Goal: Information Seeking & Learning: Learn about a topic

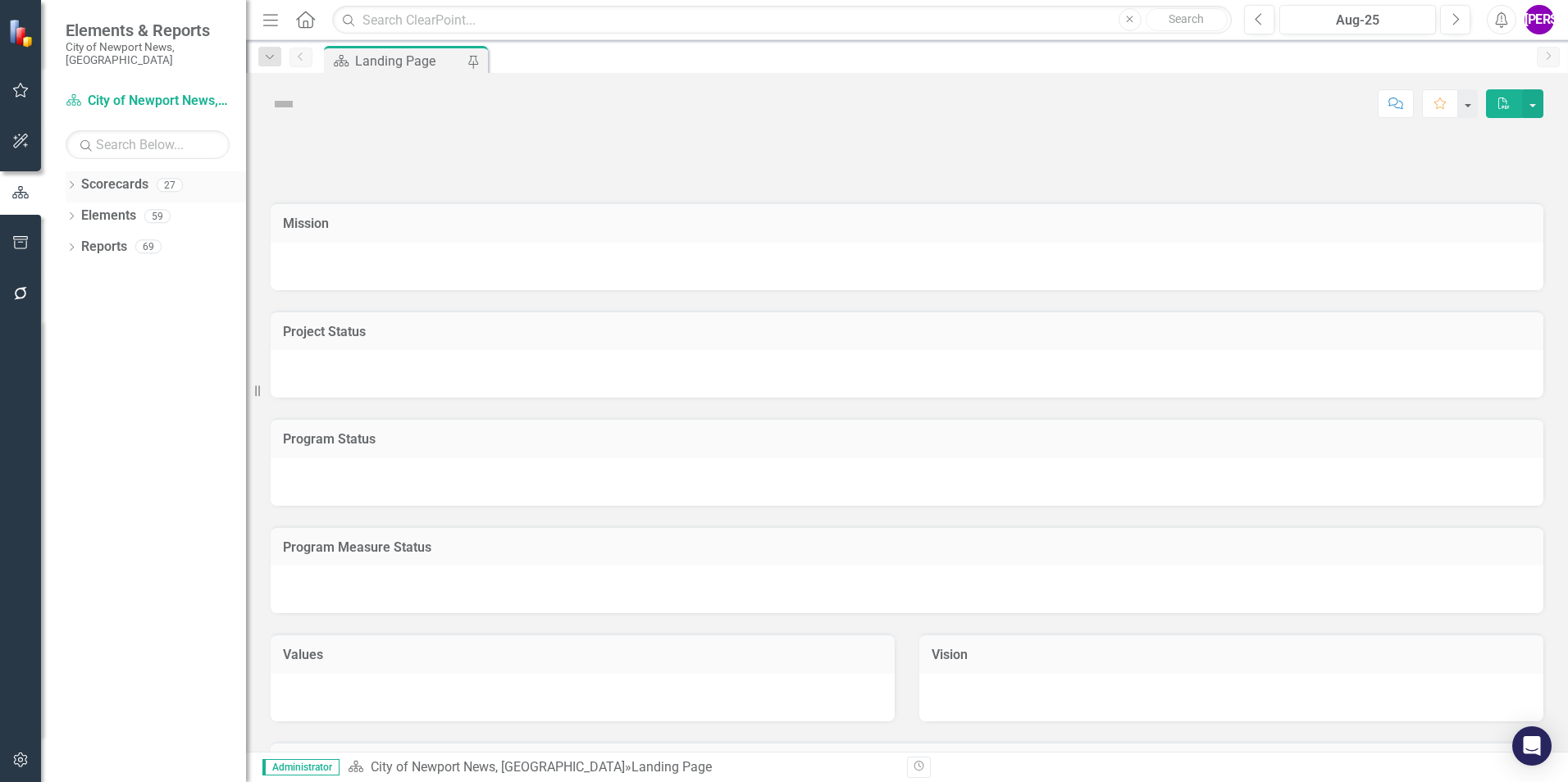
click at [73, 182] on icon "Dropdown" at bounding box center [72, 186] width 12 height 9
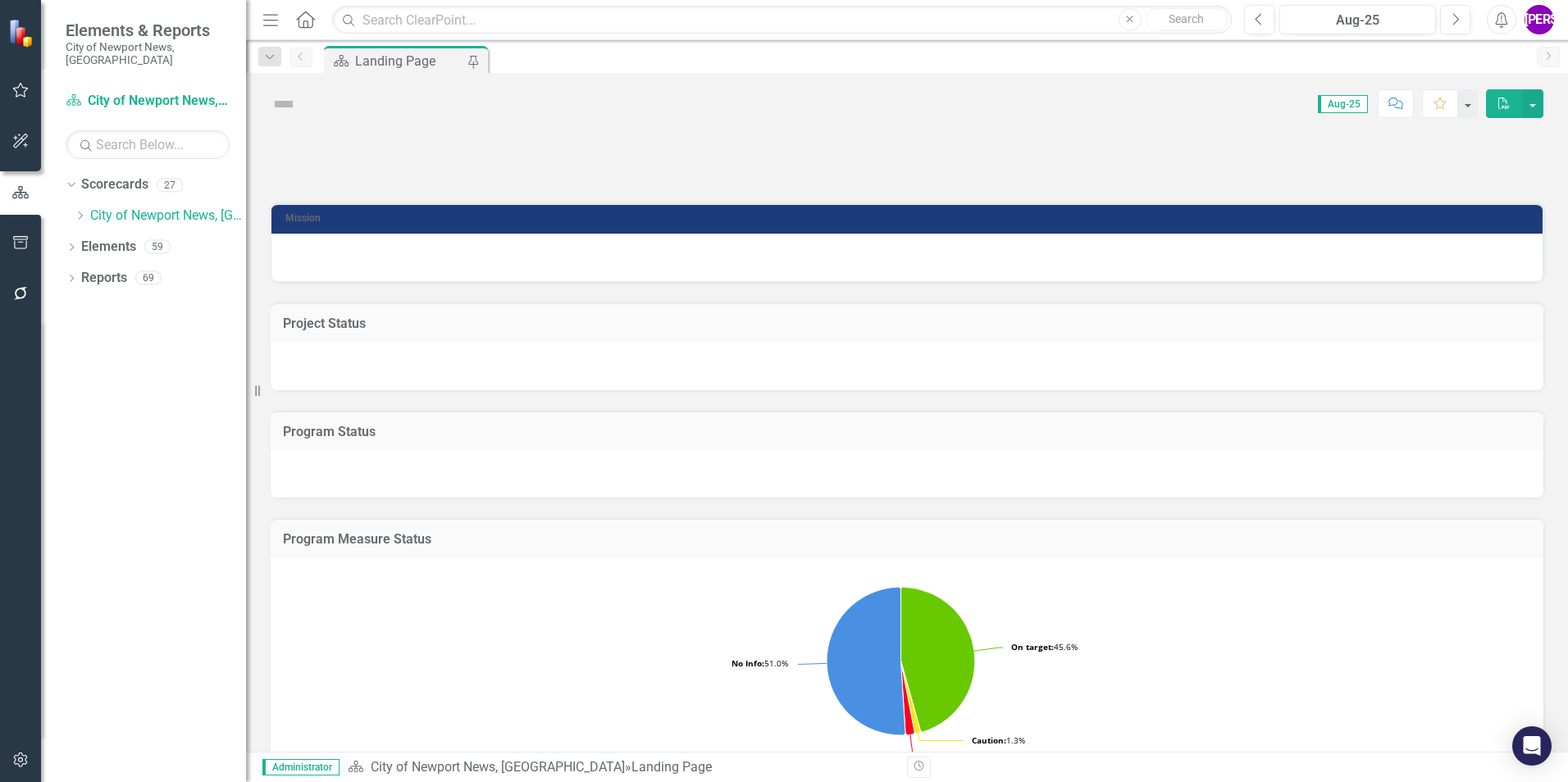
click at [82, 211] on icon "Dropdown" at bounding box center [80, 216] width 12 height 10
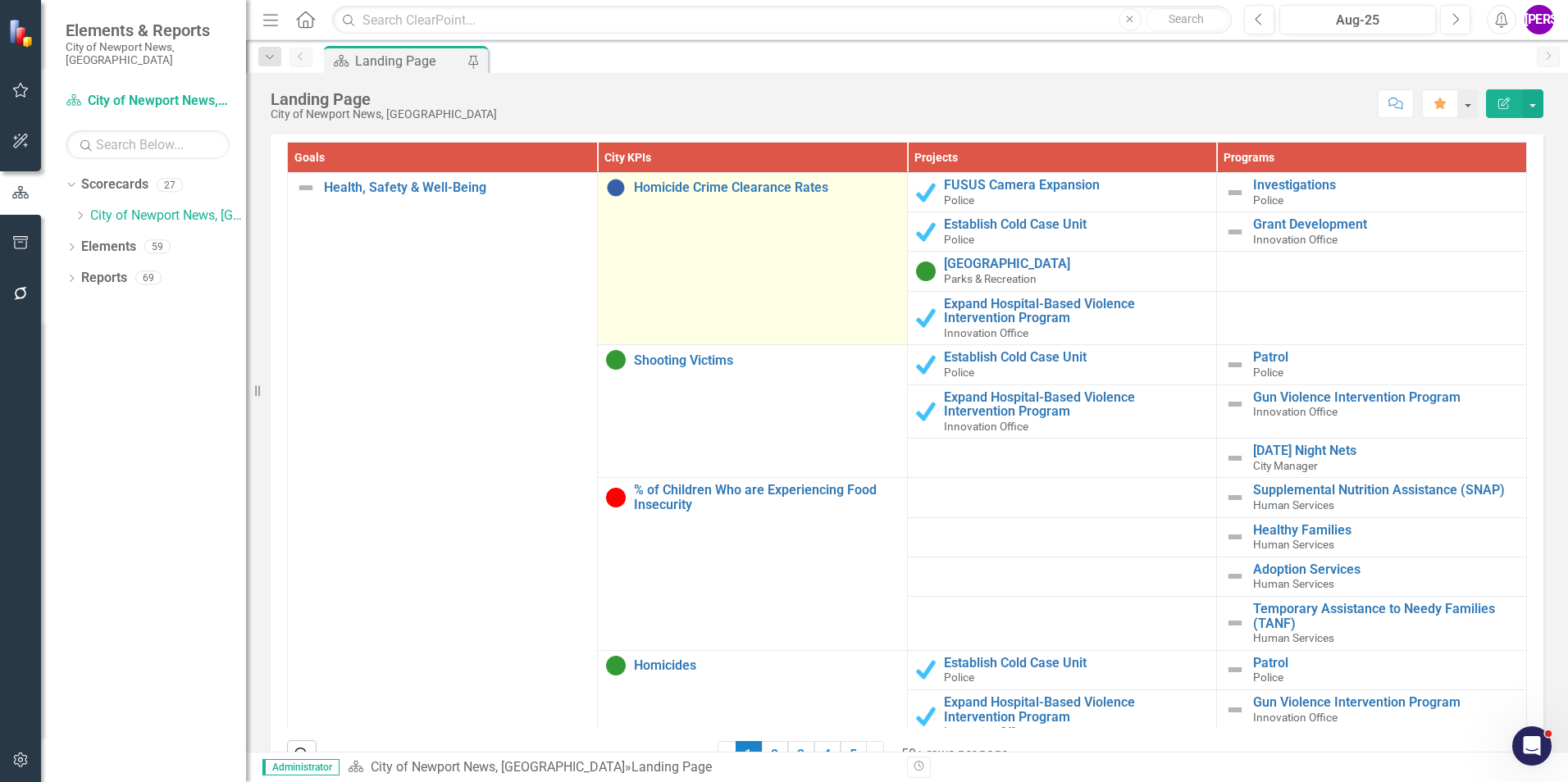
scroll to position [1561, 0]
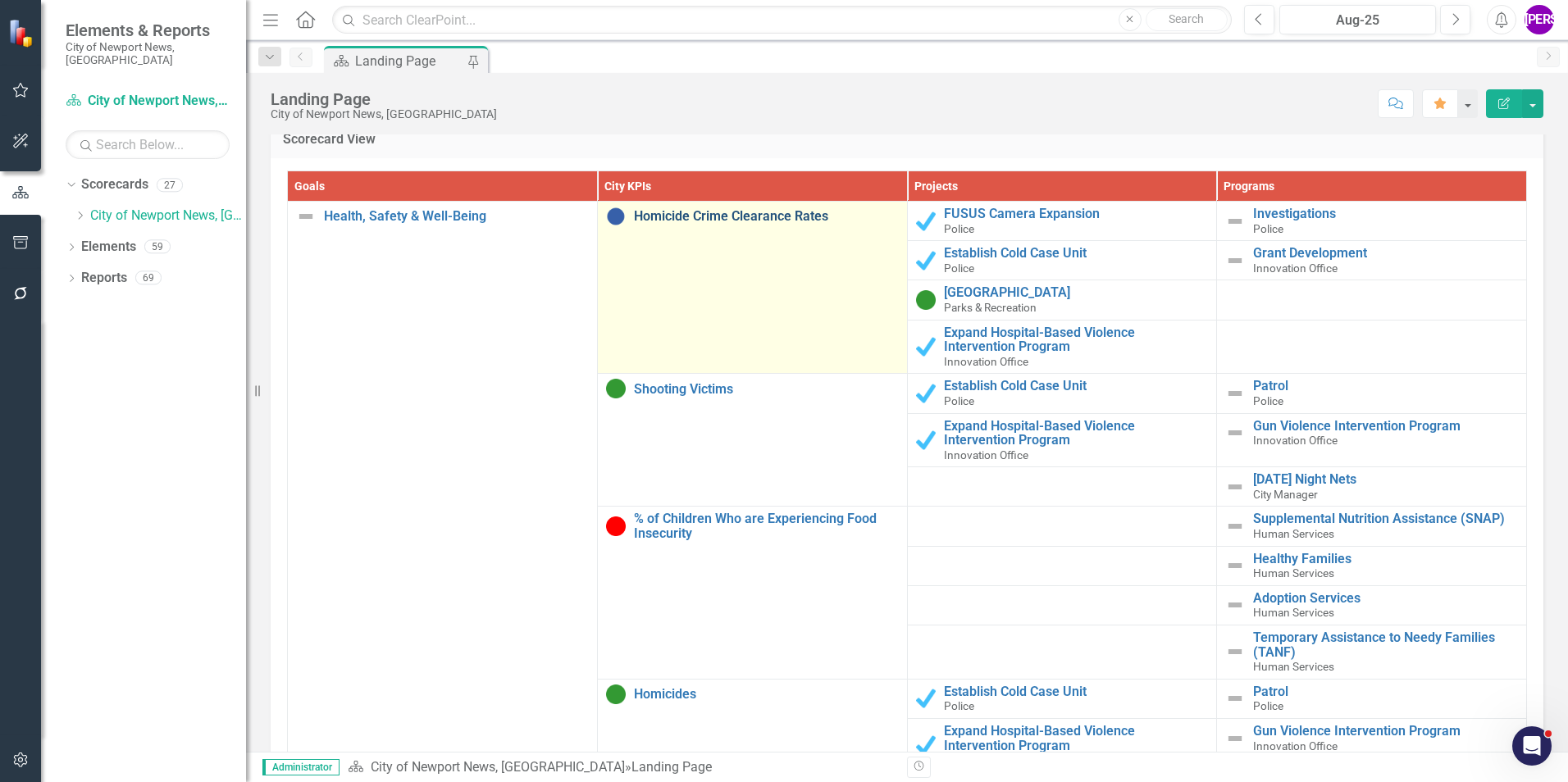
click at [730, 217] on link "Homicide Crime Clearance Rates" at bounding box center [766, 216] width 265 height 15
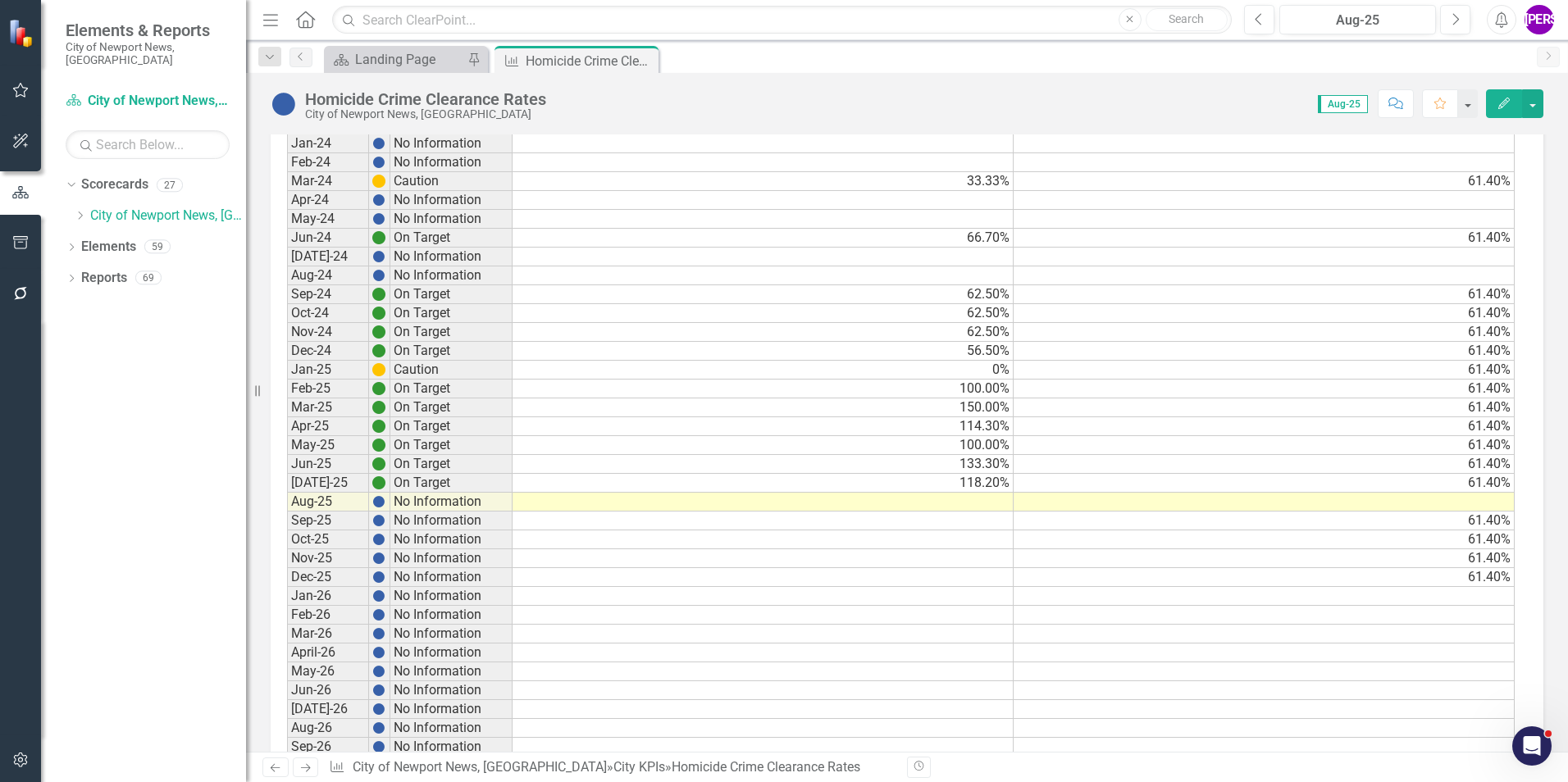
scroll to position [1880, 0]
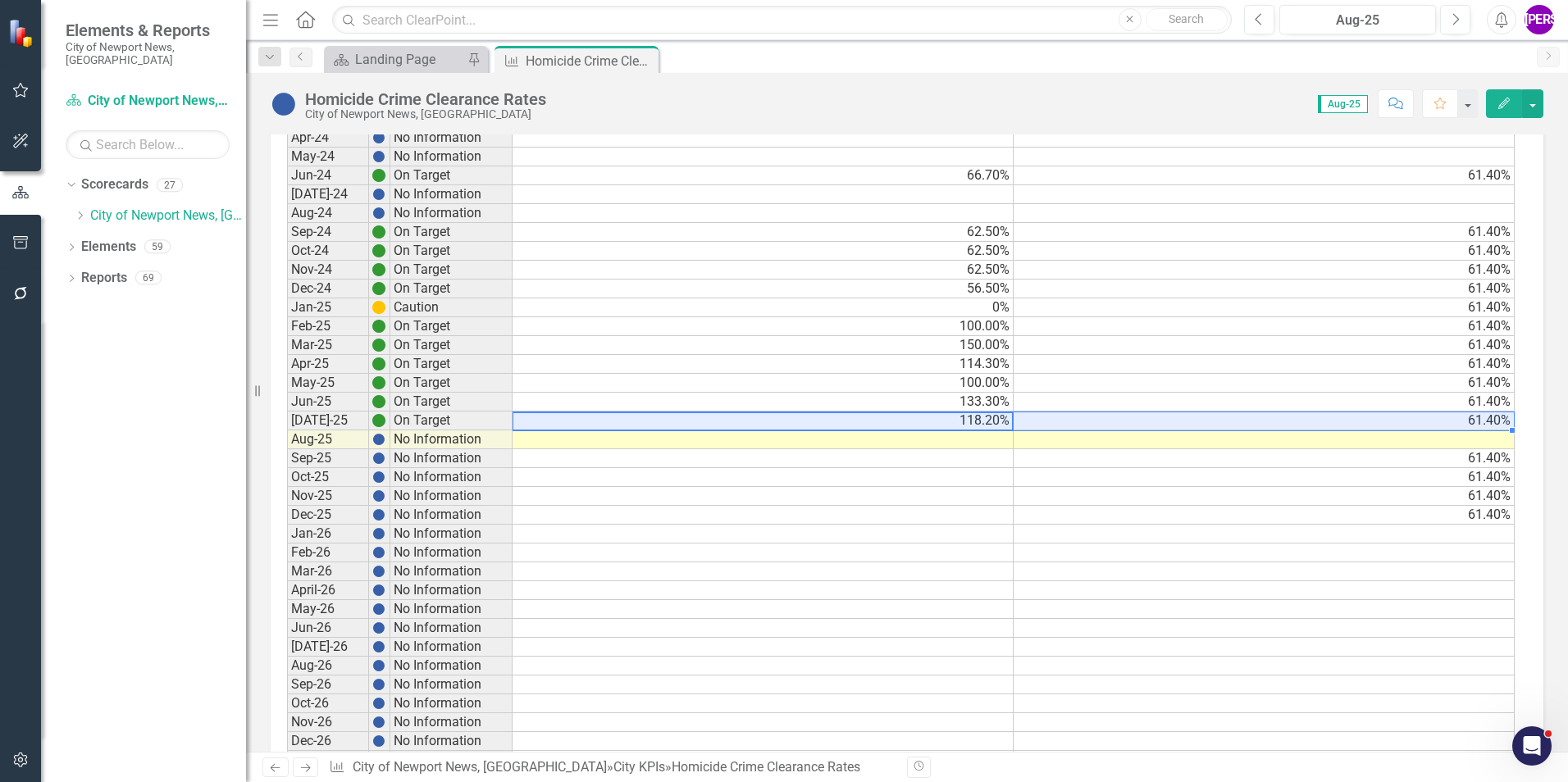
drag, startPoint x: 963, startPoint y: 418, endPoint x: 1463, endPoint y: 426, distance: 500.1
click at [1463, 426] on tr "[DATE]-25 On Target 118.20% 61.40%" at bounding box center [900, 421] width 1228 height 19
click at [963, 80] on div "Homicide Crime Clearance Rates City of Newport News, [GEOGRAPHIC_DATA] Score: 0…" at bounding box center [906, 97] width 1322 height 49
drag, startPoint x: 909, startPoint y: 421, endPoint x: 1244, endPoint y: 422, distance: 335.0
click at [1244, 422] on tr "[DATE]-25 On Target 118.20% 61.40%" at bounding box center [900, 421] width 1228 height 19
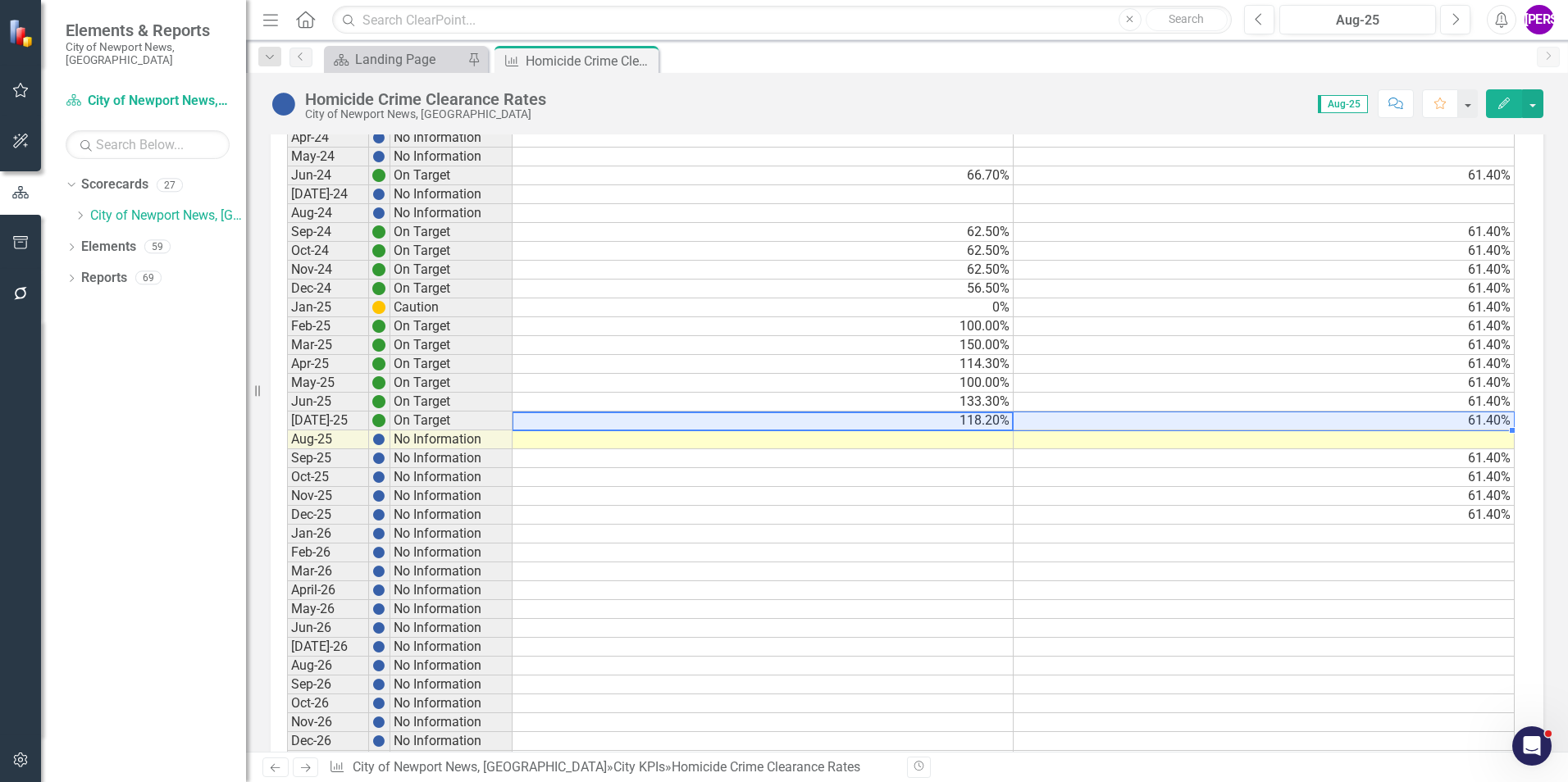
drag, startPoint x: 957, startPoint y: 418, endPoint x: 1113, endPoint y: 426, distance: 156.2
click at [1113, 426] on tr "[DATE]-25 On Target 118.20% 61.40%" at bounding box center [900, 421] width 1228 height 19
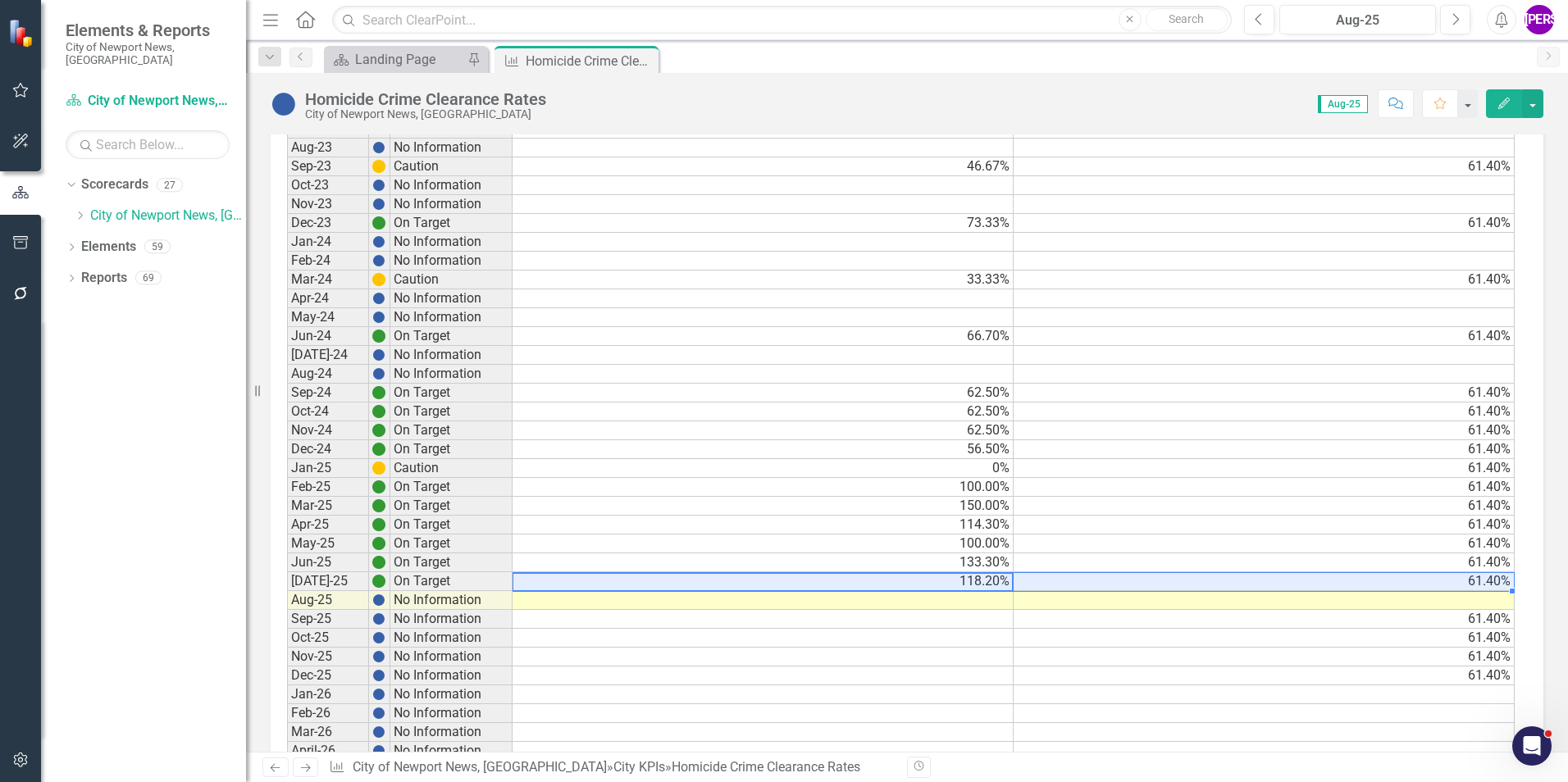
scroll to position [1716, 0]
click at [401, 104] on div "Homicide Crime Clearance Rates" at bounding box center [426, 99] width 241 height 18
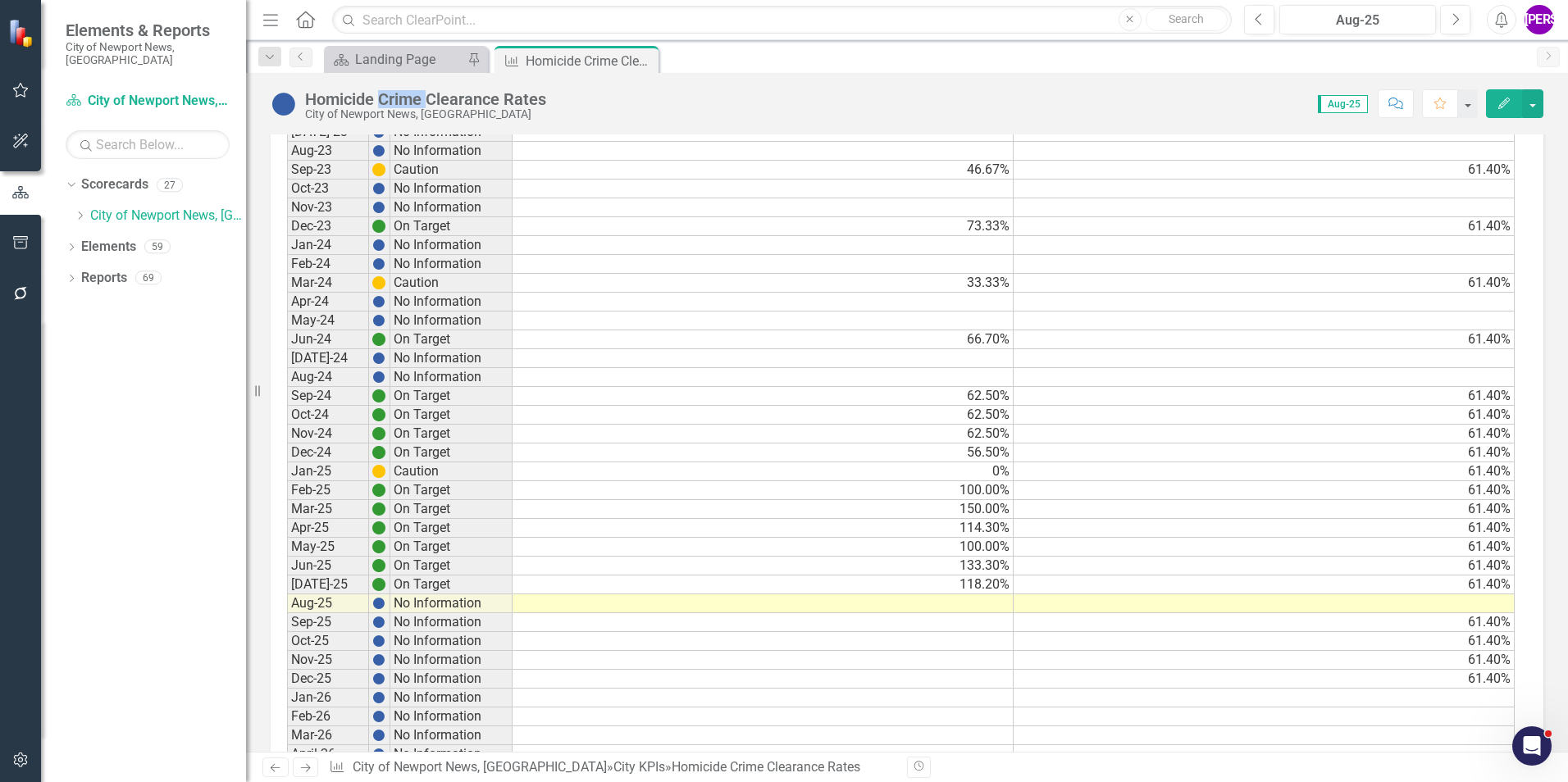
click at [401, 104] on div "Homicide Crime Clearance Rates" at bounding box center [426, 99] width 241 height 18
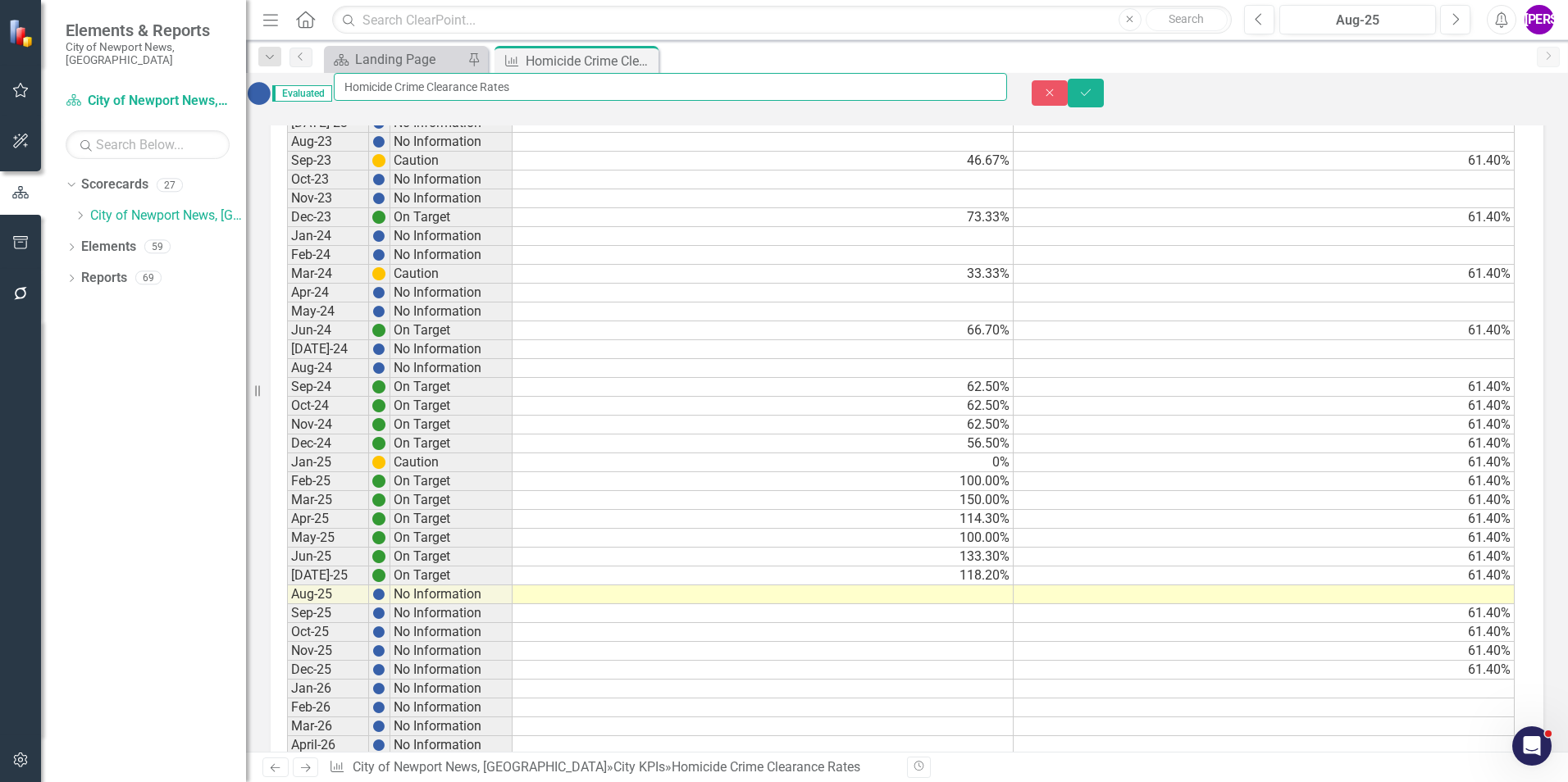
drag, startPoint x: 595, startPoint y: 98, endPoint x: 379, endPoint y: 108, distance: 216.2
click at [379, 100] on input "Homicide Crime Clearance Rates" at bounding box center [670, 87] width 674 height 28
click at [878, 453] on td "56.50%" at bounding box center [763, 444] width 501 height 19
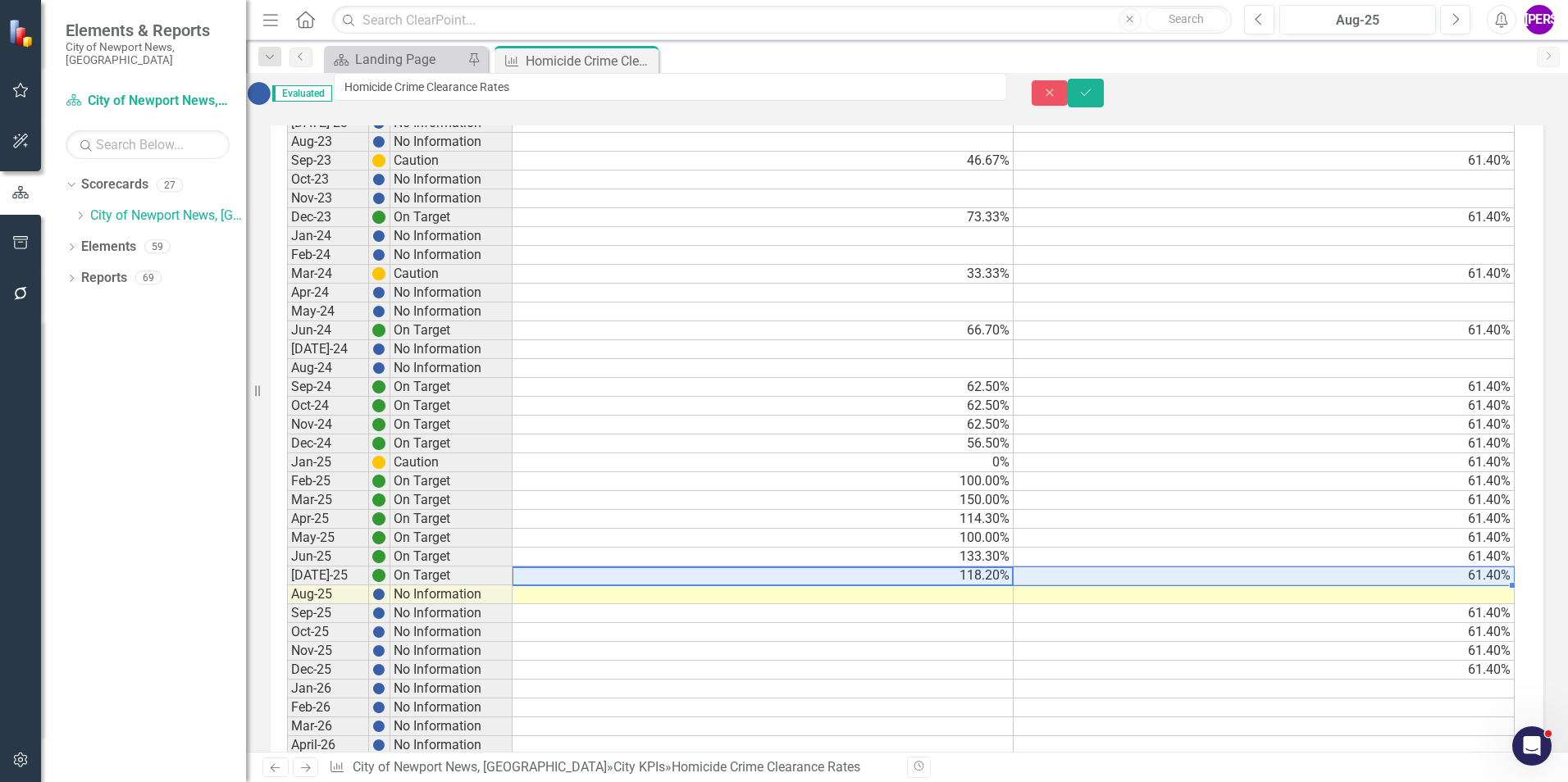
drag, startPoint x: 978, startPoint y: 586, endPoint x: 1140, endPoint y: 586, distance: 162.0
click at [1140, 586] on tr "[DATE]-25 On Target 118.20% 61.40%" at bounding box center [900, 576] width 1228 height 19
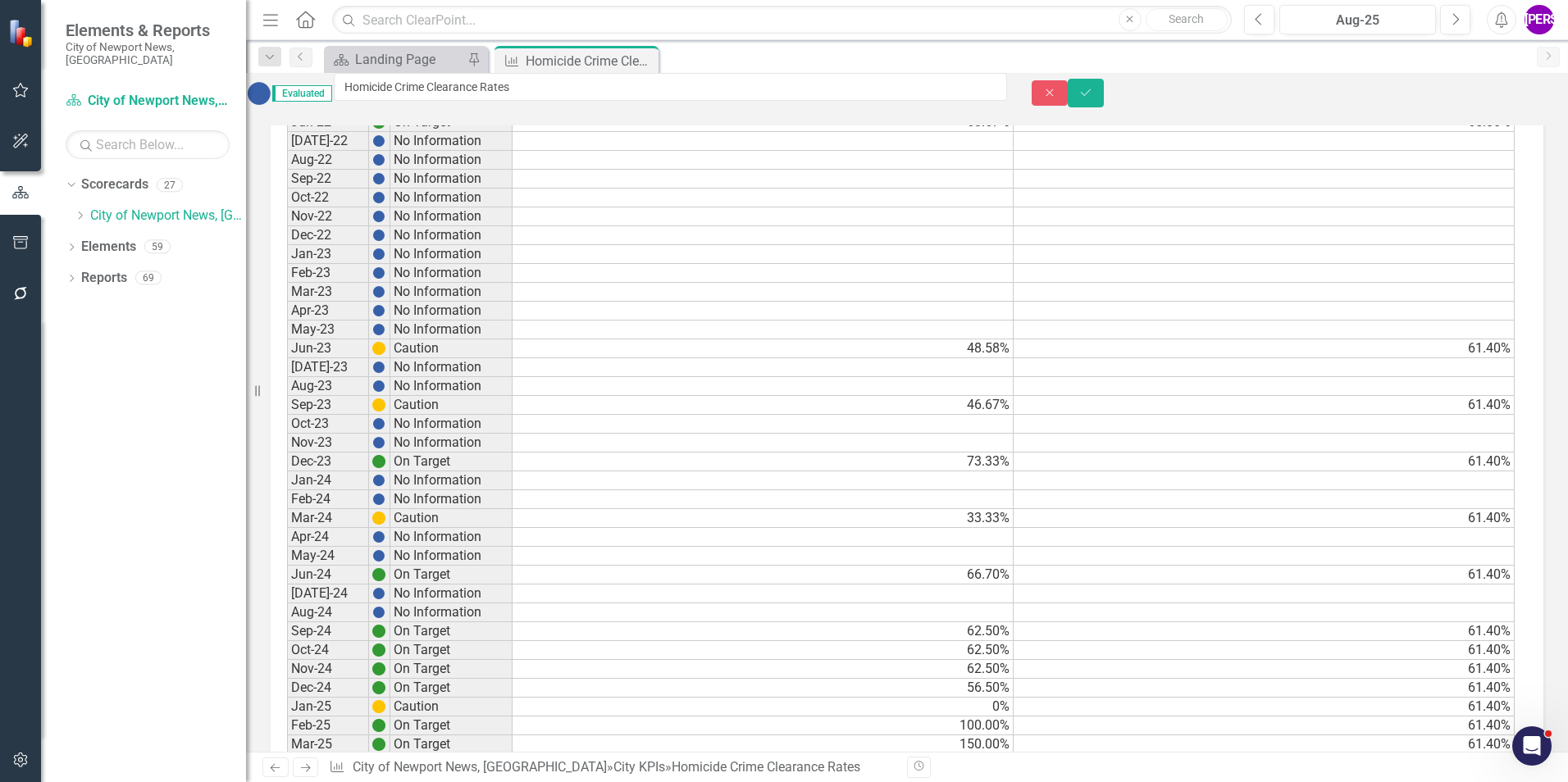
scroll to position [1470, 0]
click at [646, 55] on icon "Close" at bounding box center [643, 60] width 16 height 13
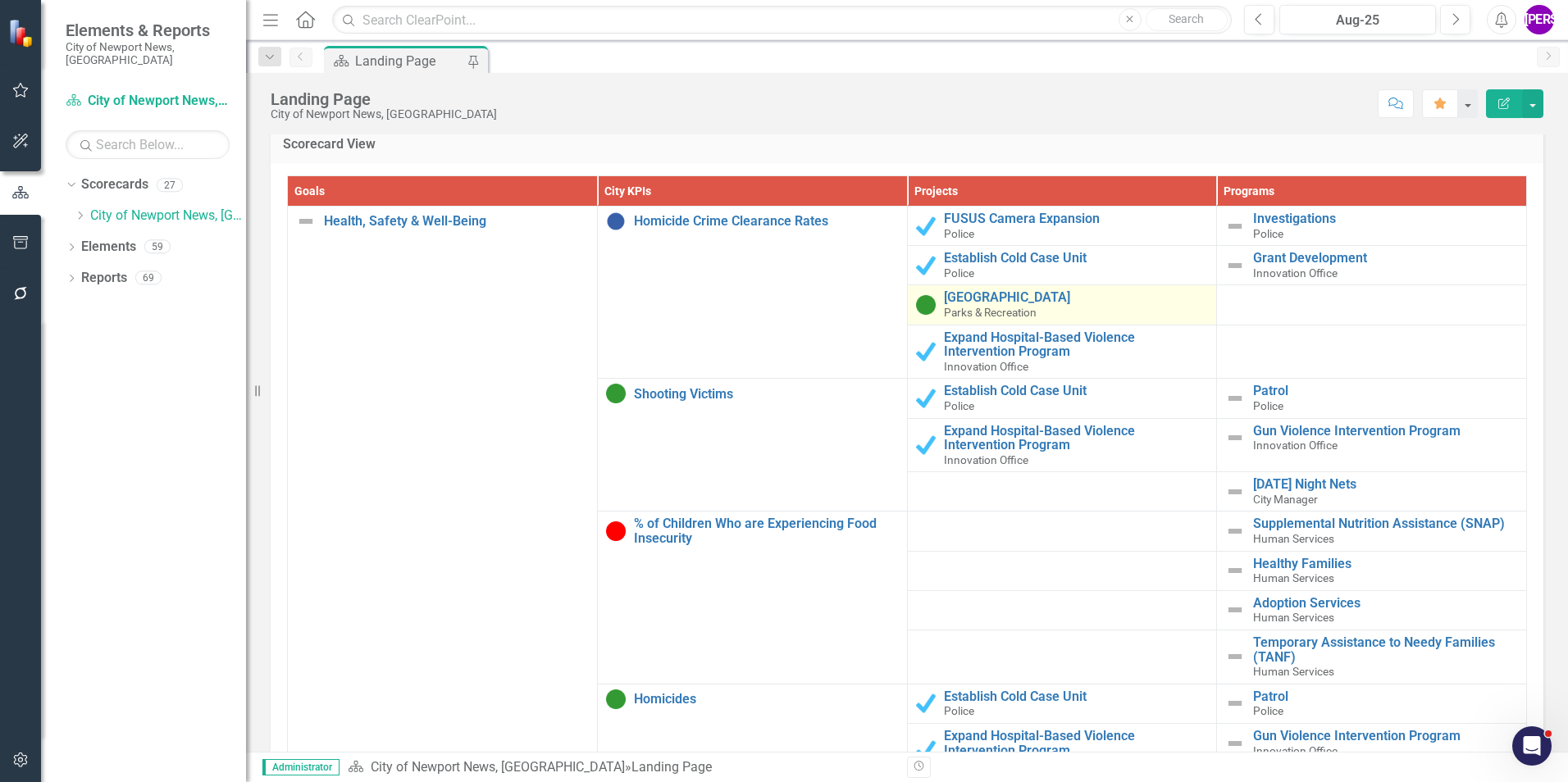
scroll to position [1558, 0]
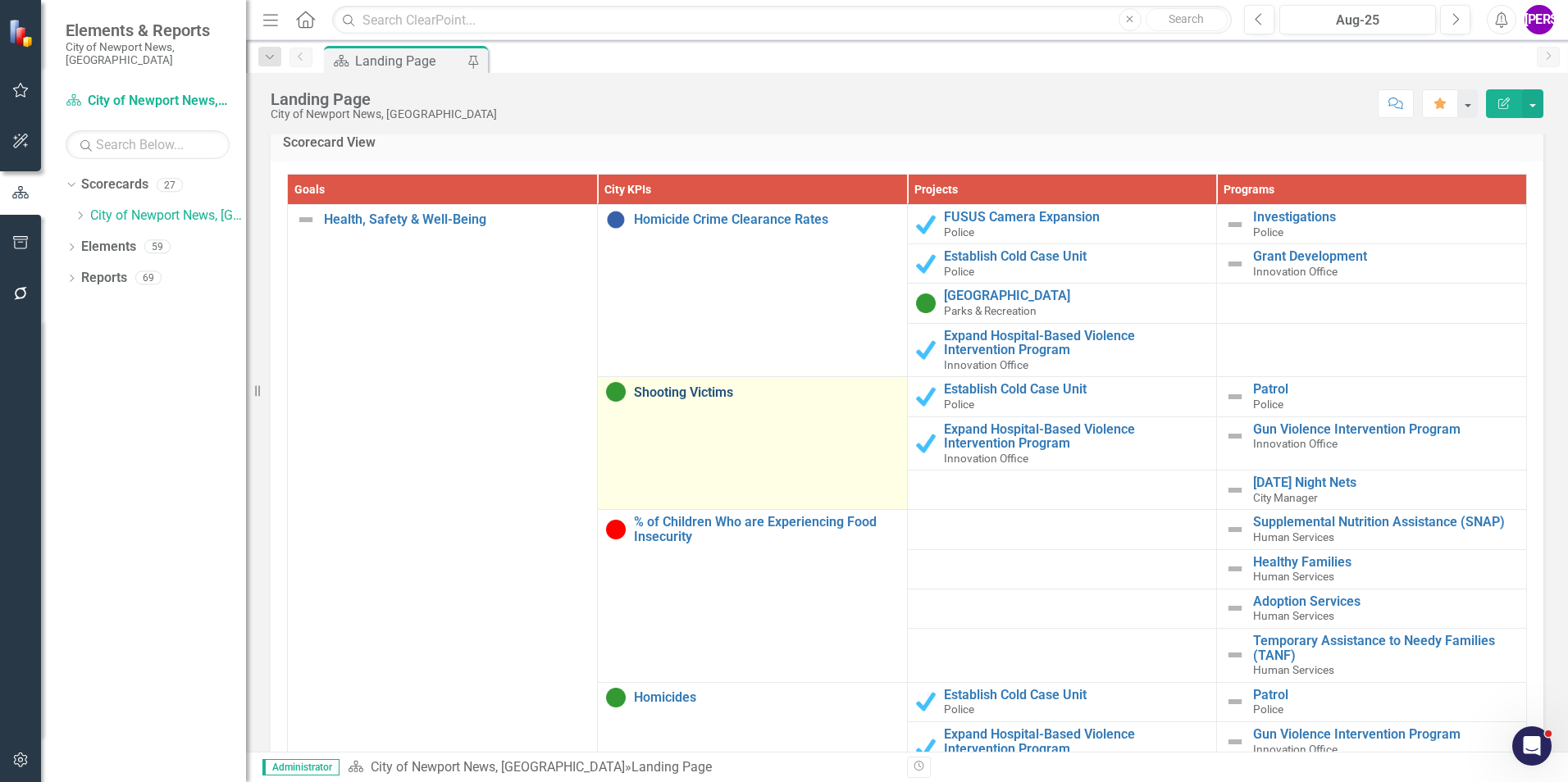
click at [691, 393] on link "Shooting Victims" at bounding box center [766, 392] width 265 height 15
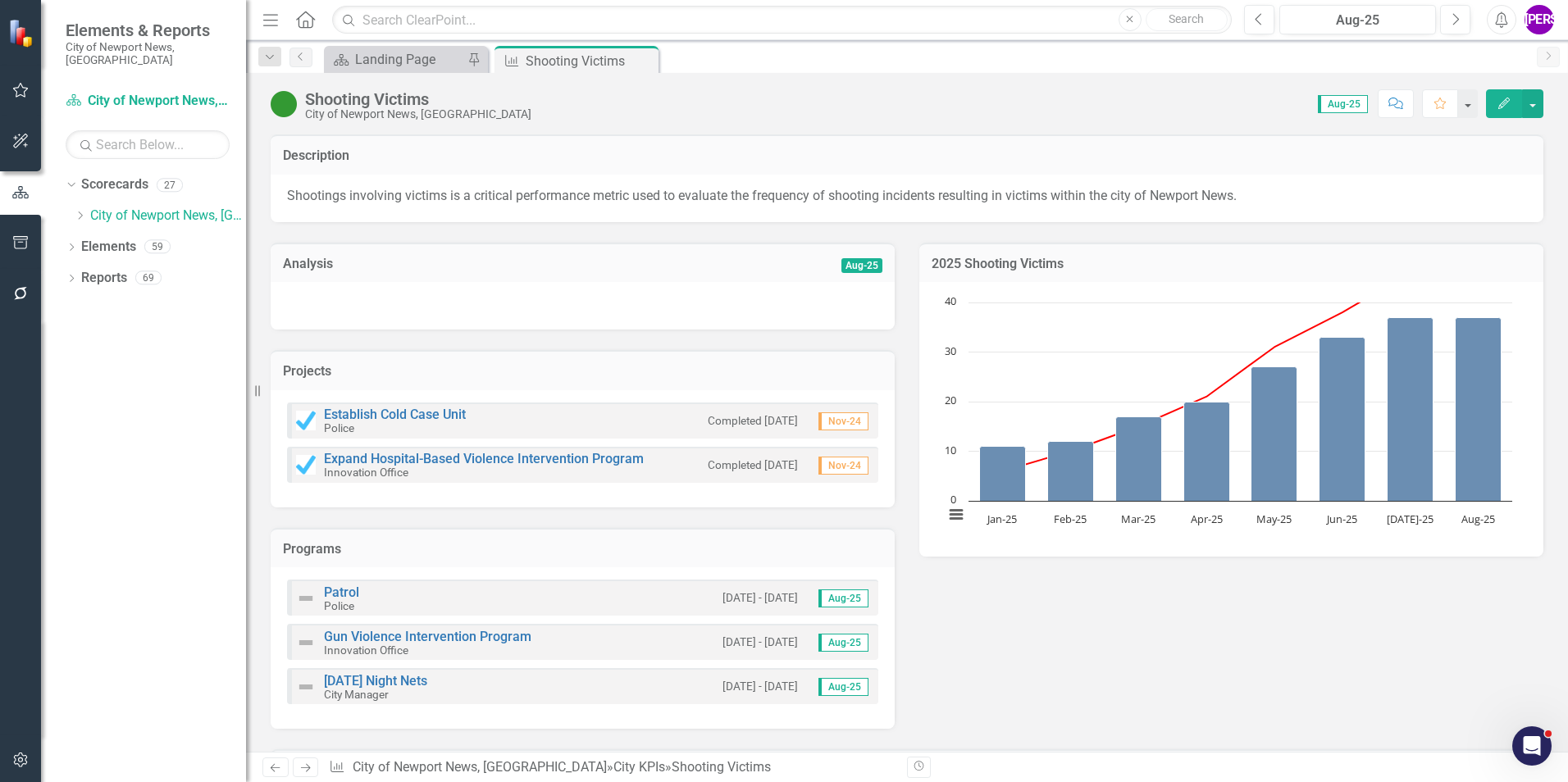
click at [391, 91] on div "Shooting Victims" at bounding box center [418, 99] width 226 height 18
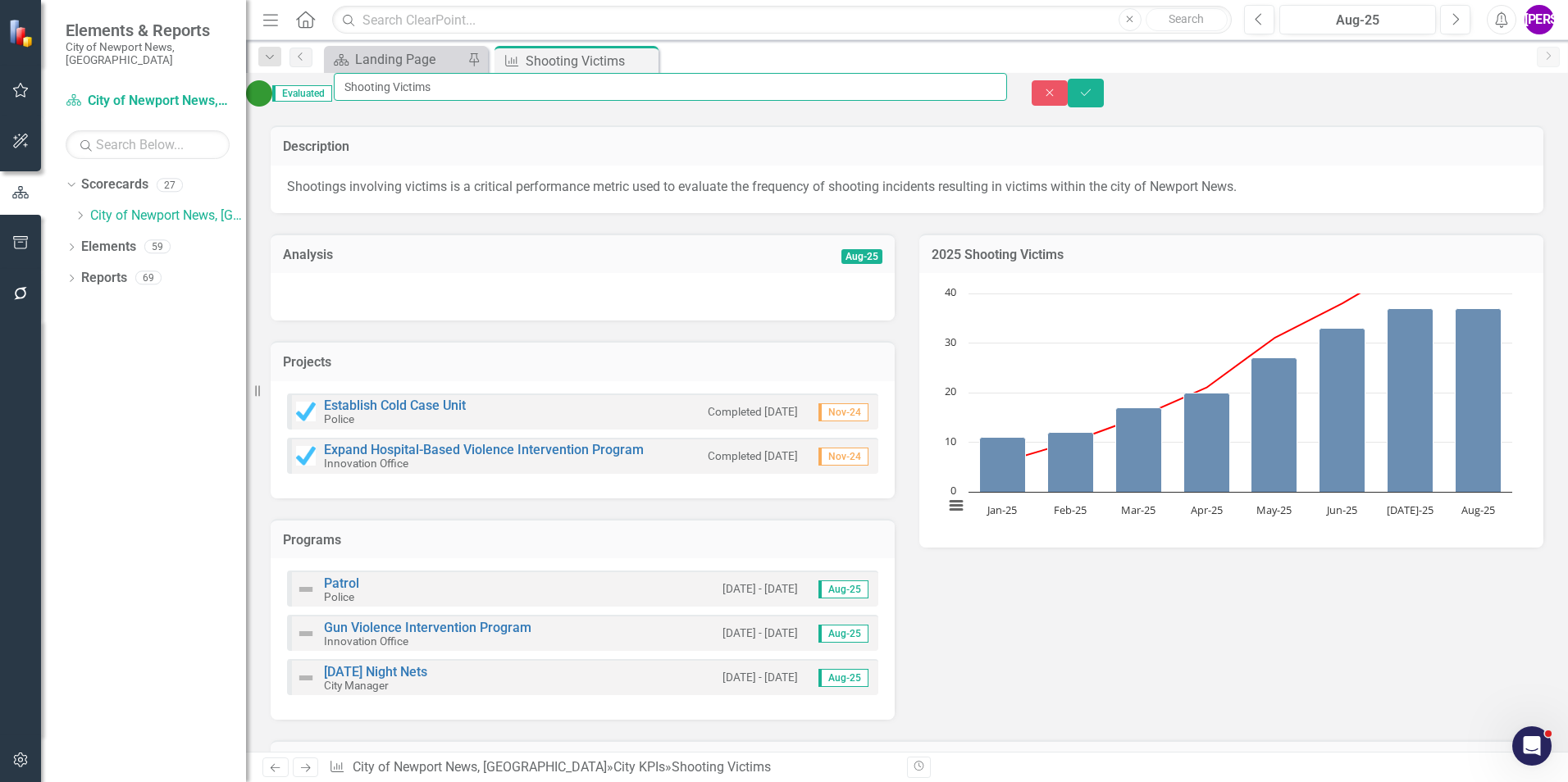
drag, startPoint x: 496, startPoint y: 109, endPoint x: 364, endPoint y: 100, distance: 132.3
click at [364, 100] on div "Evaluated Shooting Victims" at bounding box center [626, 93] width 761 height 40
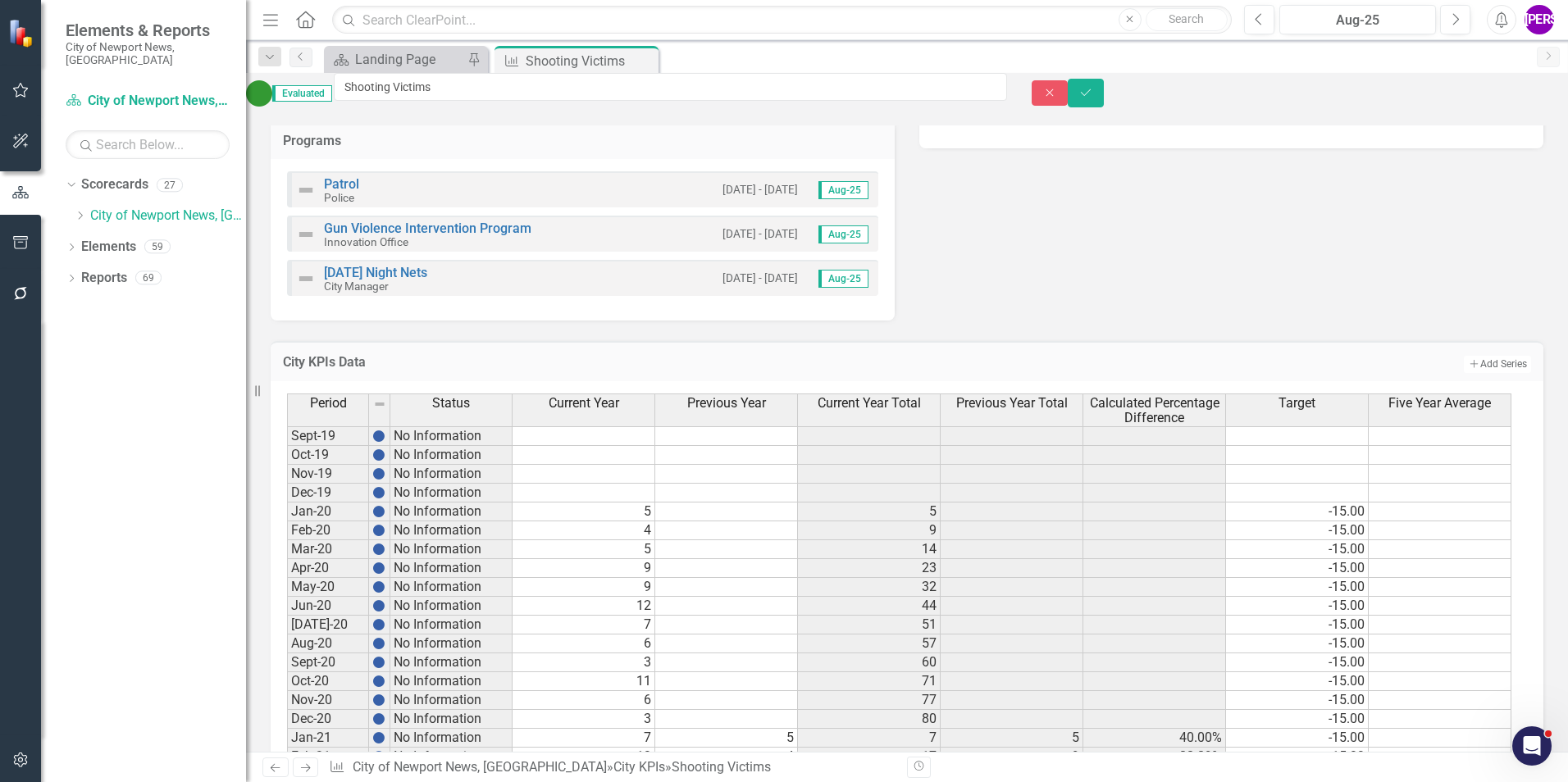
scroll to position [656, 0]
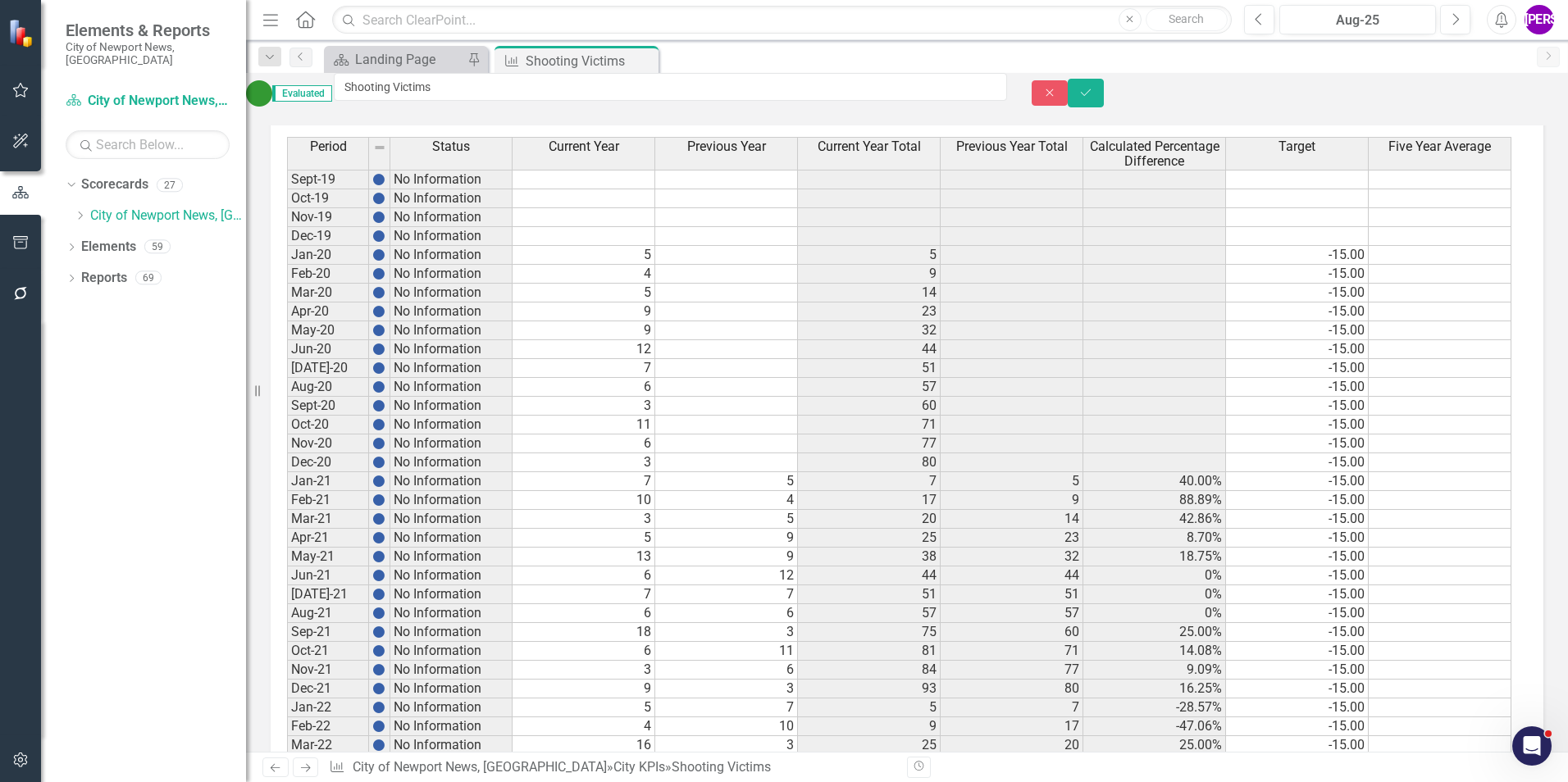
click at [625, 281] on td "4" at bounding box center [583, 274] width 142 height 19
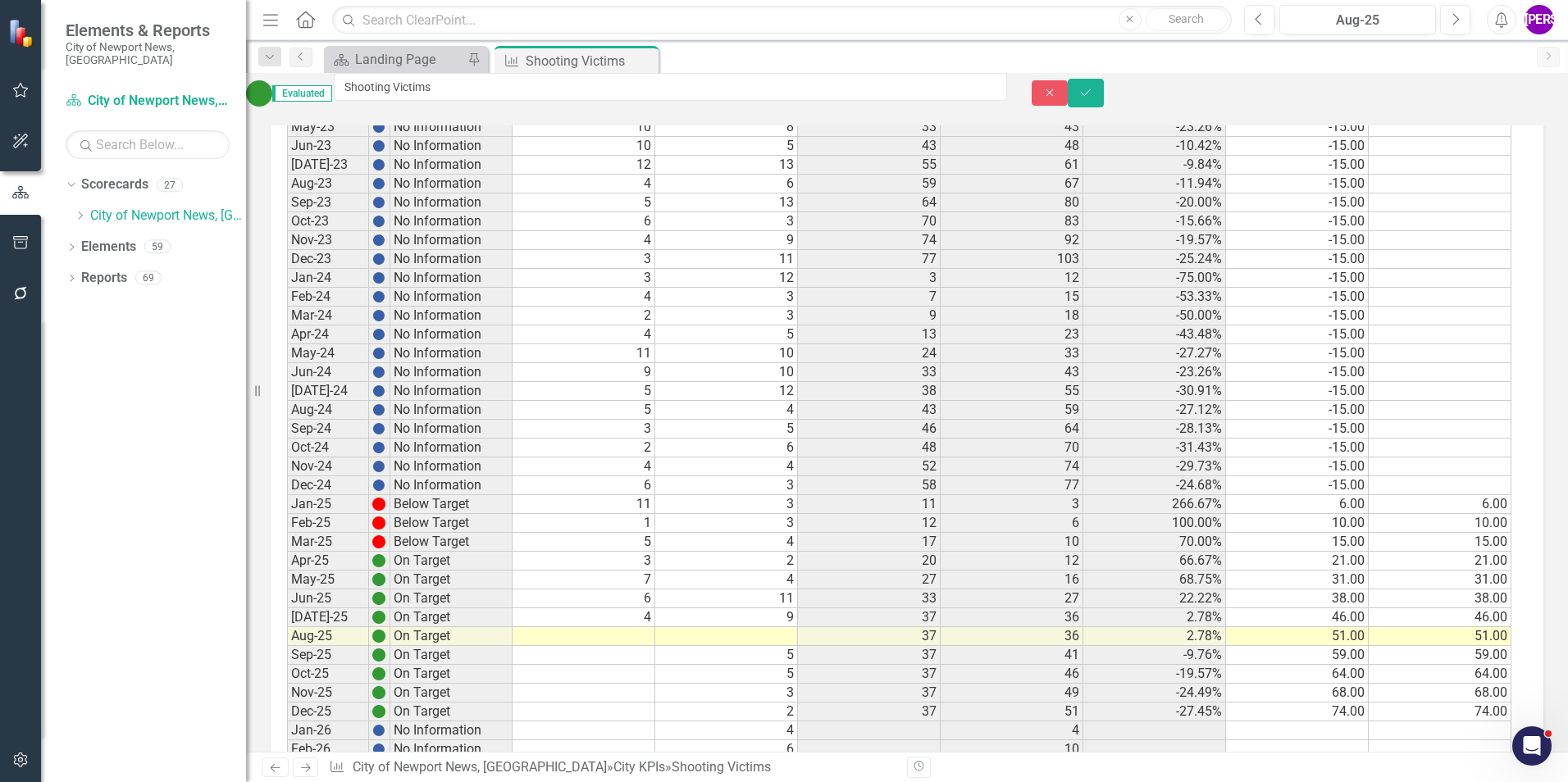
scroll to position [1804, 0]
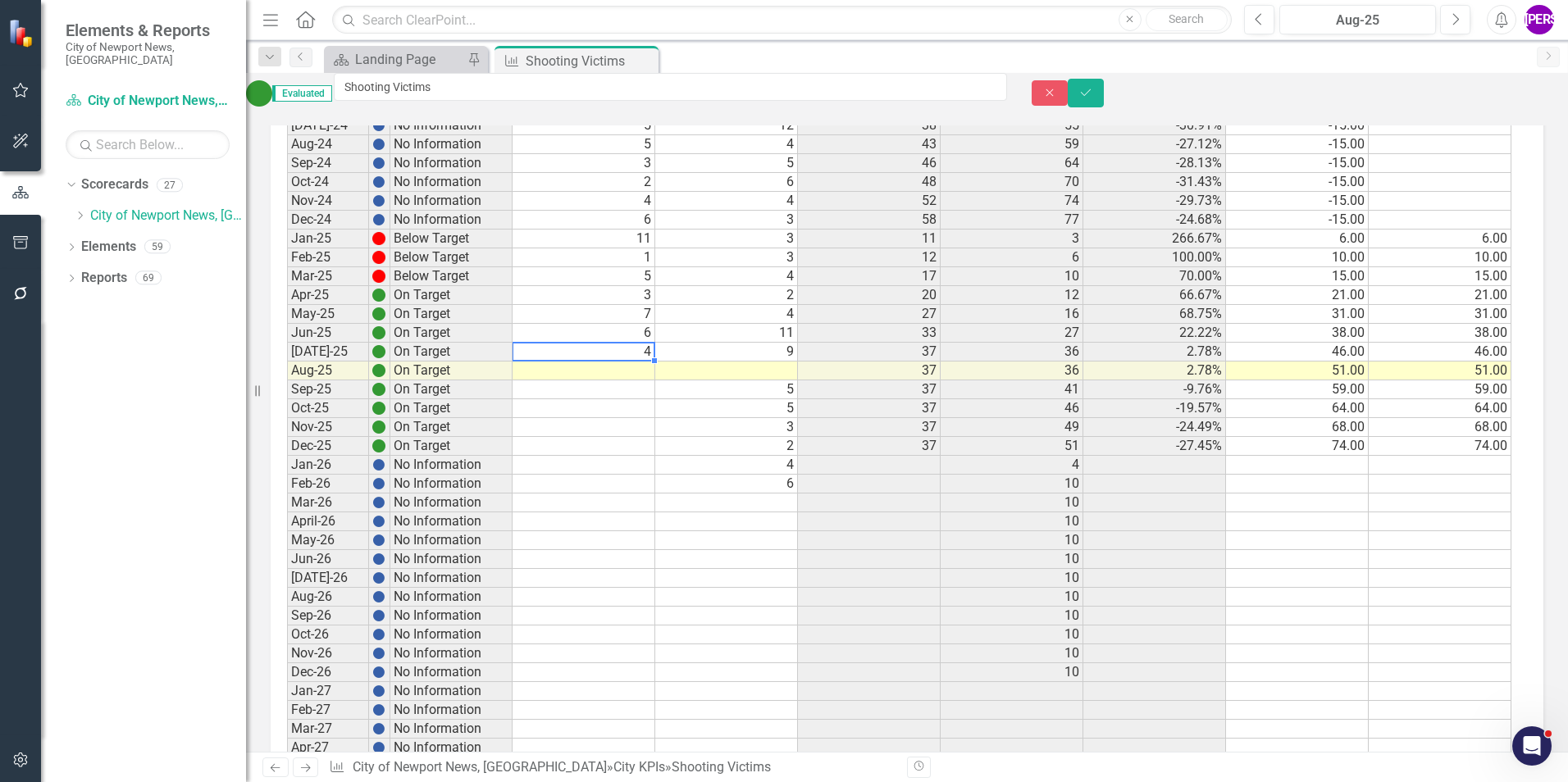
click at [618, 360] on td "4" at bounding box center [583, 352] width 142 height 19
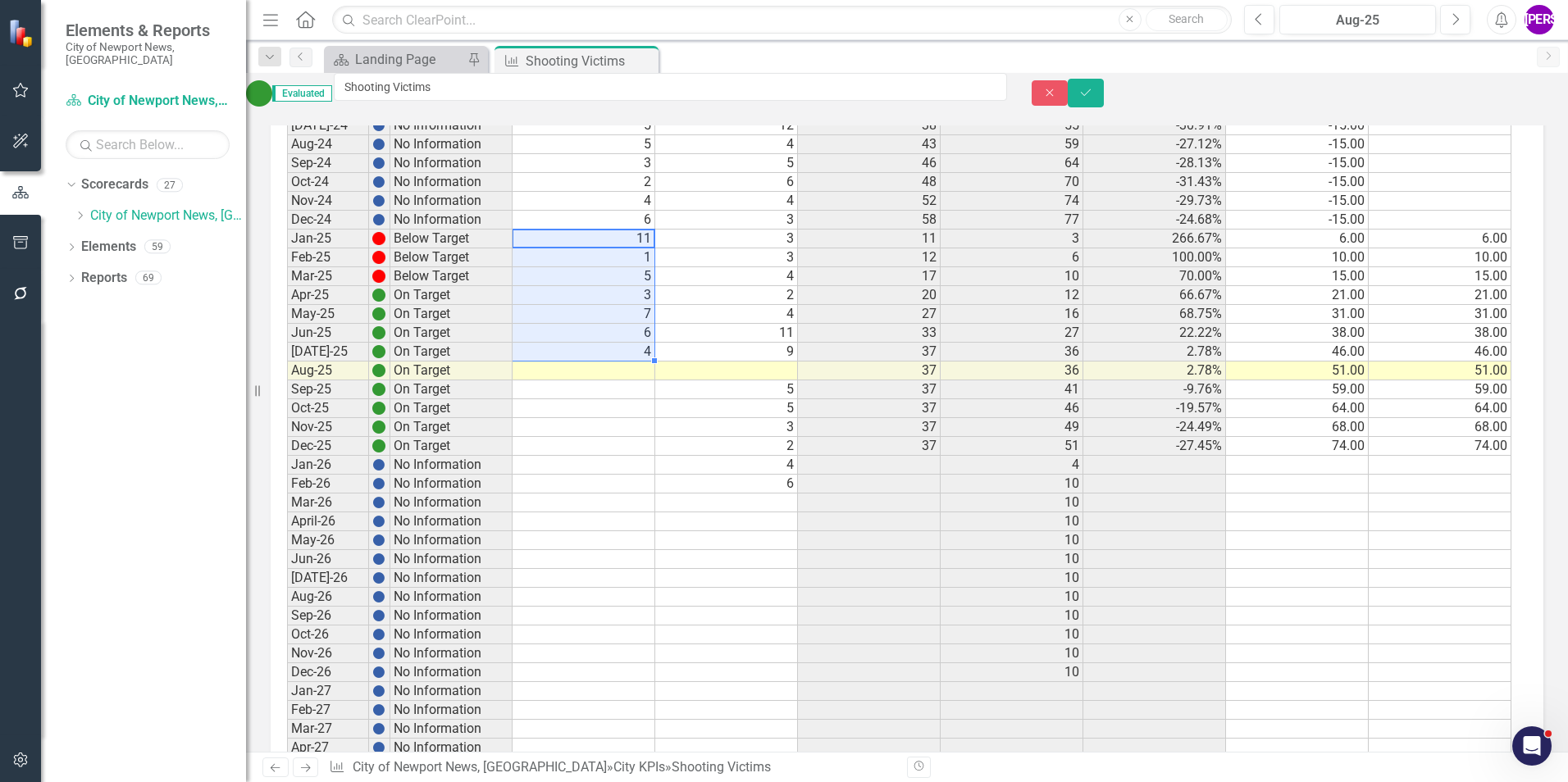
drag, startPoint x: 640, startPoint y: 250, endPoint x: 637, endPoint y: 355, distance: 105.0
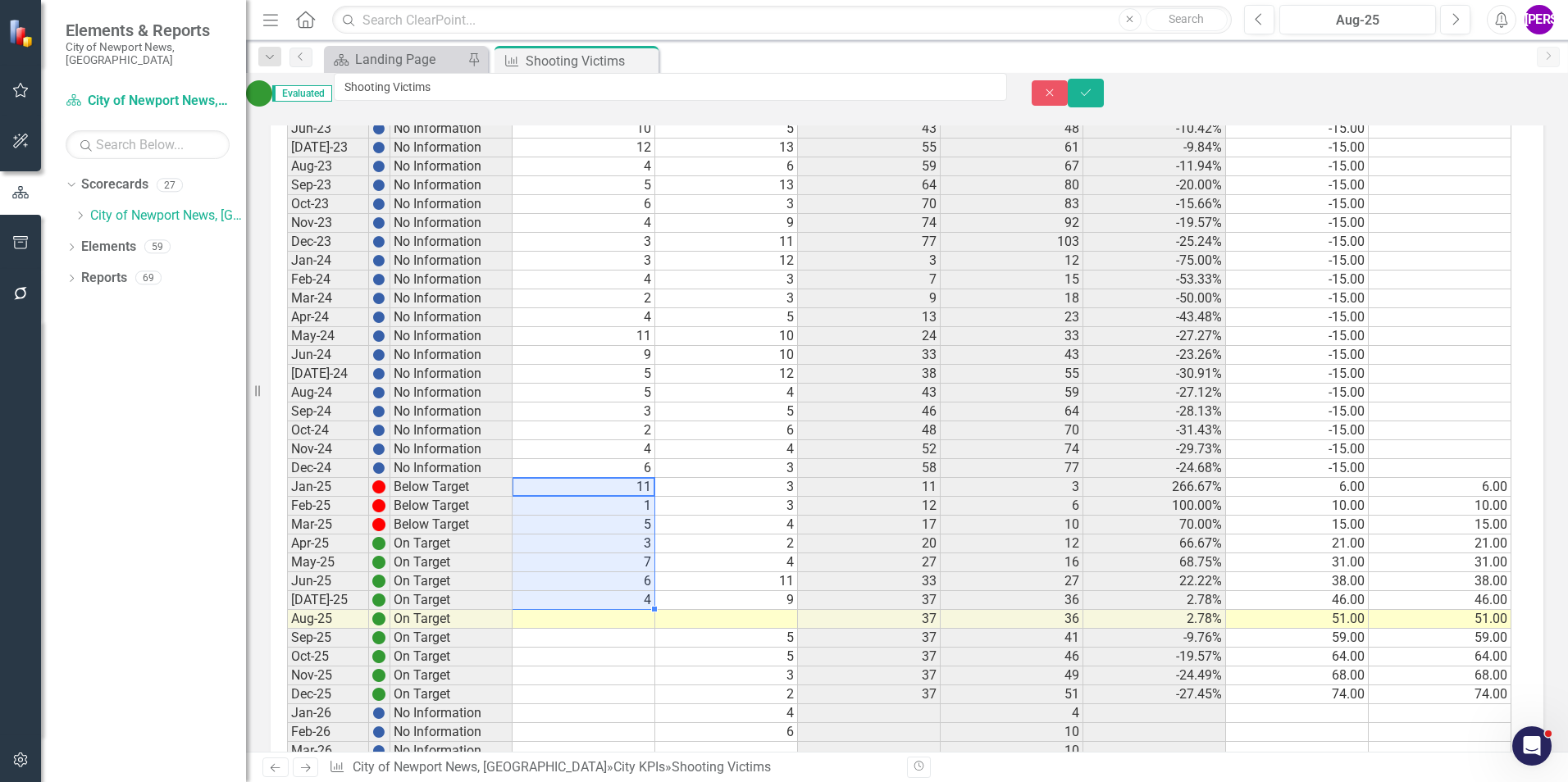
scroll to position [1558, 0]
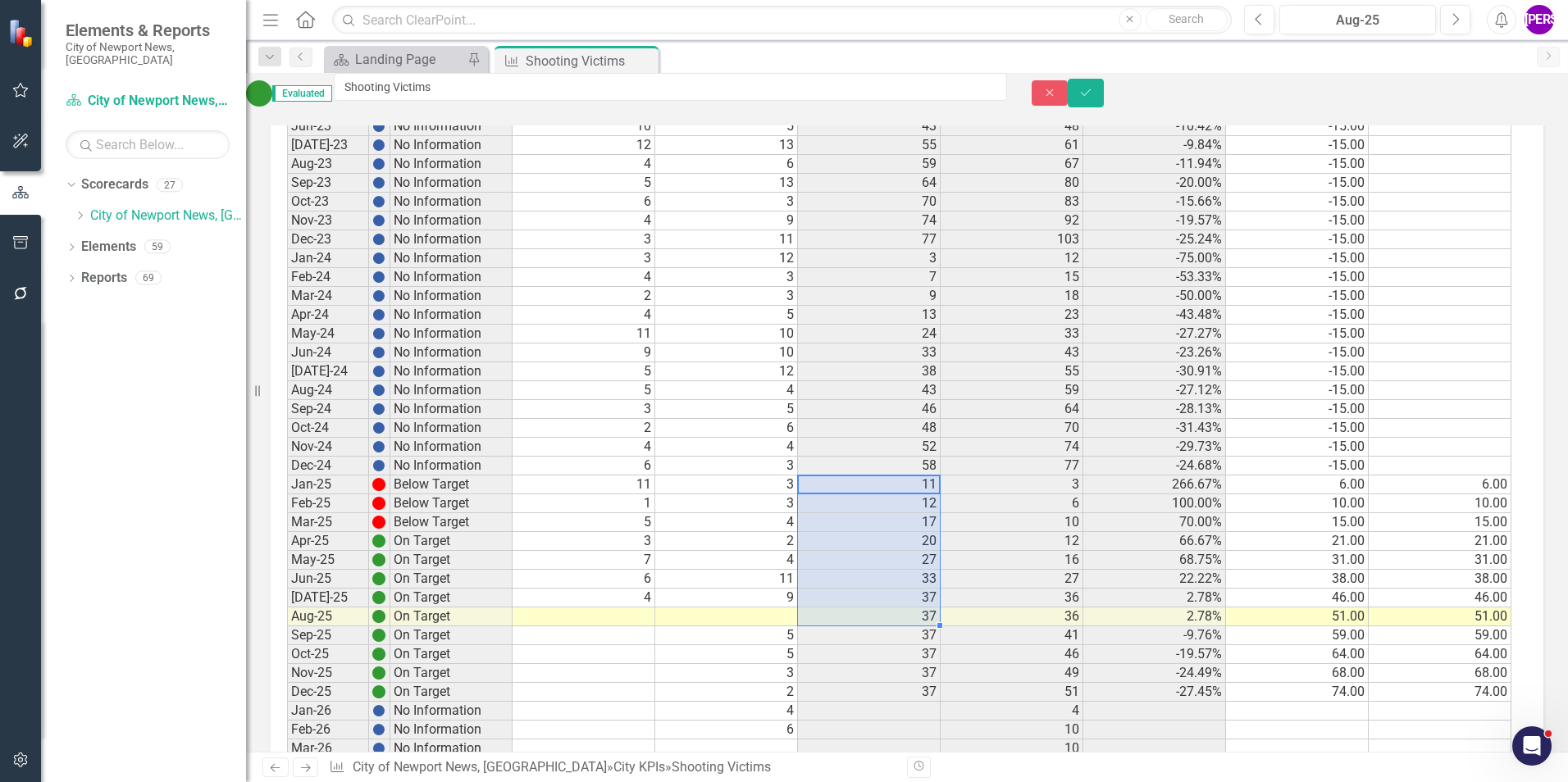
drag, startPoint x: 868, startPoint y: 496, endPoint x: 875, endPoint y: 619, distance: 123.2
click at [875, 619] on tbody "Sept-19 No Information Oct-19 No Information Nov-19 No Information Dec-19 No In…" at bounding box center [898, 211] width 1225 height 1887
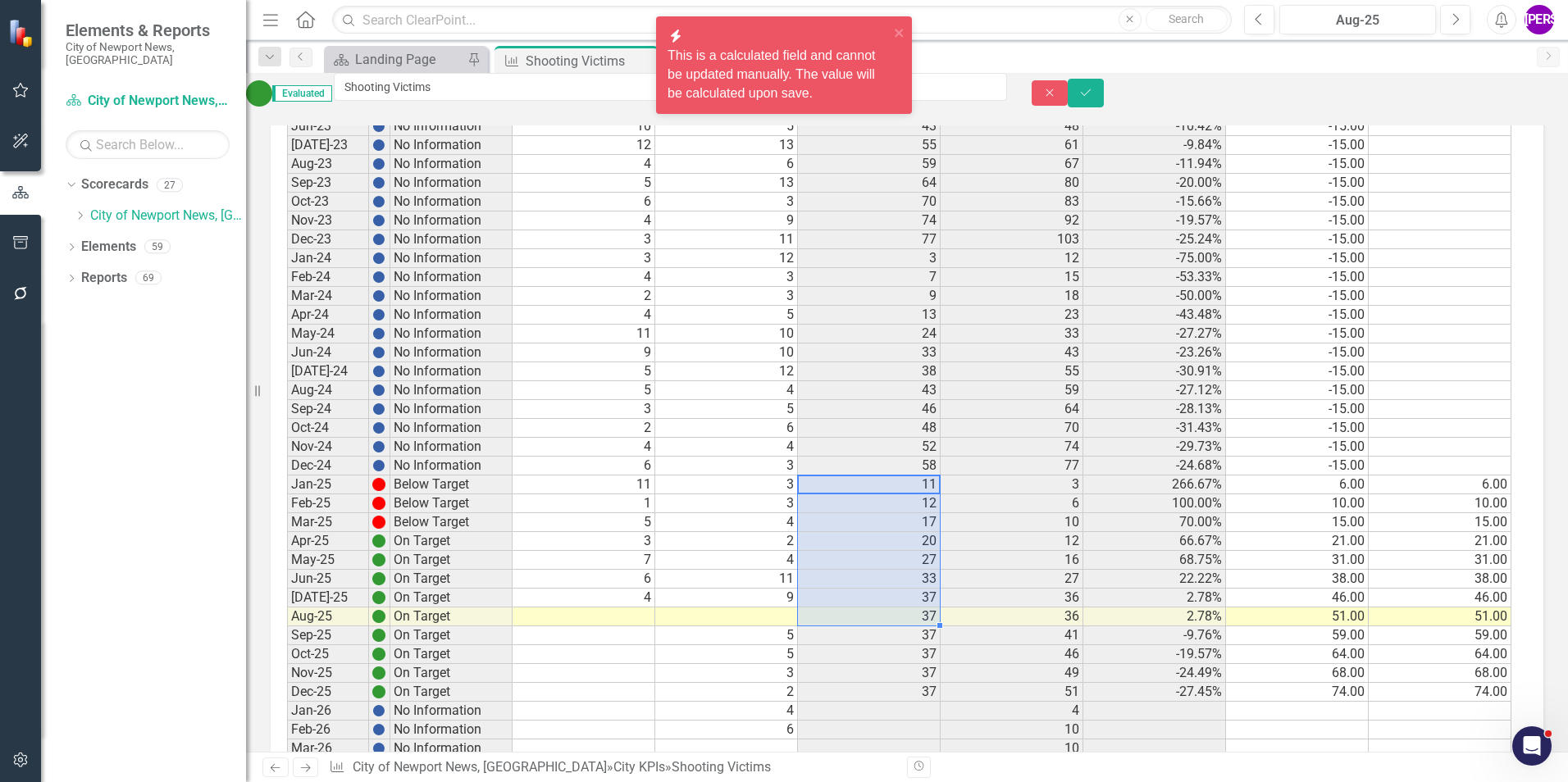
click at [888, 589] on td "33" at bounding box center [869, 579] width 142 height 19
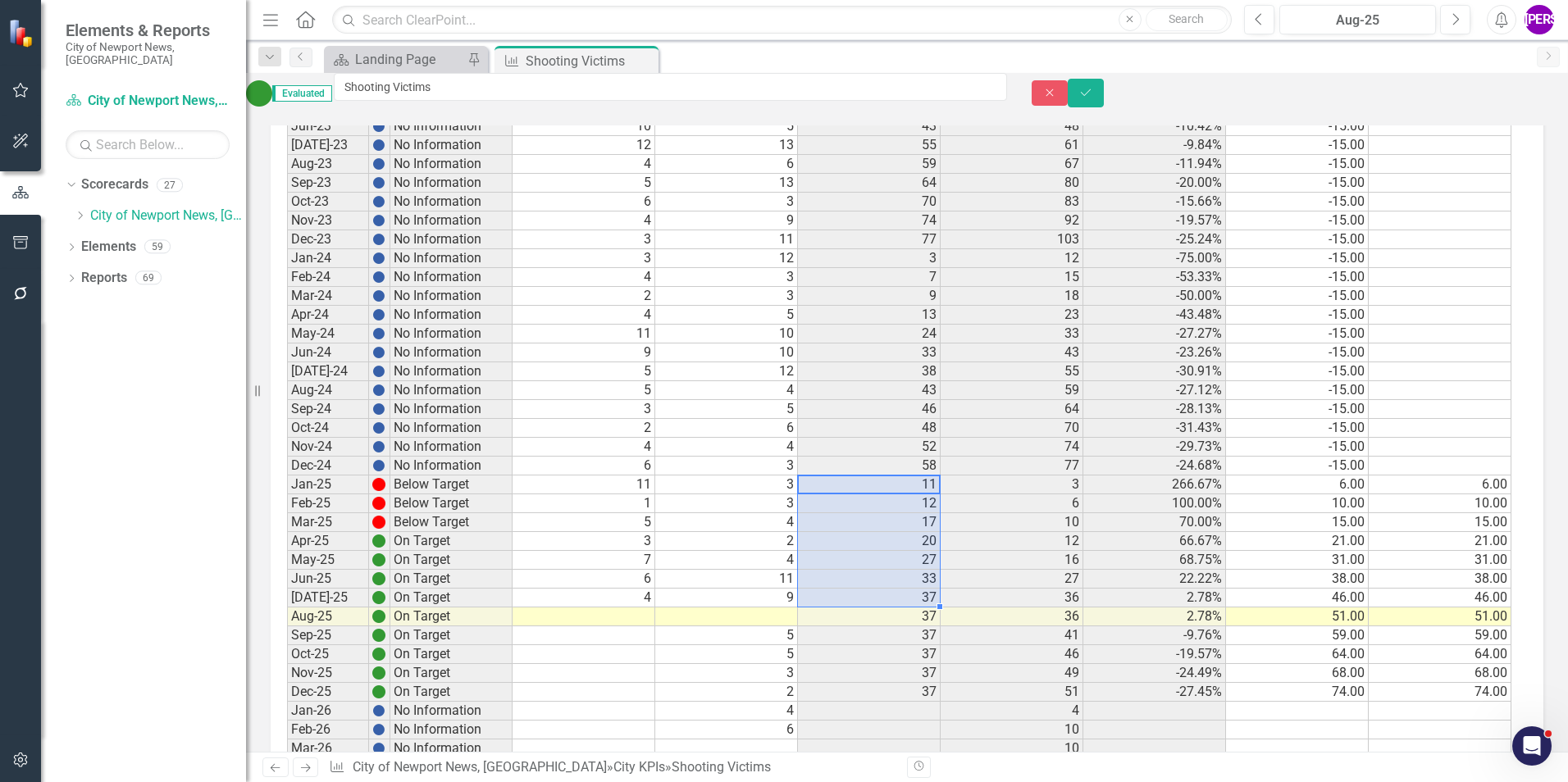
drag, startPoint x: 900, startPoint y: 501, endPoint x: 896, endPoint y: 604, distance: 103.1
click at [896, 604] on tbody "Sept-19 No Information Oct-19 No Information Nov-19 No Information Dec-19 No In…" at bounding box center [898, 211] width 1225 height 1887
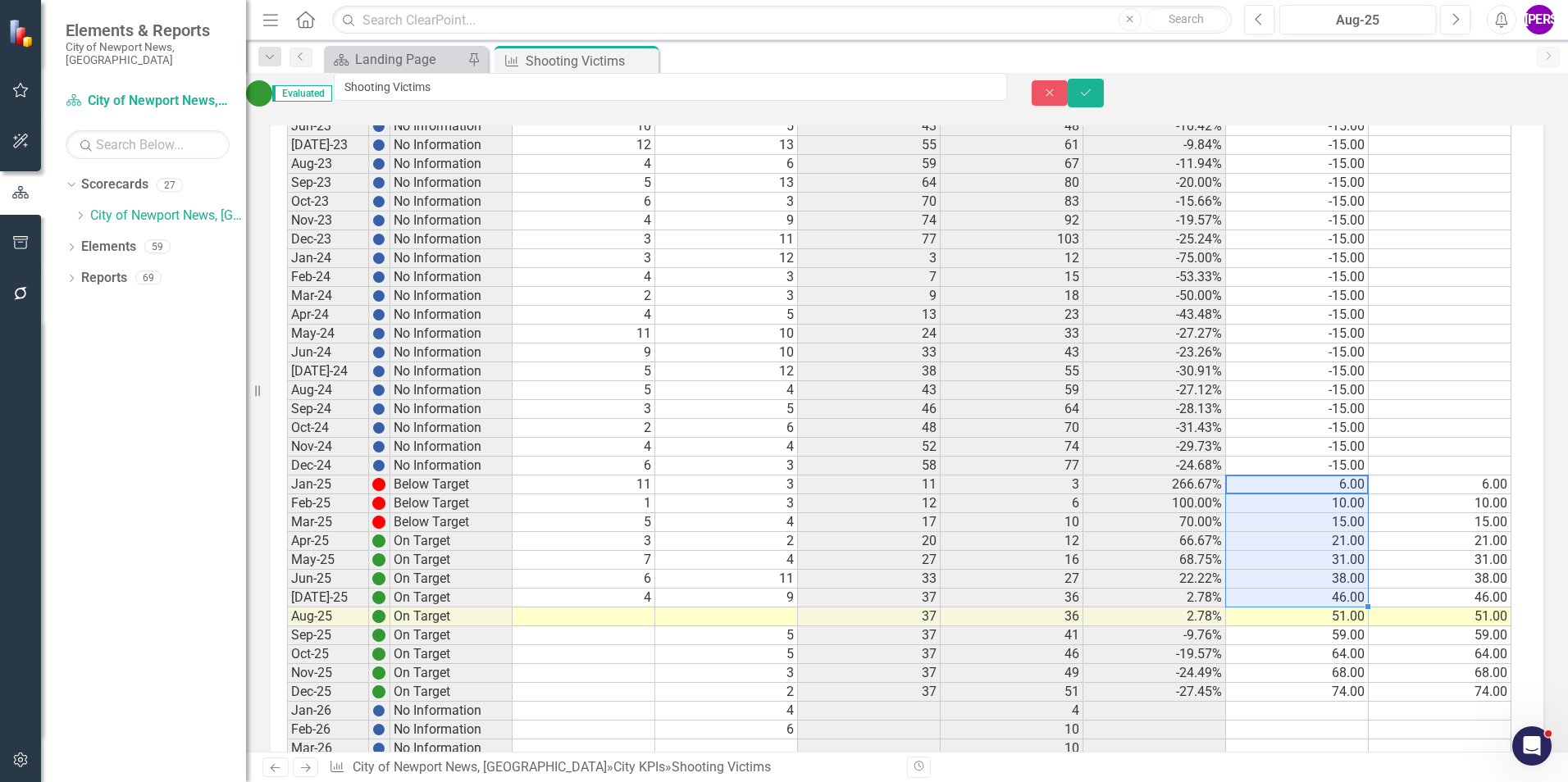
drag, startPoint x: 1302, startPoint y: 493, endPoint x: 1309, endPoint y: 600, distance: 107.2
click at [1309, 600] on tbody "Sept-19 No Information Oct-19 No Information Nov-19 No Information Dec-19 No In…" at bounding box center [898, 211] width 1225 height 1887
click at [642, 58] on icon "Close" at bounding box center [643, 60] width 16 height 13
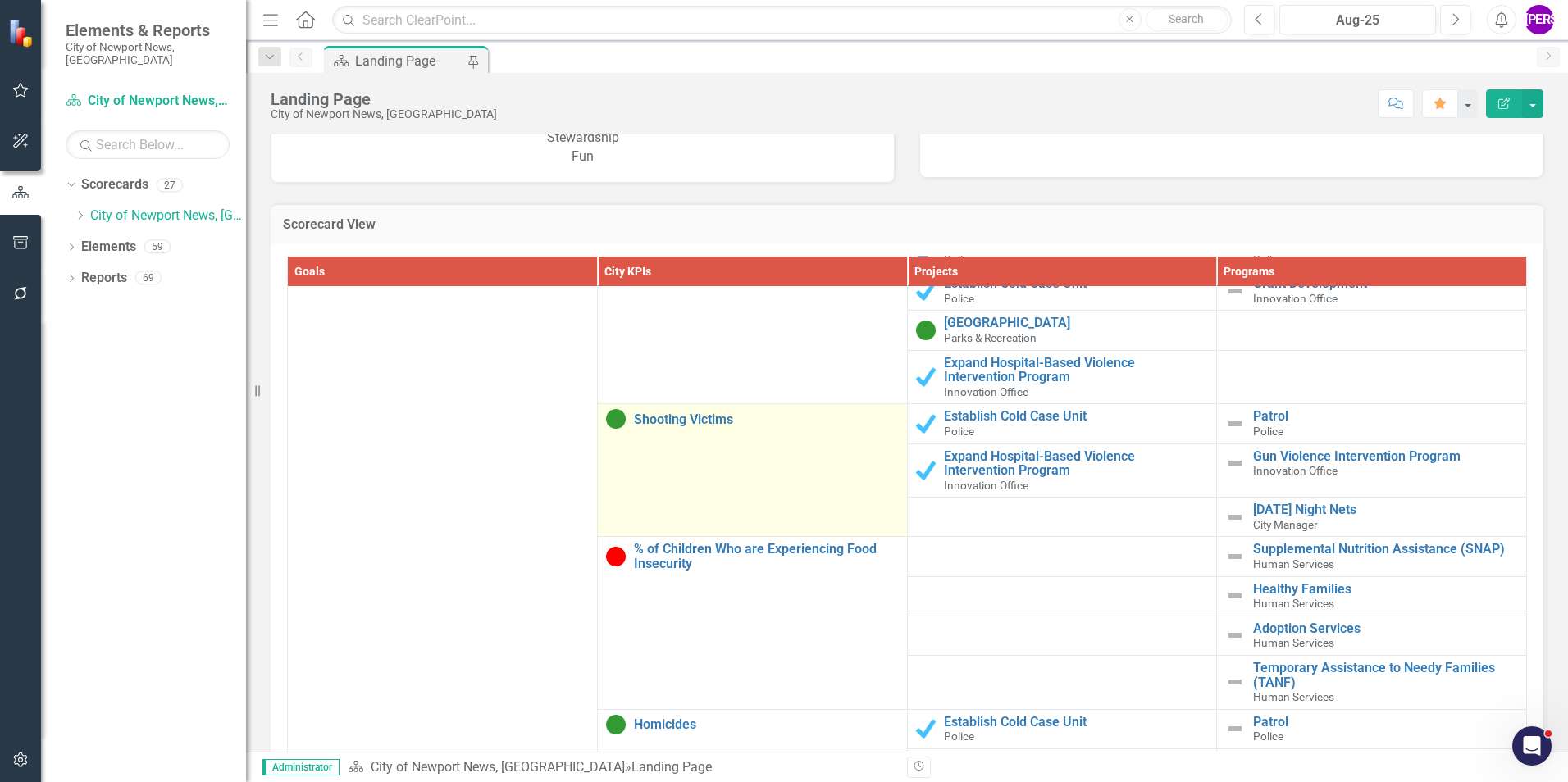
scroll to position [82, 0]
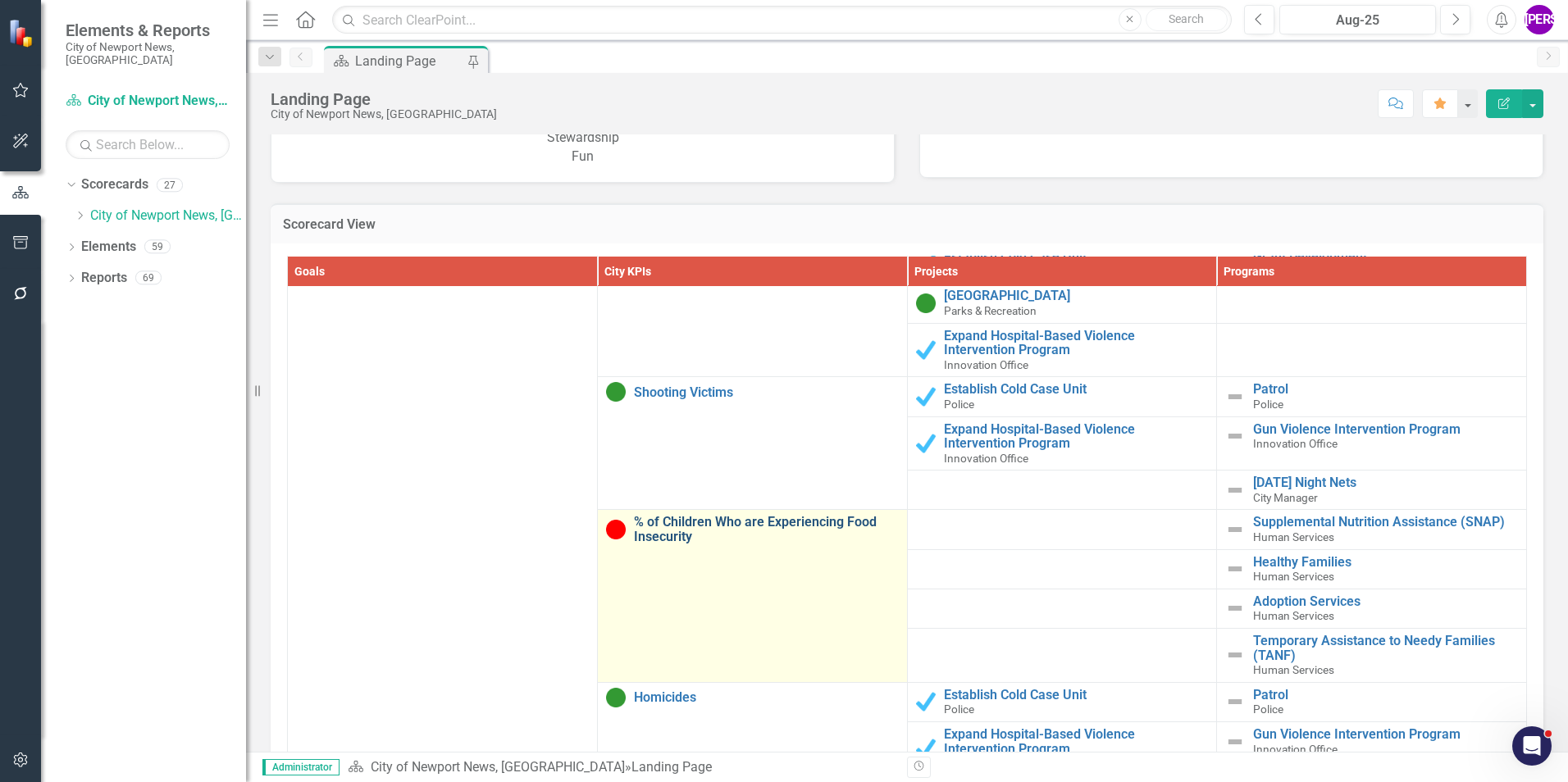
click at [659, 543] on link "% of Children Who are Experiencing Food Insecurity" at bounding box center [766, 529] width 265 height 29
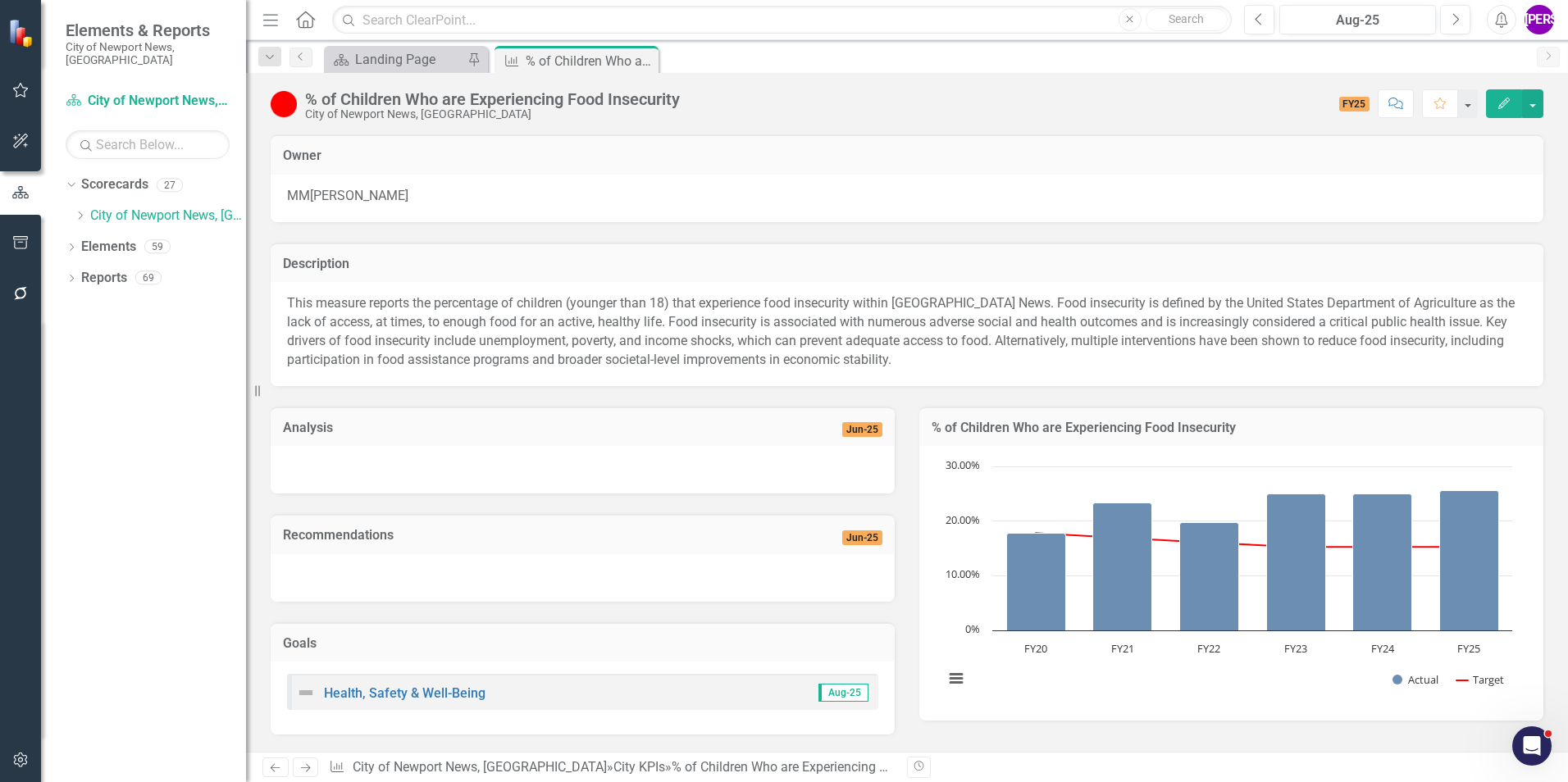
click at [453, 101] on div "% of Children Who are Experiencing Food Insecurity" at bounding box center [492, 99] width 375 height 18
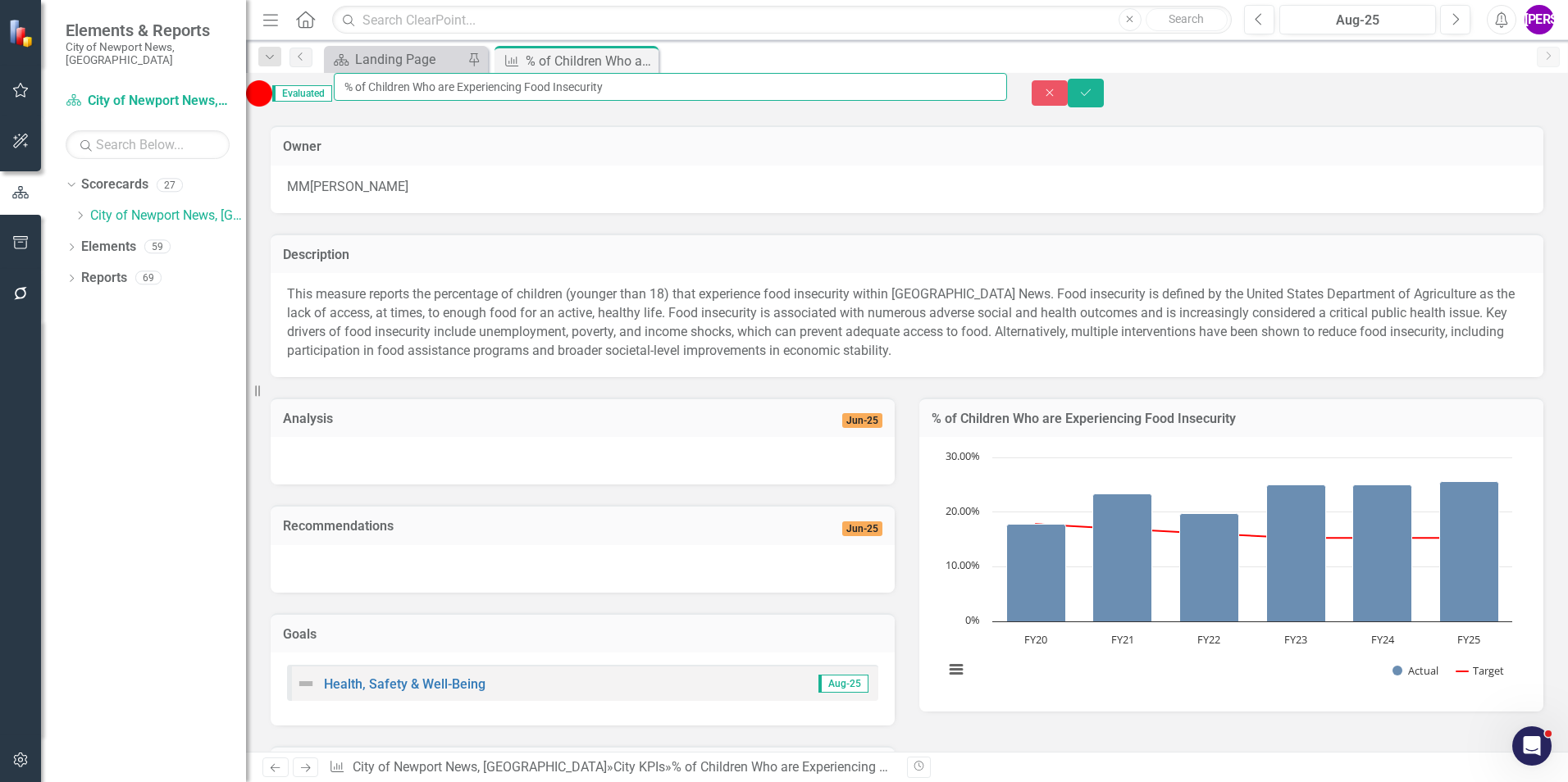
drag, startPoint x: 704, startPoint y: 85, endPoint x: 381, endPoint y: 96, distance: 323.2
click at [381, 96] on input "% of Children Who are Experiencing Food Insecurity" at bounding box center [670, 87] width 674 height 28
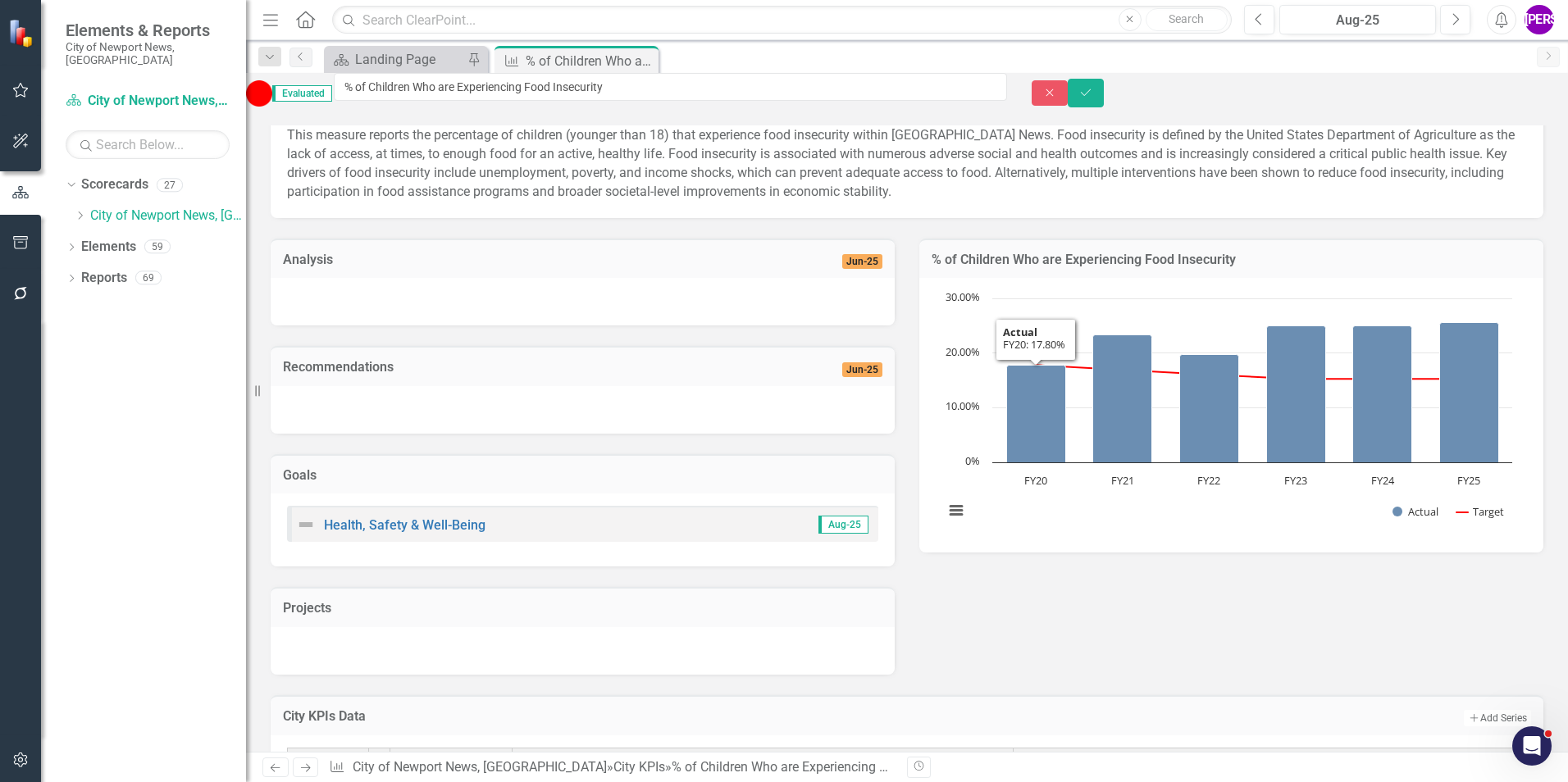
scroll to position [371, 0]
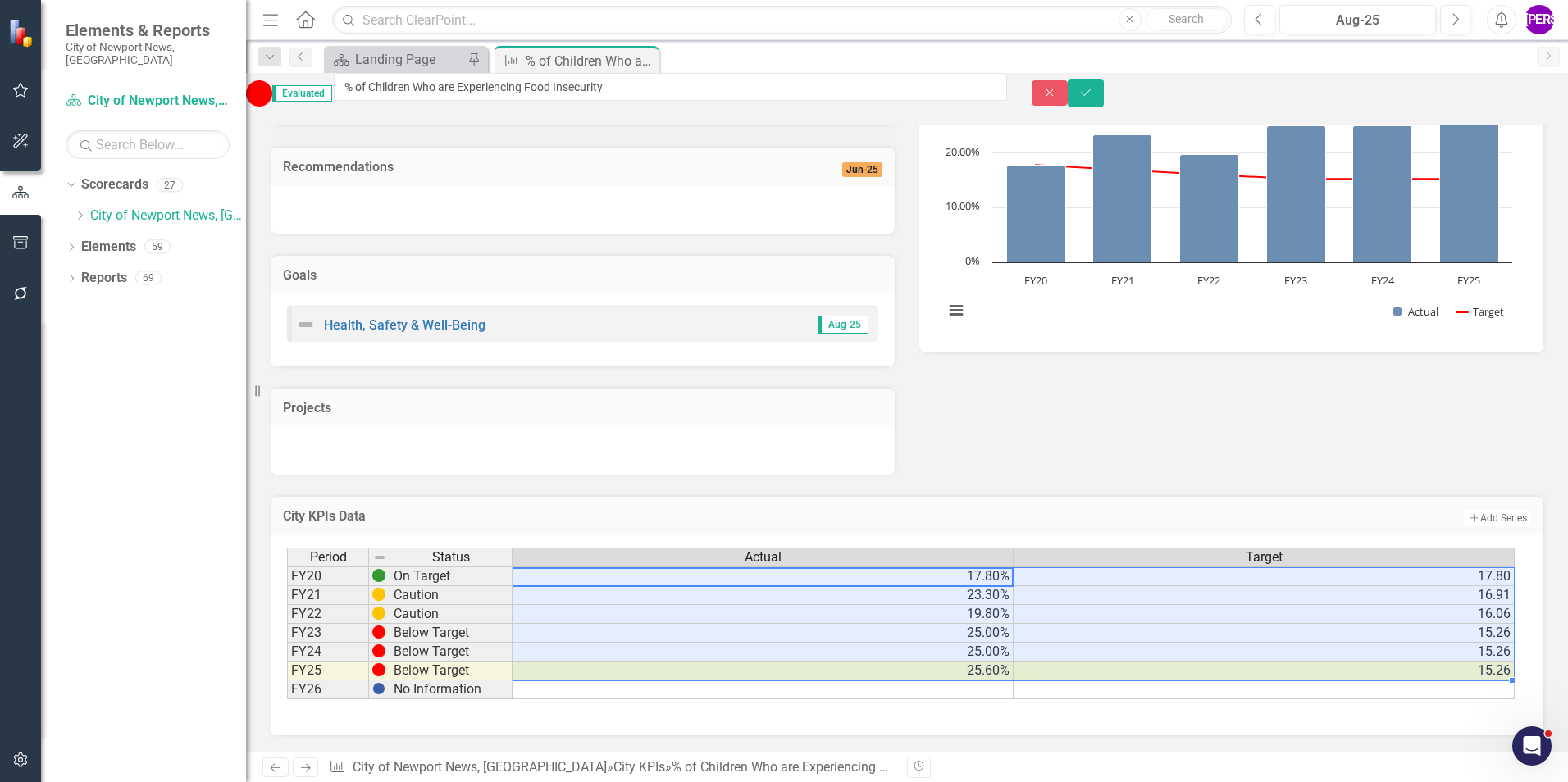
drag, startPoint x: 969, startPoint y: 582, endPoint x: 1266, endPoint y: 675, distance: 311.2
click at [1266, 675] on tbody "FY20 On Target 17.80% 17.80 FY21 Caution 23.30% 16.91 FY22 Caution 19.80% 16.06…" at bounding box center [900, 634] width 1228 height 133
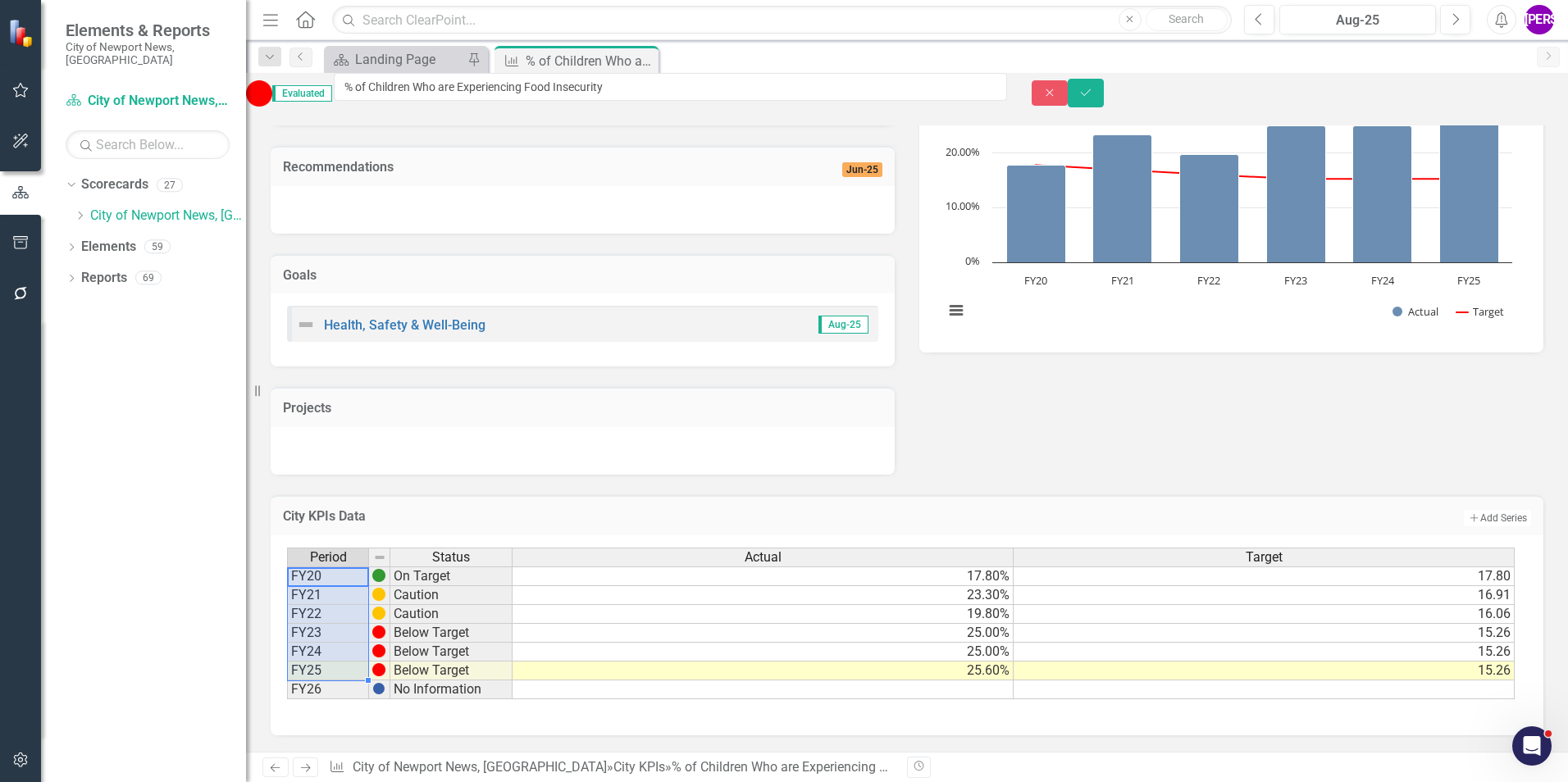
drag, startPoint x: 329, startPoint y: 578, endPoint x: 326, endPoint y: 667, distance: 89.1
click at [326, 667] on tbody "FY20 On Target FY21 Caution FY22 Caution FY23 Below Target FY24 Below Target FY…" at bounding box center [399, 634] width 226 height 133
drag, startPoint x: 647, startPoint y: 55, endPoint x: 656, endPoint y: 59, distance: 9.8
click at [0, 0] on icon "Close" at bounding box center [0, 0] width 0 height 0
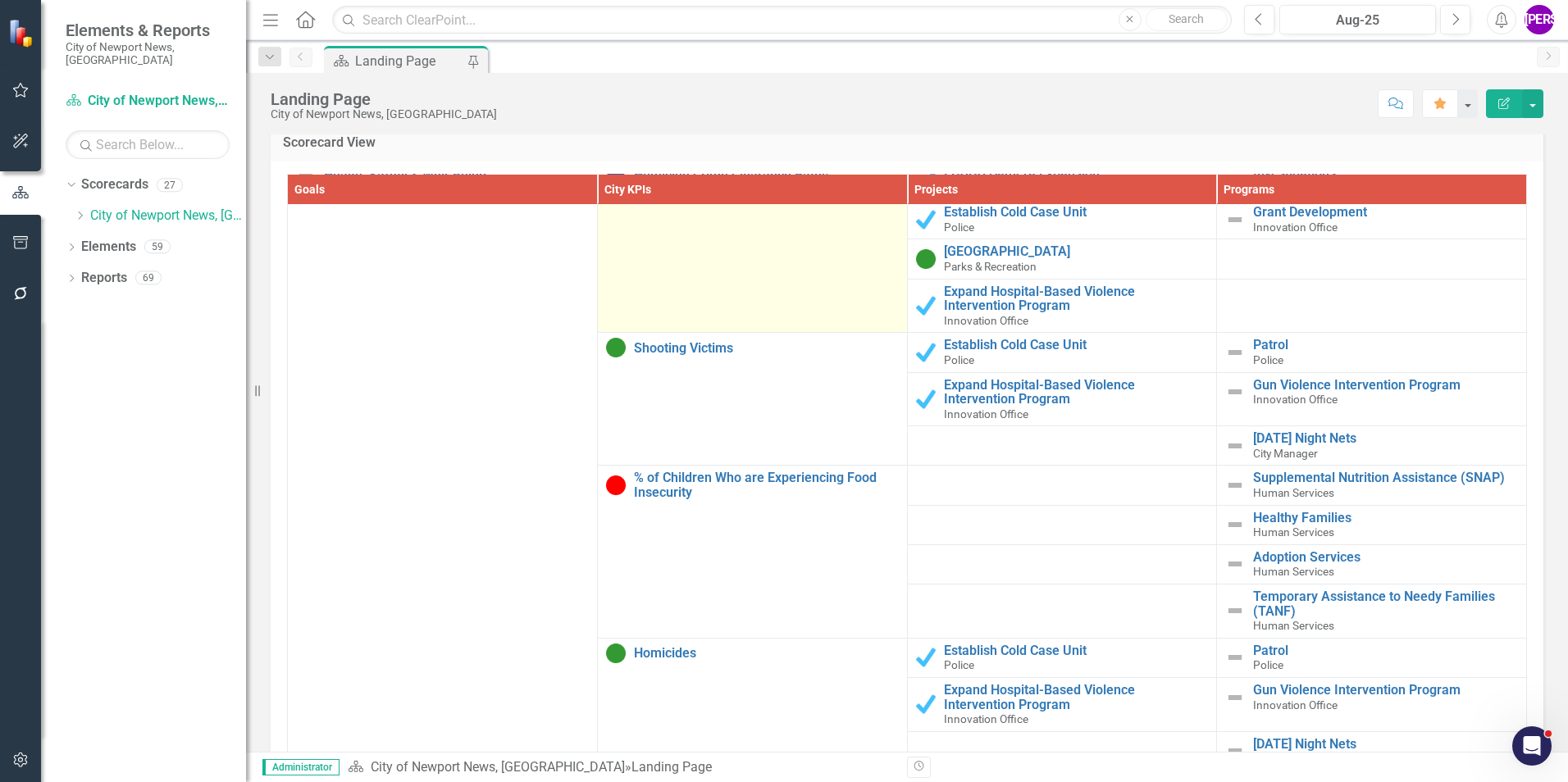
scroll to position [164, 0]
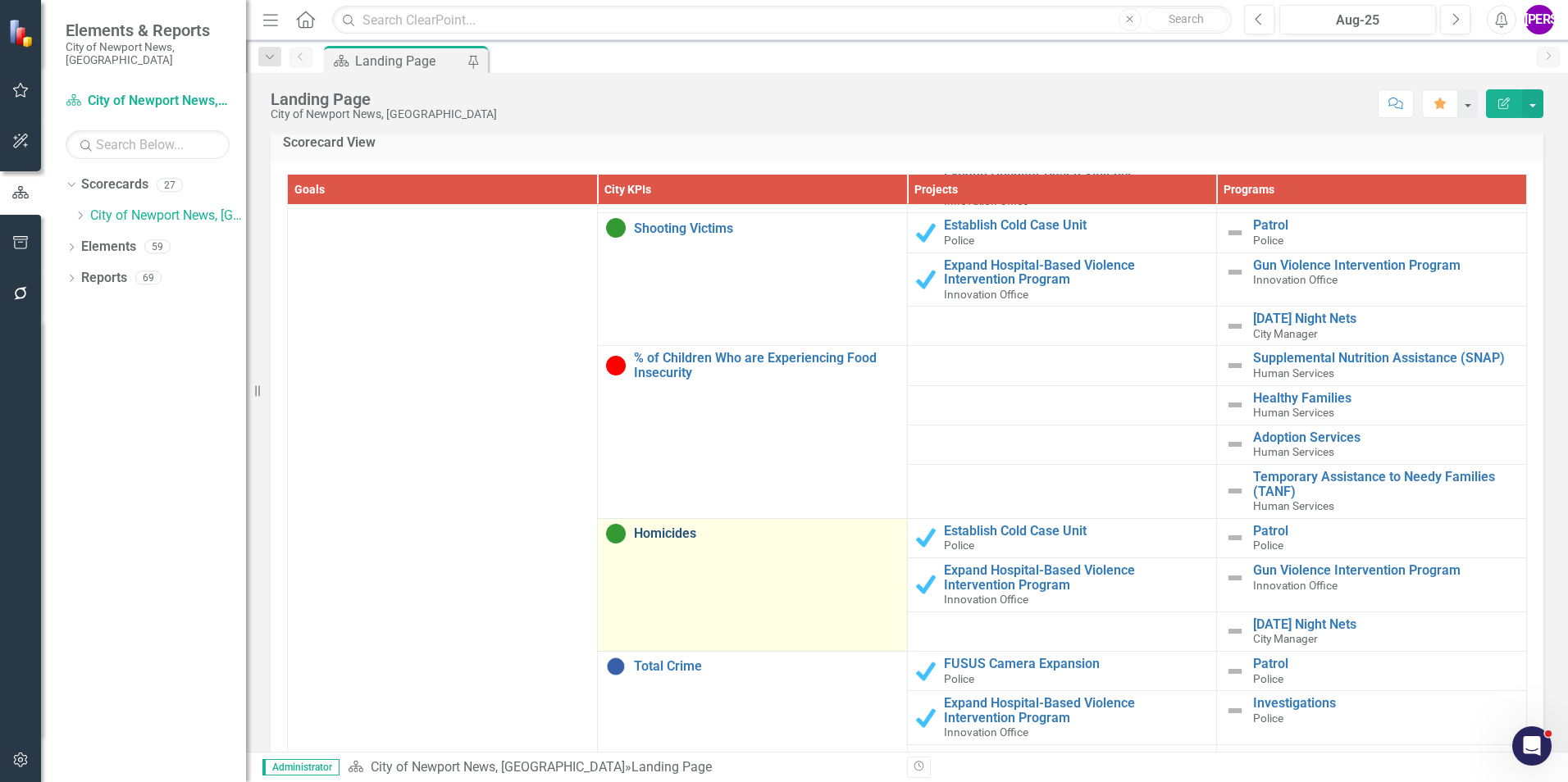
click at [666, 538] on link "Homicides" at bounding box center [766, 533] width 265 height 15
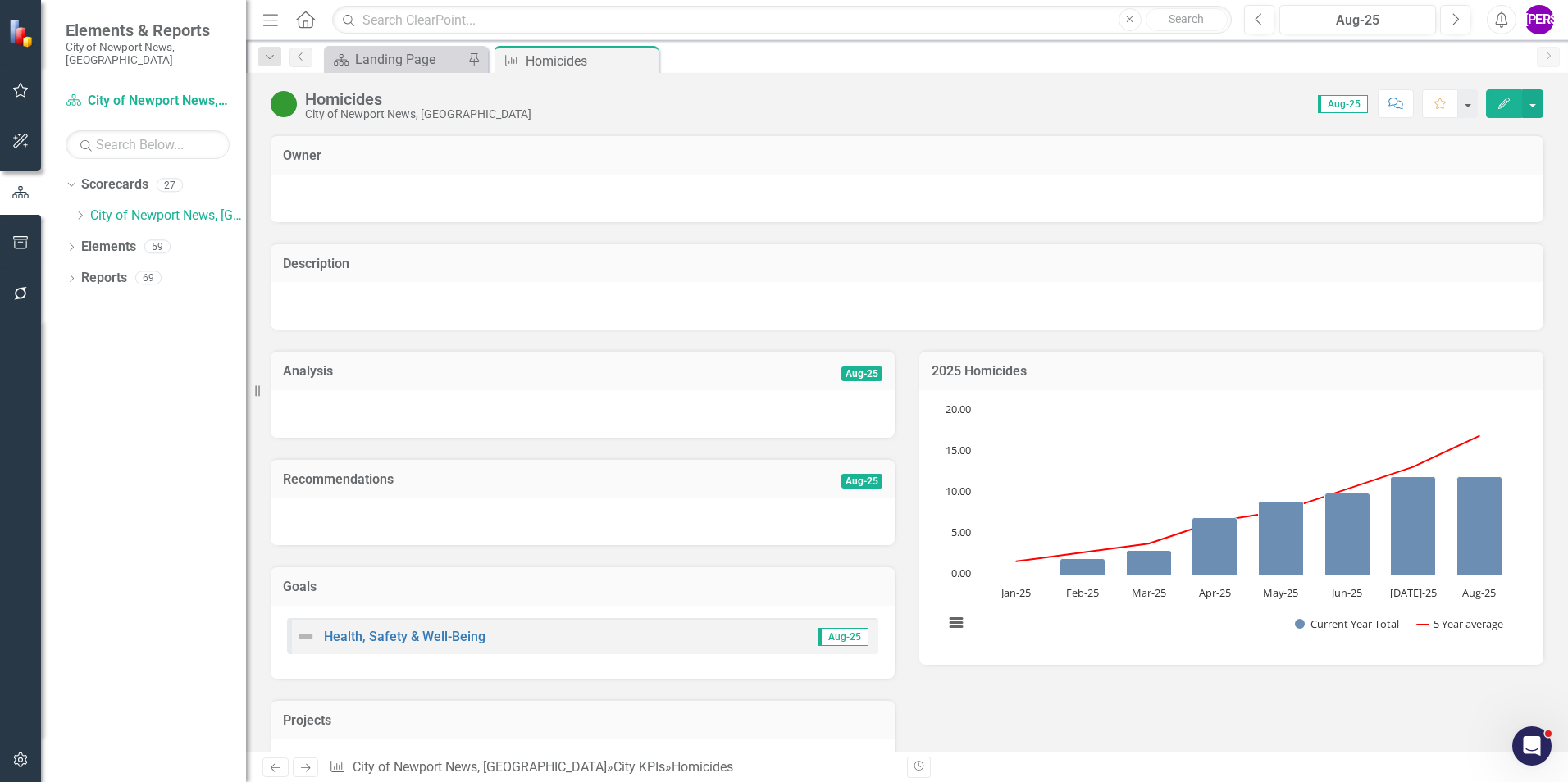
click at [380, 96] on div "Homicides" at bounding box center [418, 99] width 226 height 18
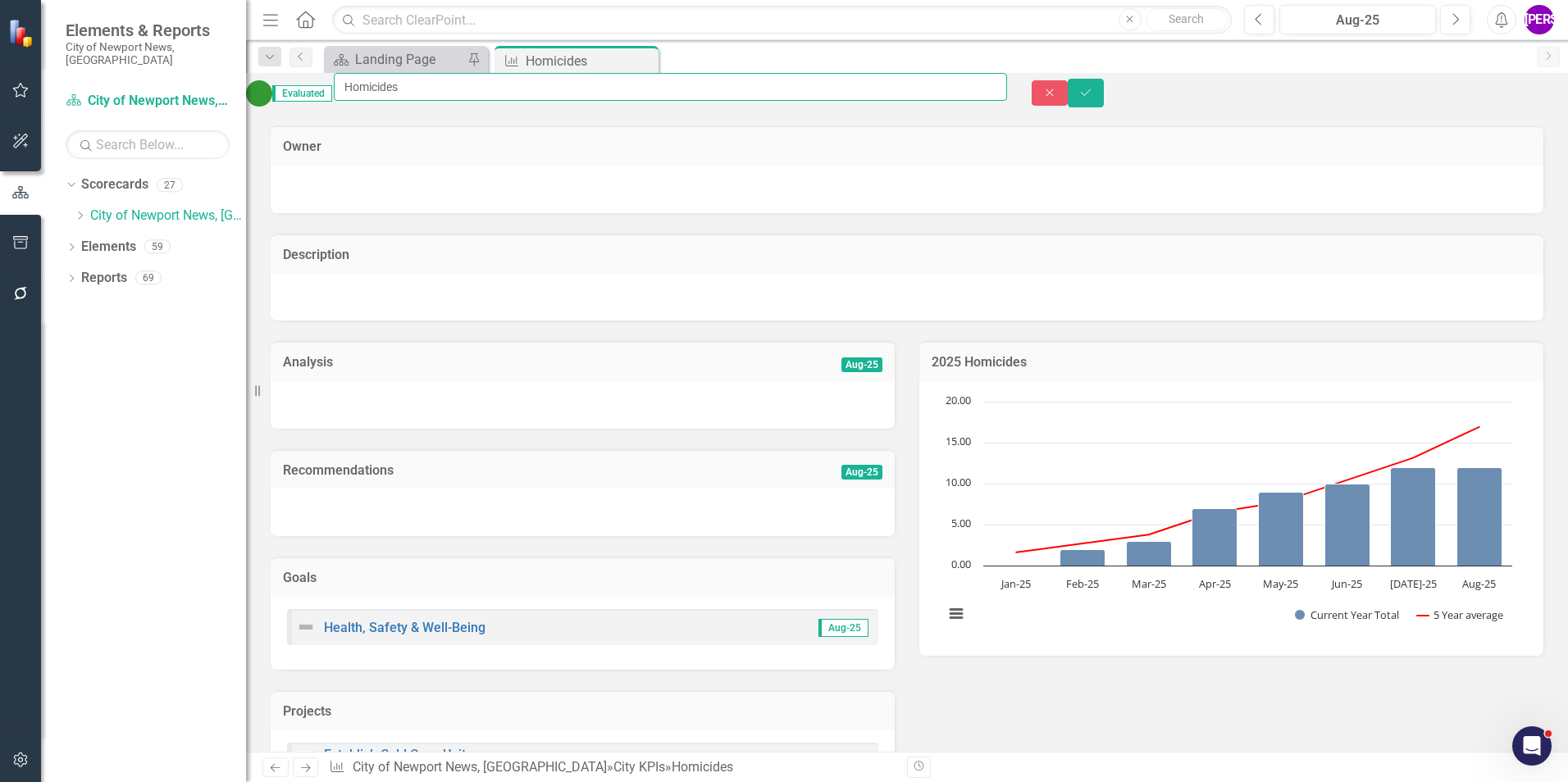
drag, startPoint x: 449, startPoint y: 94, endPoint x: 360, endPoint y: 88, distance: 89.2
click at [360, 88] on div "Evaluated Homicides" at bounding box center [626, 93] width 761 height 40
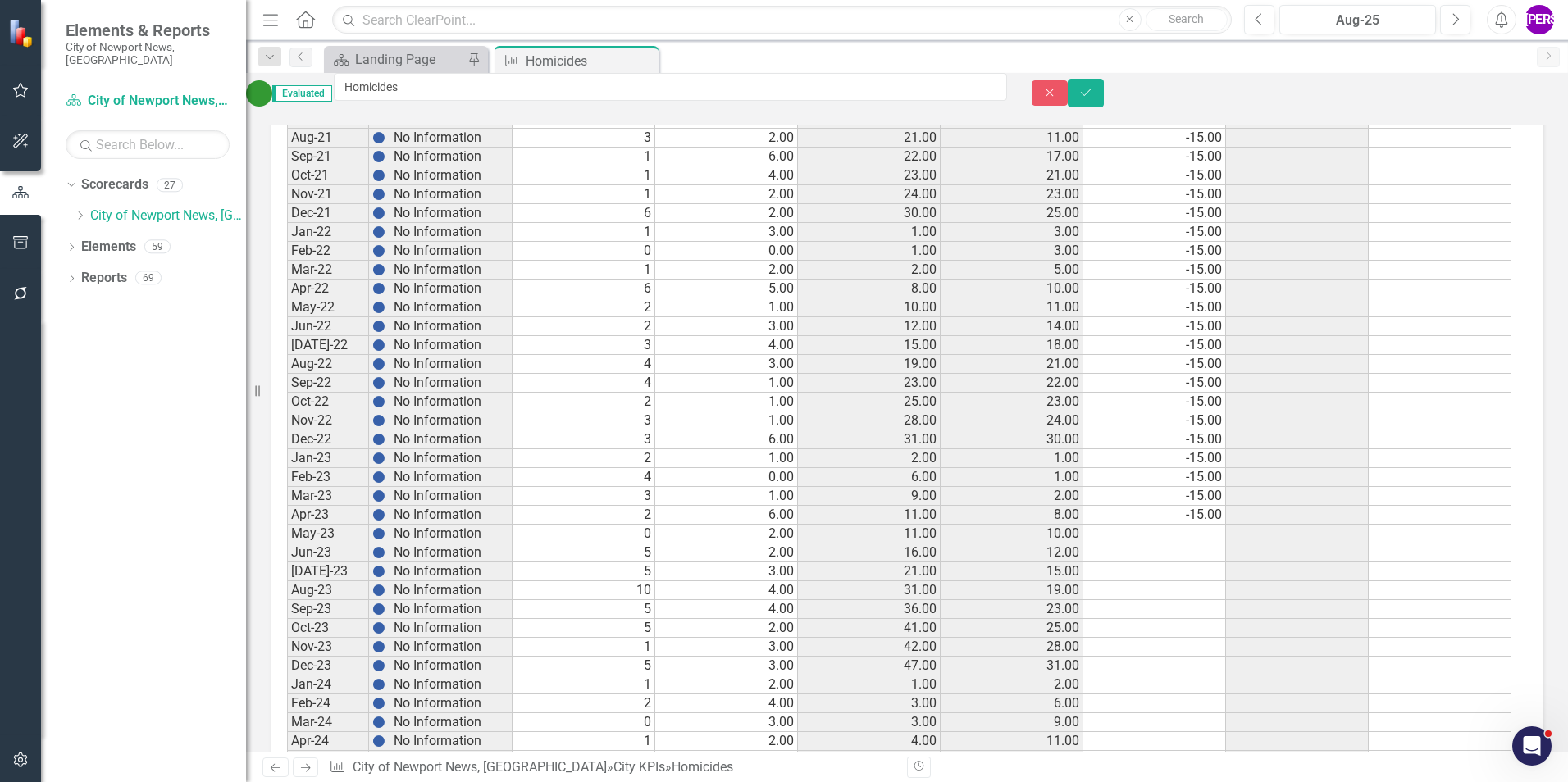
scroll to position [1640, 0]
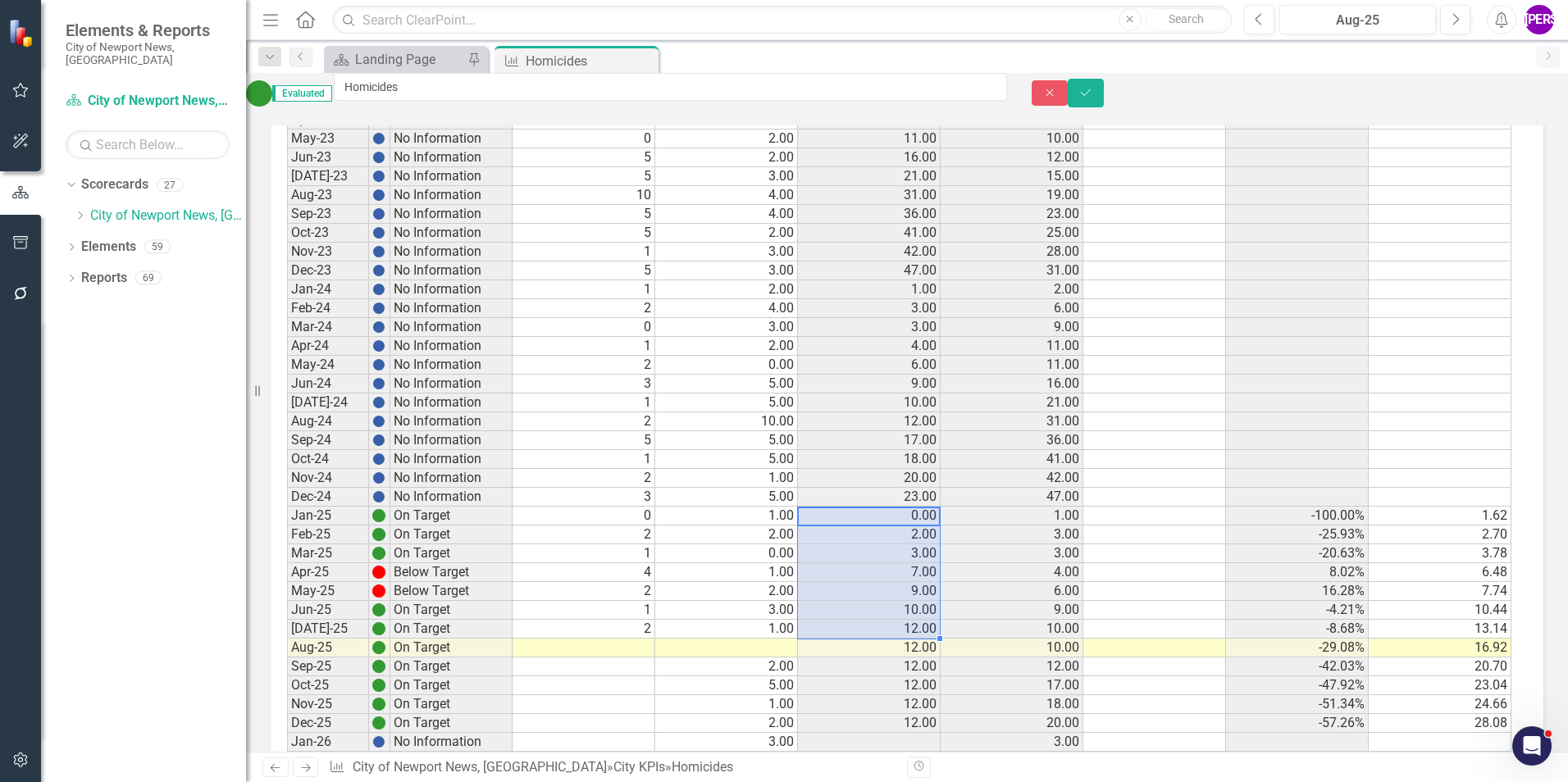
drag, startPoint x: 894, startPoint y: 530, endPoint x: 906, endPoint y: 637, distance: 107.7
click at [906, 637] on tbody "Sept-19 No Information Oct-19 No Information Nov-19 No Information Dec-19 No In…" at bounding box center [898, 242] width 1225 height 1887
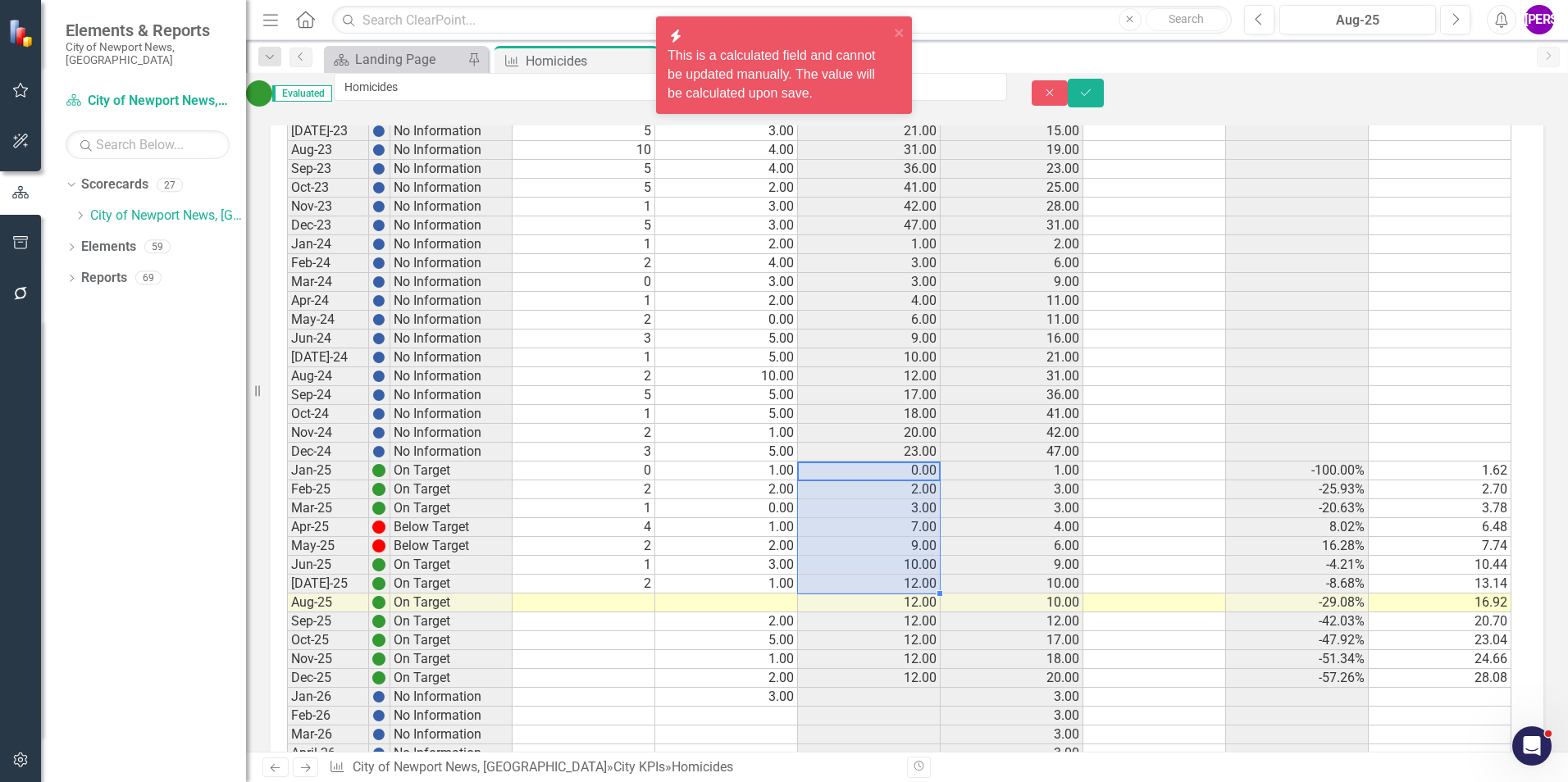
scroll to position [1722, 0]
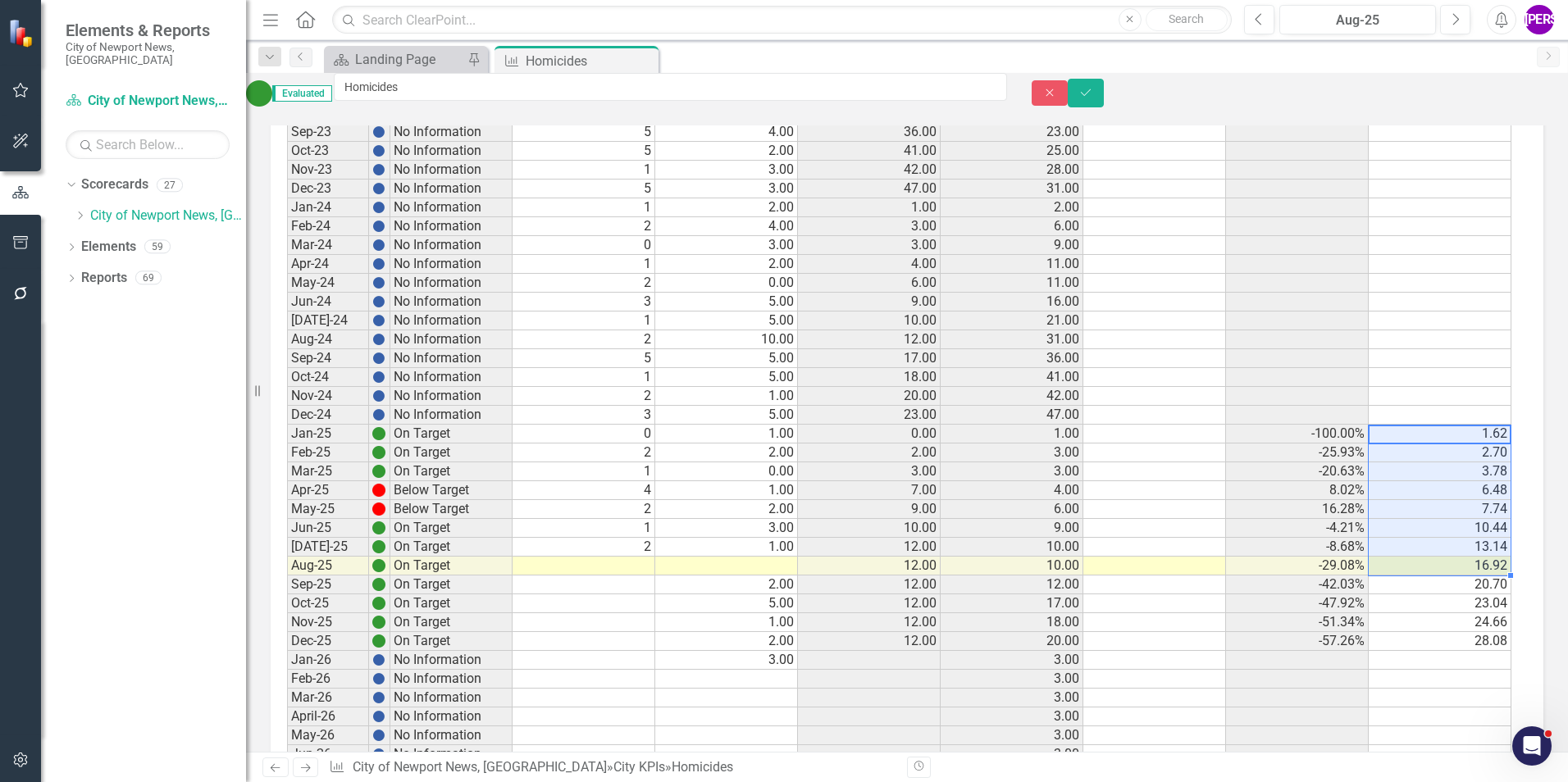
drag, startPoint x: 1462, startPoint y: 447, endPoint x: 1463, endPoint y: 577, distance: 130.0
click at [1463, 577] on tbody "Sept-19 No Information Oct-19 No Information Nov-19 No Information Dec-19 No In…" at bounding box center [898, 160] width 1225 height 1887
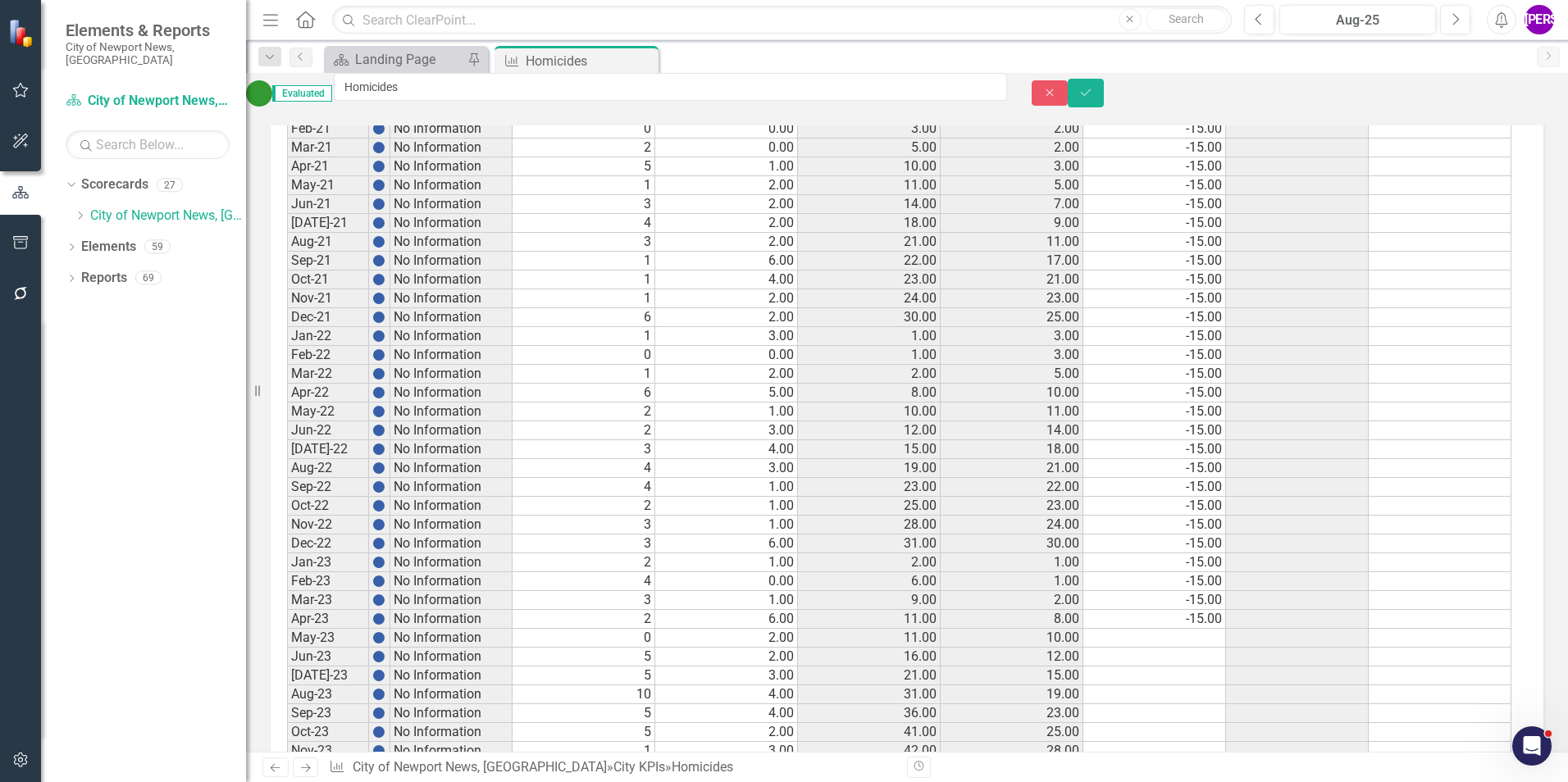
scroll to position [1230, 0]
click at [1458, 96] on div "Close Save" at bounding box center [1299, 93] width 536 height 29
click at [1068, 96] on button "Close" at bounding box center [1050, 94] width 36 height 26
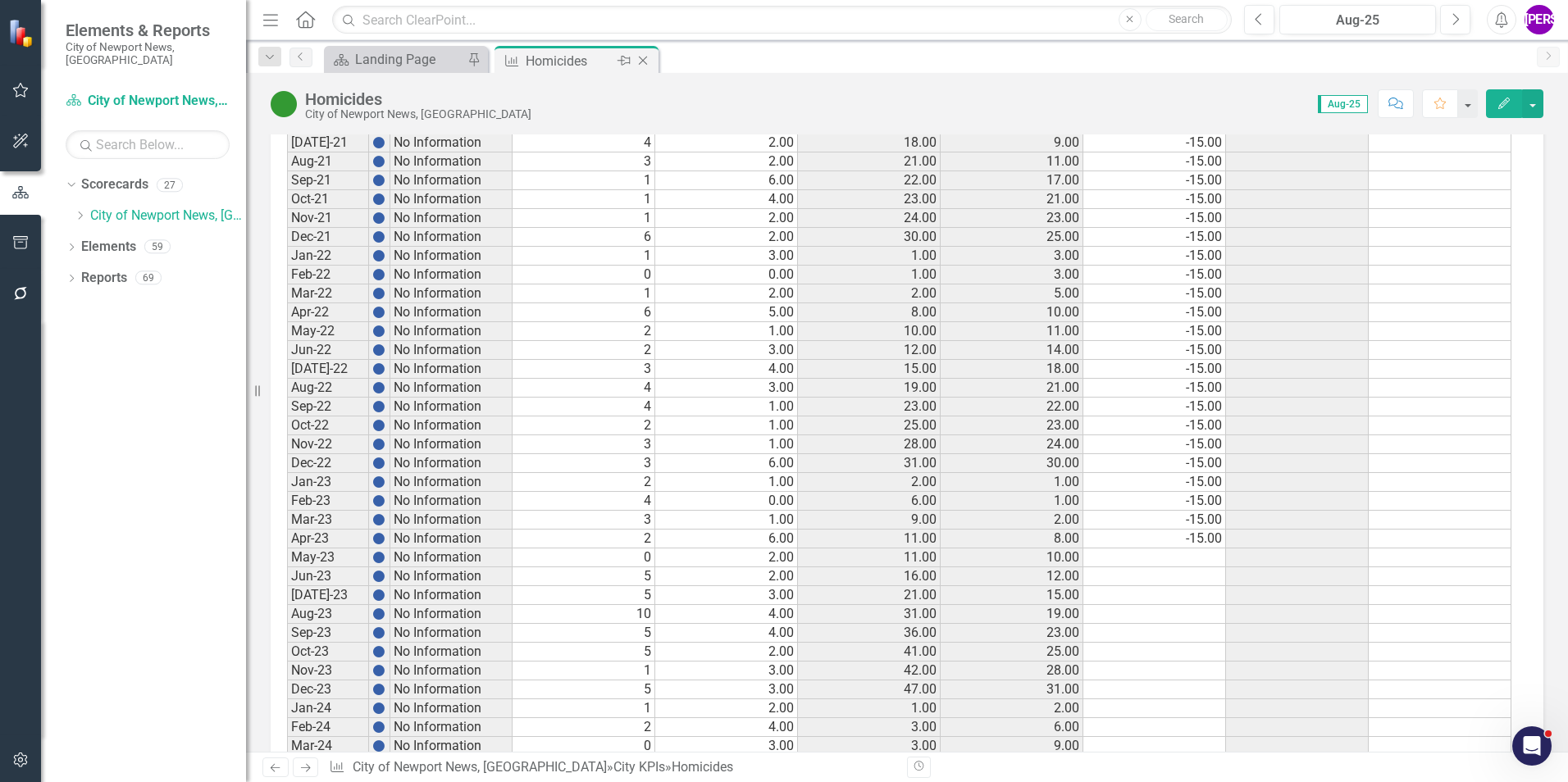
click at [637, 61] on icon "Close" at bounding box center [643, 60] width 16 height 13
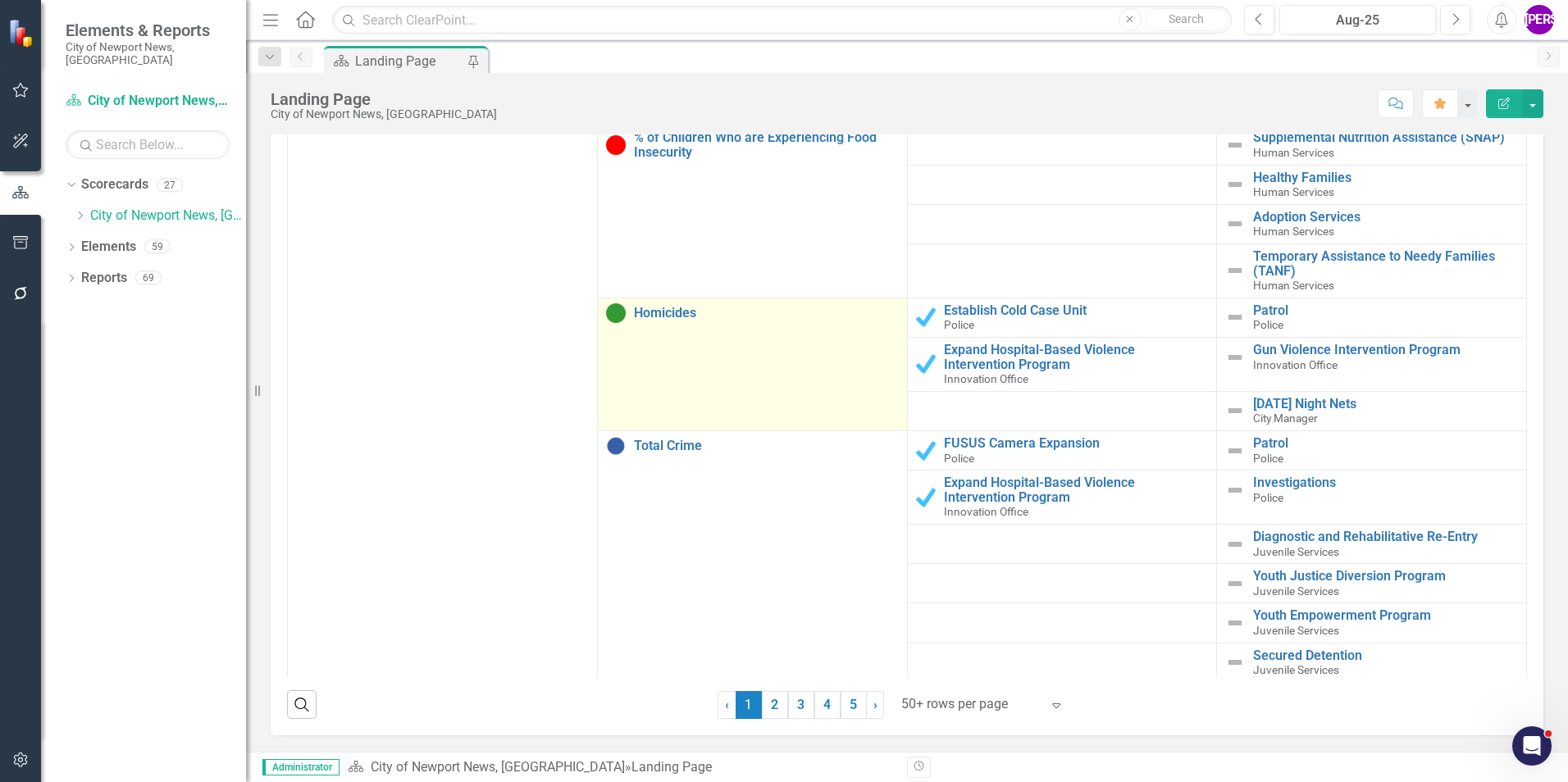
scroll to position [328, 0]
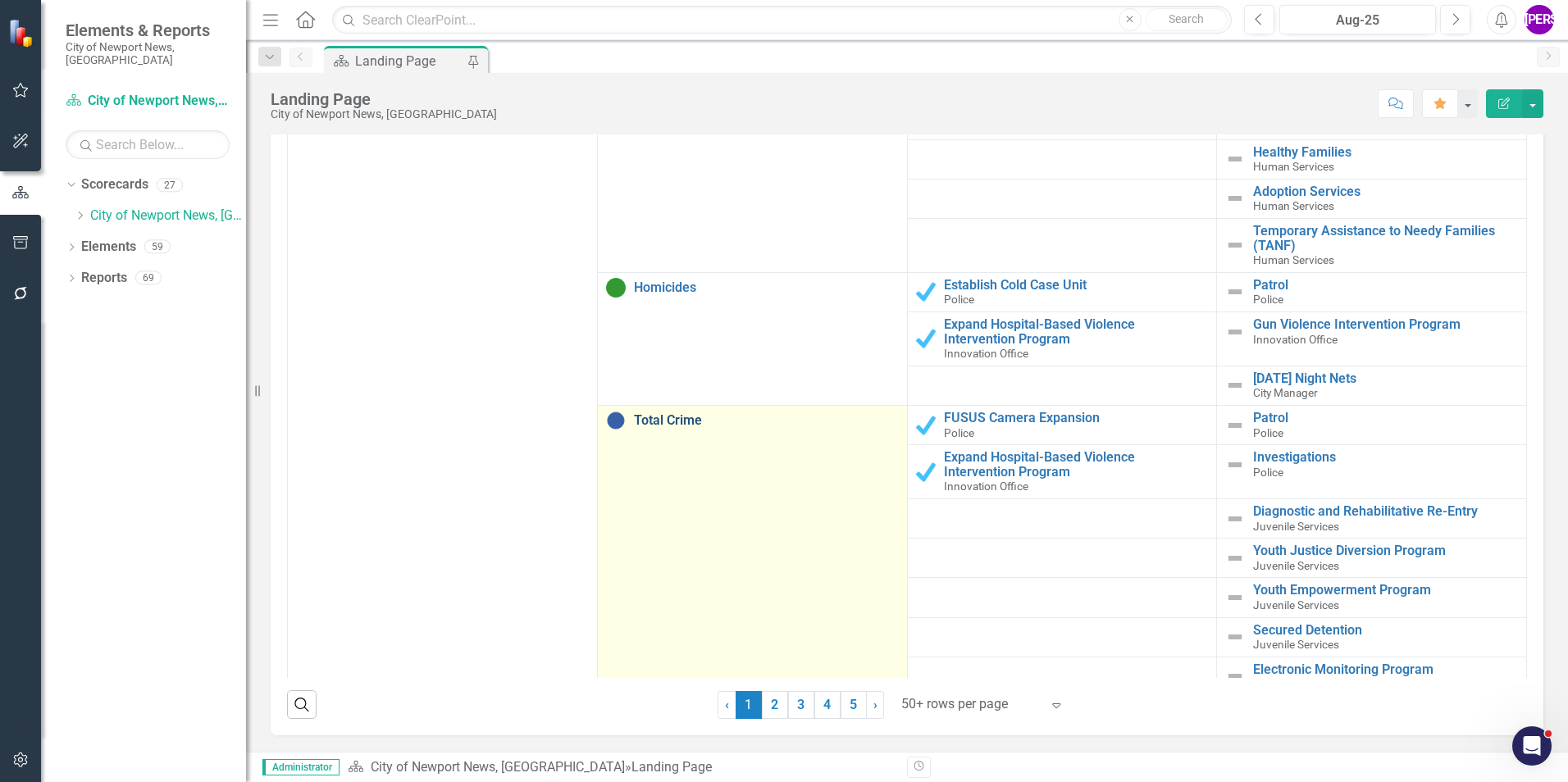
click at [669, 418] on link "Total Crime" at bounding box center [766, 420] width 265 height 15
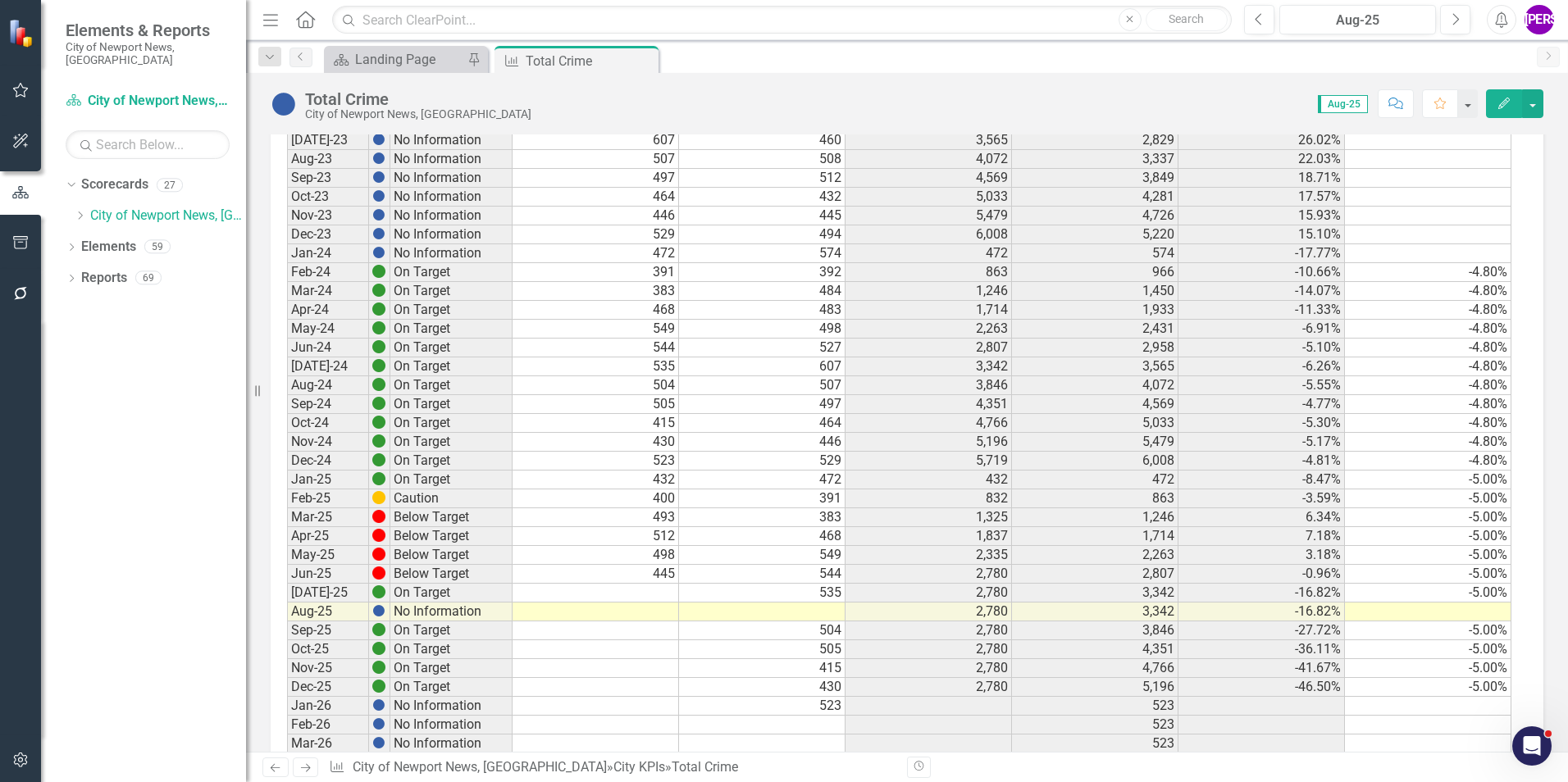
scroll to position [1968, 0]
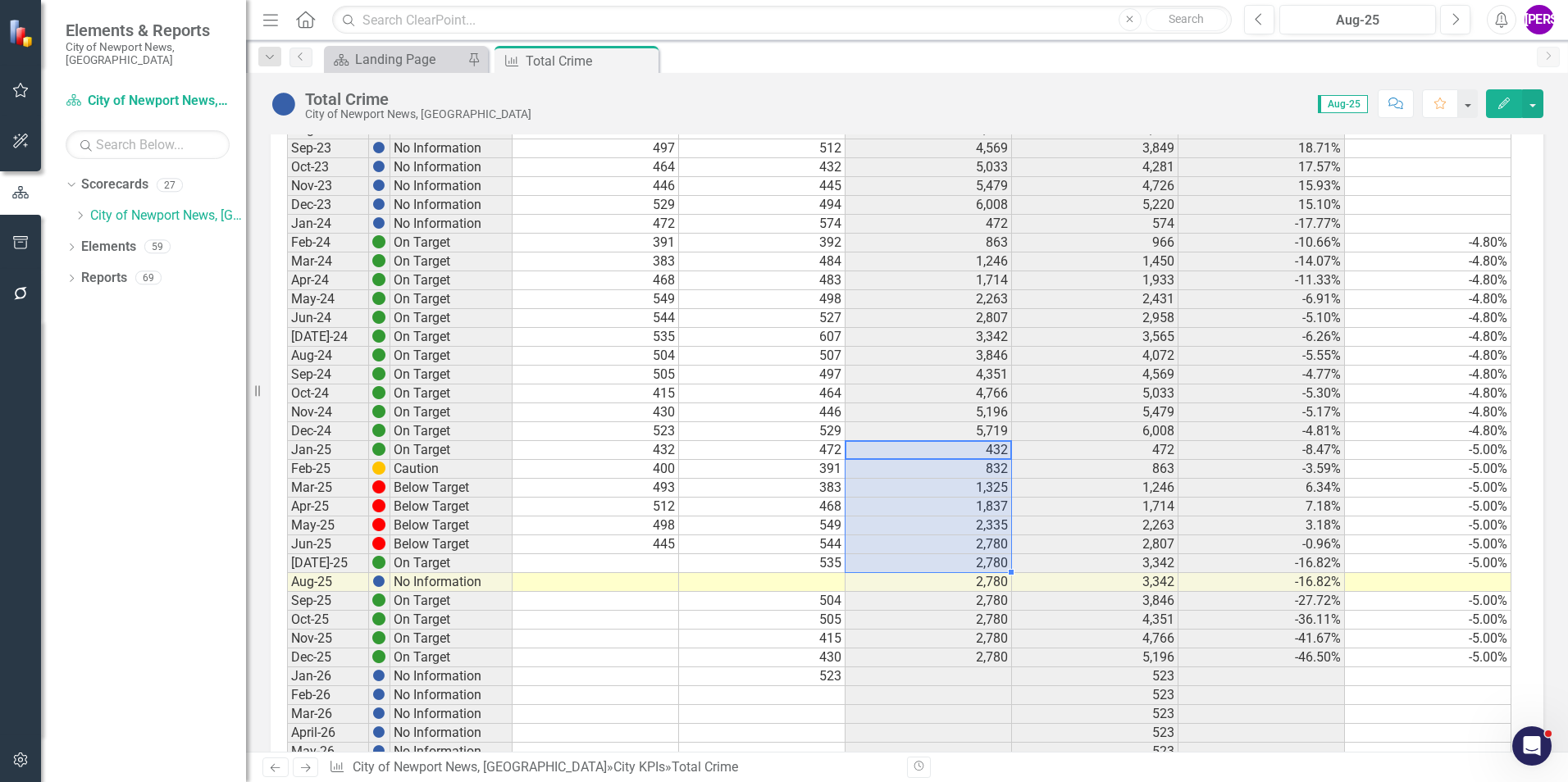
drag, startPoint x: 959, startPoint y: 455, endPoint x: 938, endPoint y: 567, distance: 114.0
click at [938, 567] on tbody "Sept-19 No Information -15.00% Oct-19 No Information Nov-19 No Information Dec-…" at bounding box center [898, 176] width 1225 height 1887
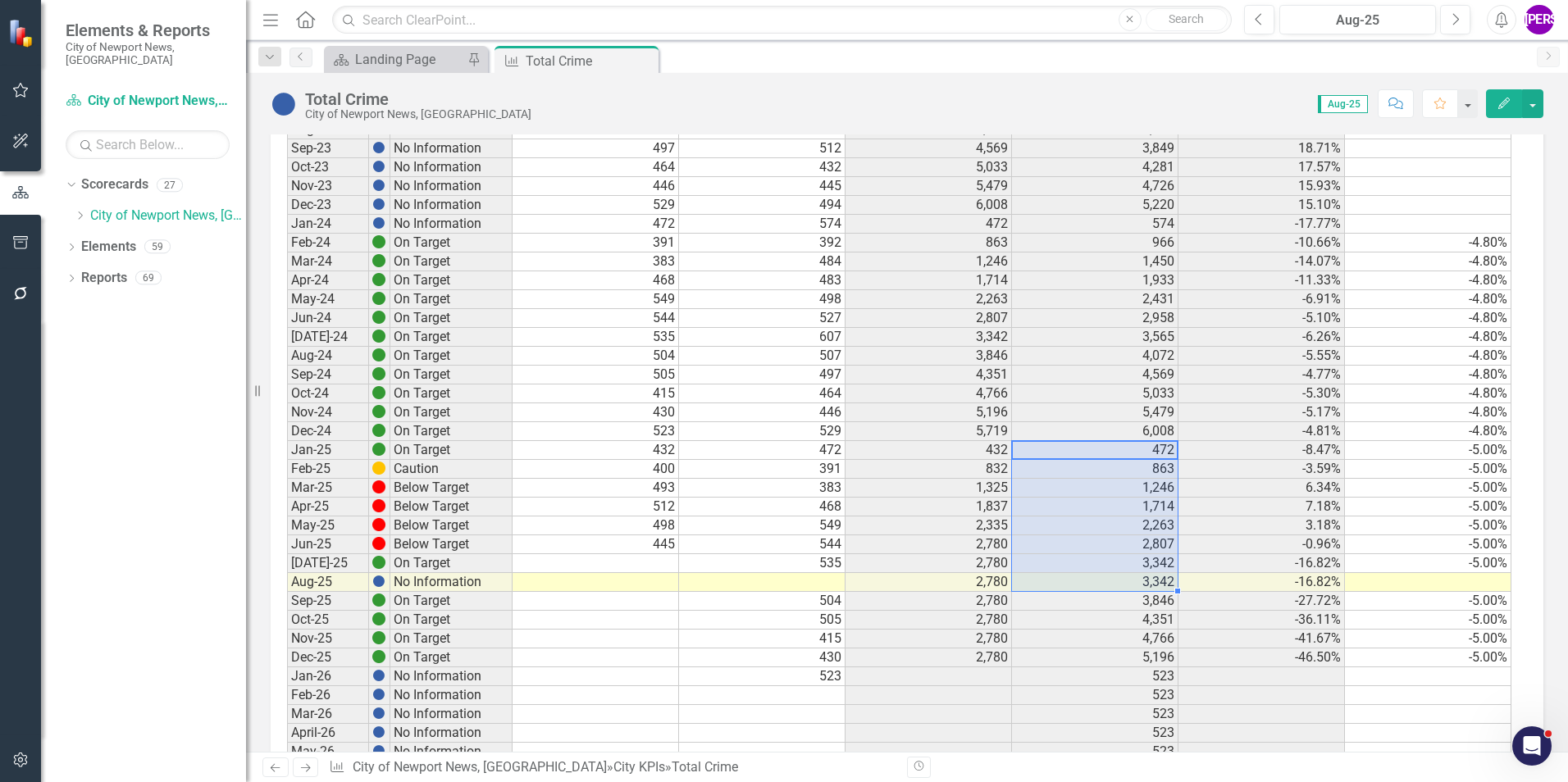
drag, startPoint x: 1146, startPoint y: 452, endPoint x: 1150, endPoint y: 587, distance: 135.1
click at [1150, 587] on tbody "Sept-19 No Information -15.00% Oct-19 No Information Nov-19 No Information Dec-…" at bounding box center [898, 176] width 1225 height 1887
click at [1156, 451] on td "472" at bounding box center [1094, 450] width 166 height 19
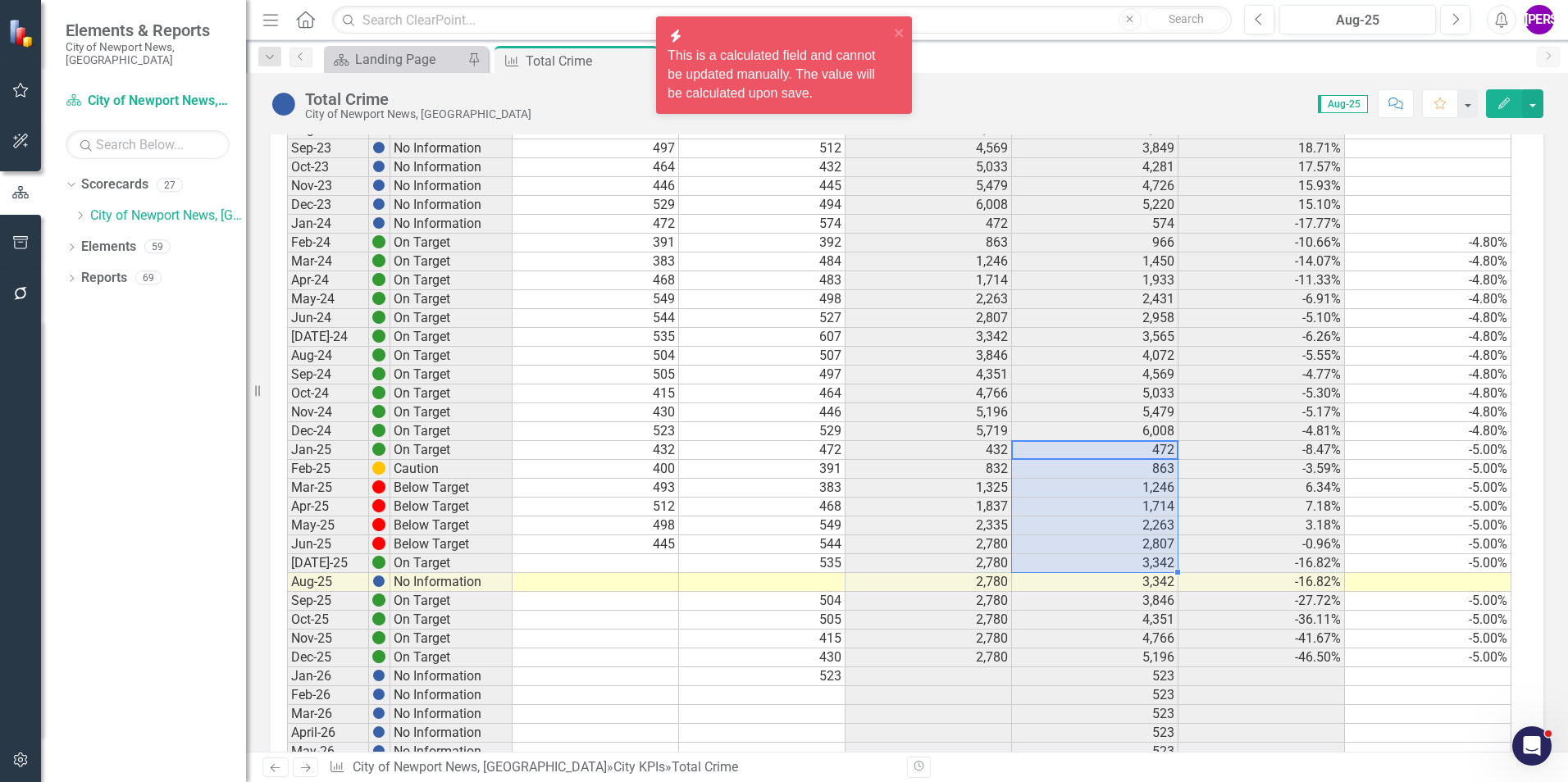
drag, startPoint x: 1154, startPoint y: 453, endPoint x: 1153, endPoint y: 566, distance: 113.0
click at [1153, 566] on tbody "Sept-19 No Information -15.00% Oct-19 No Information Nov-19 No Information Dec-…" at bounding box center [898, 176] width 1225 height 1887
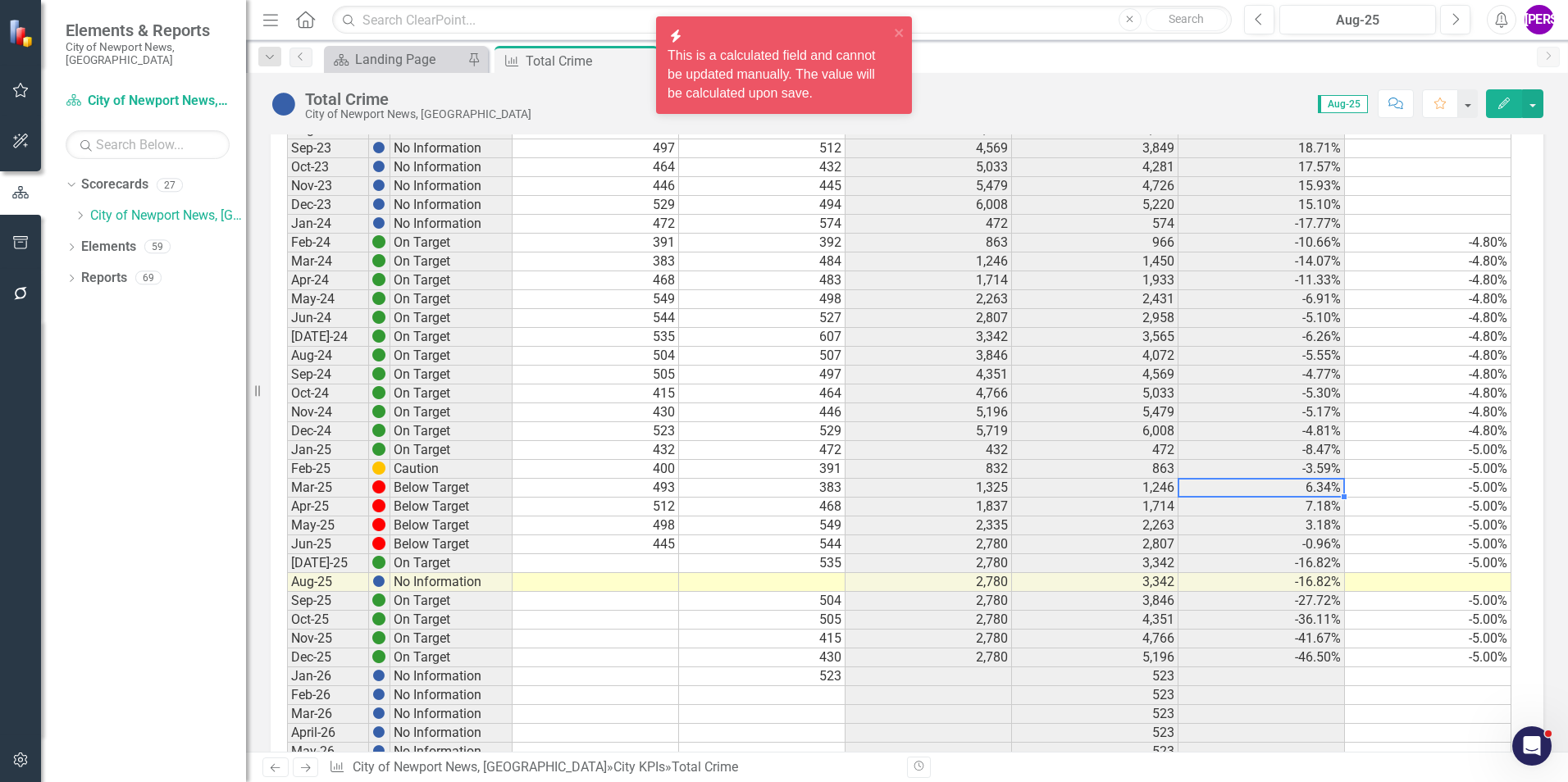
click at [1306, 494] on td "6.34%" at bounding box center [1261, 488] width 166 height 19
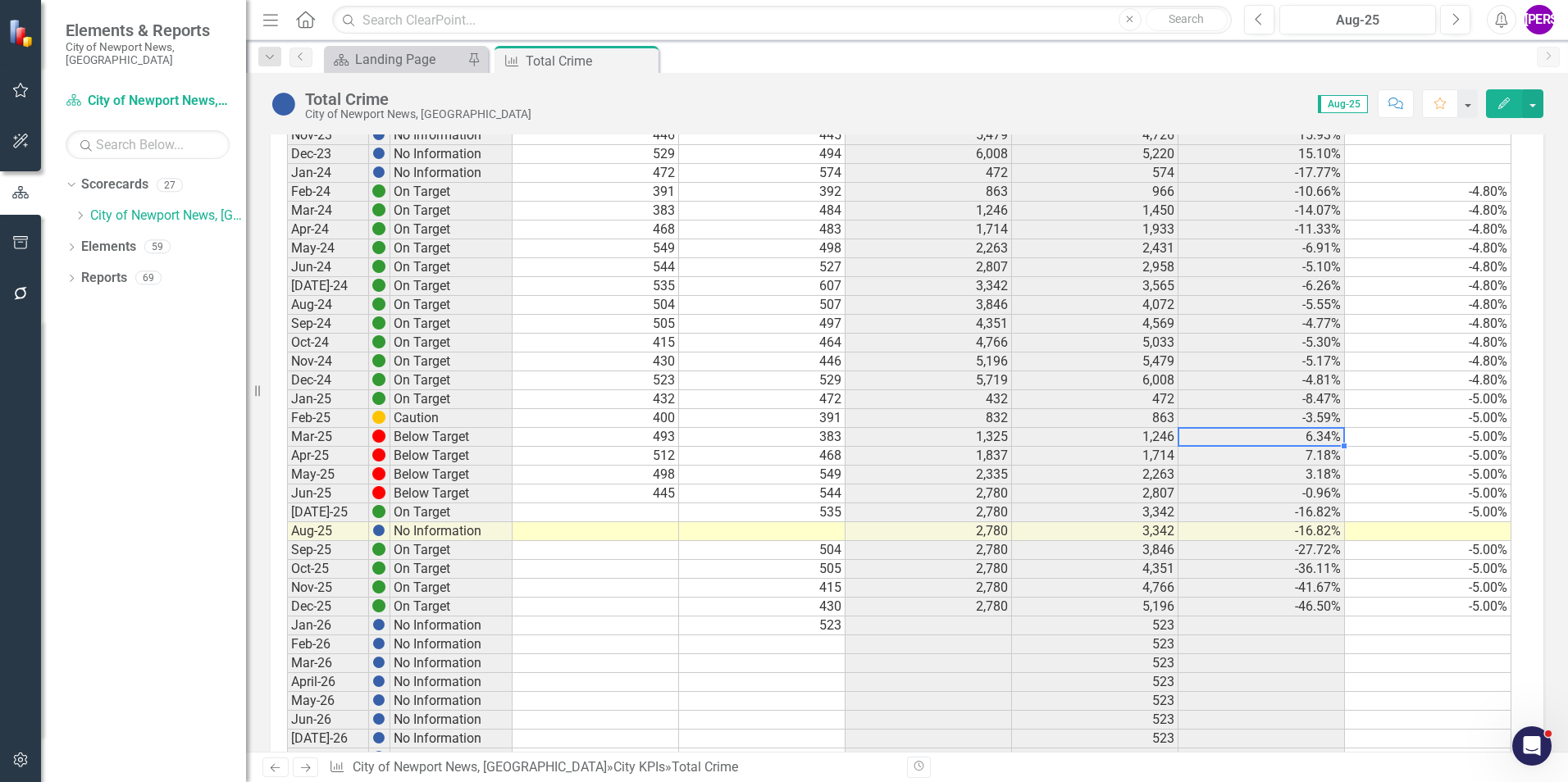
scroll to position [2051, 0]
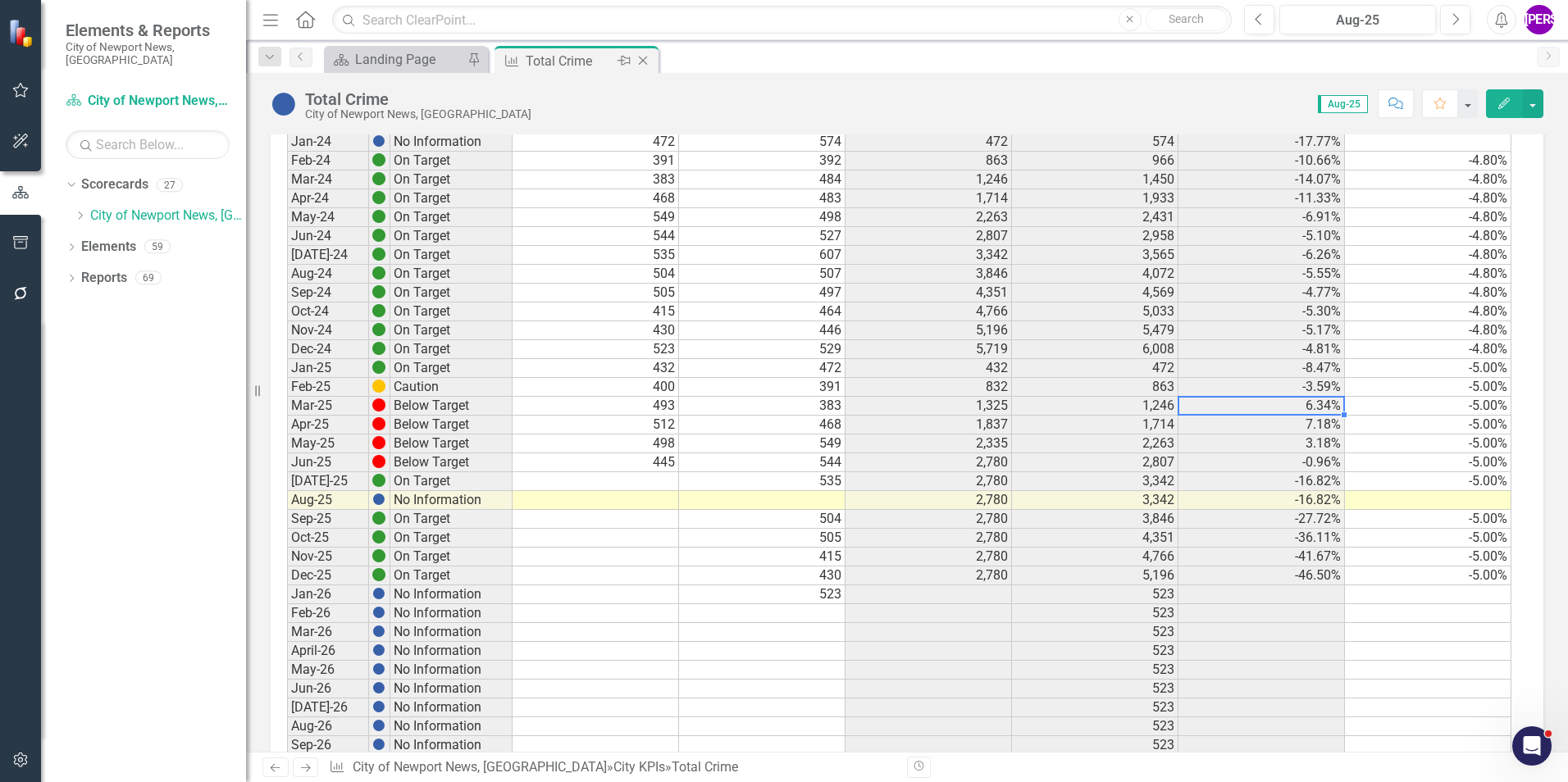
click at [648, 64] on icon "Close" at bounding box center [643, 60] width 16 height 13
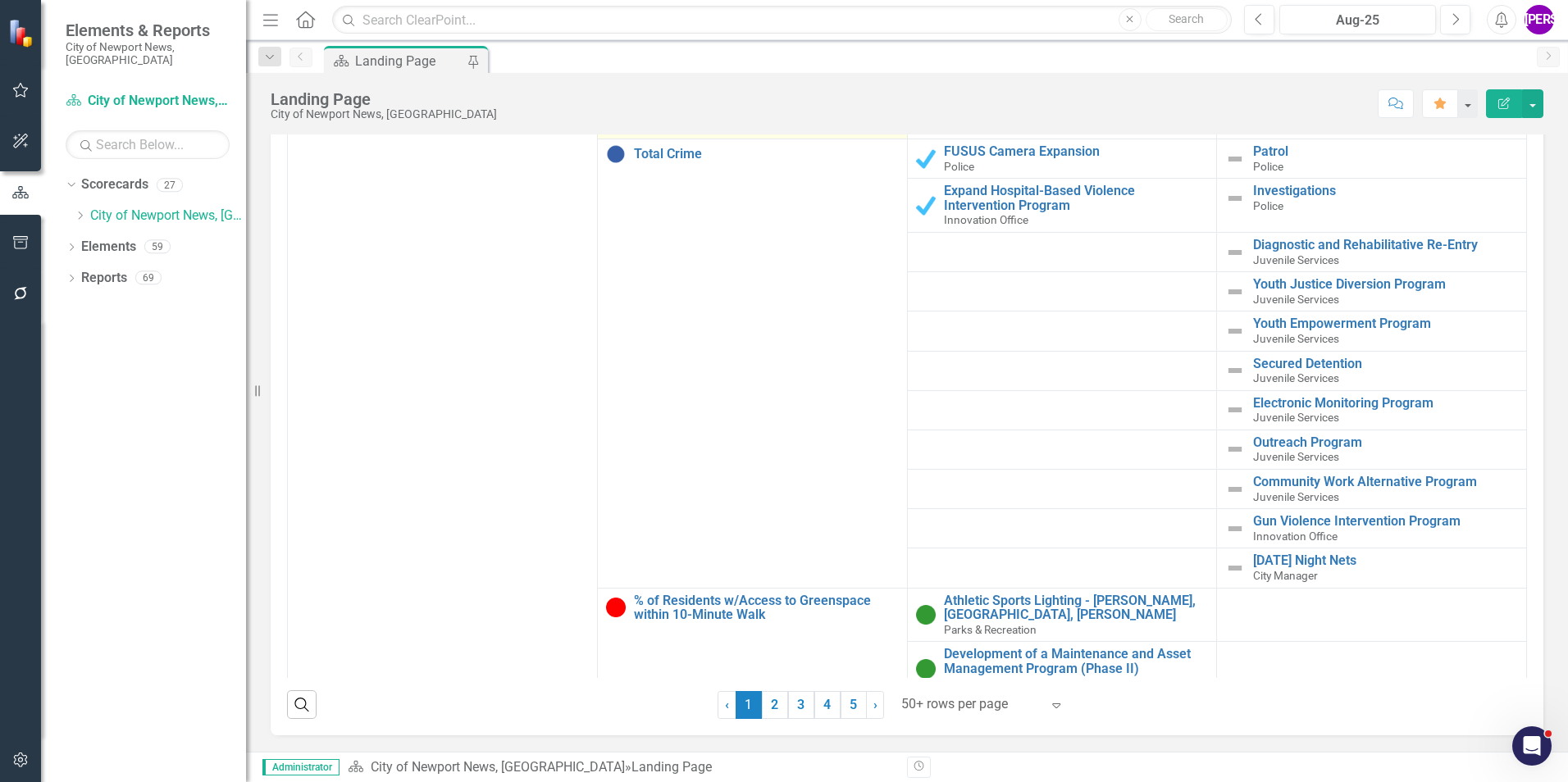
scroll to position [984, 0]
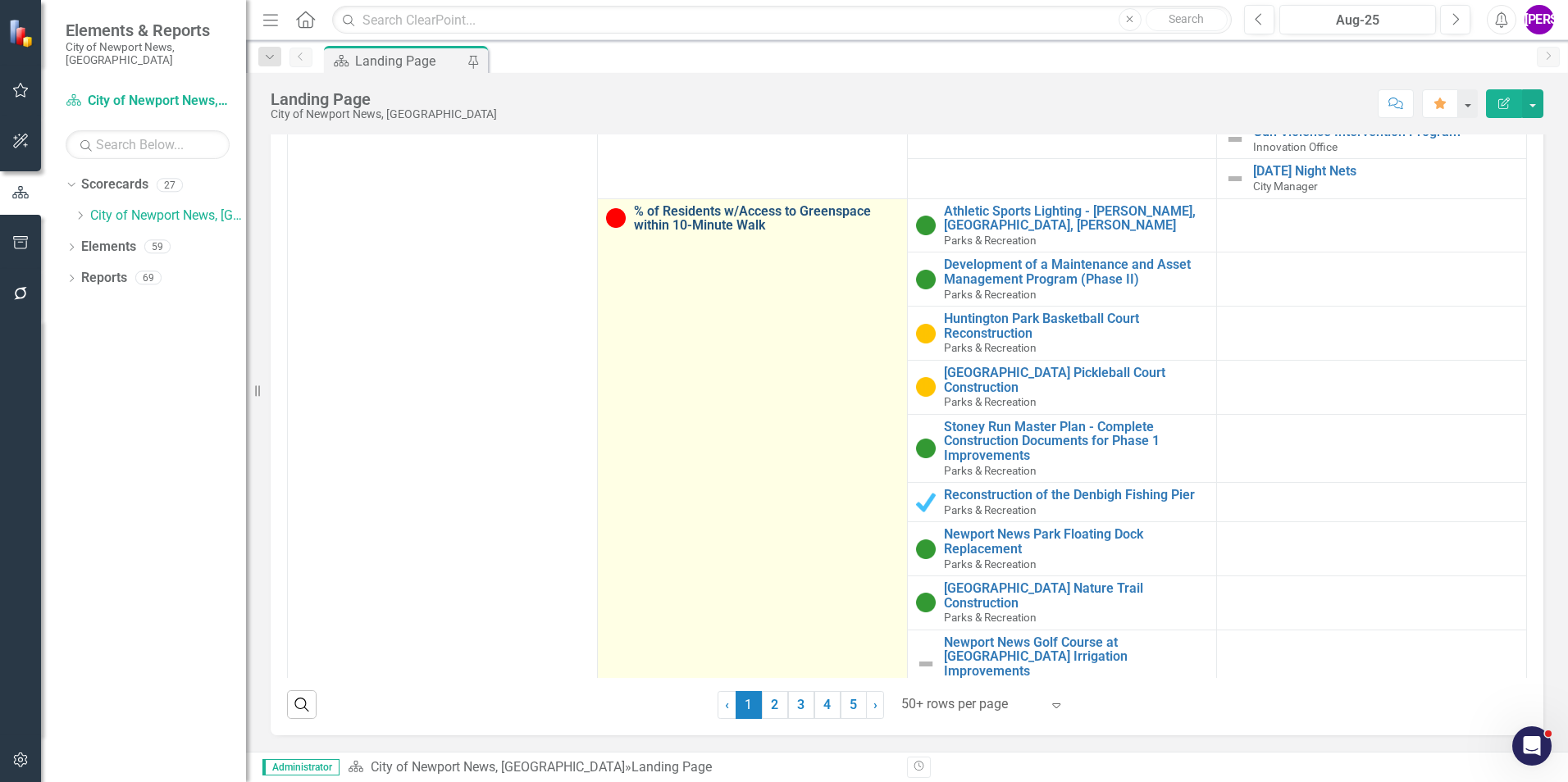
click at [706, 218] on link "% of Residents w/Access to Greenspace within 10-Minute Walk" at bounding box center [766, 218] width 265 height 29
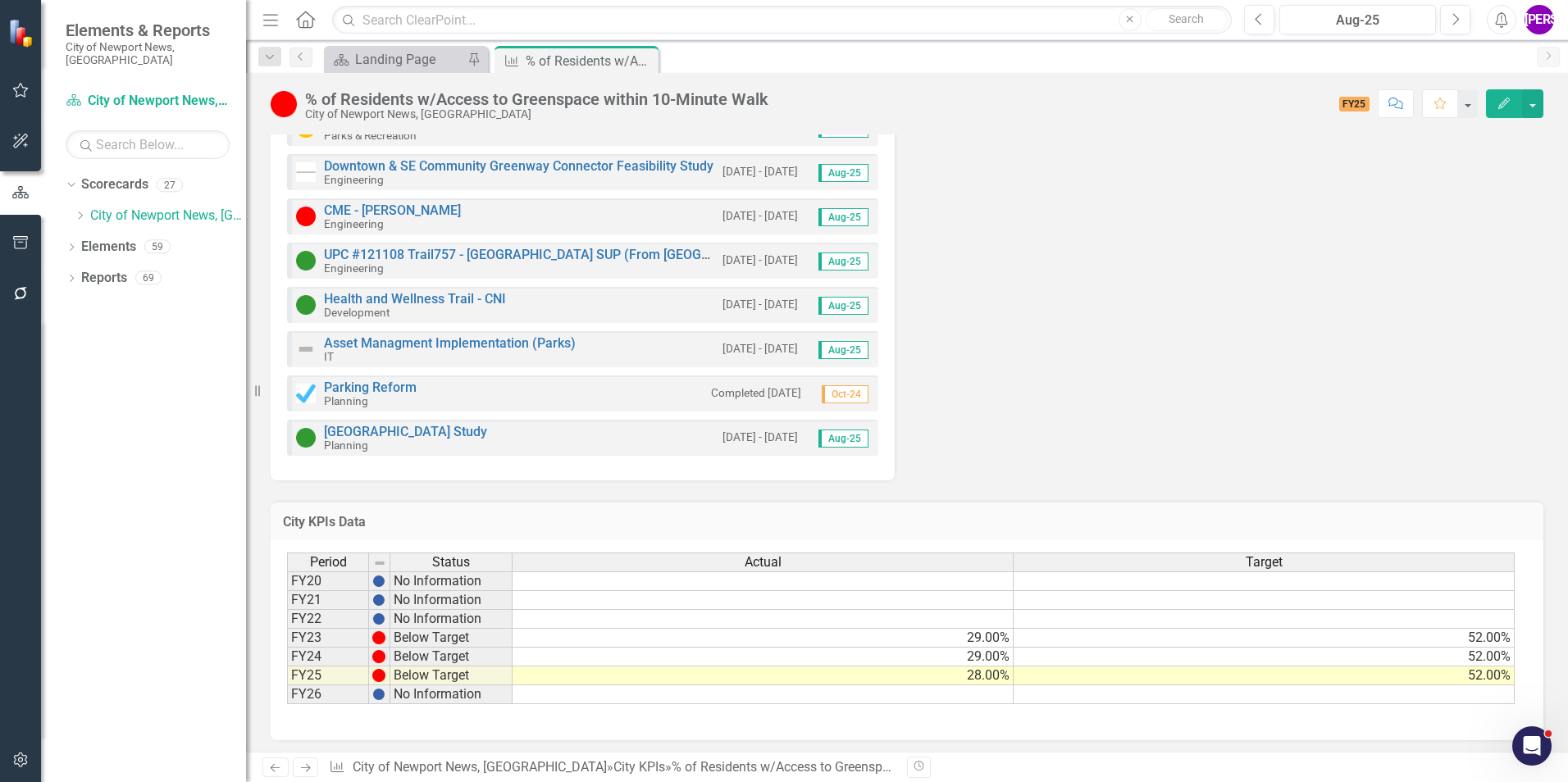
scroll to position [1090, 0]
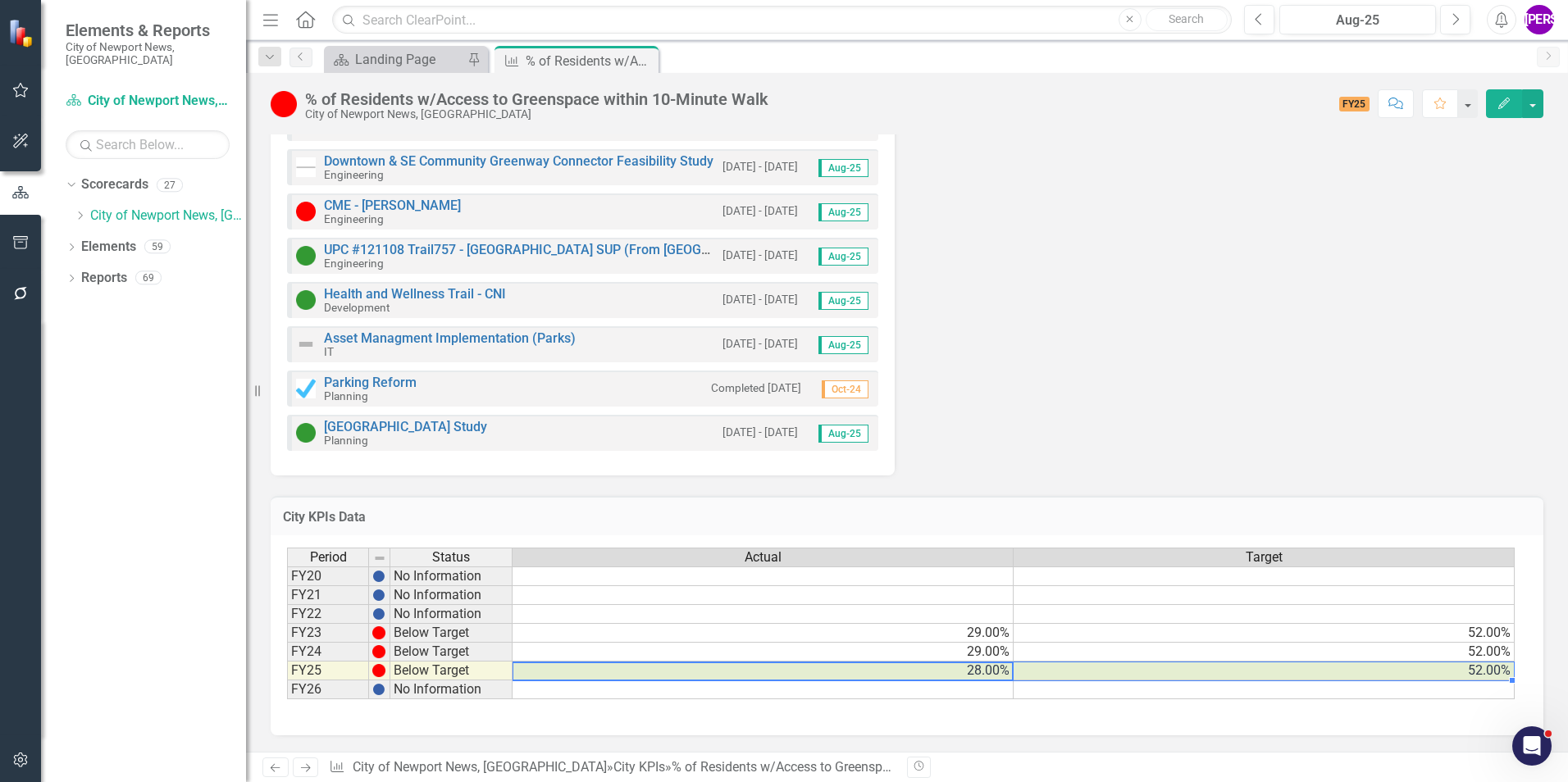
drag, startPoint x: 987, startPoint y: 670, endPoint x: 1162, endPoint y: 675, distance: 175.1
click at [1162, 675] on tr "FY25 Below Target 28.00% 52.00%" at bounding box center [900, 671] width 1228 height 19
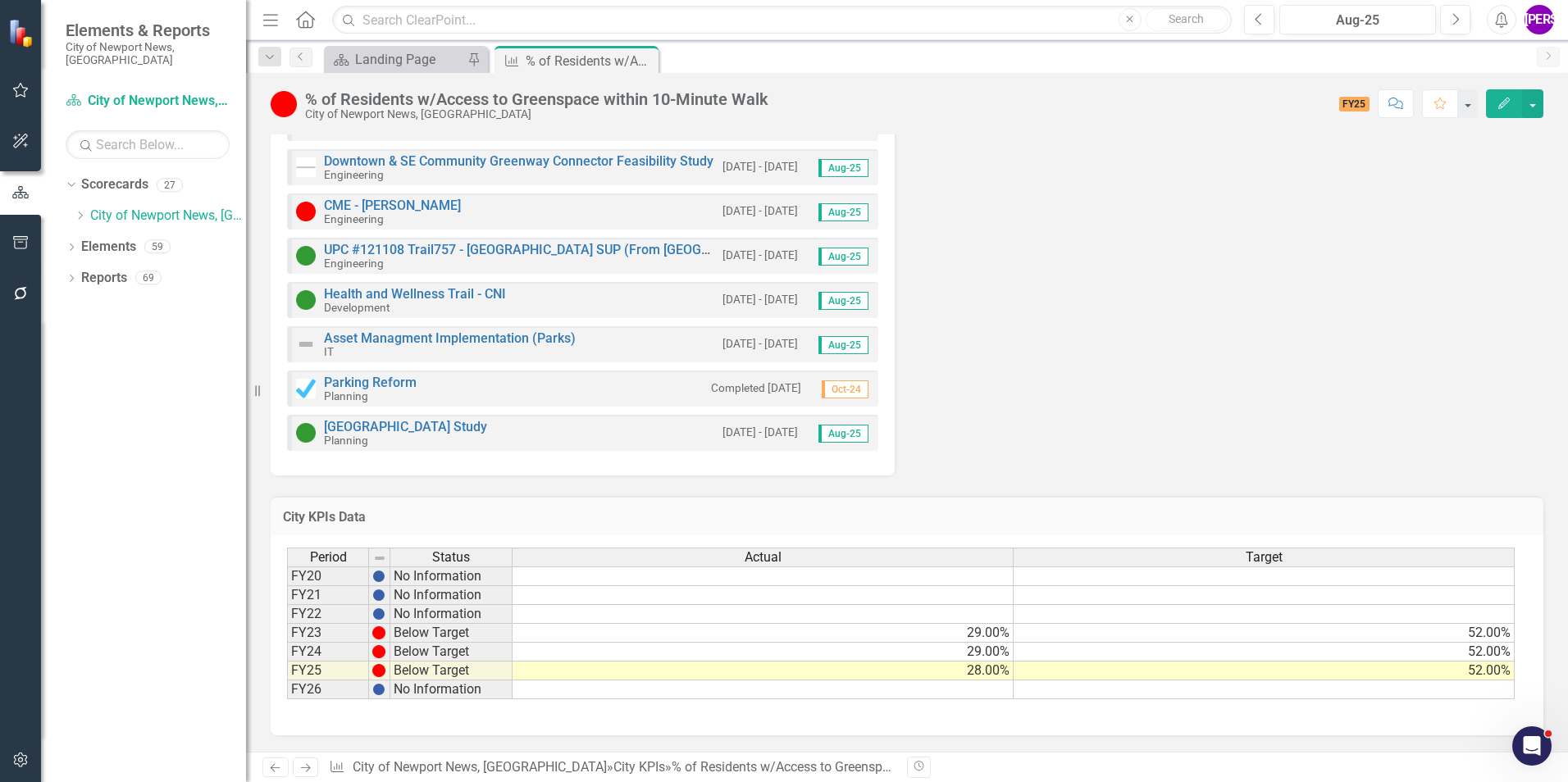
click at [656, 103] on div "% of Residents w/Access to Greenspace within 10-Minute Walk" at bounding box center [537, 99] width 464 height 18
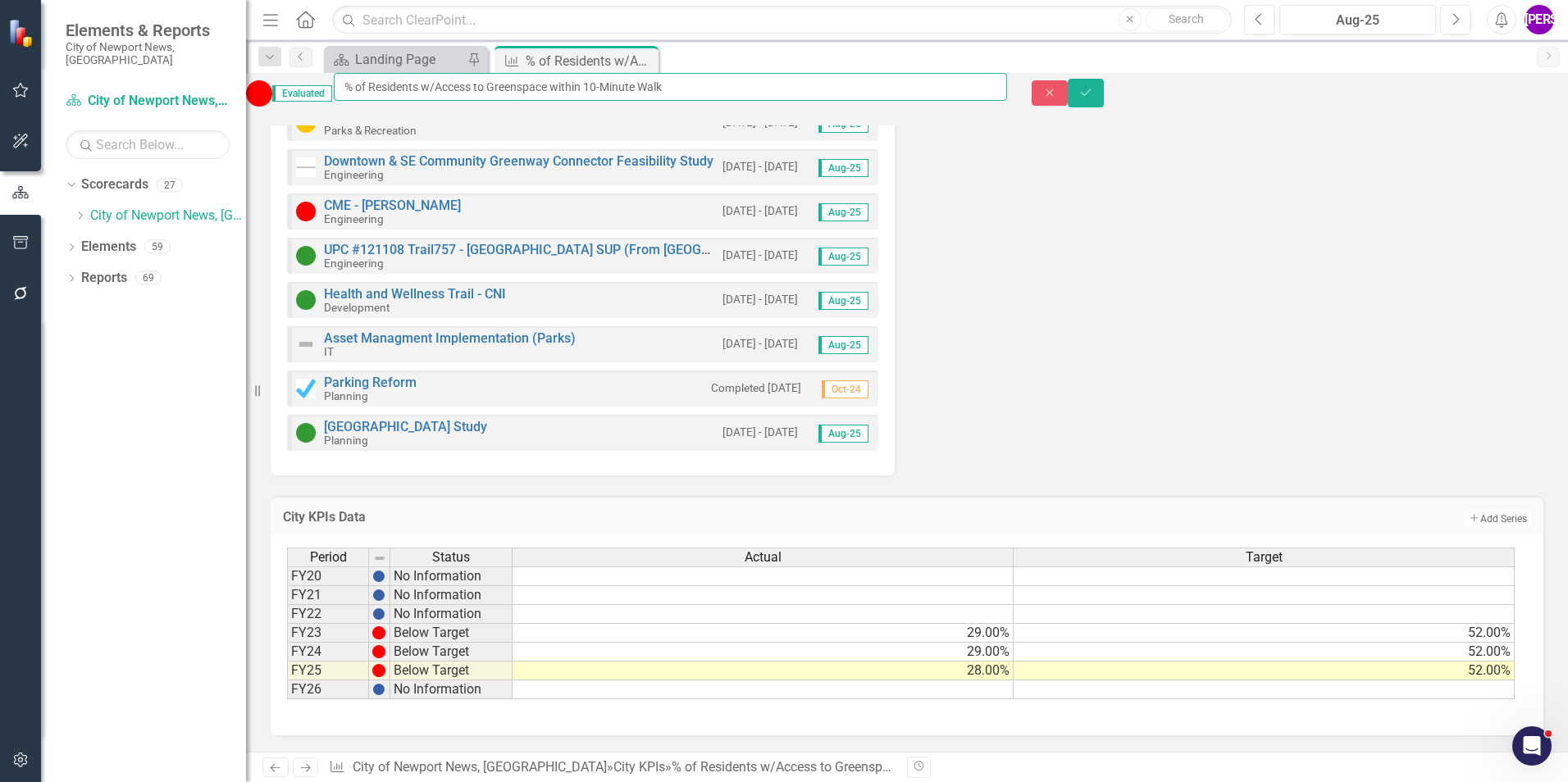
drag, startPoint x: 766, startPoint y: 96, endPoint x: 386, endPoint y: 98, distance: 380.0
click at [386, 98] on input "% of Residents w/Access to Greenspace within 10-Minute Walk" at bounding box center [670, 87] width 674 height 28
click at [0, 0] on icon "Close" at bounding box center [0, 0] width 0 height 0
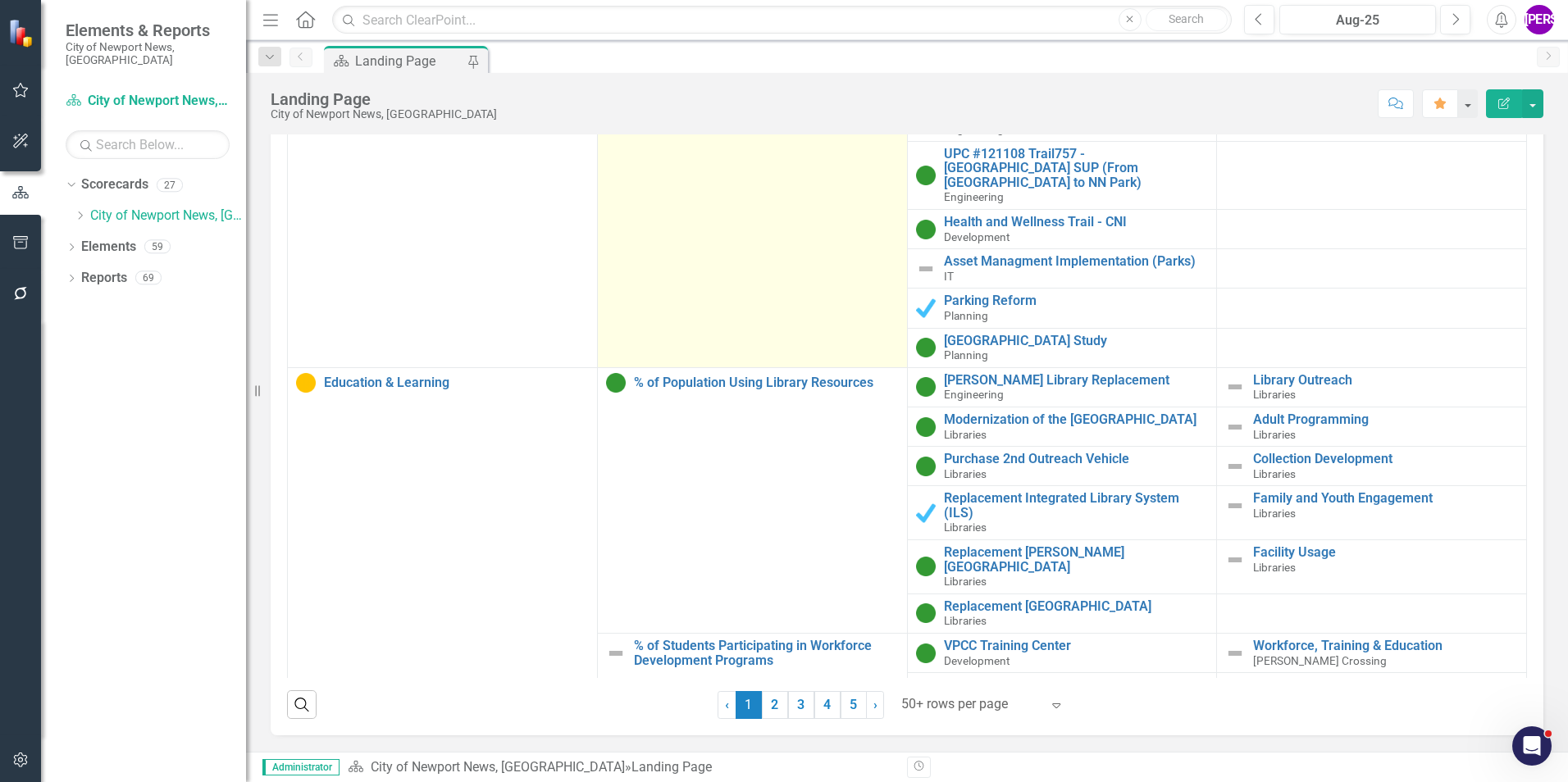
scroll to position [1722, 0]
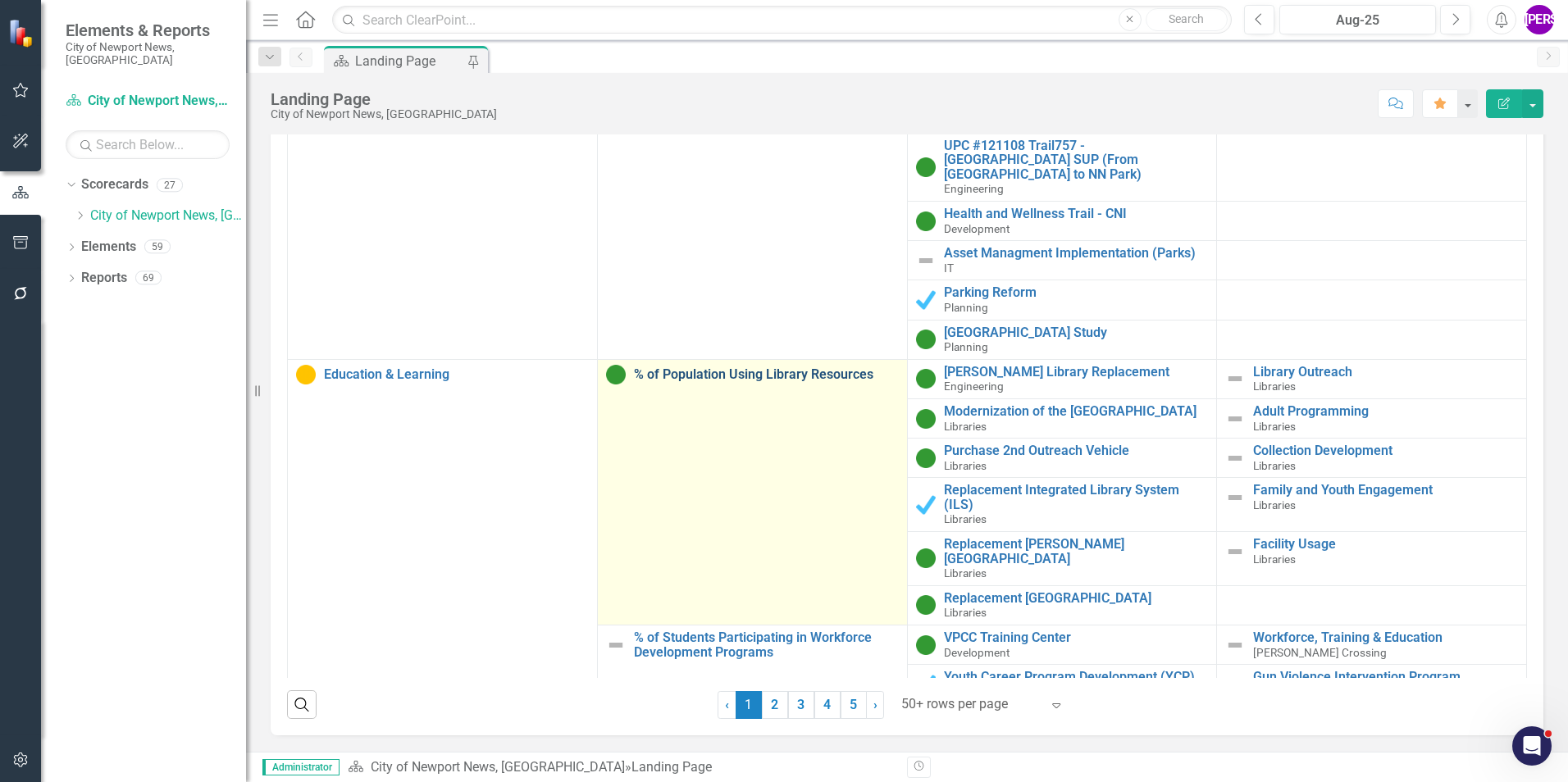
click at [782, 367] on link "% of Population Using Library Resources" at bounding box center [766, 374] width 265 height 15
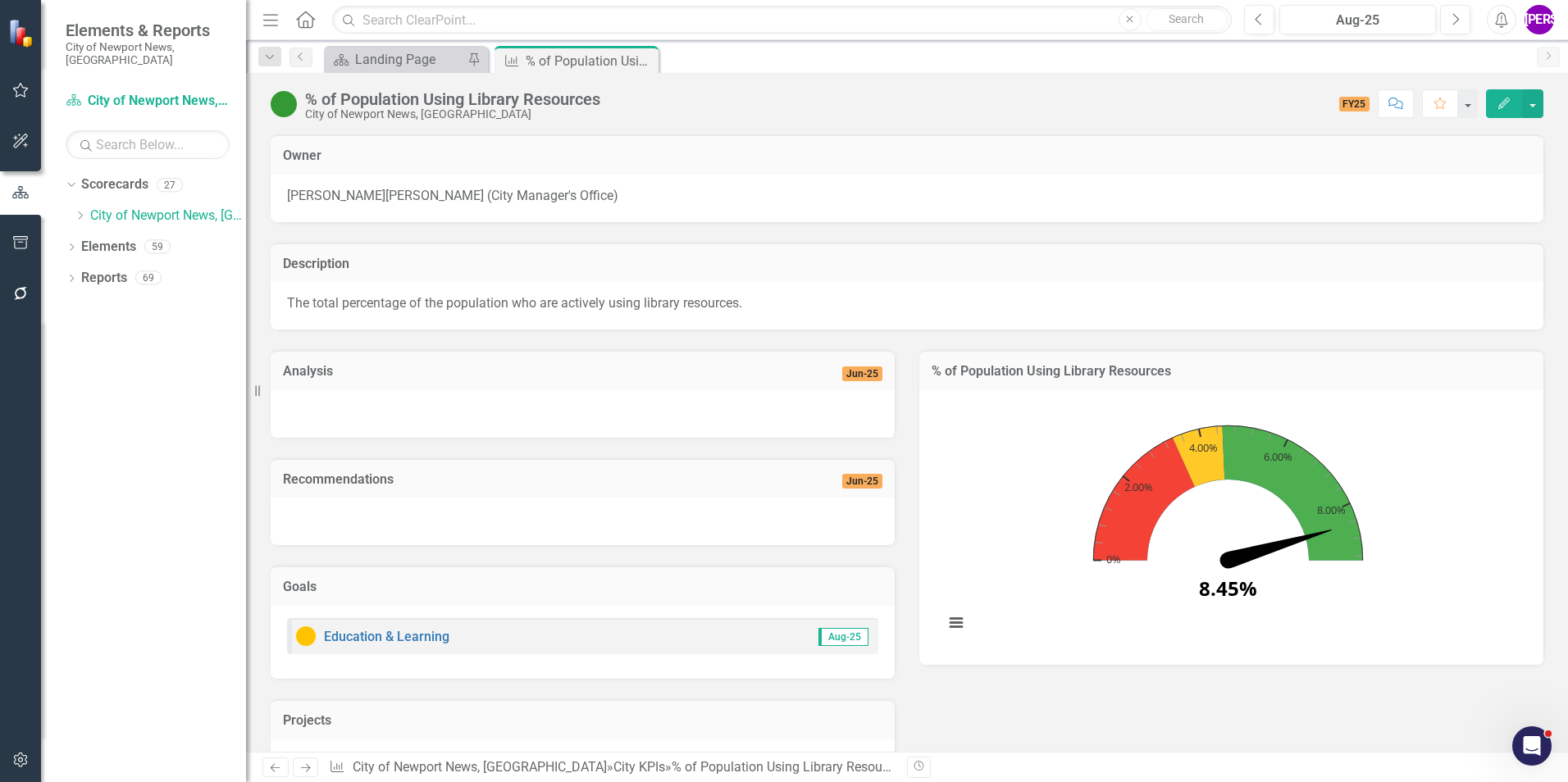
click at [589, 105] on div "% of Population Using Library Resources" at bounding box center [453, 99] width 295 height 18
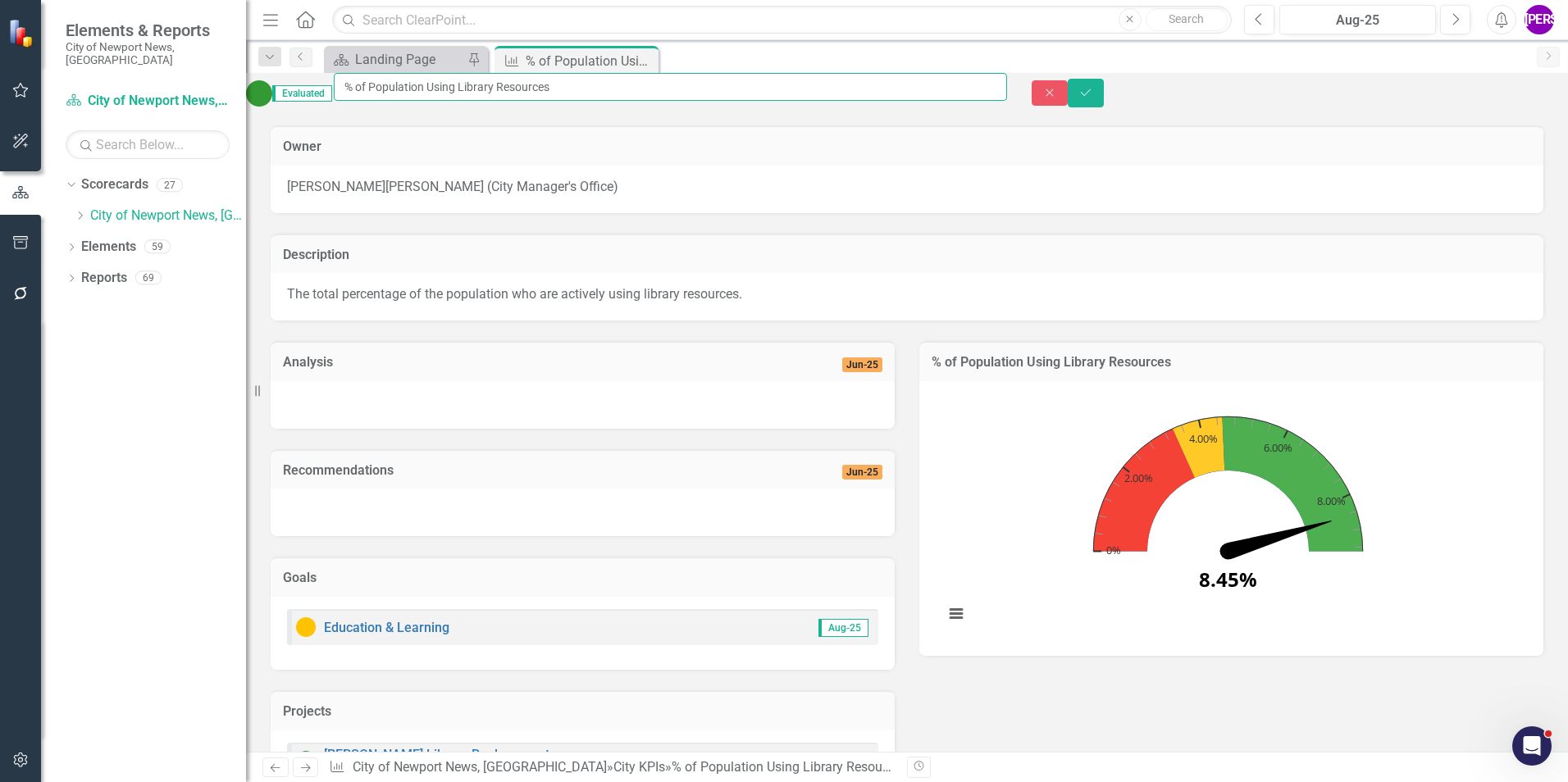
drag, startPoint x: 630, startPoint y: 91, endPoint x: 361, endPoint y: 89, distance: 269.0
click at [361, 89] on div "Evaluated % of Population Using Library Resources" at bounding box center [626, 93] width 761 height 40
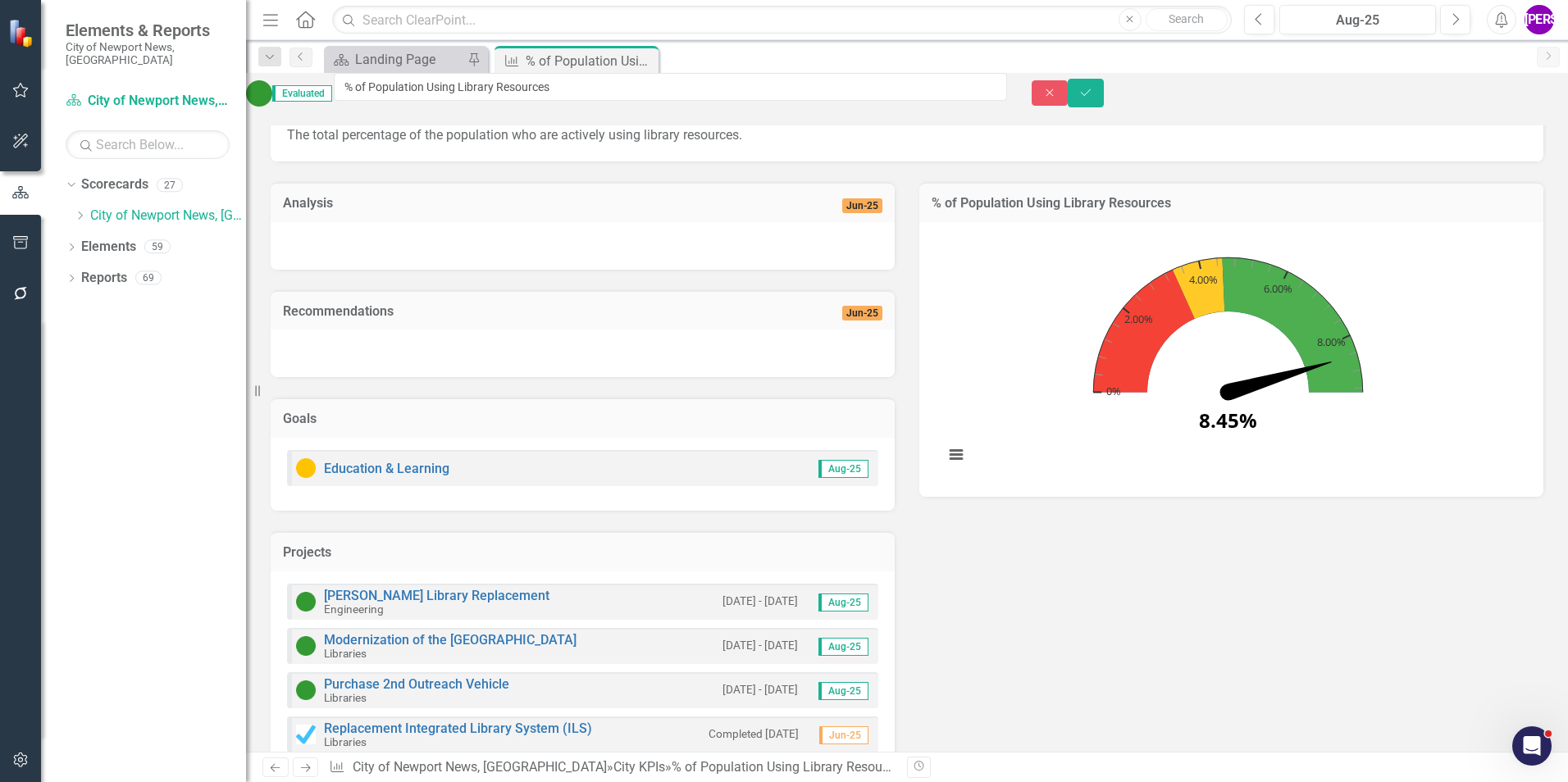
scroll to position [562, 0]
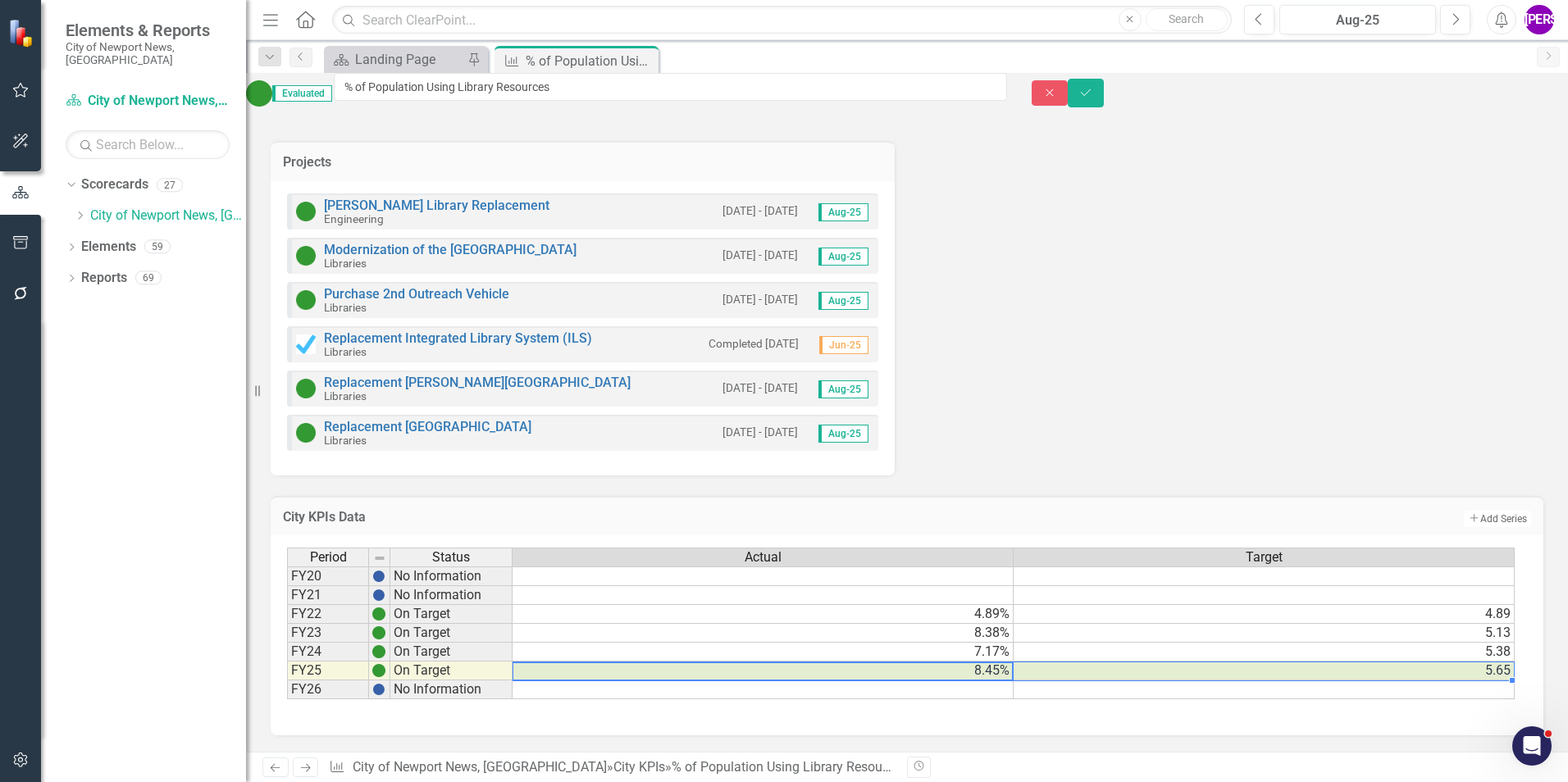
drag, startPoint x: 991, startPoint y: 672, endPoint x: 1067, endPoint y: 672, distance: 76.0
click at [1067, 672] on tr "FY25 On Target 8.45% 5.65" at bounding box center [900, 671] width 1228 height 19
click at [1054, 268] on div "Analysis Jun-25 Recommendations Jun-25 Goals Education & Learning Aug-25 Projec…" at bounding box center [907, 122] width 1297 height 703
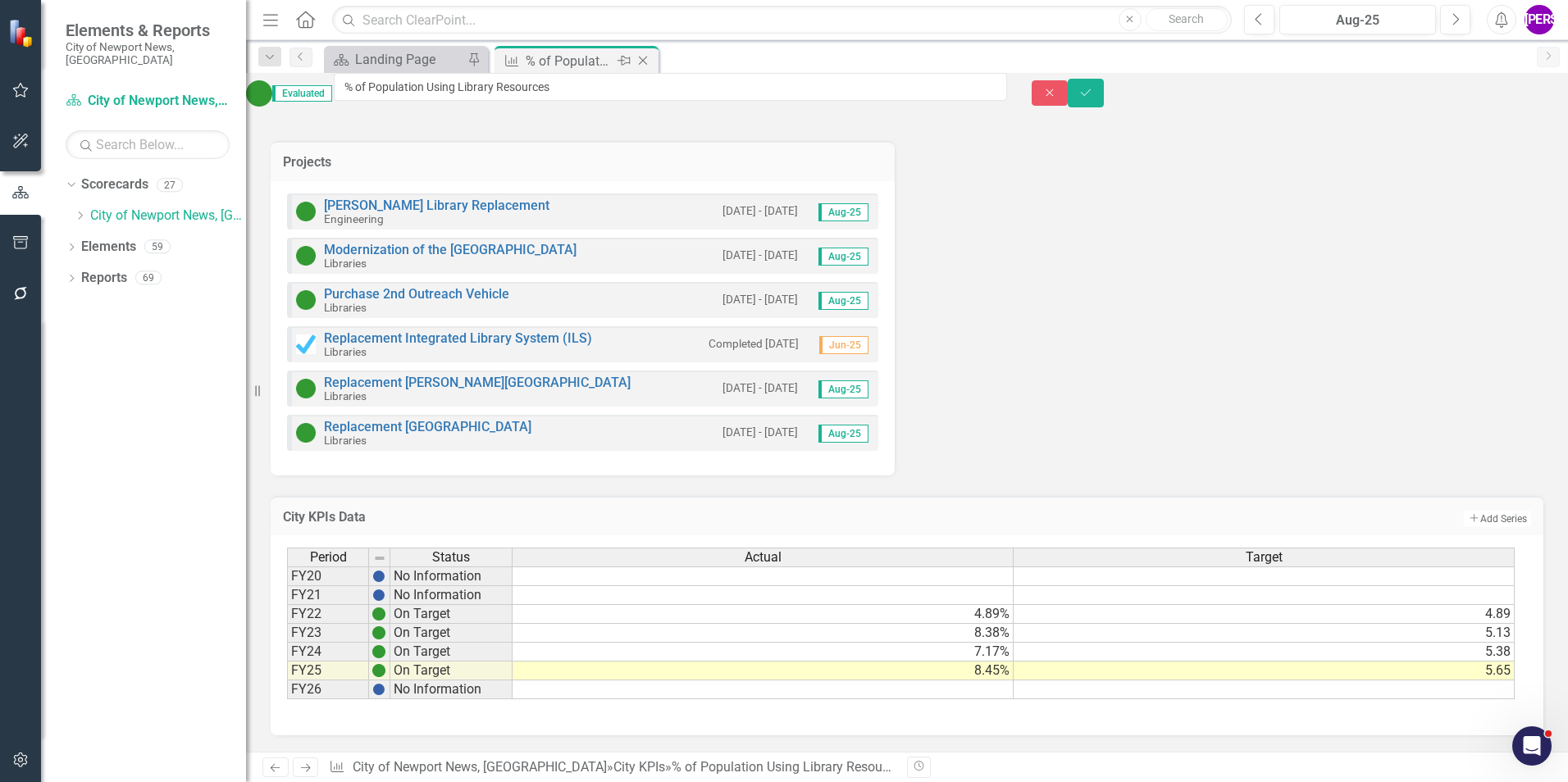
click at [642, 59] on icon at bounding box center [643, 61] width 9 height 9
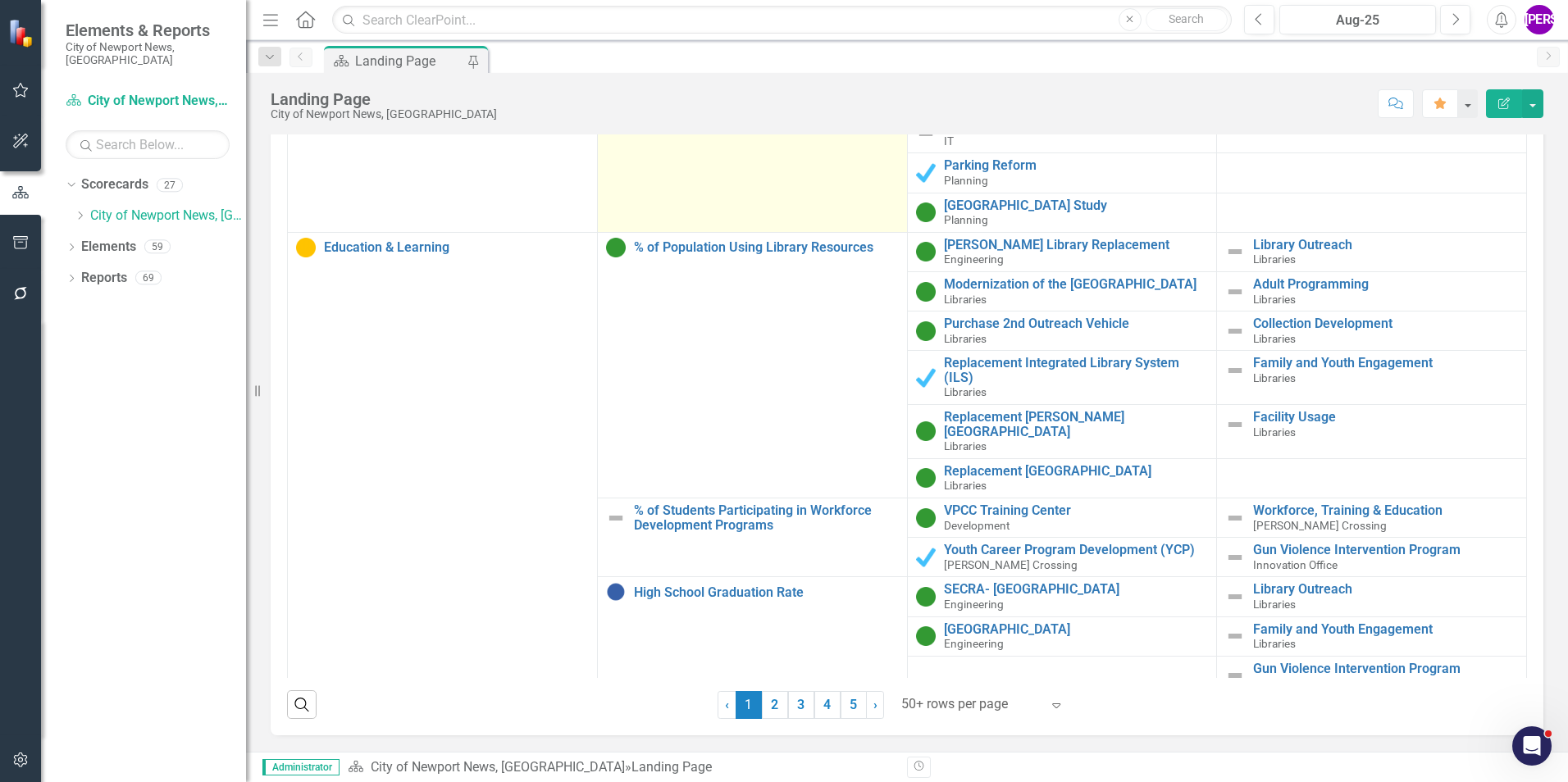
scroll to position [1968, 0]
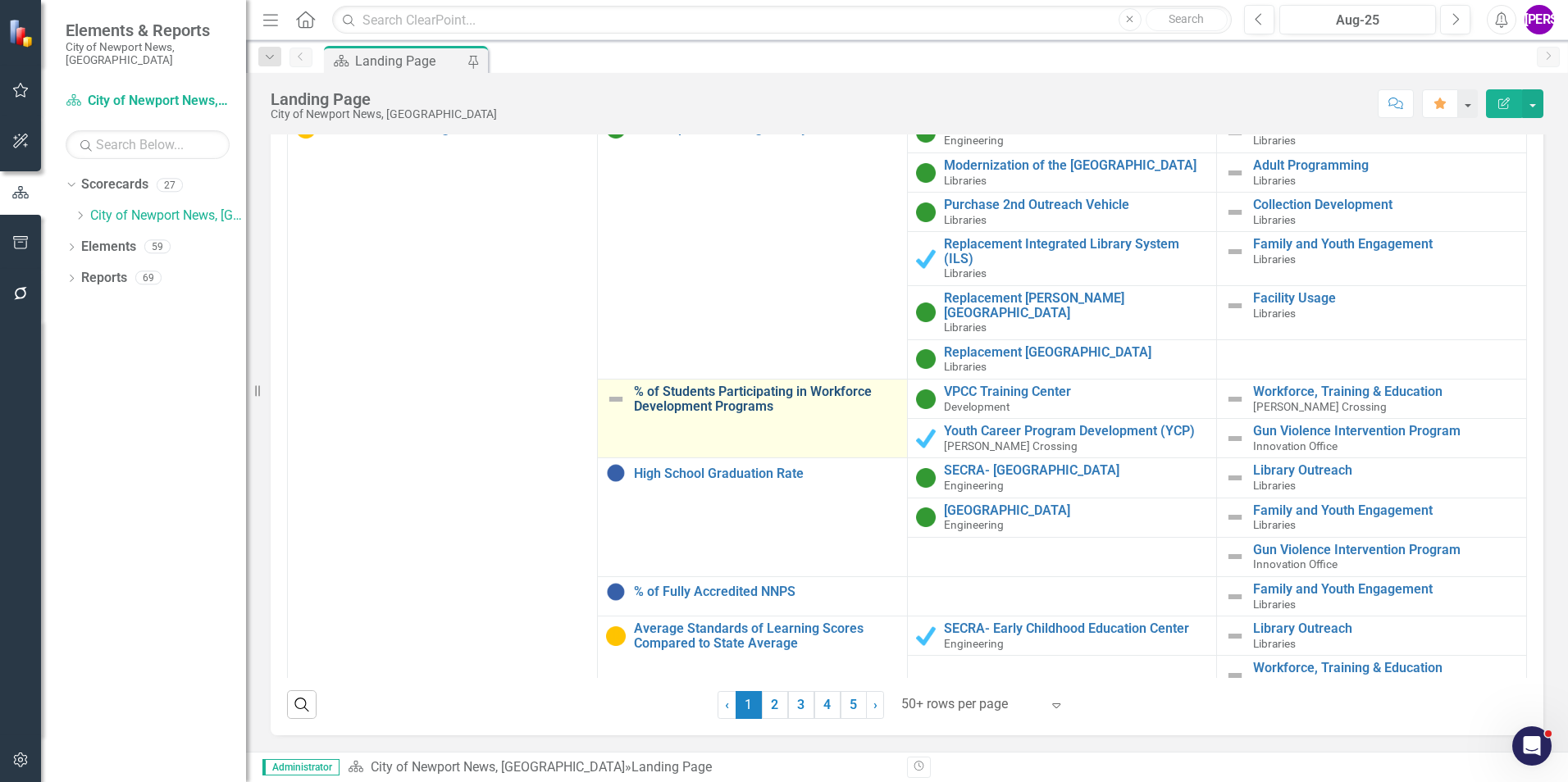
click at [735, 385] on link "% of Students Participating in Workforce Development Programs" at bounding box center [766, 399] width 265 height 29
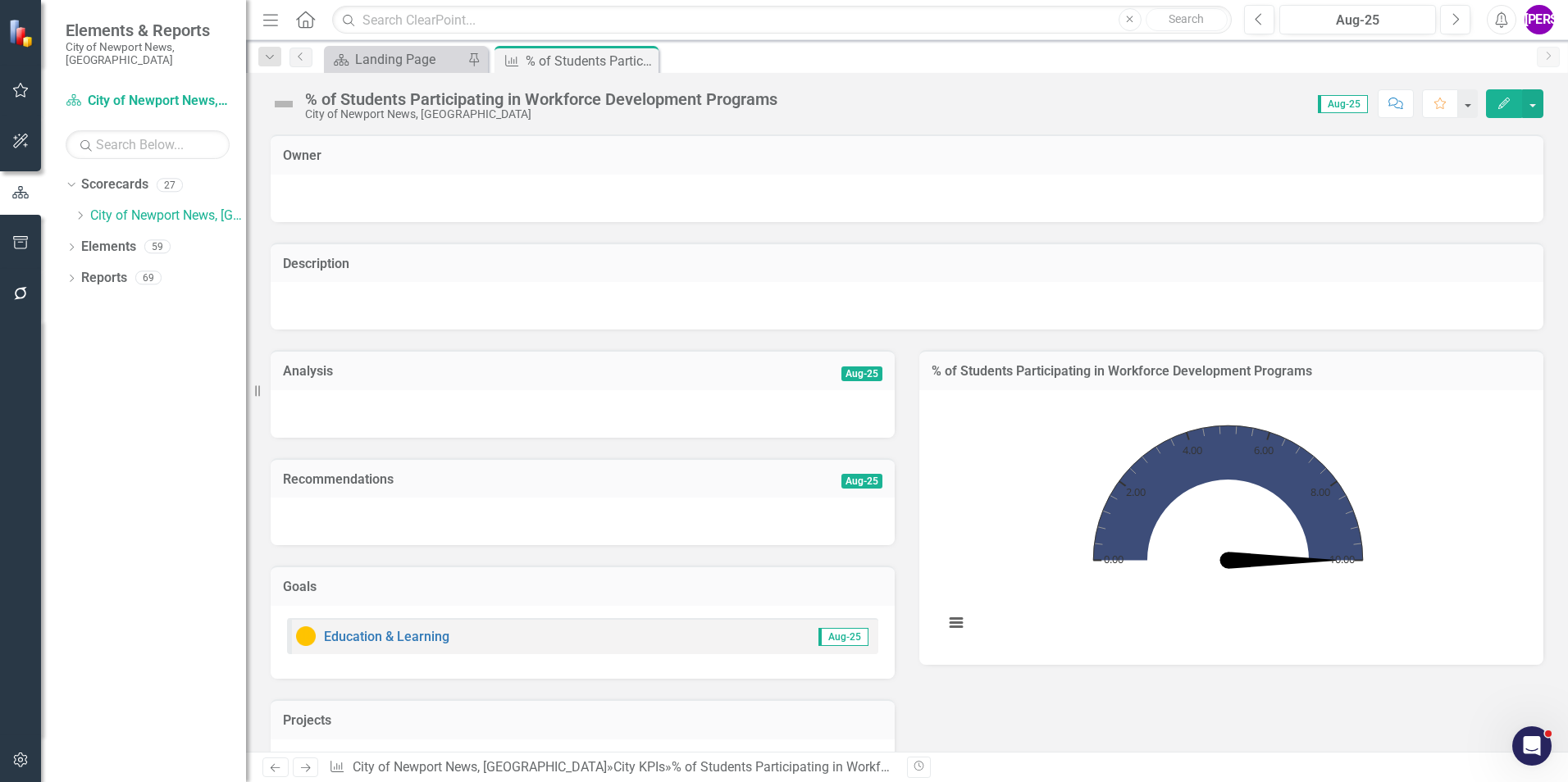
click at [708, 98] on div "% of Students Participating in Workforce Development Programs" at bounding box center [541, 99] width 473 height 18
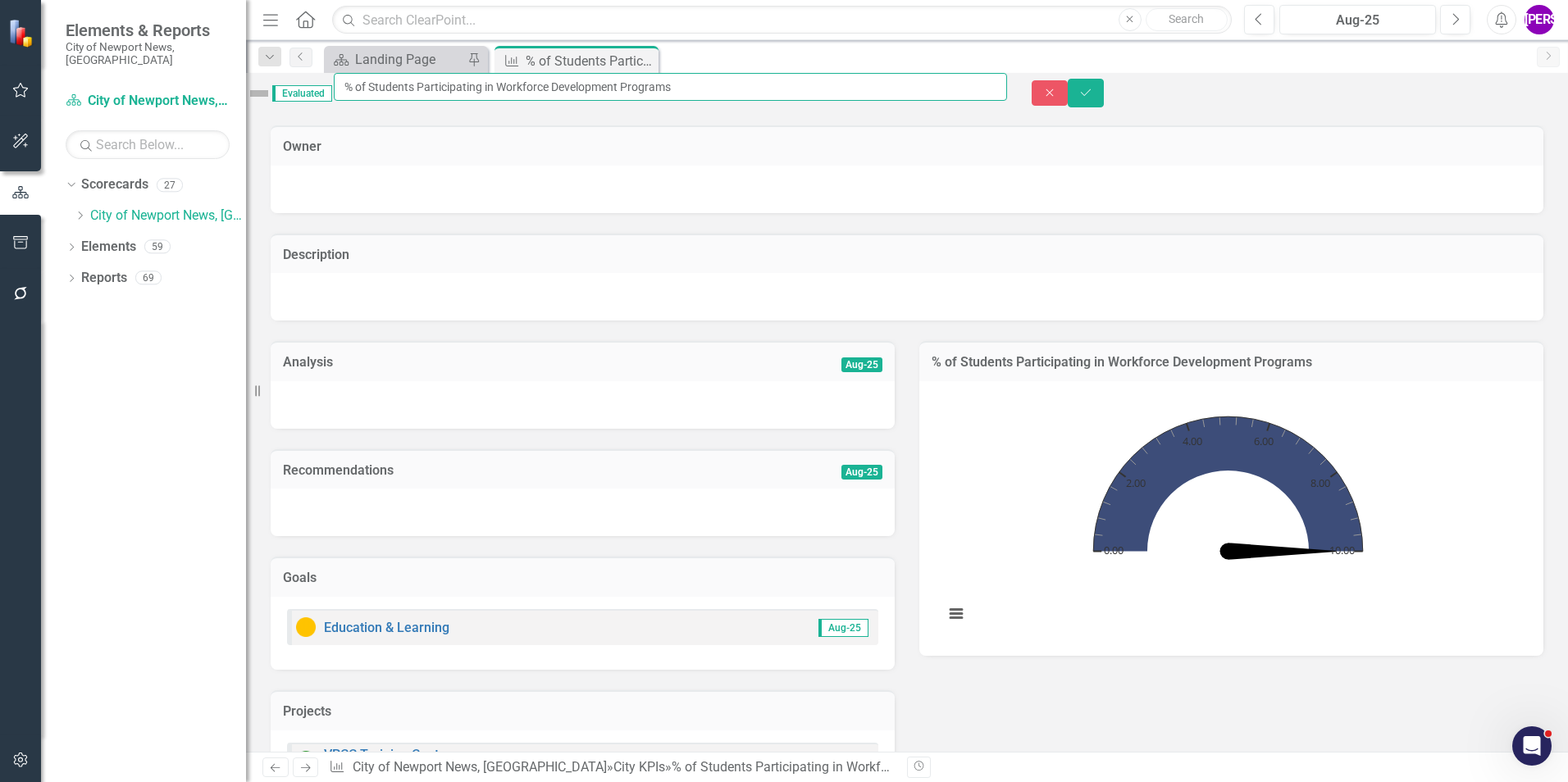
drag, startPoint x: 799, startPoint y: 95, endPoint x: 387, endPoint y: 101, distance: 412.0
click at [387, 100] on input "% of Students Participating in Workforce Development Programs" at bounding box center [670, 87] width 674 height 28
click at [645, 58] on icon "Close" at bounding box center [643, 60] width 16 height 13
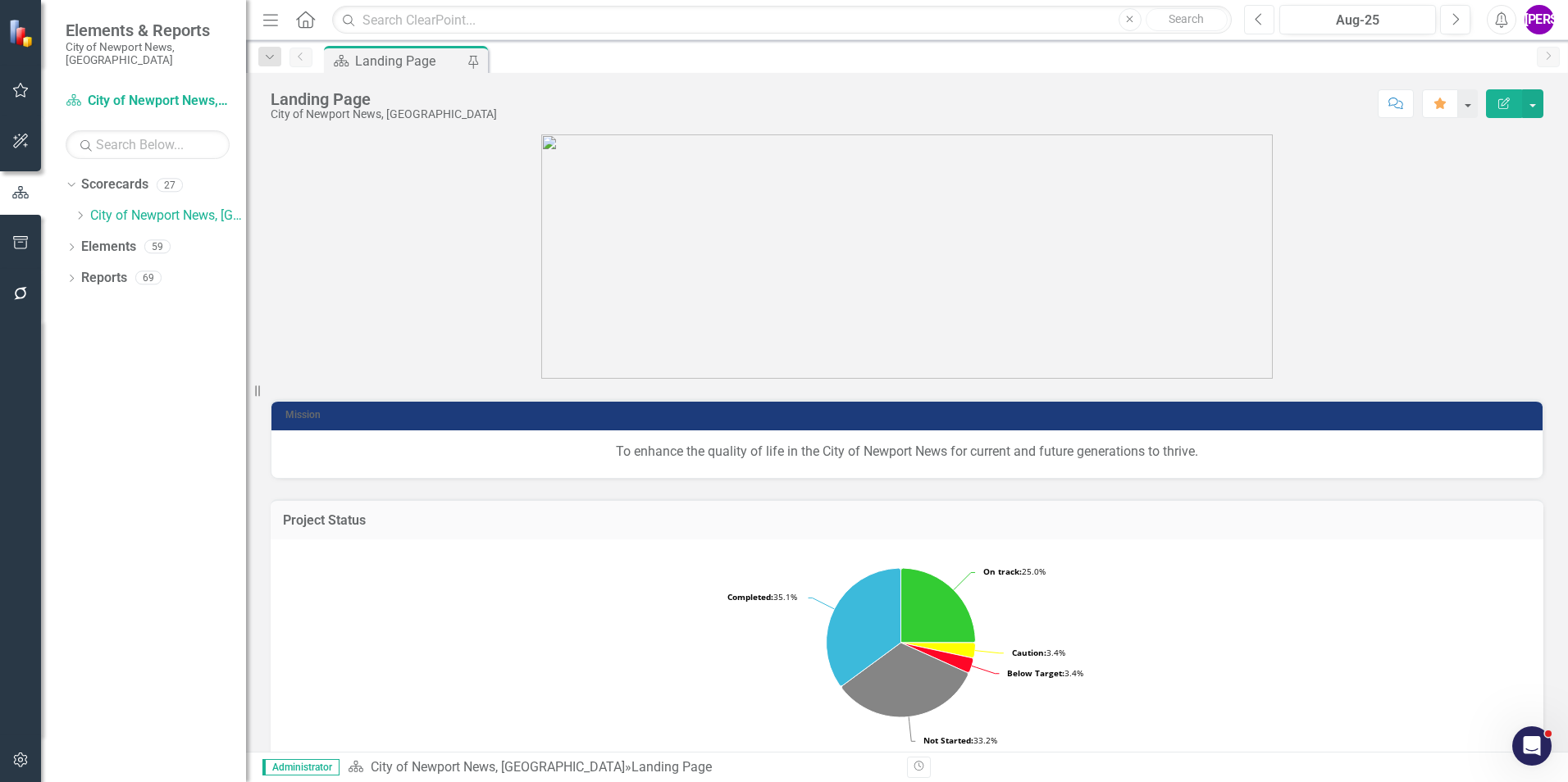
click at [1267, 21] on button "Previous" at bounding box center [1259, 20] width 30 height 30
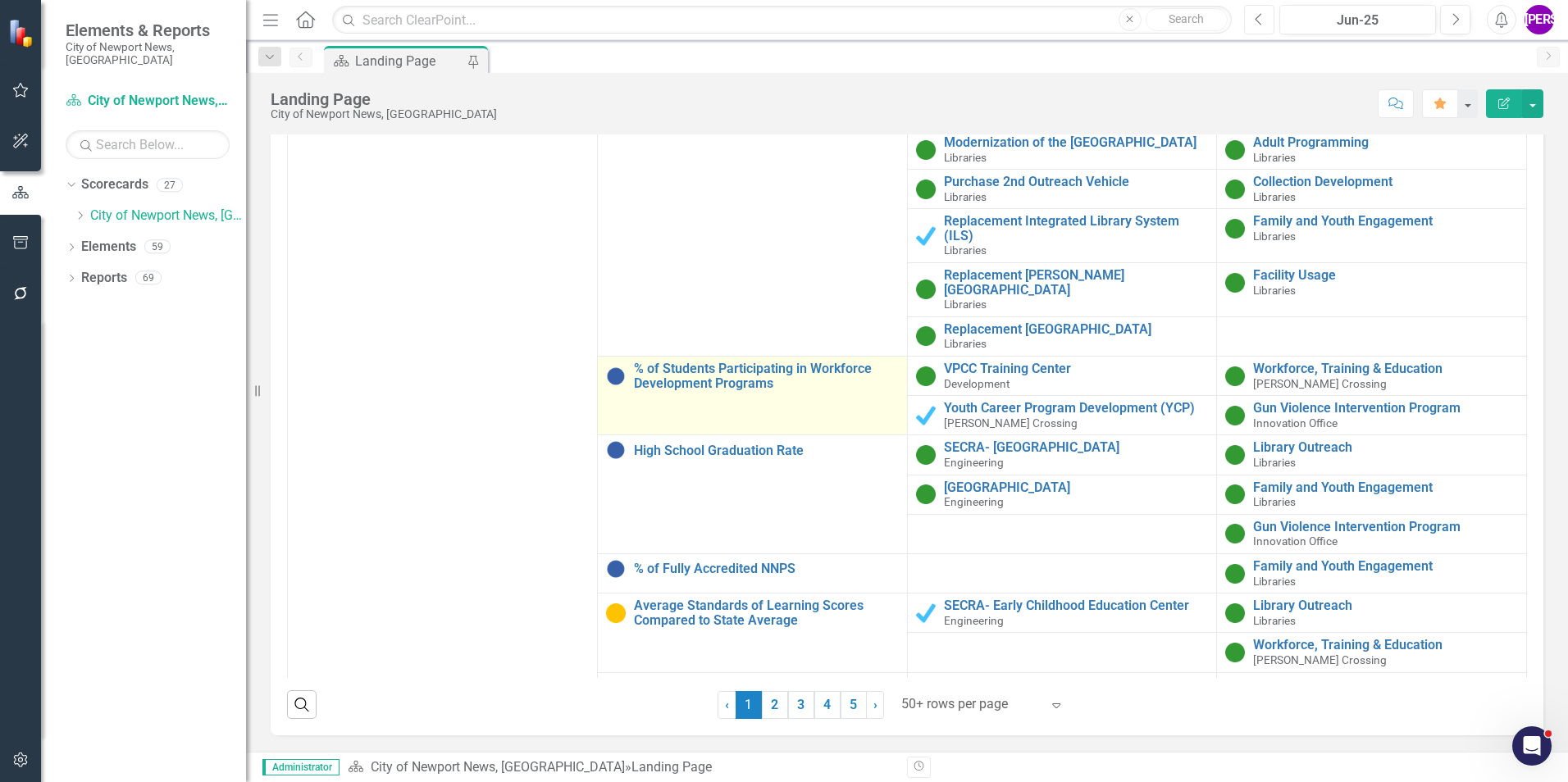
scroll to position [2032, 0]
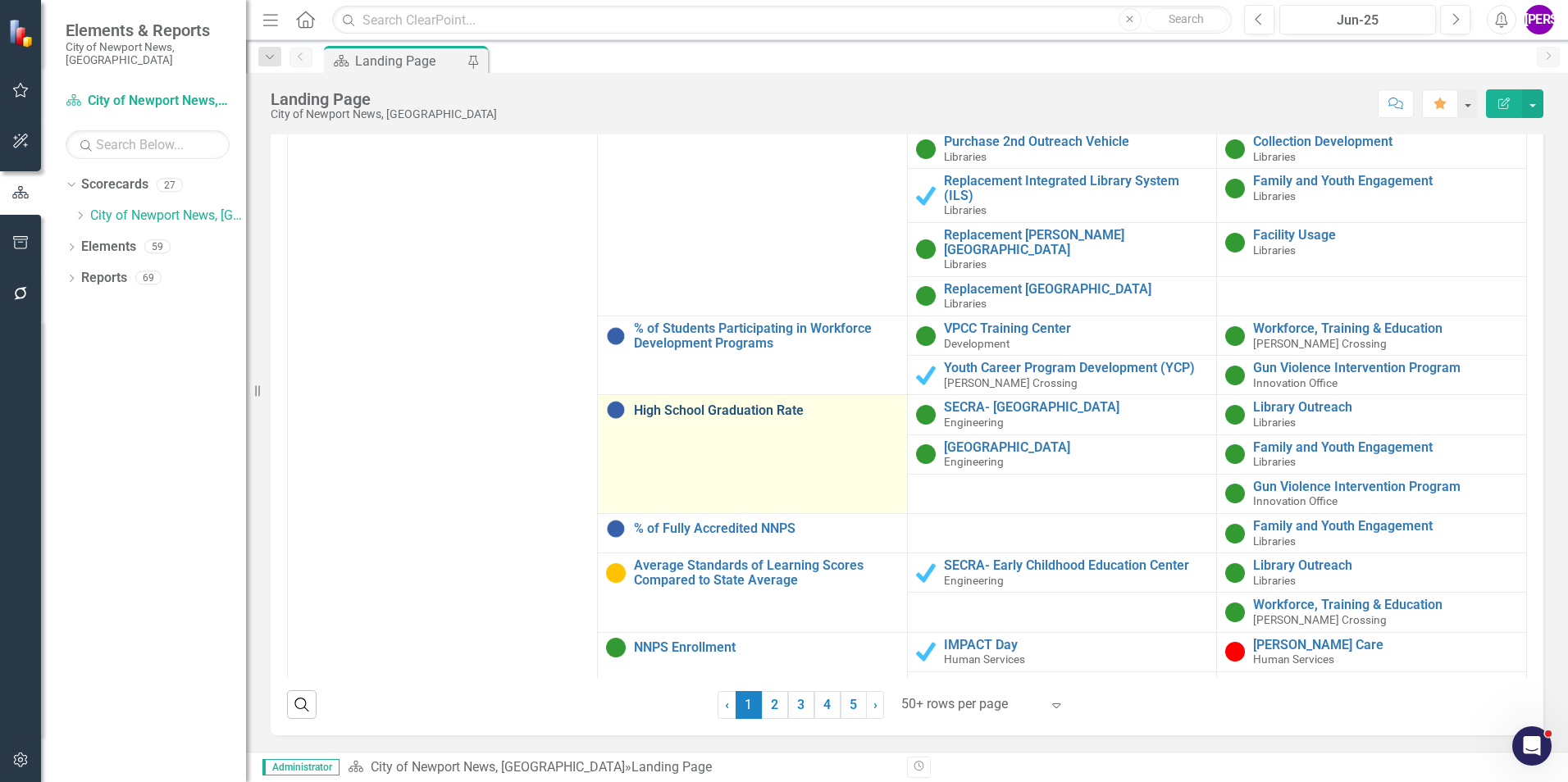
click at [756, 404] on link "High School Graduation Rate" at bounding box center [766, 411] width 265 height 15
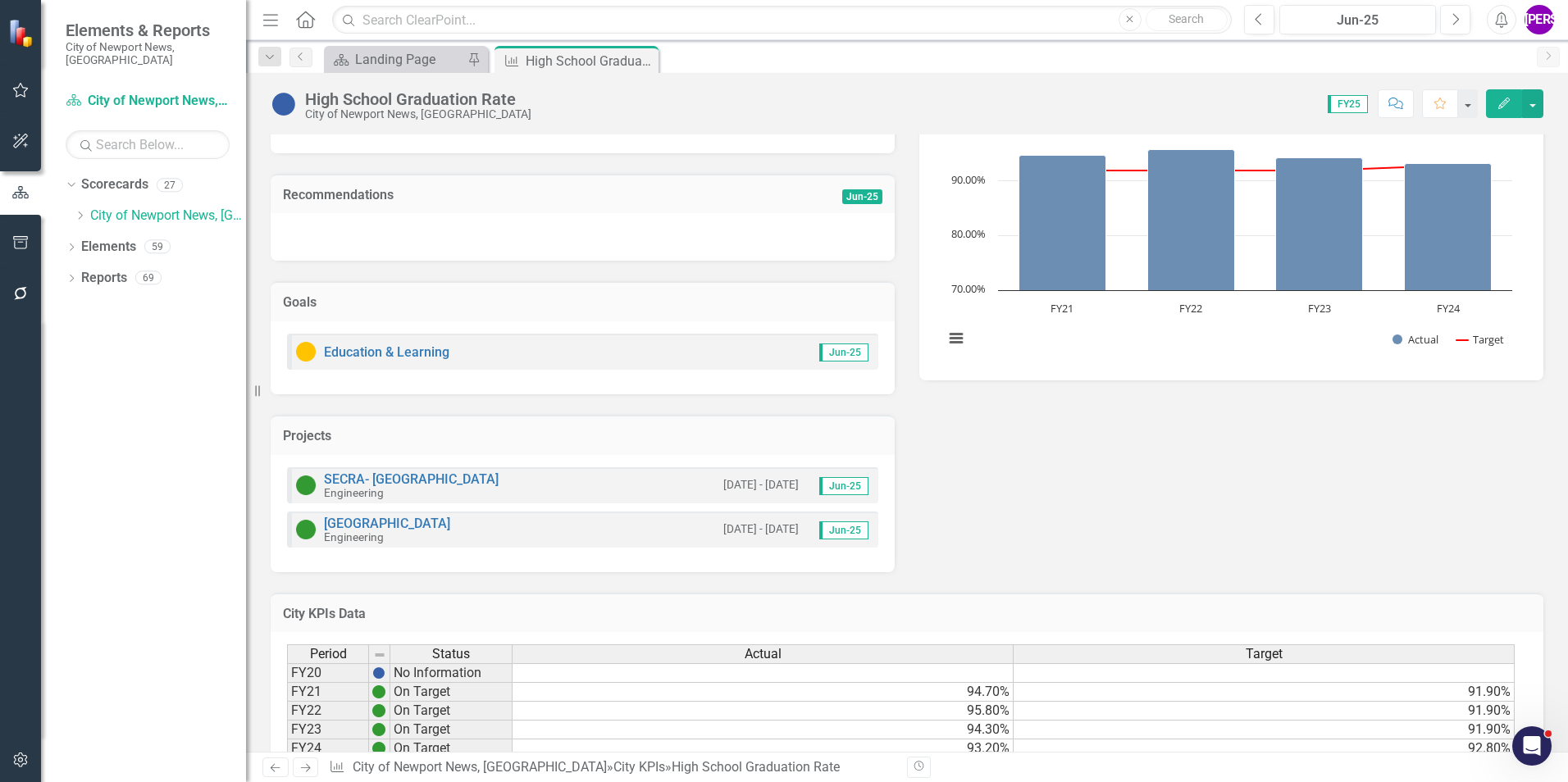
scroll to position [382, 0]
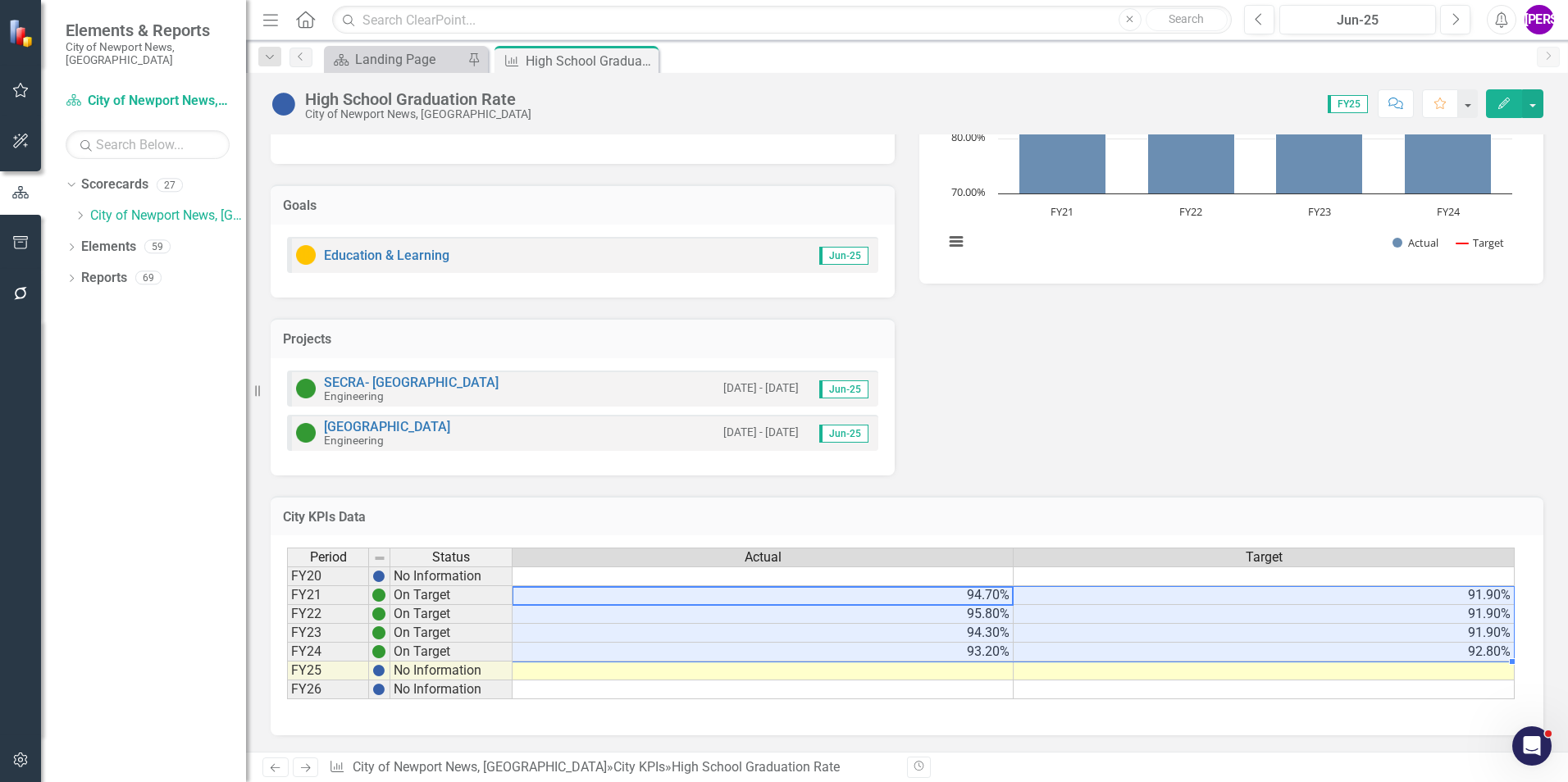
drag, startPoint x: 958, startPoint y: 596, endPoint x: 1262, endPoint y: 661, distance: 310.9
click at [1262, 661] on tbody "FY20 No Information FY21 On Target 94.70% 91.90% FY22 On Target 95.80% 91.90% F…" at bounding box center [900, 634] width 1228 height 133
click at [1123, 427] on div "Analysis Jun-25 Recommendations Jun-25 Goals Education & Learning Jun-25 Projec…" at bounding box center [907, 211] width 1297 height 526
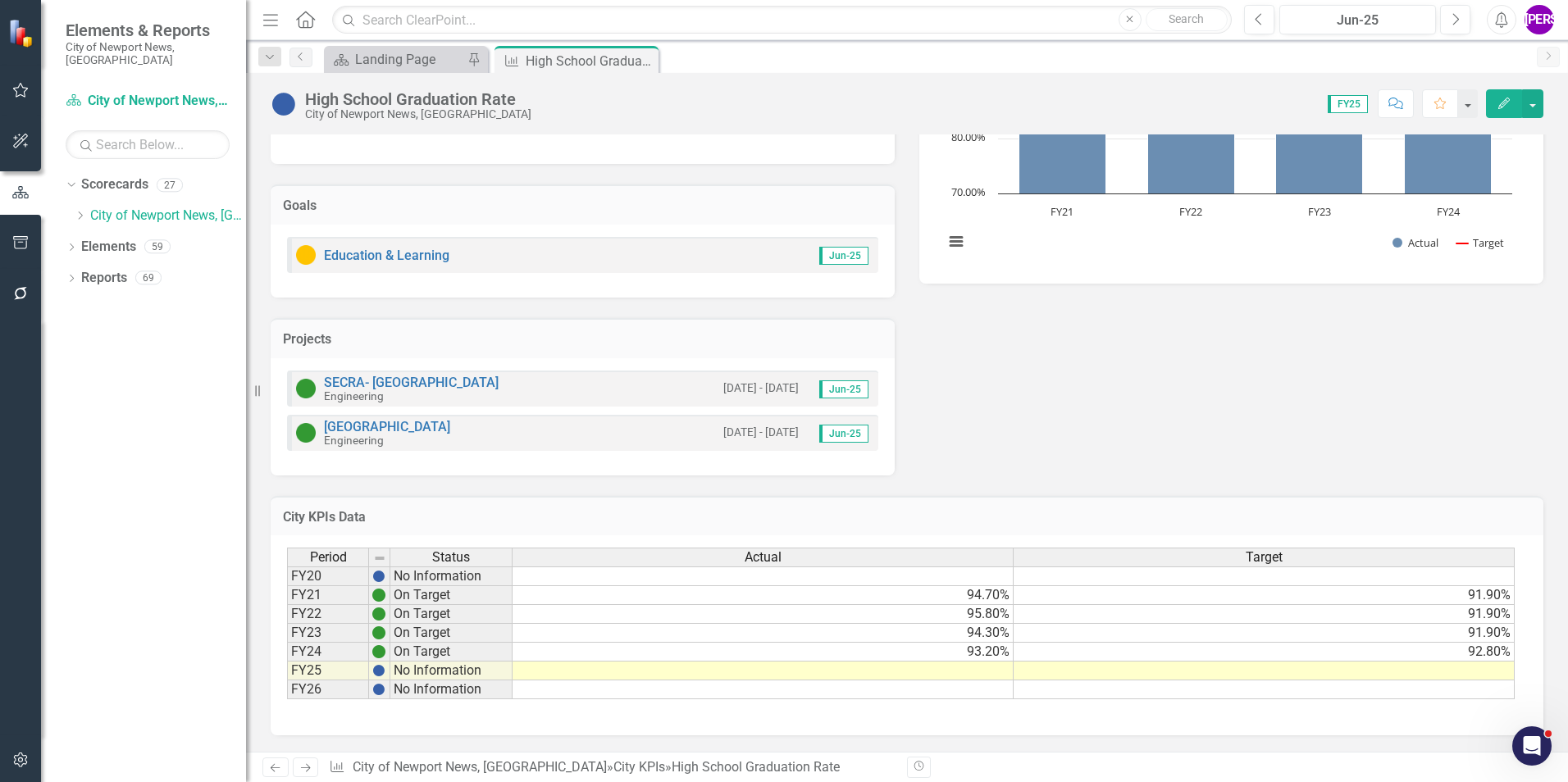
click at [426, 95] on div "High School Graduation Rate" at bounding box center [418, 99] width 226 height 18
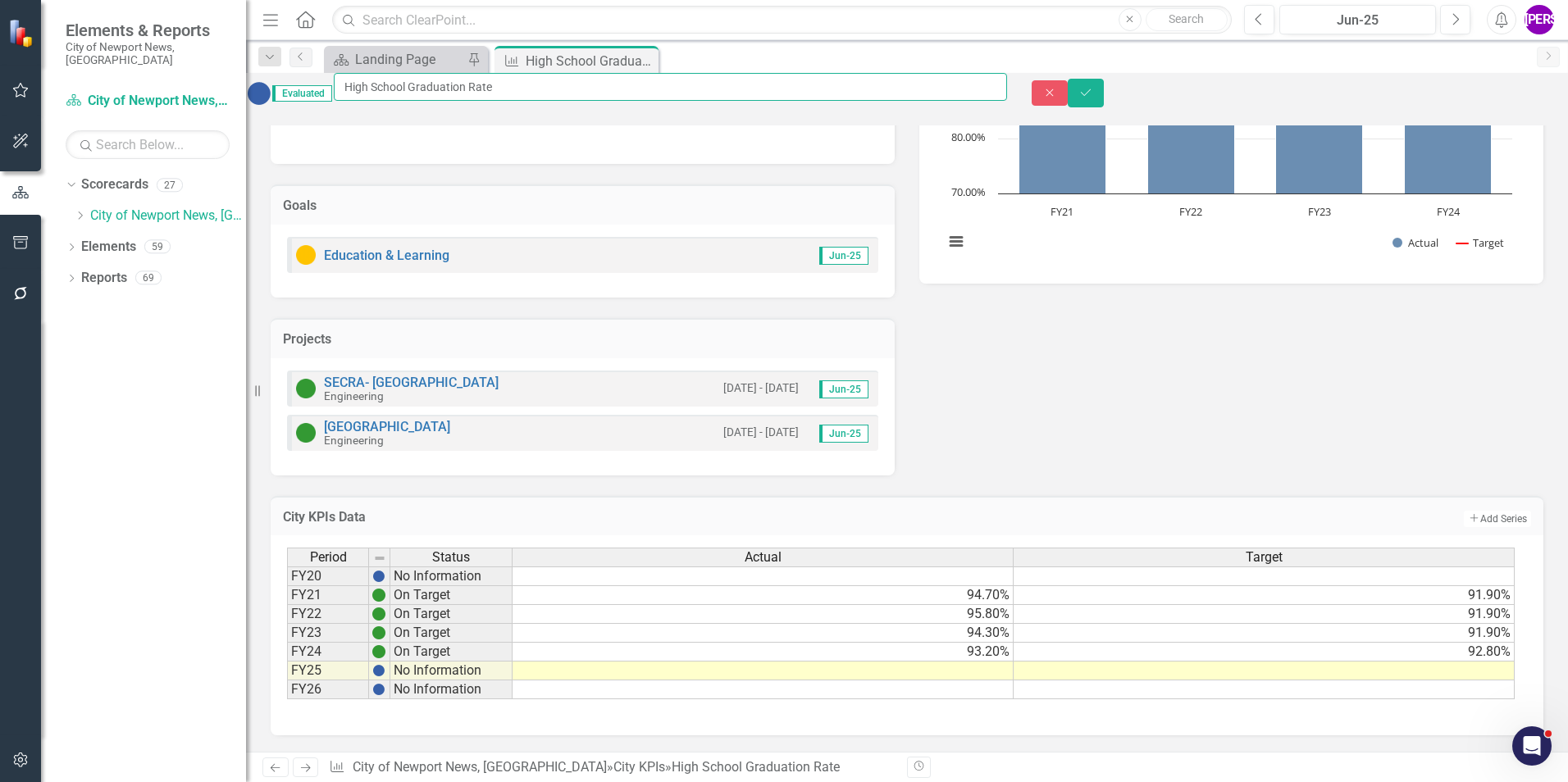
drag, startPoint x: 550, startPoint y: 87, endPoint x: 379, endPoint y: 88, distance: 171.0
click at [379, 88] on input "High School Graduation Rate" at bounding box center [670, 87] width 674 height 28
drag, startPoint x: 642, startPoint y: 63, endPoint x: 631, endPoint y: 72, distance: 14.2
click at [0, 0] on icon at bounding box center [0, 0] width 0 height 0
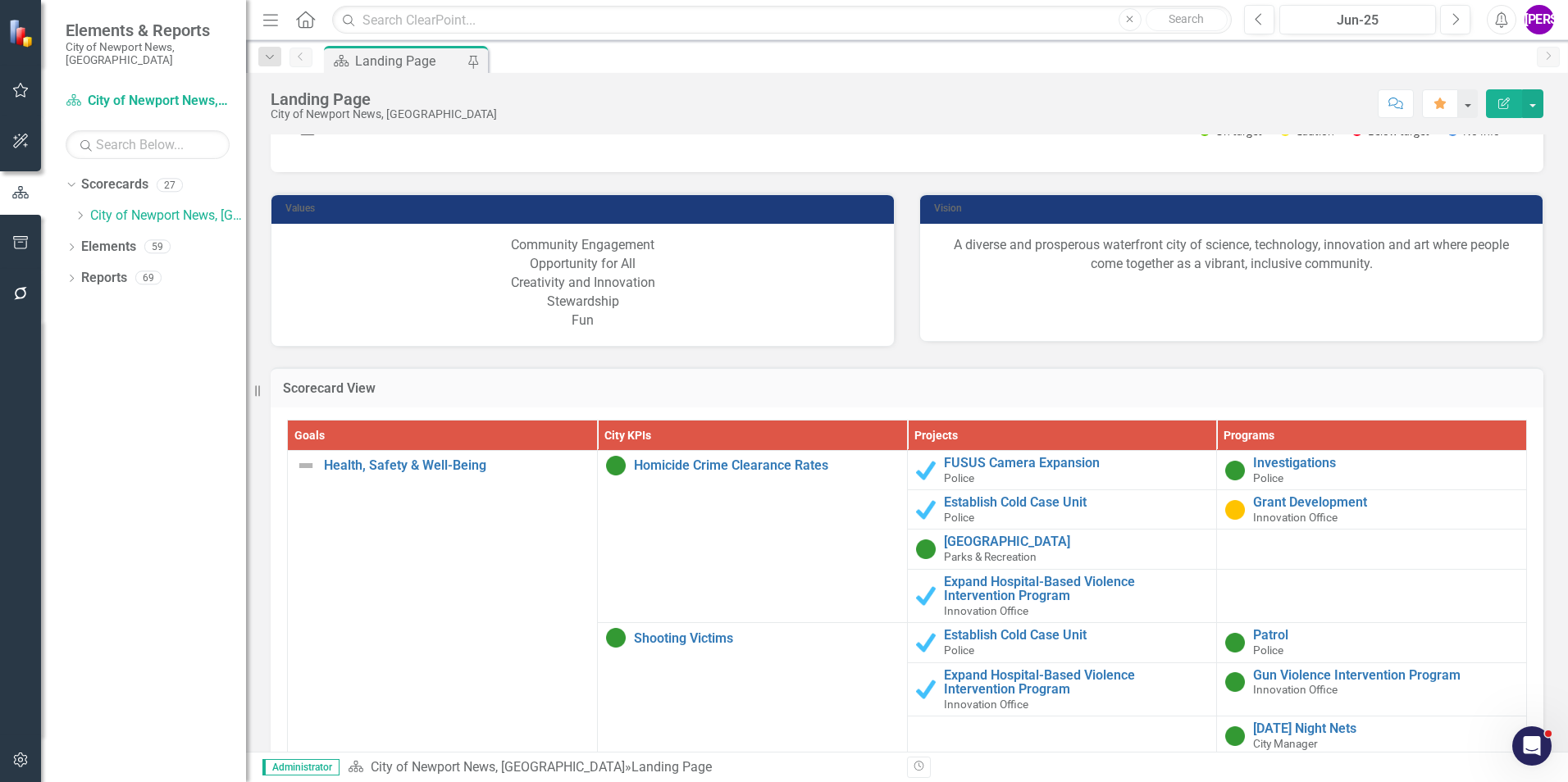
scroll to position [1641, 0]
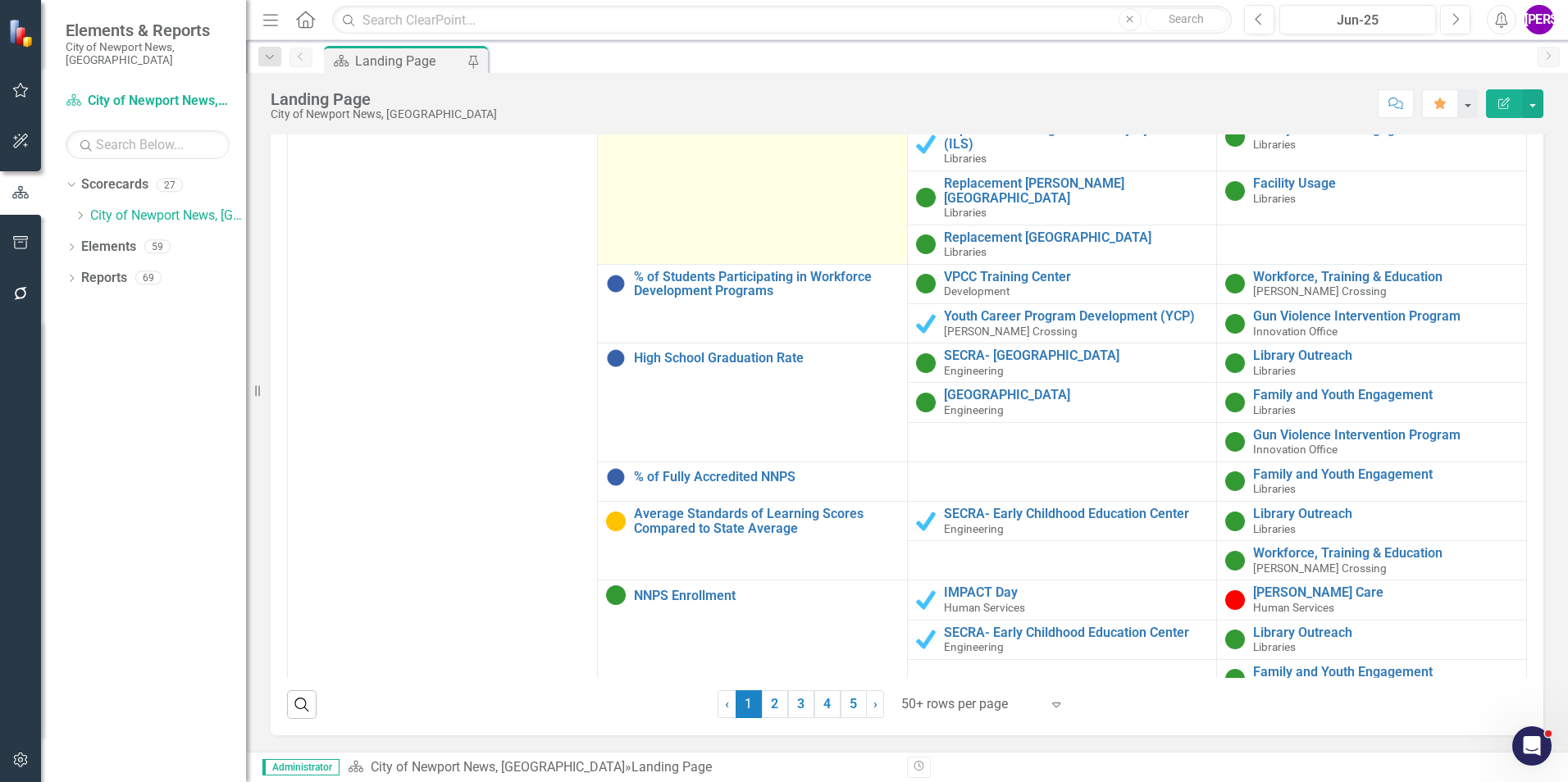
scroll to position [2132, 0]
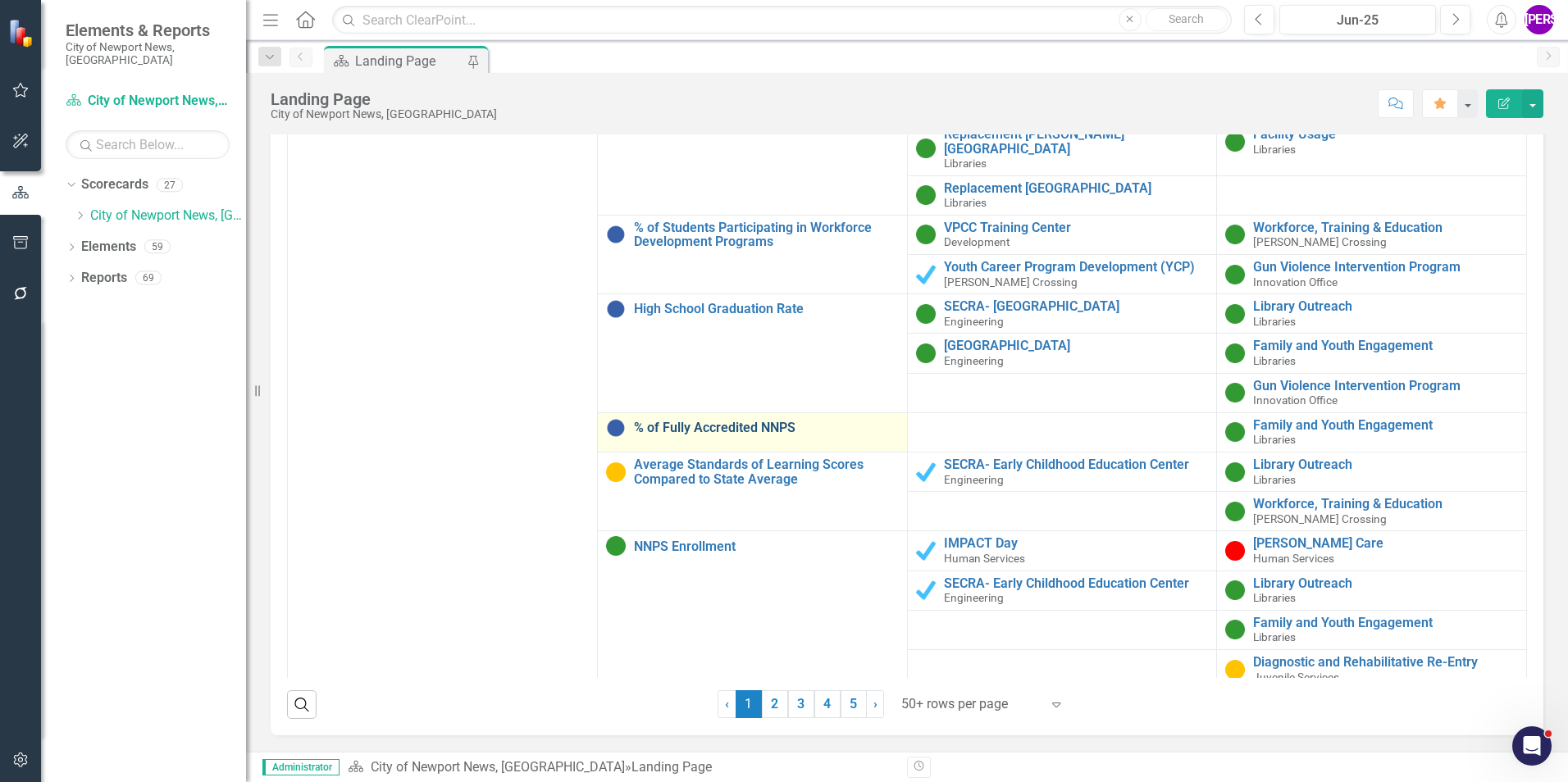
click at [708, 421] on link "% of Fully Accredited NNPS" at bounding box center [766, 428] width 265 height 15
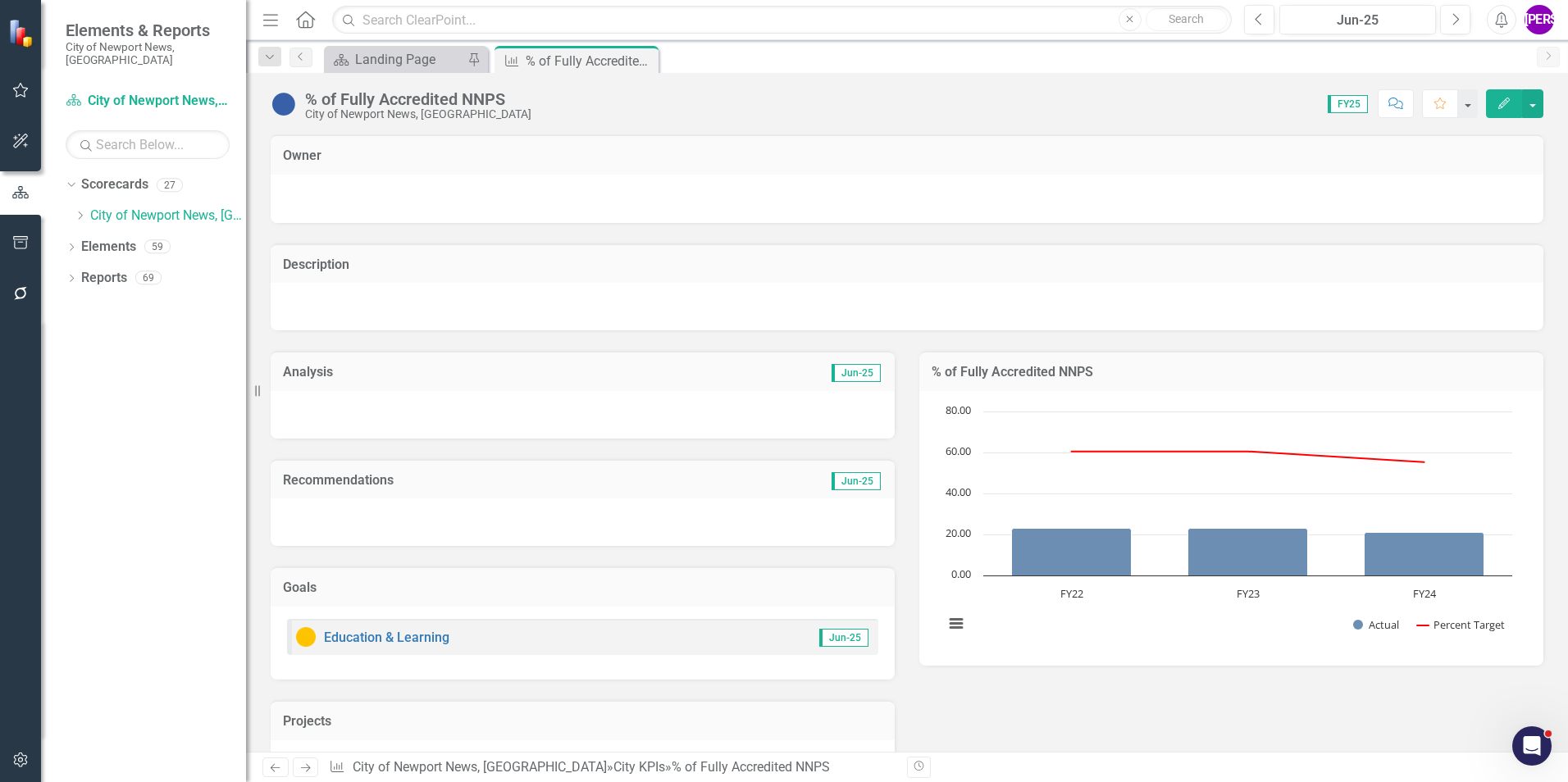
scroll to position [312, 0]
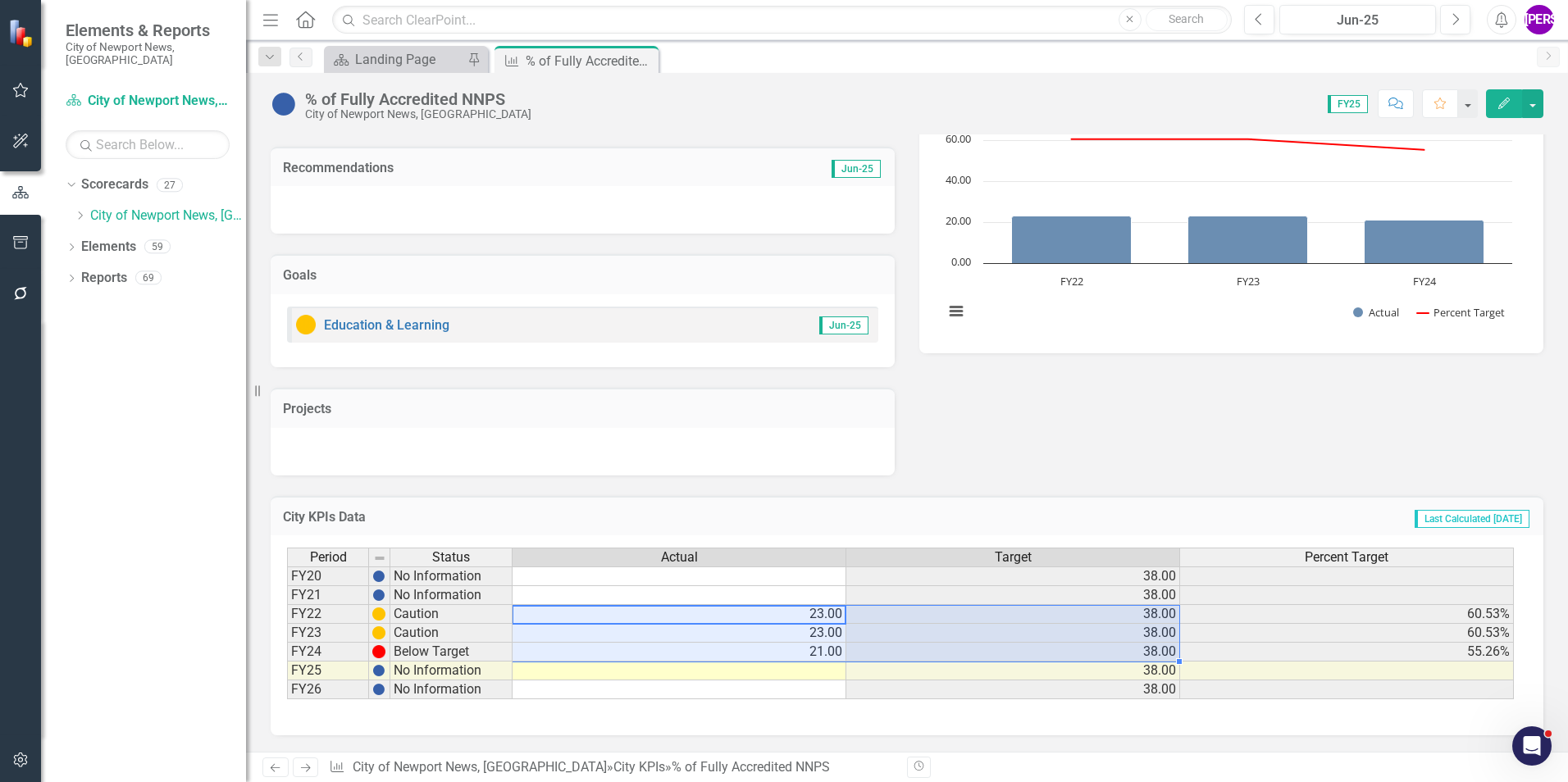
drag, startPoint x: 813, startPoint y: 618, endPoint x: 1078, endPoint y: 659, distance: 268.2
click at [1078, 659] on tbody "FY20 No Information 38.00 FY21 No Information 38.00 FY22 Caution 23.00 38.00 60…" at bounding box center [899, 634] width 1227 height 133
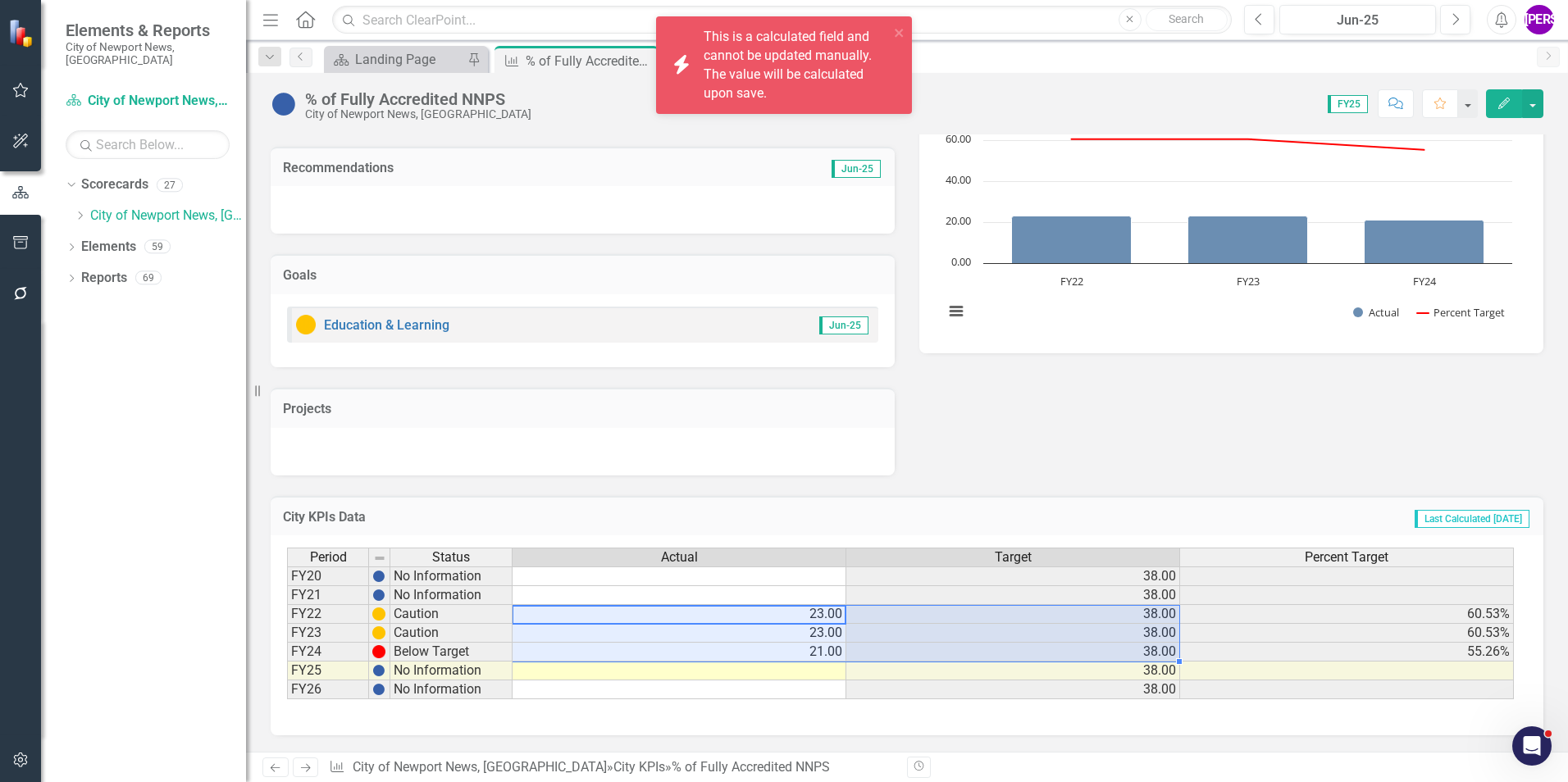
click at [480, 103] on div "% of Fully Accredited NNPS" at bounding box center [418, 99] width 226 height 18
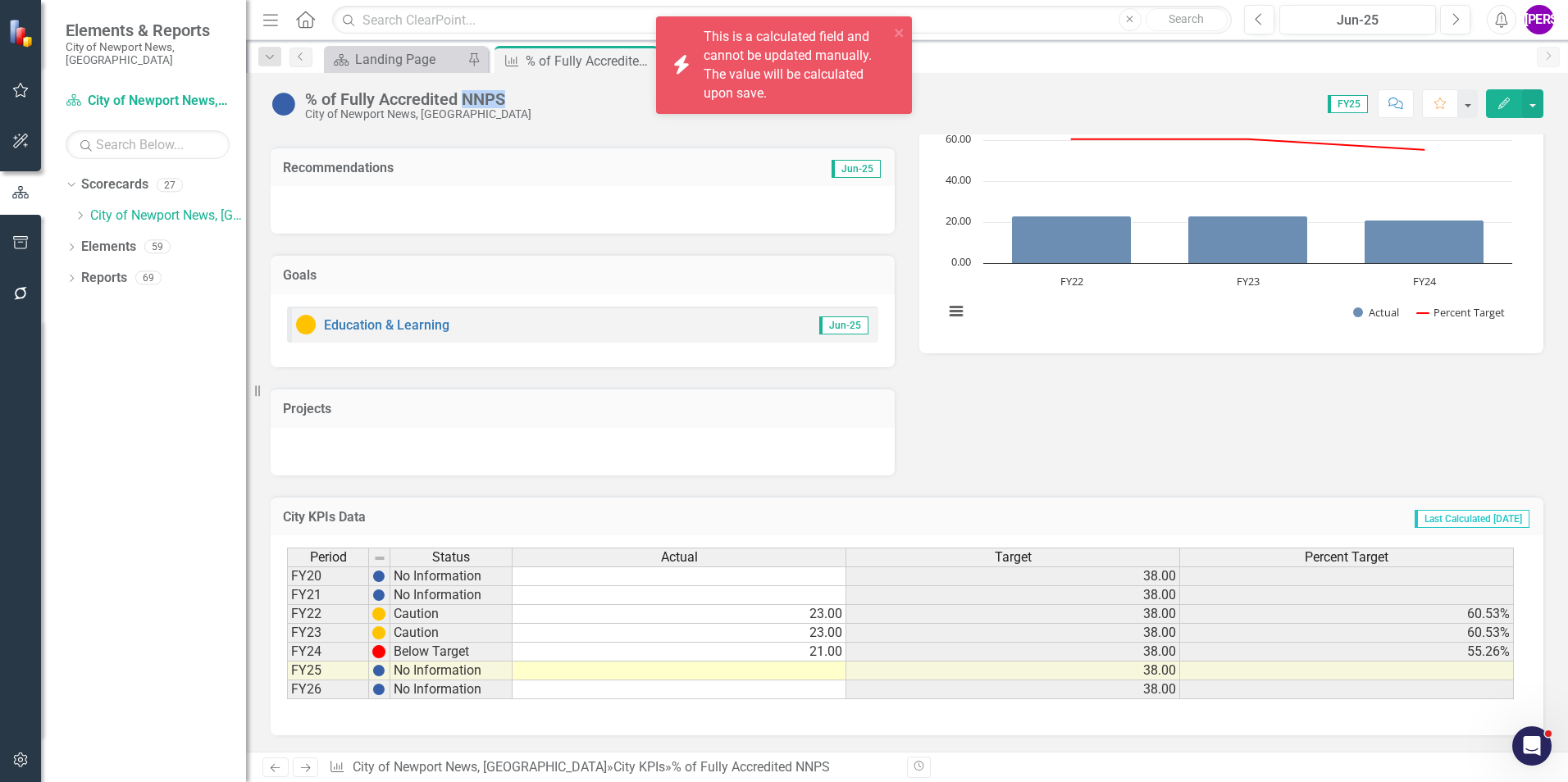
click at [480, 103] on div "% of Fully Accredited NNPS" at bounding box center [418, 99] width 226 height 18
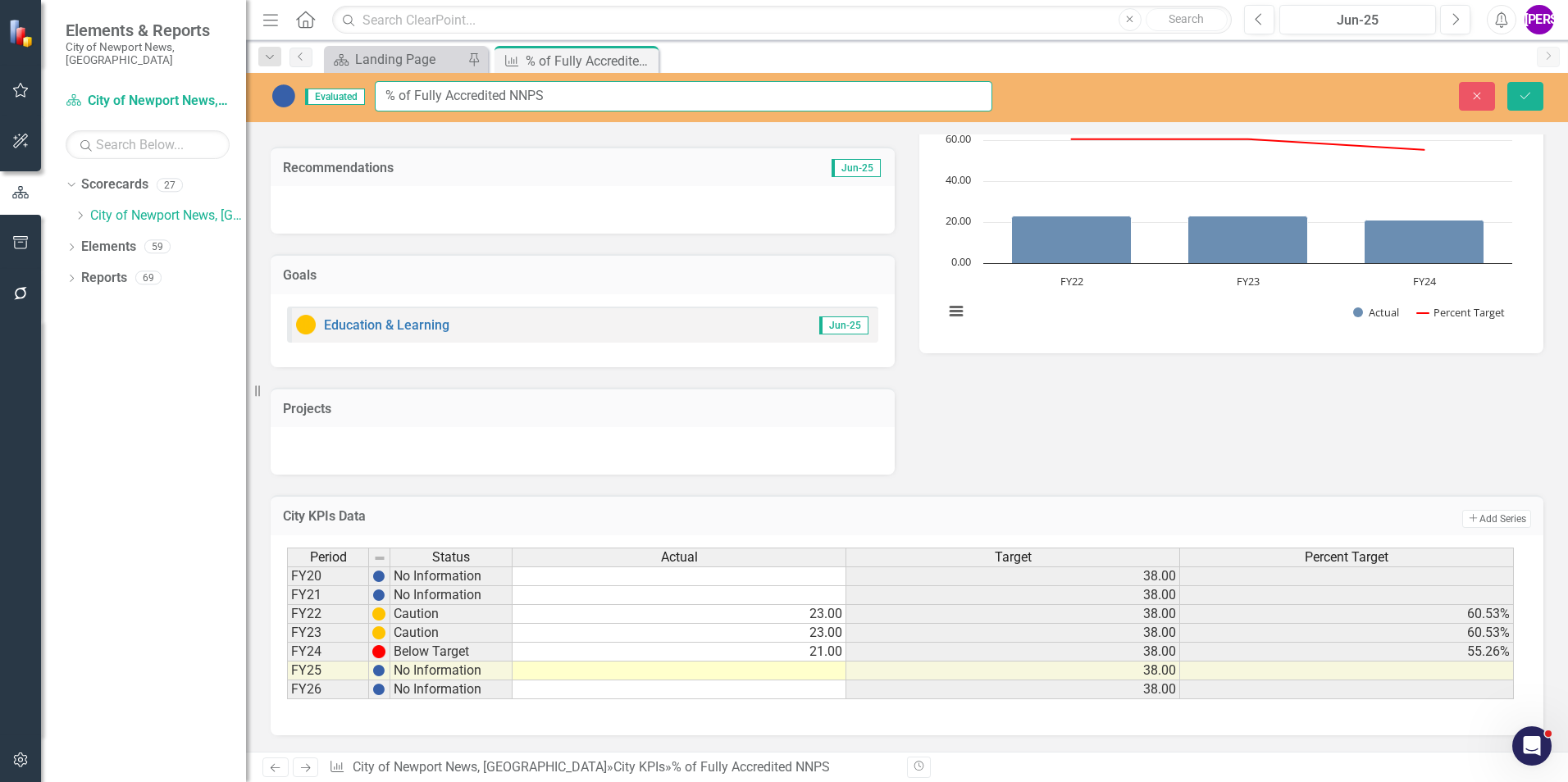
drag, startPoint x: 520, startPoint y: 102, endPoint x: 356, endPoint y: 97, distance: 164.1
click at [356, 97] on div "Evaluated % of Fully Accredited NNPS" at bounding box center [631, 97] width 721 height 30
click at [418, 54] on div "Landing Page" at bounding box center [409, 59] width 108 height 21
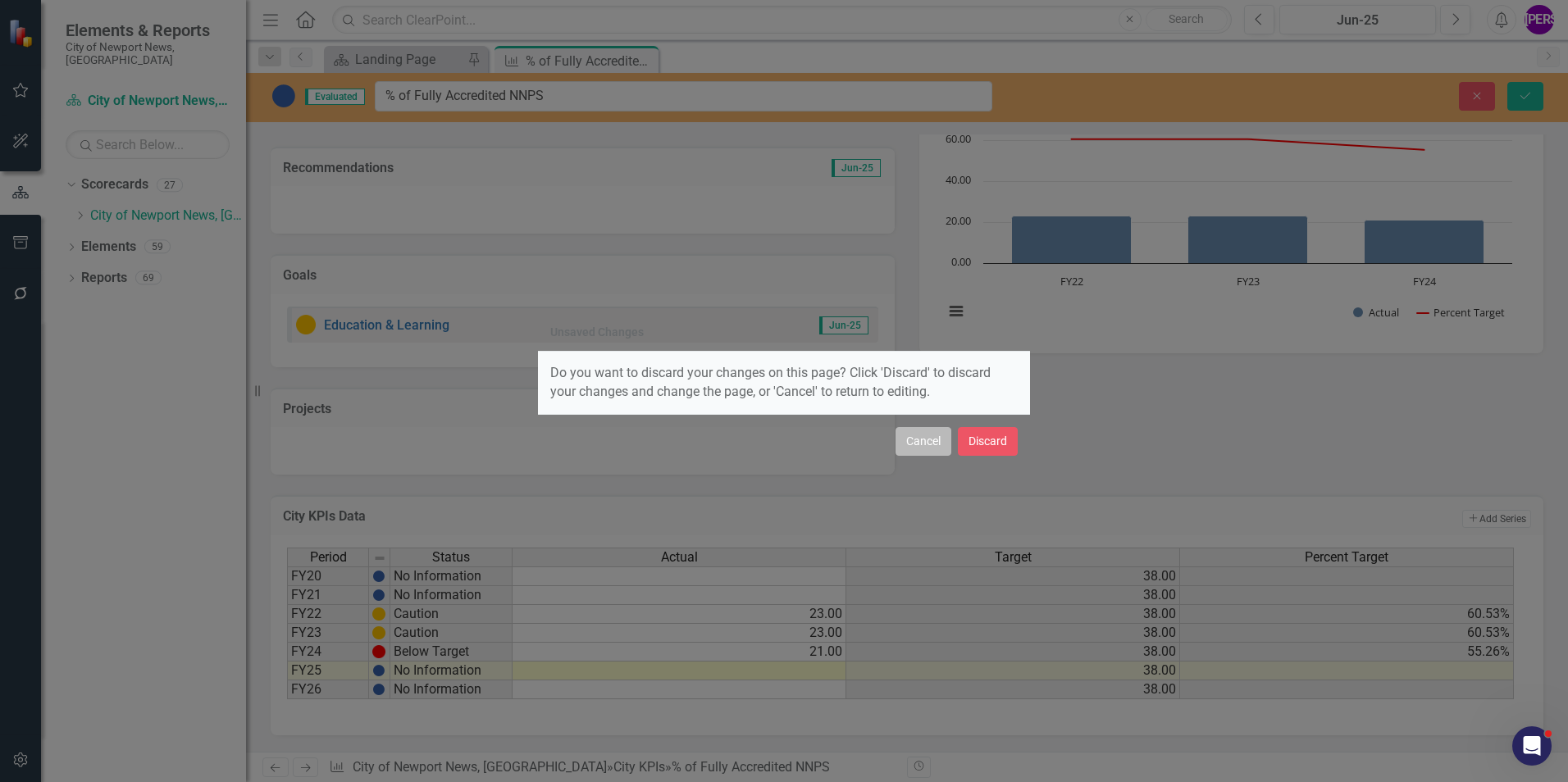
click at [945, 445] on button "Cancel" at bounding box center [923, 441] width 56 height 29
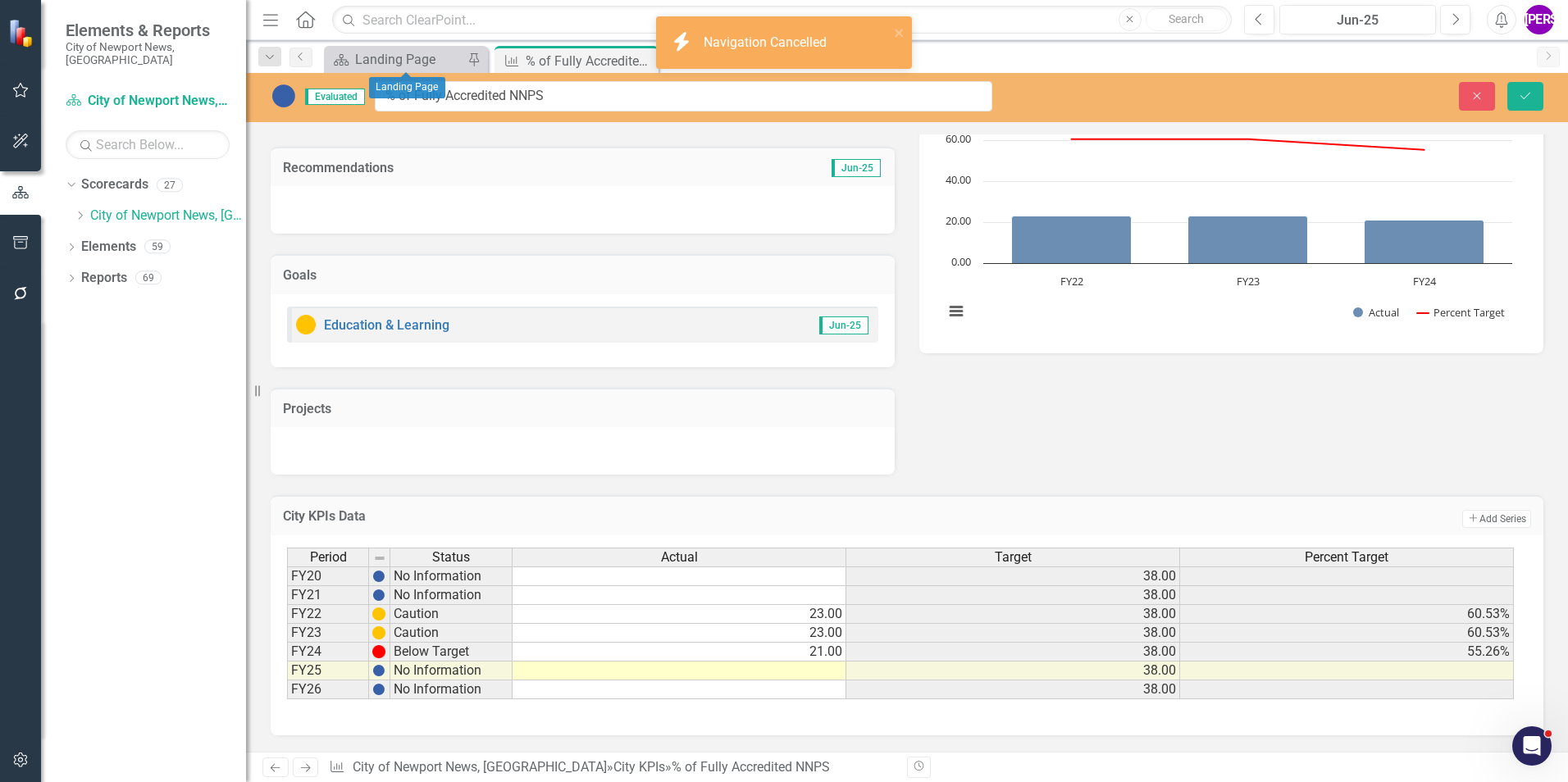
click at [1002, 40] on div "Menu Home Search Close Search Previous Jun-25 Next Alerts JA User Edit Profile …" at bounding box center [906, 20] width 1322 height 40
click at [896, 36] on icon "close" at bounding box center [898, 33] width 8 height 8
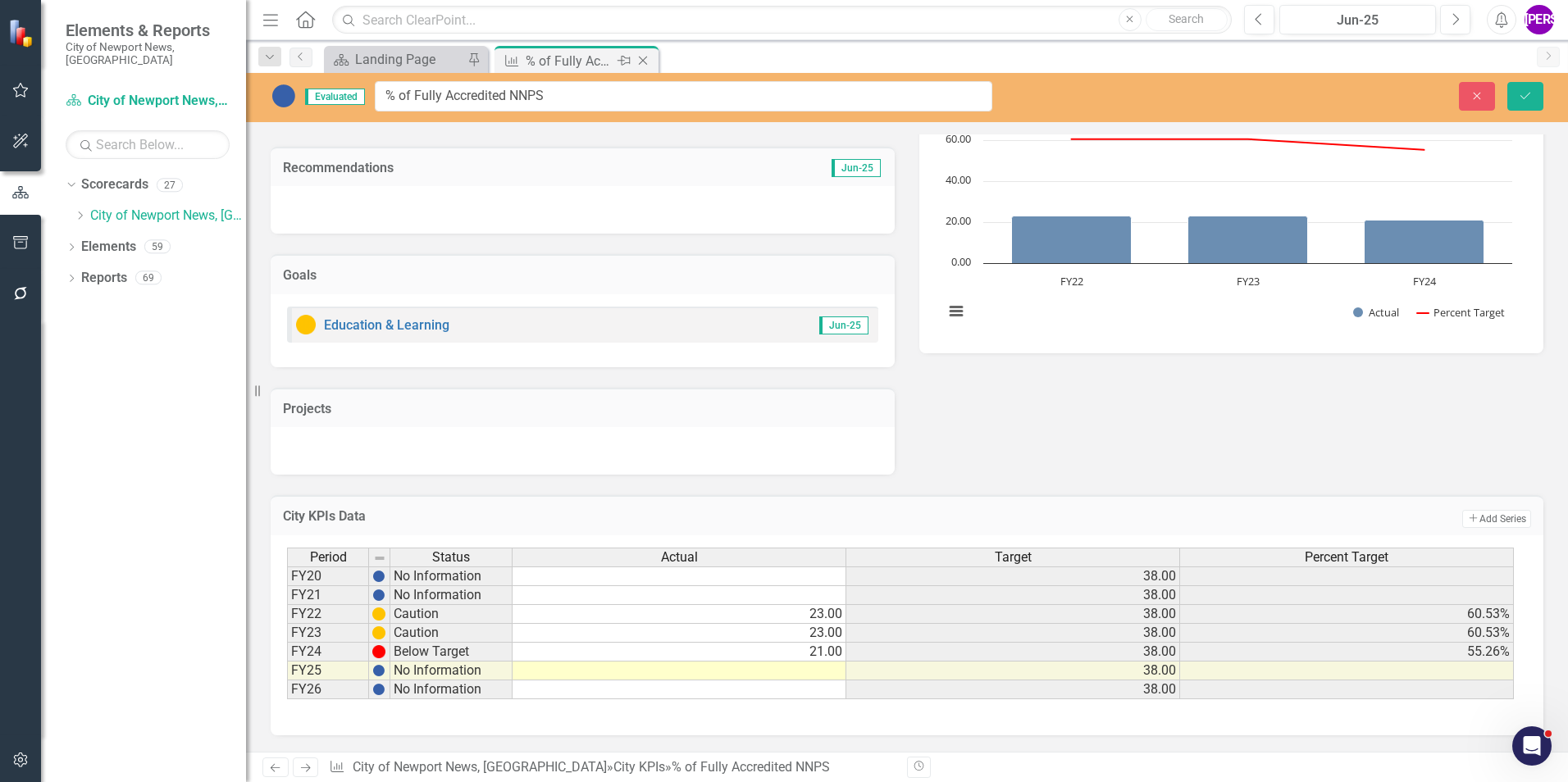
click at [641, 60] on icon "Close" at bounding box center [643, 60] width 16 height 13
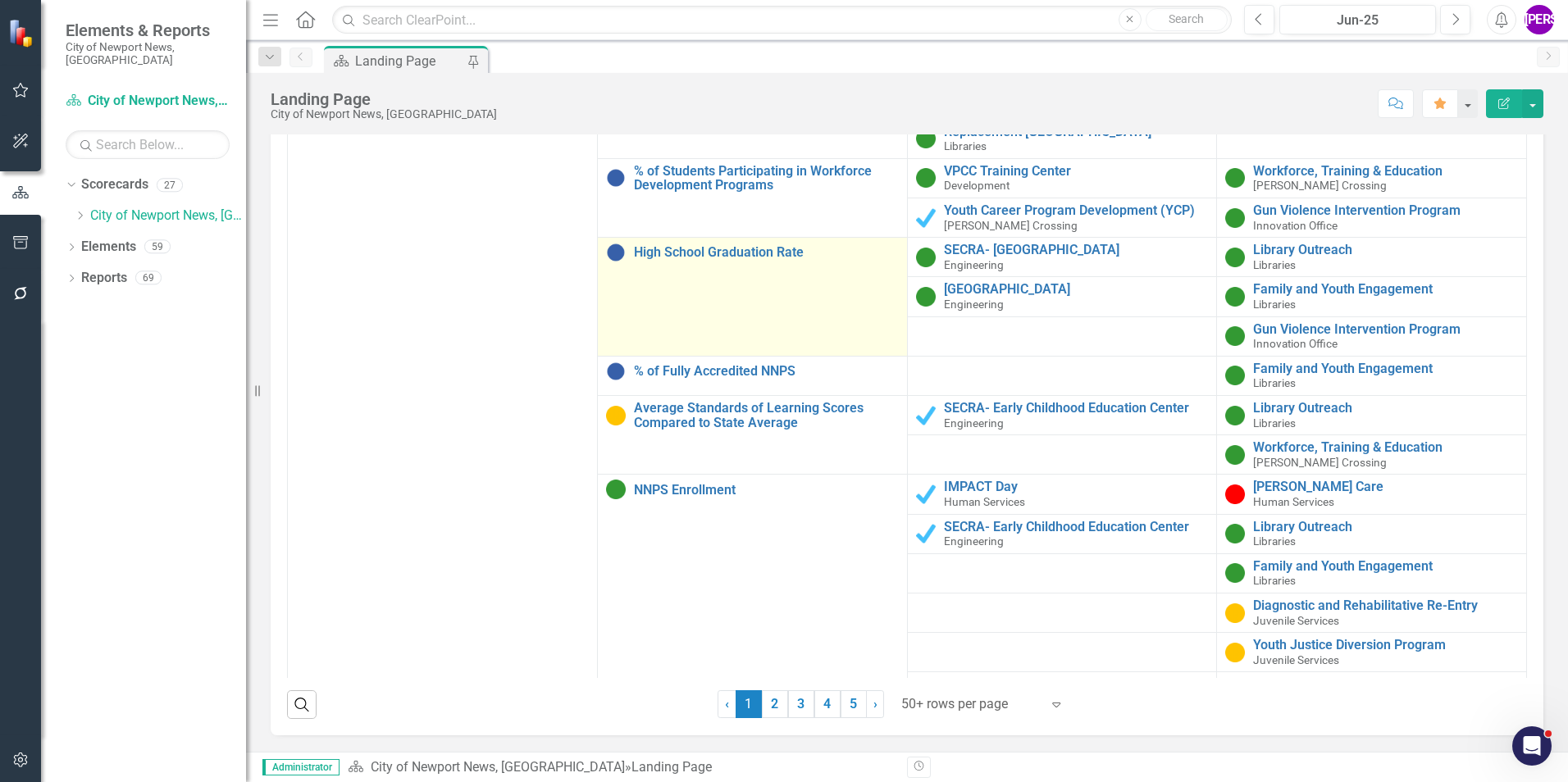
scroll to position [2214, 0]
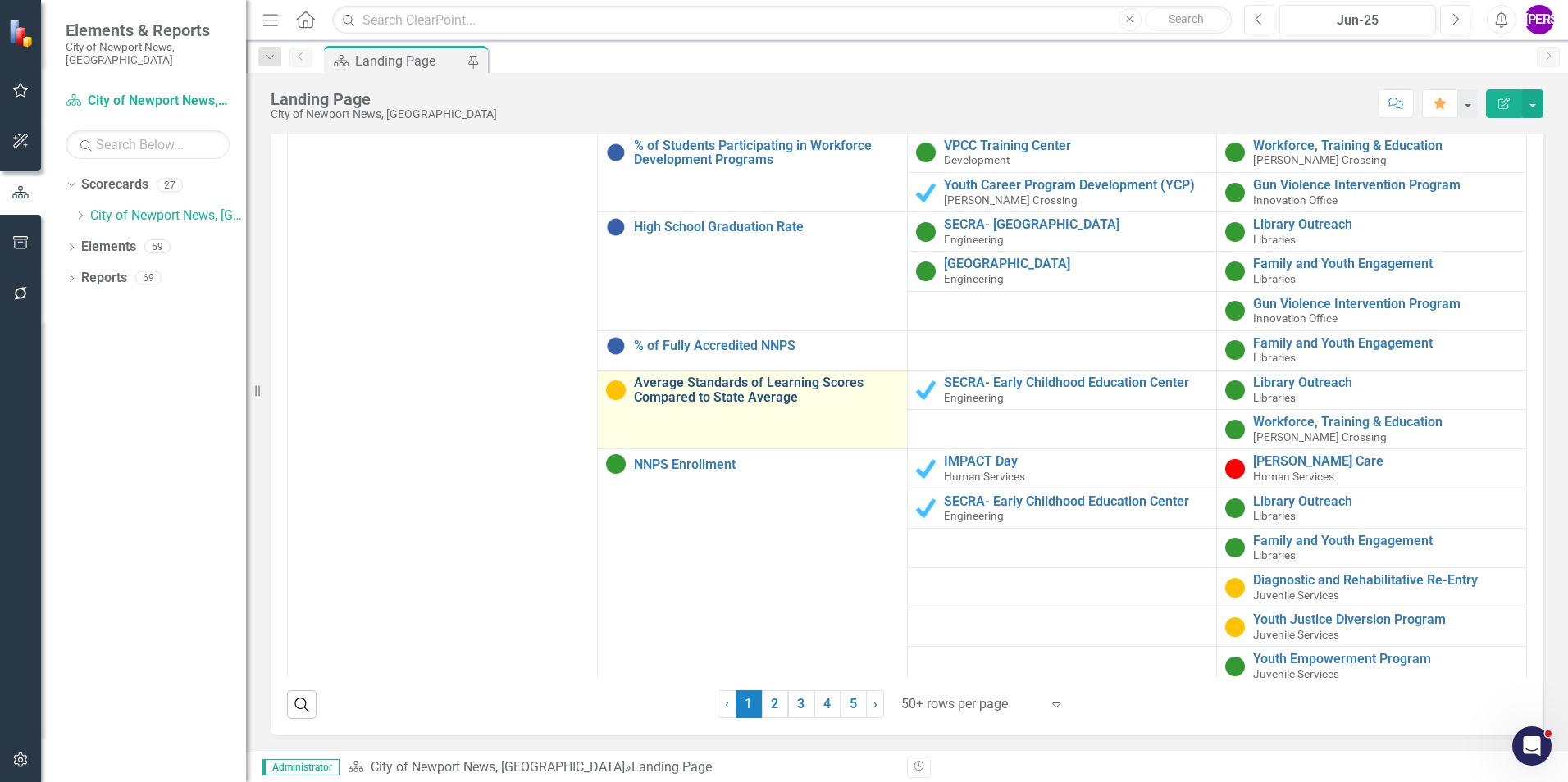
click at [752, 376] on link "Average Standards of Learning Scores Compared to State Average" at bounding box center [766, 390] width 265 height 29
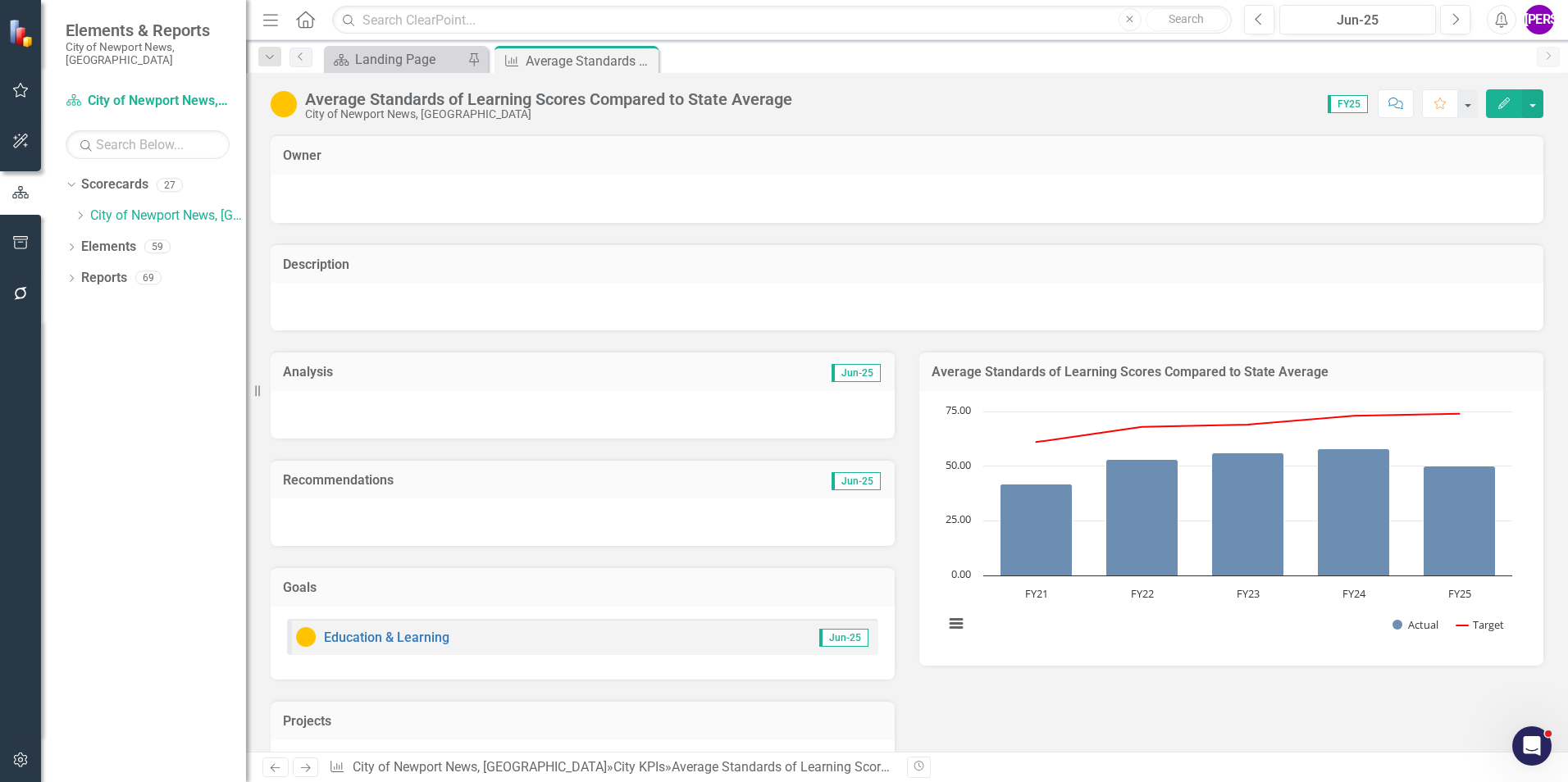
click at [405, 110] on div "City of Newport News, [GEOGRAPHIC_DATA]" at bounding box center [549, 114] width 488 height 12
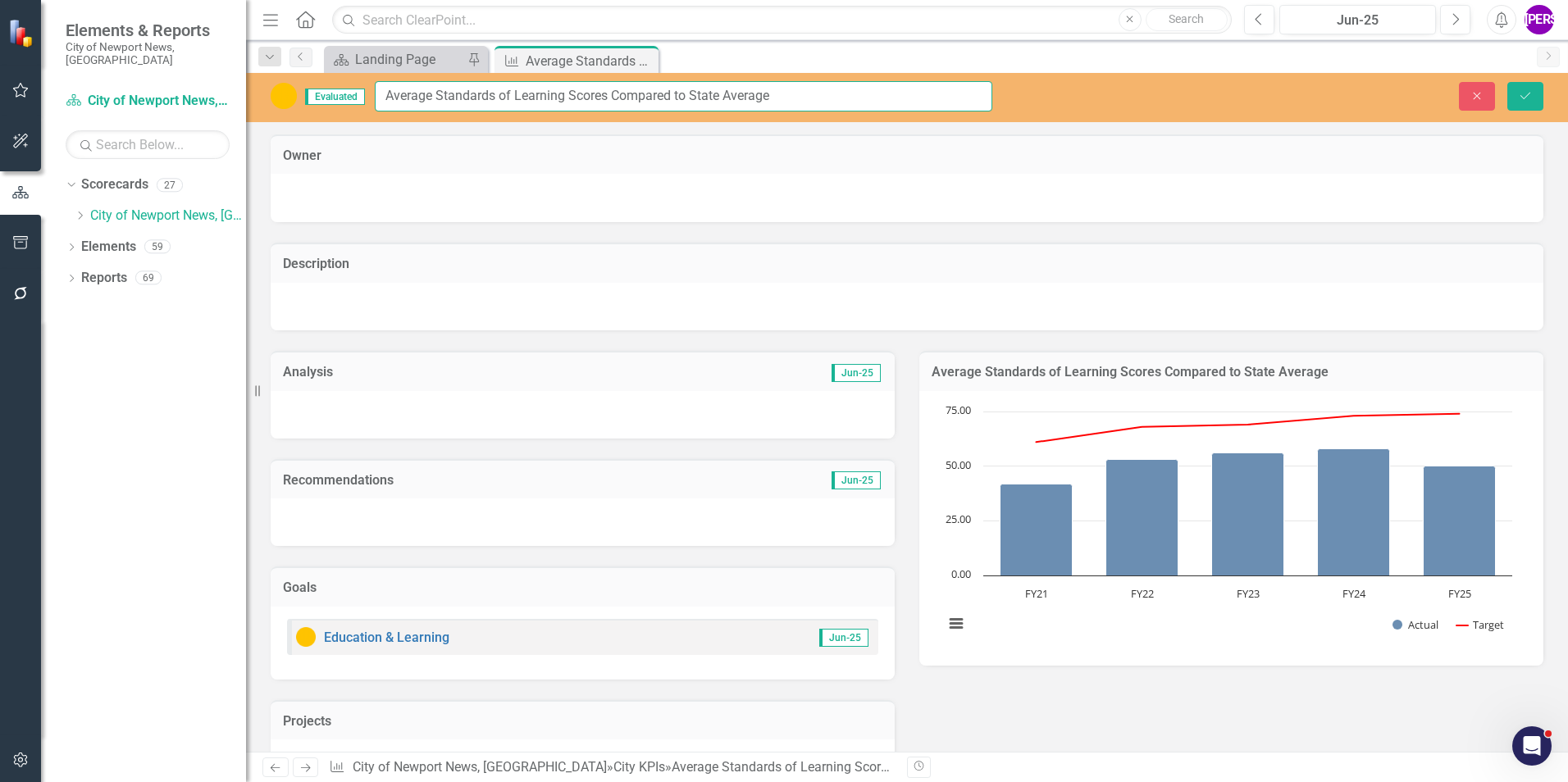
drag, startPoint x: 784, startPoint y: 96, endPoint x: 354, endPoint y: 113, distance: 430.3
click at [354, 113] on div "Evaluated Average Standards of Learning Scores Compared to State Average Close …" at bounding box center [906, 97] width 1322 height 49
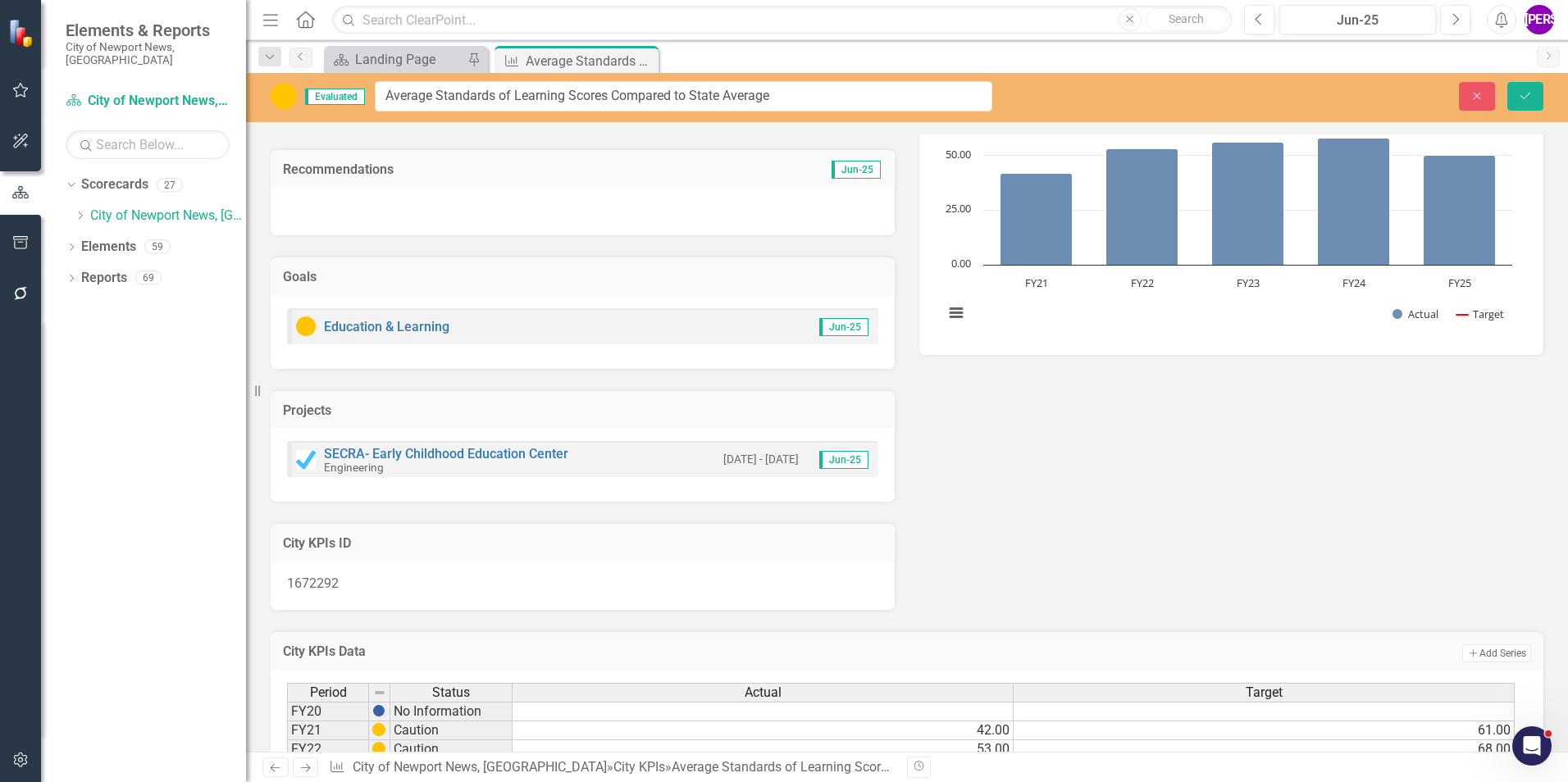
scroll to position [446, 0]
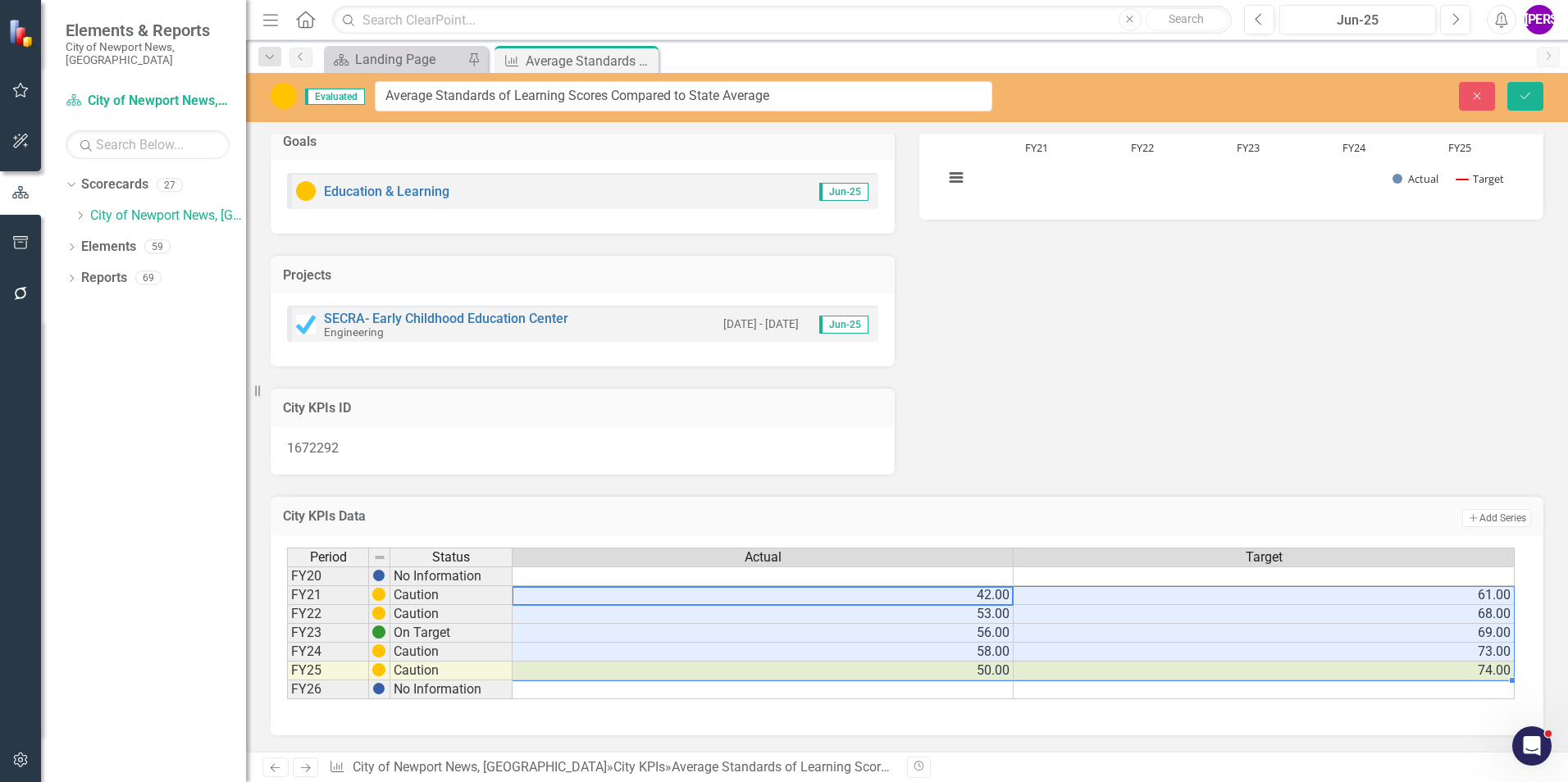
drag, startPoint x: 995, startPoint y: 596, endPoint x: 1304, endPoint y: 665, distance: 316.6
click at [1304, 665] on tbody "FY20 No Information FY21 Caution 42.00 61.00 FY22 Caution 53.00 68.00 FY23 On T…" at bounding box center [900, 634] width 1228 height 133
click at [648, 58] on icon "Close" at bounding box center [643, 60] width 16 height 13
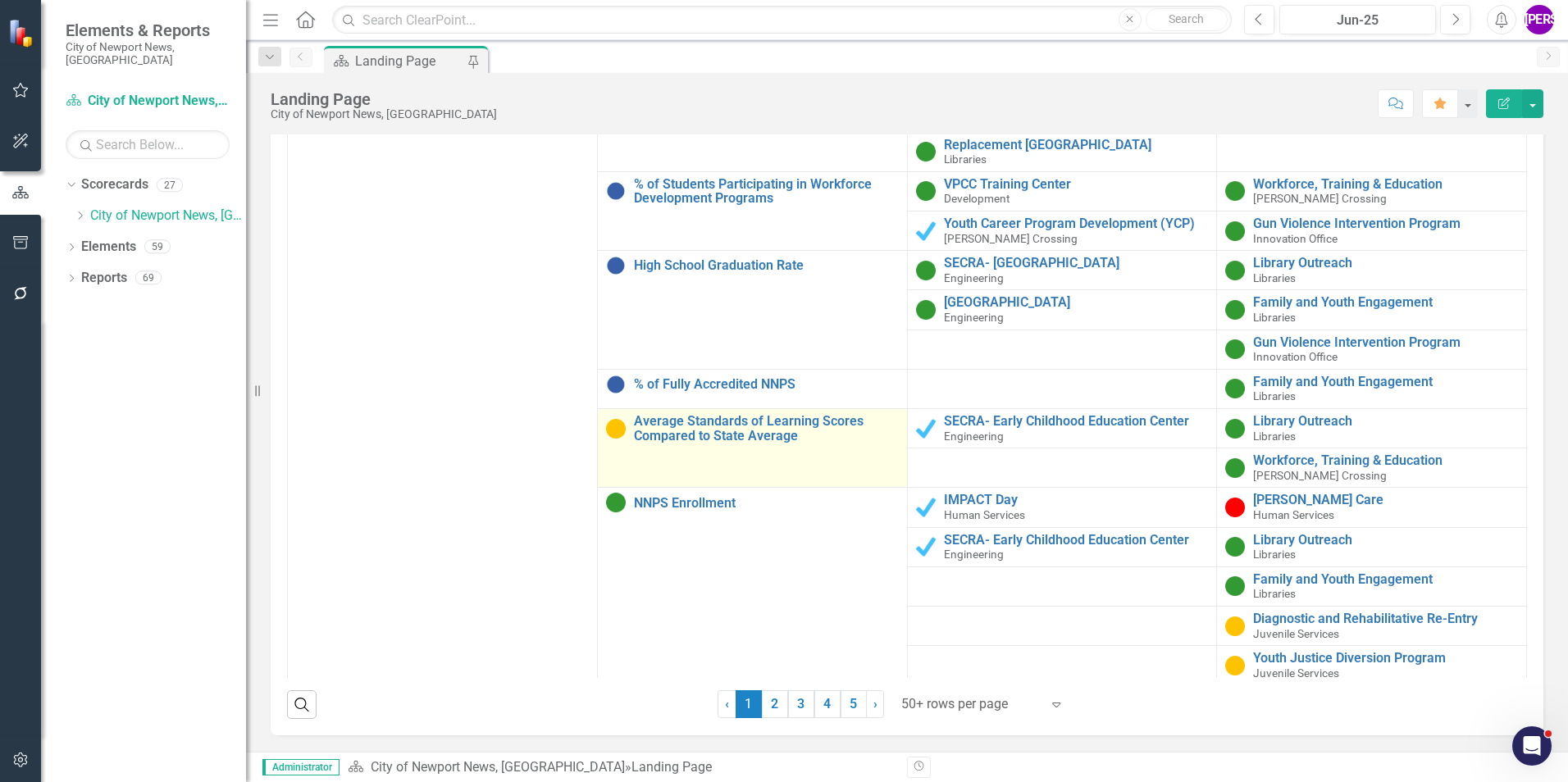
scroll to position [2214, 0]
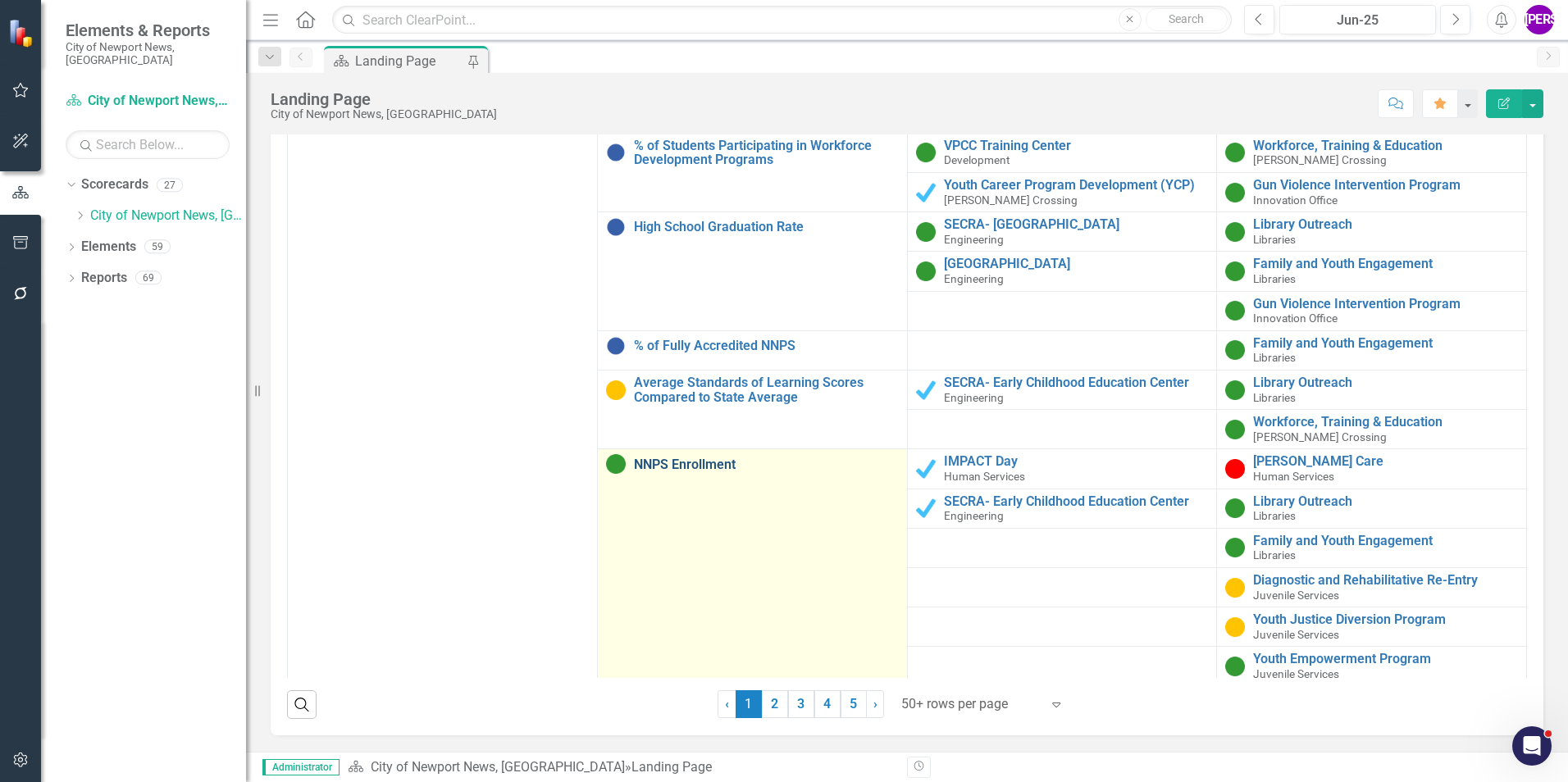
click at [702, 458] on link "NNPS Enrollment" at bounding box center [766, 465] width 265 height 15
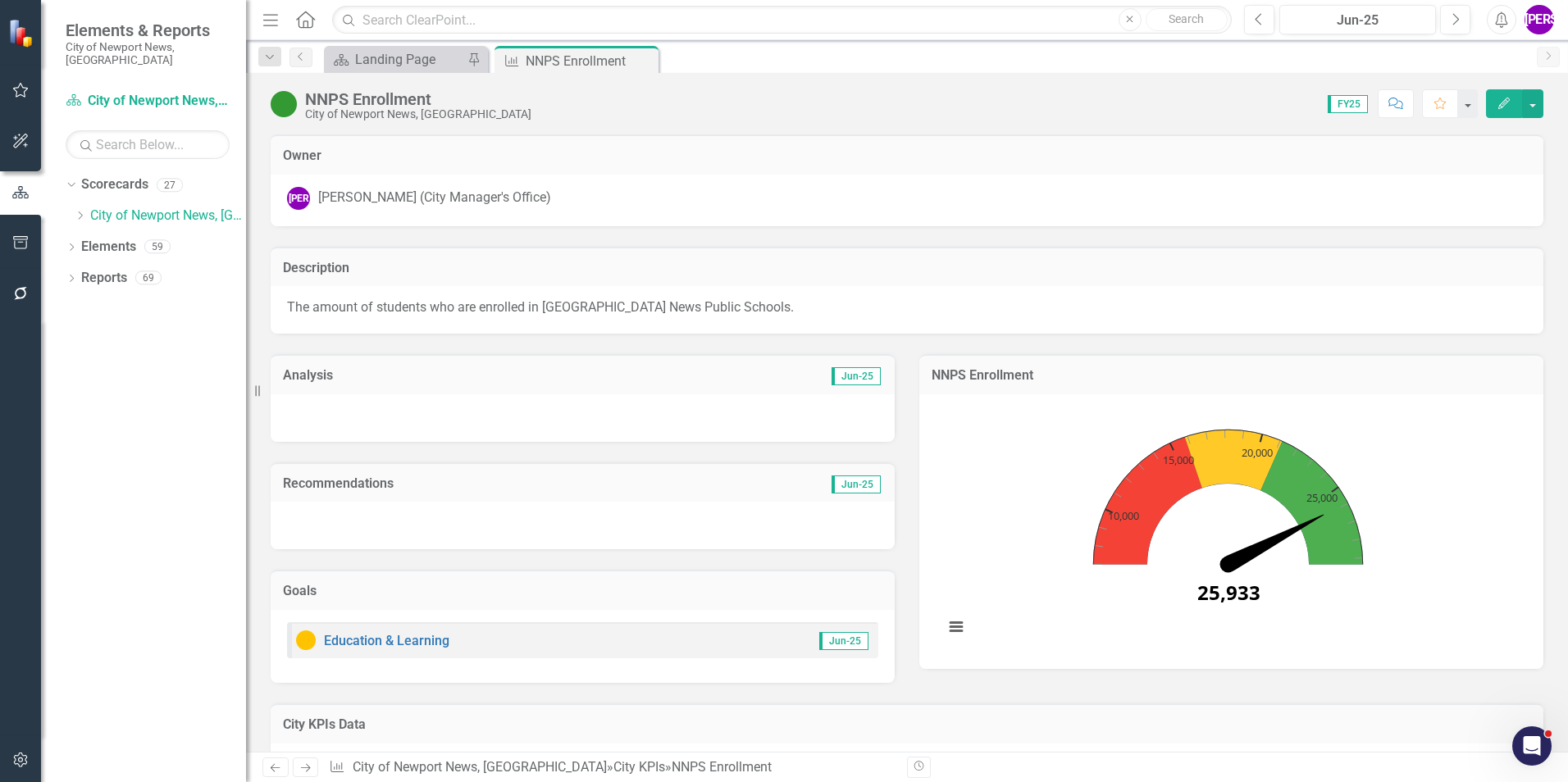
click at [418, 97] on div "NNPS Enrollment" at bounding box center [418, 99] width 226 height 18
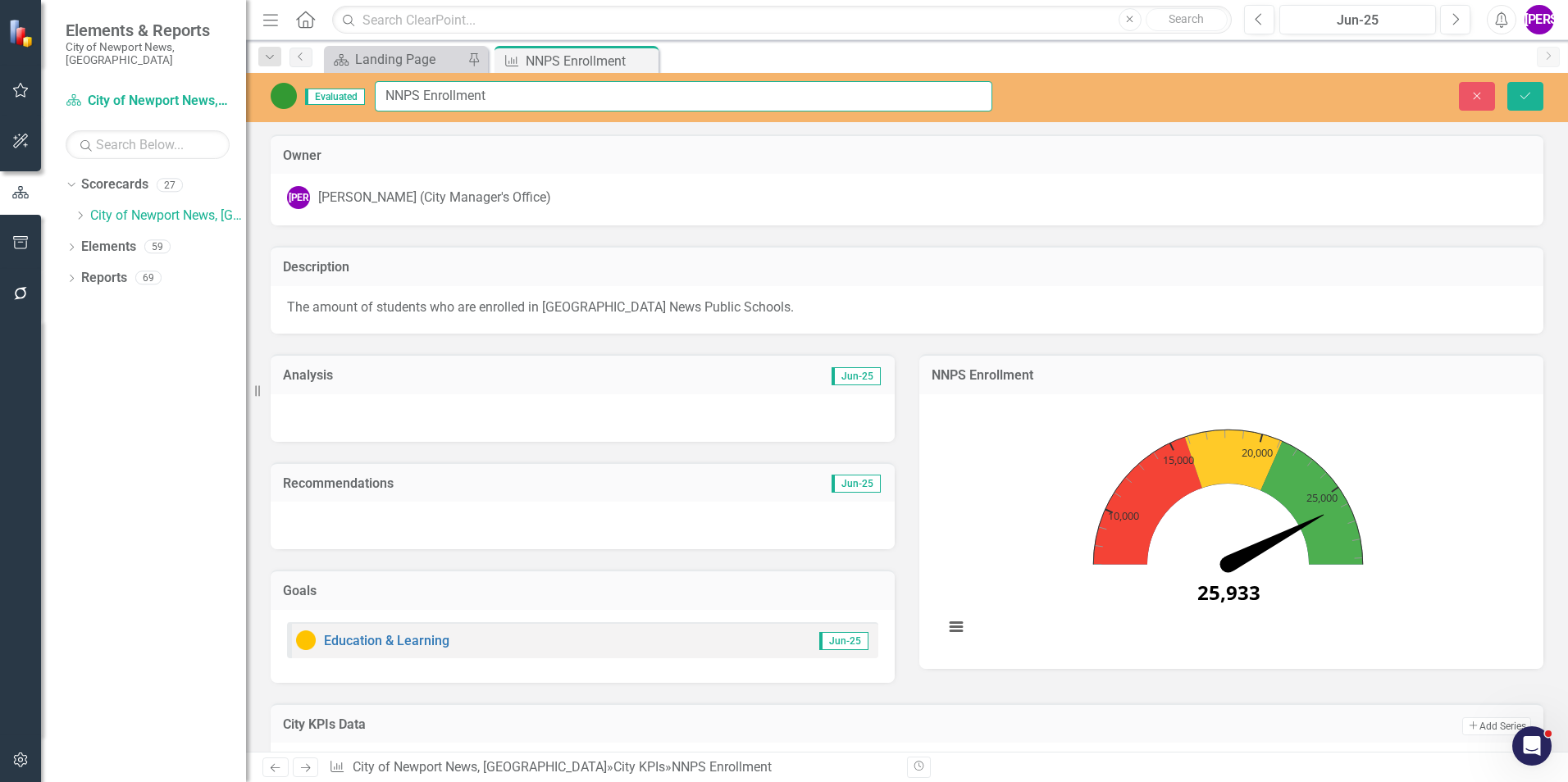
drag, startPoint x: 488, startPoint y: 94, endPoint x: 385, endPoint y: 98, distance: 103.1
click at [385, 98] on input "NNPS Enrollment" at bounding box center [684, 97] width 618 height 30
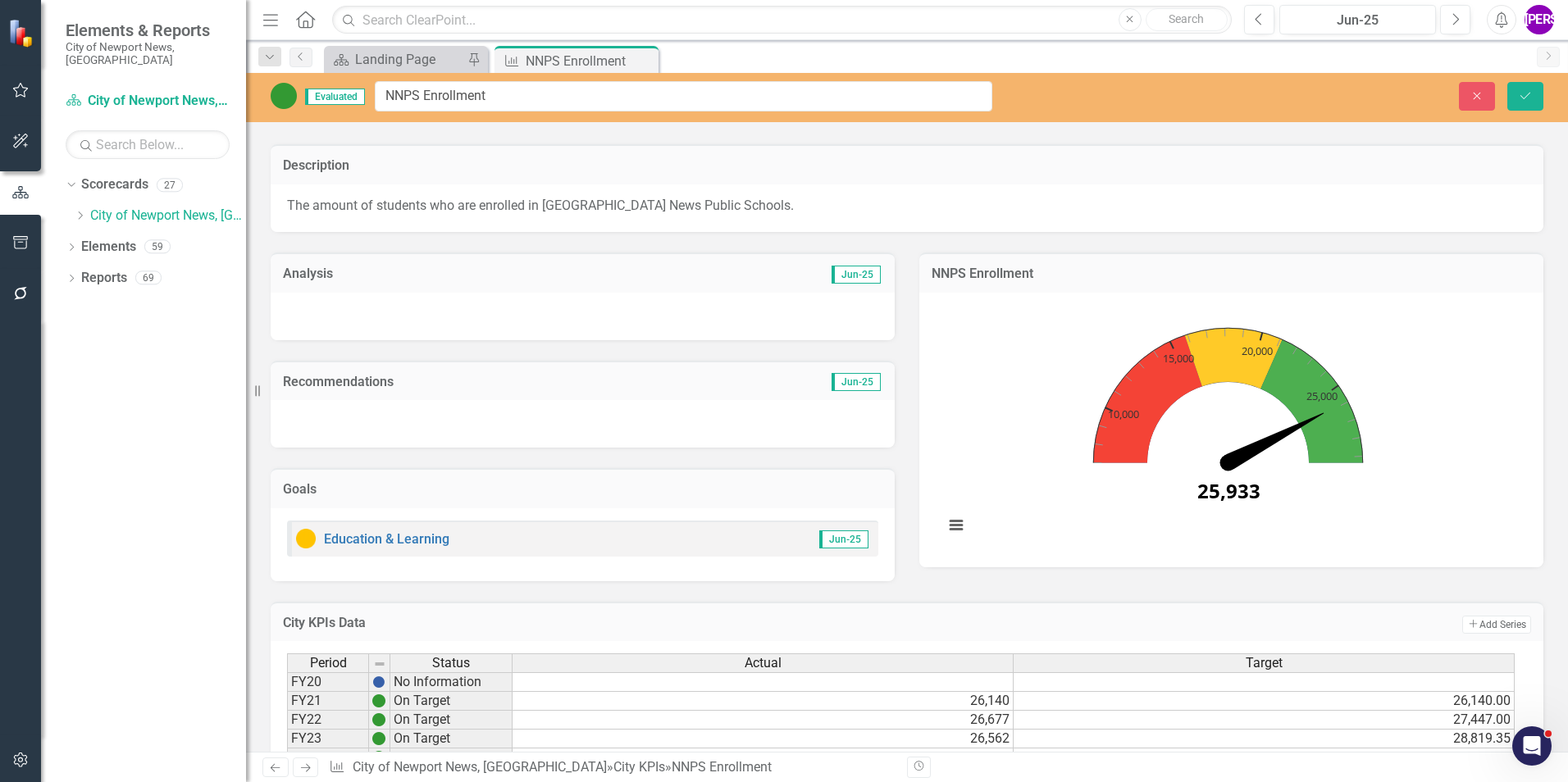
scroll to position [208, 0]
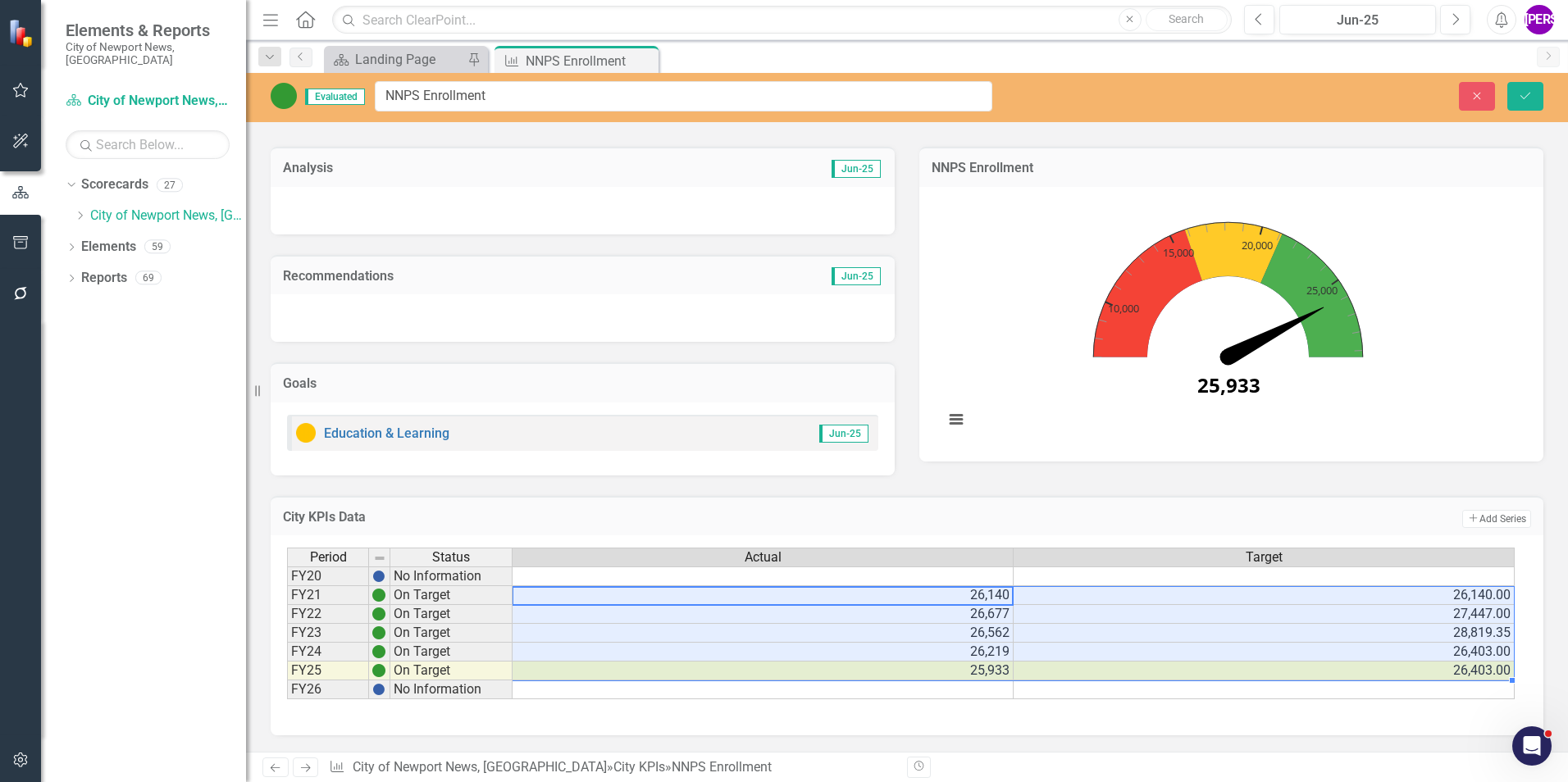
drag, startPoint x: 977, startPoint y: 599, endPoint x: 1317, endPoint y: 672, distance: 347.7
click at [1317, 672] on tbody "FY20 No Information FY21 On Target 26,140 26,140.00 FY22 On Target 26,677 27,44…" at bounding box center [900, 634] width 1228 height 133
click at [908, 300] on div "NNPS Enrollment Chart Chart with 1 data point. NNPS Enrollment (Chart Type: Hal…" at bounding box center [1232, 293] width 649 height 335
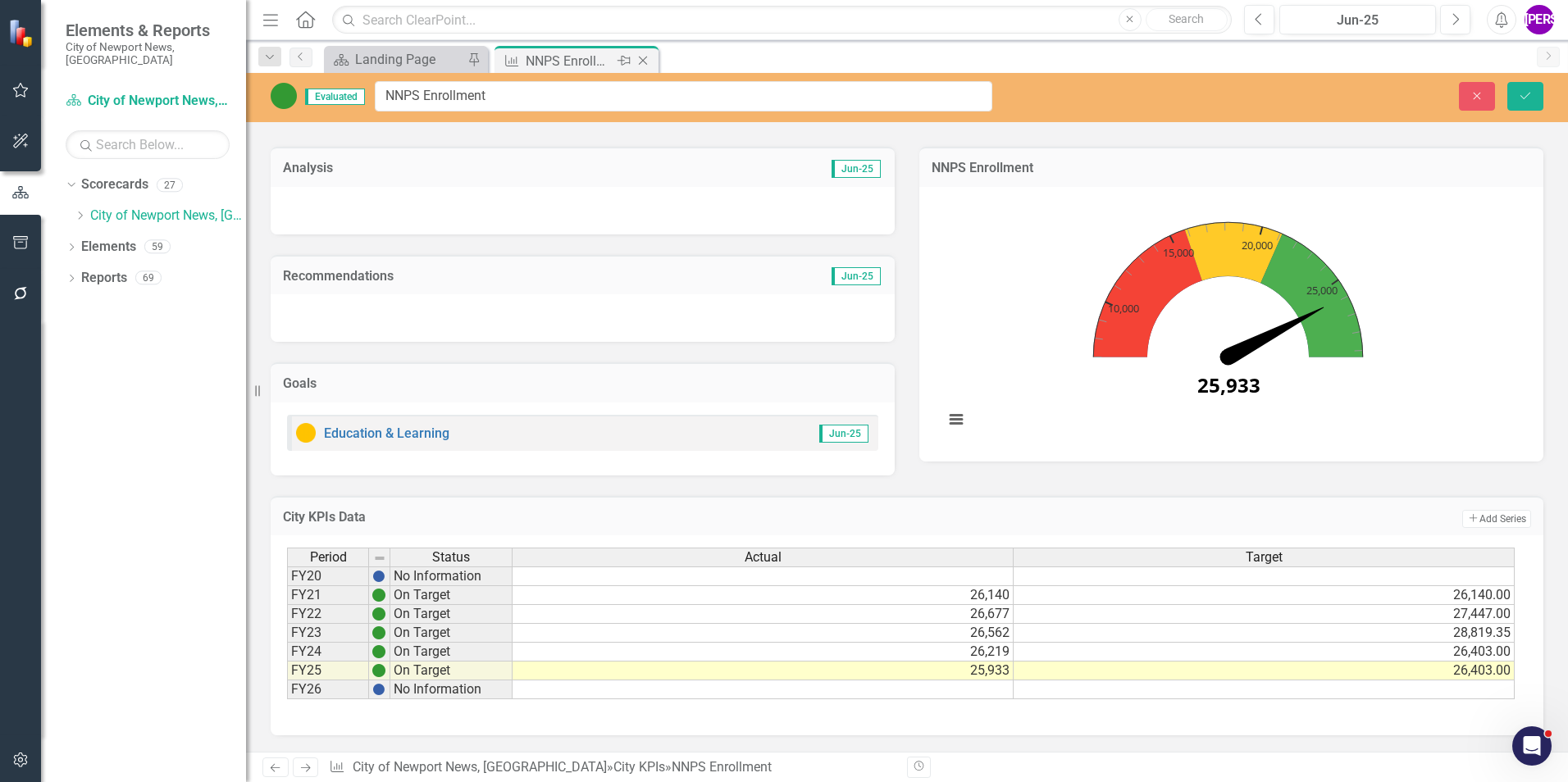
click at [646, 59] on icon at bounding box center [643, 61] width 9 height 9
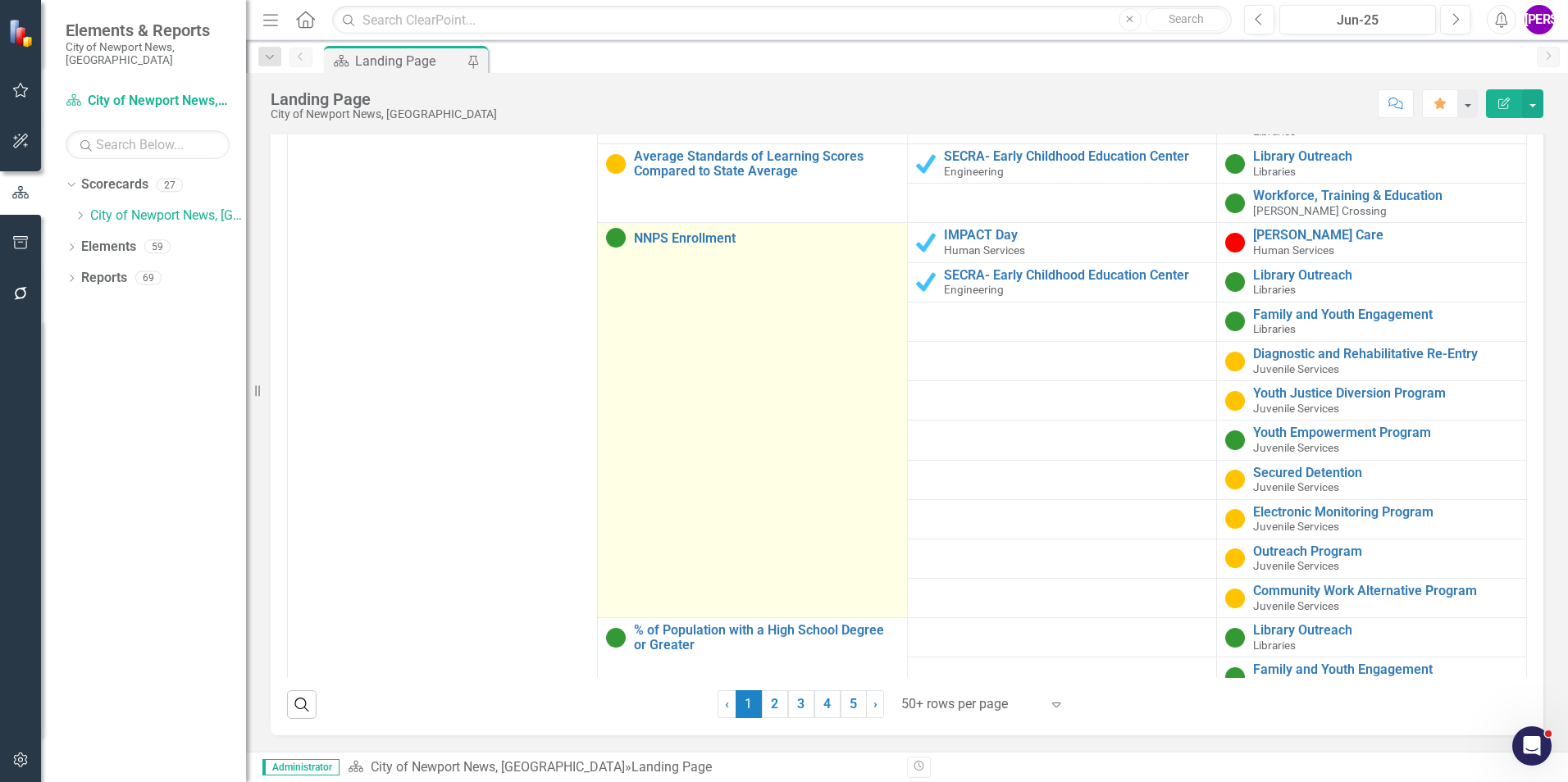
scroll to position [2442, 0]
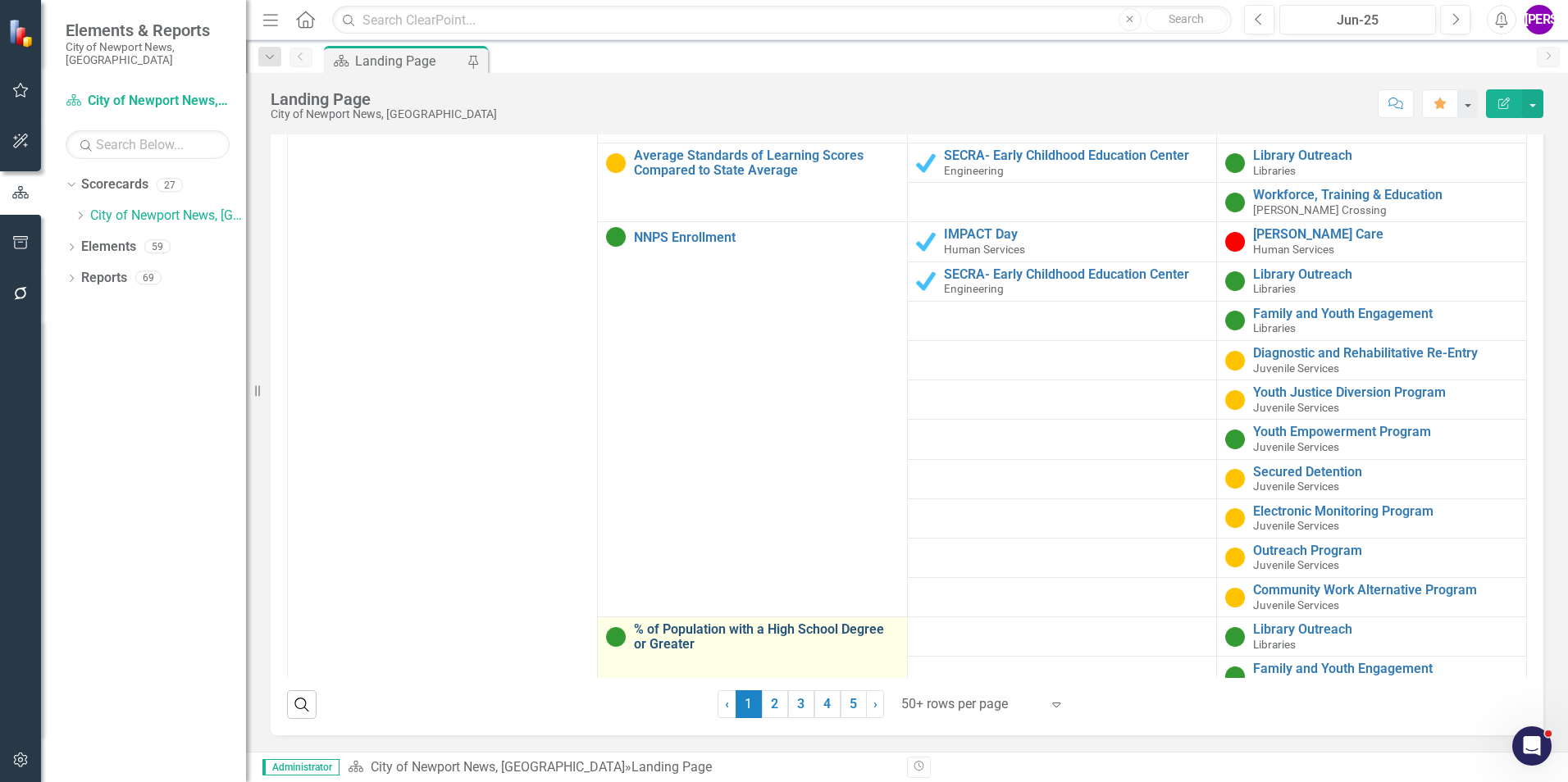
click at [738, 623] on link "% of Population with a High School Degree or Greater" at bounding box center [766, 637] width 265 height 29
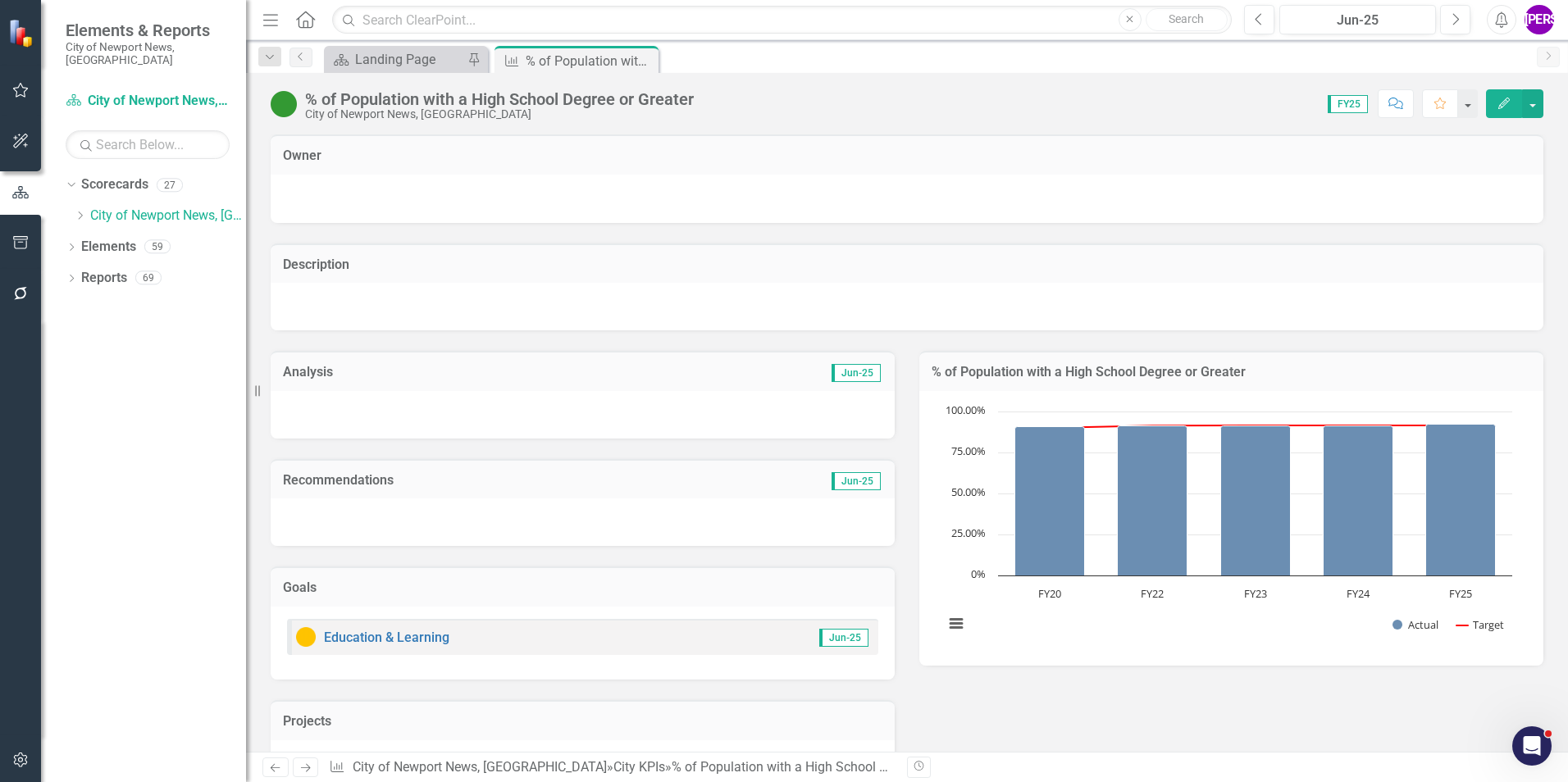
click at [498, 96] on div "% of Population with a High School Degree or Greater" at bounding box center [499, 99] width 389 height 18
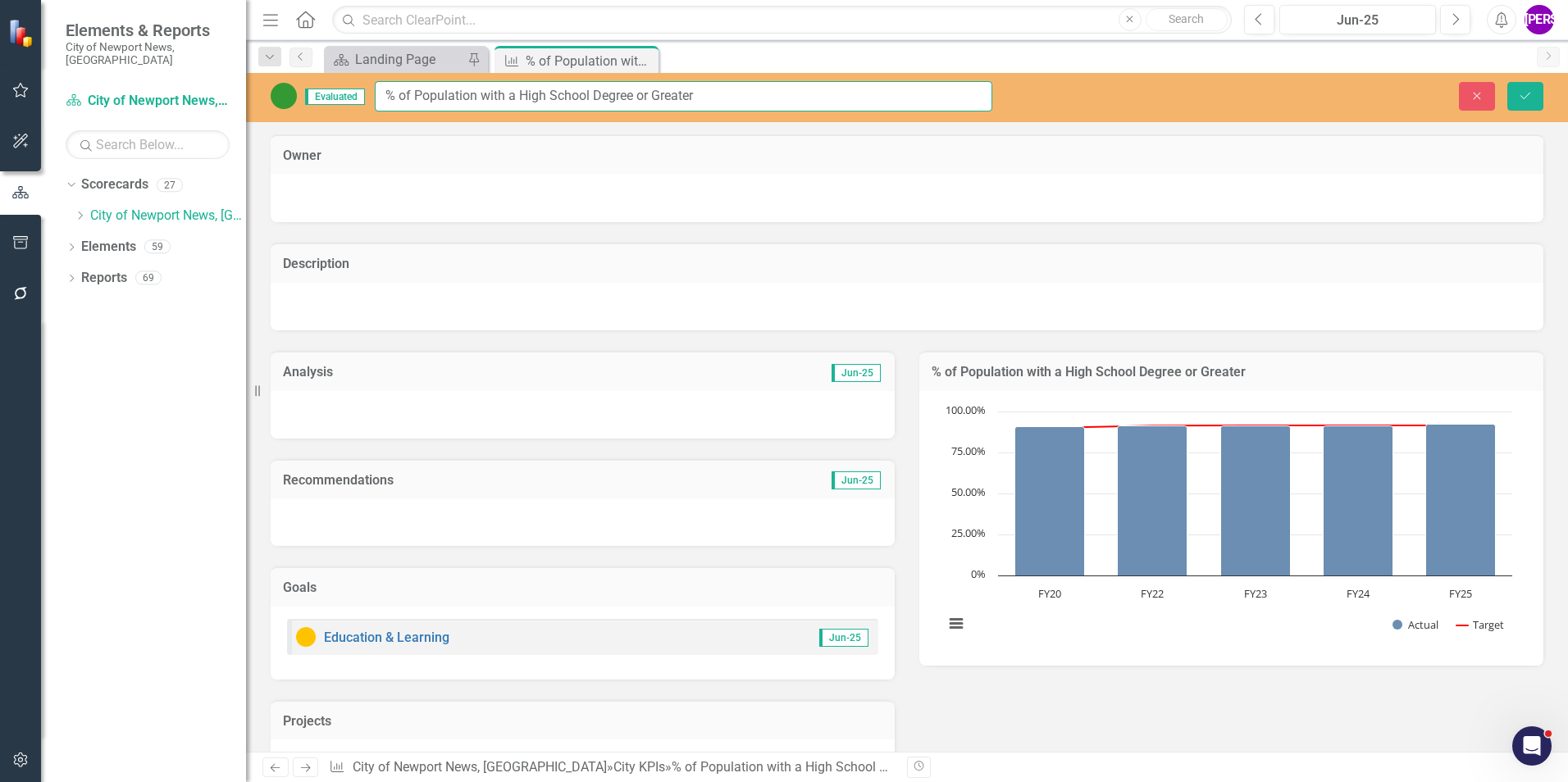
drag, startPoint x: 715, startPoint y: 96, endPoint x: 369, endPoint y: 92, distance: 346.0
click at [369, 92] on div "Evaluated % of Population with a High School Degree or Greater" at bounding box center [631, 97] width 721 height 30
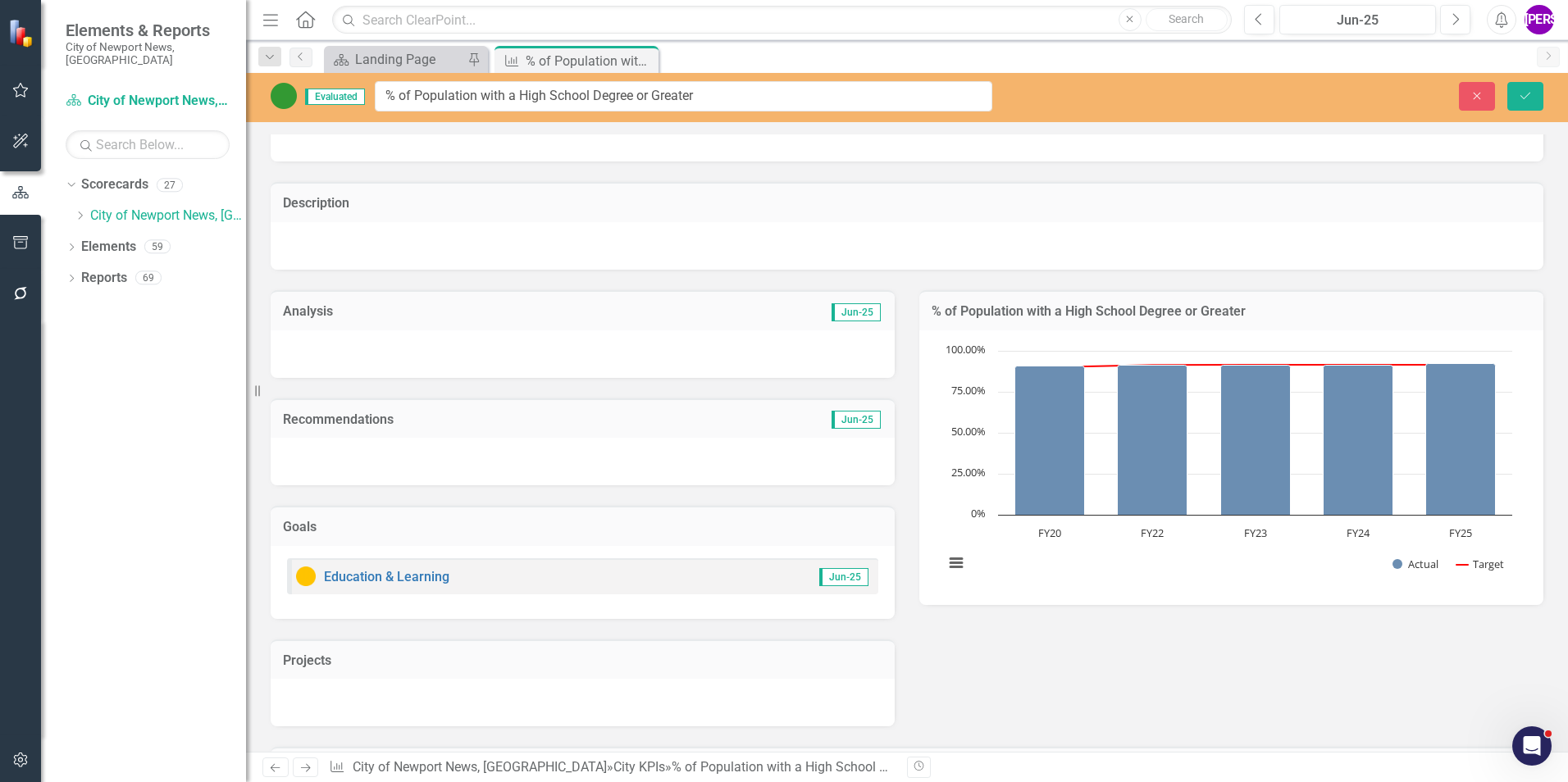
scroll to position [312, 0]
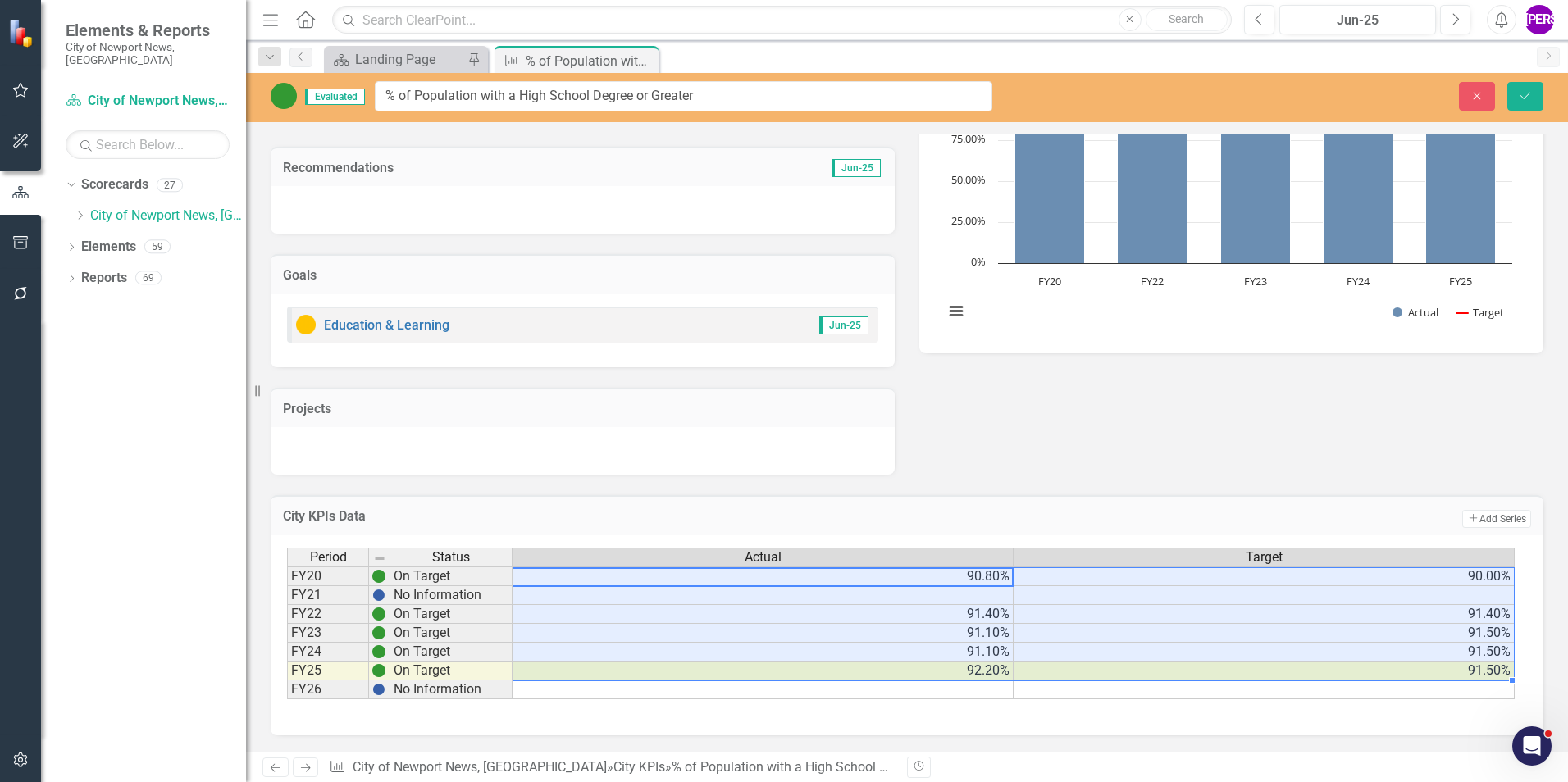
drag, startPoint x: 965, startPoint y: 579, endPoint x: 1335, endPoint y: 665, distance: 379.9
click at [1335, 665] on tbody "FY20 On Target 90.80% 90.00% FY21 No Information FY22 On Target 91.40% 91.40% F…" at bounding box center [900, 634] width 1228 height 133
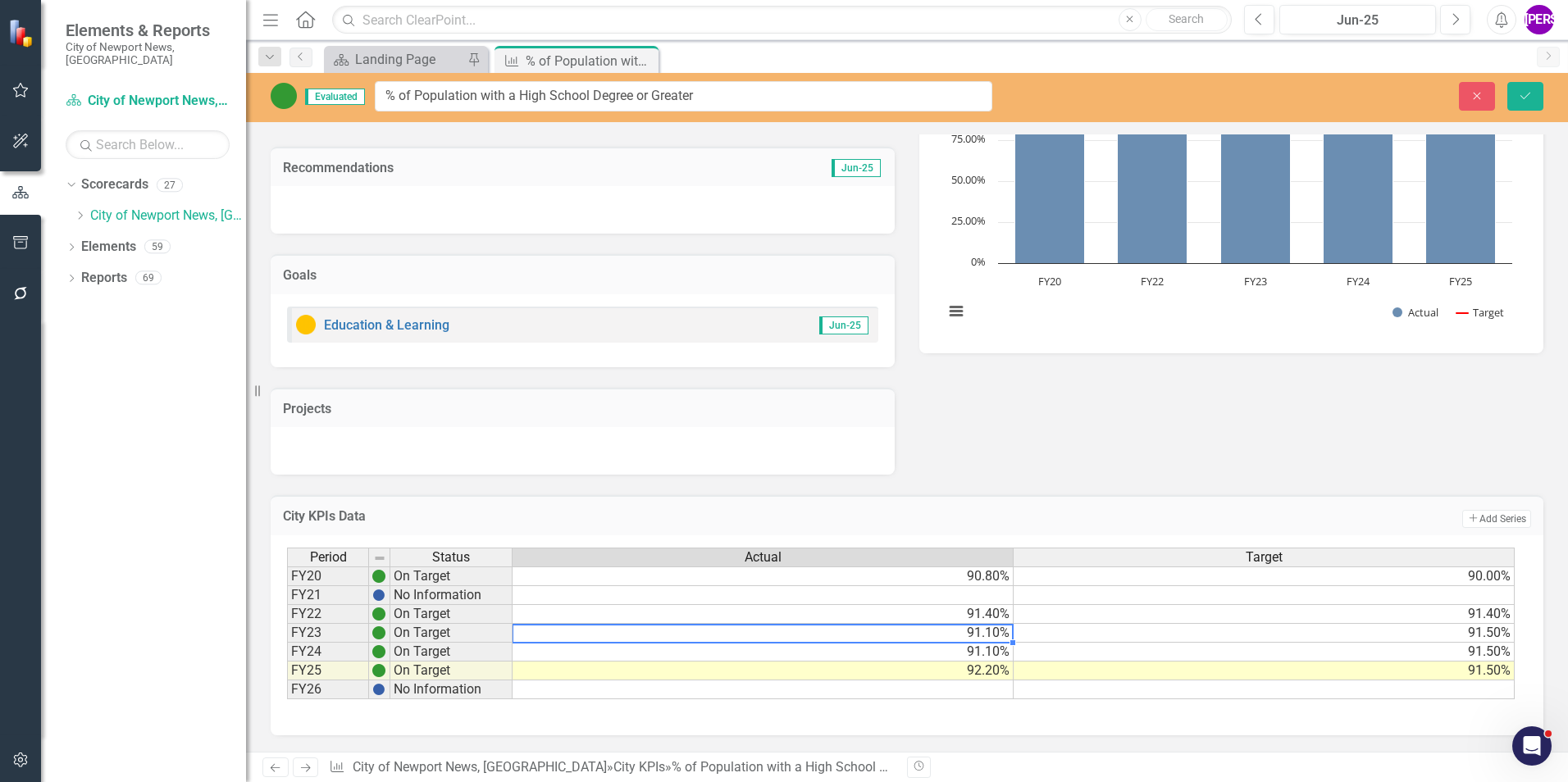
click at [976, 632] on td "91.10%" at bounding box center [763, 633] width 501 height 19
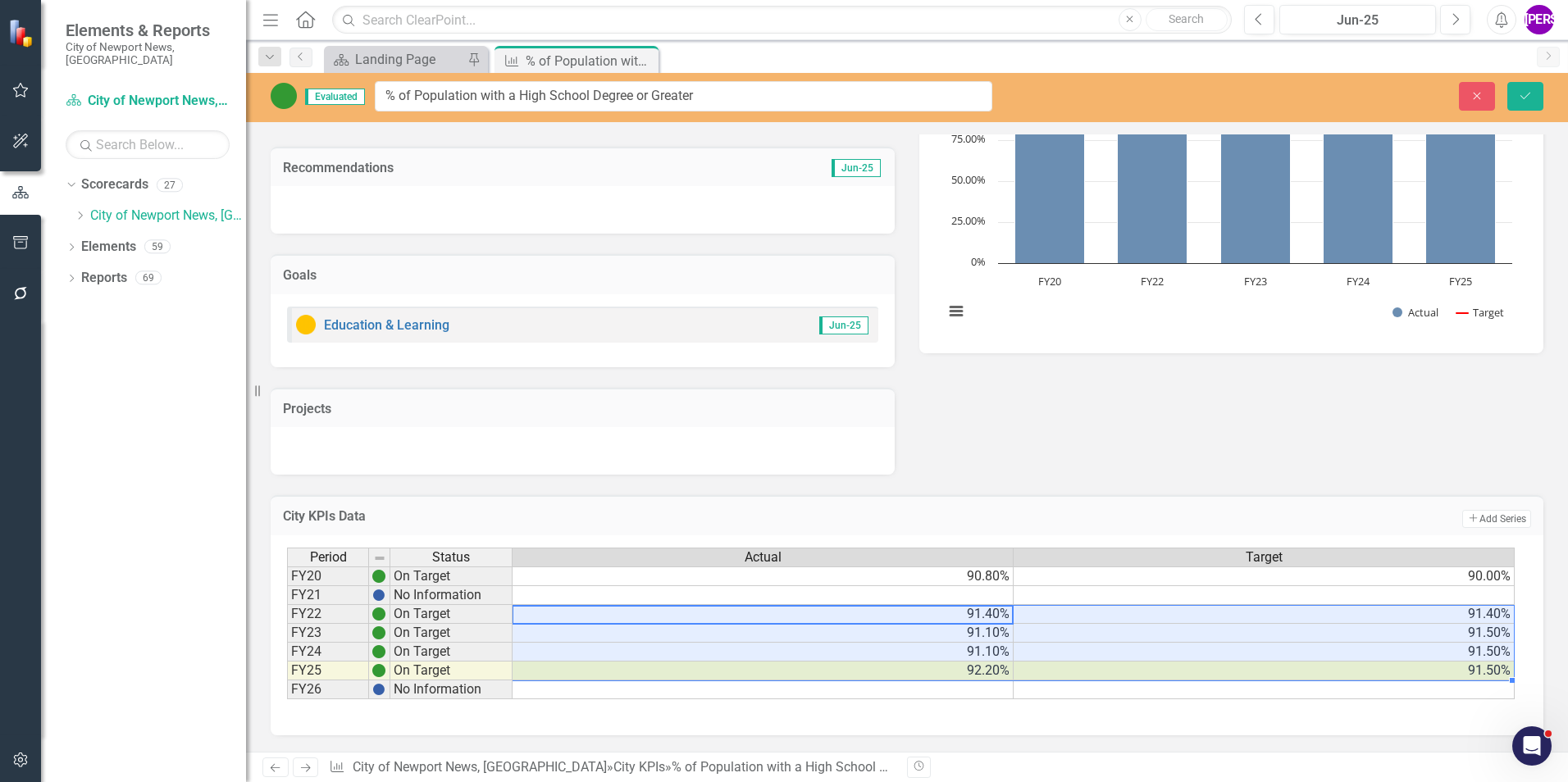
drag, startPoint x: 981, startPoint y: 614, endPoint x: 1389, endPoint y: 674, distance: 412.4
click at [1389, 674] on tbody "FY20 On Target 90.80% 90.00% FY21 No Information FY22 On Target 91.40% 91.40% F…" at bounding box center [900, 634] width 1228 height 133
click at [1058, 491] on div "City KPIs Data Add Add Series Period Status Actual Target FY20 On Target 90.80%…" at bounding box center [907, 605] width 1297 height 261
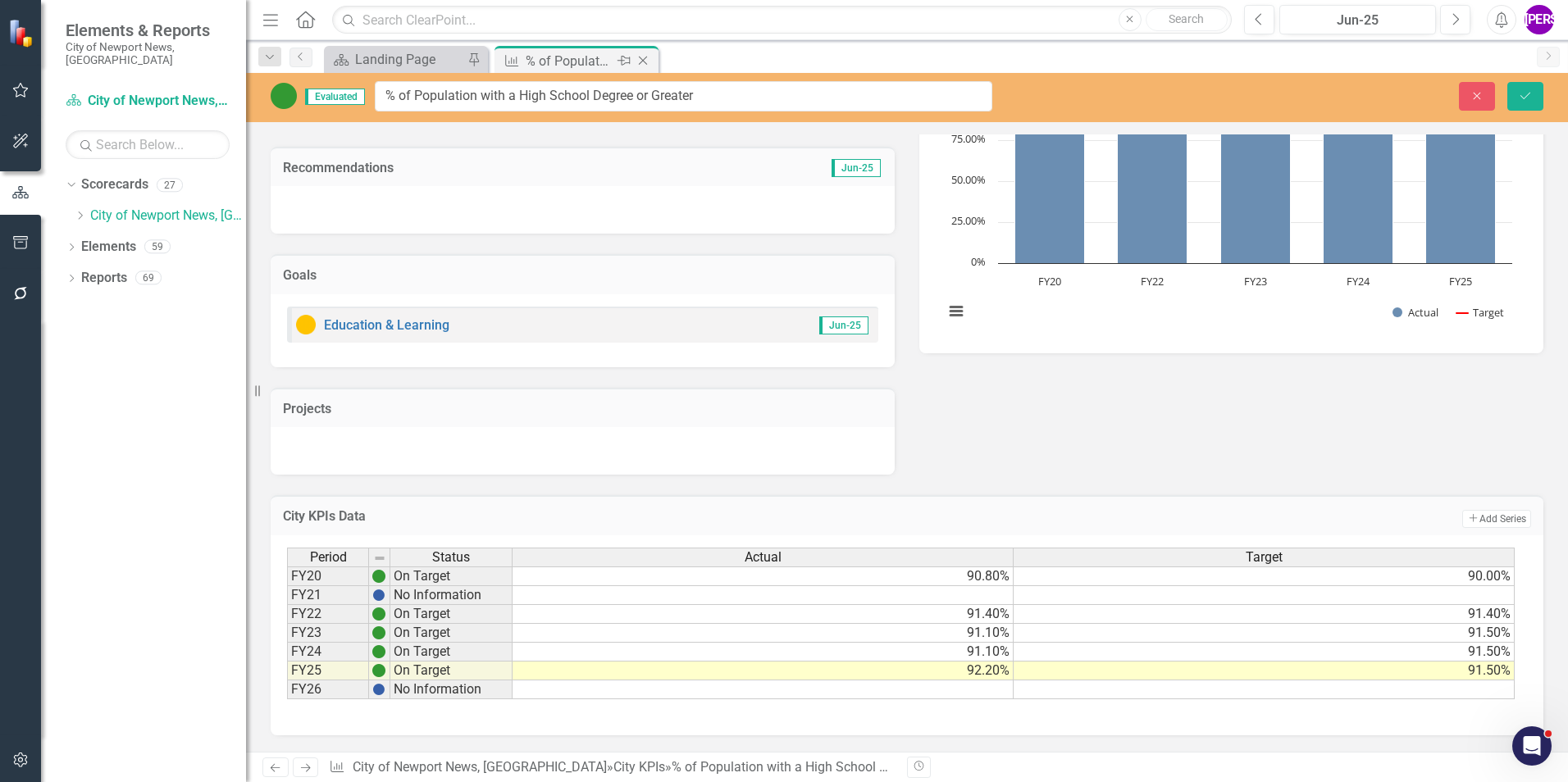
click at [646, 59] on icon "Close" at bounding box center [643, 60] width 16 height 13
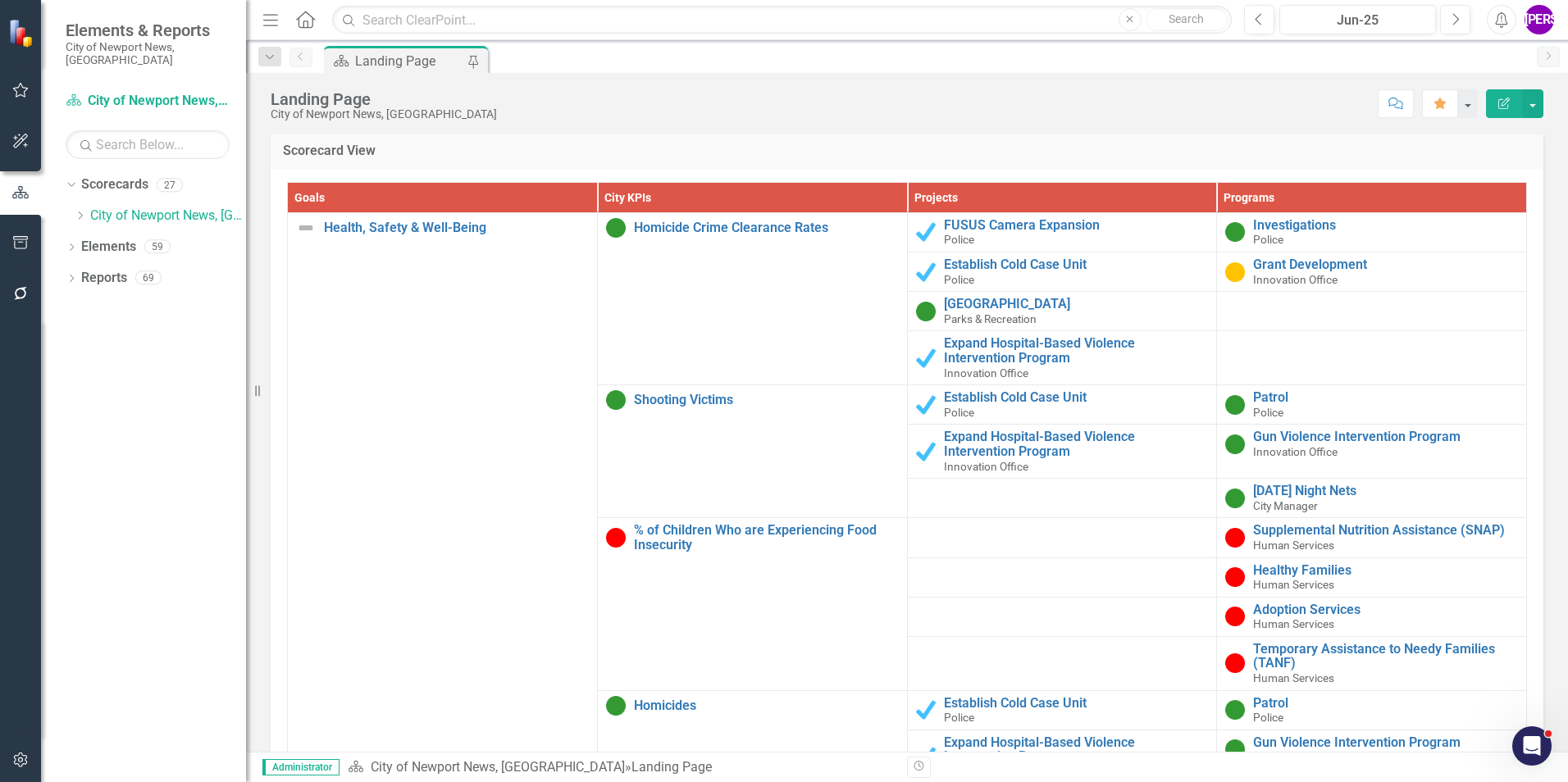
scroll to position [1644, 0]
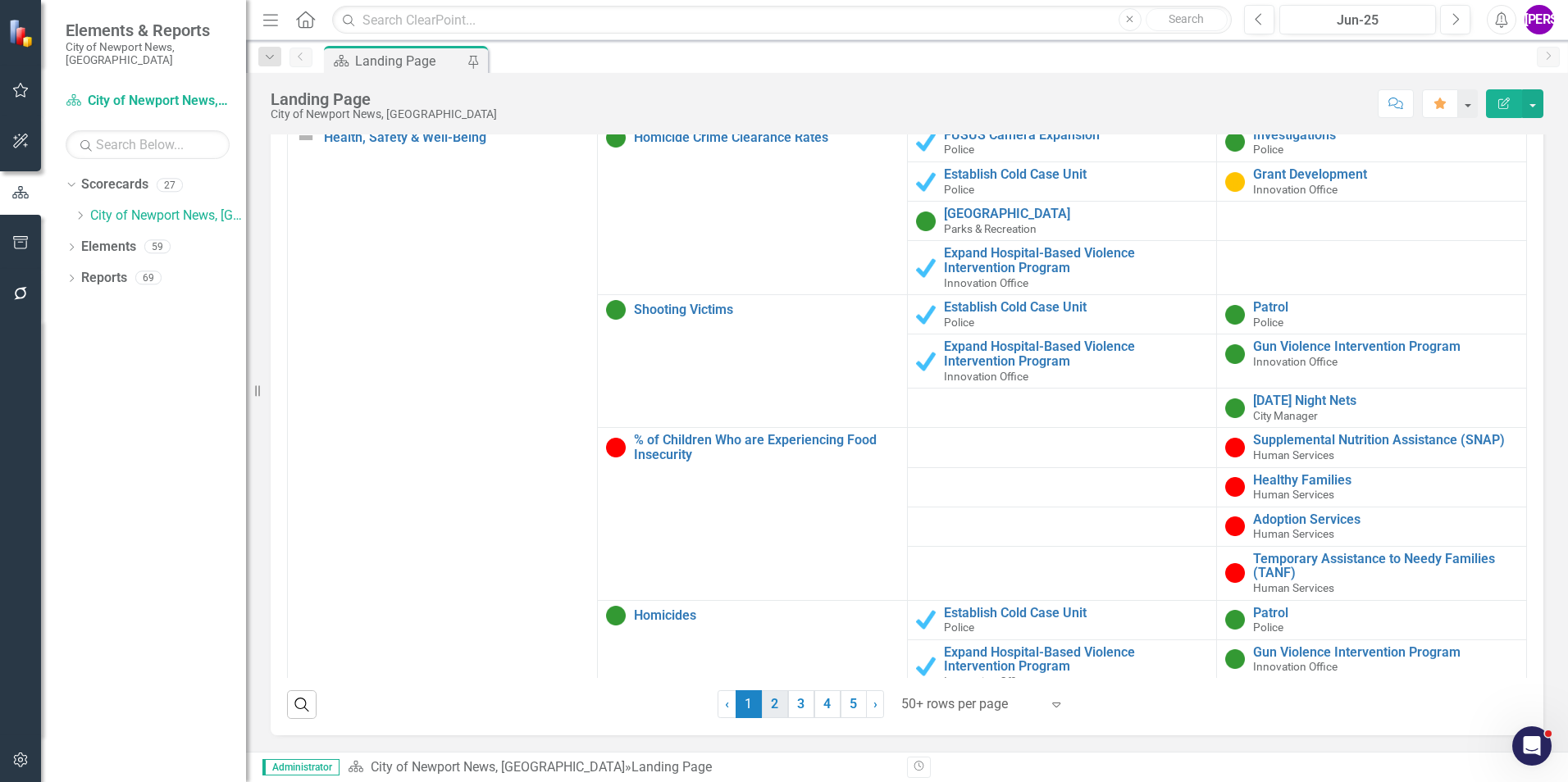
click at [771, 710] on link "2" at bounding box center [775, 704] width 26 height 28
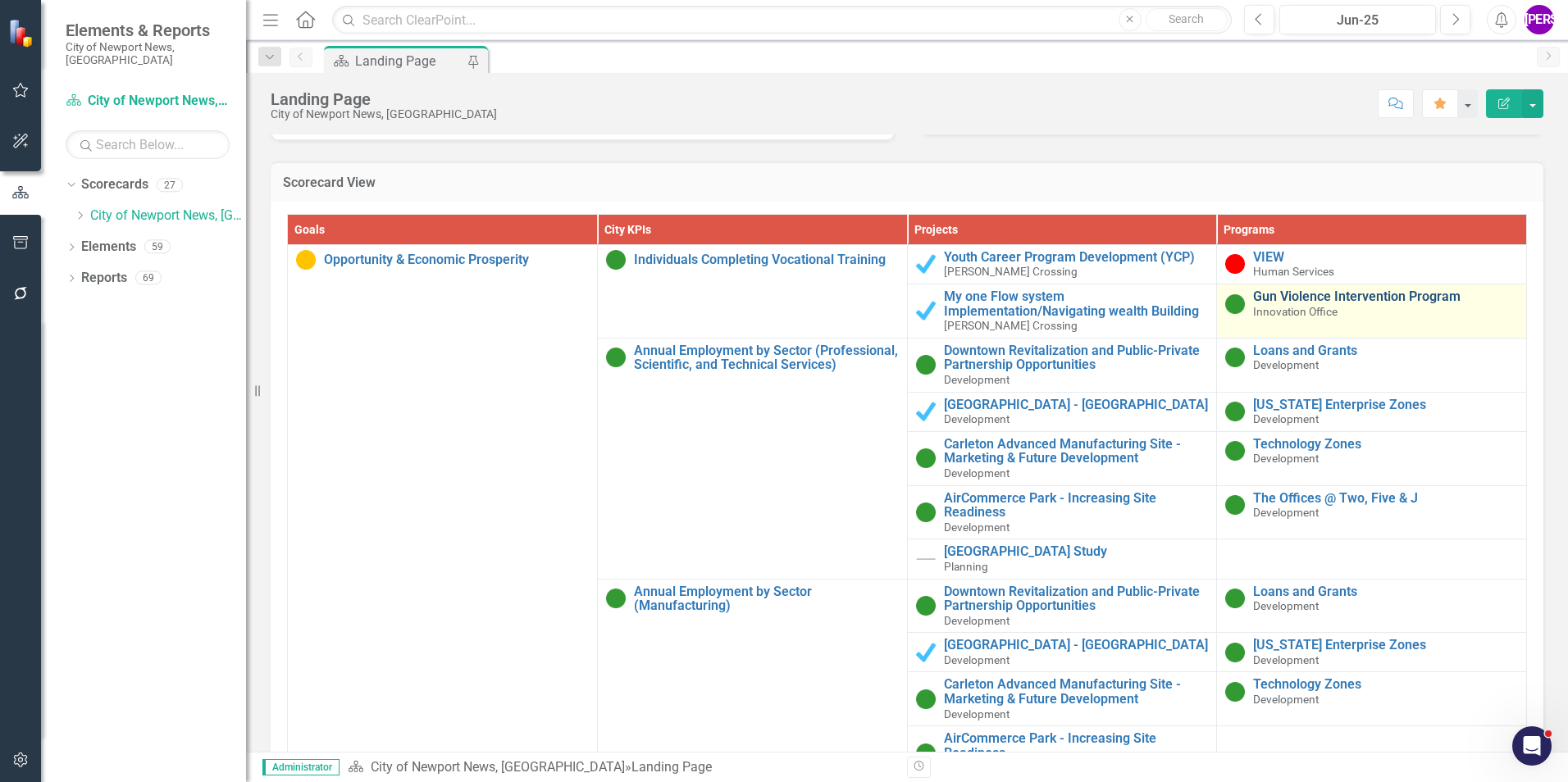
scroll to position [1561, 0]
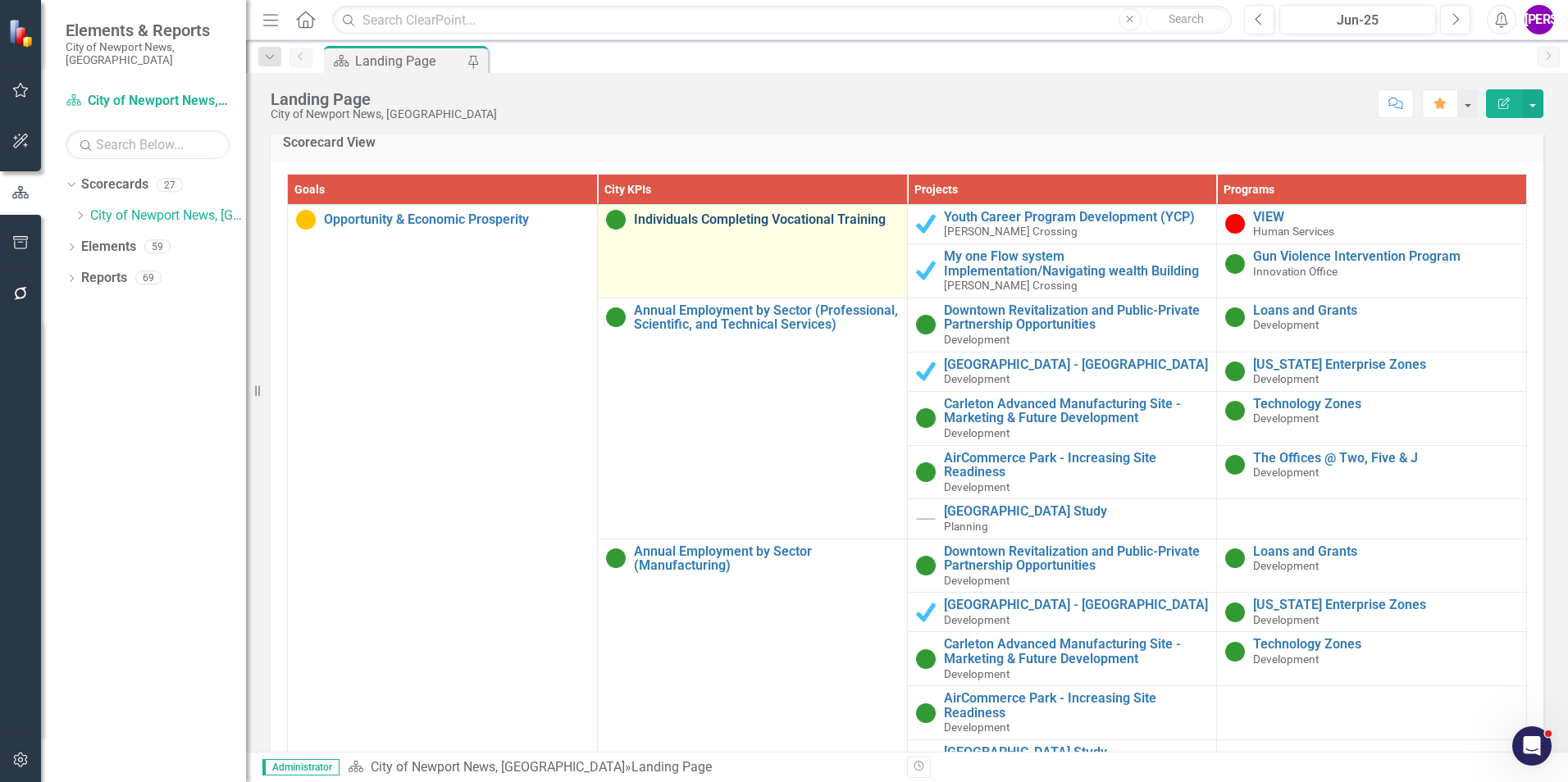
click at [833, 226] on div "Individuals Completing Vocational Training" at bounding box center [752, 220] width 293 height 20
click at [814, 223] on link "Individuals Completing Vocational Training" at bounding box center [766, 219] width 265 height 15
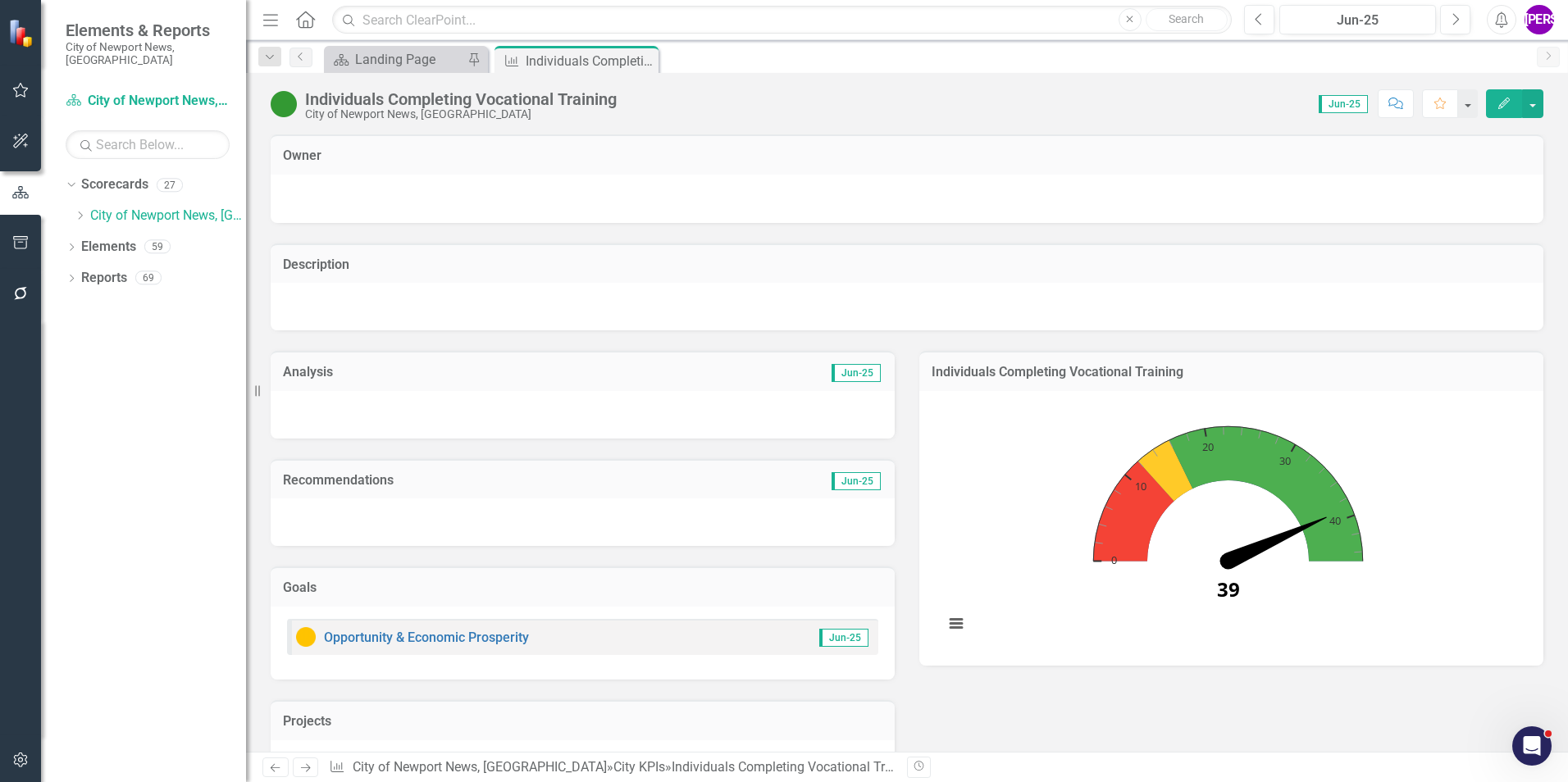
click at [540, 109] on div "City of Newport News, [GEOGRAPHIC_DATA]" at bounding box center [461, 114] width 311 height 12
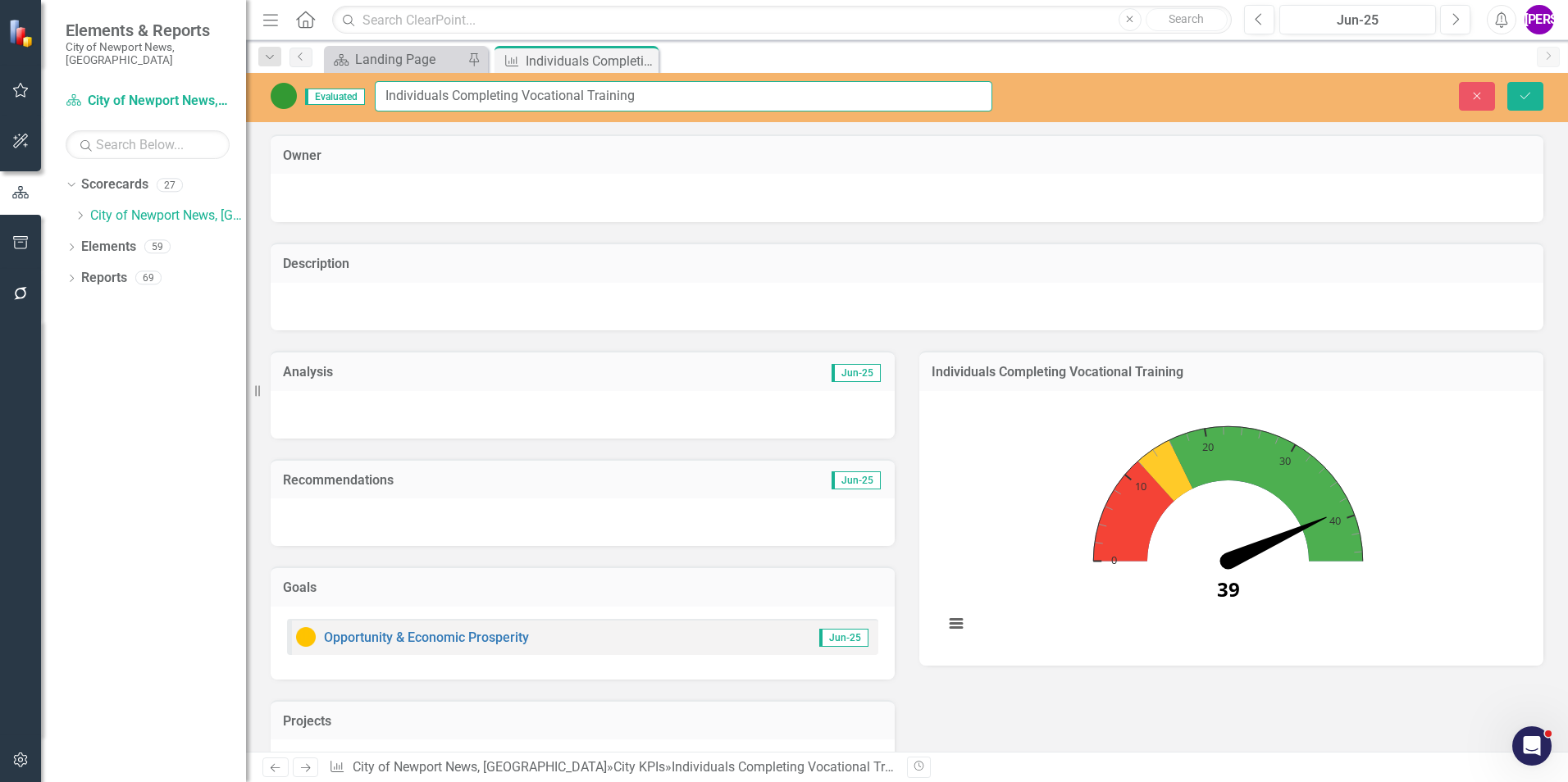
drag, startPoint x: 644, startPoint y: 93, endPoint x: 378, endPoint y: 101, distance: 266.1
click at [378, 101] on input "Individuals Completing Vocational Training" at bounding box center [684, 97] width 618 height 30
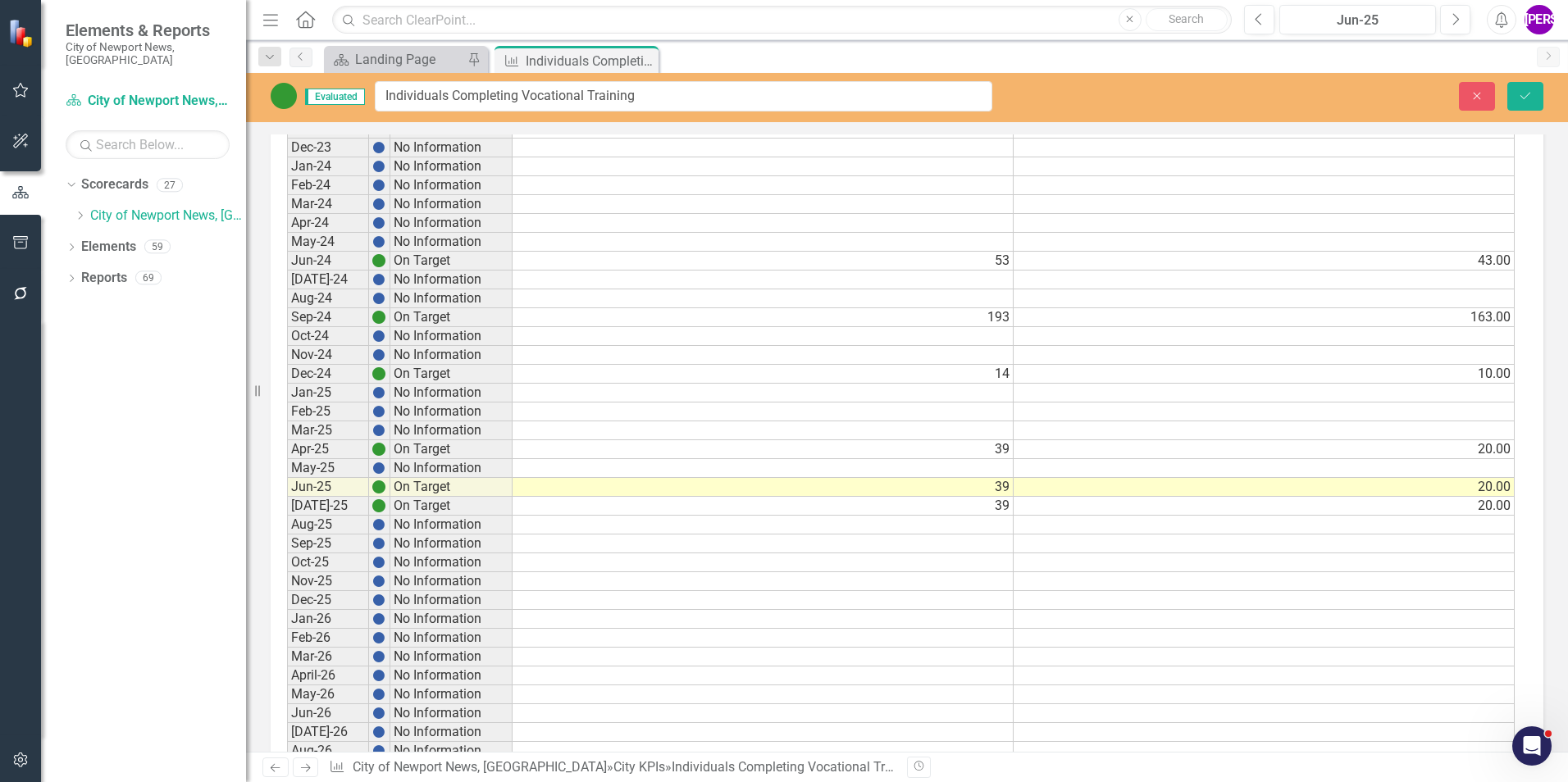
scroll to position [1804, 0]
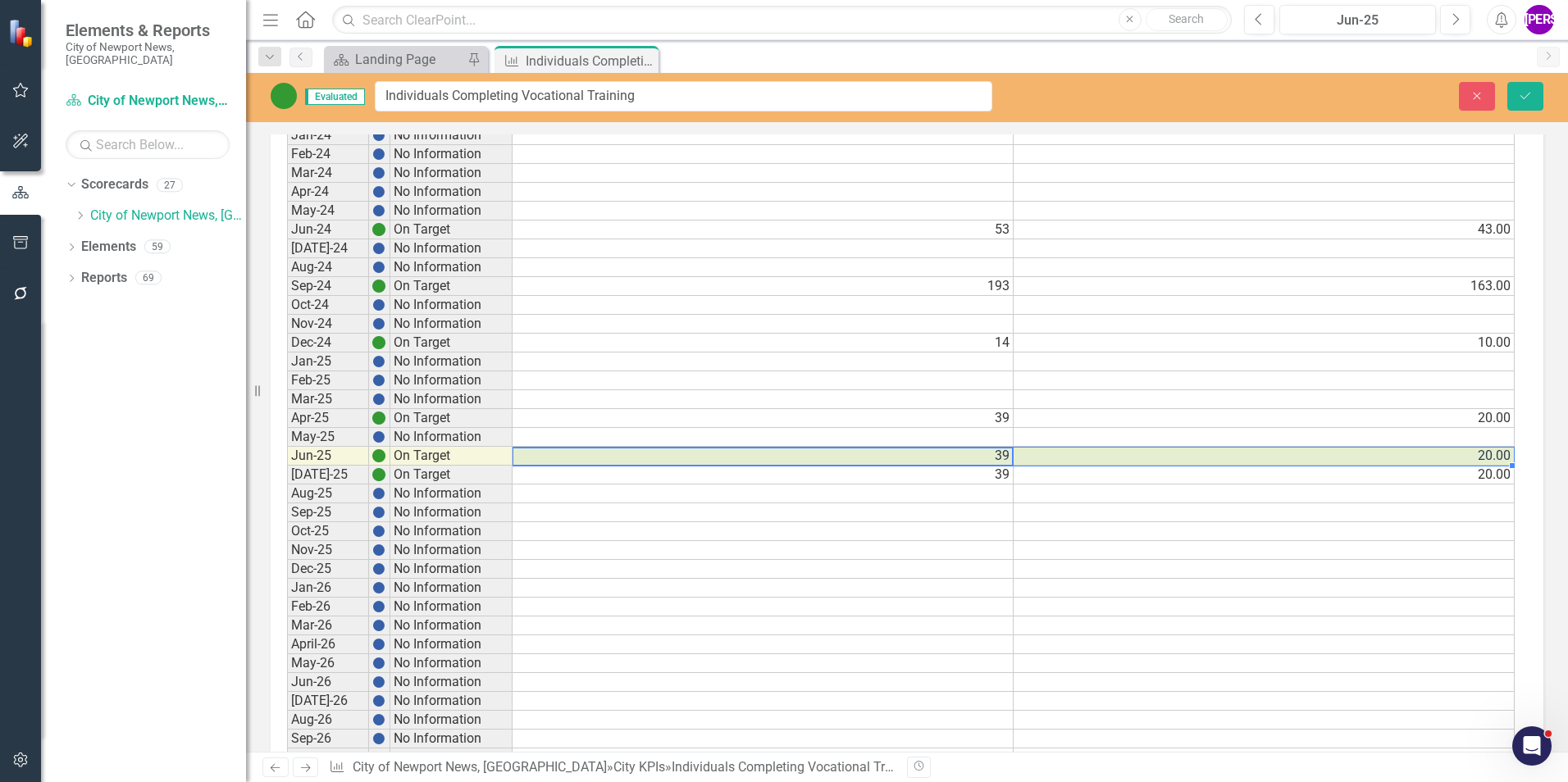
drag, startPoint x: 1001, startPoint y: 462, endPoint x: 1160, endPoint y: 459, distance: 159.0
click at [1160, 459] on tr "Jun-25 On Target 39 20.00" at bounding box center [900, 456] width 1228 height 19
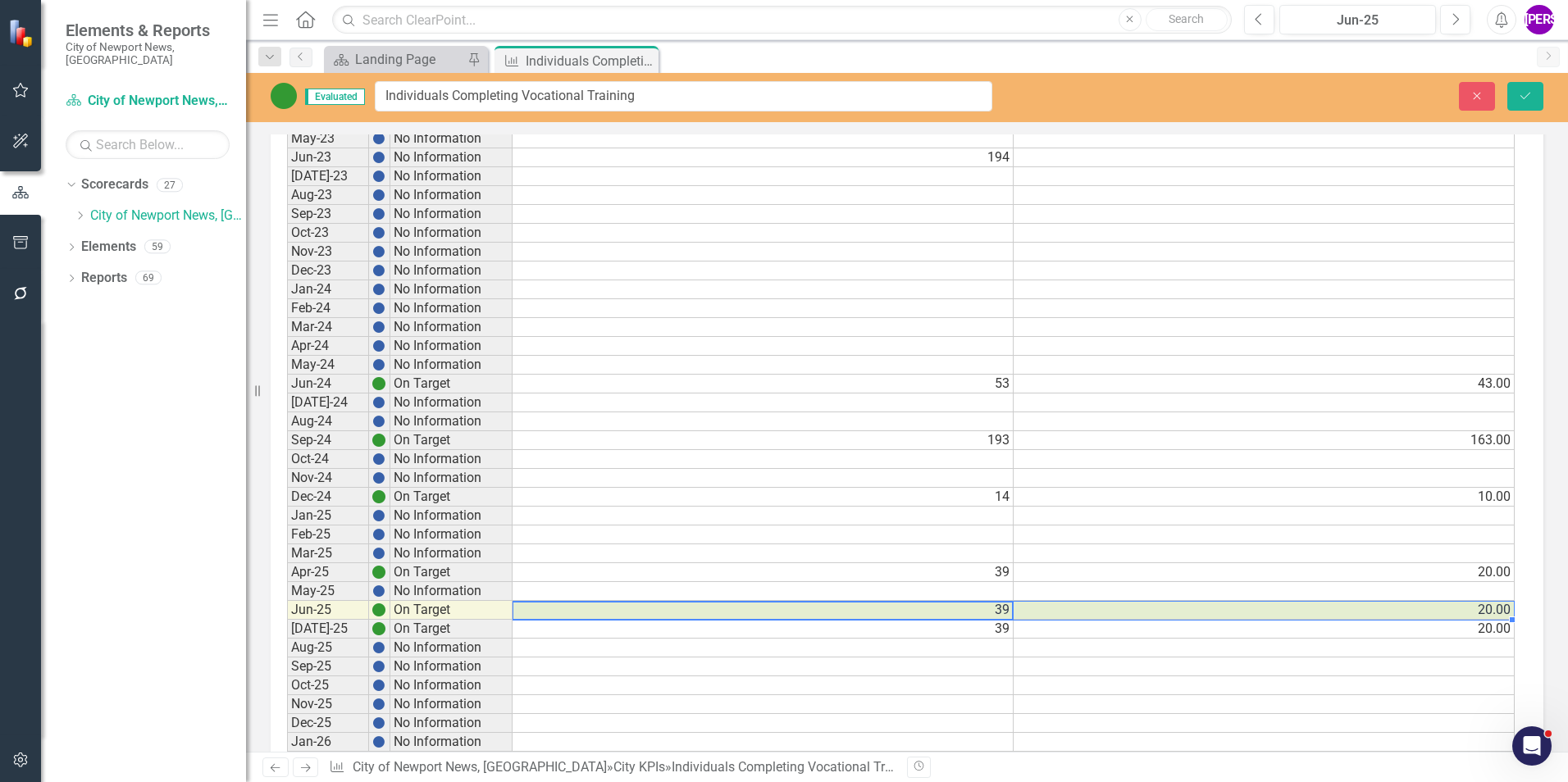
scroll to position [1797, 0]
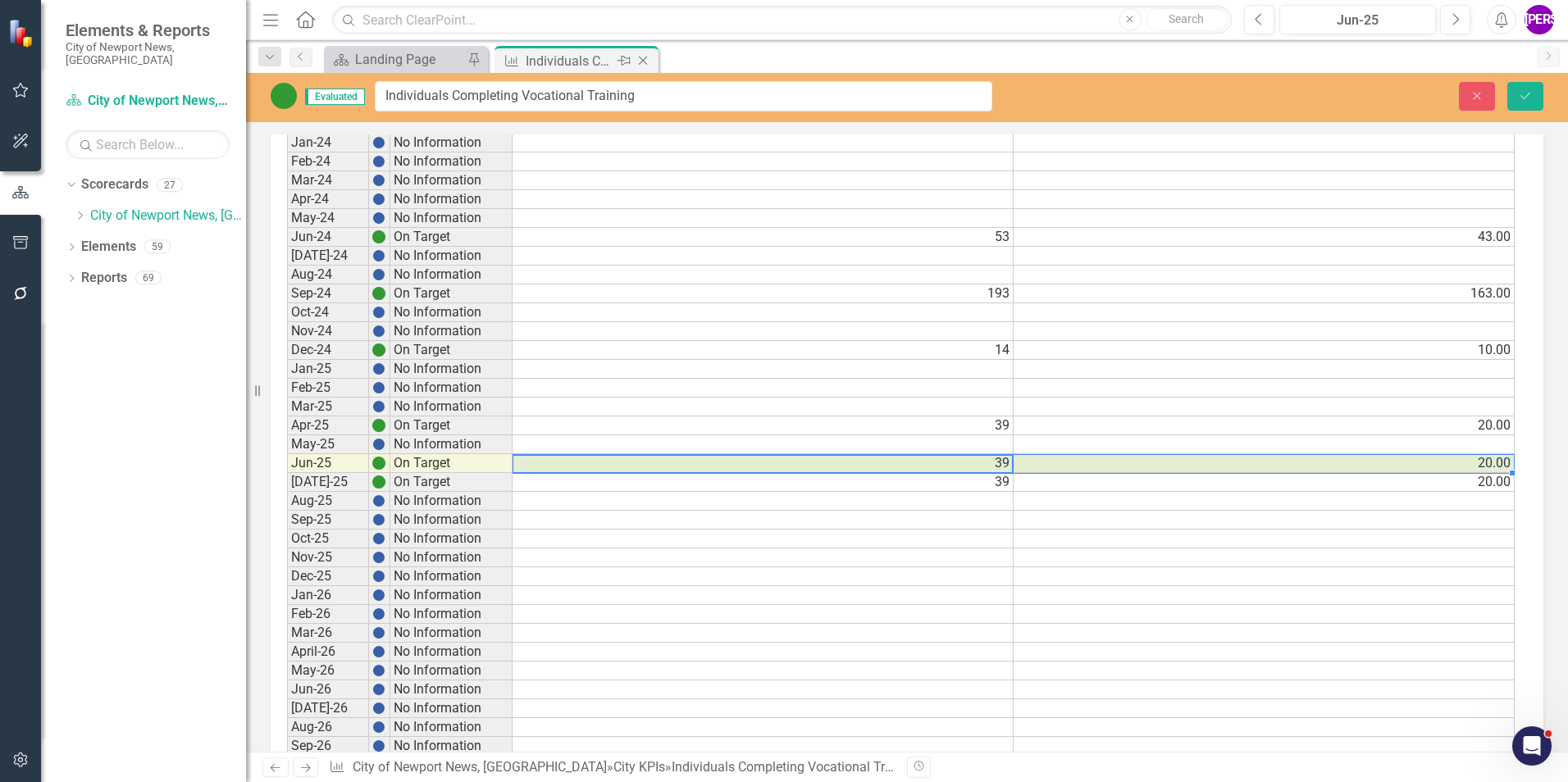
click at [644, 59] on icon "Close" at bounding box center [643, 60] width 16 height 13
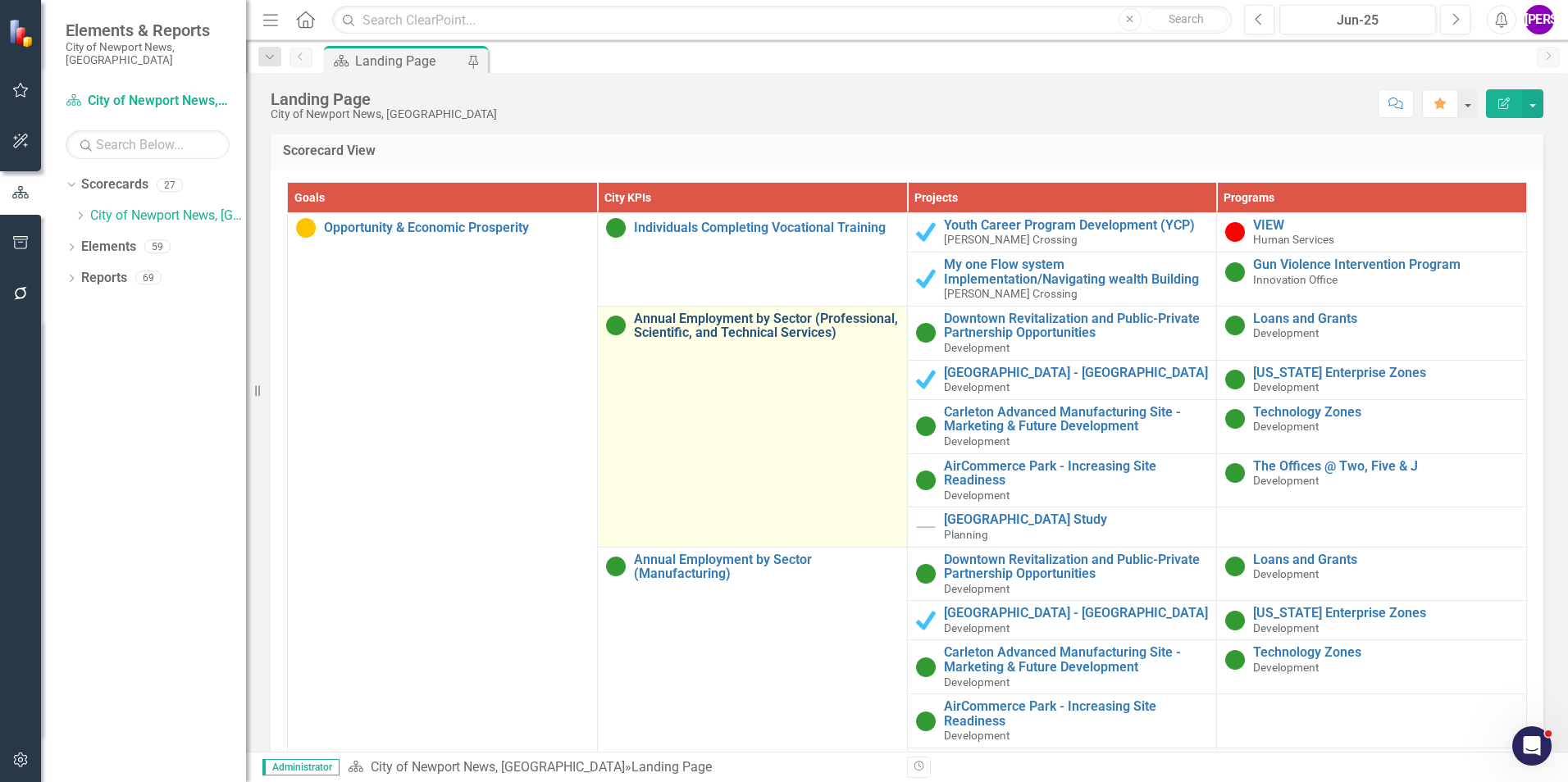
scroll to position [1558, 0]
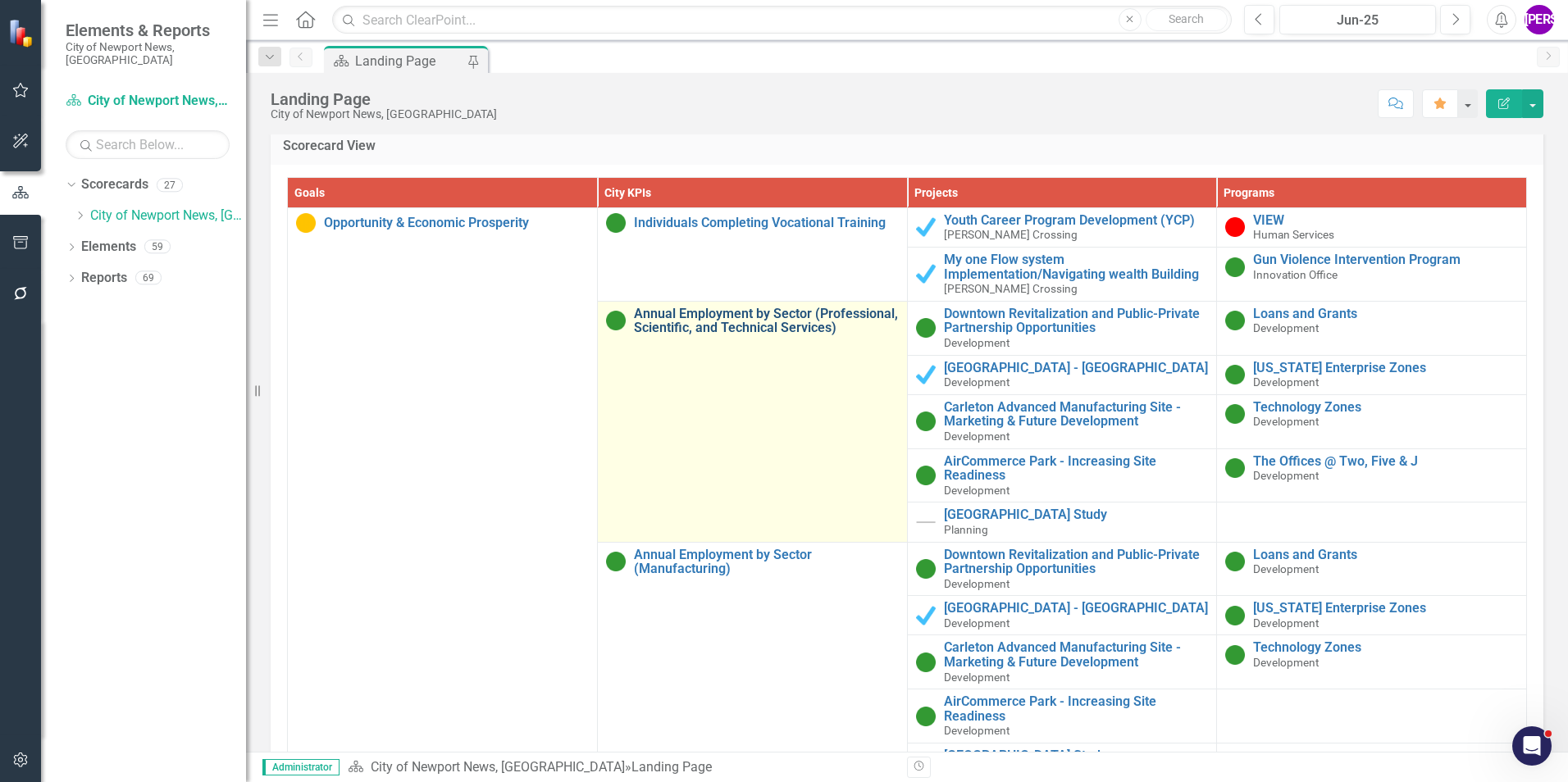
click at [756, 321] on link "Annual Employment by Sector (Professional, Scientific, and Technical Services)" at bounding box center [766, 320] width 265 height 29
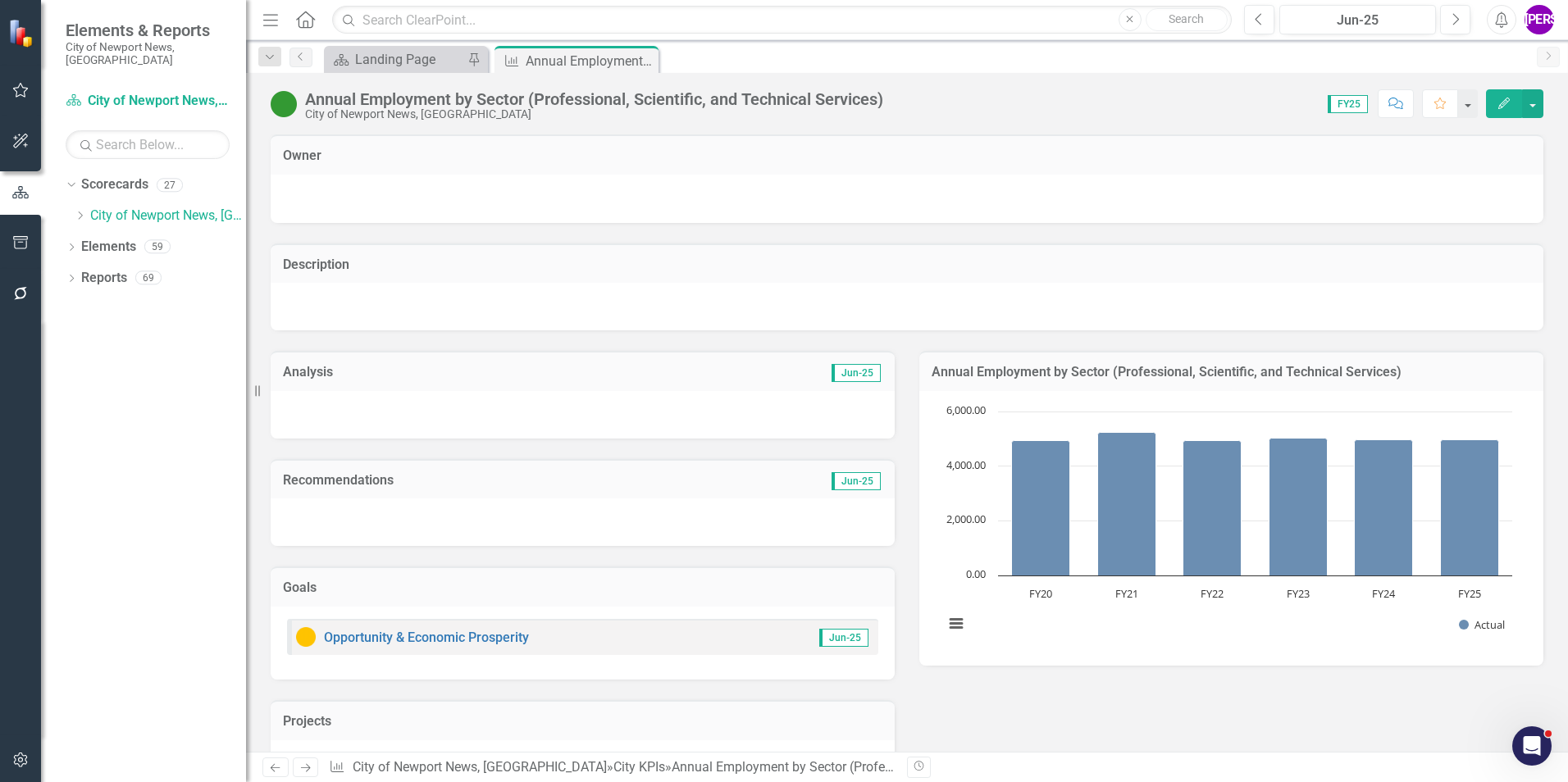
click at [504, 112] on div "City of Newport News, [GEOGRAPHIC_DATA]" at bounding box center [594, 114] width 578 height 12
click at [515, 96] on div "Annual Employment by Sector (Professional, Scientific, and Technical Services)" at bounding box center [594, 99] width 578 height 18
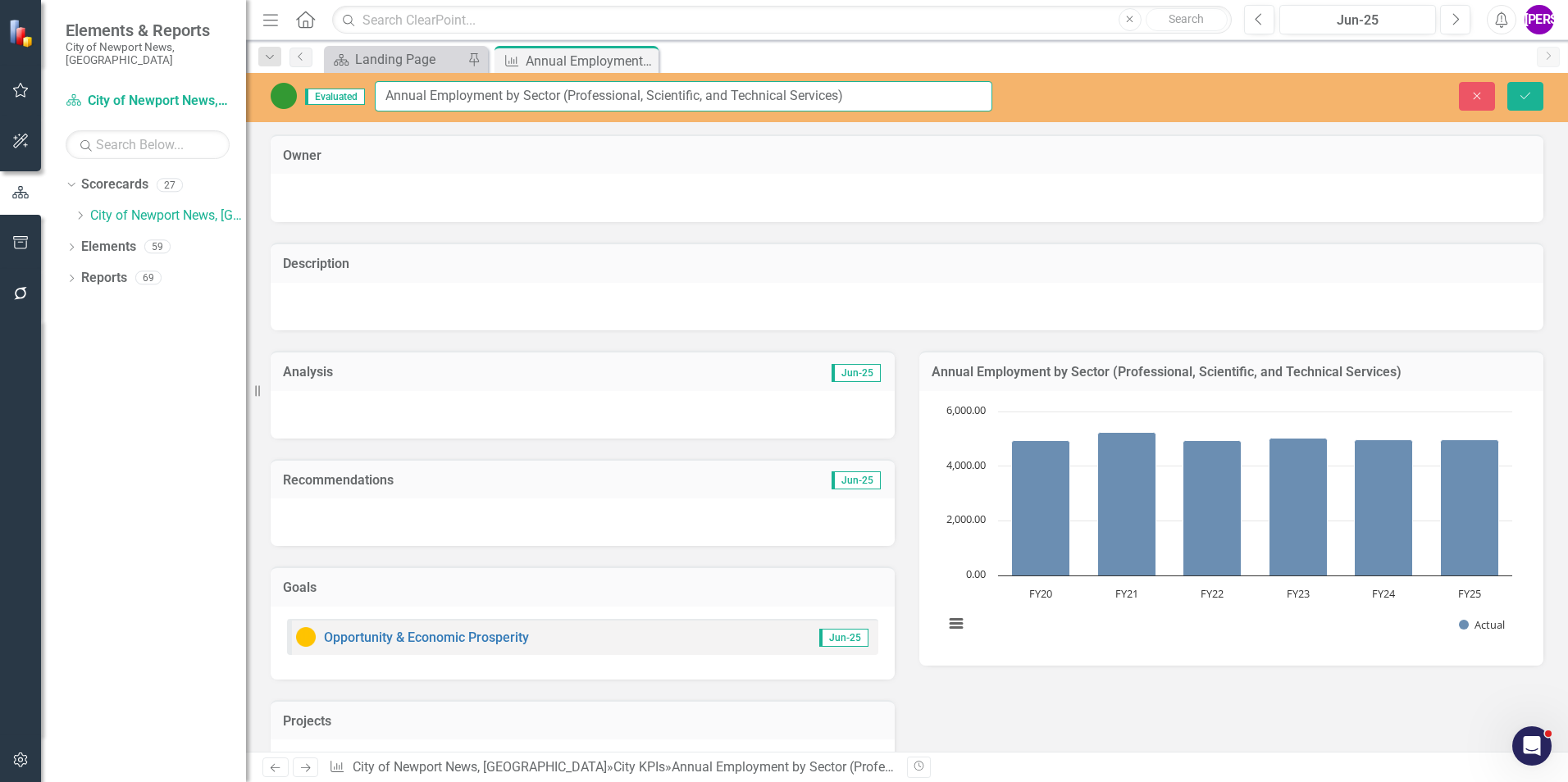
drag, startPoint x: 865, startPoint y: 102, endPoint x: 380, endPoint y: 102, distance: 485.0
click at [380, 102] on input "Annual Employment by Sector (Professional, Scientific, and Technical Services)" at bounding box center [684, 97] width 618 height 30
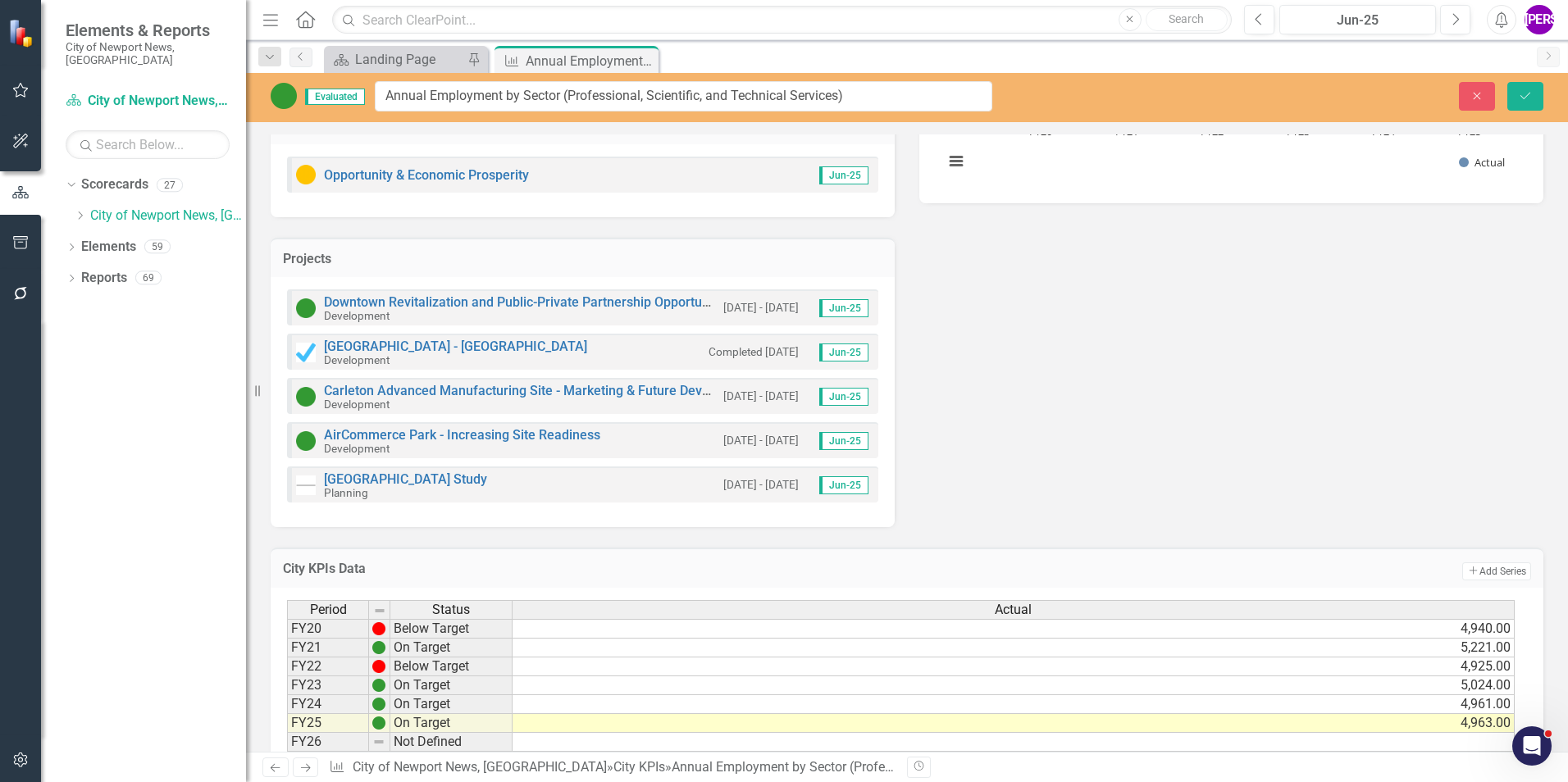
scroll to position [515, 0]
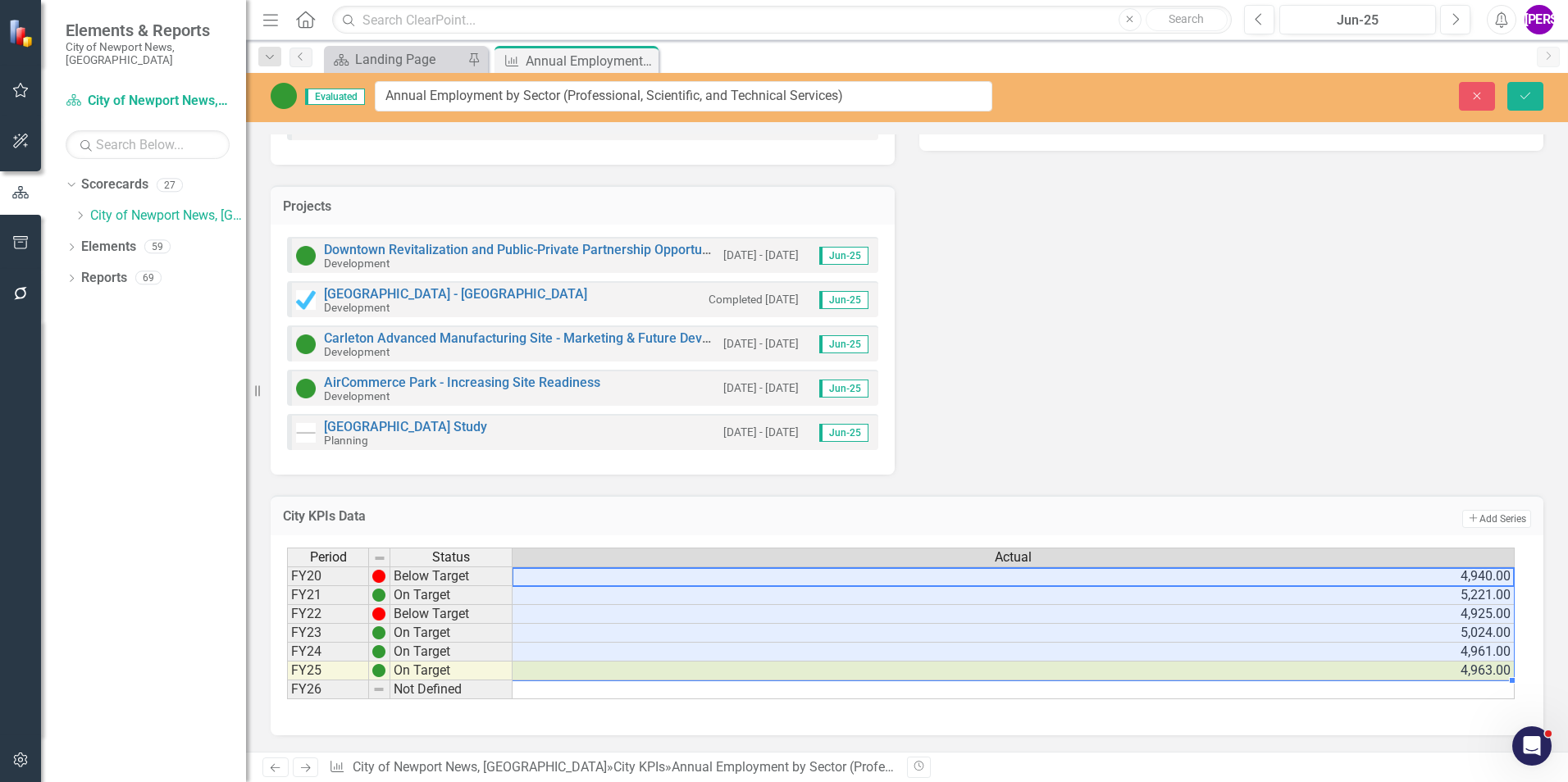
drag, startPoint x: 1384, startPoint y: 571, endPoint x: 1383, endPoint y: 670, distance: 99.0
click at [1383, 670] on tbody "FY20 Below Target 4,940.00 FY21 On Target 5,221.00 FY22 Below Target 4,925.00 F…" at bounding box center [900, 634] width 1228 height 133
drag, startPoint x: 647, startPoint y: 60, endPoint x: 687, endPoint y: 53, distance: 40.6
click at [0, 0] on icon "Close" at bounding box center [0, 0] width 0 height 0
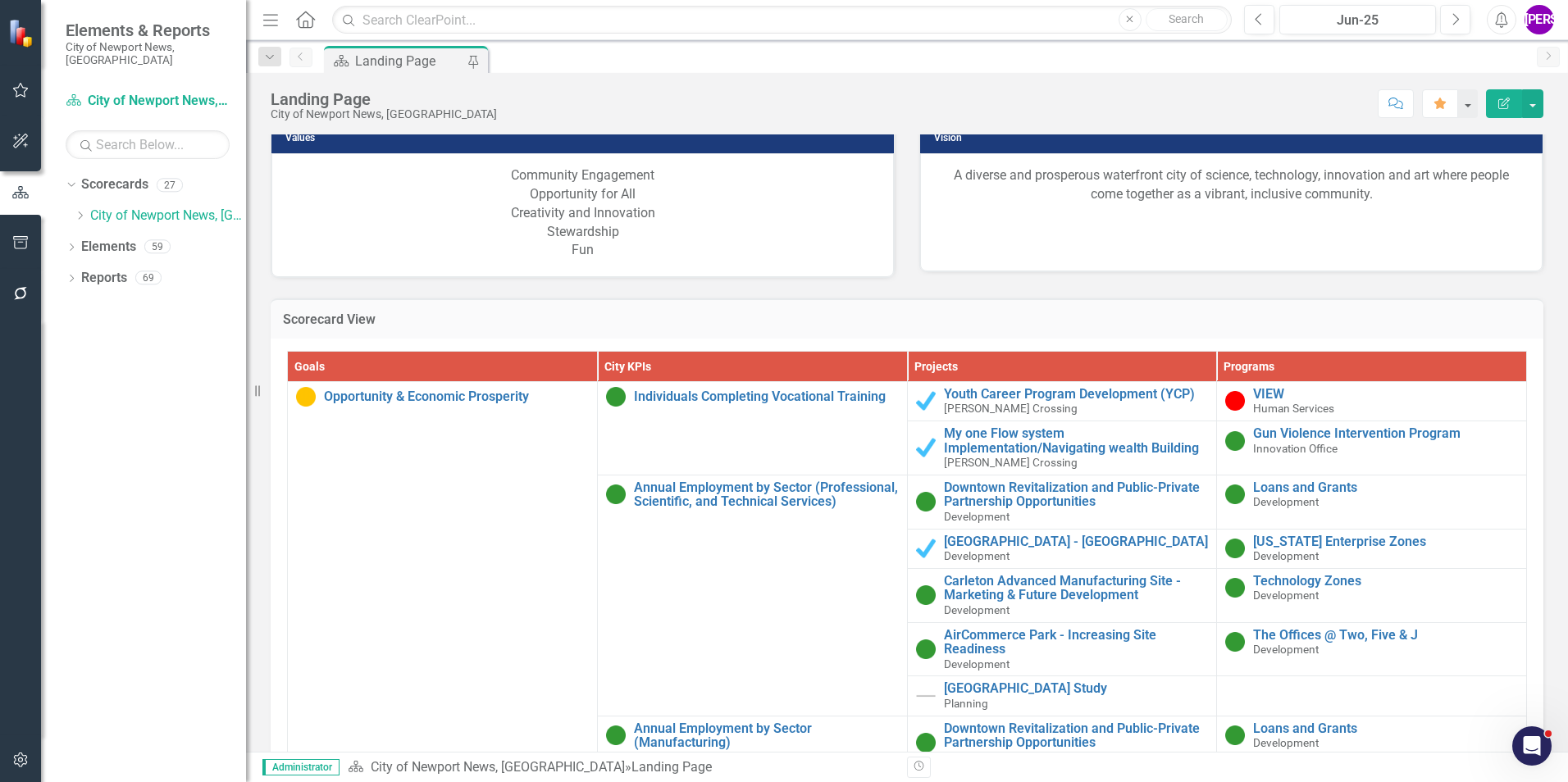
scroll to position [1640, 0]
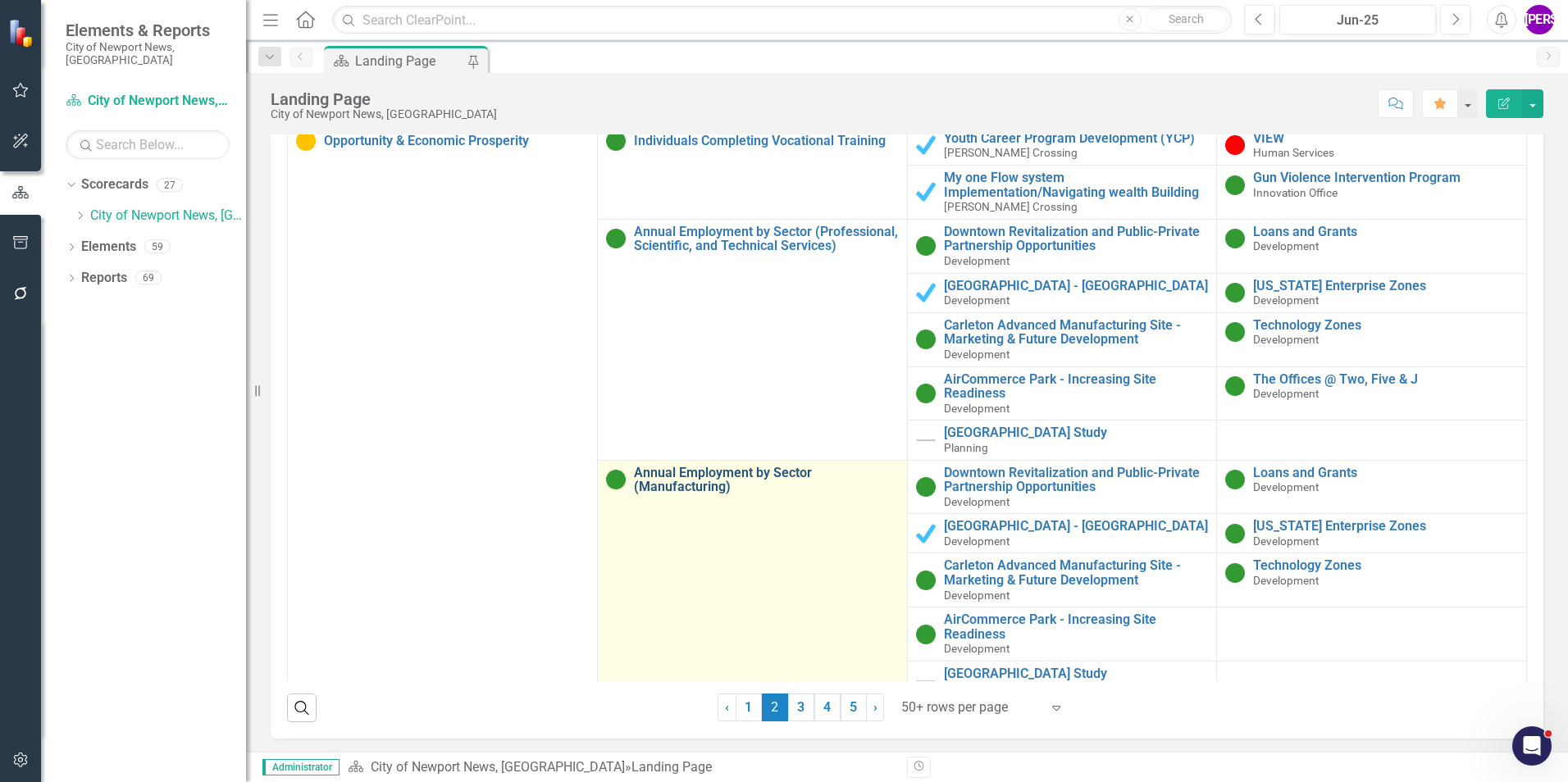
click at [721, 490] on link "Annual Employment by Sector (Manufacturing)" at bounding box center [766, 480] width 265 height 29
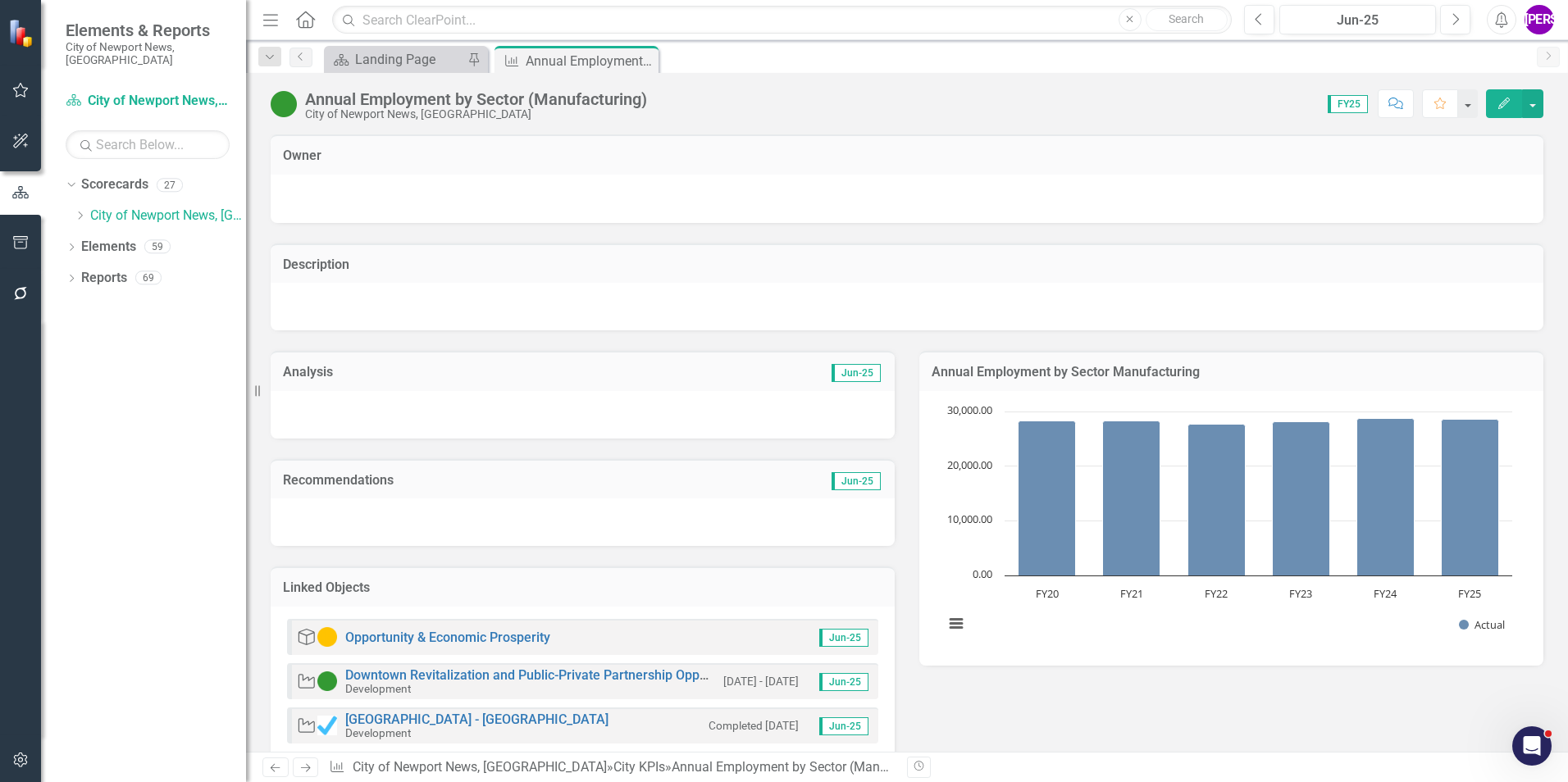
click at [591, 102] on div "Annual Employment by Sector (Manufacturing)" at bounding box center [477, 99] width 342 height 18
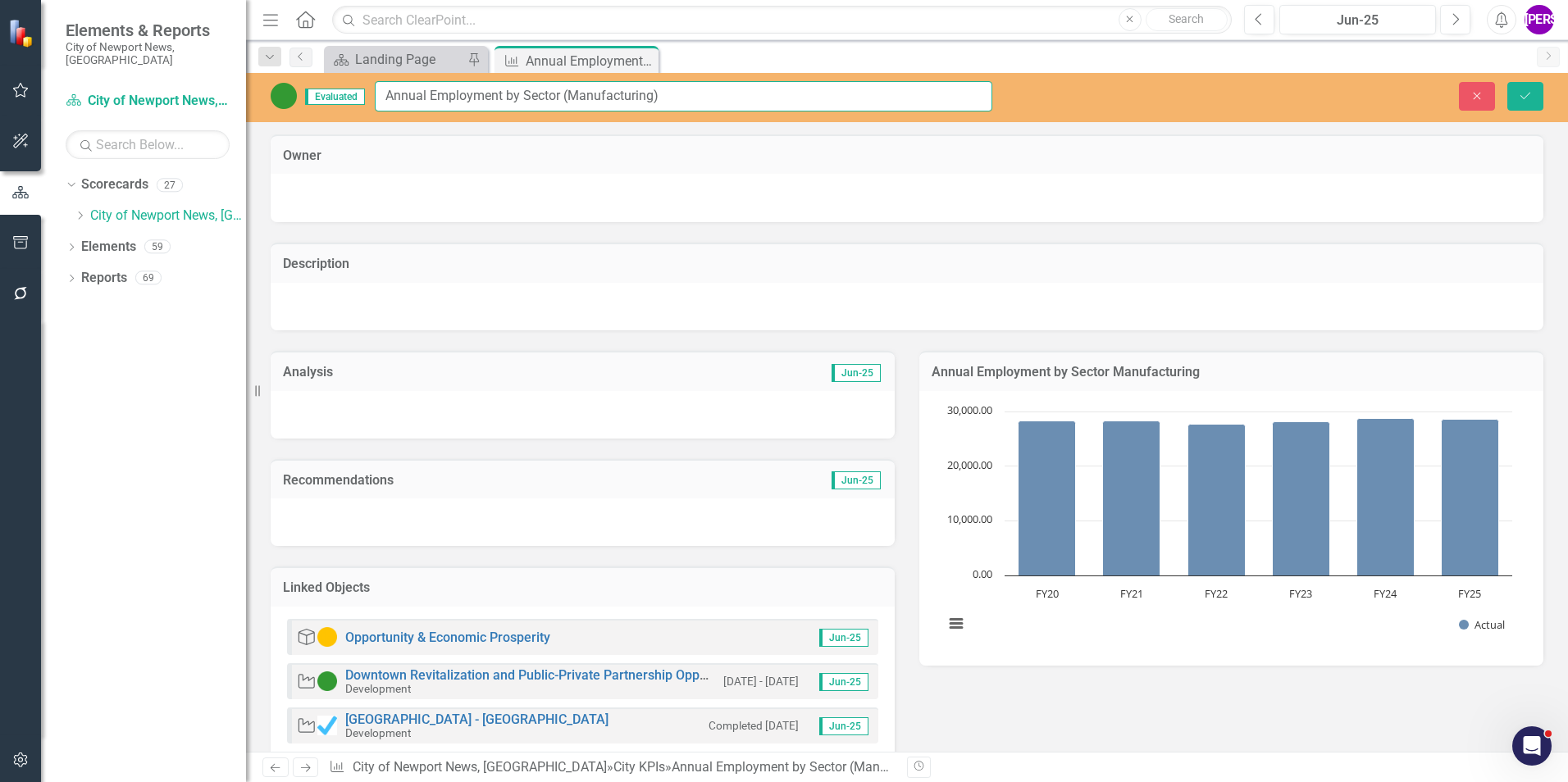
drag, startPoint x: 698, startPoint y: 97, endPoint x: 384, endPoint y: 92, distance: 314.0
click at [384, 92] on input "Annual Employment by Sector (Manufacturing)" at bounding box center [684, 97] width 618 height 30
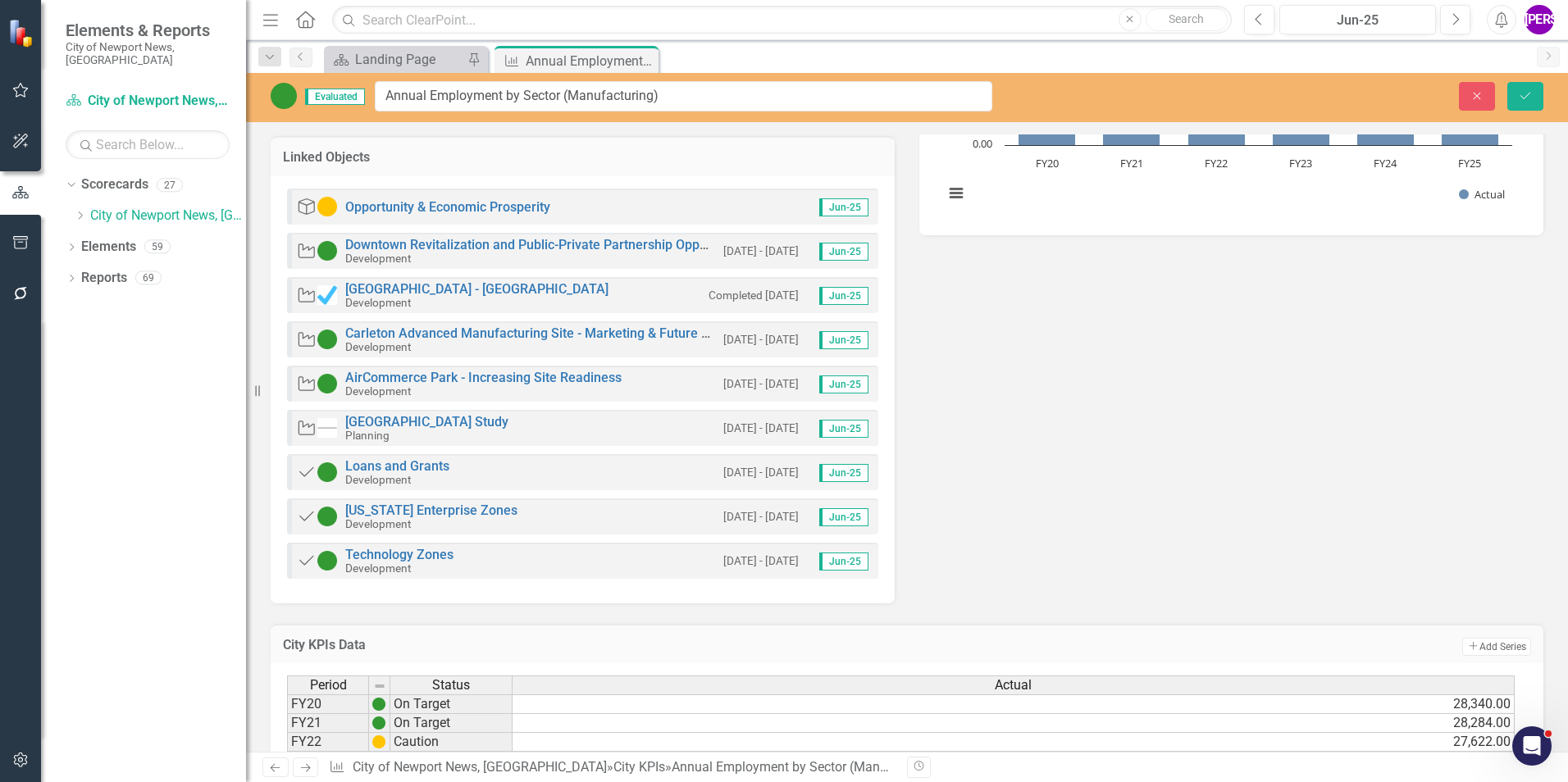
scroll to position [558, 0]
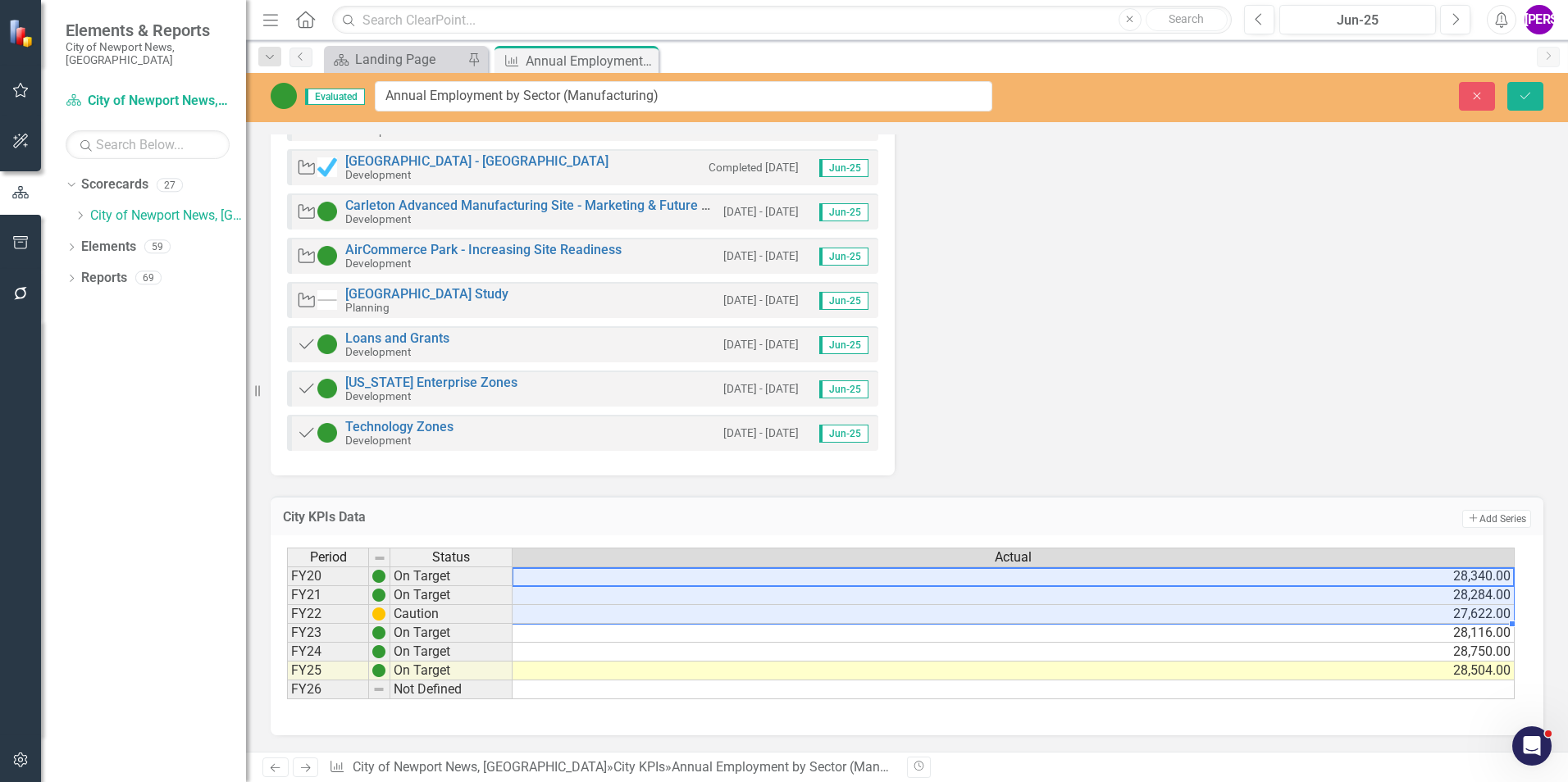
drag, startPoint x: 1370, startPoint y: 576, endPoint x: 1362, endPoint y: 613, distance: 37.9
click at [1362, 613] on tbody "FY20 On Target 28,340.00 FY21 On Target 28,284.00 FY22 Caution 27,622.00 FY23 O…" at bounding box center [900, 634] width 1228 height 133
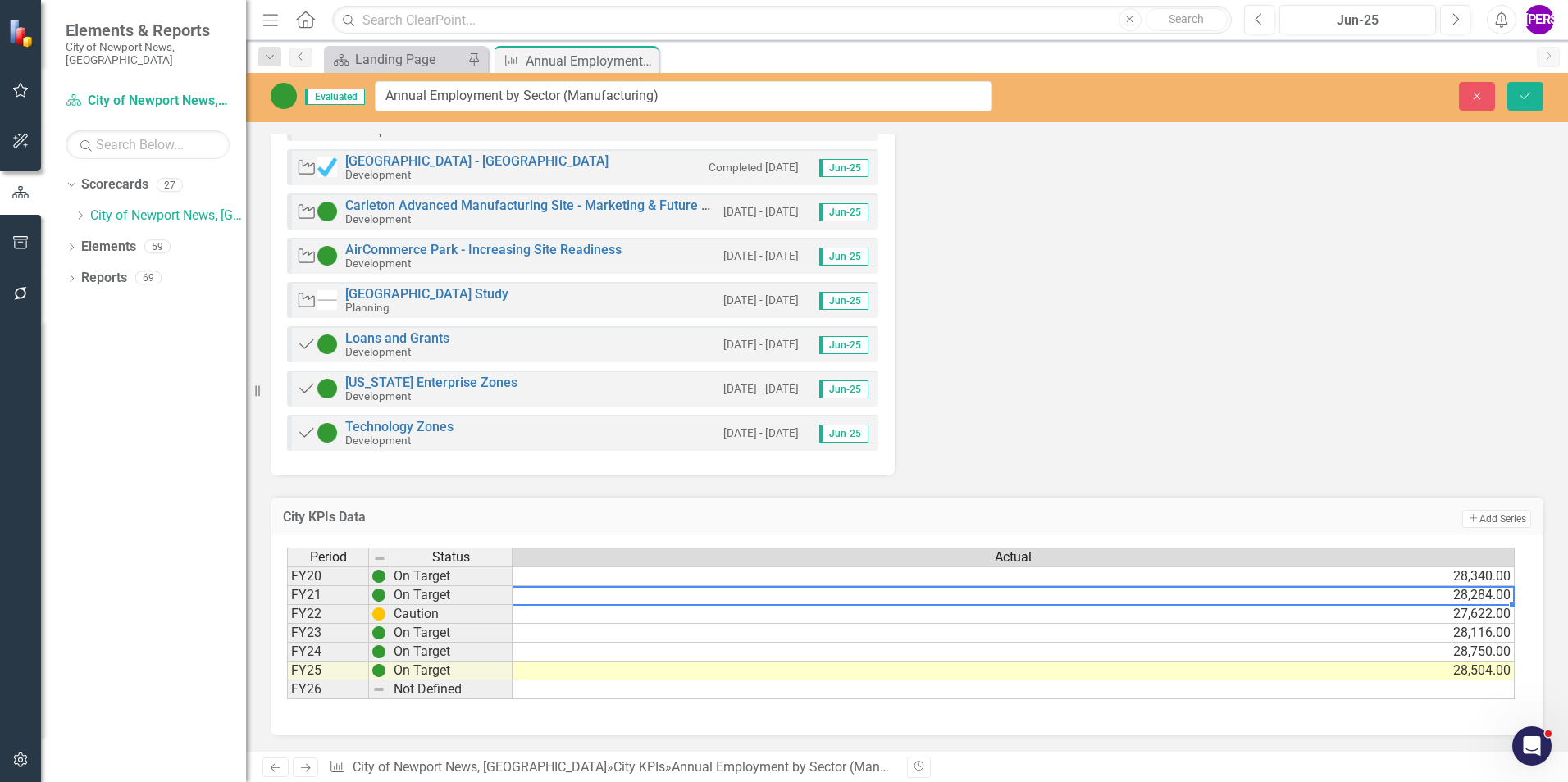
click at [1380, 589] on td "28,284.00" at bounding box center [1013, 595] width 1002 height 19
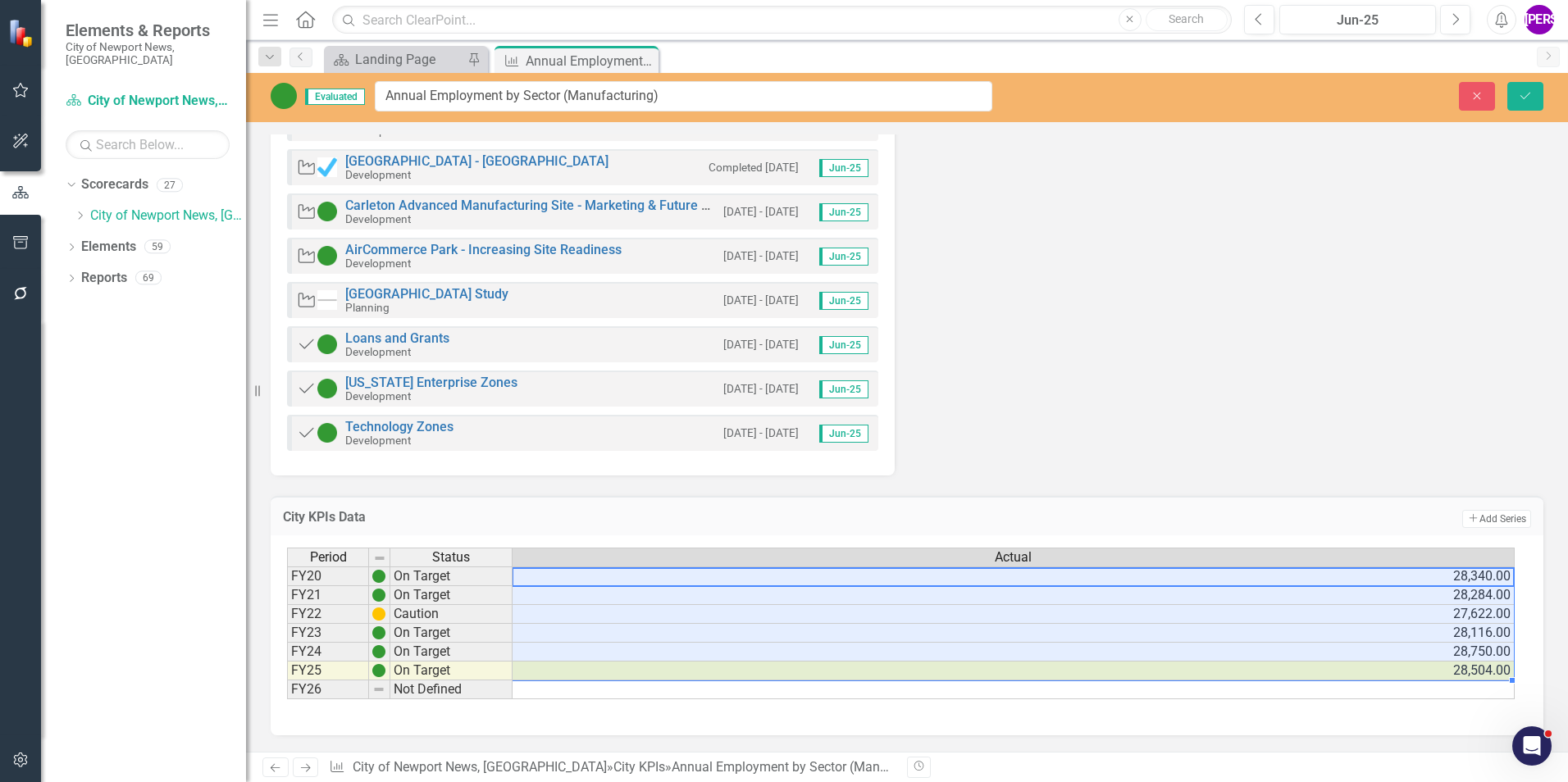
drag, startPoint x: 1387, startPoint y: 581, endPoint x: 1383, endPoint y: 666, distance: 85.1
click at [1383, 666] on tbody "FY20 On Target 28,340.00 FY21 On Target 28,284.00 FY22 Caution 27,622.00 FY23 O…" at bounding box center [900, 634] width 1228 height 133
click at [1035, 305] on div "Analysis Jun-25 Recommendations Jun-25 Linked Objects Goal Opportunity & Econom…" at bounding box center [907, 123] width 1297 height 703
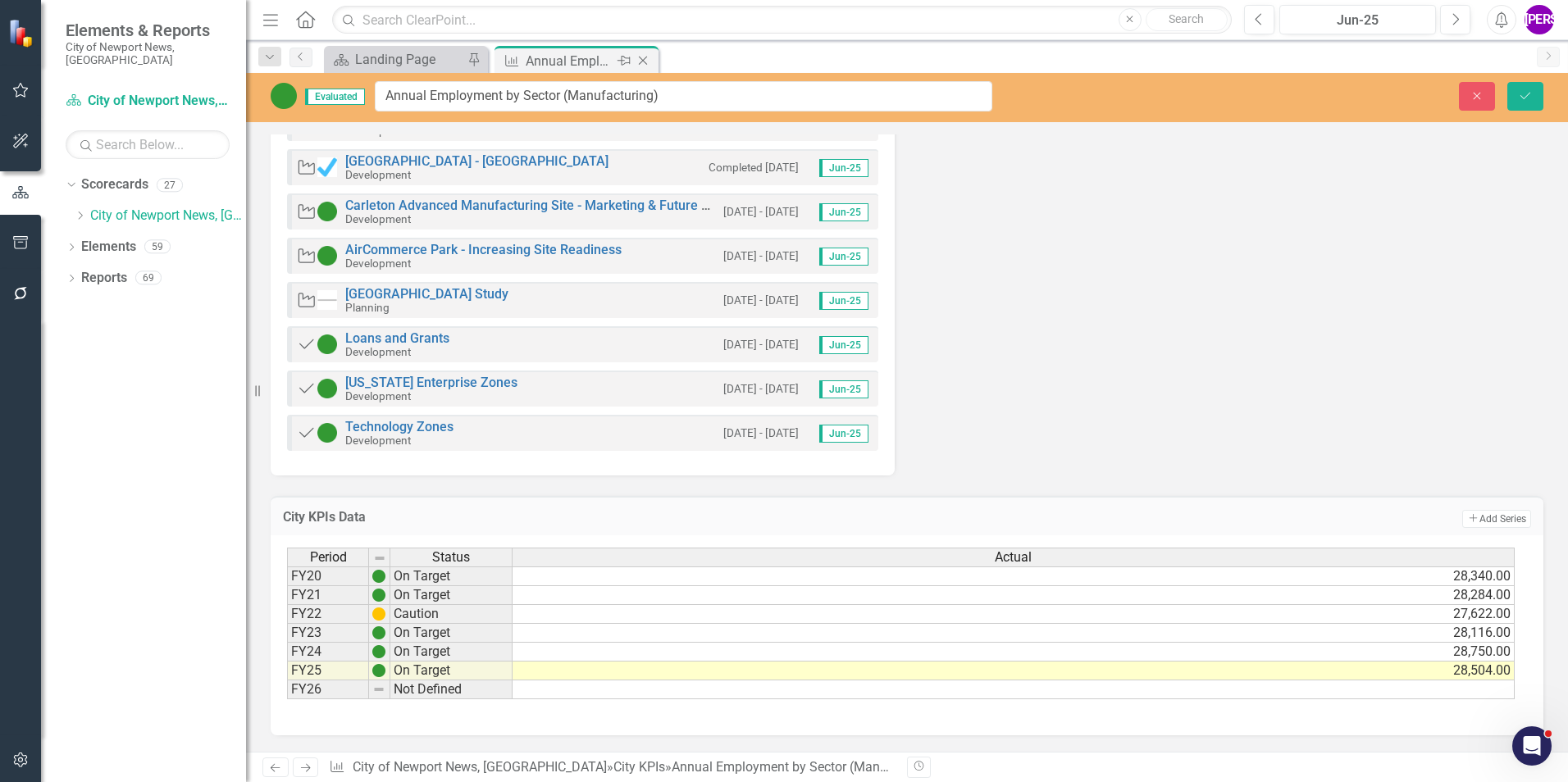
click at [642, 64] on icon "Close" at bounding box center [643, 60] width 16 height 13
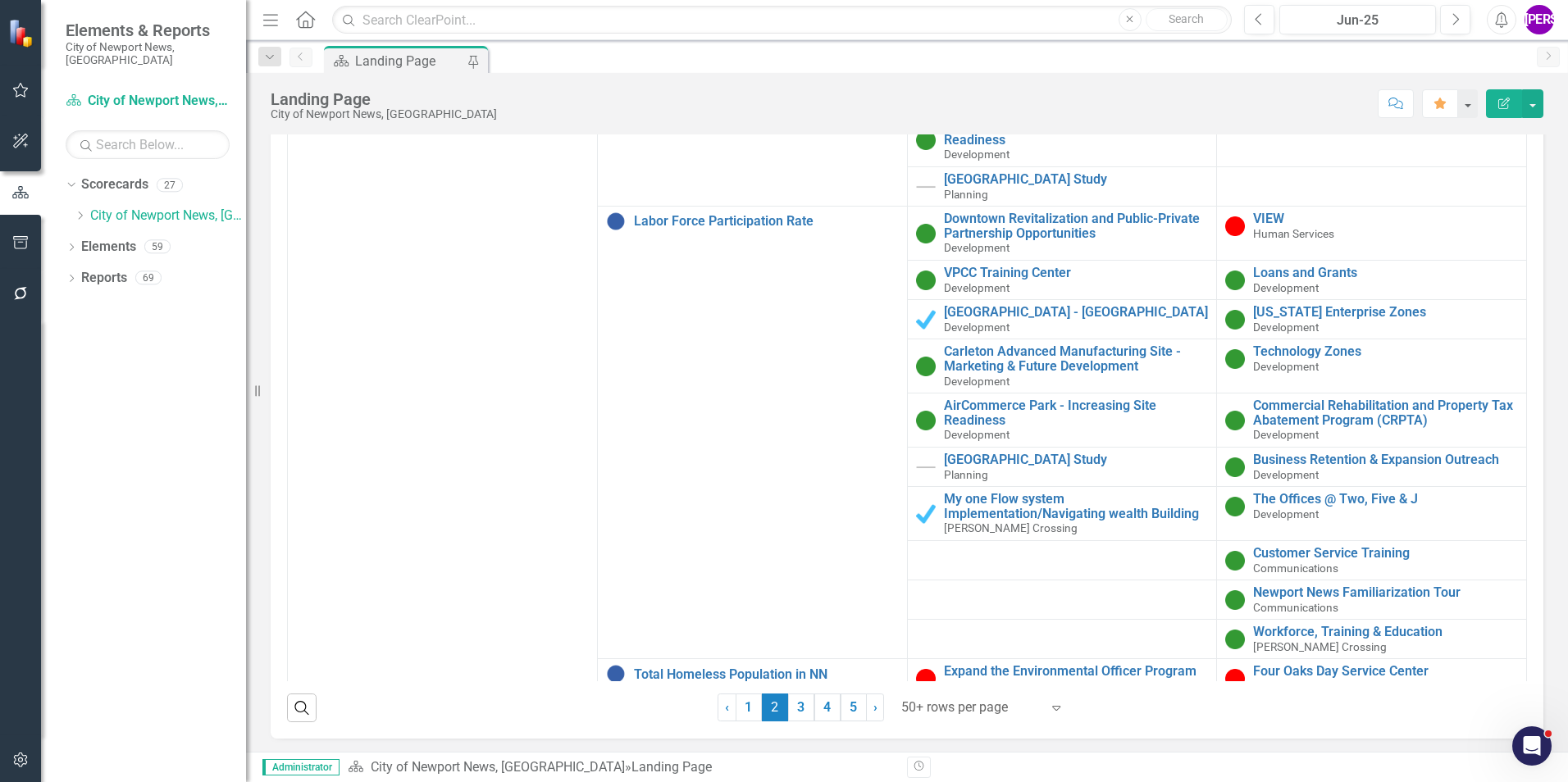
scroll to position [410, 0]
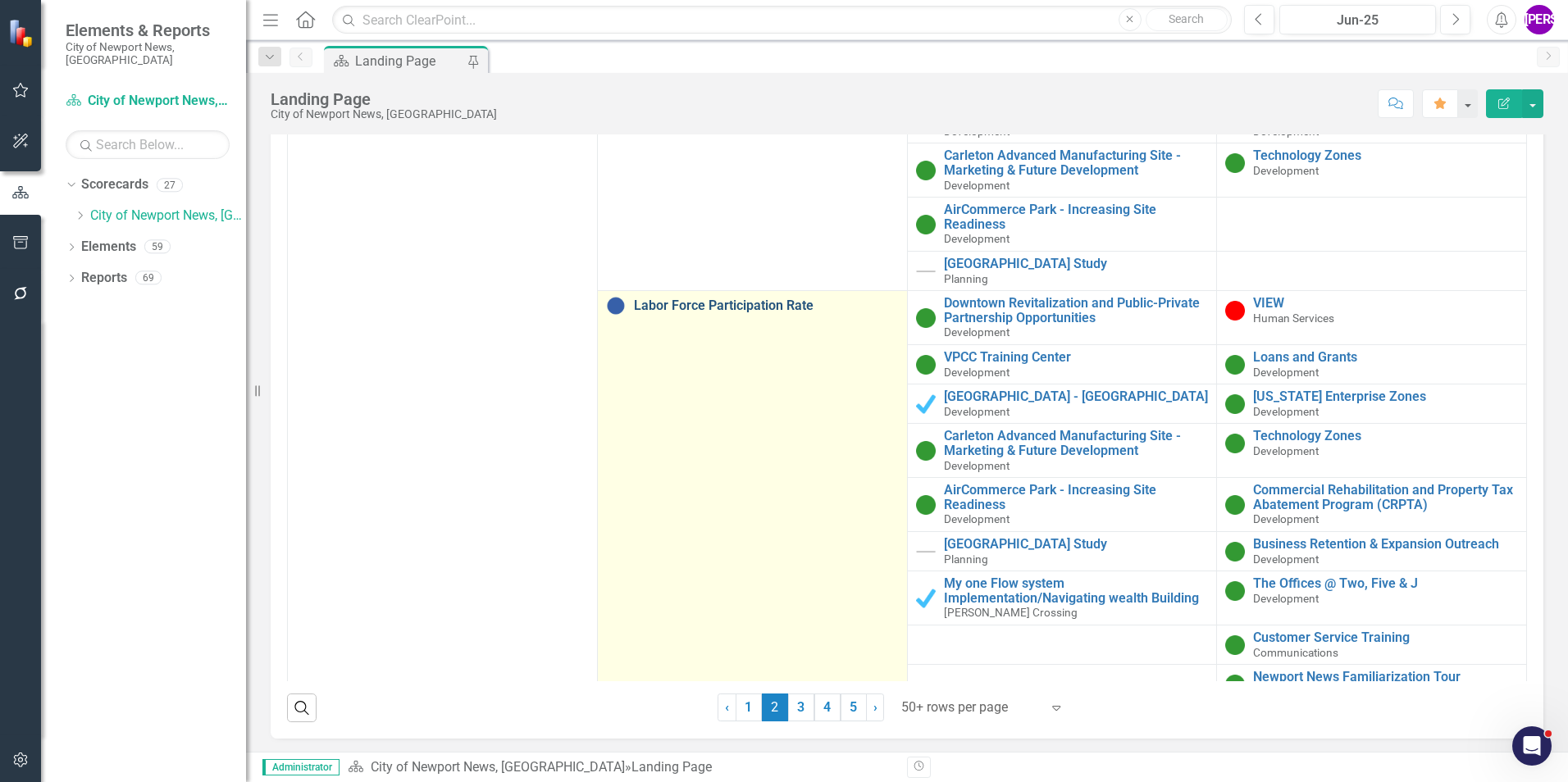
click at [745, 313] on link "Labor Force Participation Rate" at bounding box center [766, 305] width 265 height 15
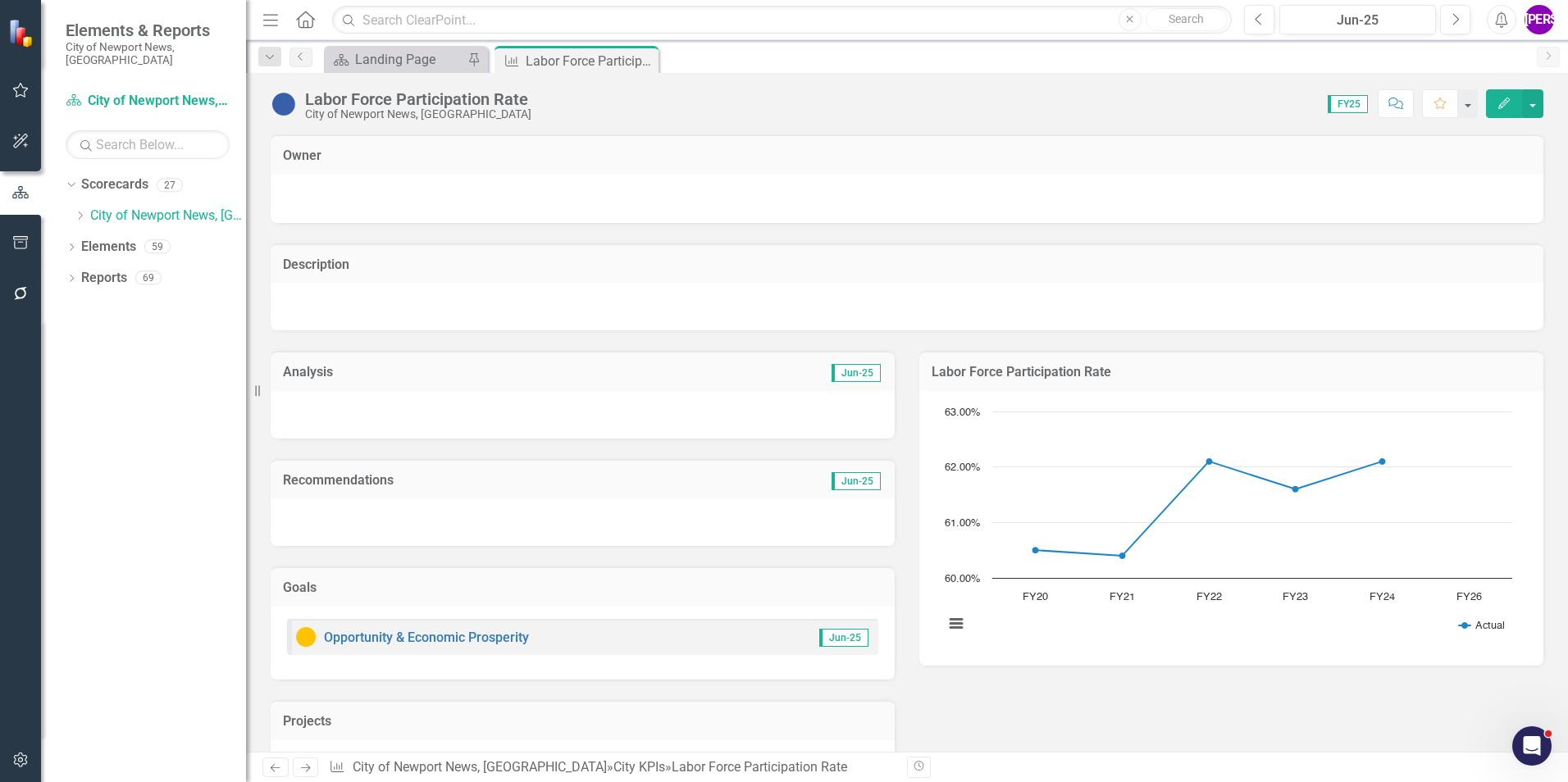
click at [487, 98] on div "Labor Force Participation Rate" at bounding box center [418, 99] width 226 height 18
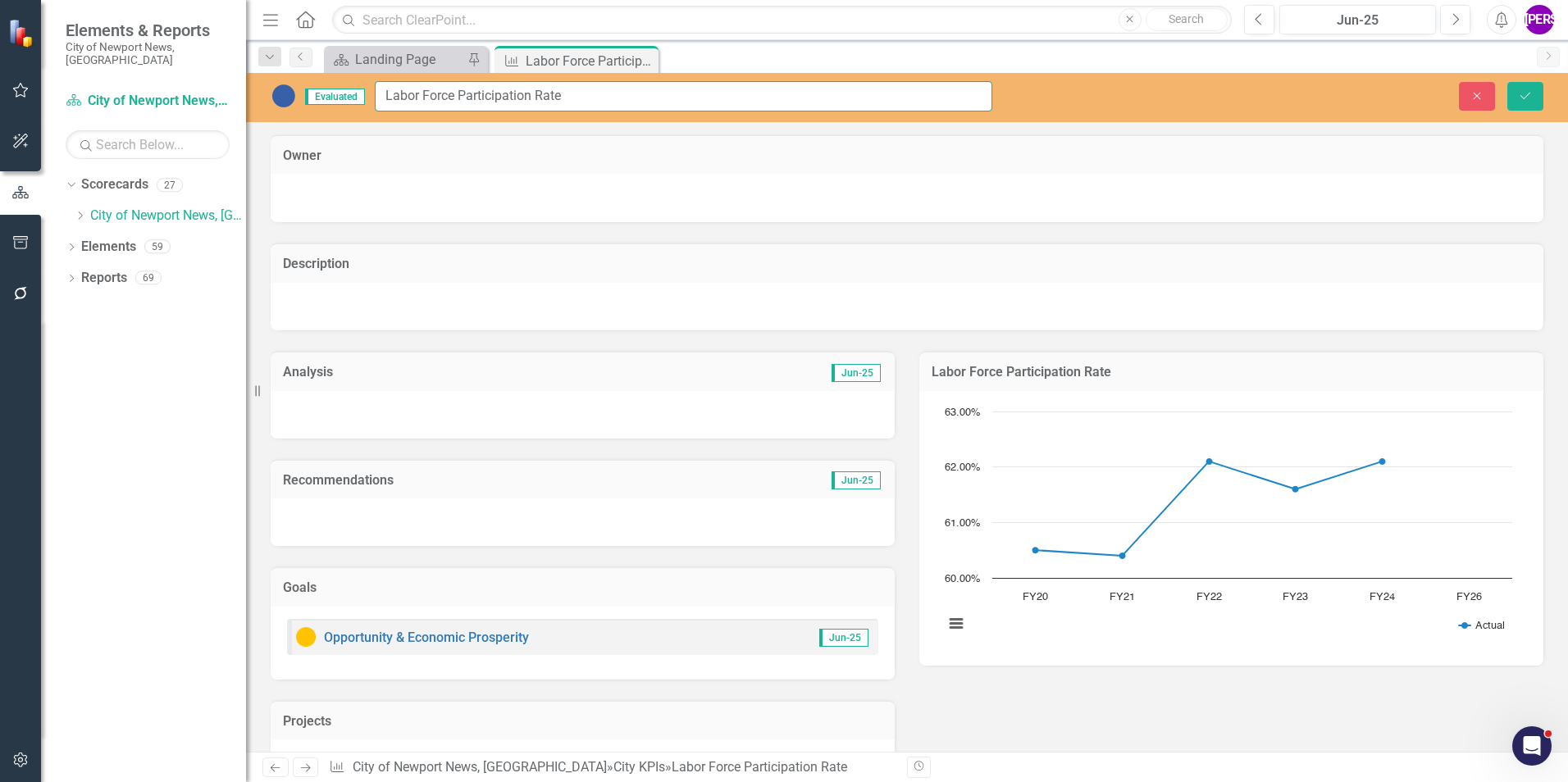
drag, startPoint x: 604, startPoint y: 96, endPoint x: 329, endPoint y: 90, distance: 275.1
click at [329, 90] on div "Evaluated Labor Force Participation Rate" at bounding box center [631, 97] width 721 height 30
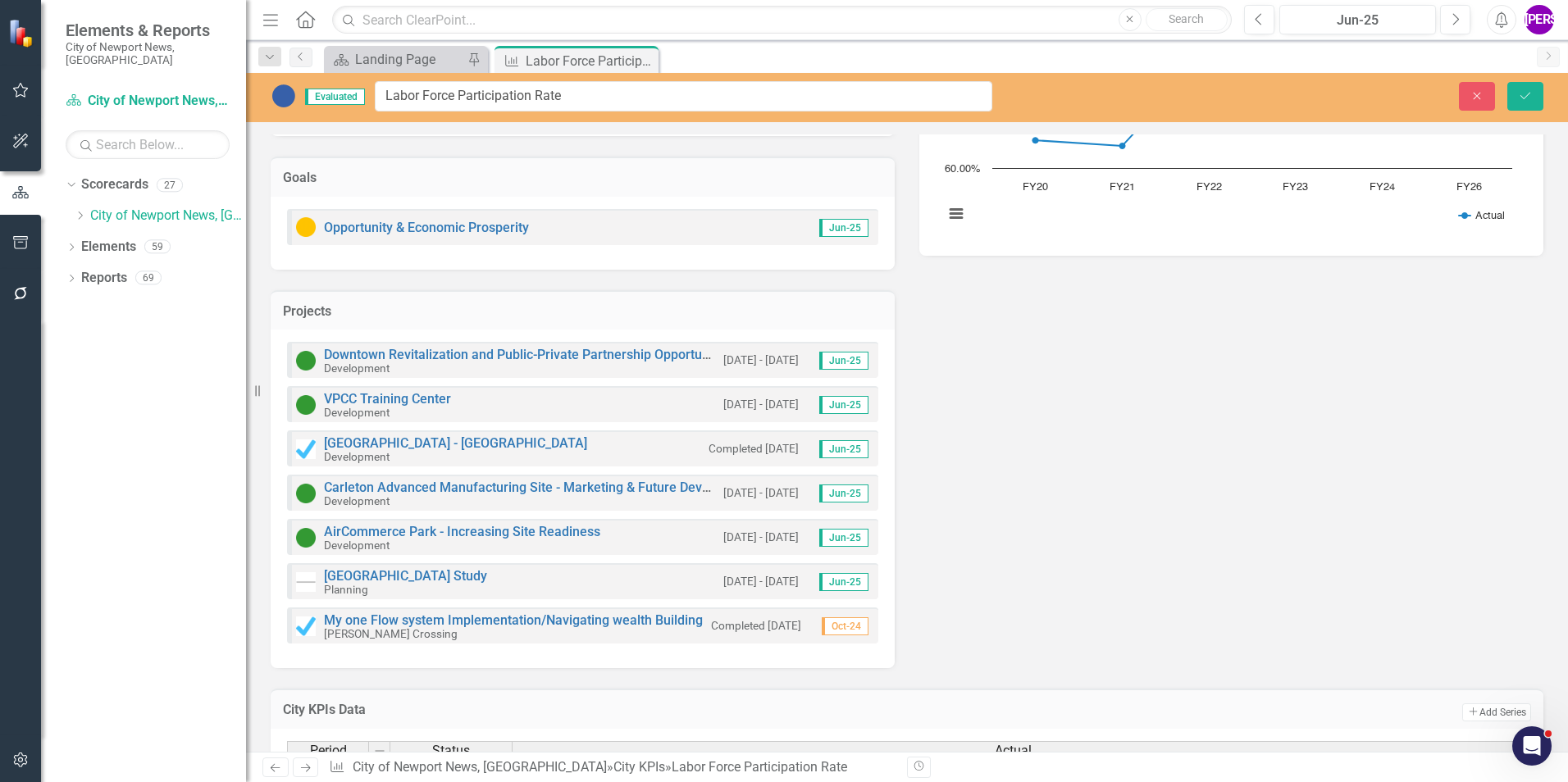
scroll to position [604, 0]
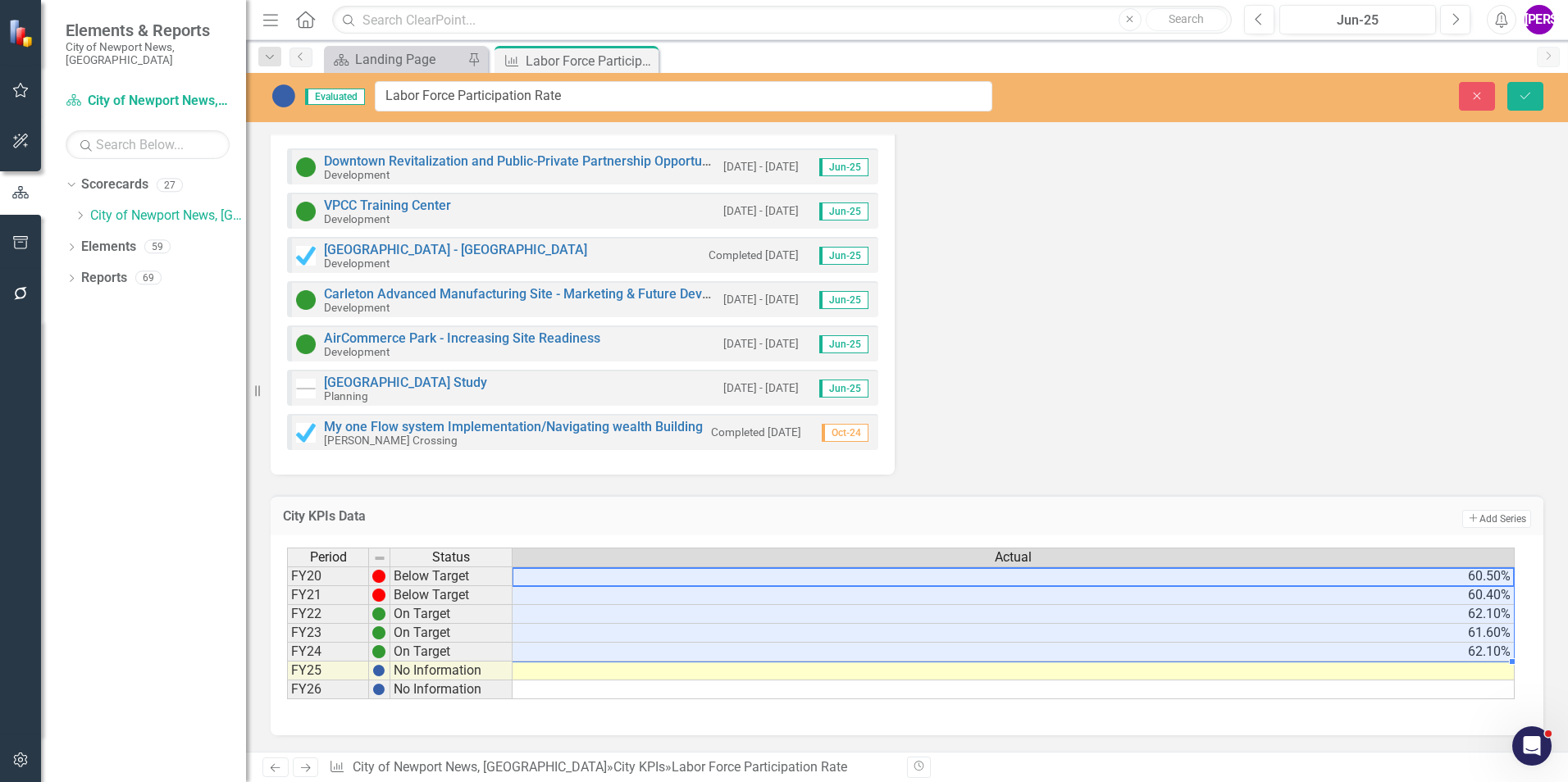
drag, startPoint x: 1435, startPoint y: 579, endPoint x: 1435, endPoint y: 648, distance: 69.0
click at [1435, 648] on tbody "FY20 Below Target 60.50% FY21 Below Target 60.40% FY22 On Target 62.10% FY23 On…" at bounding box center [900, 634] width 1228 height 133
click at [1034, 357] on div "Analysis Jun-25 Recommendations Jun-25 Goals Opportunity & Economic Prosperity …" at bounding box center [907, 101] width 1297 height 748
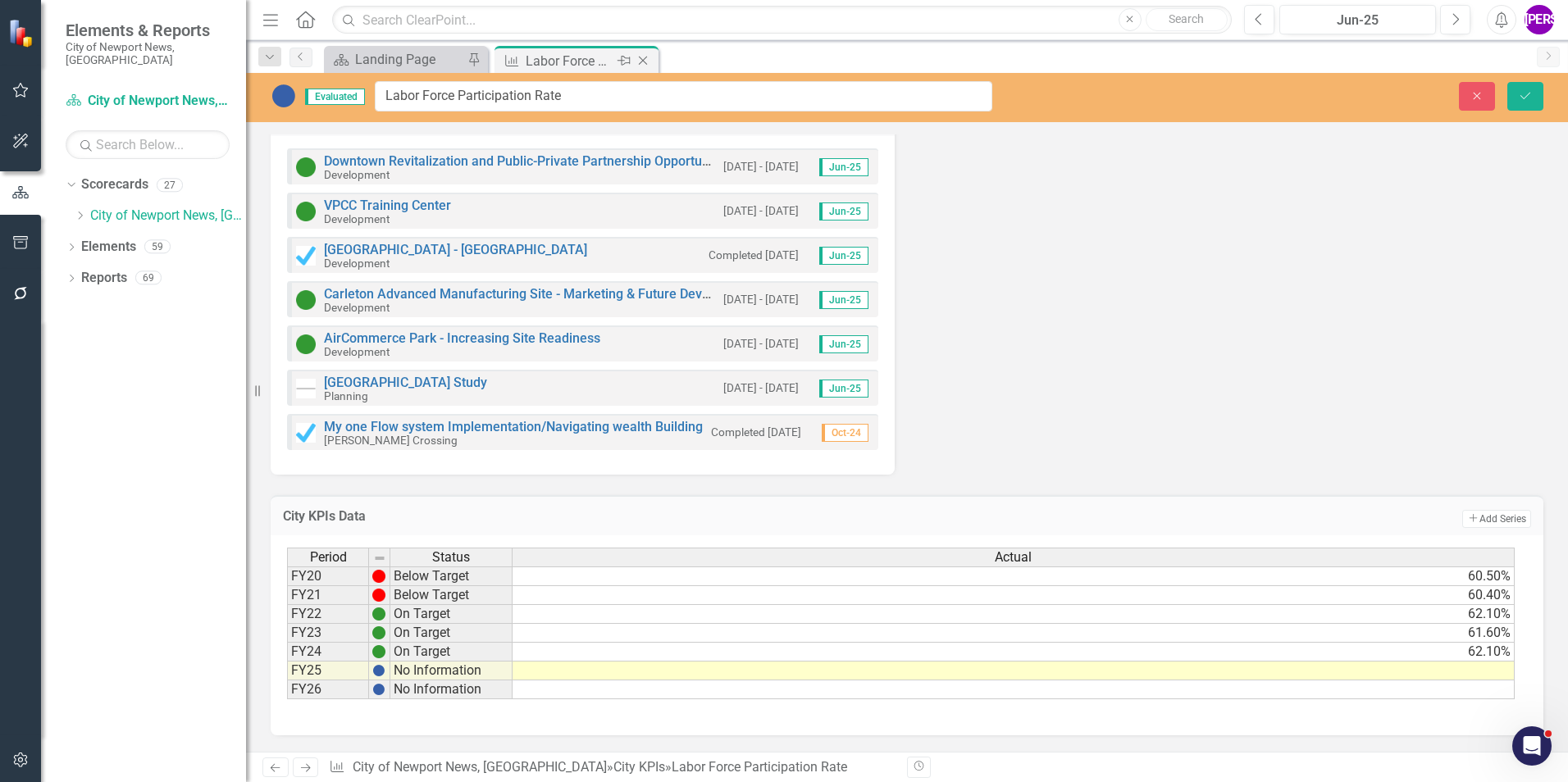
click at [642, 59] on icon "Close" at bounding box center [643, 60] width 16 height 13
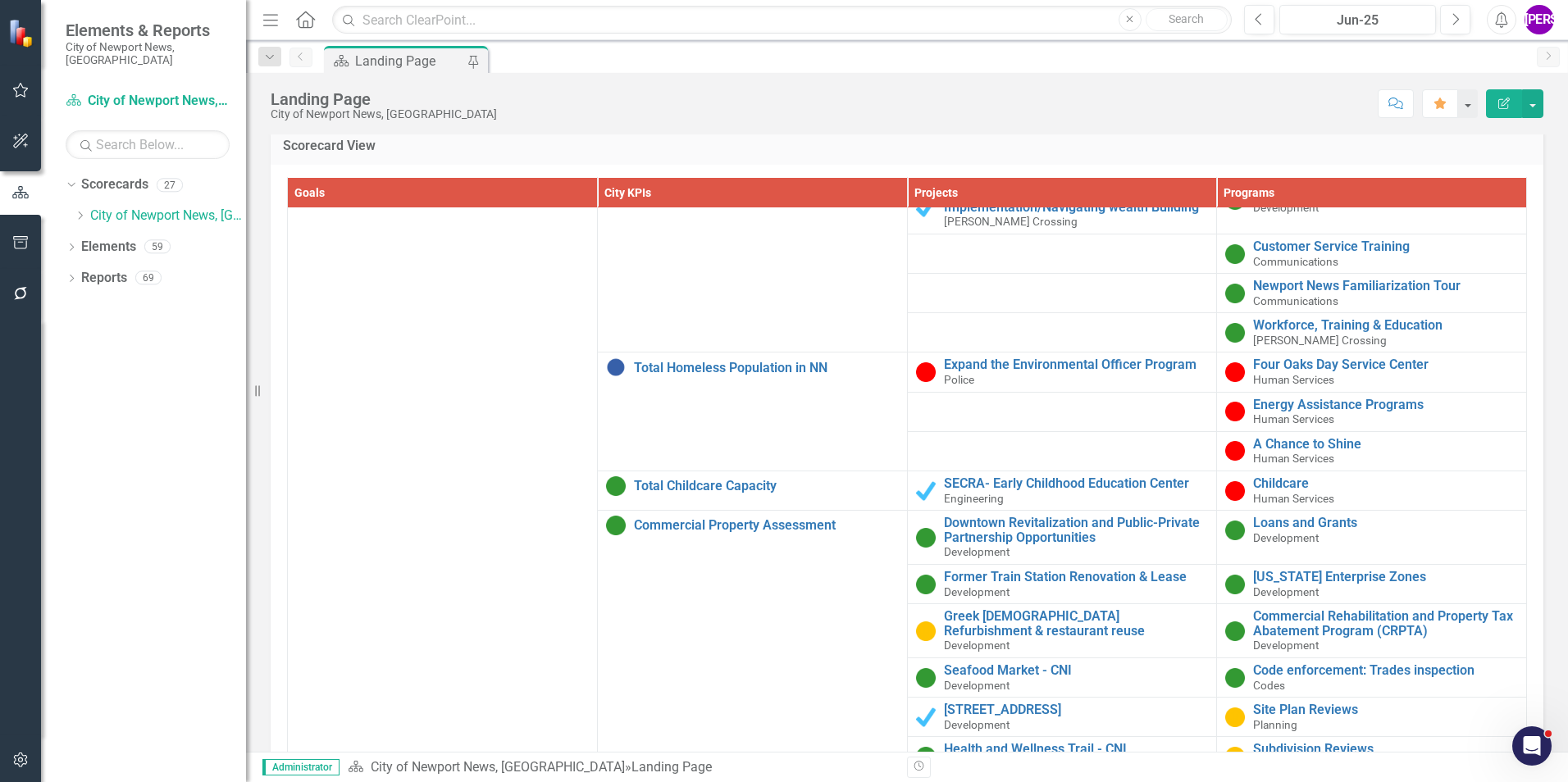
scroll to position [902, 0]
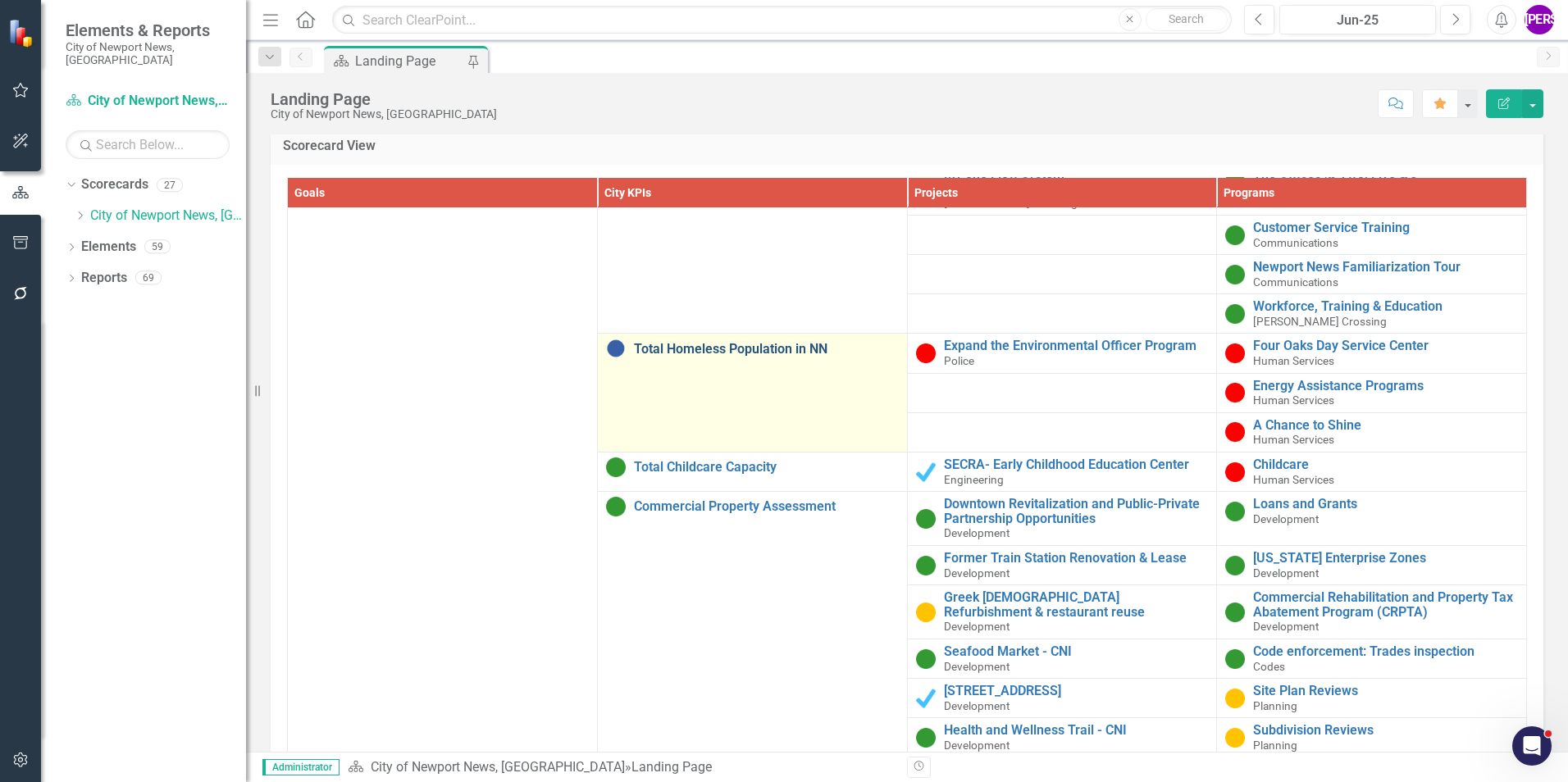
click at [678, 357] on link "Total Homeless Population in NN" at bounding box center [766, 349] width 265 height 15
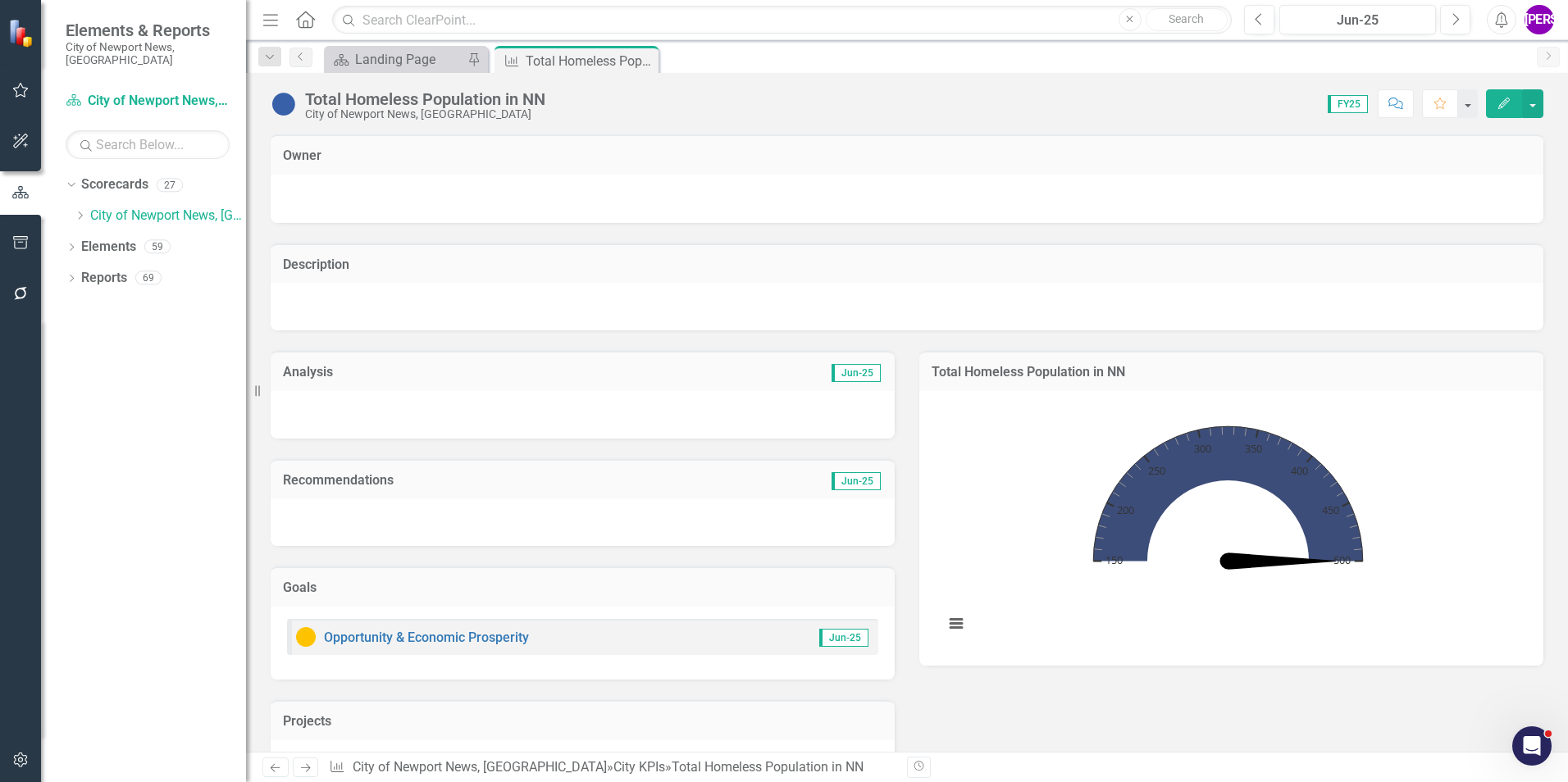
scroll to position [338, 0]
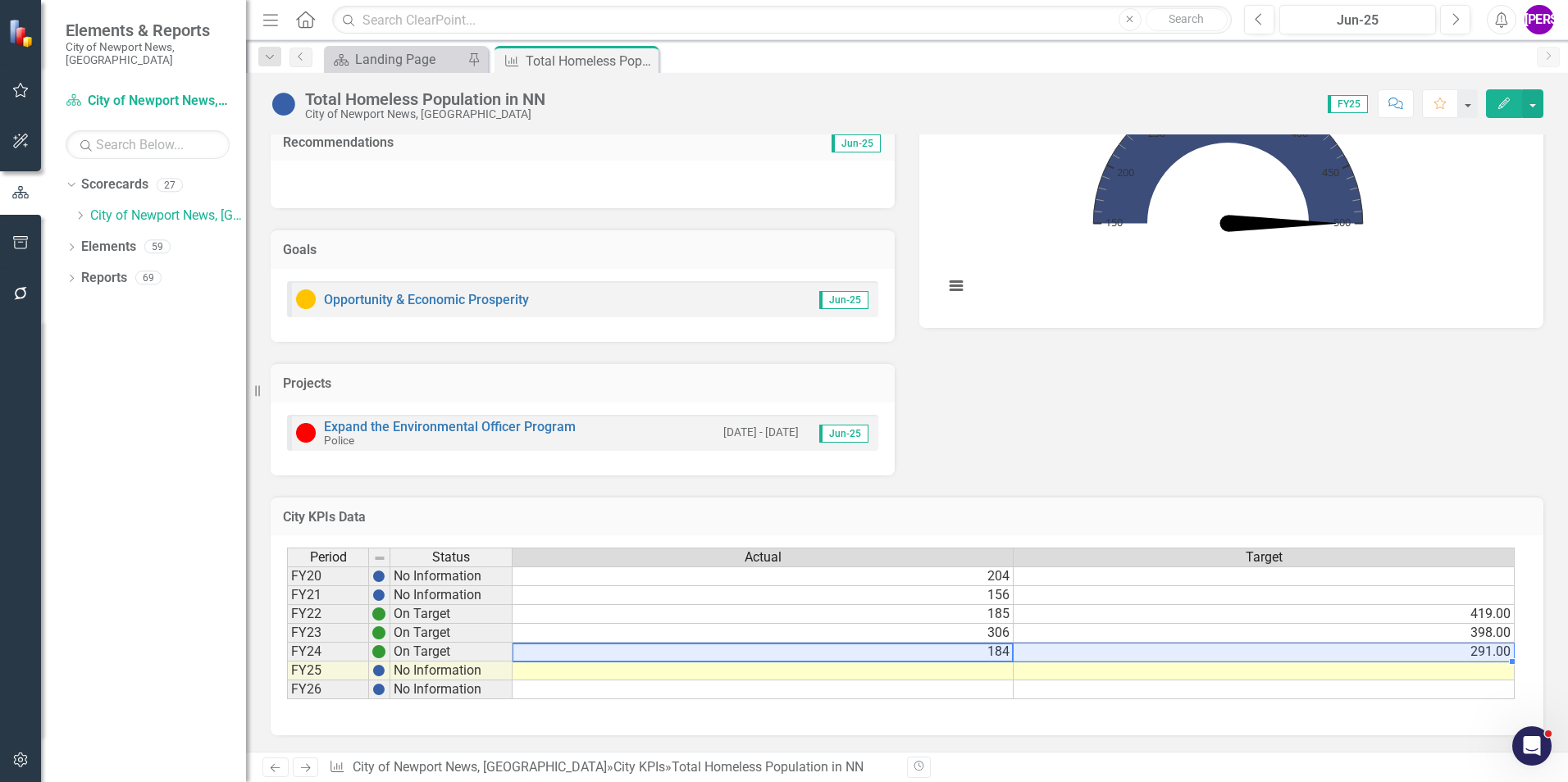
drag, startPoint x: 978, startPoint y: 659, endPoint x: 1127, endPoint y: 662, distance: 149.0
click at [287, 662] on div "Period Status Actual Target FY20 No Information 204 FY21 No Information 156 FY2…" at bounding box center [287, 624] width 0 height 151
click at [961, 644] on div at bounding box center [762, 644] width 501 height 2
drag, startPoint x: 968, startPoint y: 653, endPoint x: 1031, endPoint y: 644, distance: 63.6
click at [287, 644] on div "Period Status Actual Target FY20 No Information 204 FY21 No Information 156 FY2…" at bounding box center [287, 624] width 0 height 151
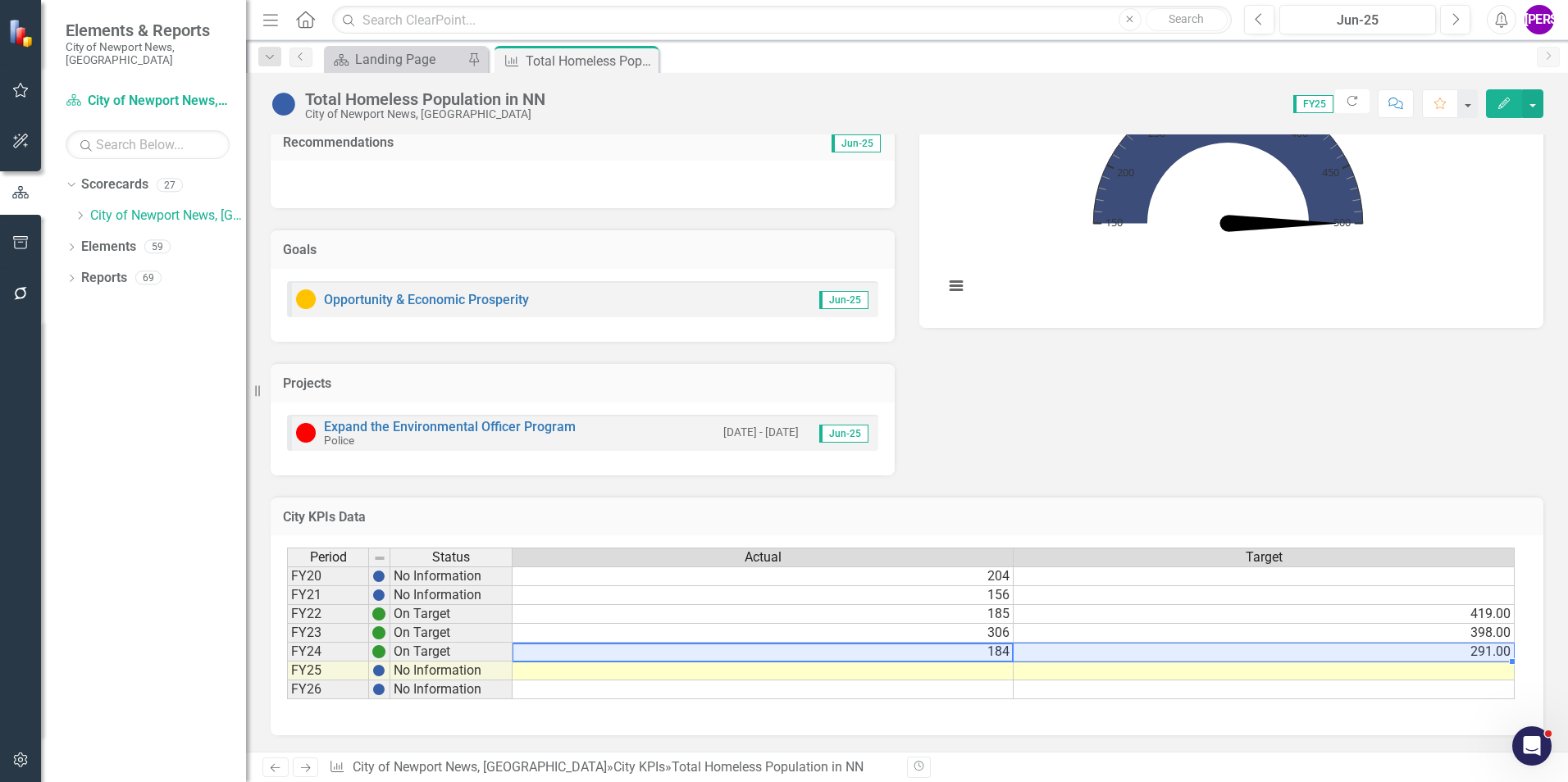
click at [478, 113] on div "City of Newport News, [GEOGRAPHIC_DATA]" at bounding box center [426, 114] width 241 height 12
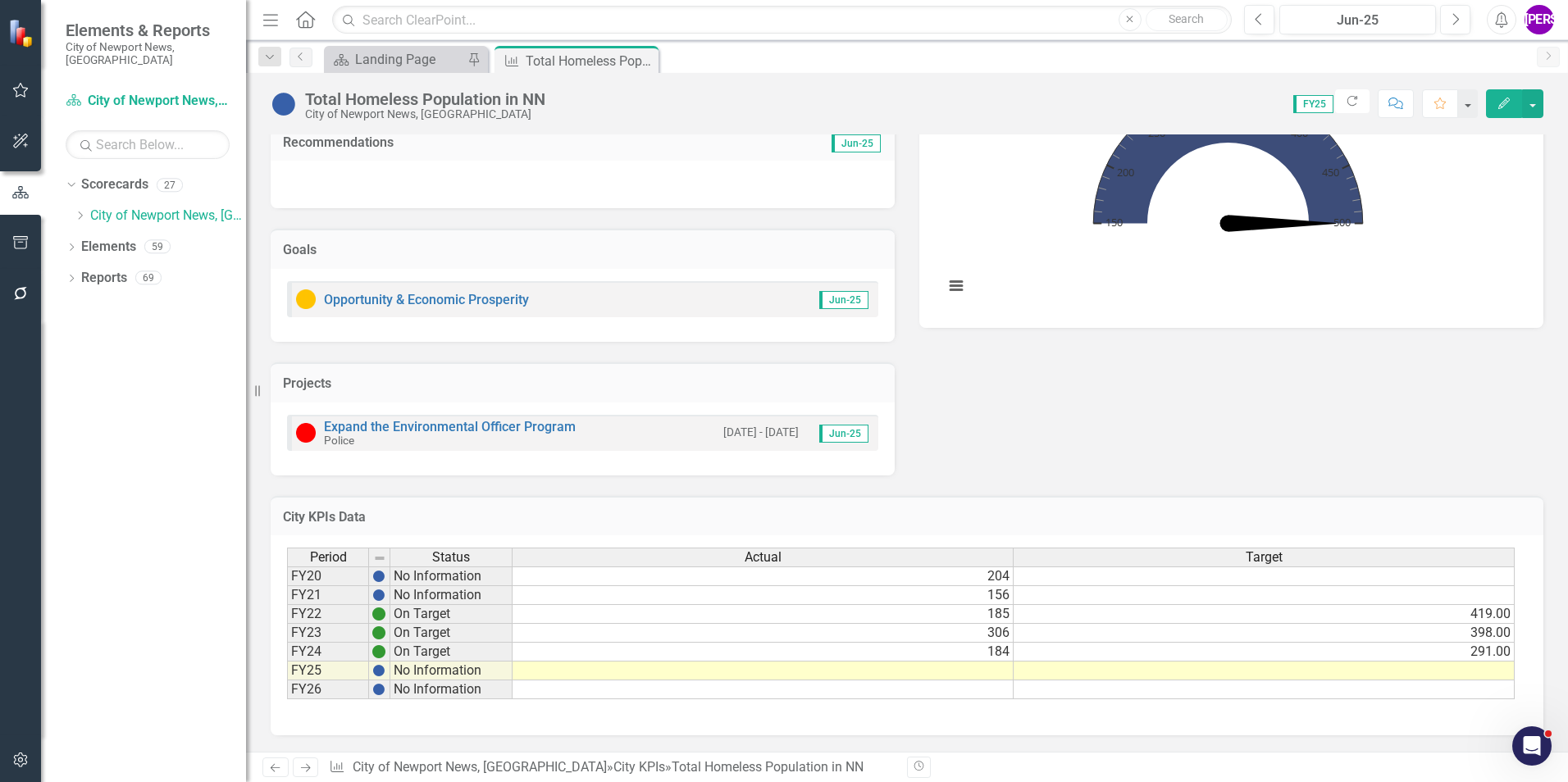
click at [479, 102] on div "Total Homeless Population in NN" at bounding box center [426, 99] width 241 height 18
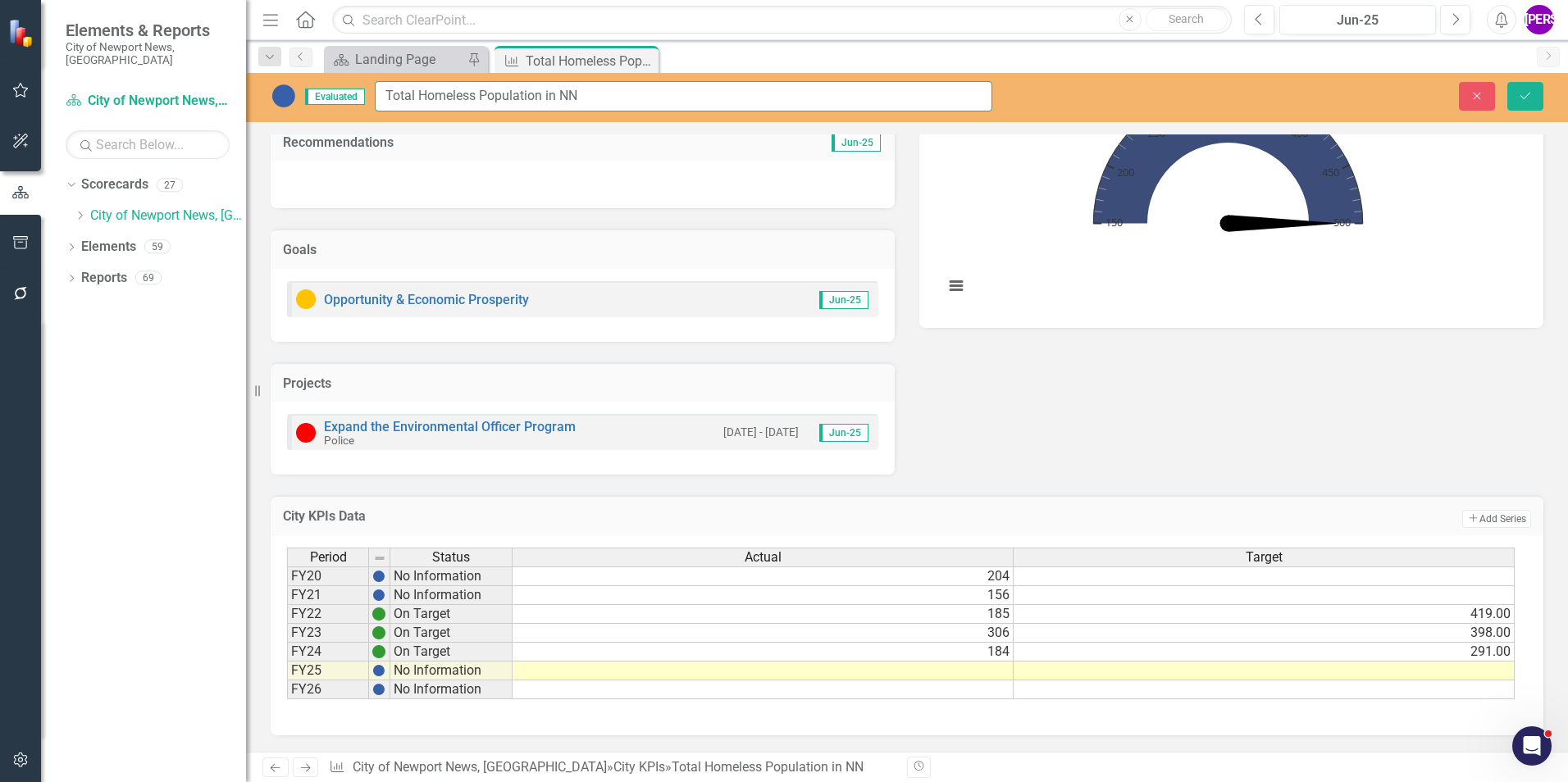
drag, startPoint x: 595, startPoint y: 99, endPoint x: 372, endPoint y: 100, distance: 223.0
click at [372, 100] on div "Evaluated Total Homeless Population in NN" at bounding box center [631, 97] width 721 height 30
click at [1084, 394] on div "Analysis Jun-25 Recommendations Jun-25 Goals Opportunity & Economic Prosperity …" at bounding box center [907, 234] width 1297 height 483
click at [0, 0] on icon "Close" at bounding box center [0, 0] width 0 height 0
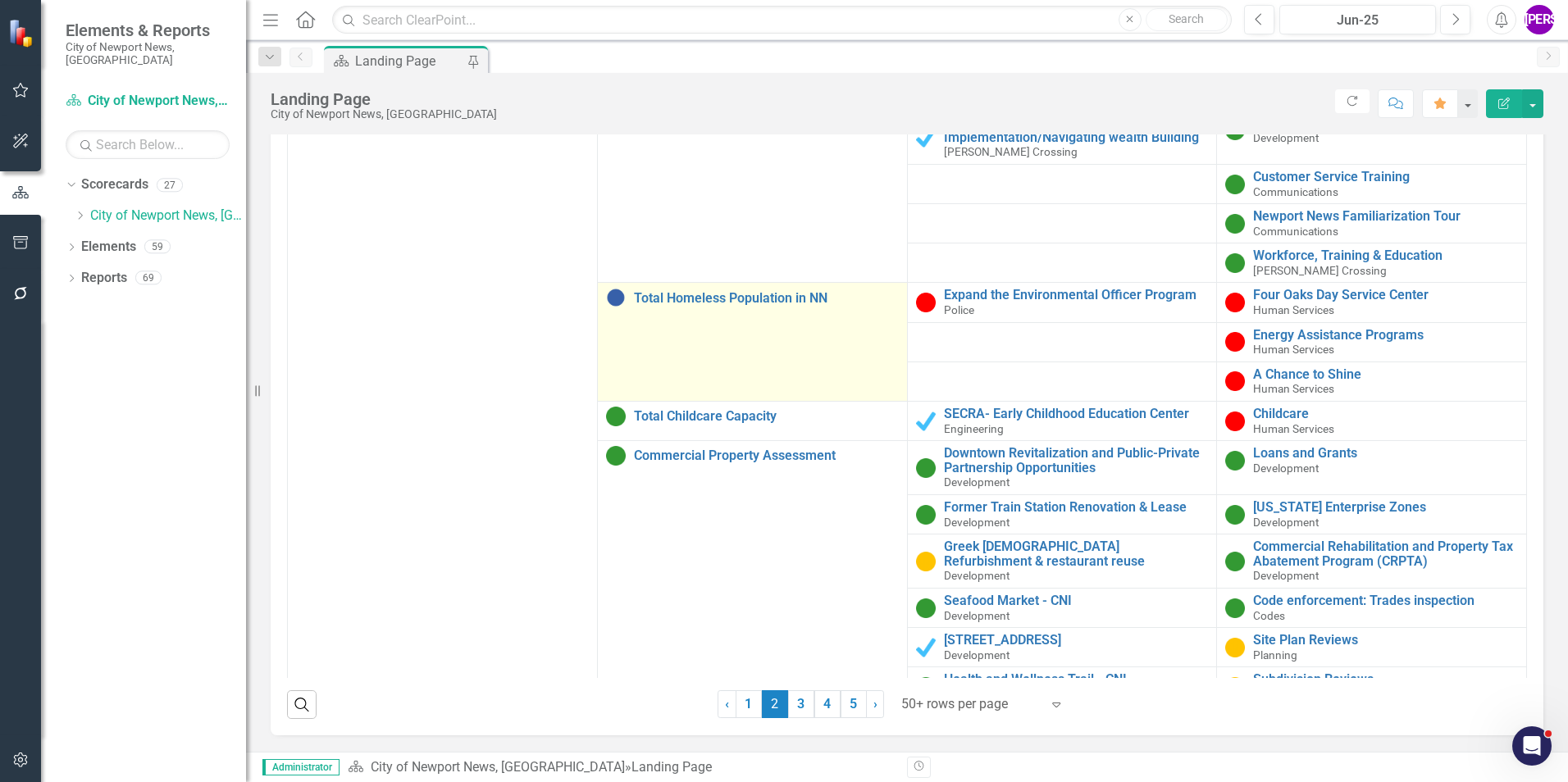
scroll to position [984, 0]
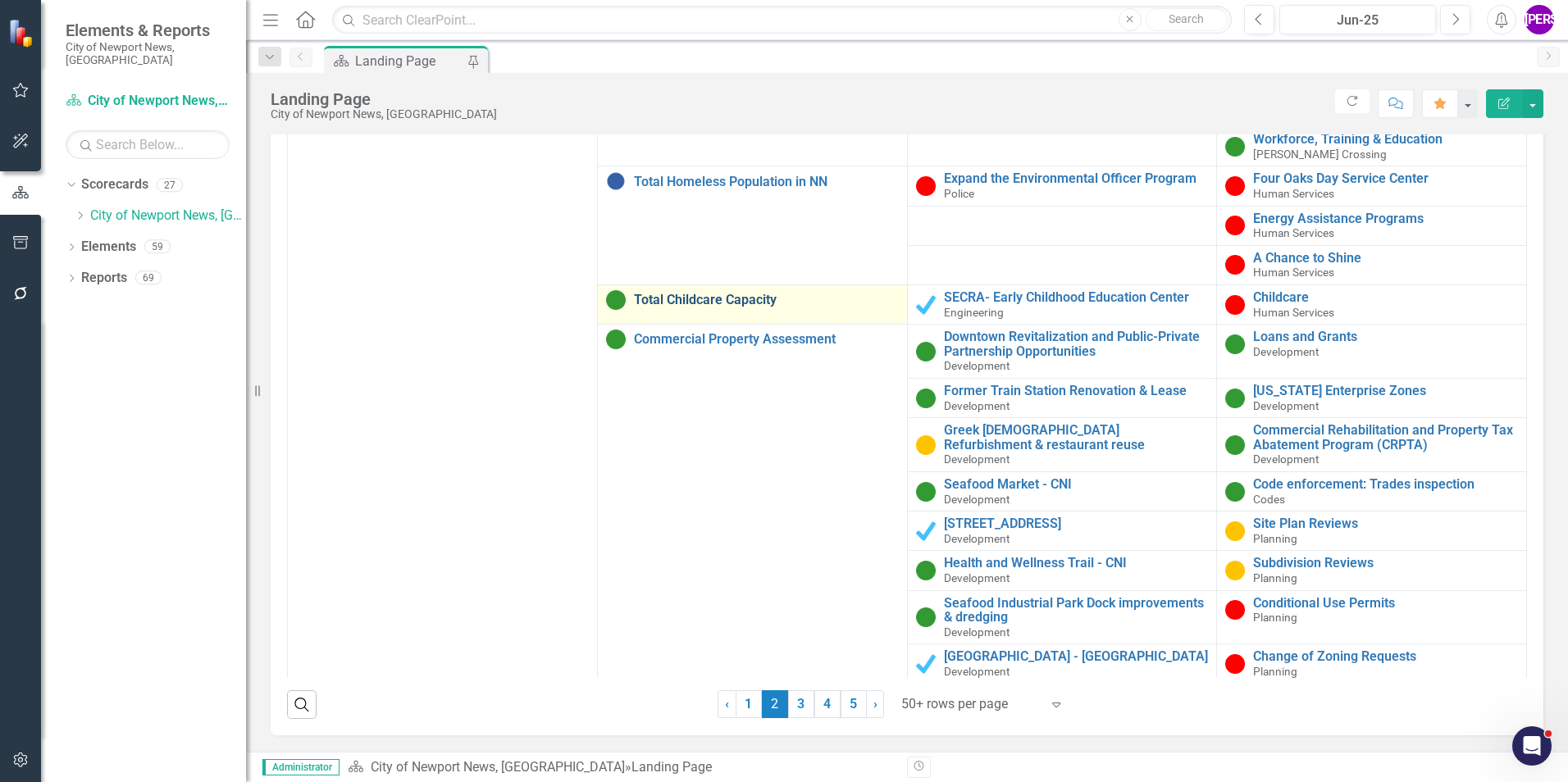
click at [730, 307] on link "Total Childcare Capacity" at bounding box center [766, 299] width 265 height 15
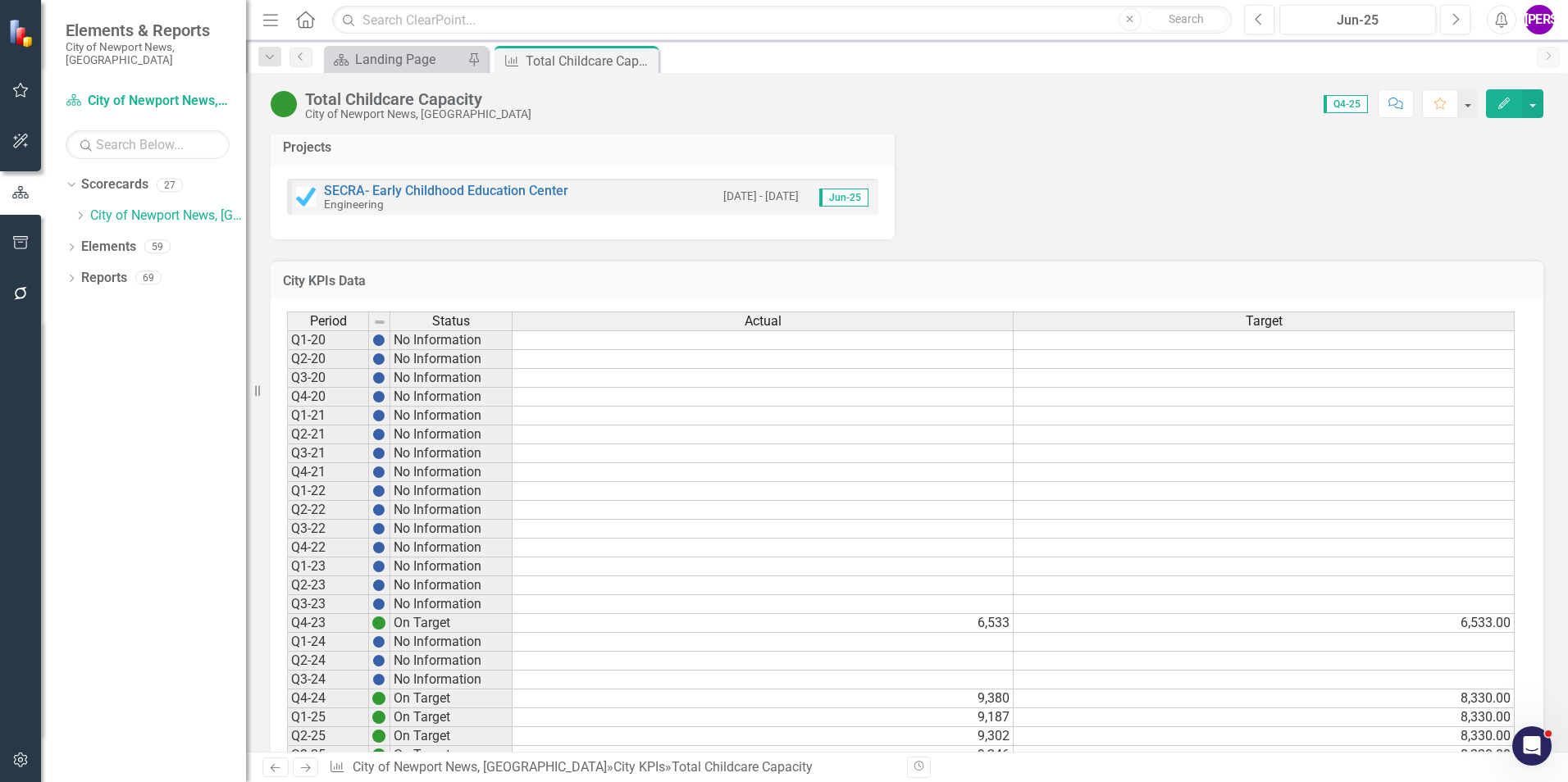
scroll to position [722, 0]
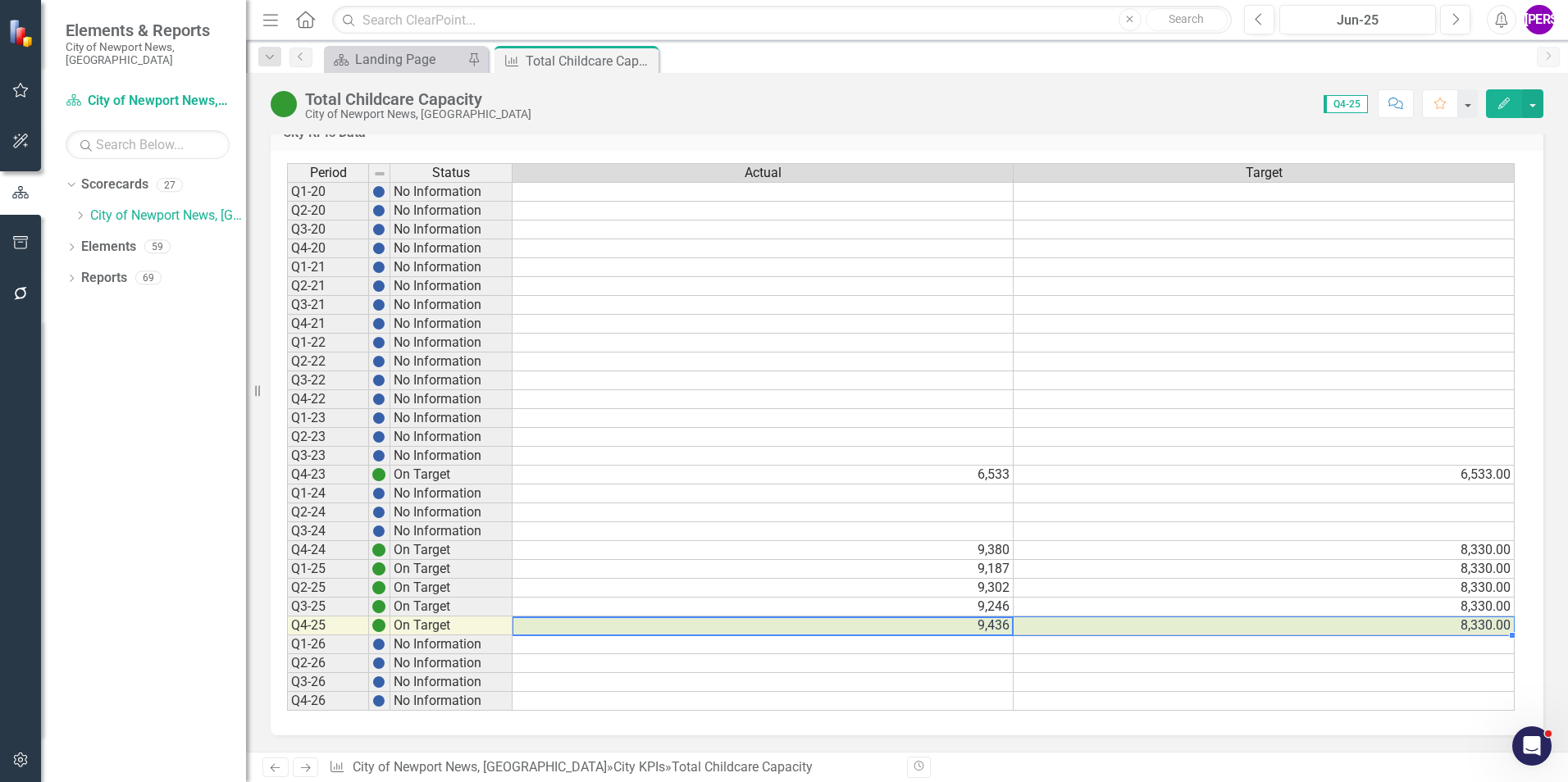
drag, startPoint x: 973, startPoint y: 626, endPoint x: 1045, endPoint y: 624, distance: 72.0
click at [1045, 624] on tr "Q4-25 On Target 9,436 8,330.00" at bounding box center [900, 626] width 1228 height 19
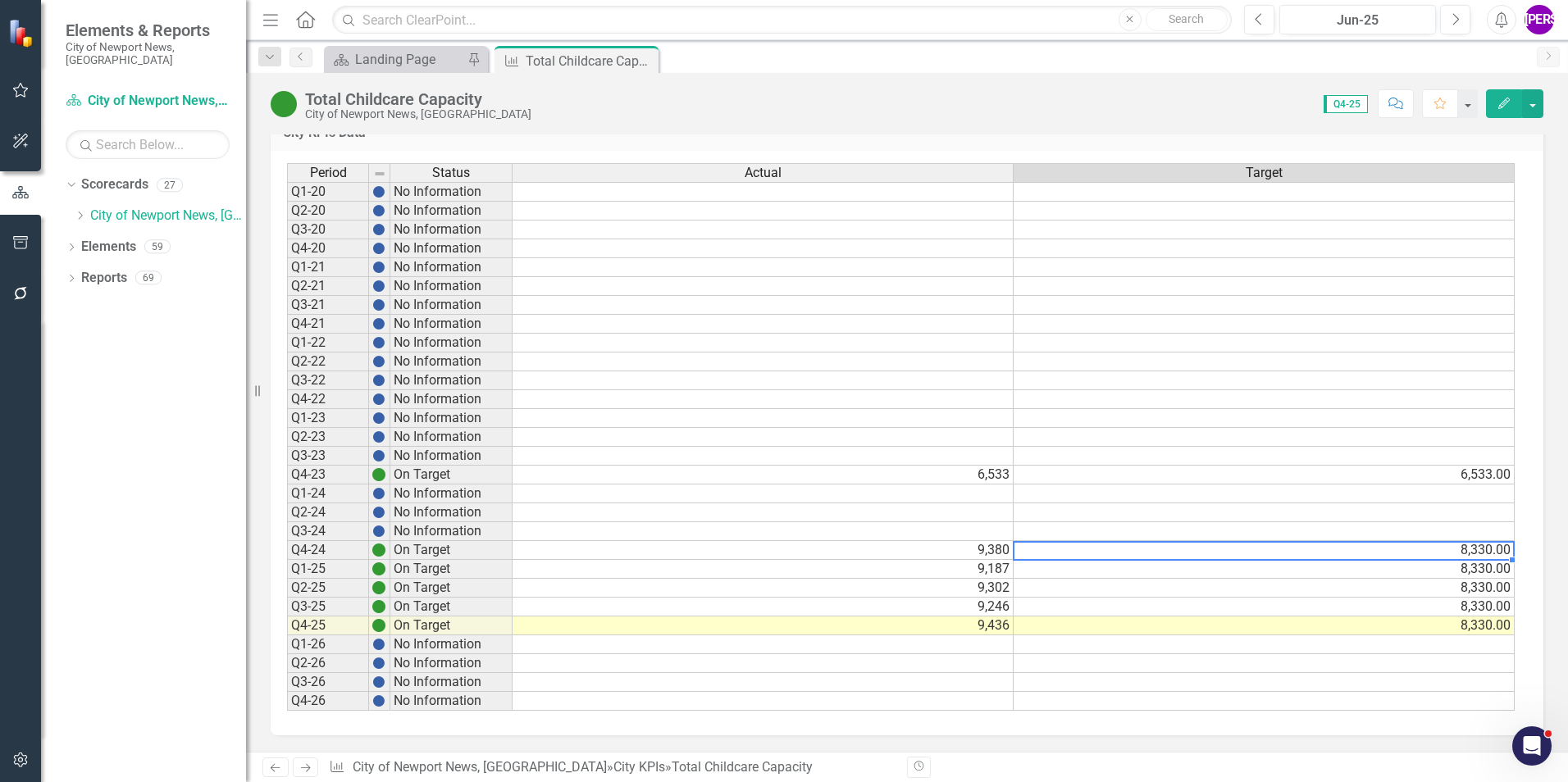
click at [1330, 553] on td "8,330.00" at bounding box center [1265, 550] width 501 height 19
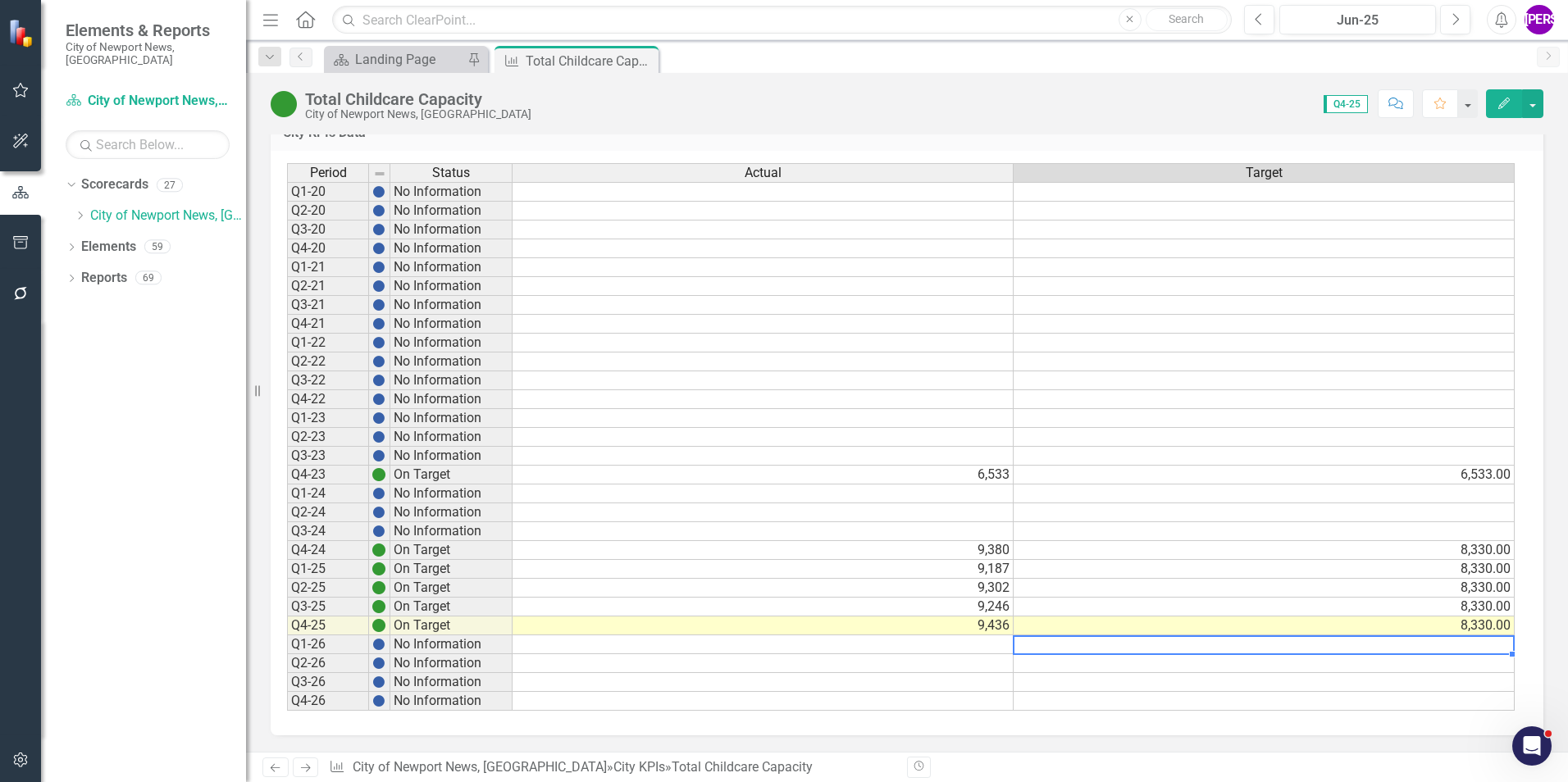
click at [1436, 638] on td at bounding box center [1265, 645] width 501 height 19
click at [1435, 630] on td "8,330.00" at bounding box center [1265, 626] width 501 height 19
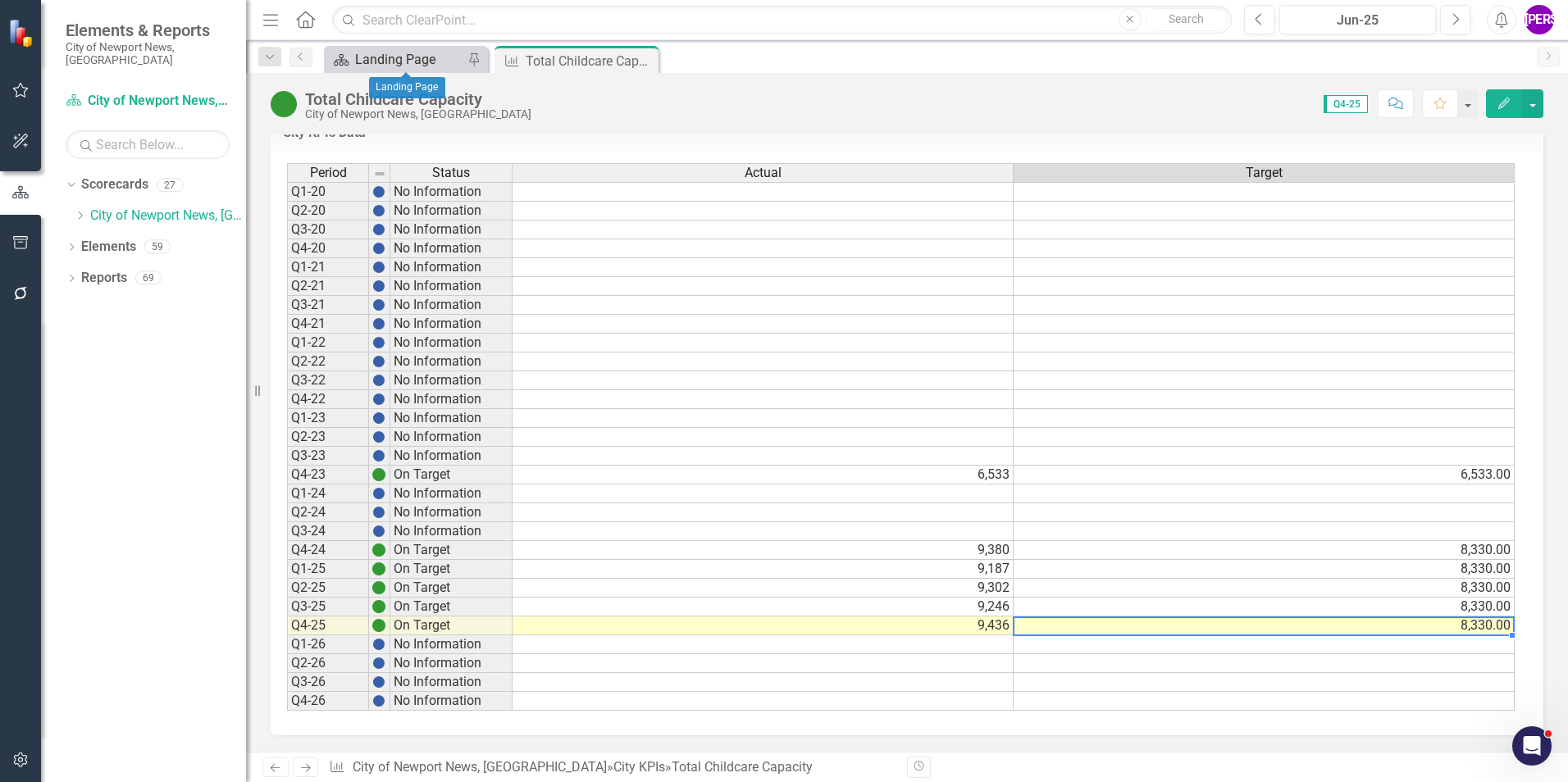
click at [451, 55] on div "Landing Page" at bounding box center [409, 59] width 108 height 21
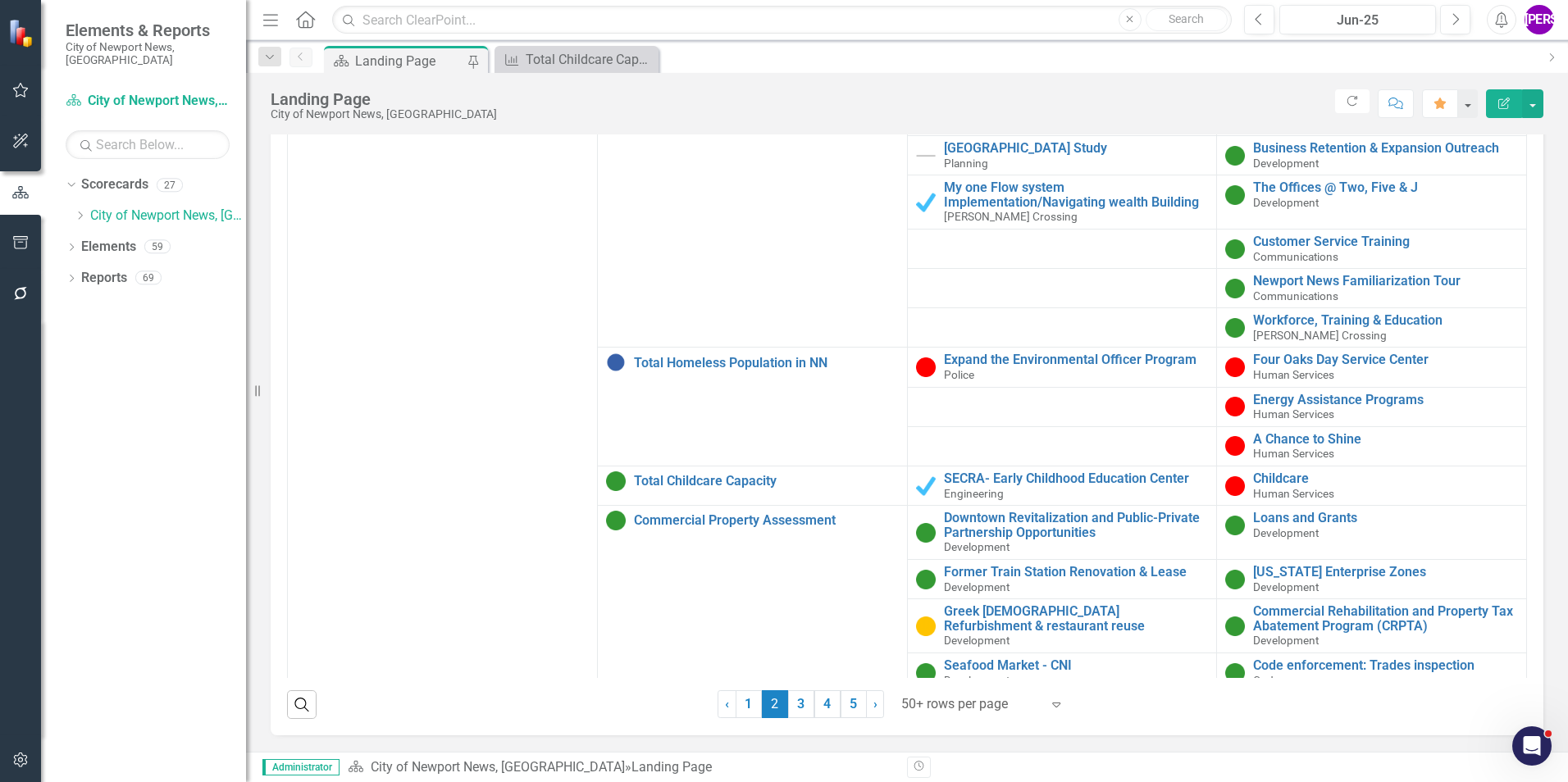
scroll to position [852, 0]
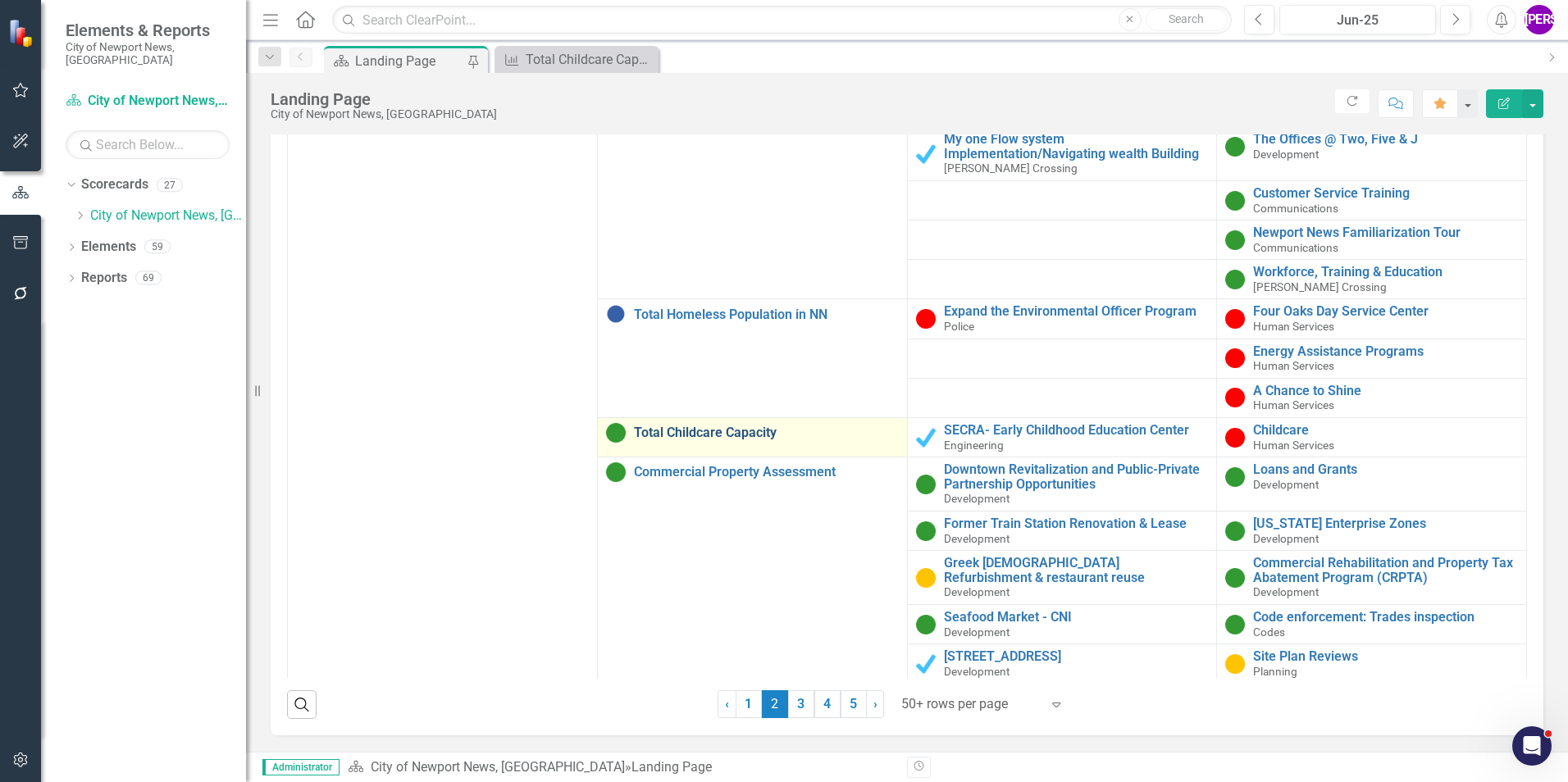
click at [726, 441] on link "Total Childcare Capacity" at bounding box center [766, 433] width 265 height 15
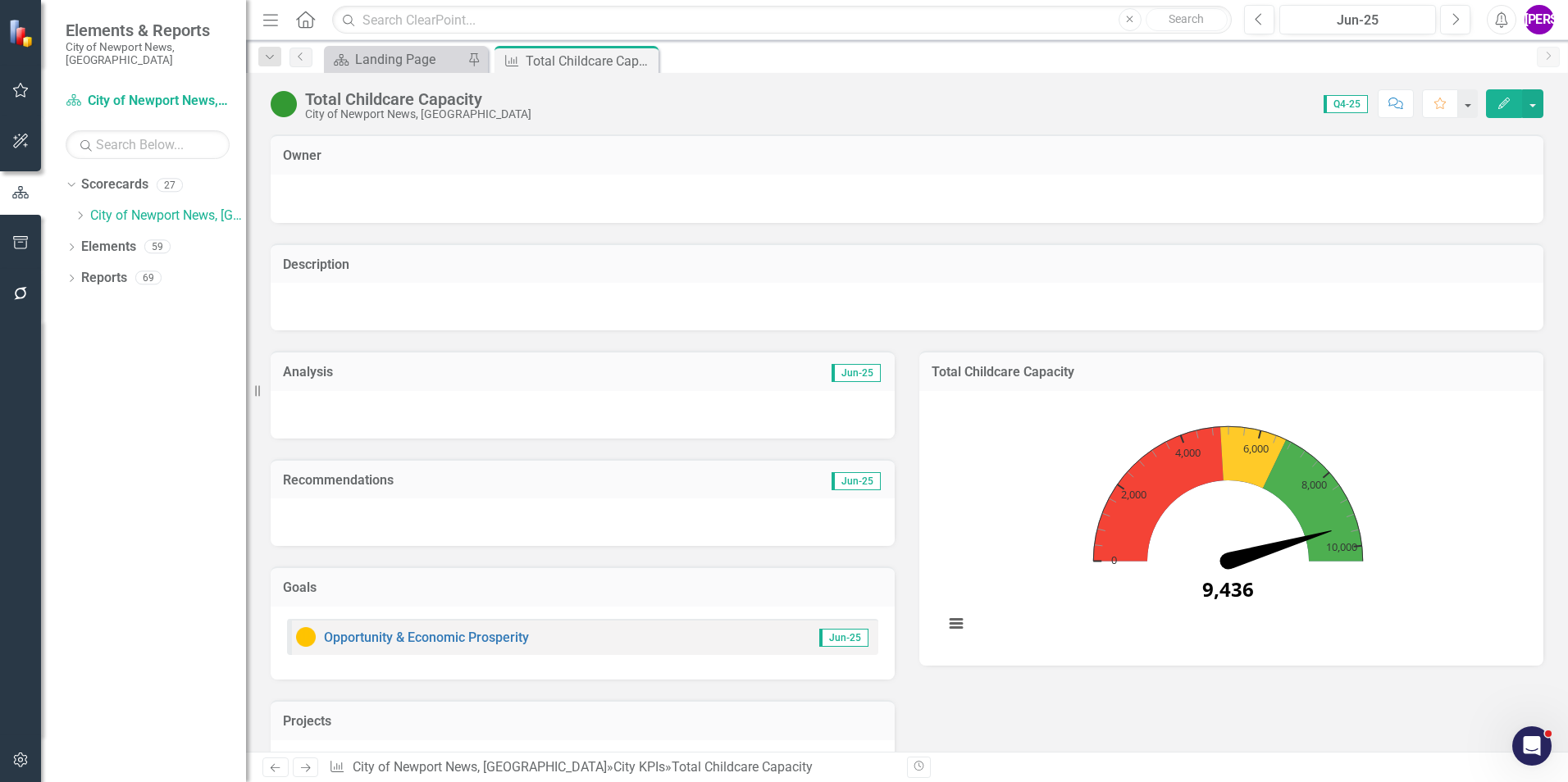
click at [474, 91] on div "Total Childcare Capacity" at bounding box center [418, 99] width 226 height 18
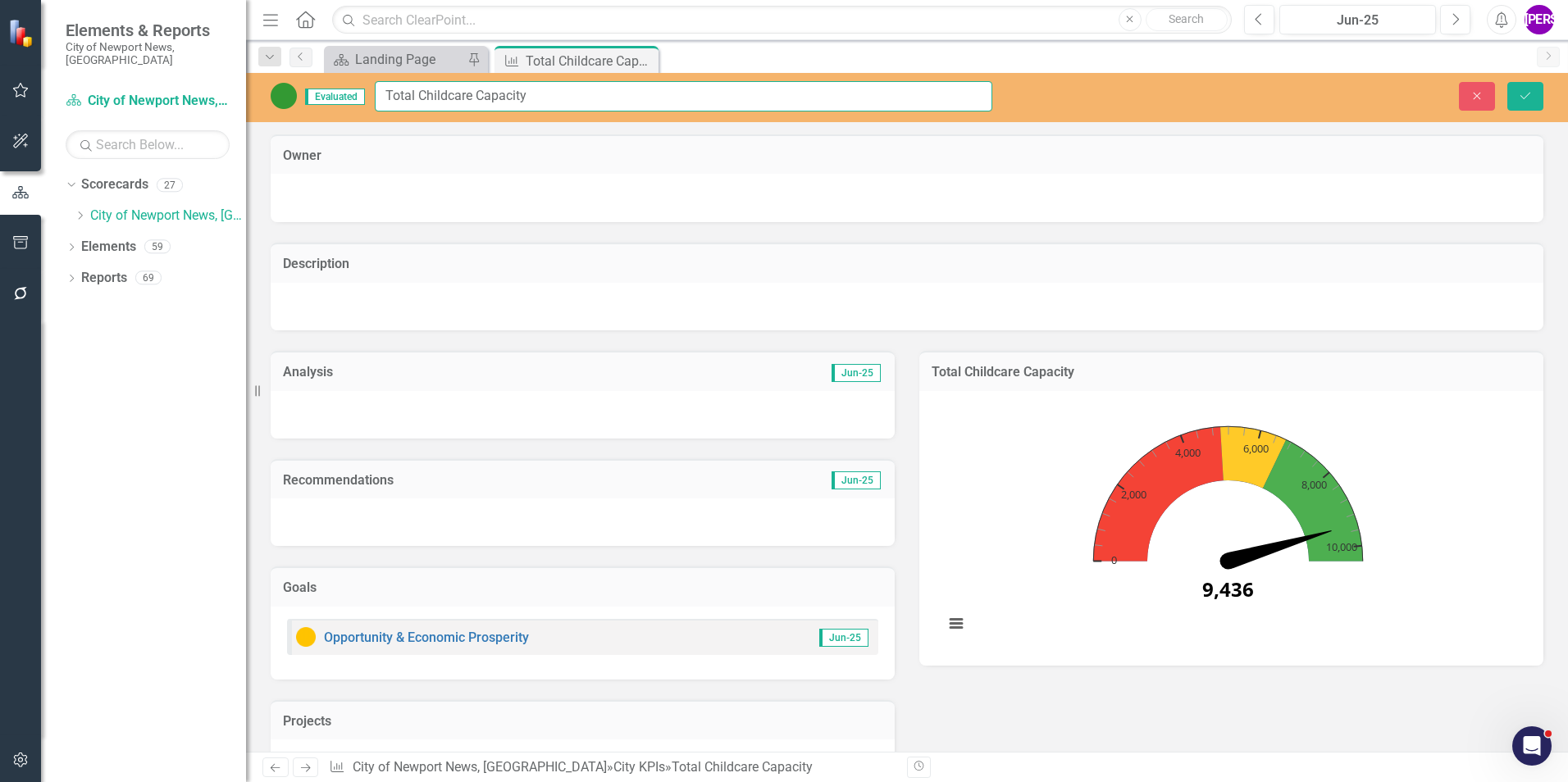
drag, startPoint x: 530, startPoint y: 96, endPoint x: 351, endPoint y: 89, distance: 179.1
click at [351, 89] on div "Evaluated Total Childcare Capacity" at bounding box center [631, 97] width 721 height 30
click at [0, 0] on icon "Close" at bounding box center [0, 0] width 0 height 0
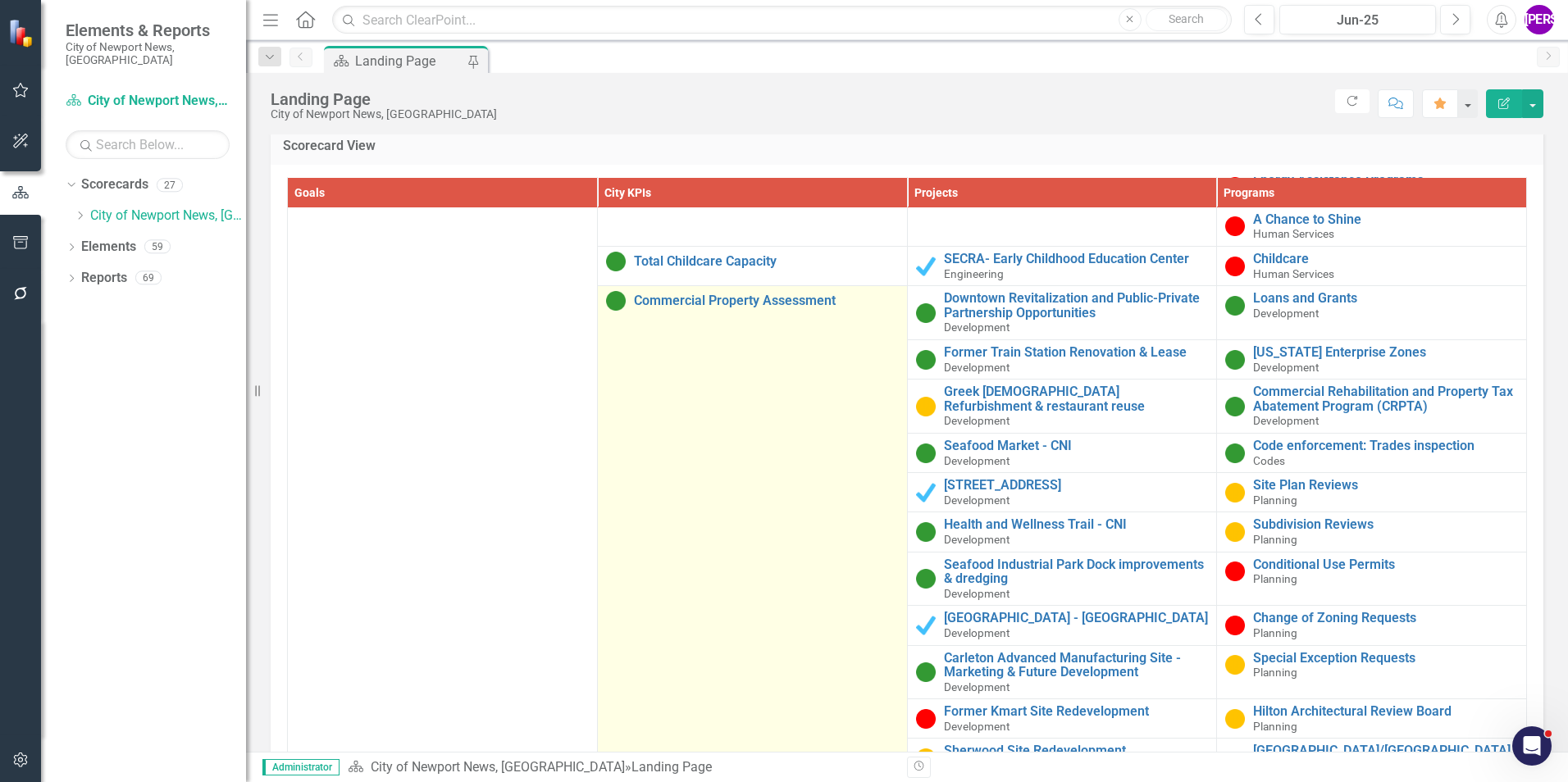
scroll to position [1148, 0]
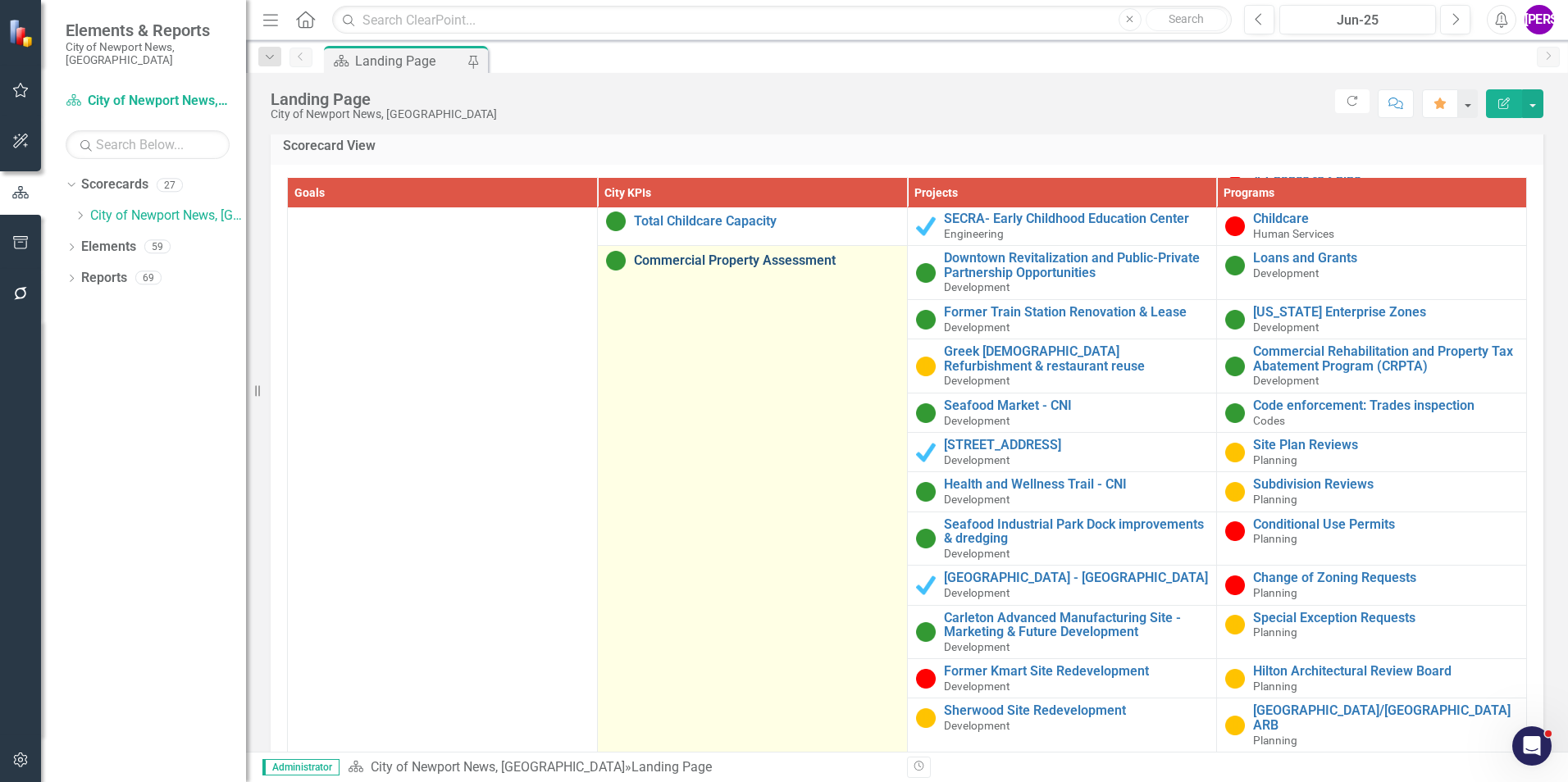
click at [673, 269] on link "Commercial Property Assessment" at bounding box center [766, 261] width 265 height 15
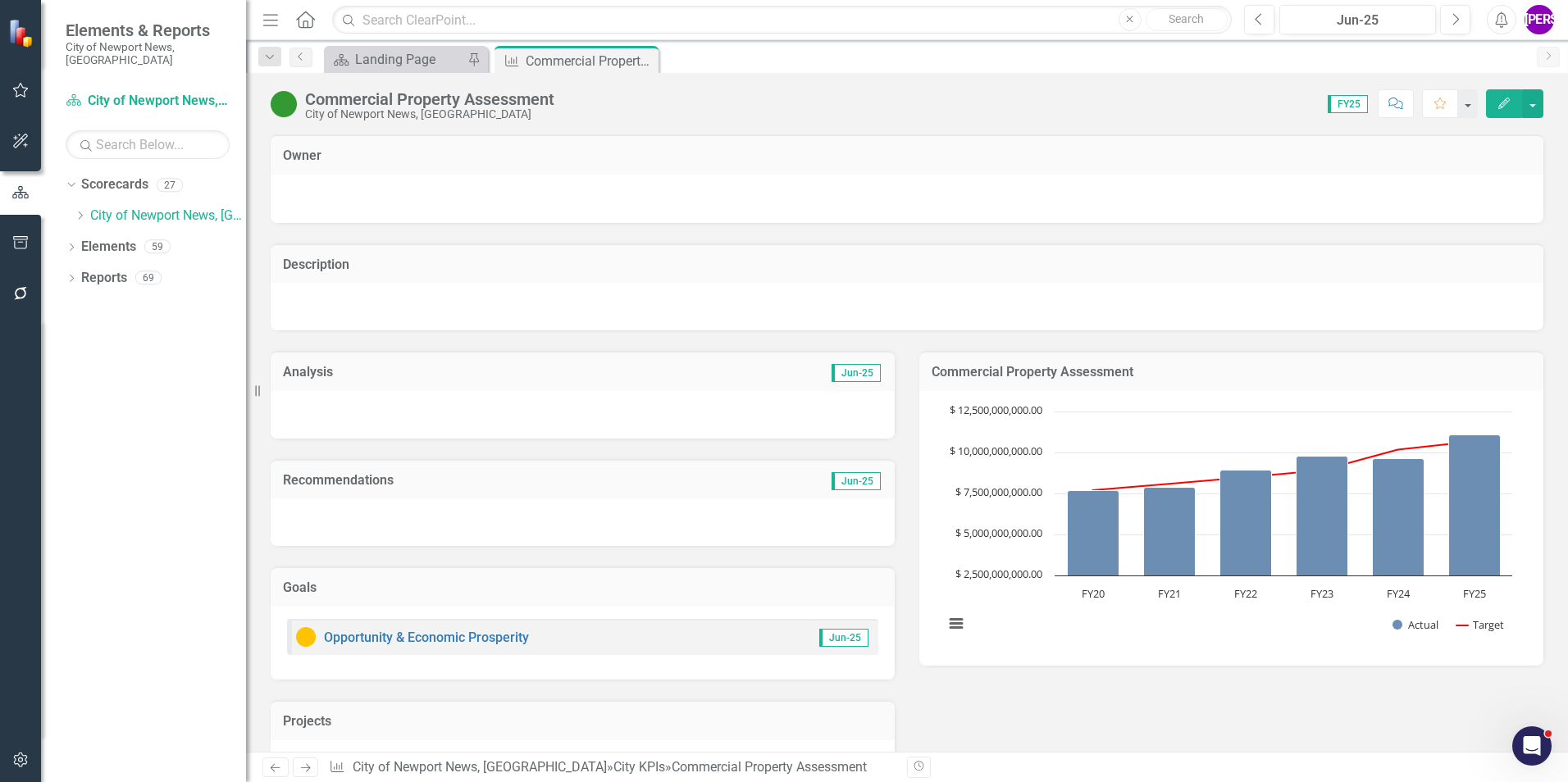
click at [500, 93] on div "Commercial Property Assessment" at bounding box center [430, 99] width 250 height 18
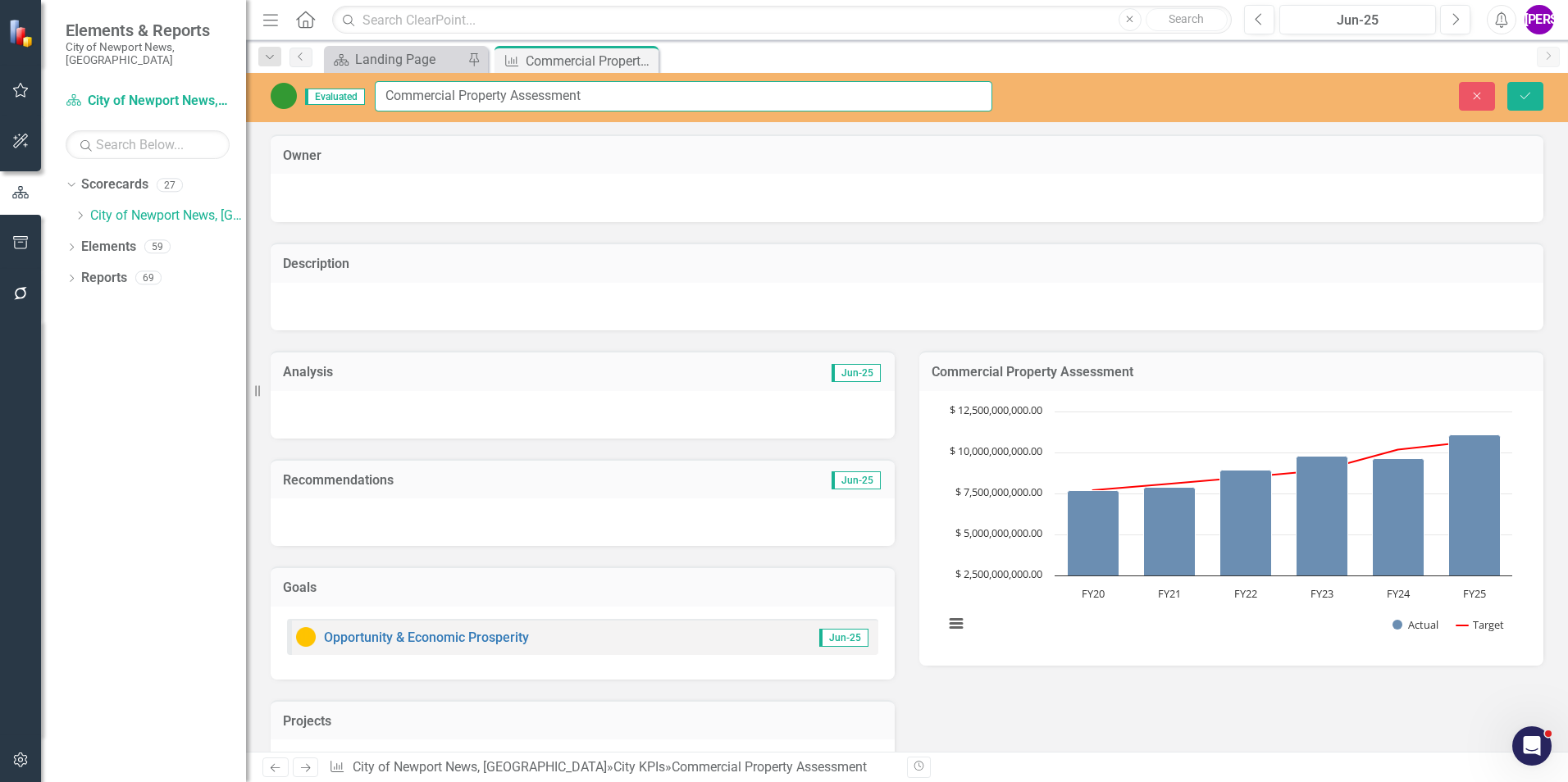
drag, startPoint x: 617, startPoint y: 87, endPoint x: 380, endPoint y: 98, distance: 237.3
click at [380, 98] on input "Commercial Property Assessment" at bounding box center [684, 97] width 618 height 30
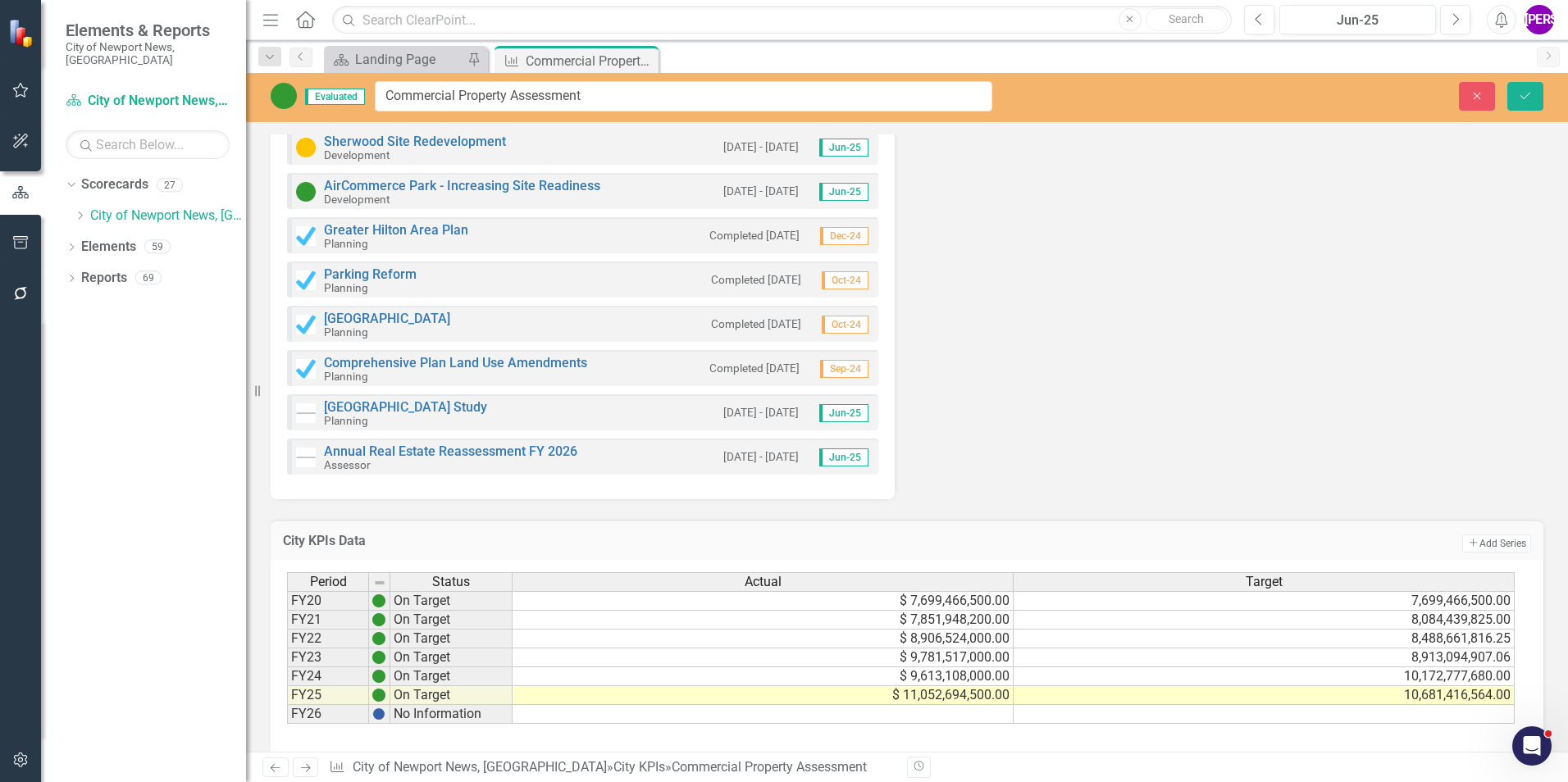
scroll to position [1090, 0]
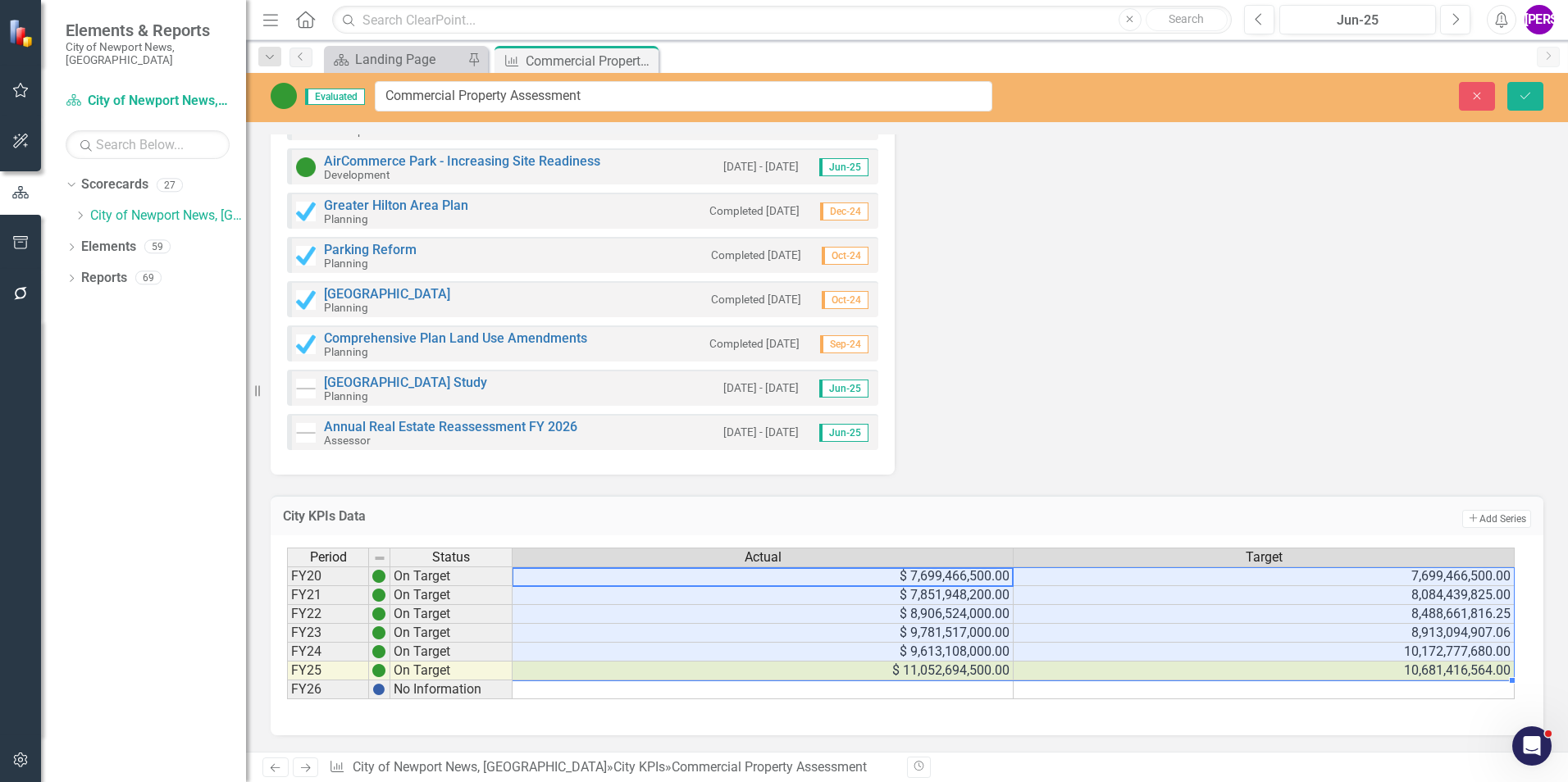
drag, startPoint x: 893, startPoint y: 575, endPoint x: 1234, endPoint y: 669, distance: 353.7
click at [1234, 669] on tbody "FY20 On Target $ 7,699,466,500.00 7,699,466,500.00 FY21 On Target $ 7,851,948,2…" at bounding box center [900, 634] width 1228 height 133
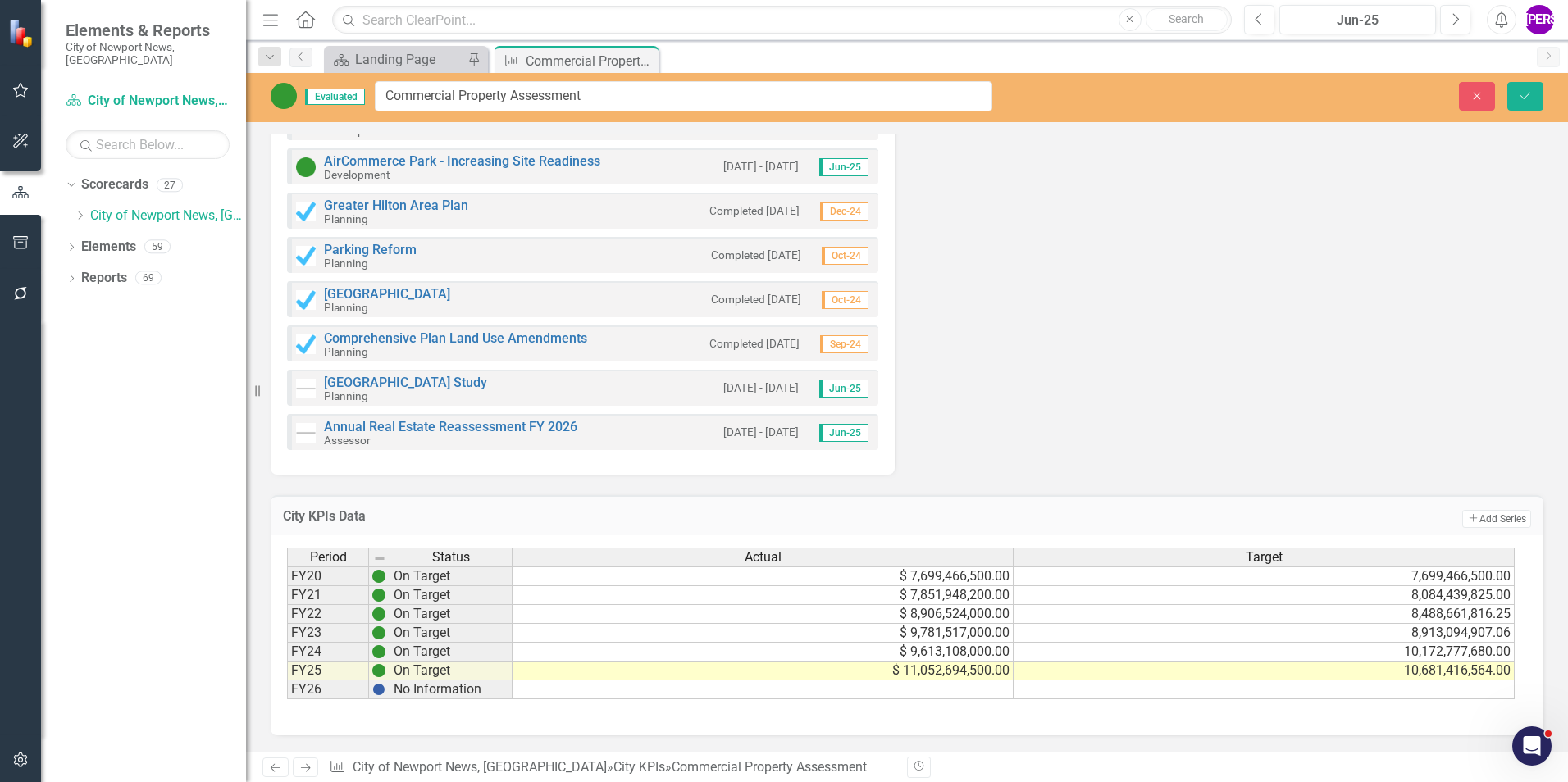
drag, startPoint x: 643, startPoint y: 56, endPoint x: 665, endPoint y: 60, distance: 22.4
click at [0, 0] on icon "Close" at bounding box center [0, 0] width 0 height 0
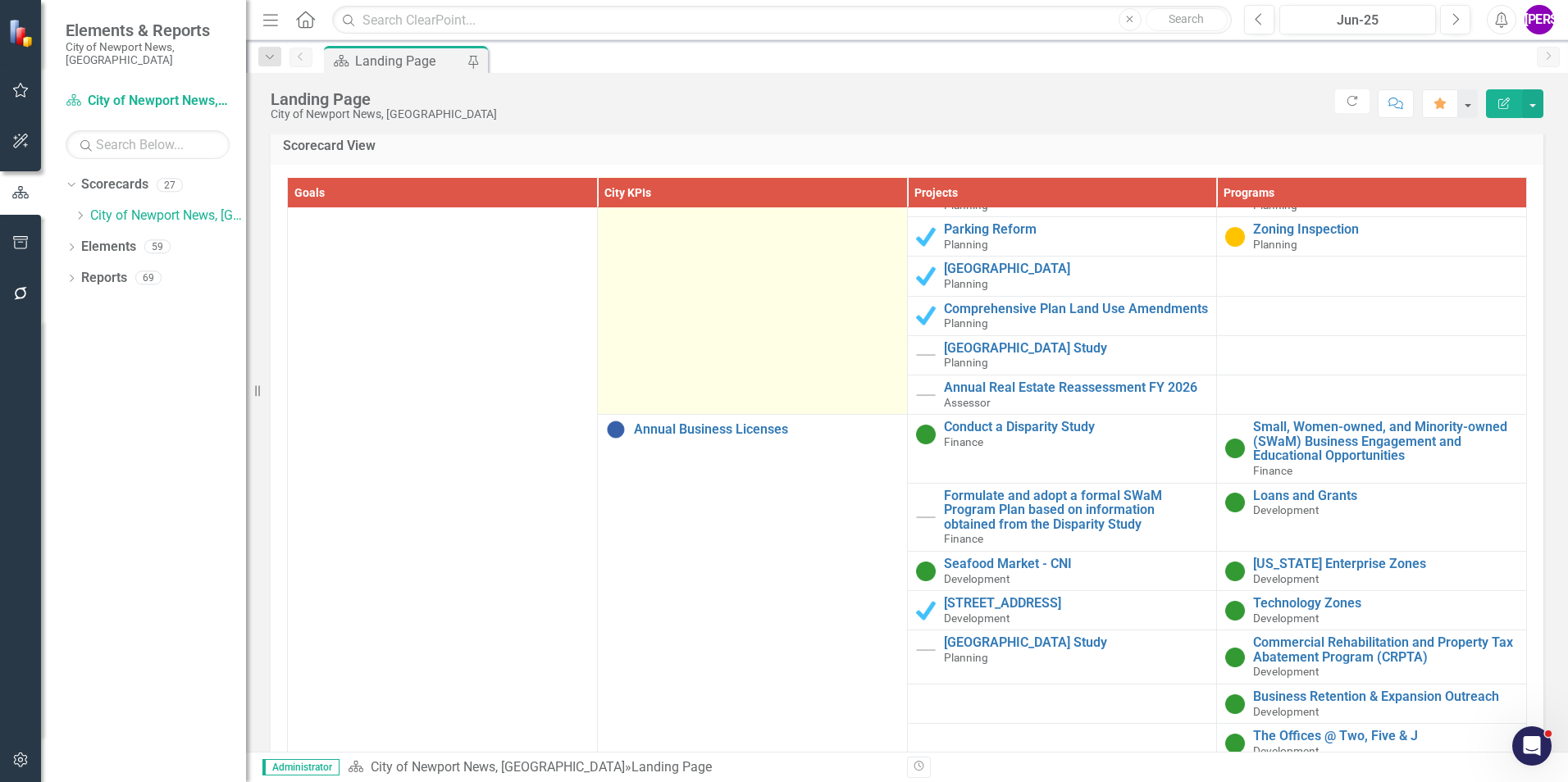
scroll to position [1804, 0]
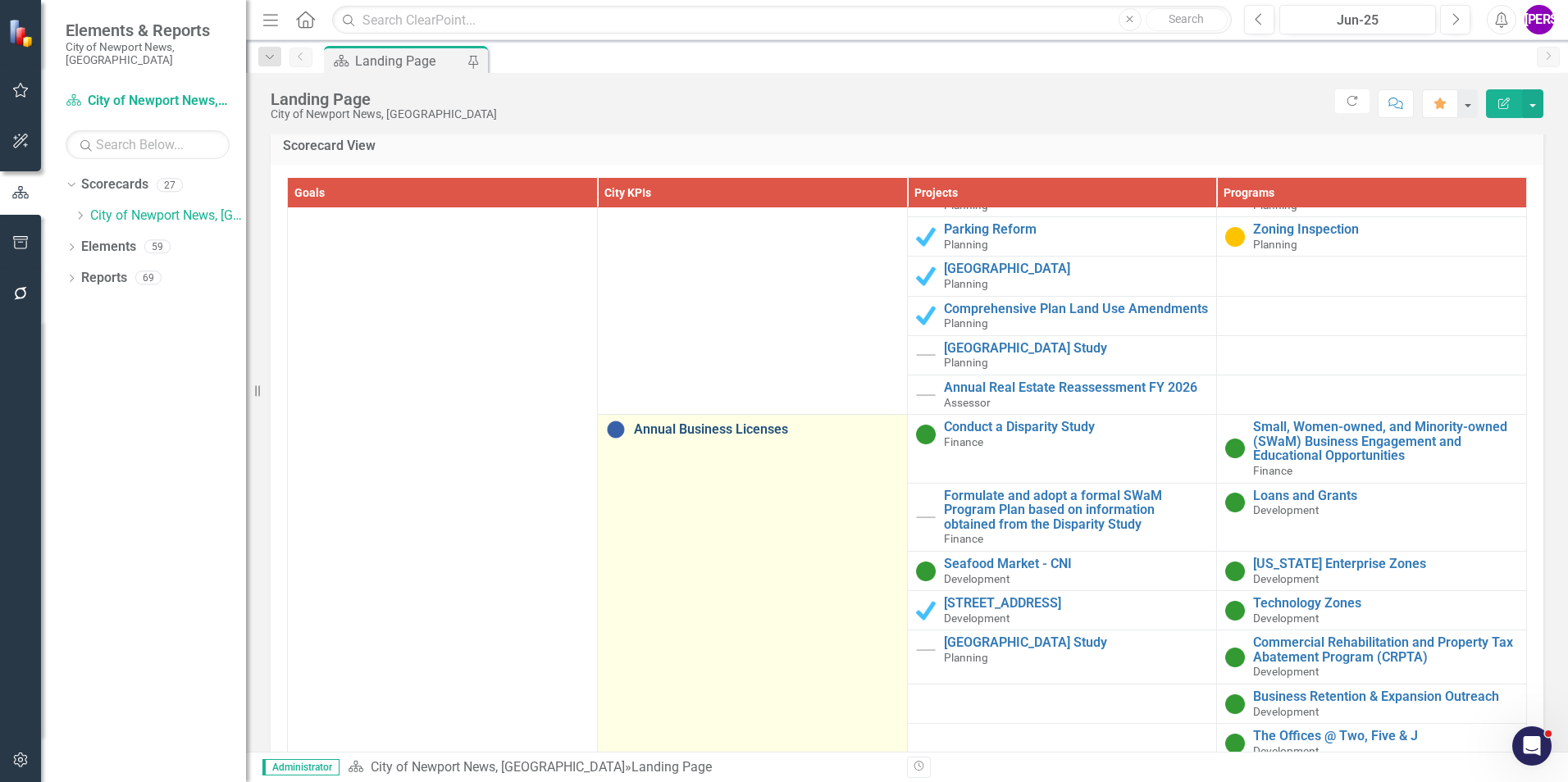
click at [714, 437] on link "Annual Business Licenses" at bounding box center [766, 429] width 265 height 15
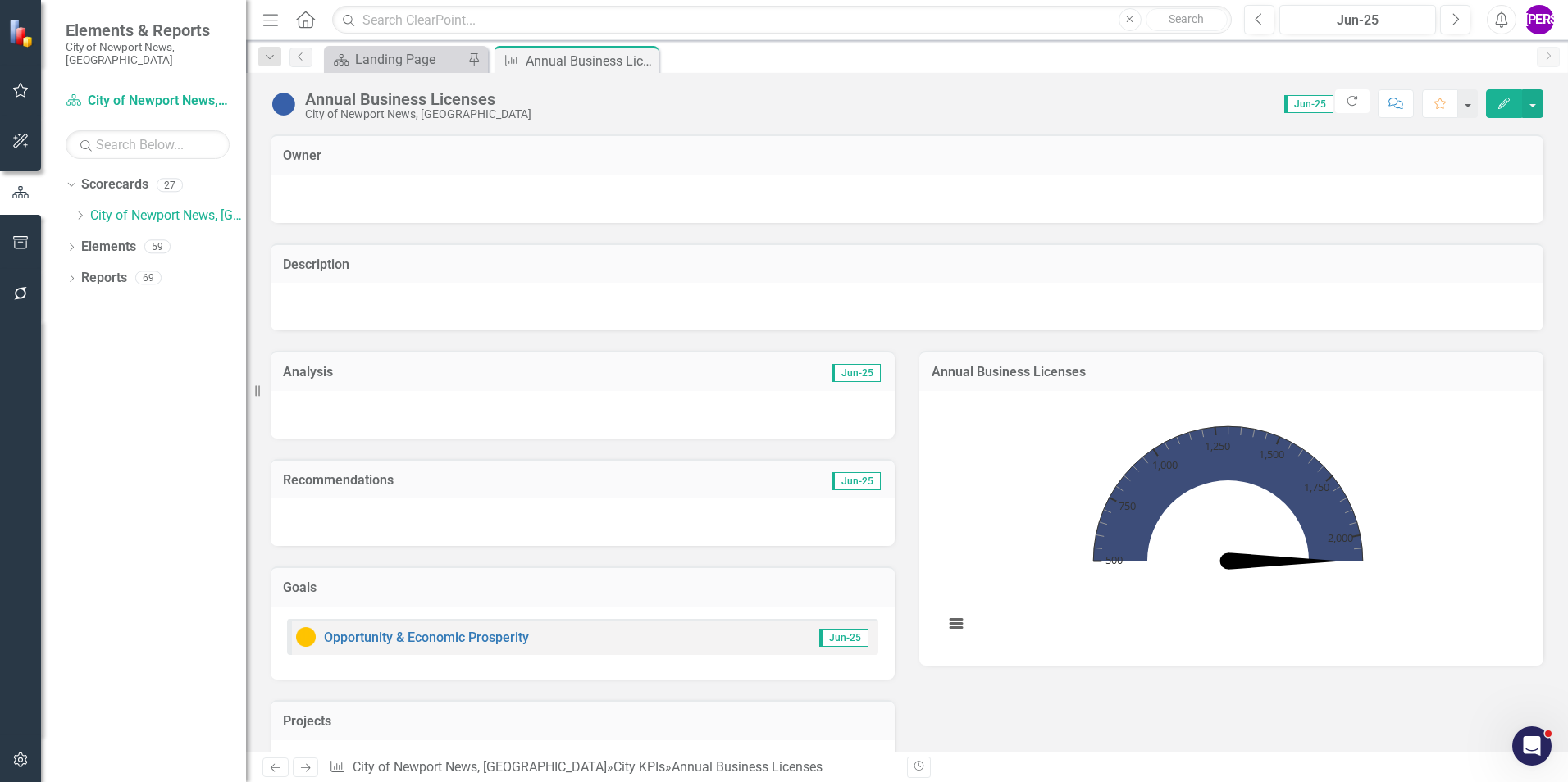
click at [480, 100] on div "Annual Business Licenses" at bounding box center [418, 99] width 226 height 18
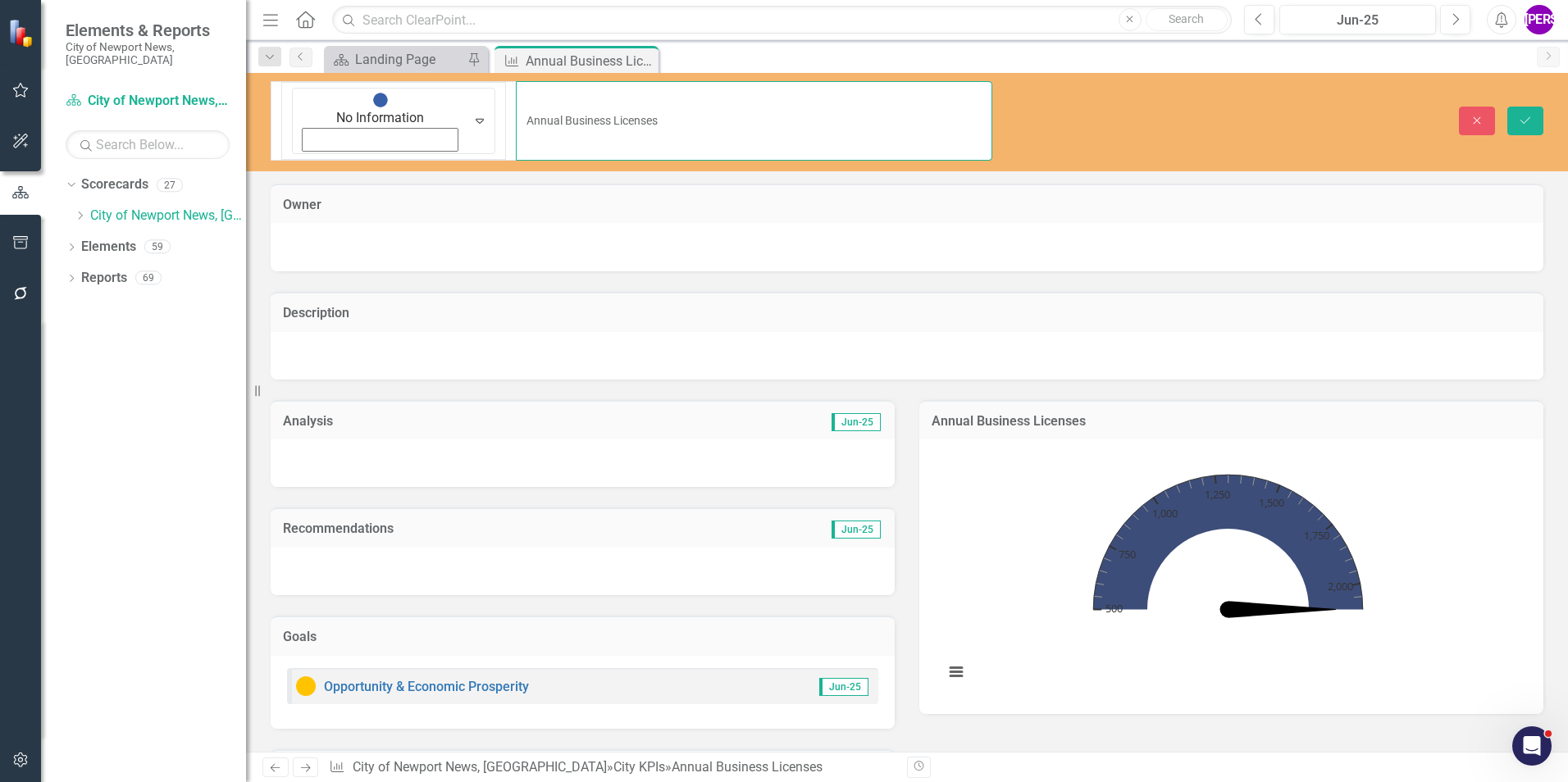
drag, startPoint x: 546, startPoint y: 91, endPoint x: 324, endPoint y: 82, distance: 222.2
click at [515, 82] on input "Annual Business Licenses" at bounding box center [753, 121] width 477 height 80
click at [774, 236] on div at bounding box center [906, 246] width 1240 height 20
click at [648, 60] on icon "Close" at bounding box center [643, 60] width 16 height 13
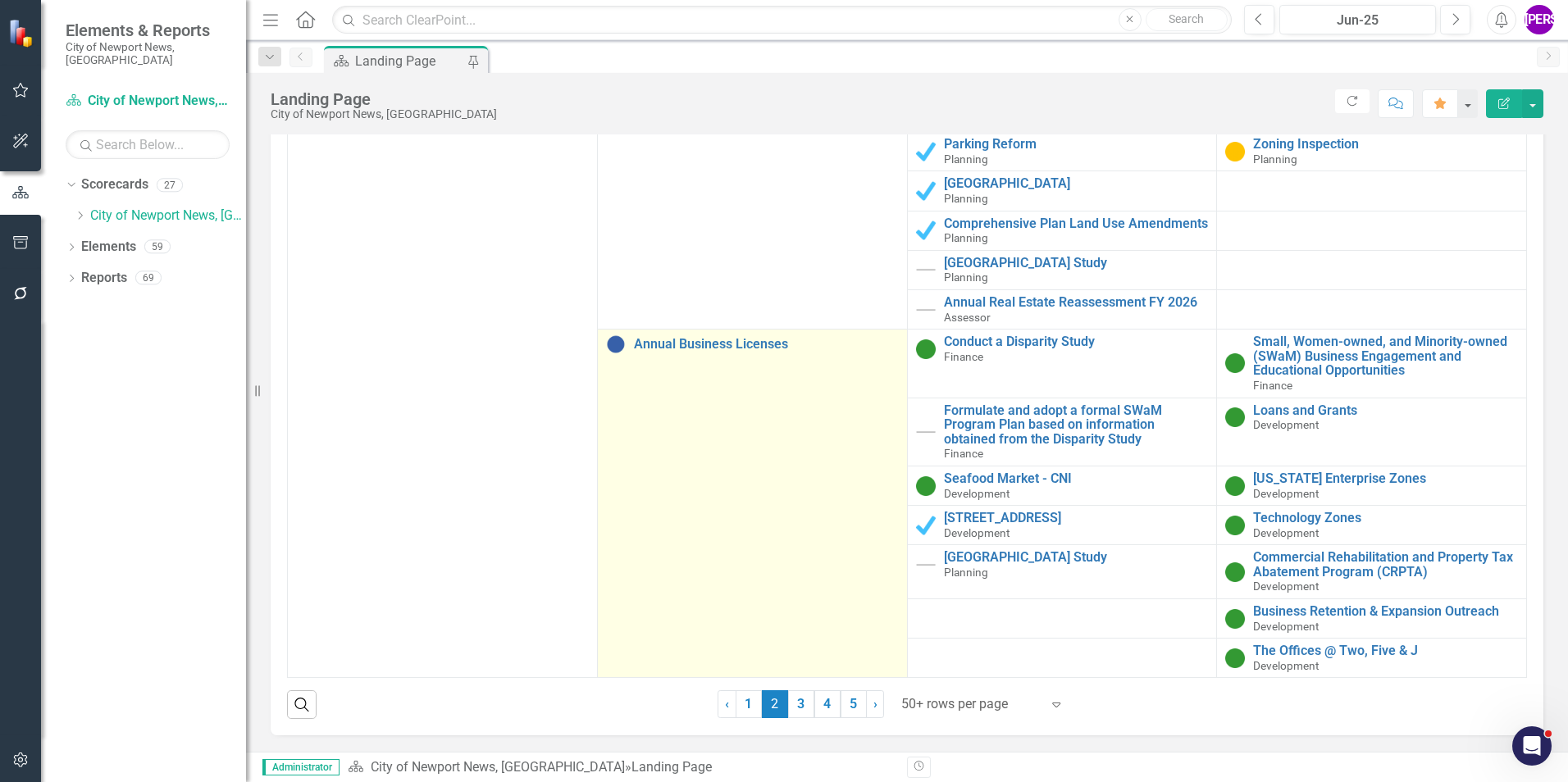
scroll to position [1835, 0]
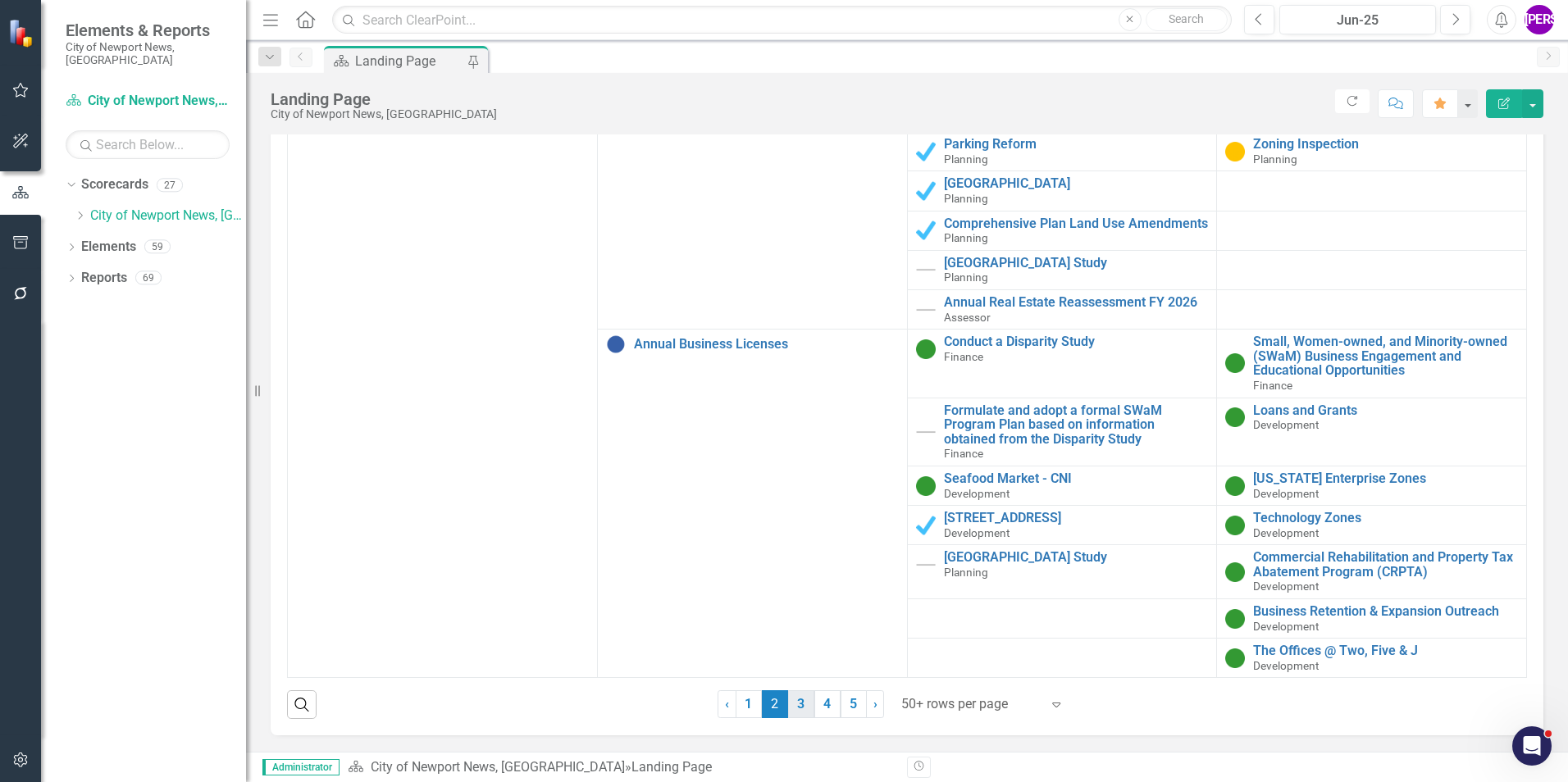
click at [797, 699] on link "3" at bounding box center [801, 704] width 26 height 28
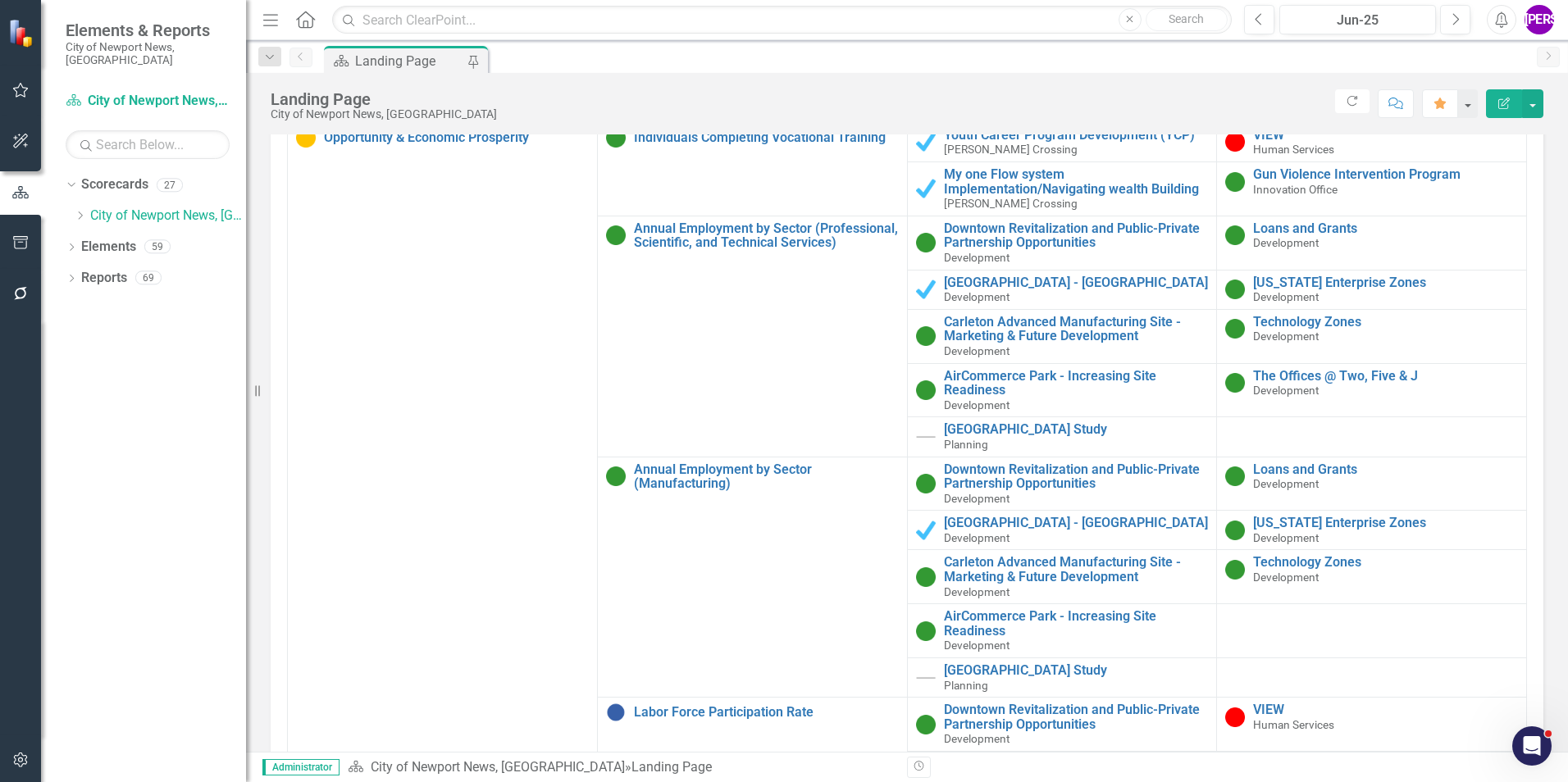
scroll to position [1561, 0]
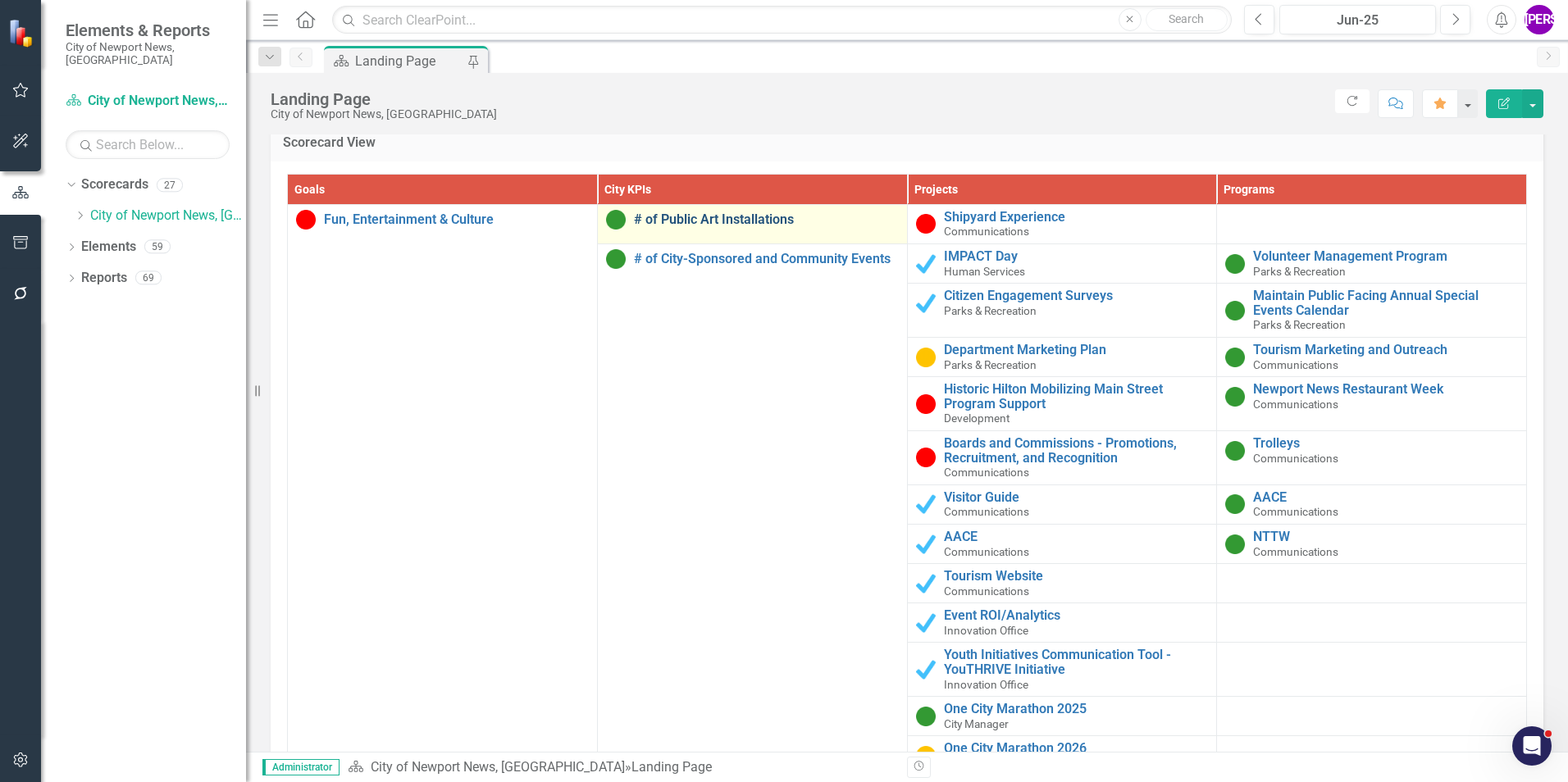
click at [704, 214] on link "# of Public Art Installations" at bounding box center [766, 219] width 265 height 15
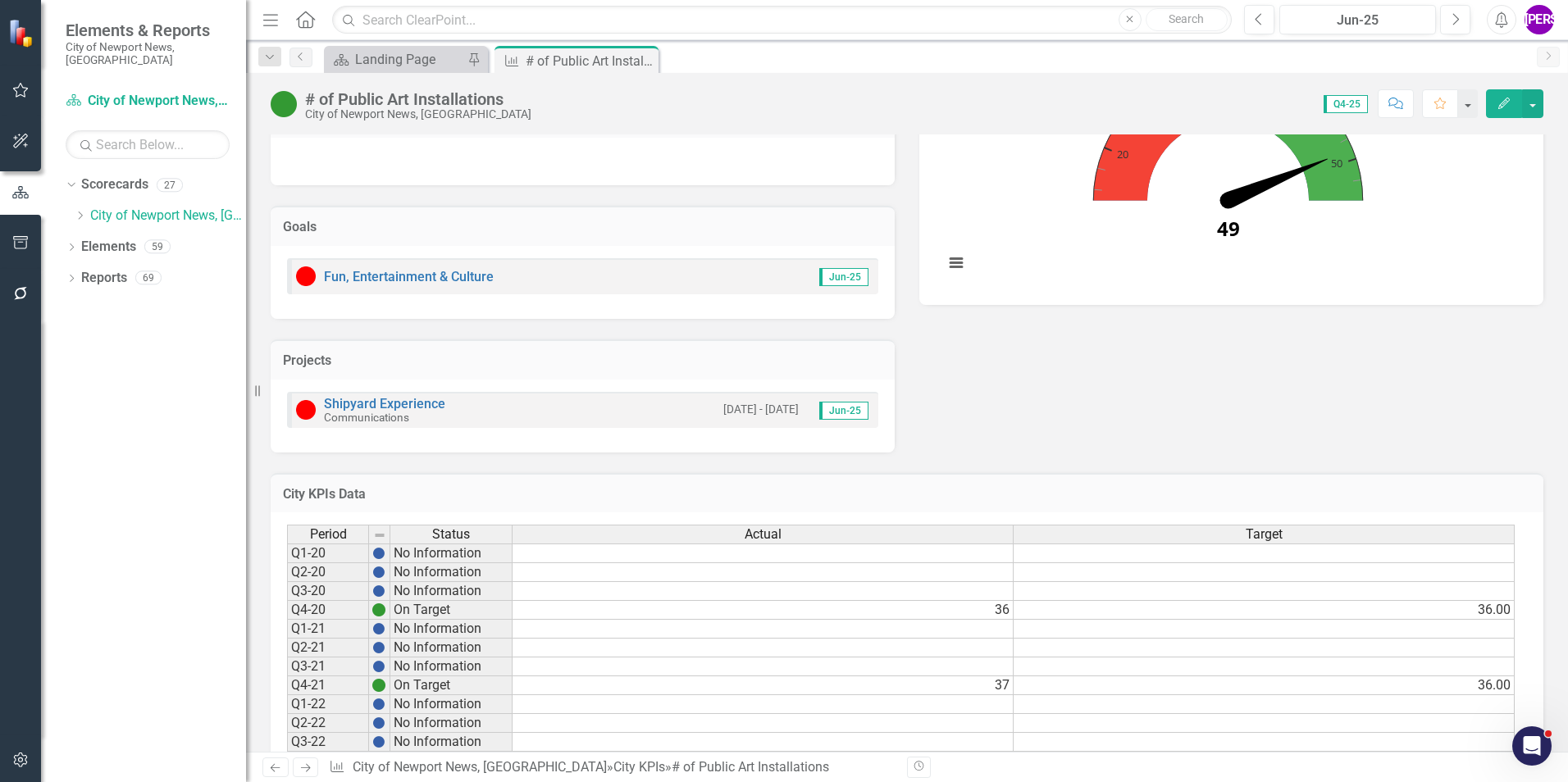
scroll to position [722, 0]
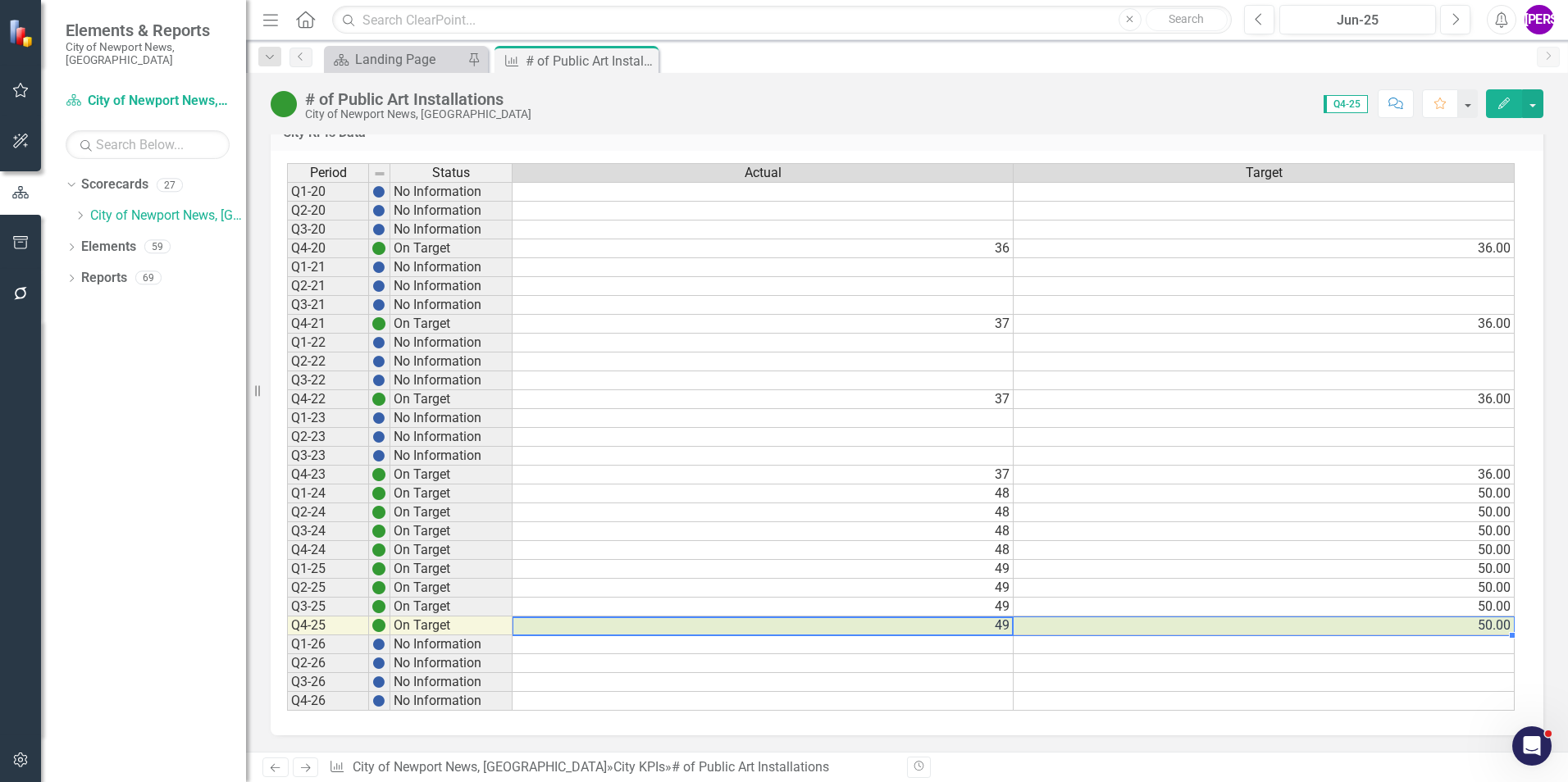
drag, startPoint x: 1000, startPoint y: 628, endPoint x: 1057, endPoint y: 624, distance: 57.1
click at [1057, 624] on tr "Q4-25 On Target 49 50.00" at bounding box center [900, 626] width 1228 height 19
click at [287, 428] on div "Period Status Actual Target Q1-20 No Information Q2-20 No Information Q3-20 No …" at bounding box center [287, 437] width 0 height 548
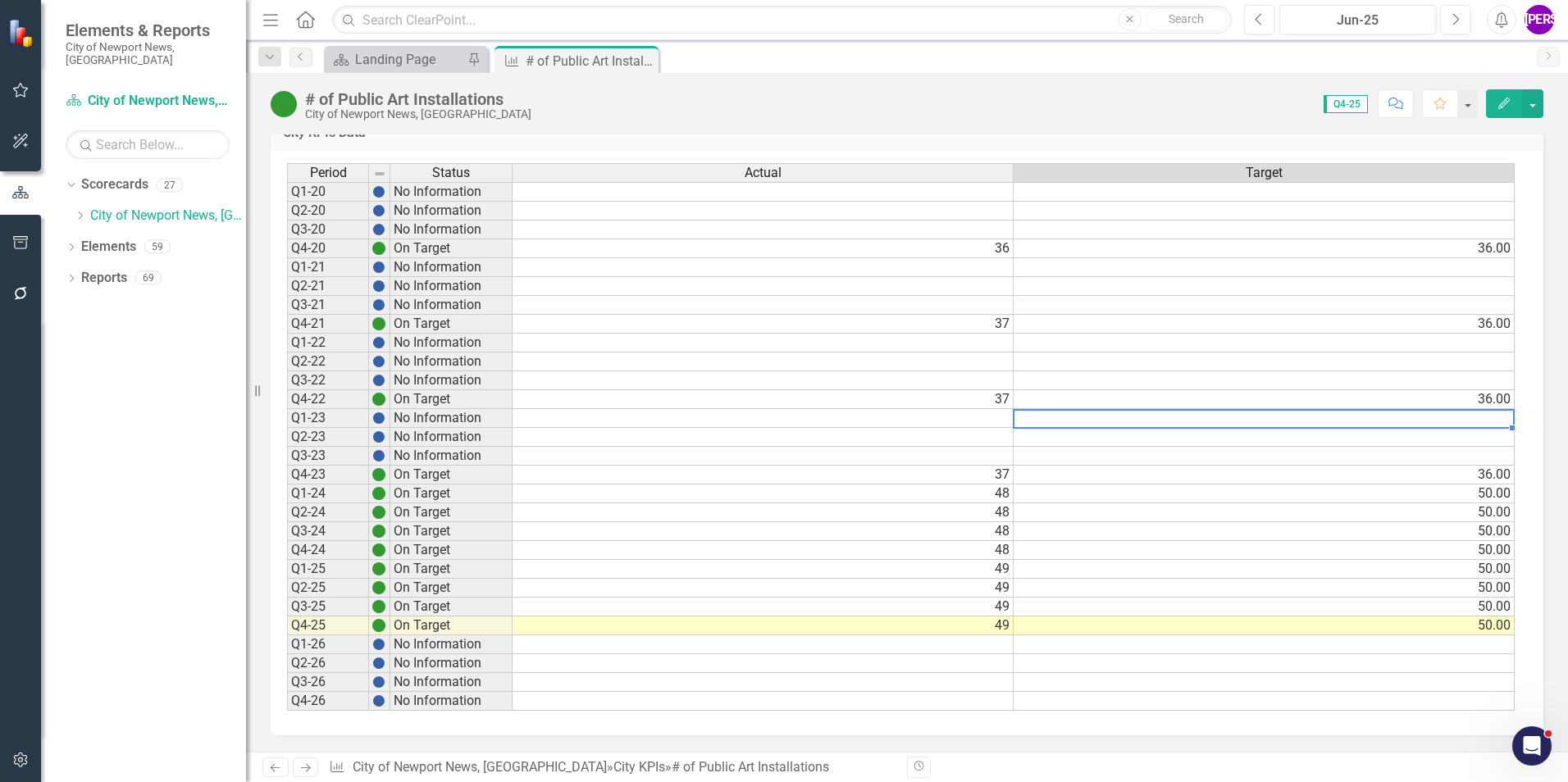
click at [503, 92] on div "# of Public Art Installations" at bounding box center [418, 99] width 226 height 18
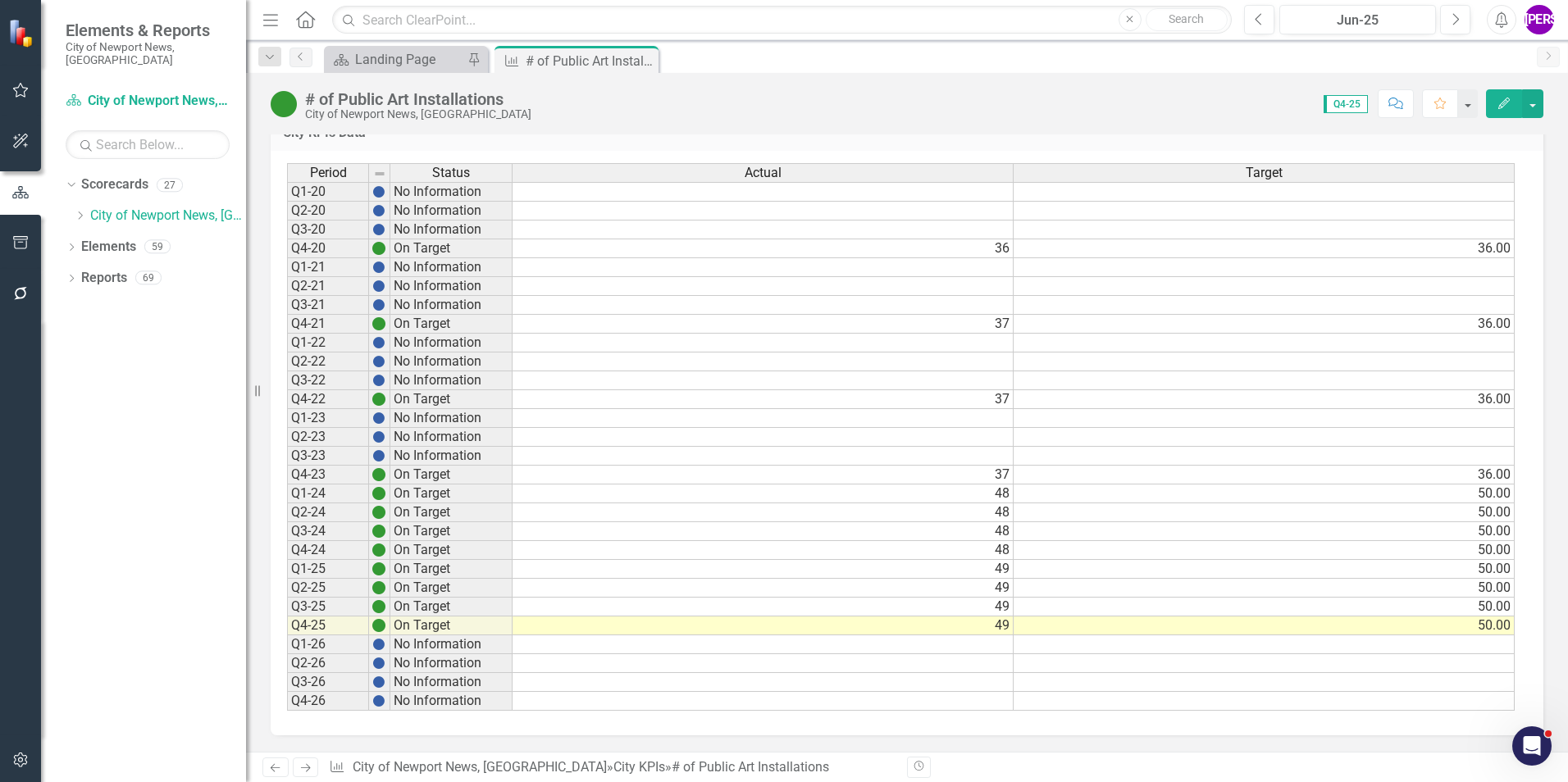
click at [503, 92] on div "# of Public Art Installations" at bounding box center [418, 99] width 226 height 18
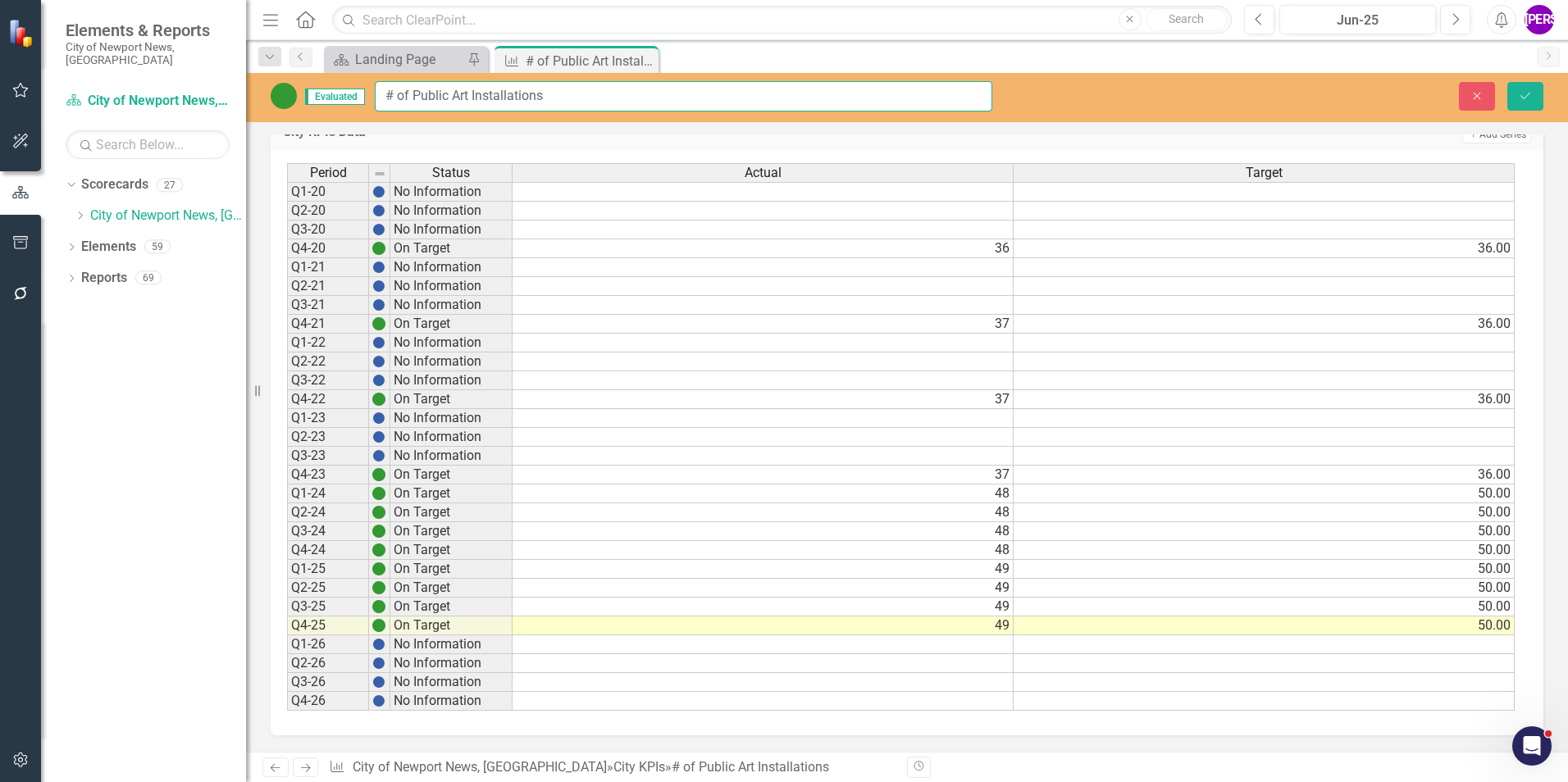
drag, startPoint x: 542, startPoint y: 90, endPoint x: 374, endPoint y: 91, distance: 168.0
click at [374, 91] on div "Evaluated # of Public Art Installations" at bounding box center [631, 97] width 721 height 30
drag, startPoint x: 1060, startPoint y: 273, endPoint x: 1159, endPoint y: 227, distance: 109.2
click at [1060, 273] on td at bounding box center [1265, 268] width 501 height 19
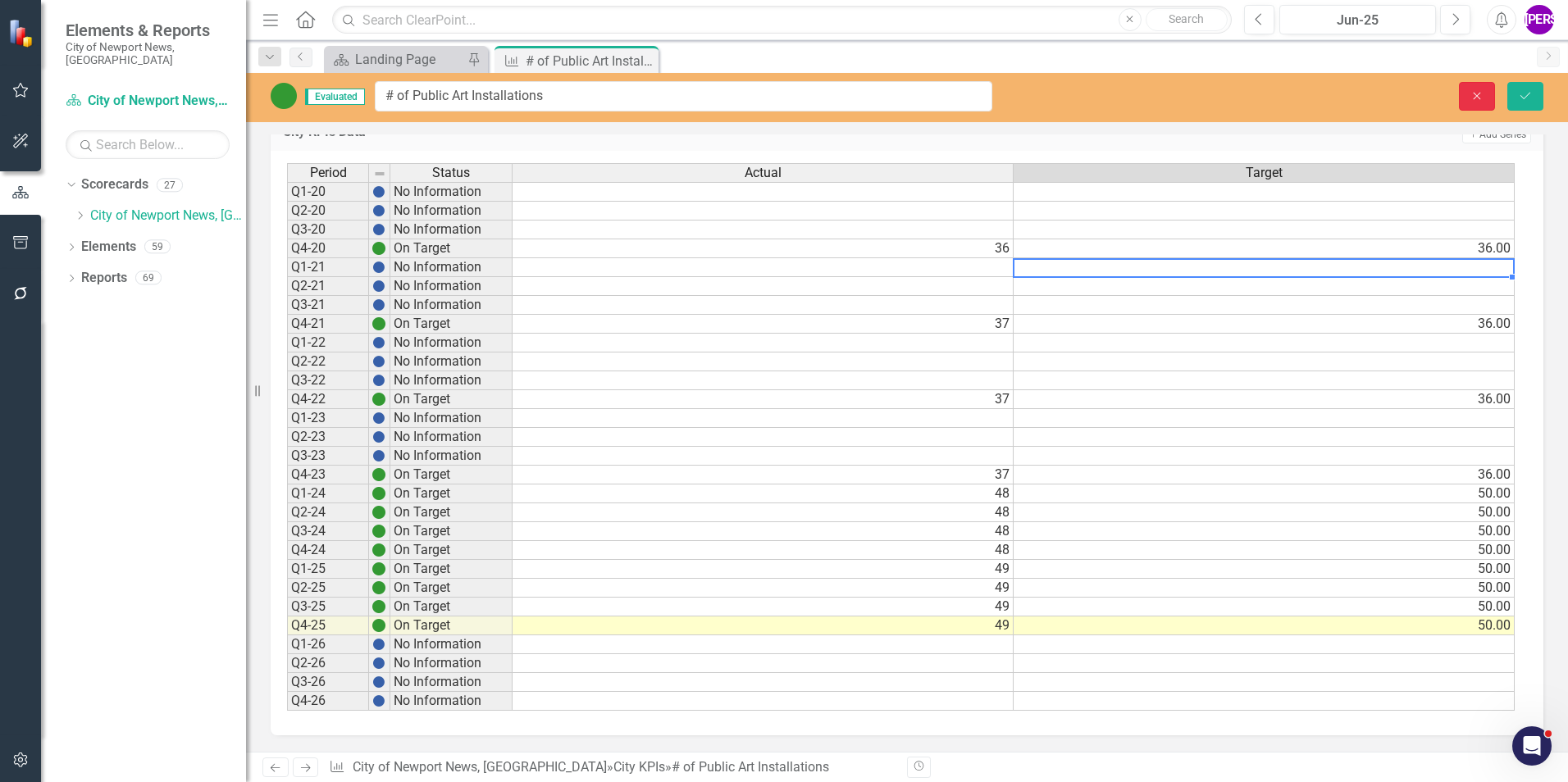
click at [1466, 103] on button "Close" at bounding box center [1476, 96] width 36 height 29
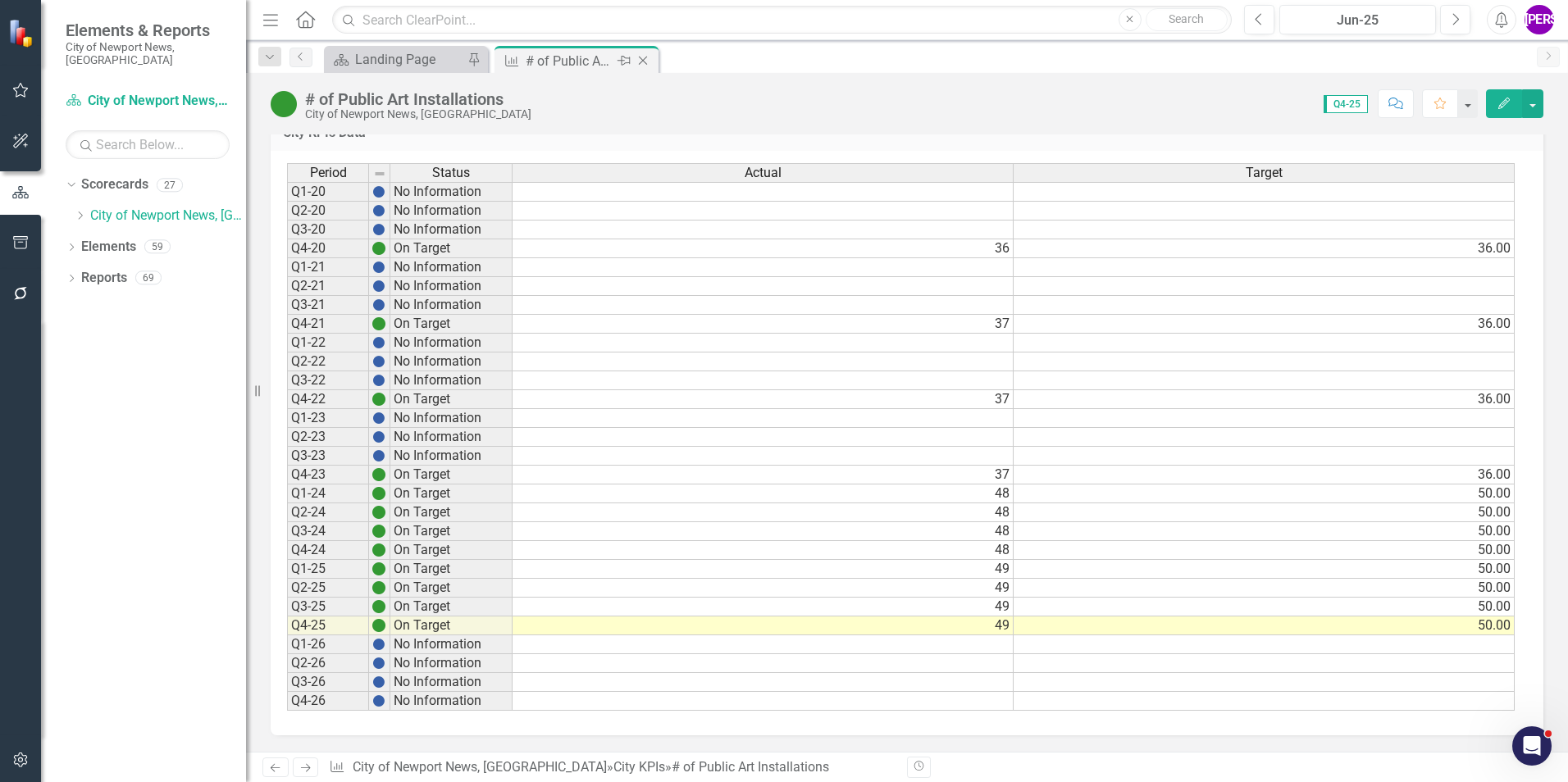
click at [647, 62] on icon "Close" at bounding box center [643, 60] width 16 height 13
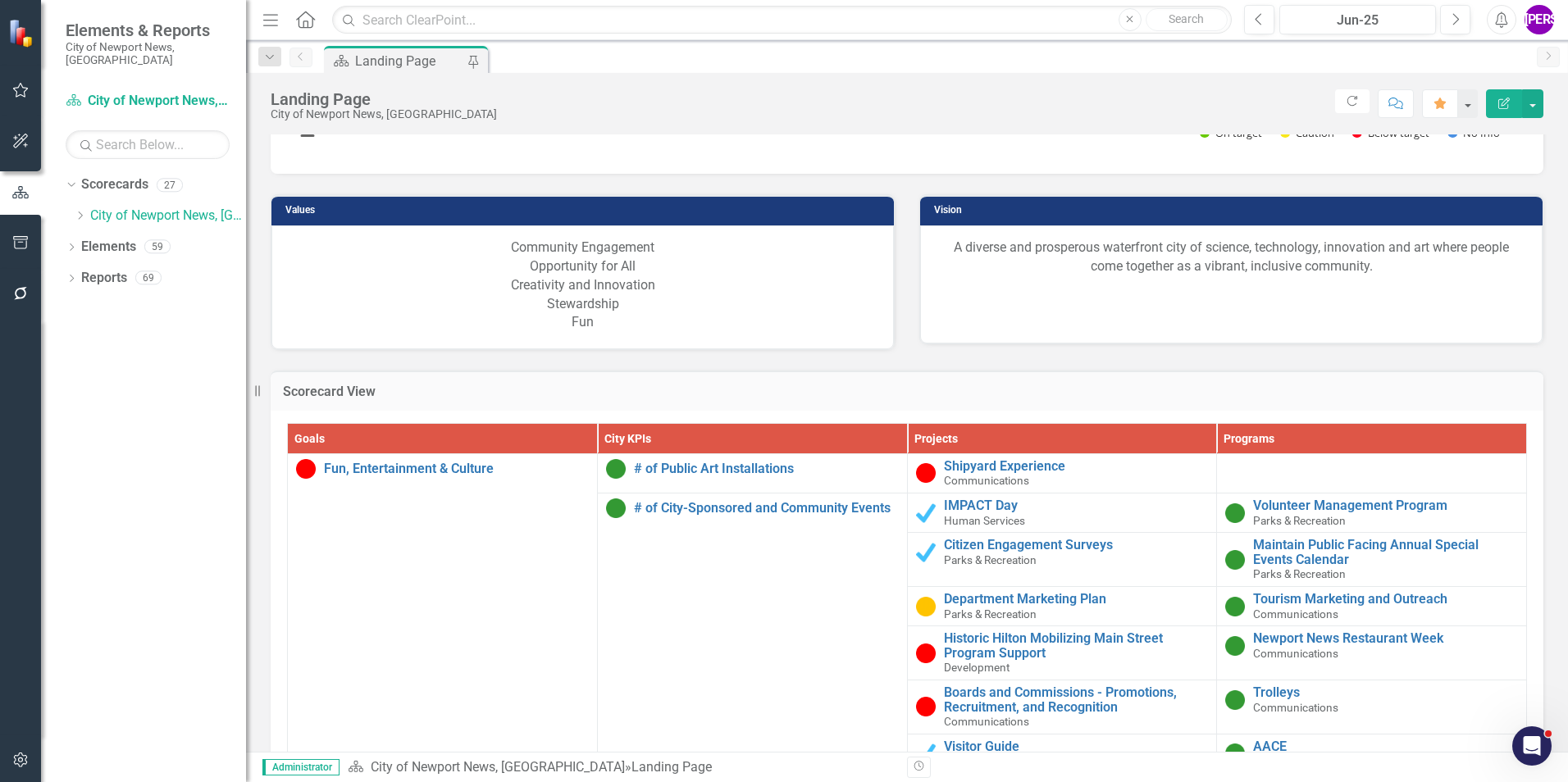
scroll to position [1558, 0]
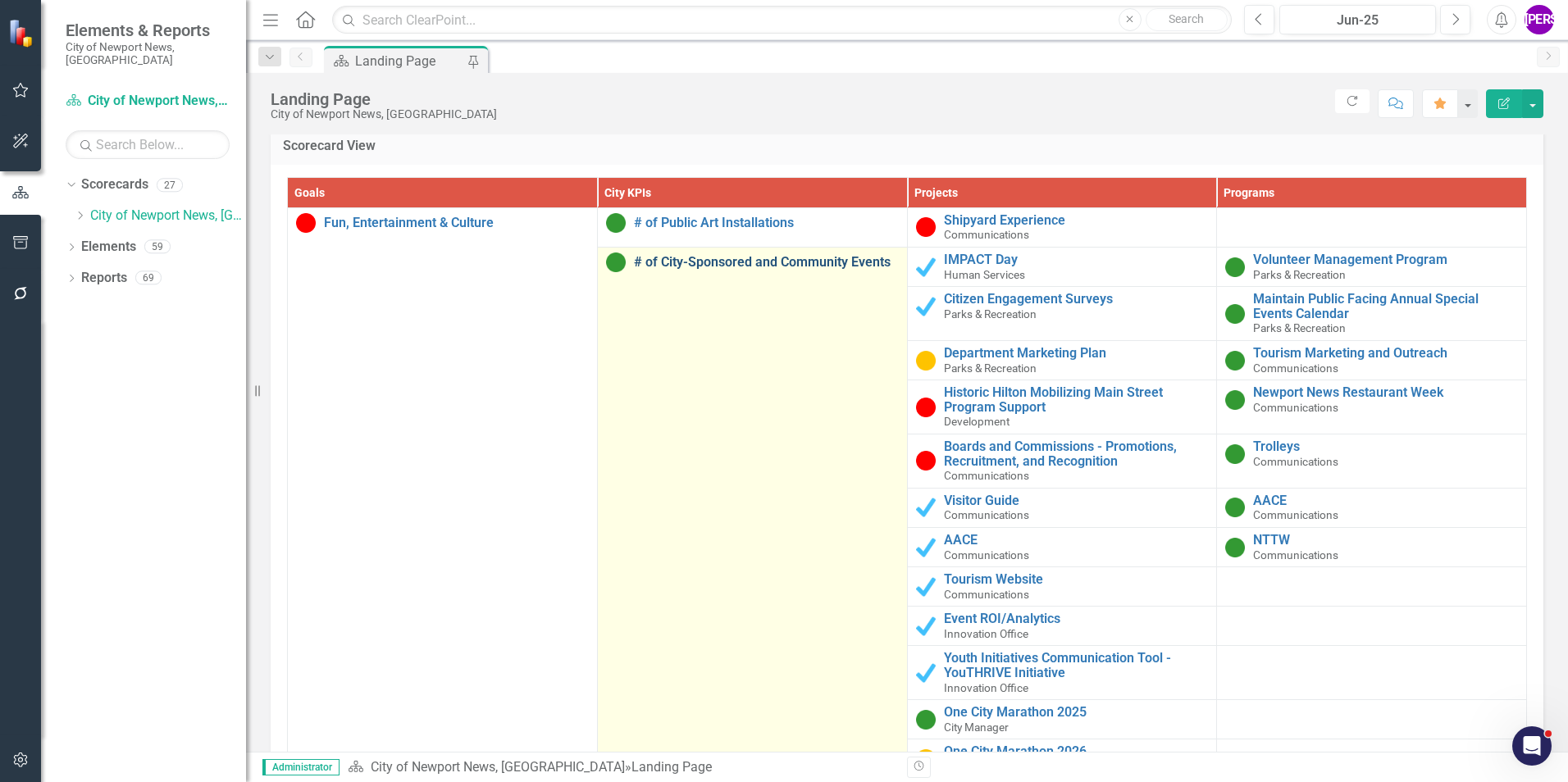
click at [782, 263] on link "# of City-Sponsored and Community Events" at bounding box center [766, 262] width 265 height 15
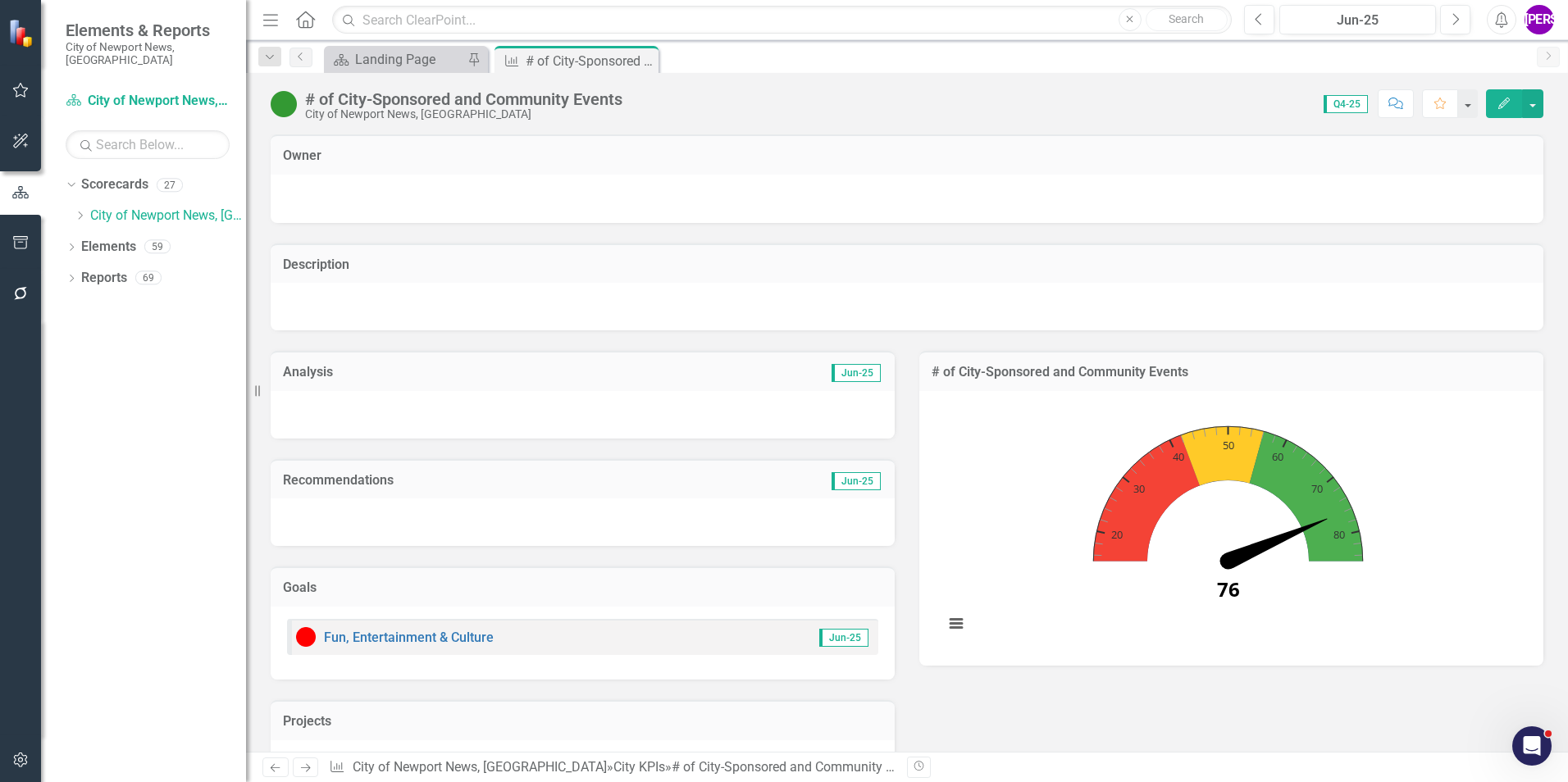
click at [472, 100] on div "# of City-Sponsored and Community Events" at bounding box center [464, 99] width 317 height 18
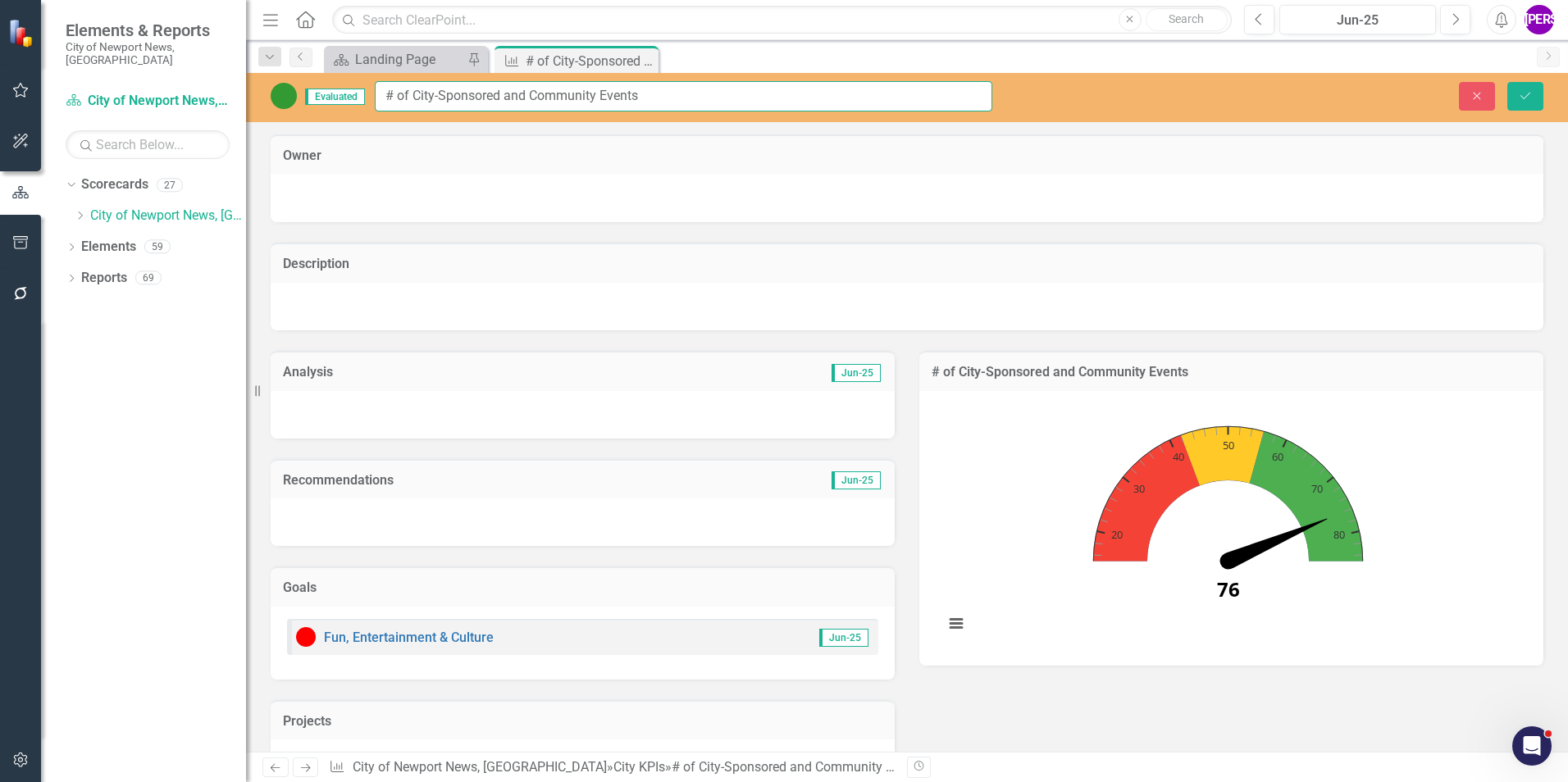
drag, startPoint x: 667, startPoint y: 99, endPoint x: 382, endPoint y: 102, distance: 285.0
click at [382, 102] on input "# of City-Sponsored and Community Events" at bounding box center [684, 97] width 618 height 30
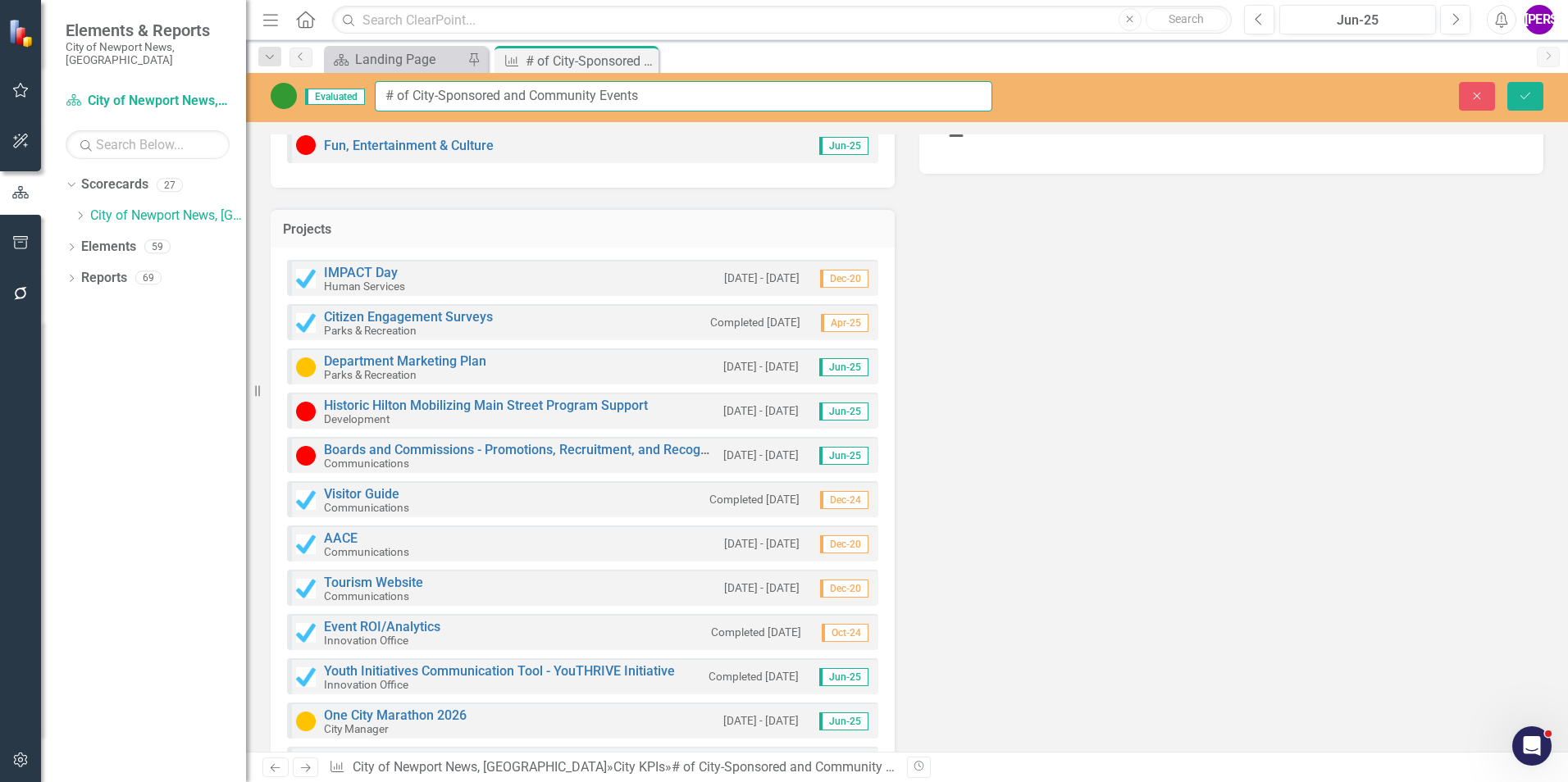
scroll to position [1148, 0]
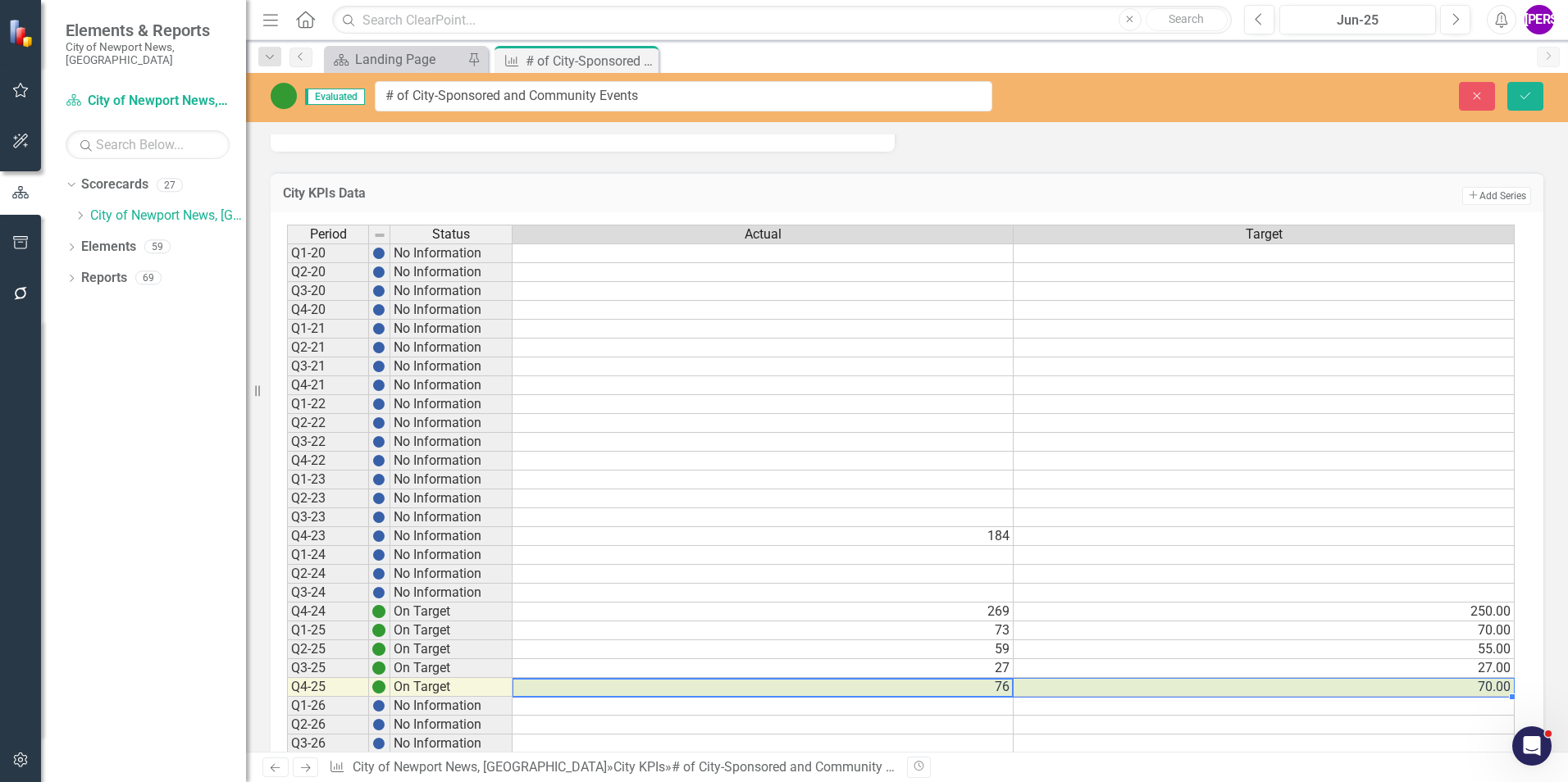
drag, startPoint x: 984, startPoint y: 688, endPoint x: 1041, endPoint y: 688, distance: 57.0
click at [1041, 688] on tr "Q4-25 On Target 76 70.00" at bounding box center [900, 687] width 1228 height 19
drag, startPoint x: 642, startPoint y: 57, endPoint x: 656, endPoint y: 57, distance: 14.0
click at [0, 0] on icon "Close" at bounding box center [0, 0] width 0 height 0
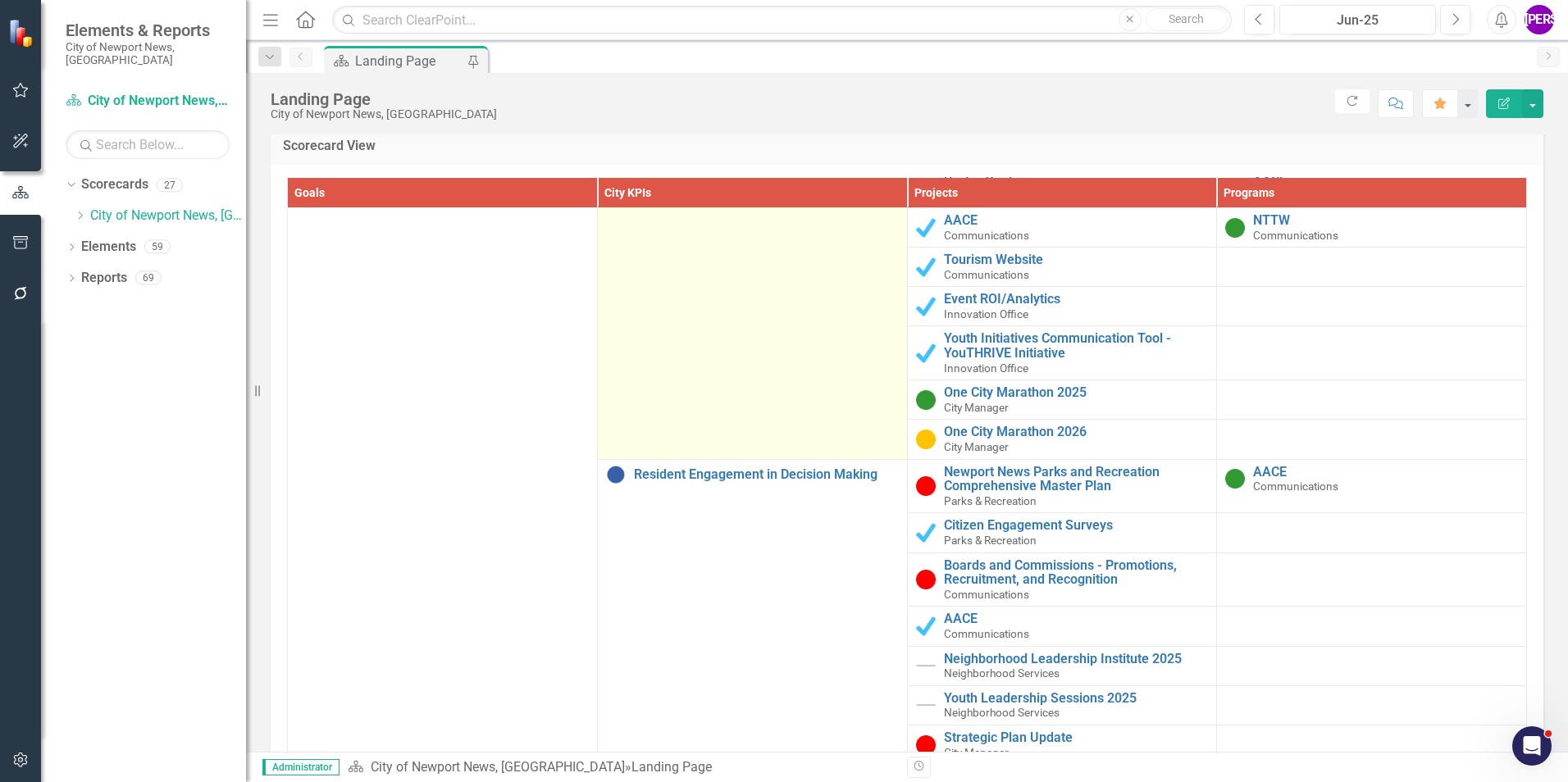
scroll to position [328, 0]
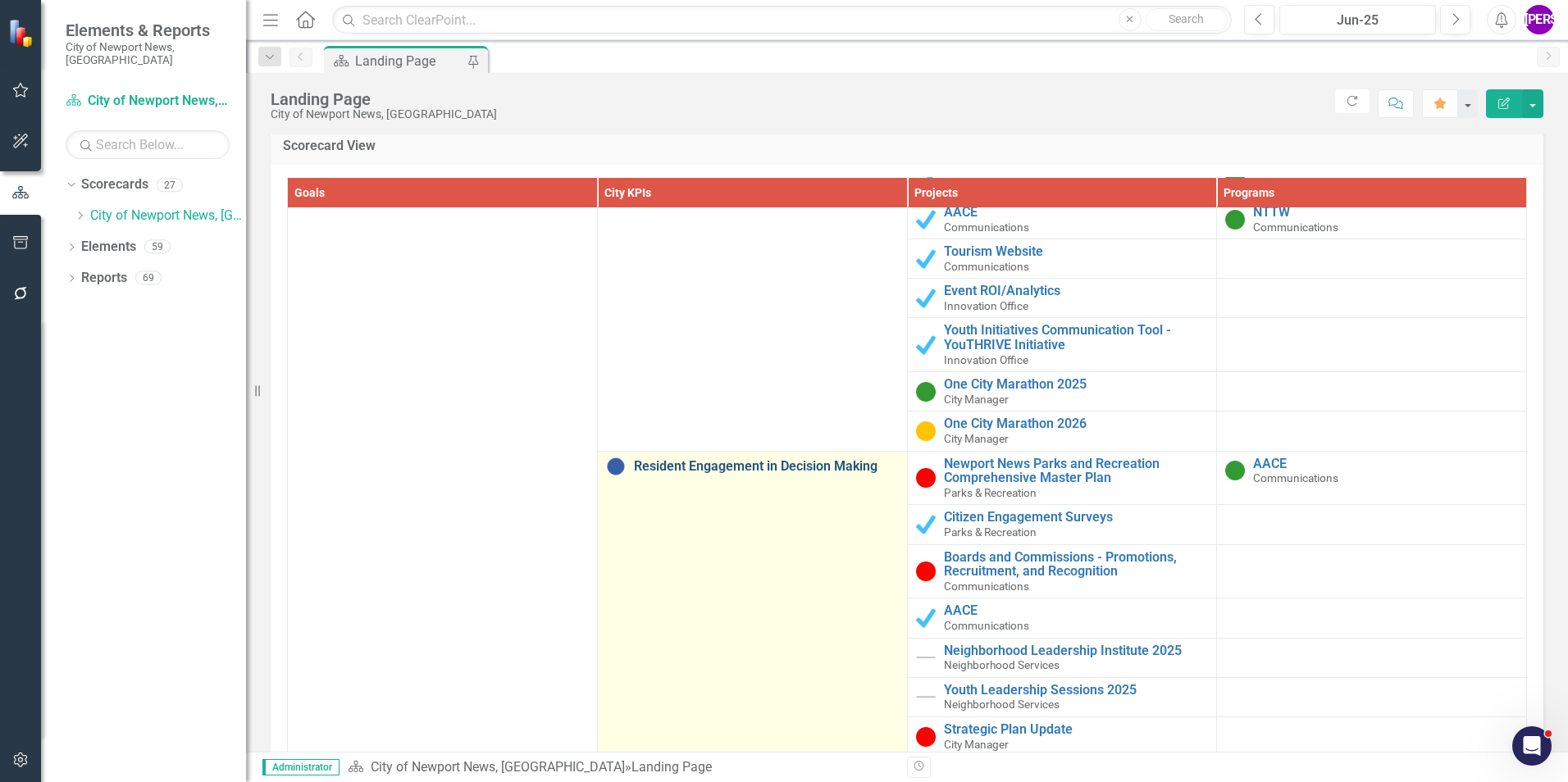
click at [785, 466] on link "Resident Engagement in Decision Making" at bounding box center [766, 467] width 265 height 15
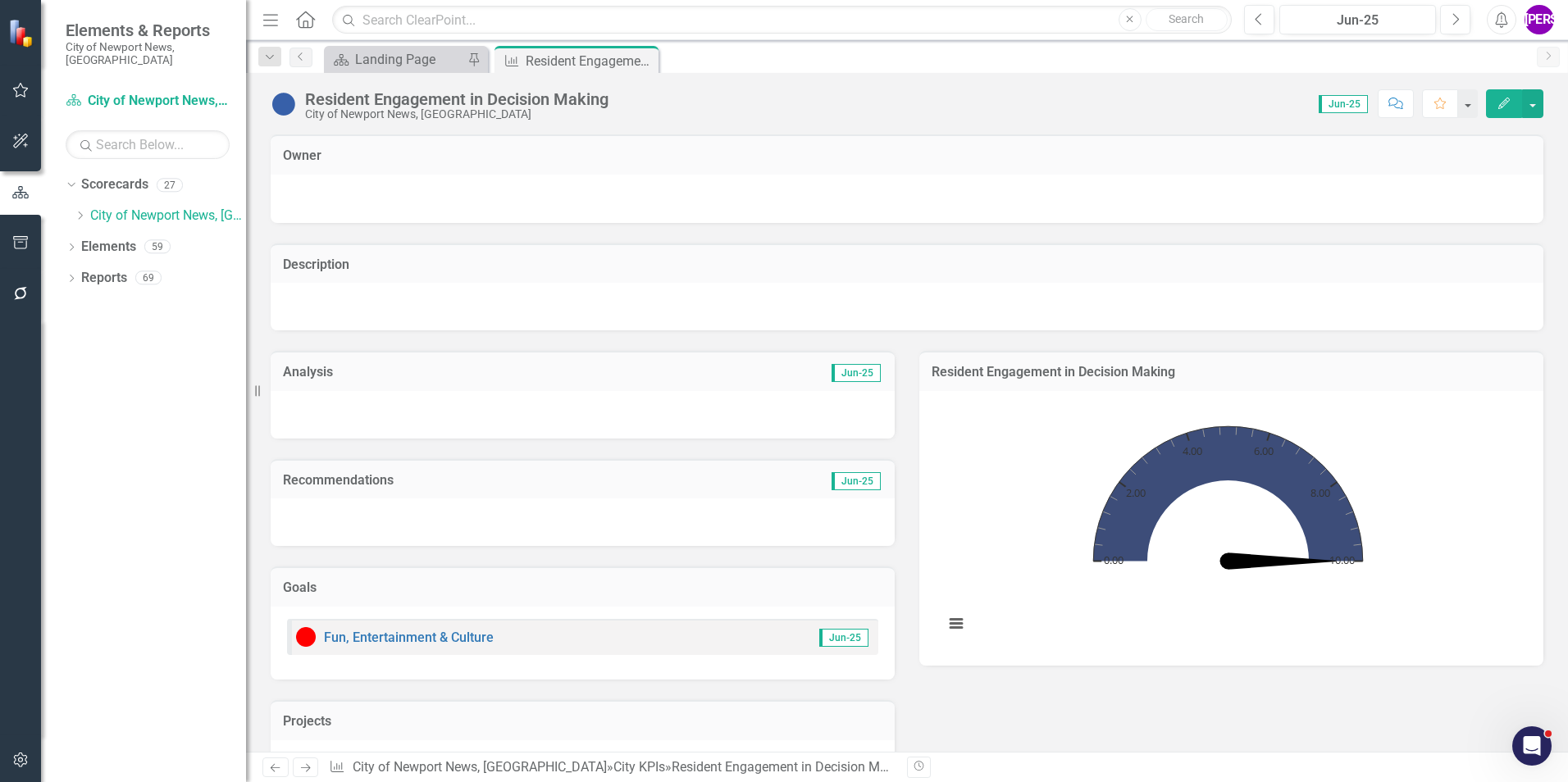
click at [529, 101] on div "Resident Engagement in Decision Making" at bounding box center [457, 99] width 303 height 18
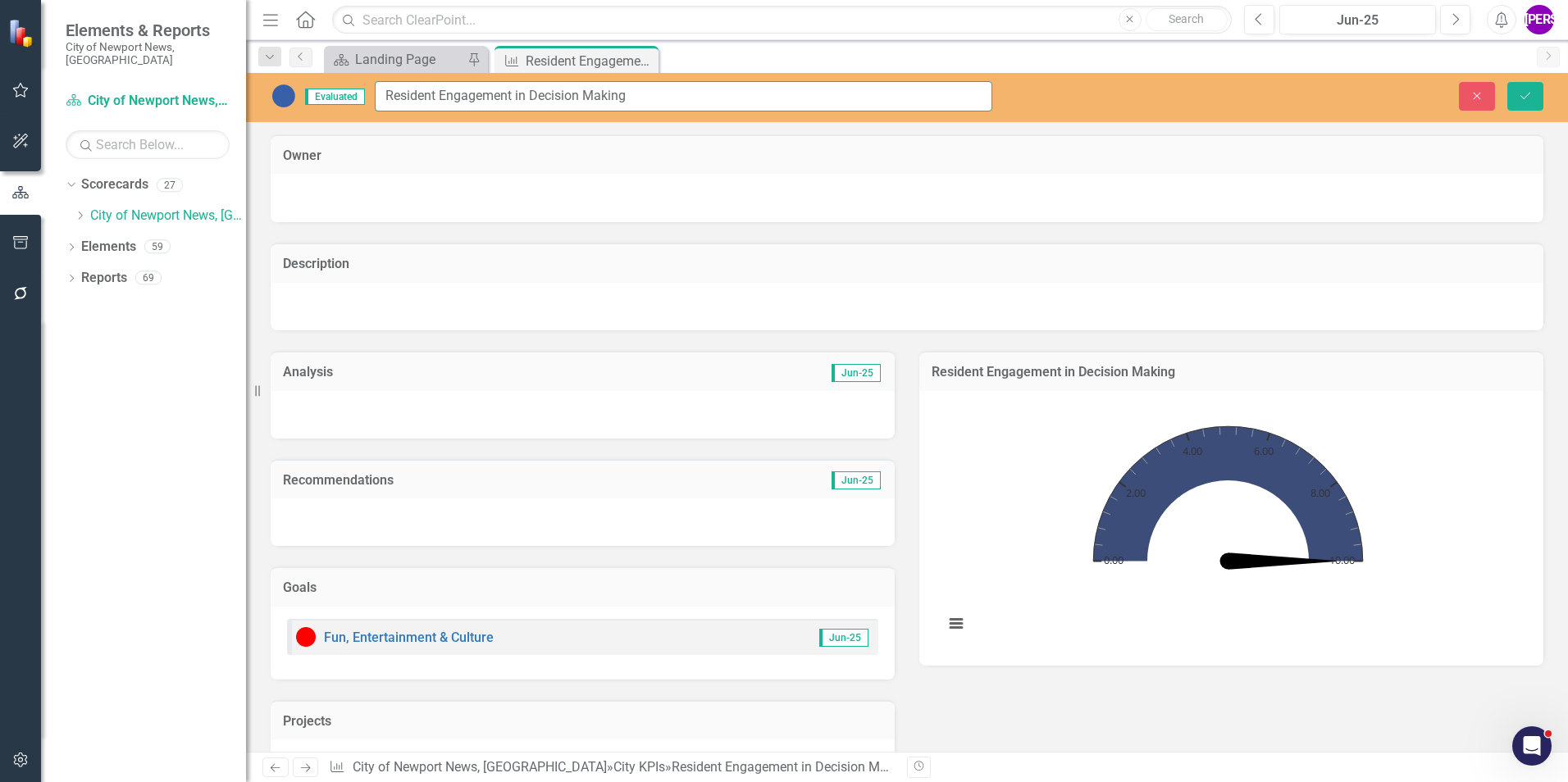
drag, startPoint x: 633, startPoint y: 97, endPoint x: 375, endPoint y: 85, distance: 258.3
click at [375, 85] on input "Resident Engagement in Decision Making" at bounding box center [684, 97] width 618 height 30
click at [644, 54] on div "Close" at bounding box center [644, 61] width 21 height 21
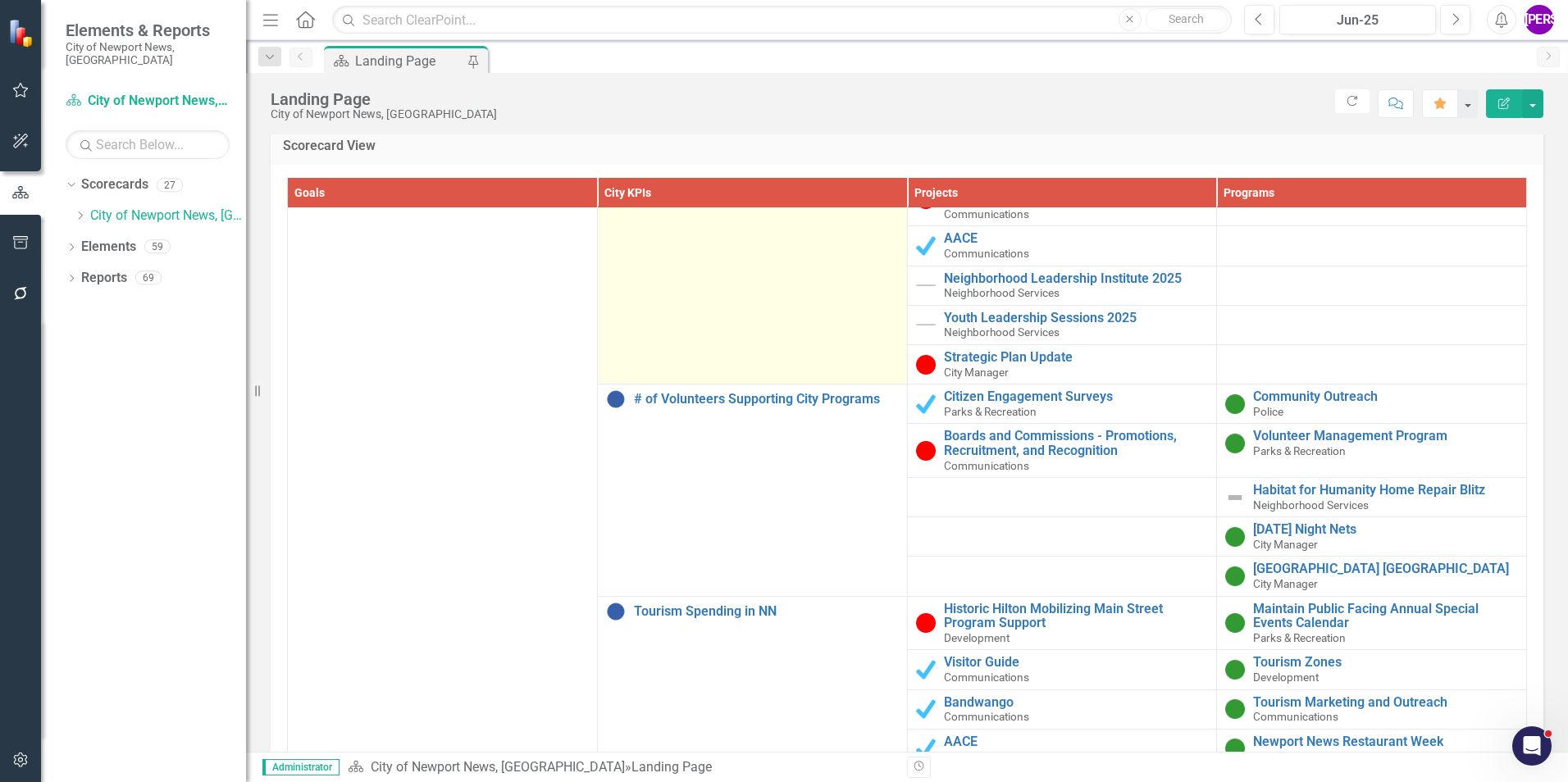
scroll to position [738, 0]
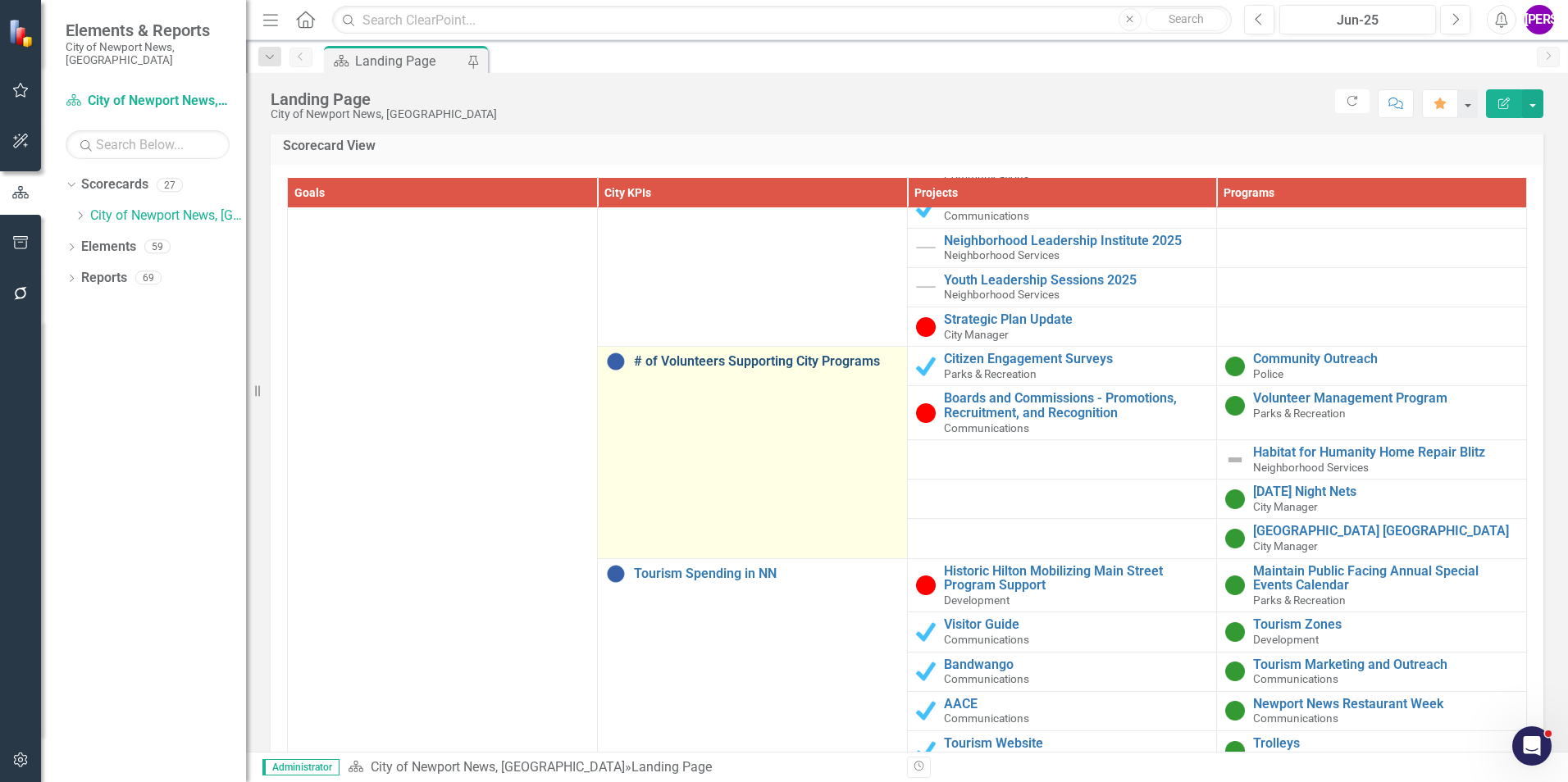
click at [768, 362] on link "# of Volunteers Supporting City Programs" at bounding box center [766, 361] width 265 height 15
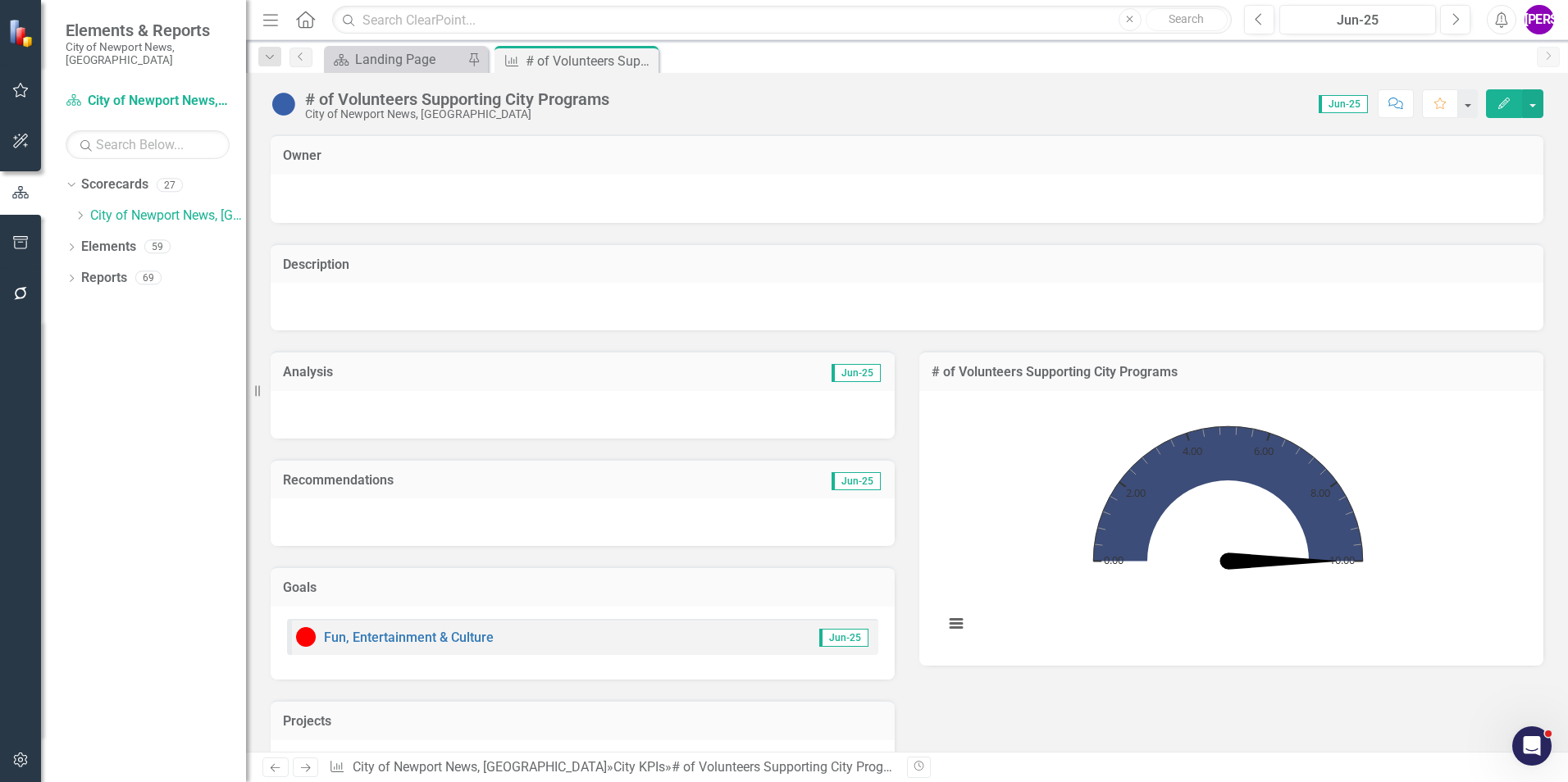
click at [374, 90] on div "# of Volunteers Supporting City Programs City of Newport News, VA" at bounding box center [444, 104] width 347 height 31
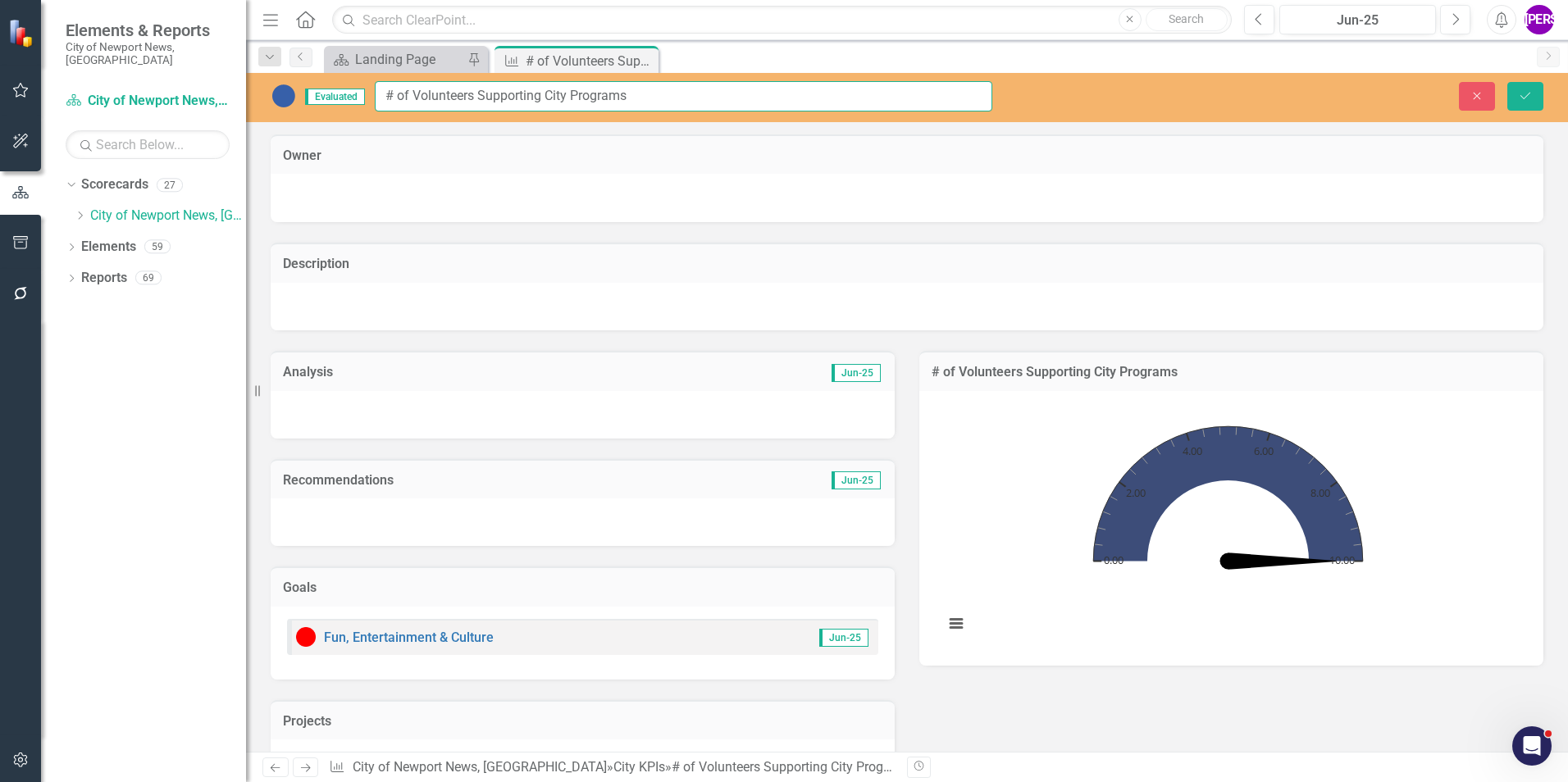
drag, startPoint x: 648, startPoint y: 94, endPoint x: 360, endPoint y: 98, distance: 288.0
click at [360, 98] on div "Evaluated # of Volunteers Supporting City Programs" at bounding box center [631, 97] width 721 height 30
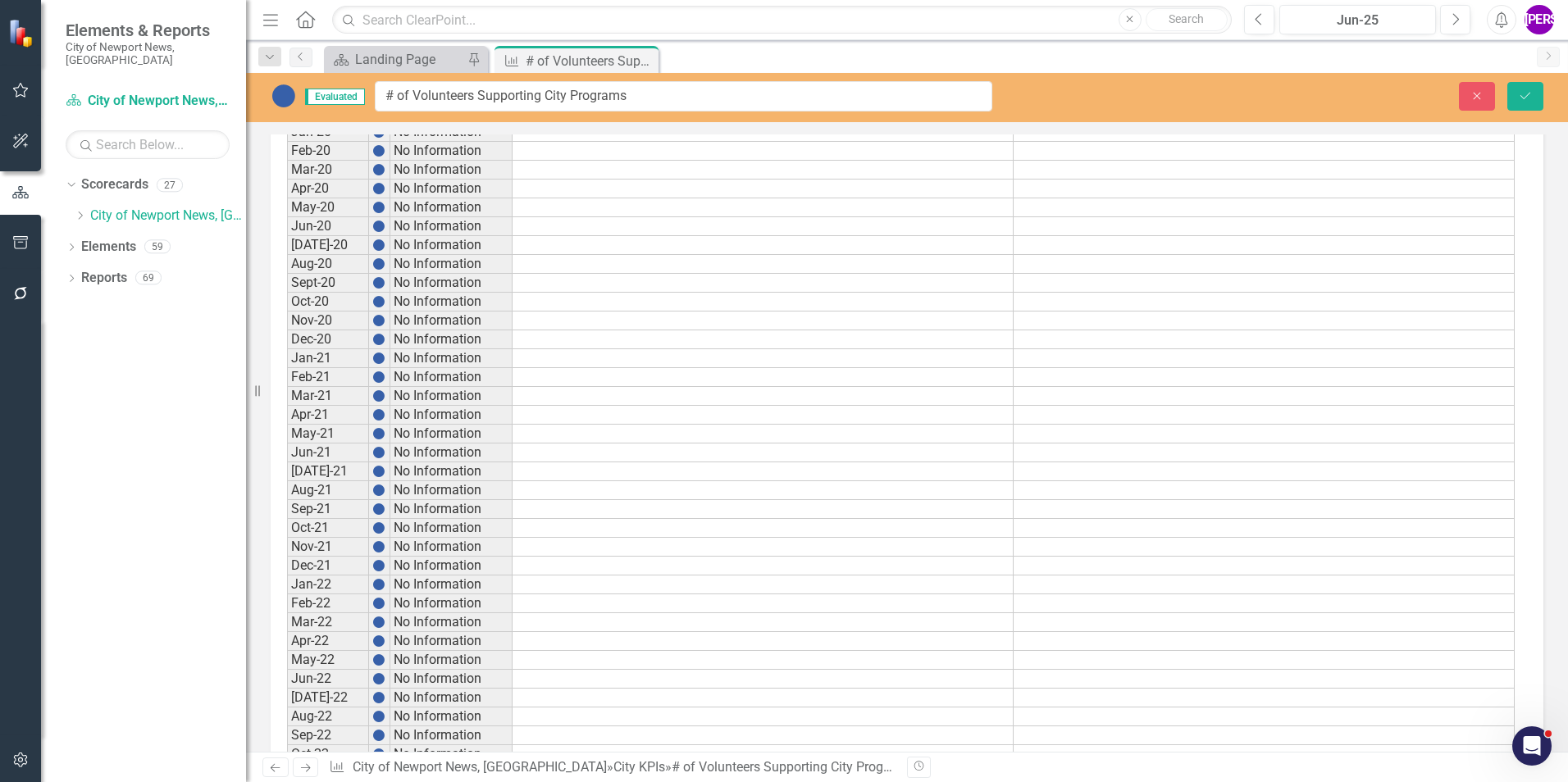
scroll to position [1148, 0]
click at [641, 60] on icon "Close" at bounding box center [643, 60] width 16 height 13
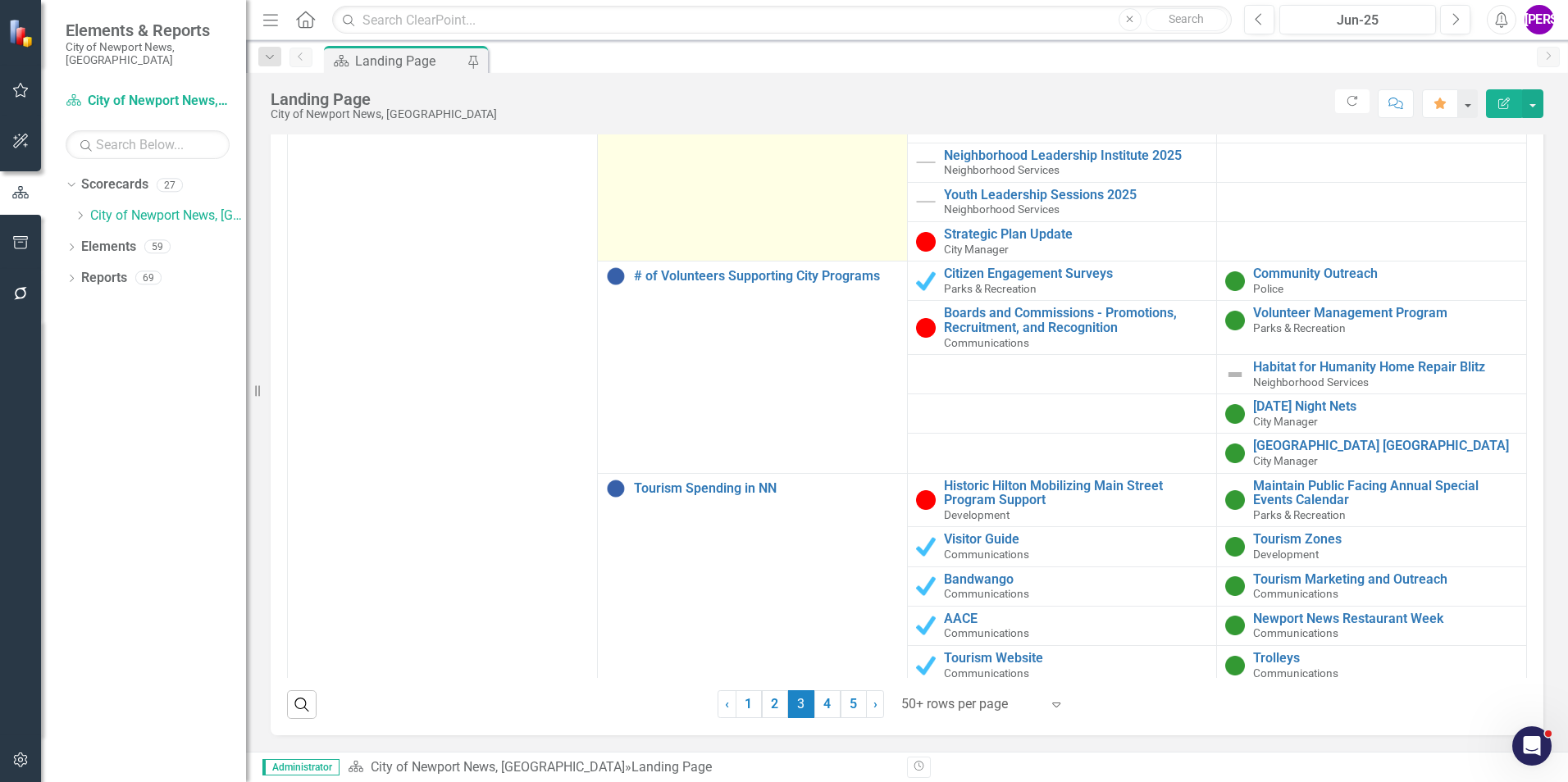
scroll to position [902, 0]
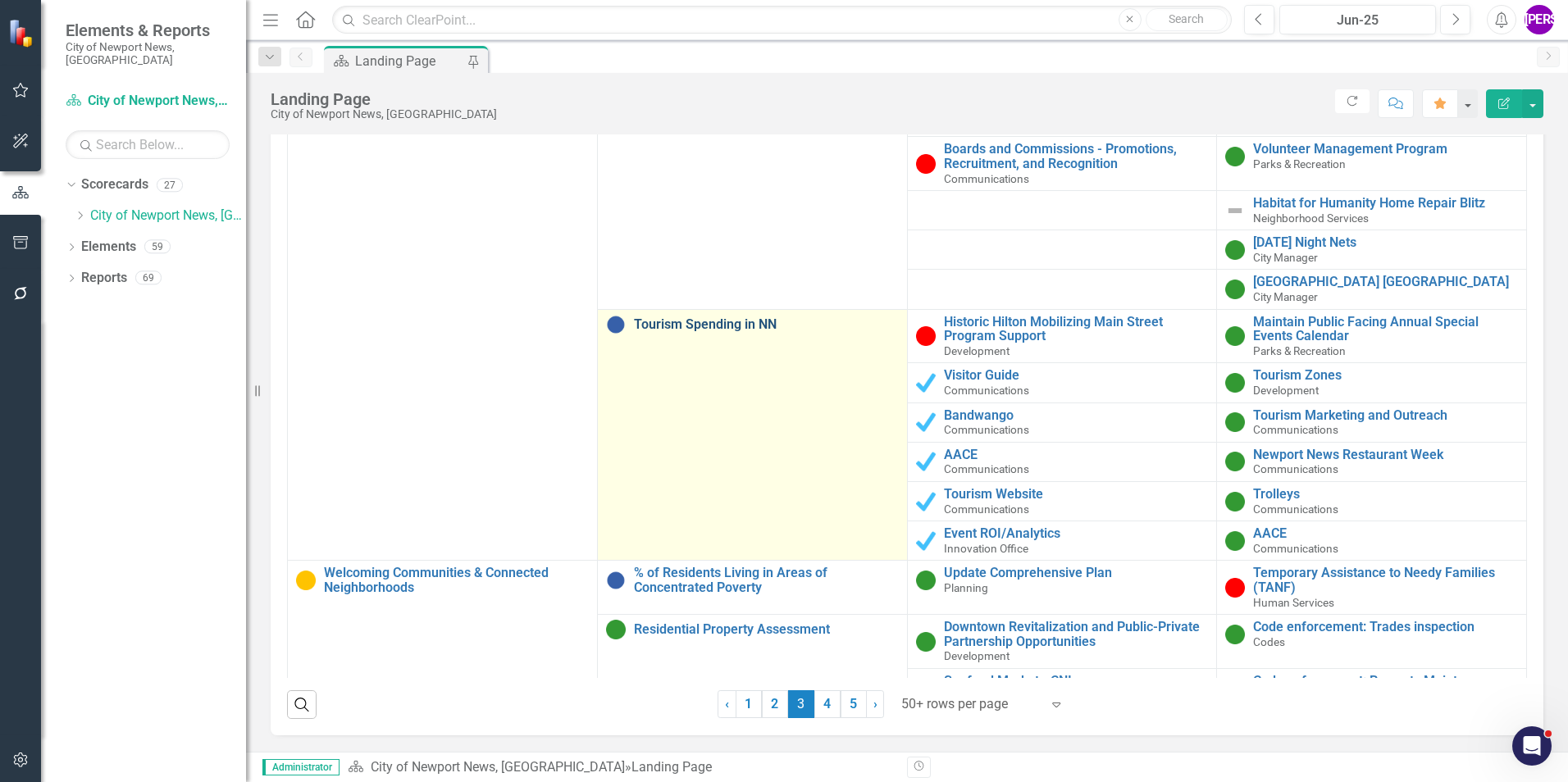
click at [746, 328] on link "Tourism Spending in NN" at bounding box center [766, 324] width 265 height 15
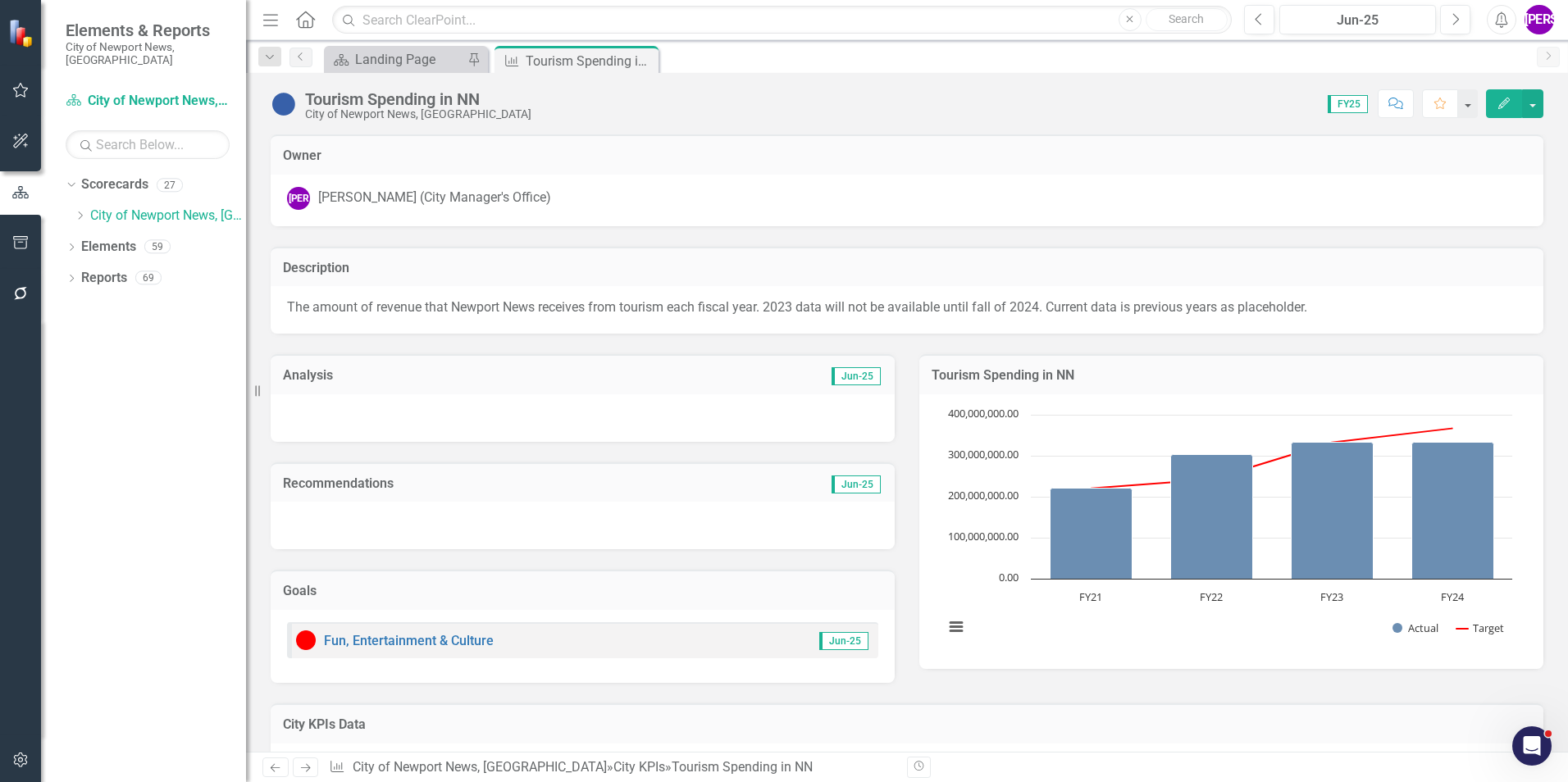
click at [483, 105] on div "Tourism Spending in NN" at bounding box center [418, 99] width 226 height 18
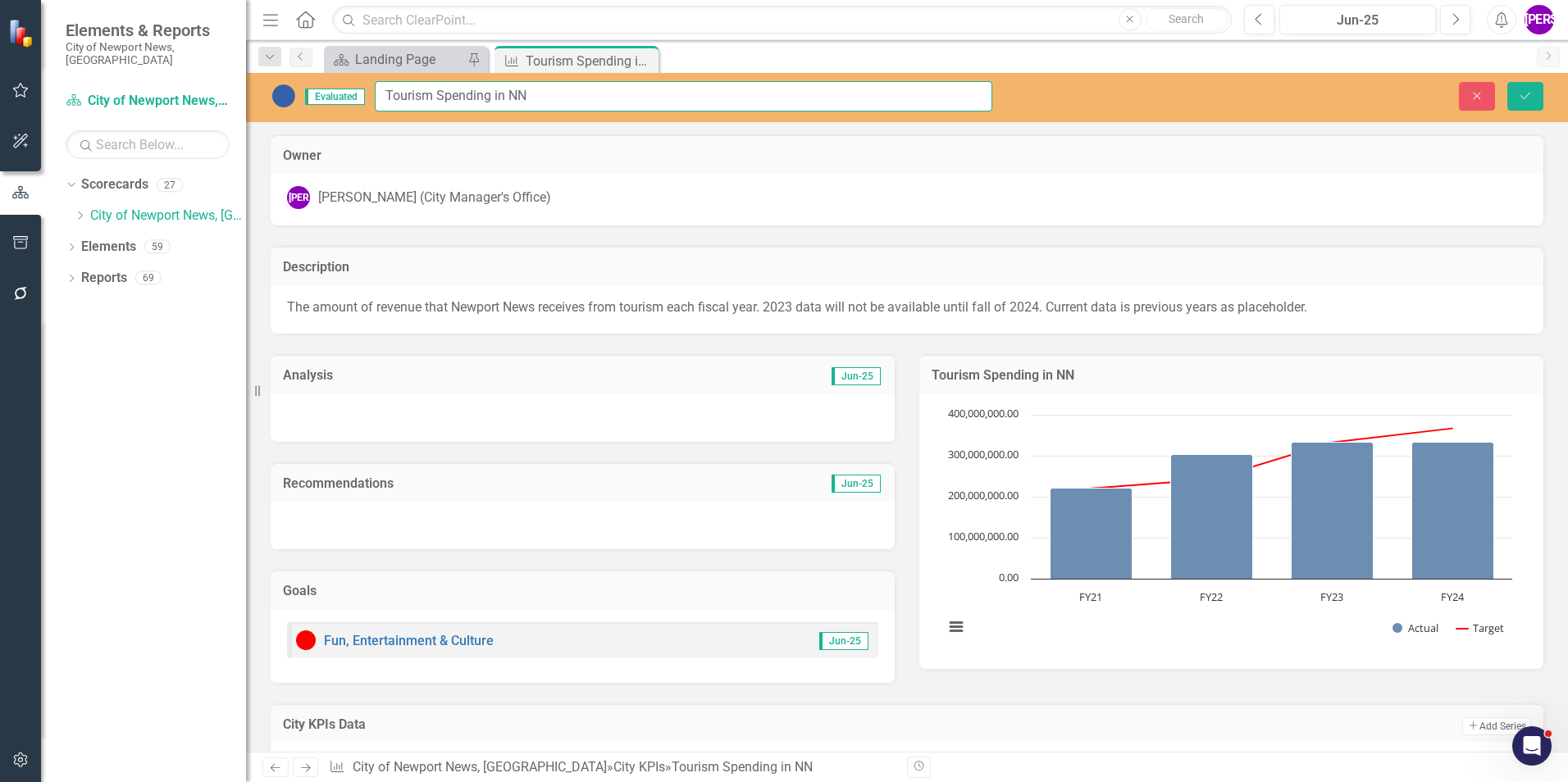
drag, startPoint x: 538, startPoint y: 94, endPoint x: 358, endPoint y: 85, distance: 180.2
click at [358, 85] on div "Evaluated Tourism Spending in NN" at bounding box center [631, 97] width 721 height 30
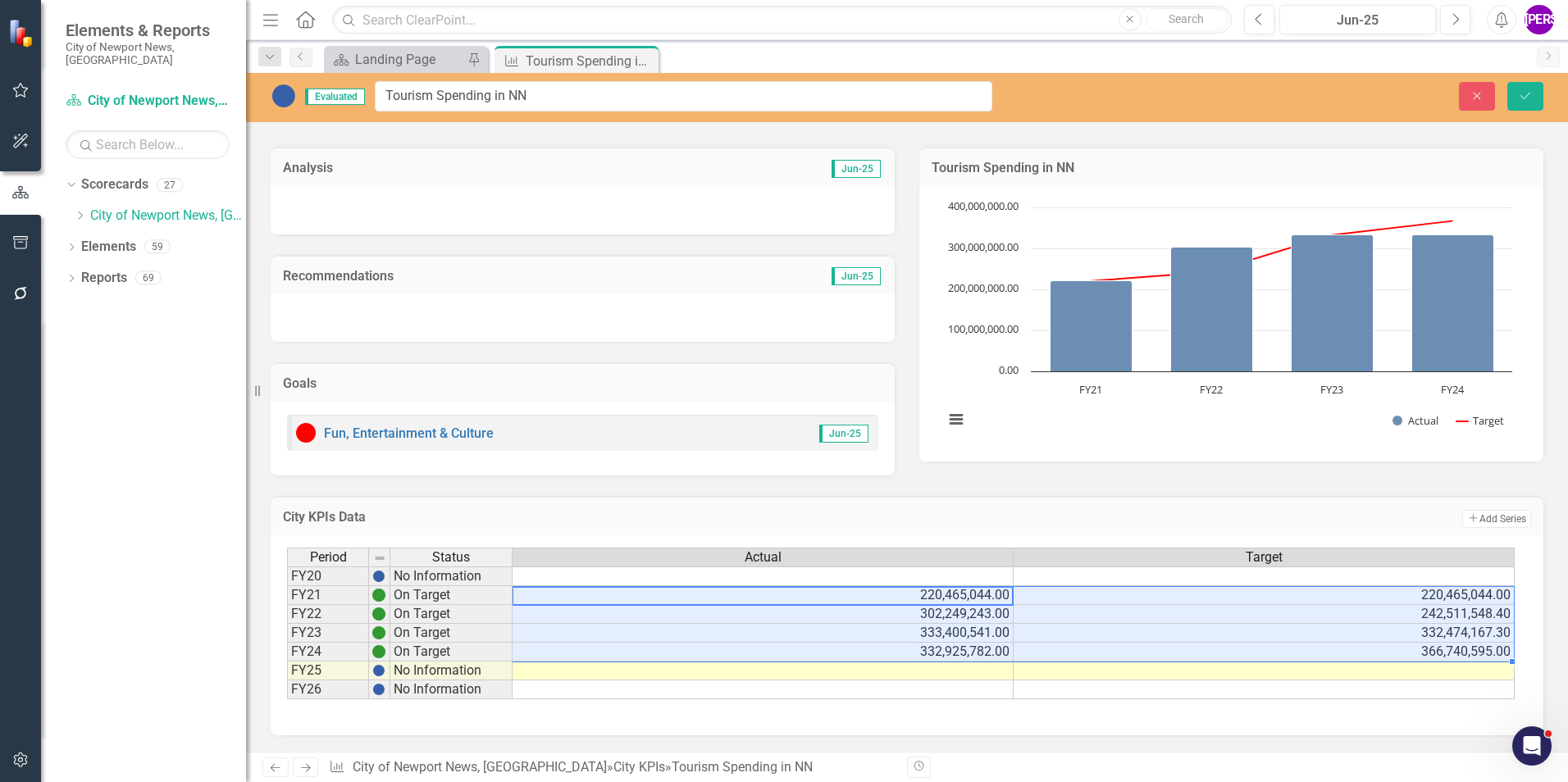
drag, startPoint x: 980, startPoint y: 599, endPoint x: 1197, endPoint y: 657, distance: 224.6
click at [1197, 657] on tbody "FY20 No Information FY21 On Target 220,465,044.00 220,465,044.00 FY22 On Target…" at bounding box center [900, 634] width 1228 height 133
click at [644, 59] on icon "Close" at bounding box center [643, 60] width 16 height 13
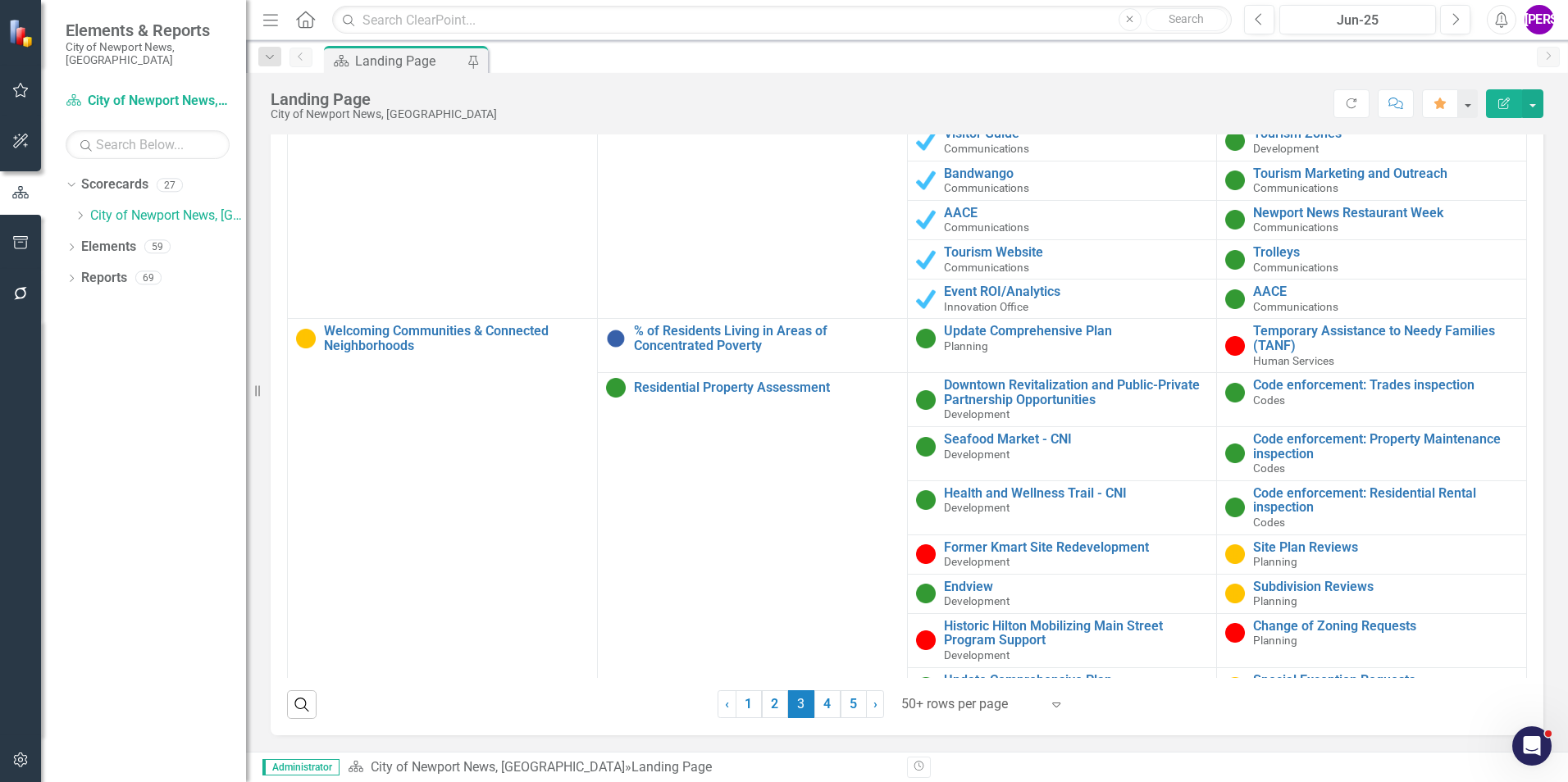
scroll to position [1148, 0]
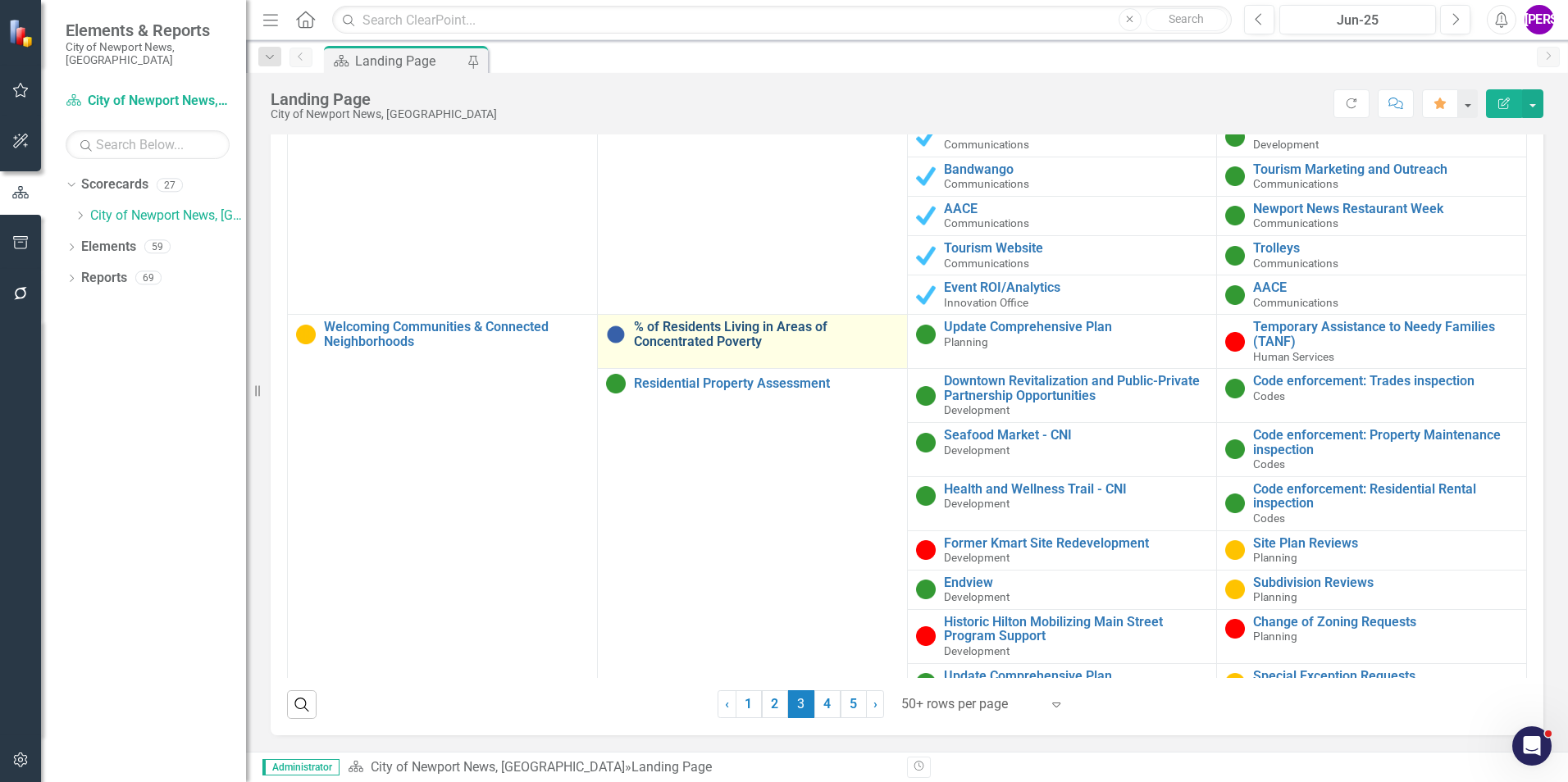
click at [723, 330] on link "% of Residents Living in Areas of Concentrated Poverty" at bounding box center [766, 333] width 265 height 29
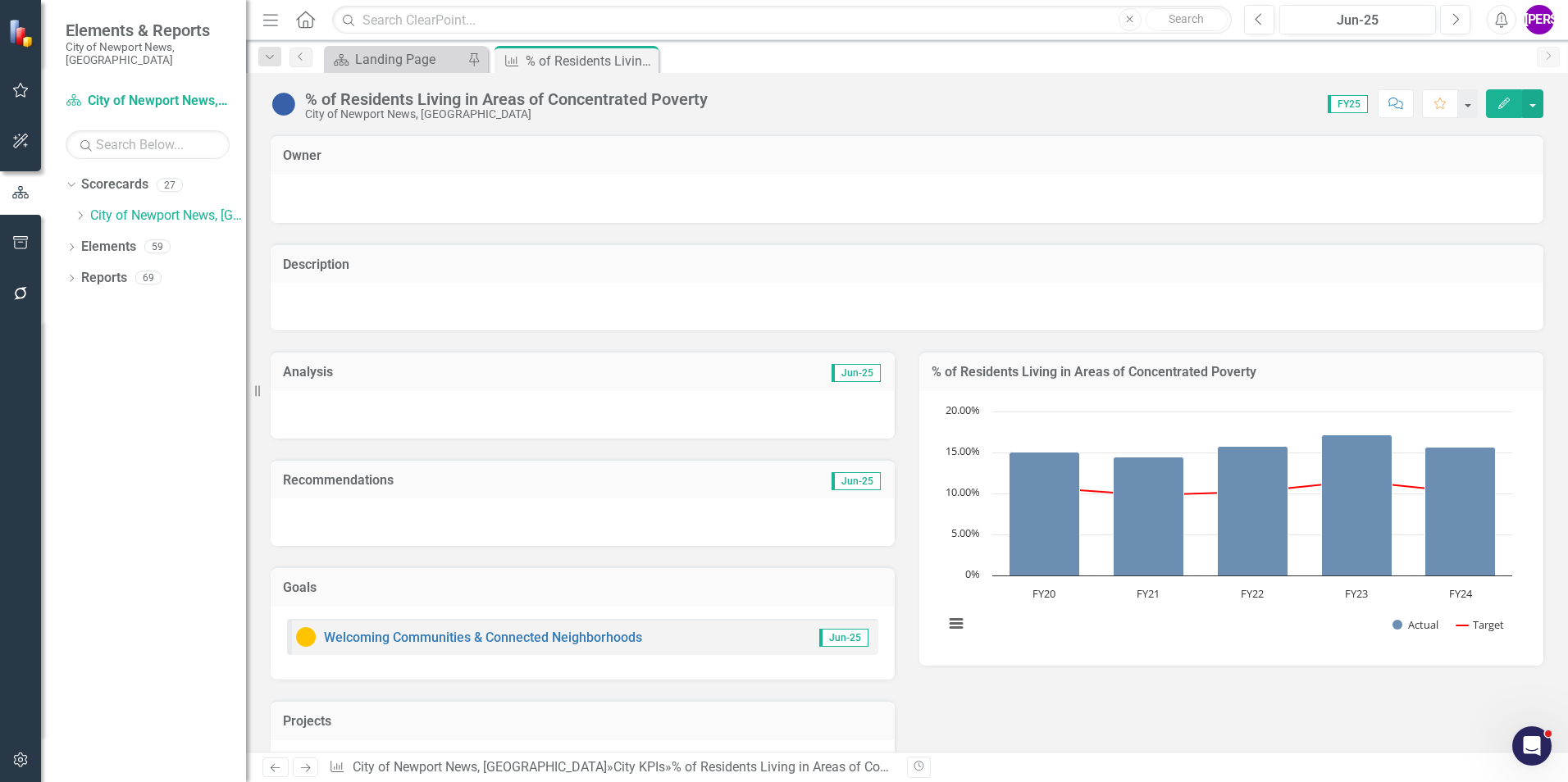
click at [417, 97] on div "% of Residents Living in Areas of Concentrated Poverty" at bounding box center [506, 99] width 403 height 18
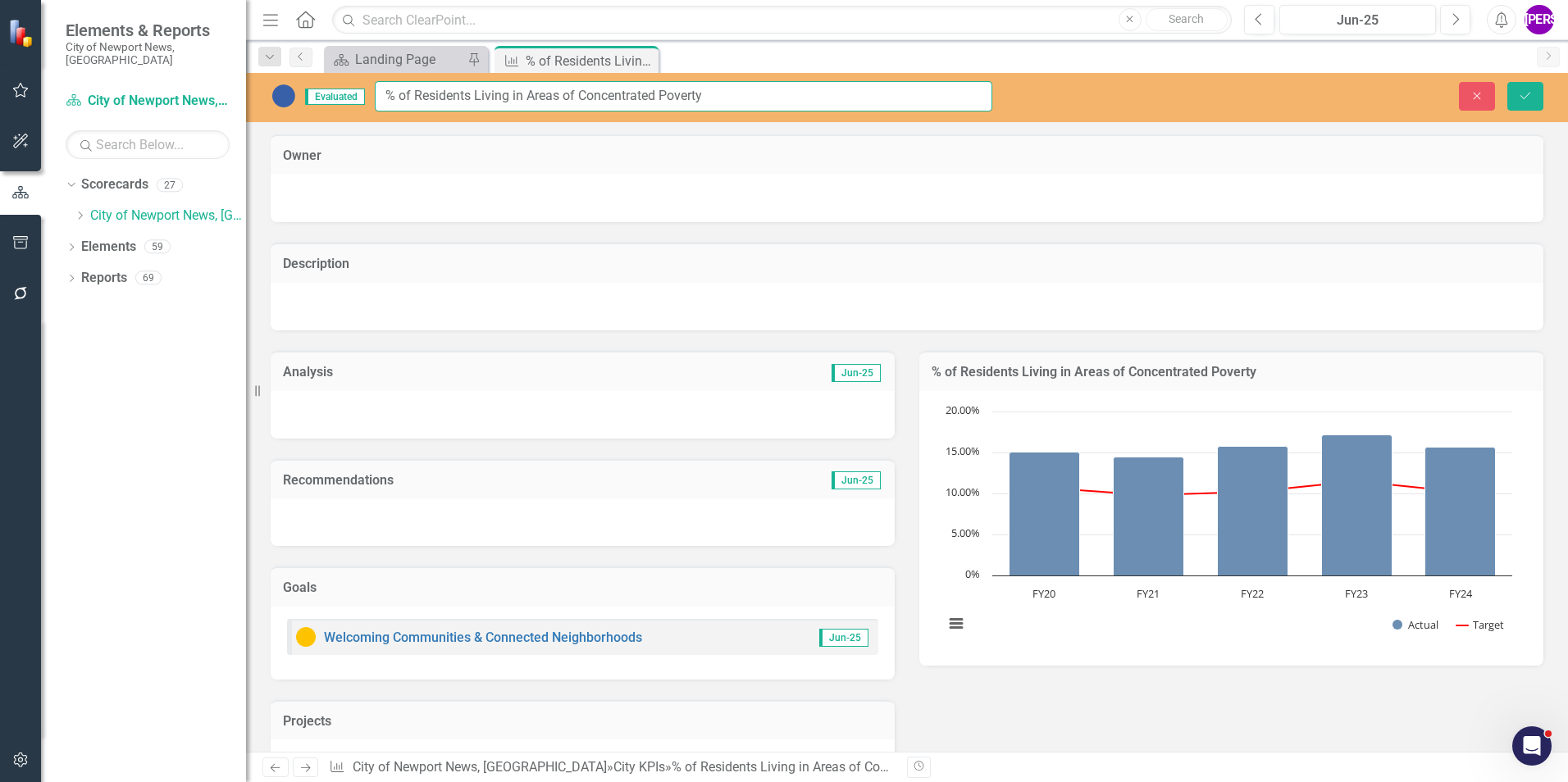
drag, startPoint x: 744, startPoint y: 105, endPoint x: 381, endPoint y: 108, distance: 363.0
click at [381, 108] on input "% of Residents Living in Areas of Concentrated Poverty" at bounding box center [684, 97] width 618 height 30
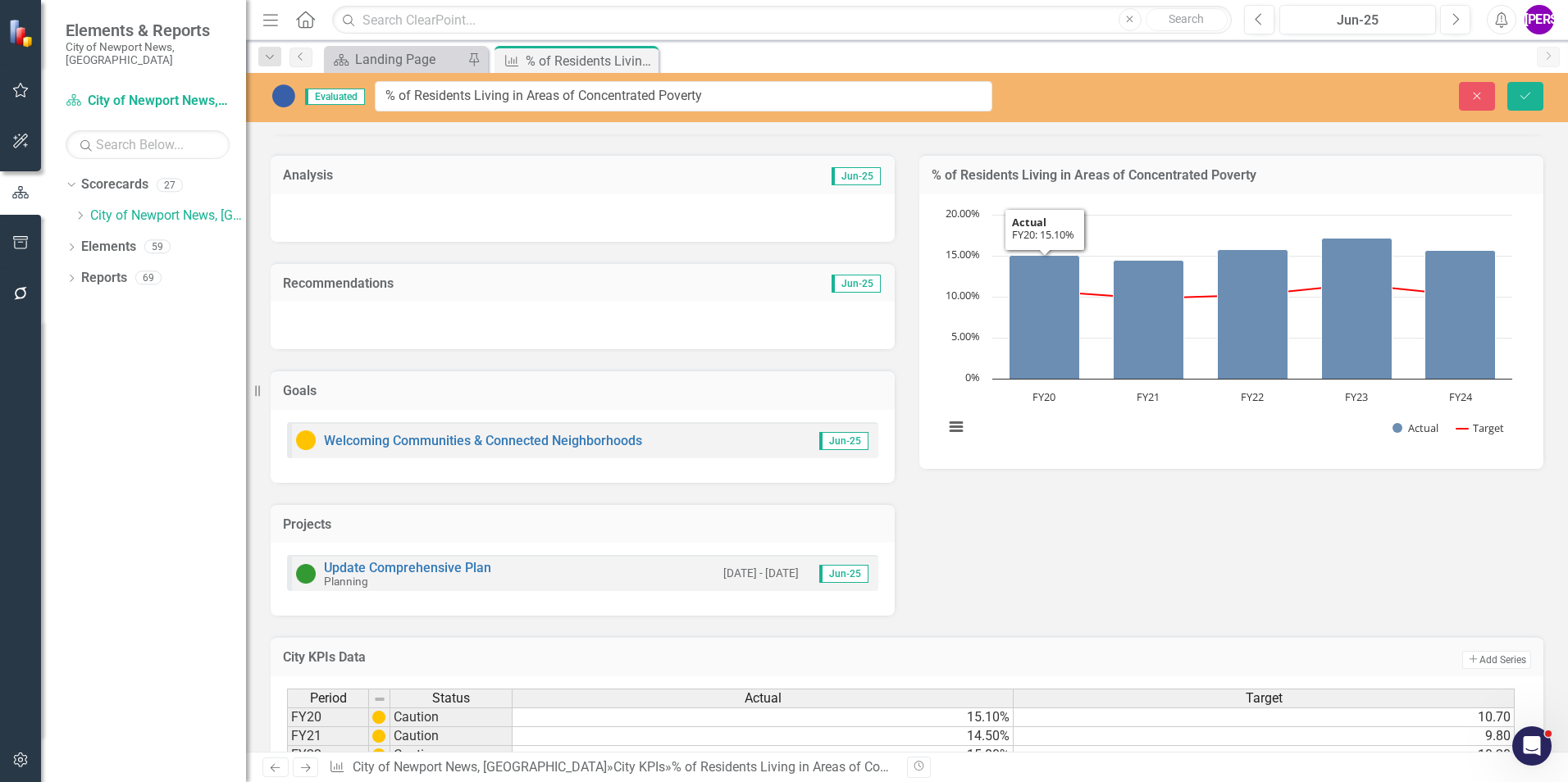
scroll to position [338, 0]
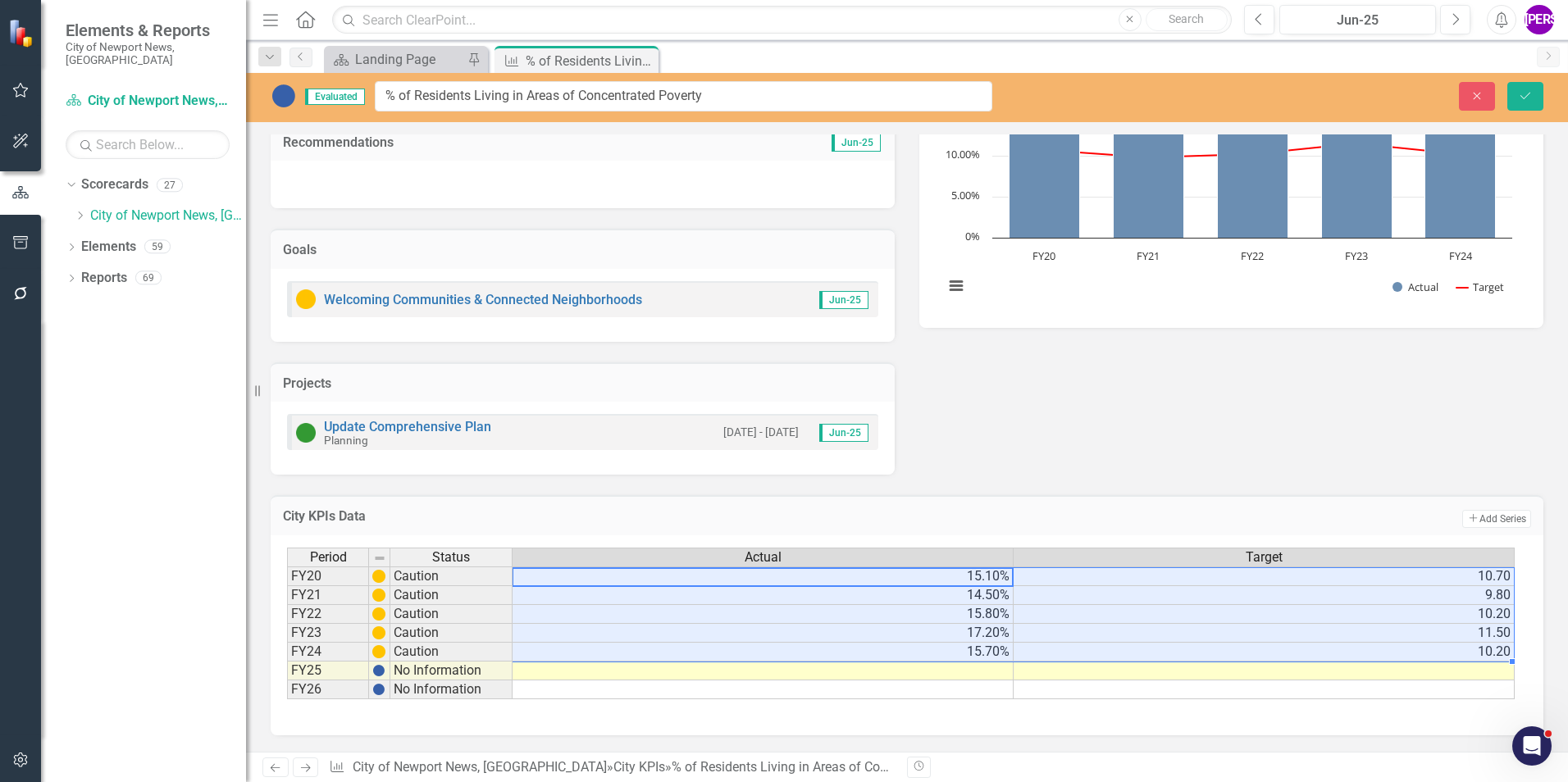
drag, startPoint x: 991, startPoint y: 581, endPoint x: 1172, endPoint y: 649, distance: 193.4
click at [1172, 649] on tbody "FY20 Caution 15.10% 10.70 FY21 Caution 14.50% 9.80 FY22 Caution 15.80% 10.20 FY…" at bounding box center [900, 634] width 1228 height 133
drag, startPoint x: 642, startPoint y: 60, endPoint x: 649, endPoint y: 68, distance: 10.6
click at [0, 0] on icon "Close" at bounding box center [0, 0] width 0 height 0
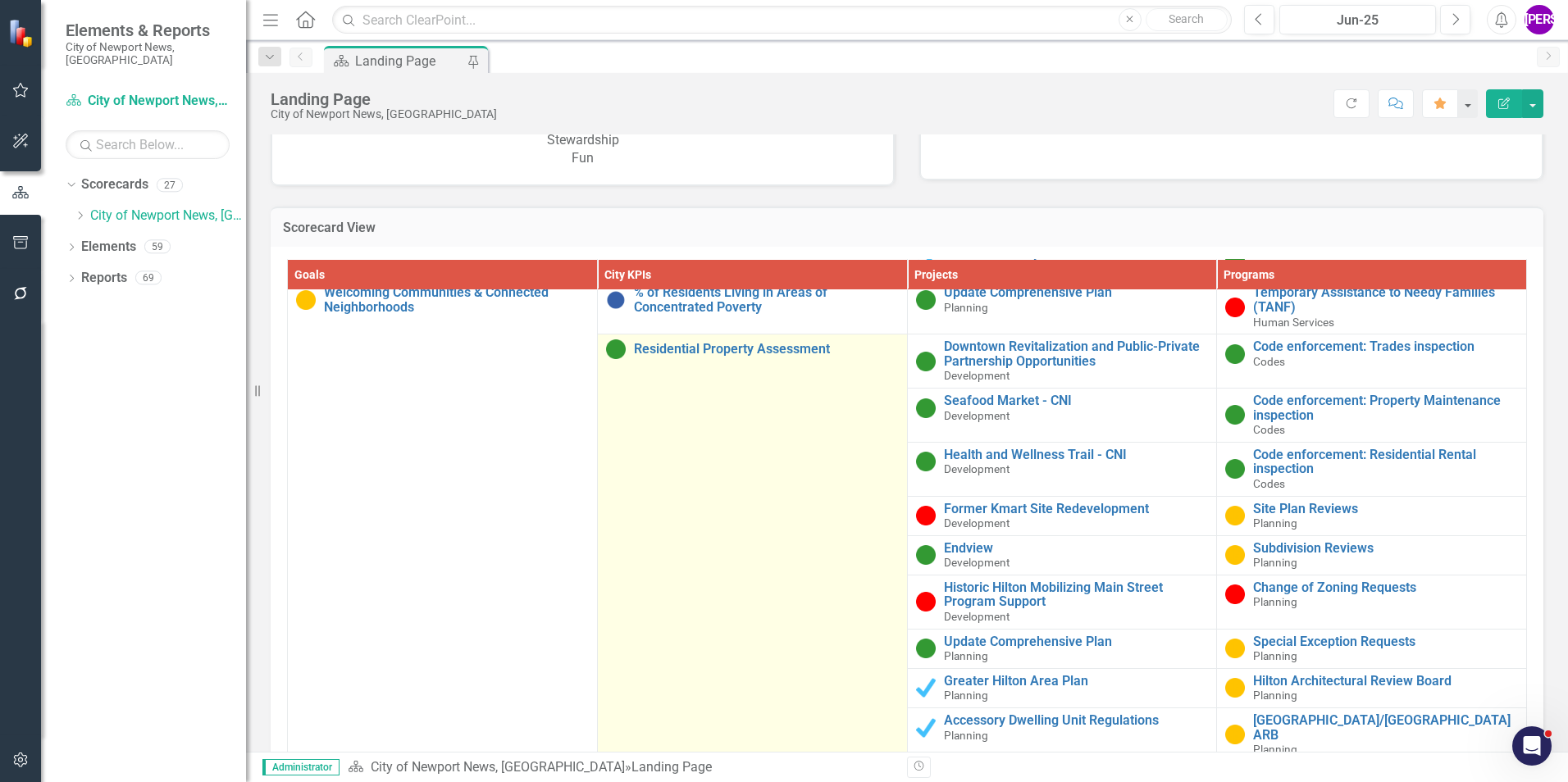
scroll to position [1312, 0]
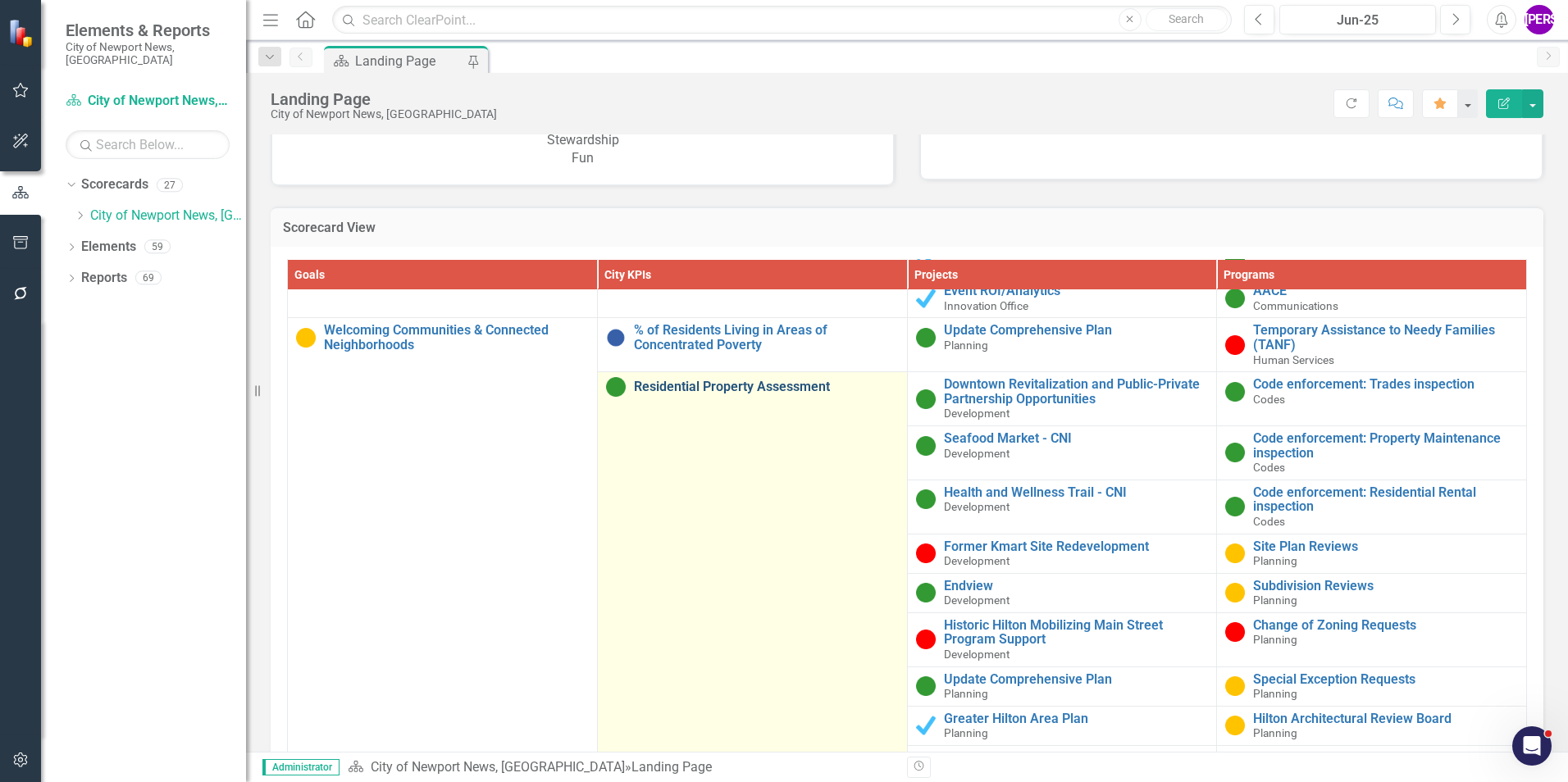
click at [697, 389] on link "Residential Property Assessment" at bounding box center [766, 387] width 265 height 15
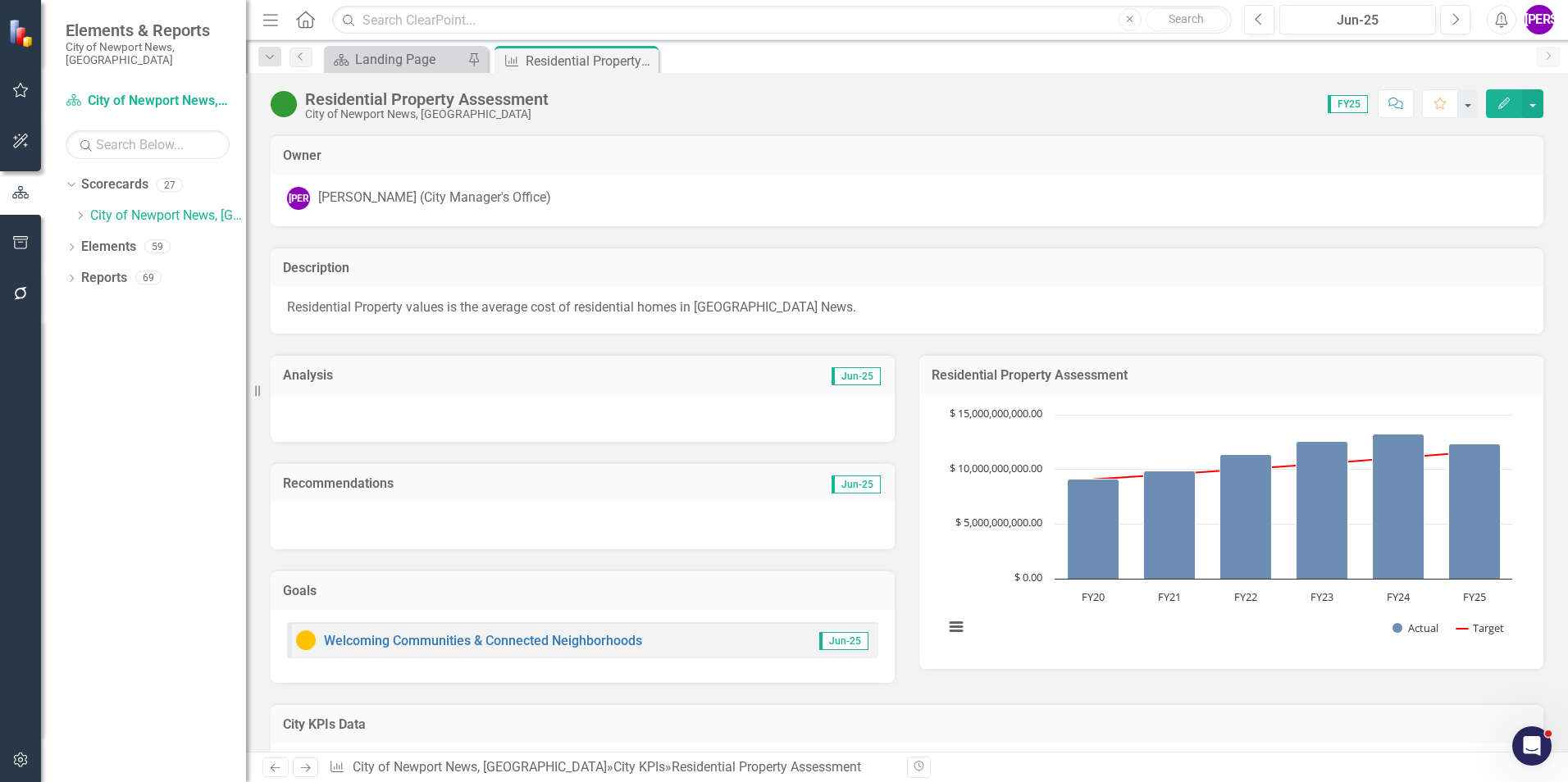
click at [502, 109] on div "City of Newport News, [GEOGRAPHIC_DATA]" at bounding box center [427, 114] width 244 height 12
click at [506, 101] on div "Residential Property Assessment" at bounding box center [427, 99] width 244 height 18
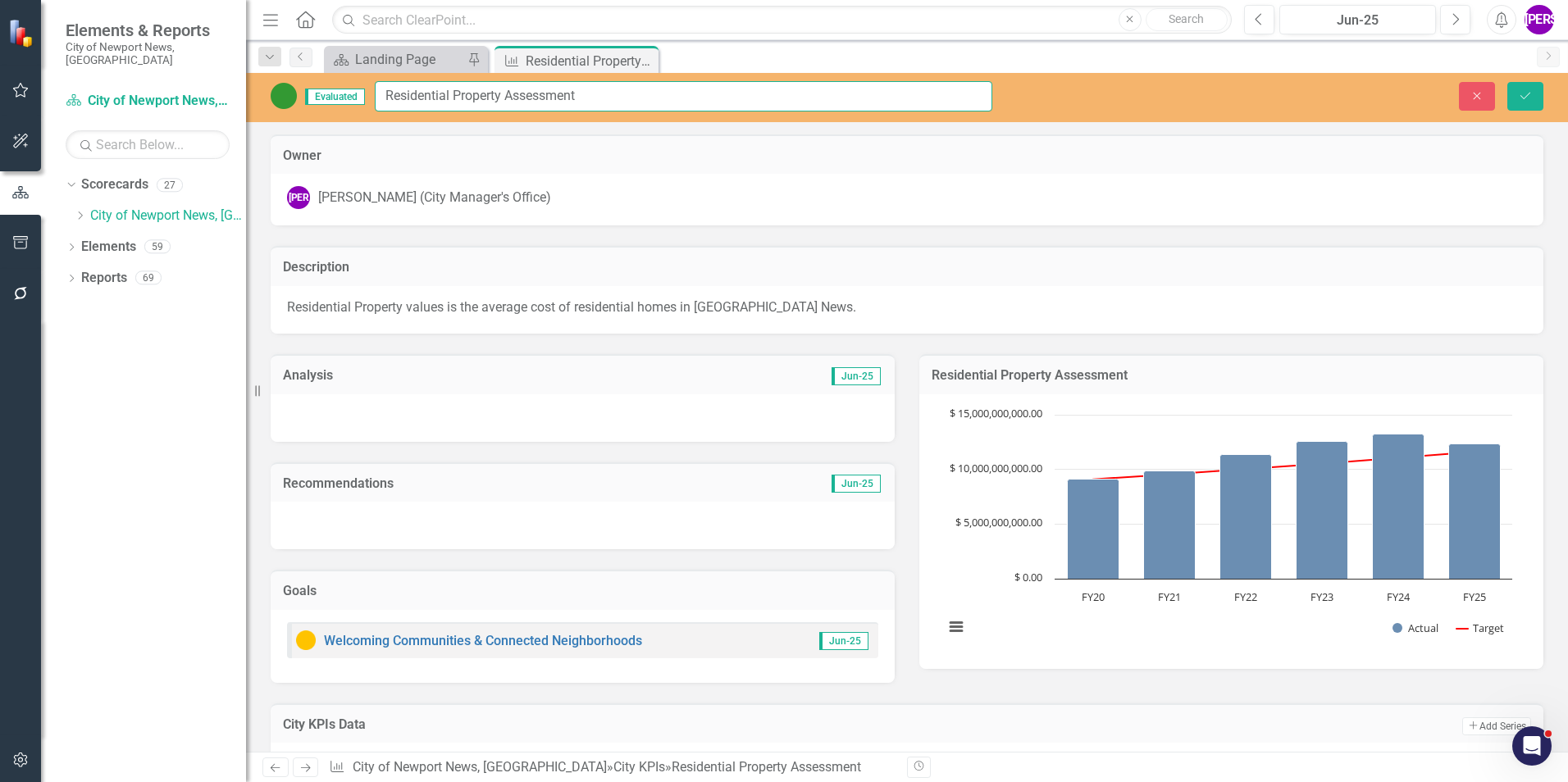
drag, startPoint x: 589, startPoint y: 91, endPoint x: 384, endPoint y: 99, distance: 205.2
click at [384, 99] on input "Residential Property Assessment" at bounding box center [684, 97] width 618 height 30
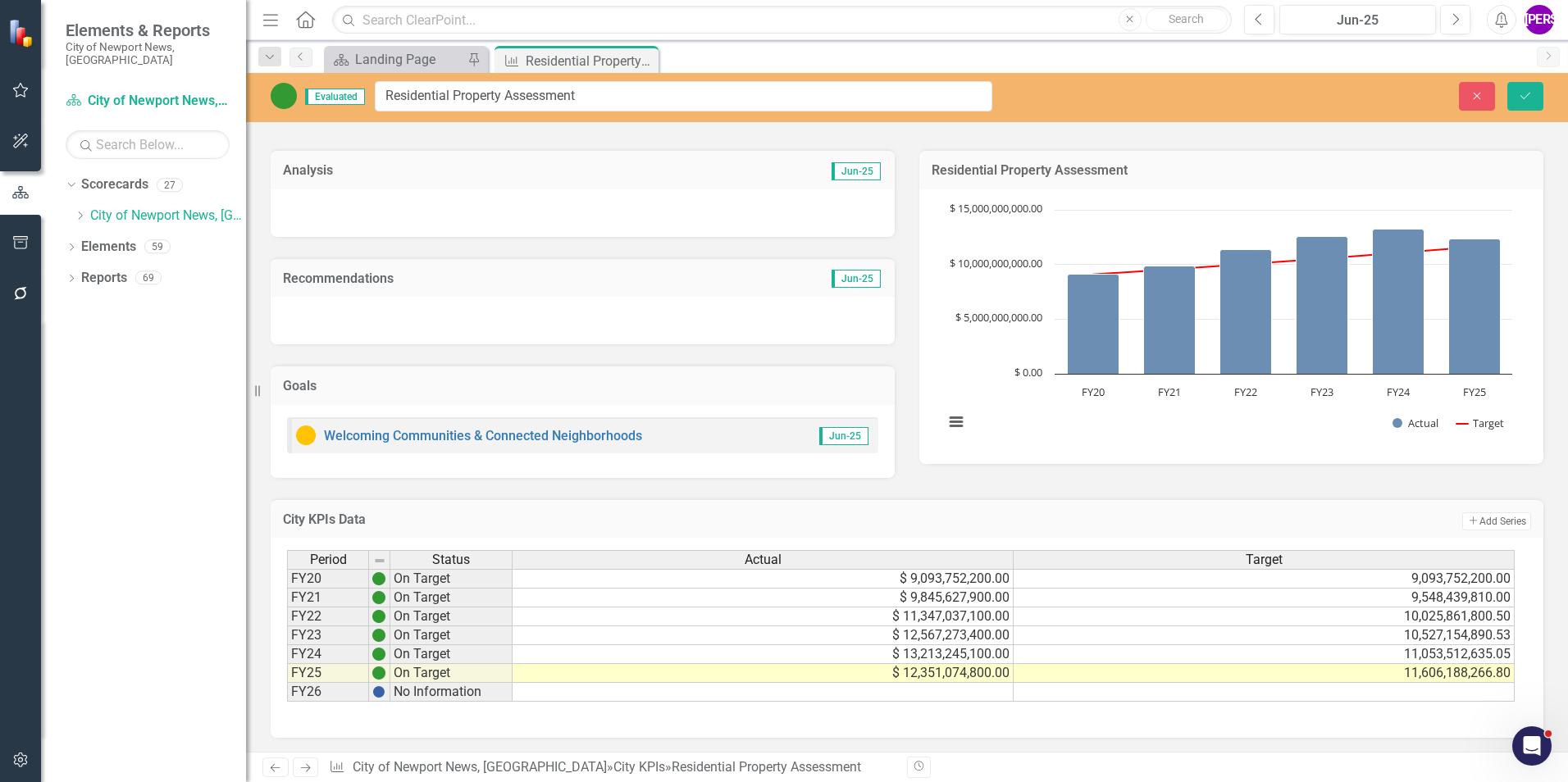
scroll to position [208, 0]
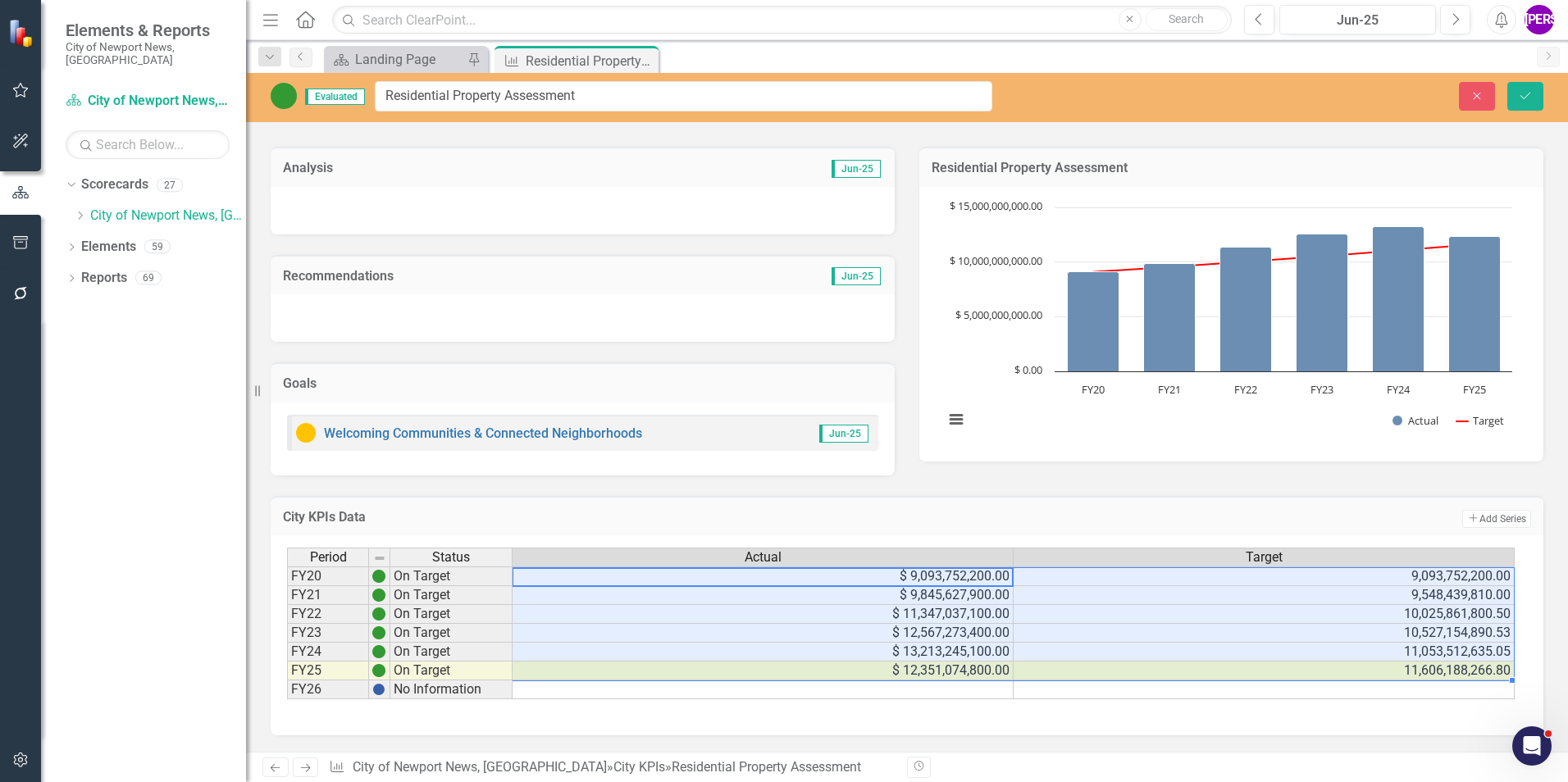
drag, startPoint x: 954, startPoint y: 579, endPoint x: 1233, endPoint y: 671, distance: 293.8
click at [1233, 671] on tbody "FY20 On Target $ 9,093,752,200.00 9,093,752,200.00 FY21 On Target $ 9,845,627,9…" at bounding box center [900, 634] width 1228 height 133
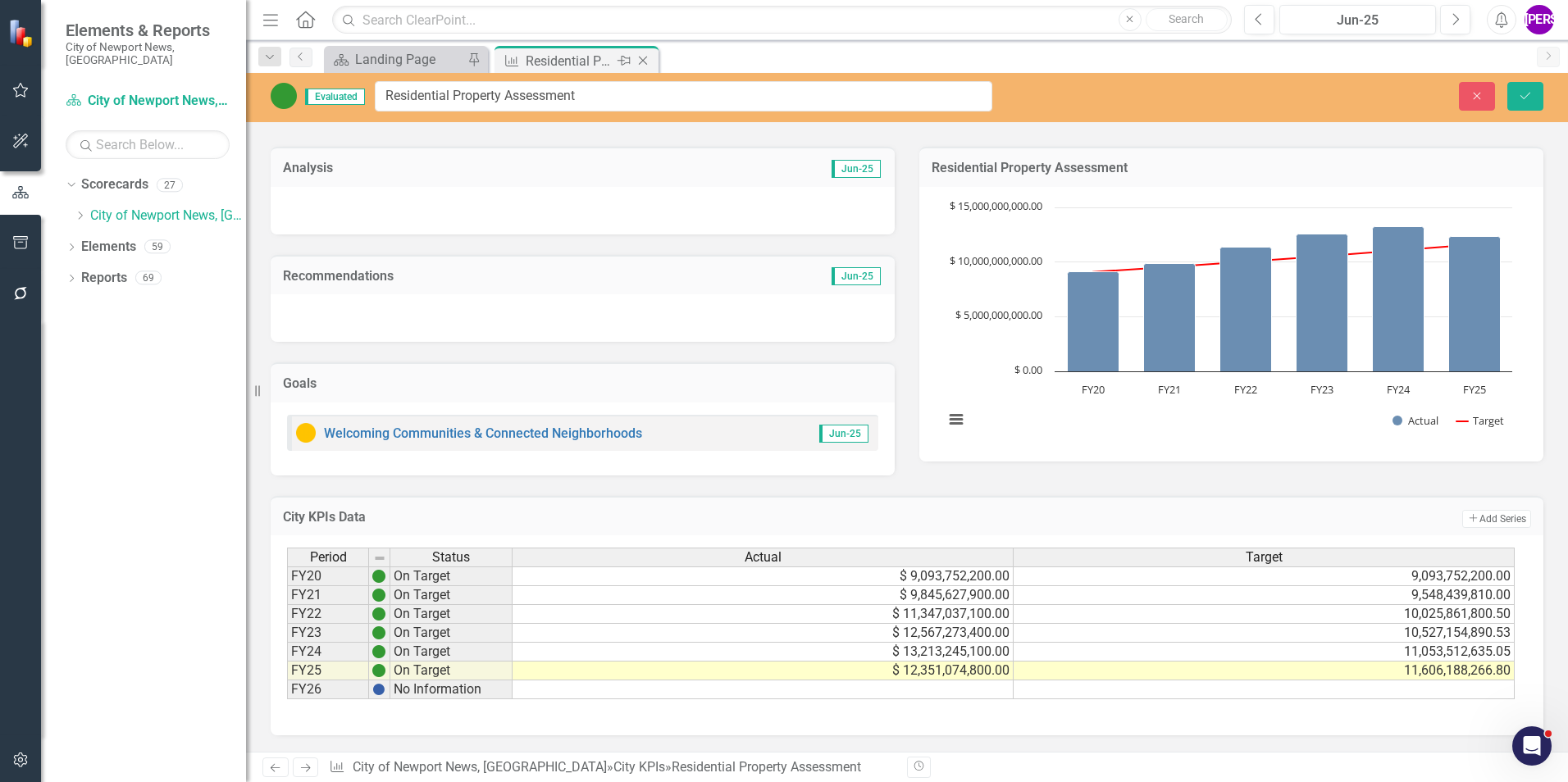
click at [644, 63] on icon "Close" at bounding box center [643, 60] width 16 height 13
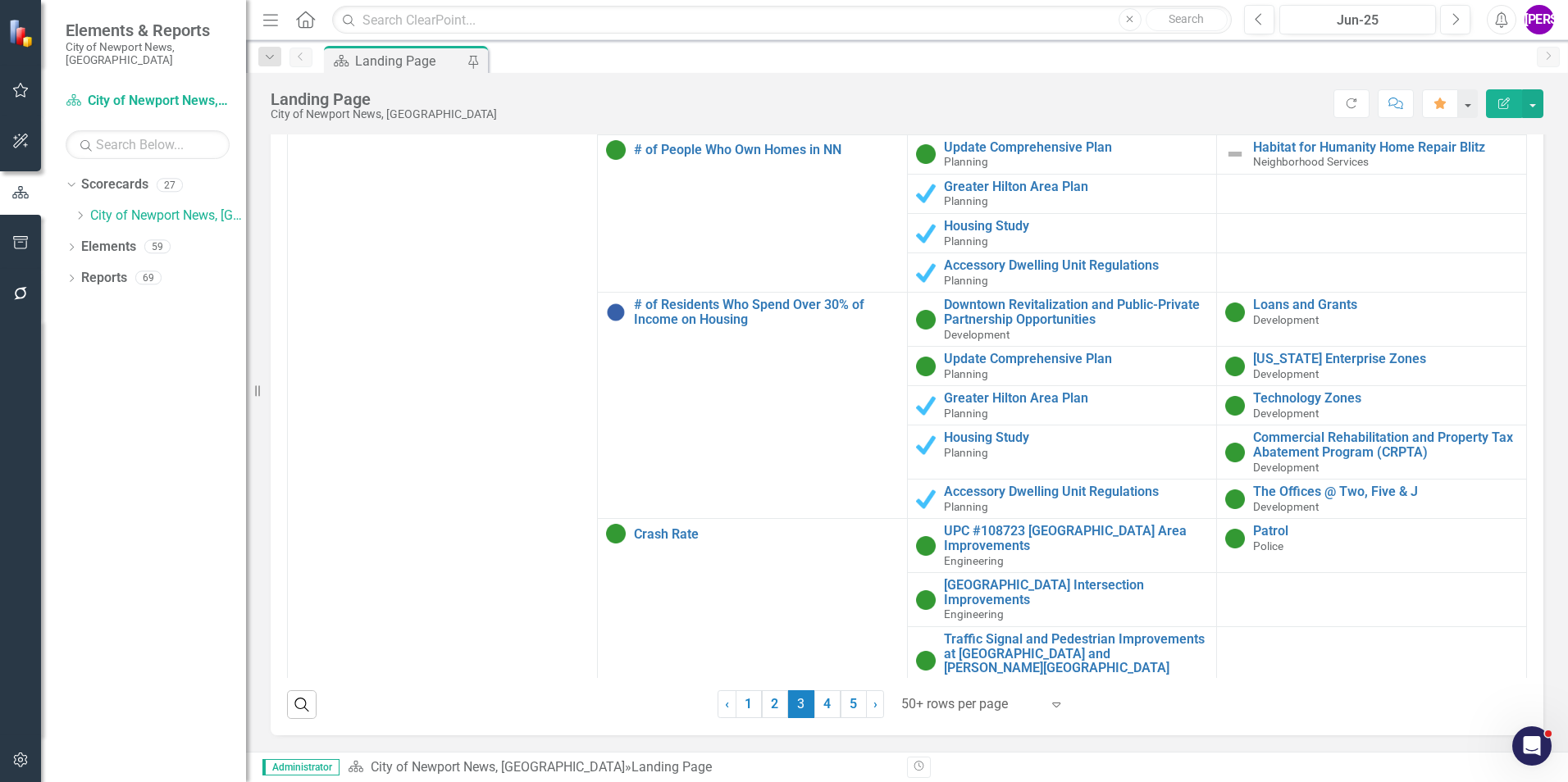
scroll to position [1804, 0]
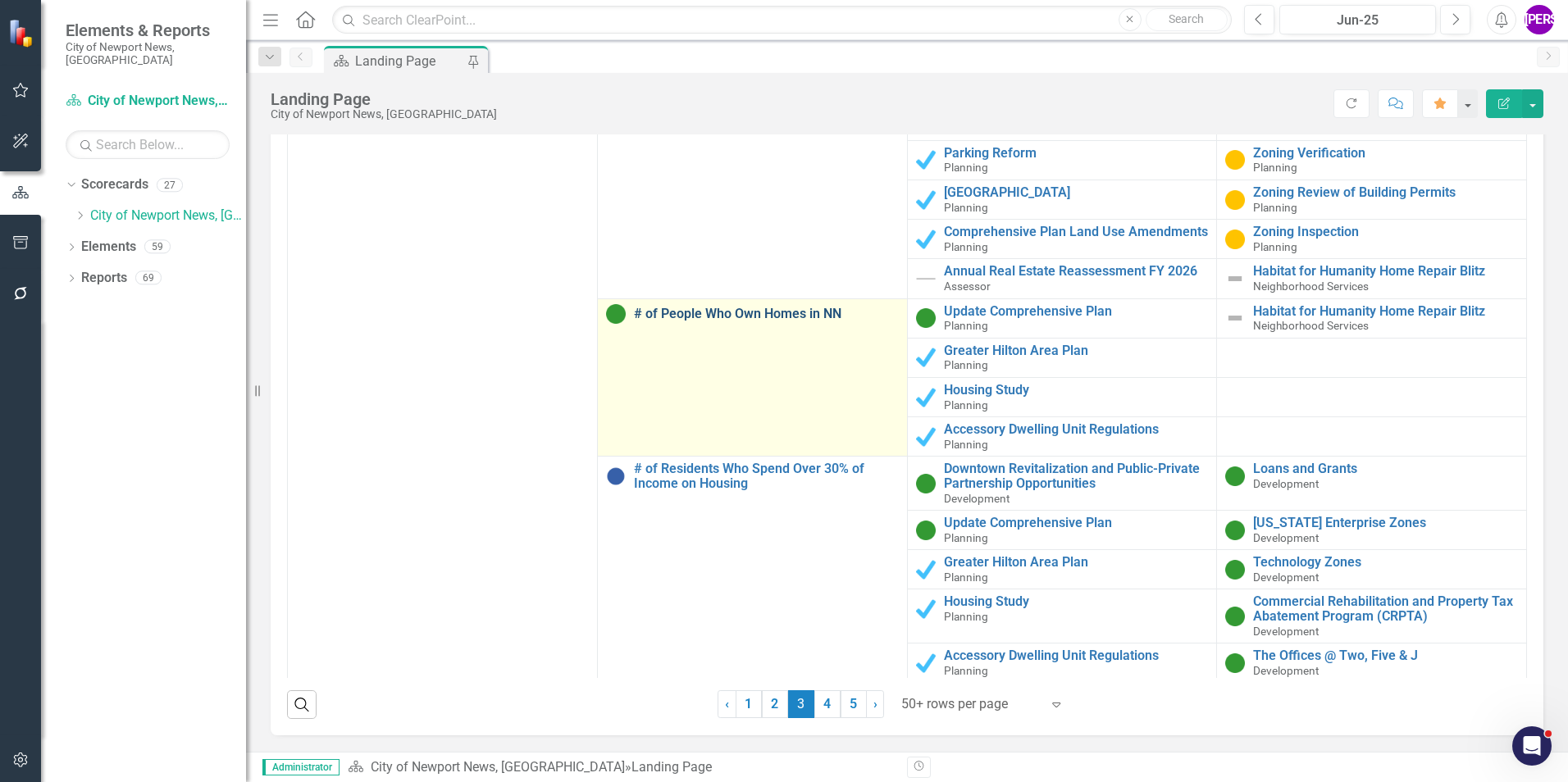
click at [733, 310] on link "# of People Who Own Homes in NN" at bounding box center [766, 313] width 265 height 15
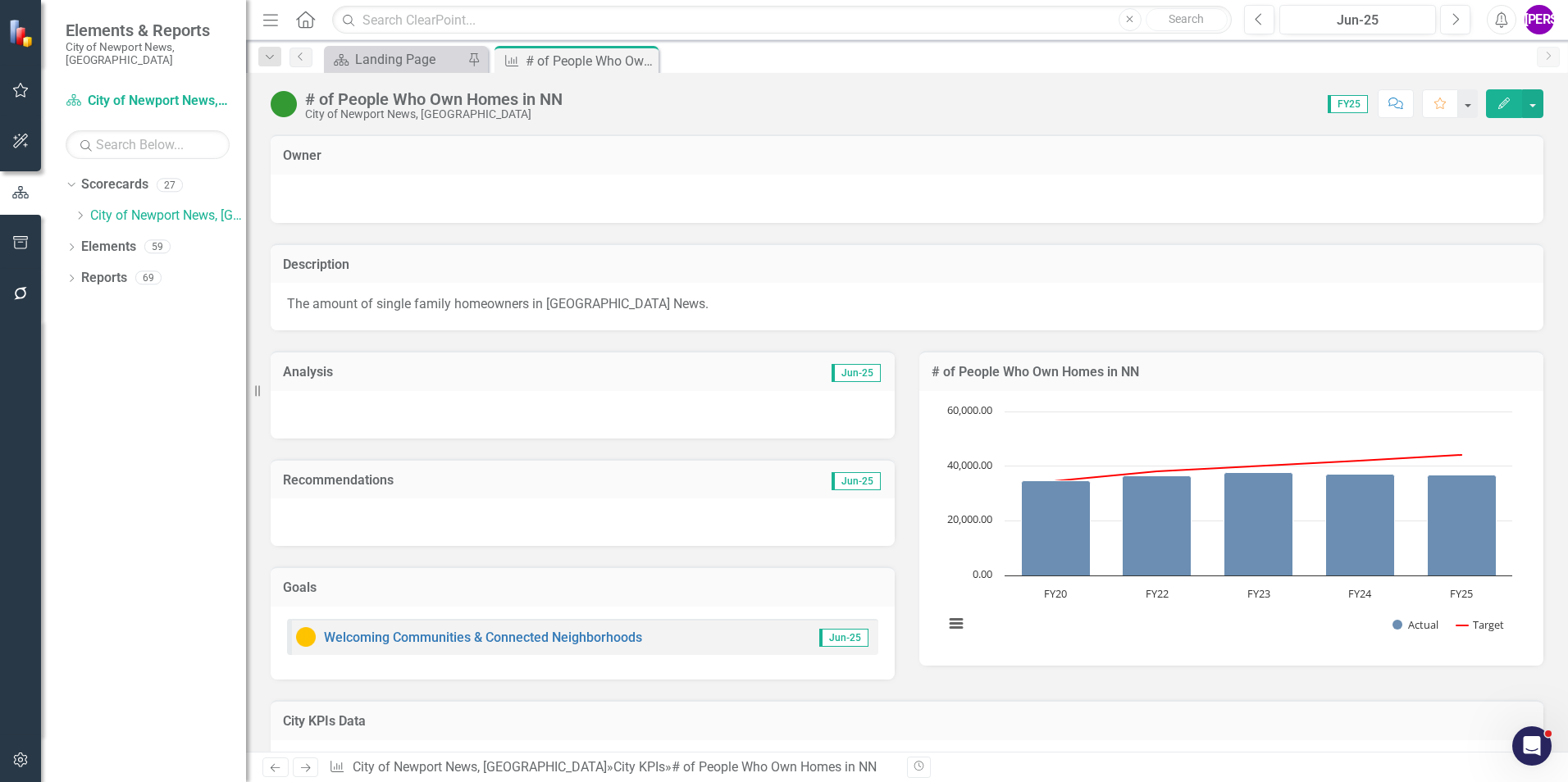
click at [488, 103] on div "# of People Who Own Homes in NN" at bounding box center [434, 99] width 258 height 18
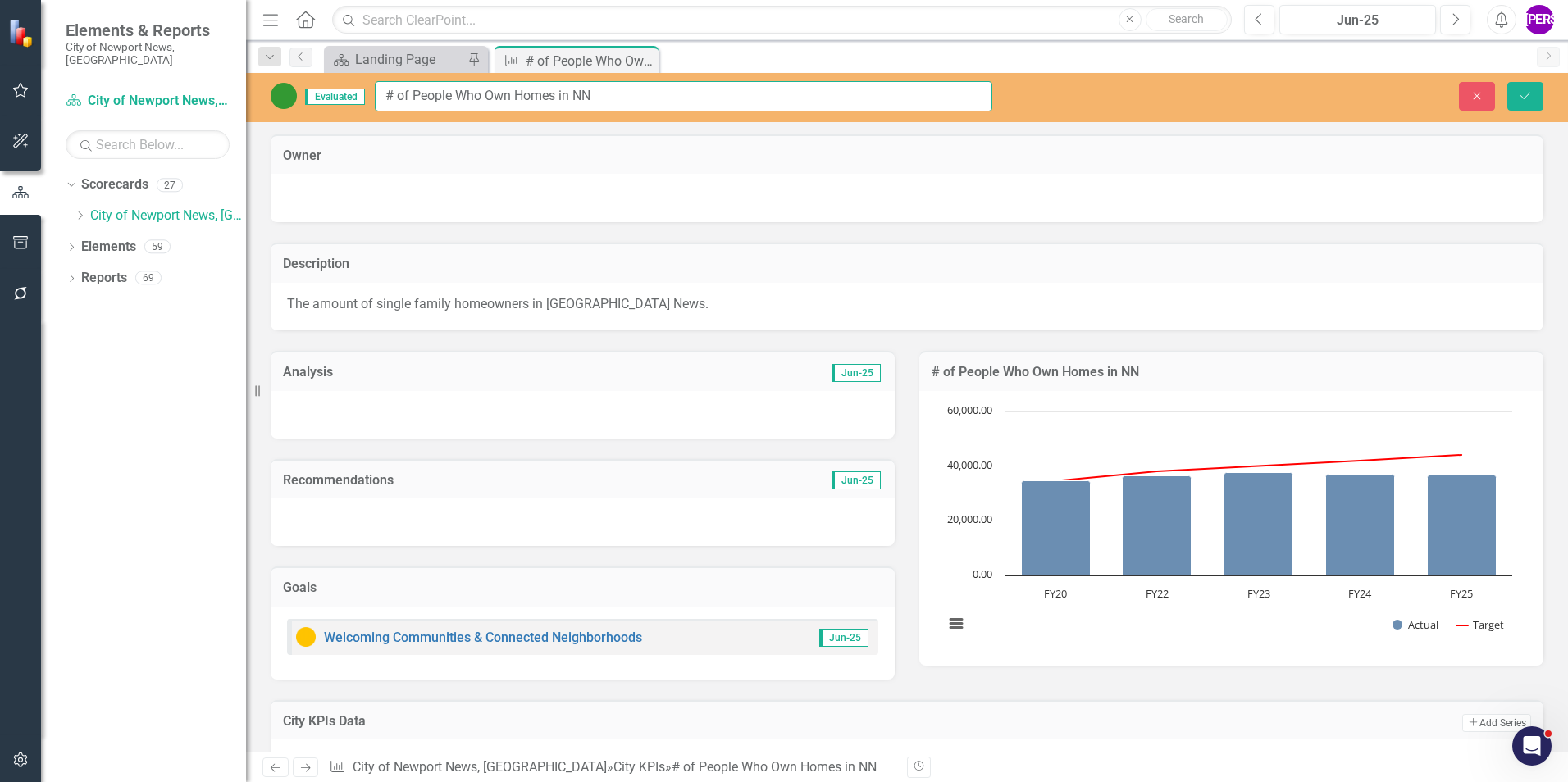
drag, startPoint x: 609, startPoint y: 100, endPoint x: 380, endPoint y: 95, distance: 229.1
click at [380, 95] on input "# of People Who Own Homes in NN" at bounding box center [684, 97] width 618 height 30
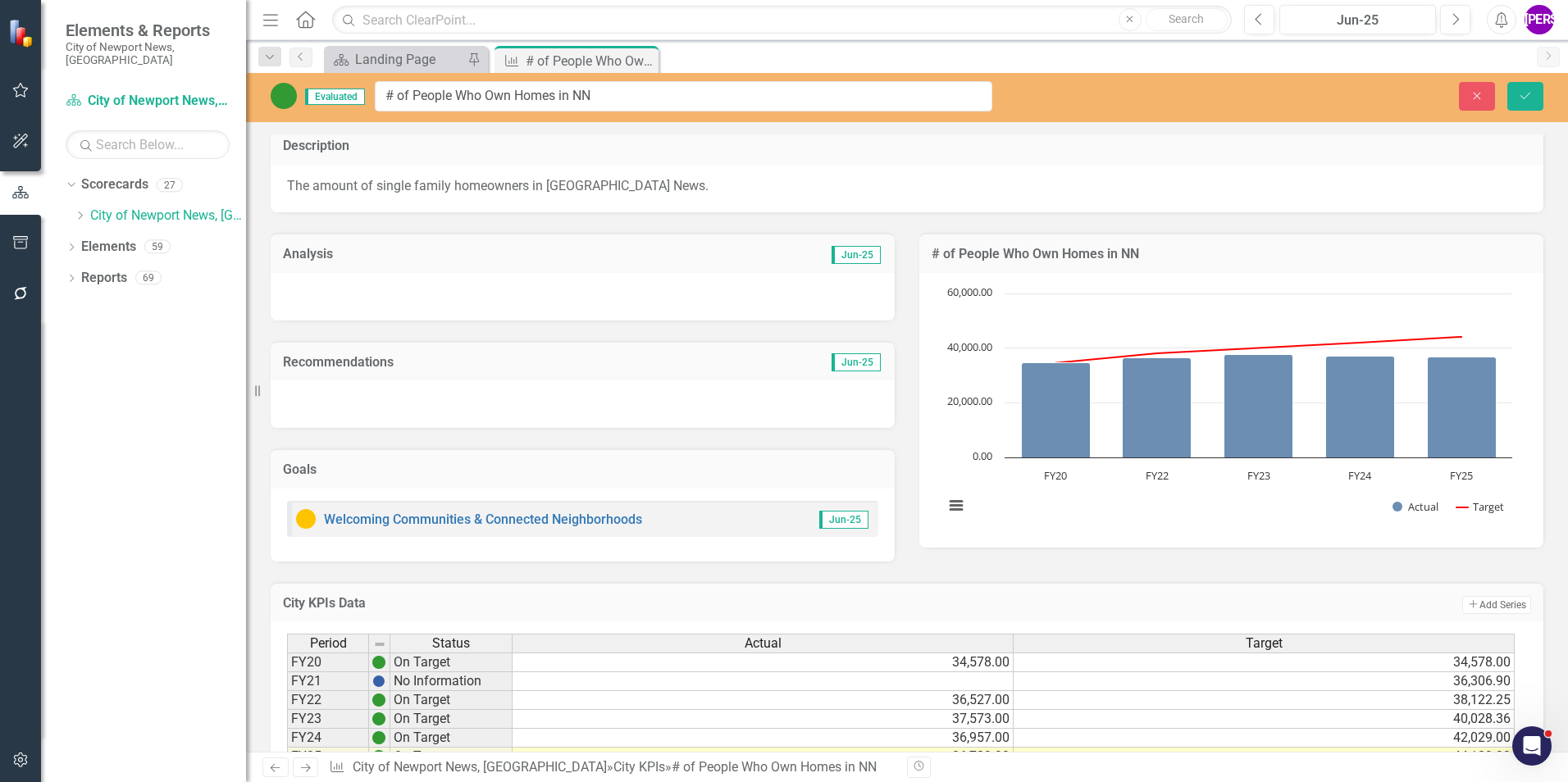
scroll to position [204, 0]
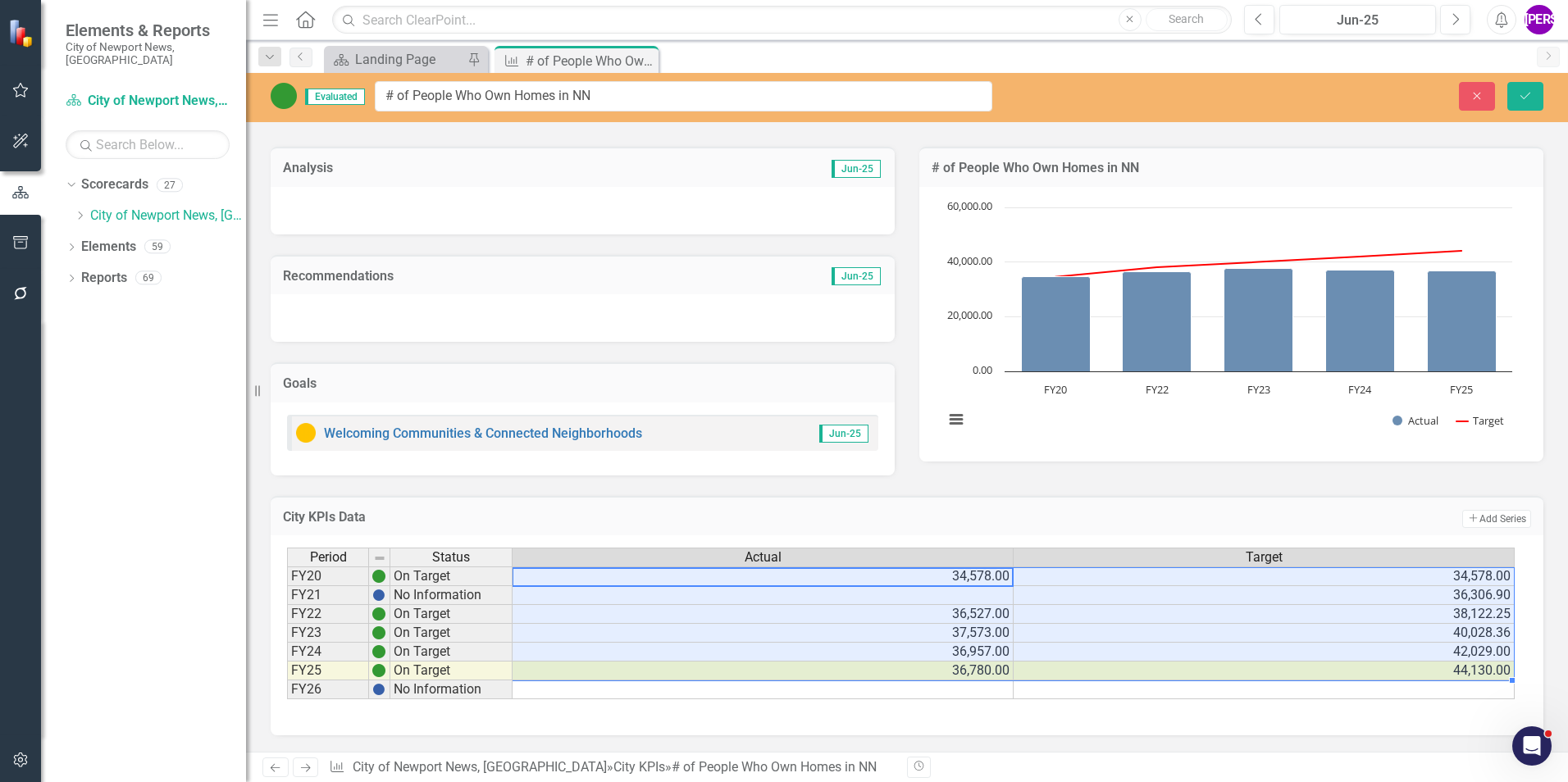
drag, startPoint x: 955, startPoint y: 577, endPoint x: 1259, endPoint y: 667, distance: 317.0
click at [1259, 667] on tbody "FY20 On Target 34,578.00 34,578.00 FY21 No Information 36,306.90 FY22 On Target…" at bounding box center [900, 634] width 1228 height 133
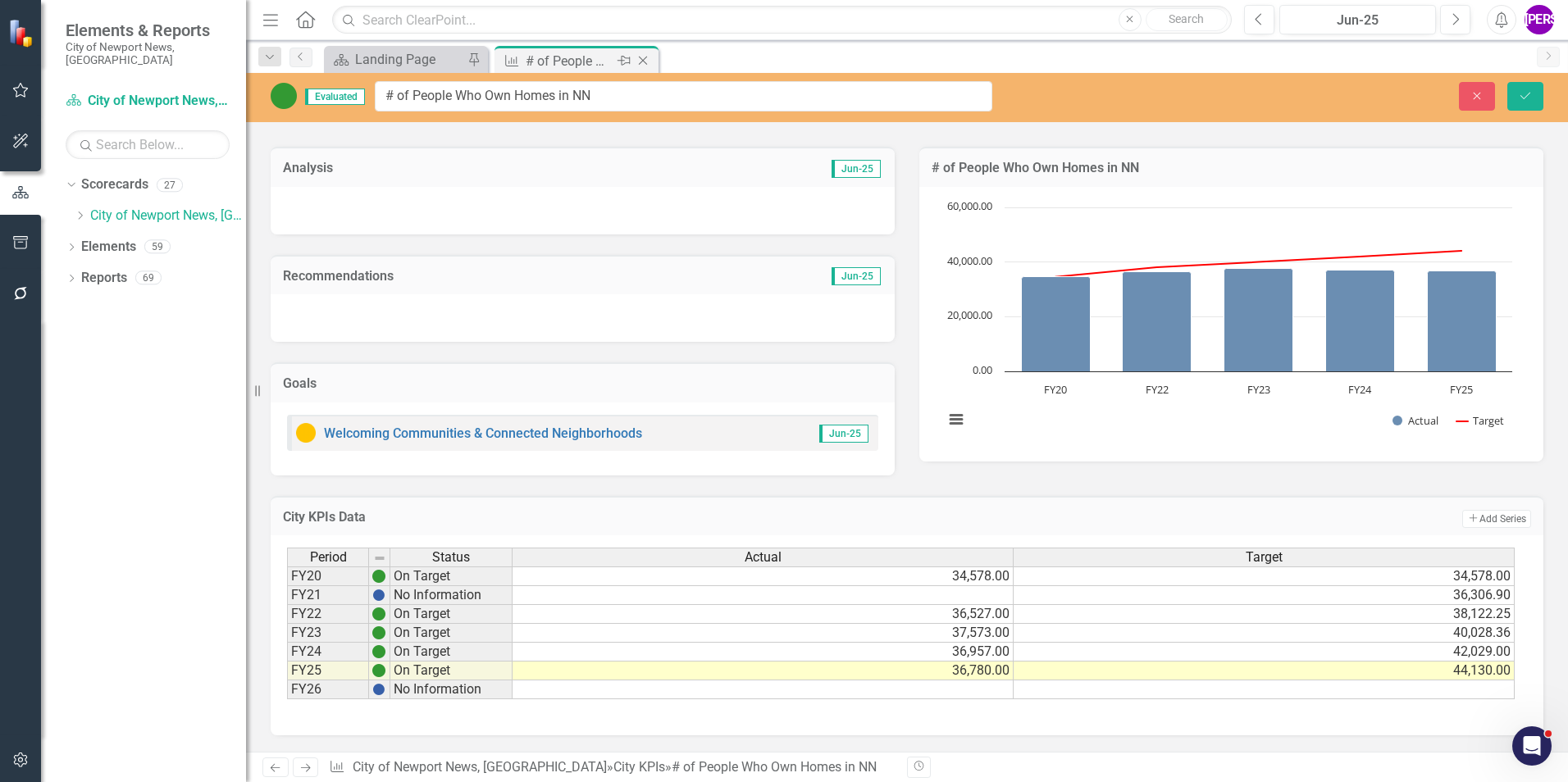
click at [647, 59] on icon "Close" at bounding box center [643, 60] width 16 height 13
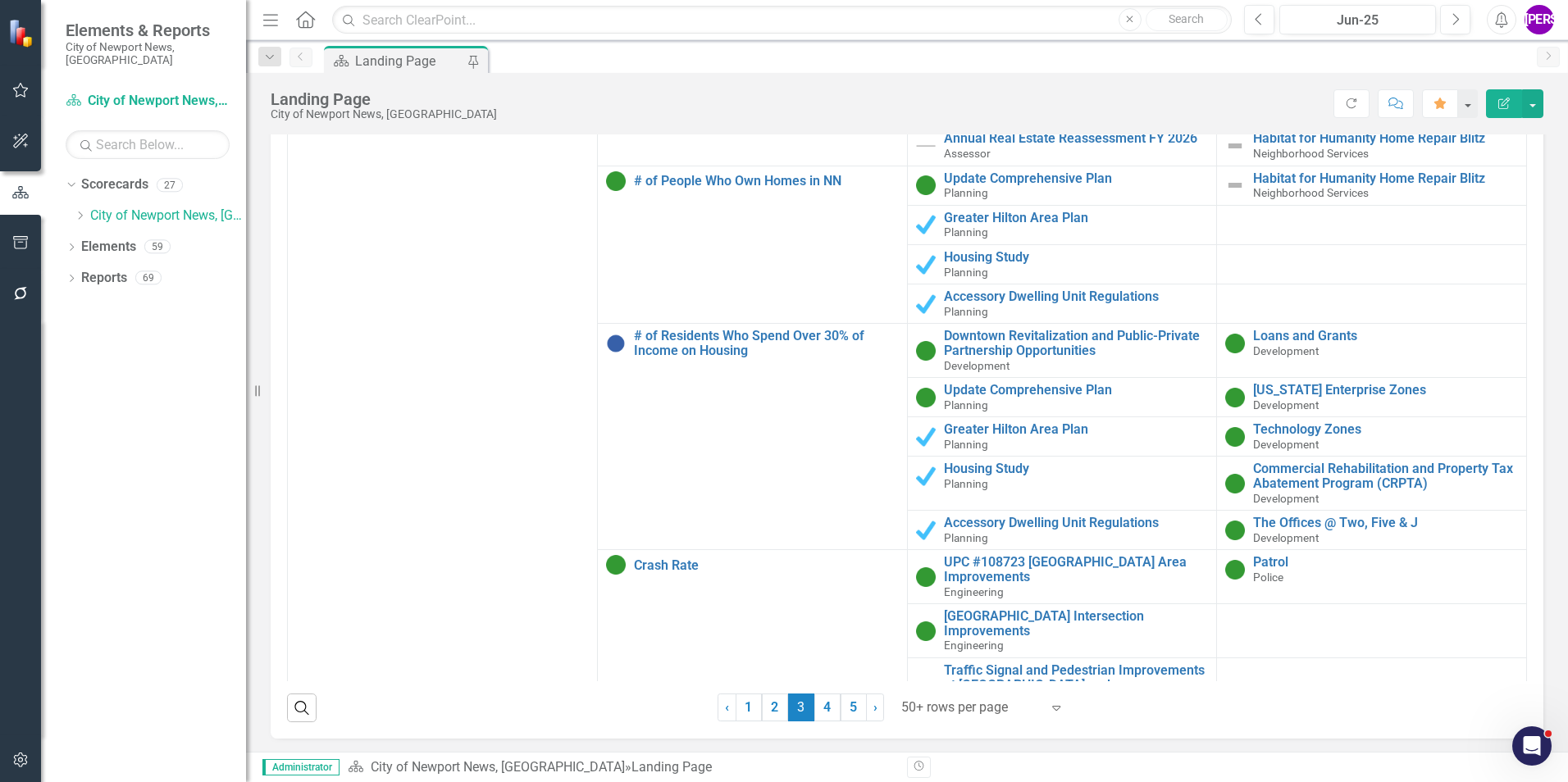
scroll to position [2051, 0]
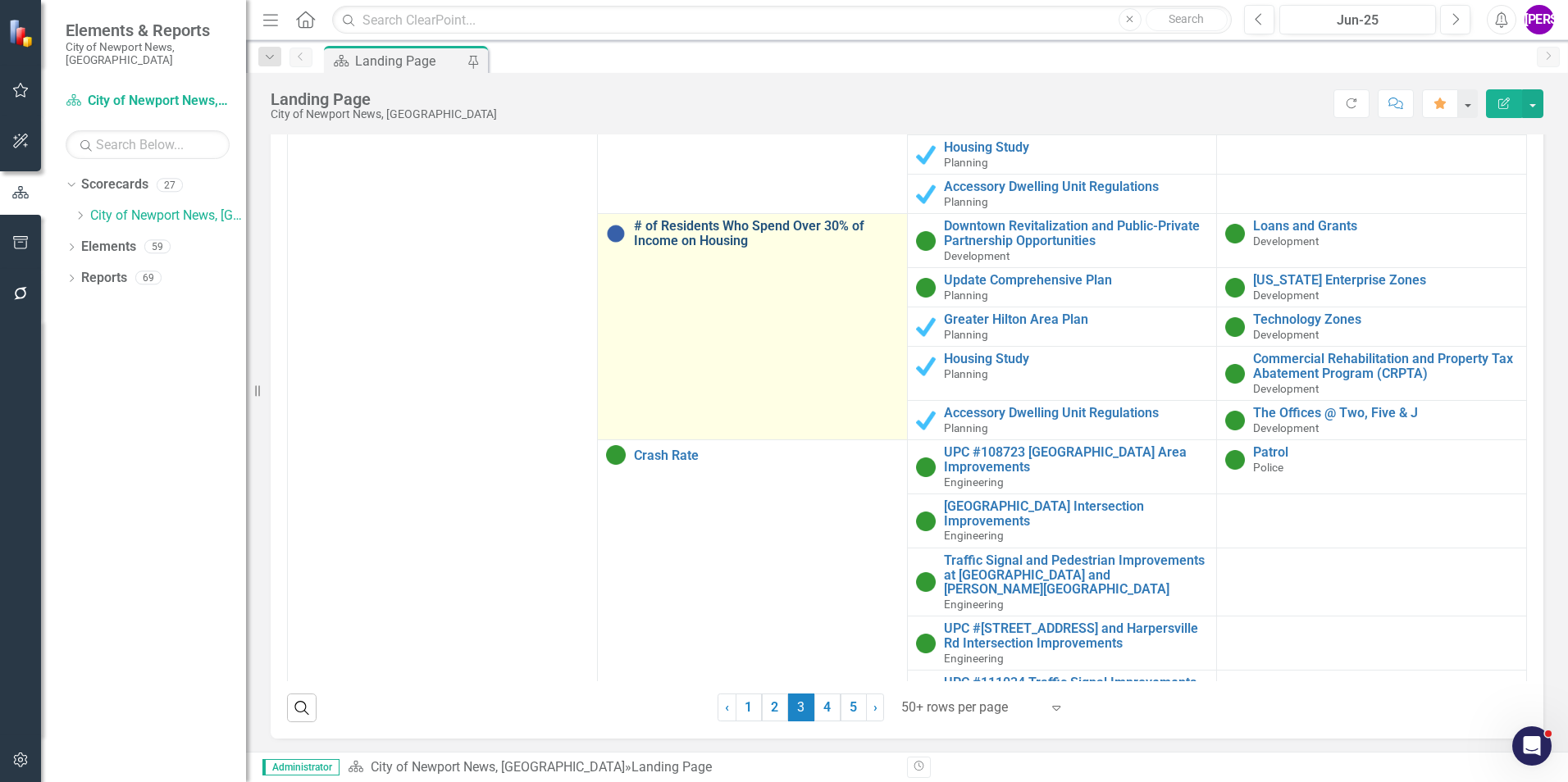
click at [727, 235] on link "# of Residents Who Spend Over 30% of Income on Housing" at bounding box center [766, 233] width 265 height 29
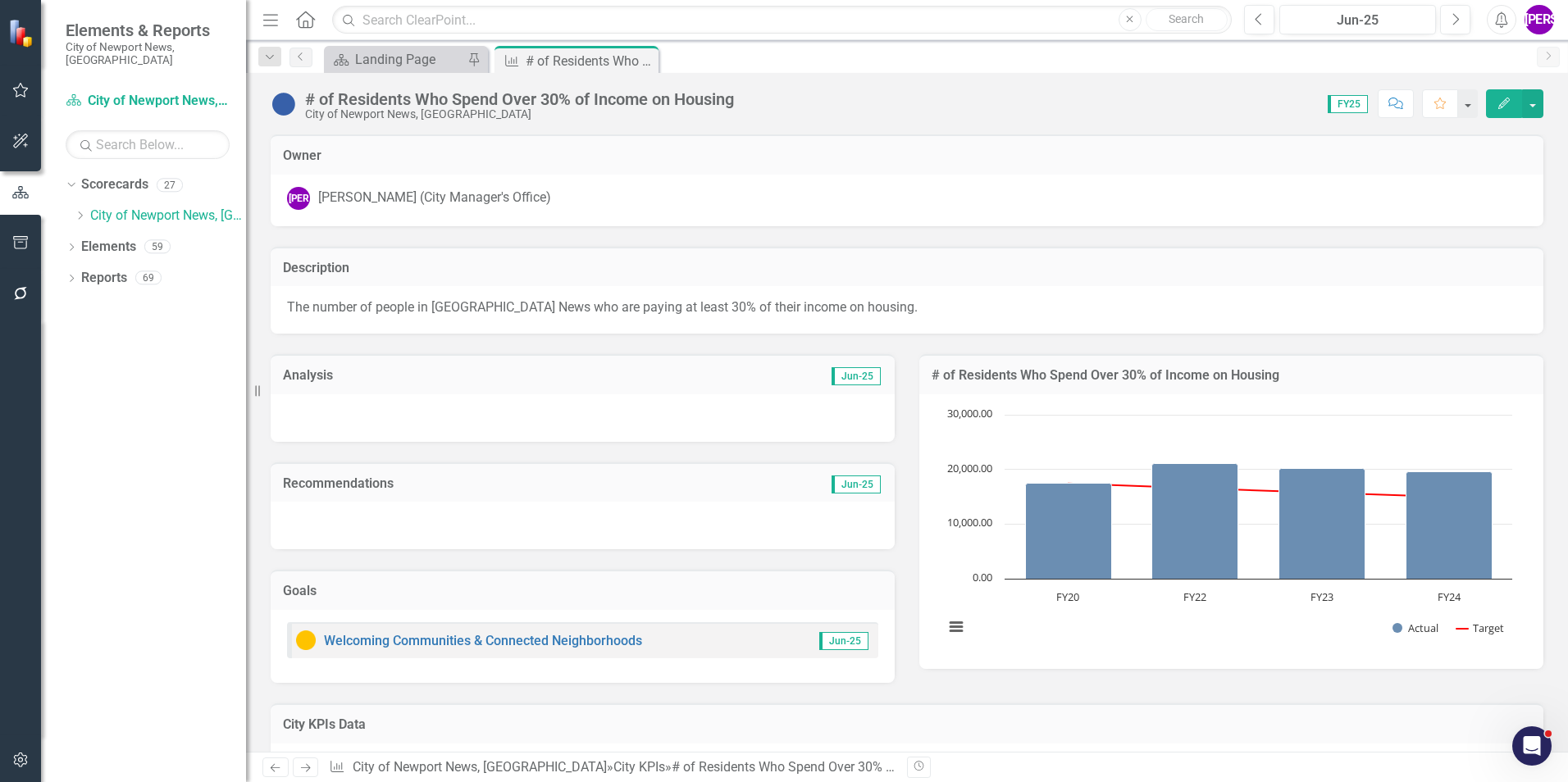
click at [385, 98] on div "# of Residents Who Spend Over 30% of Income on Housing" at bounding box center [519, 99] width 429 height 18
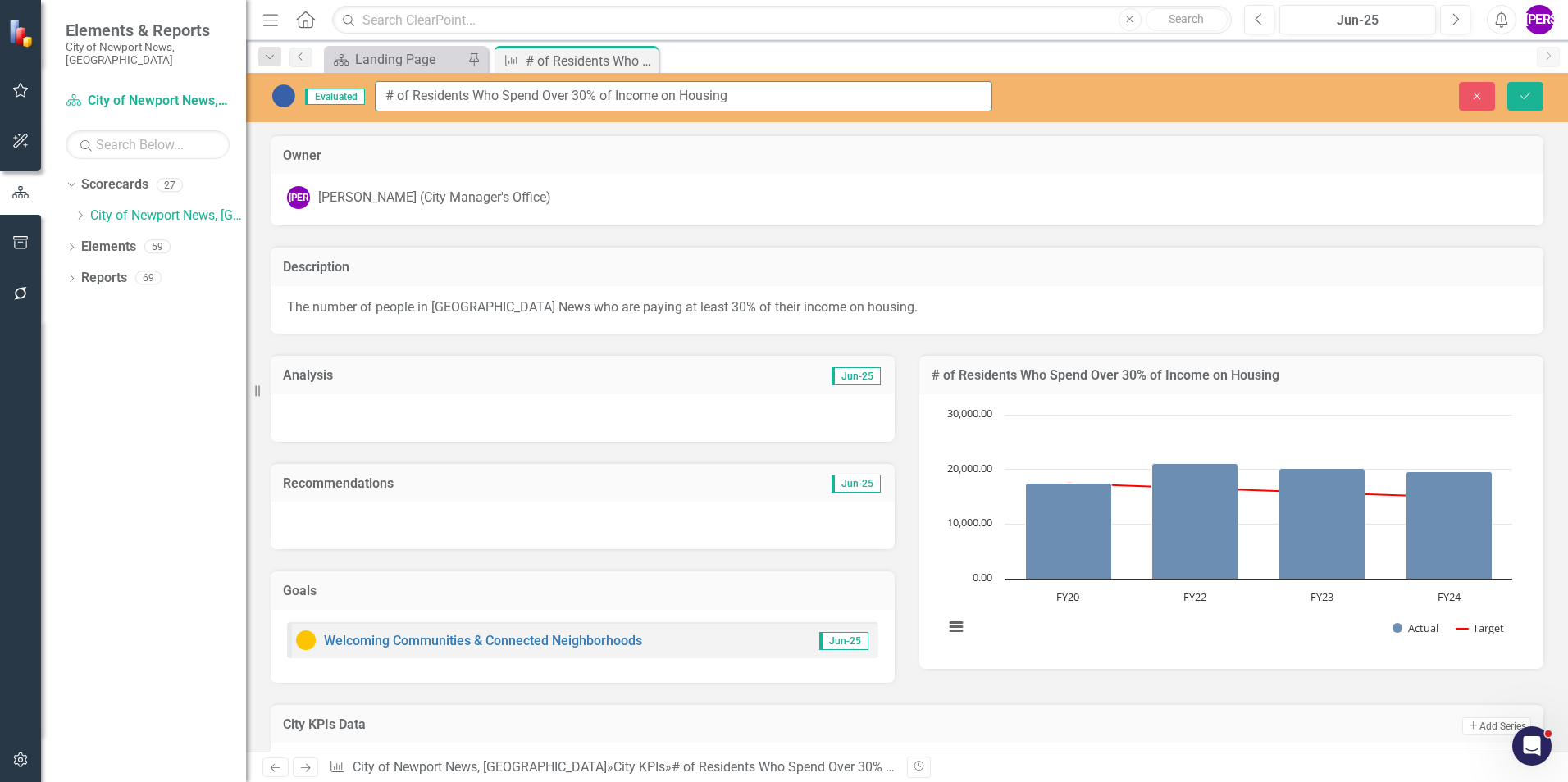
drag, startPoint x: 744, startPoint y: 96, endPoint x: 380, endPoint y: 105, distance: 364.1
click at [380, 105] on input "# of Residents Who Spend Over 30% of Income on Housing" at bounding box center [684, 97] width 618 height 30
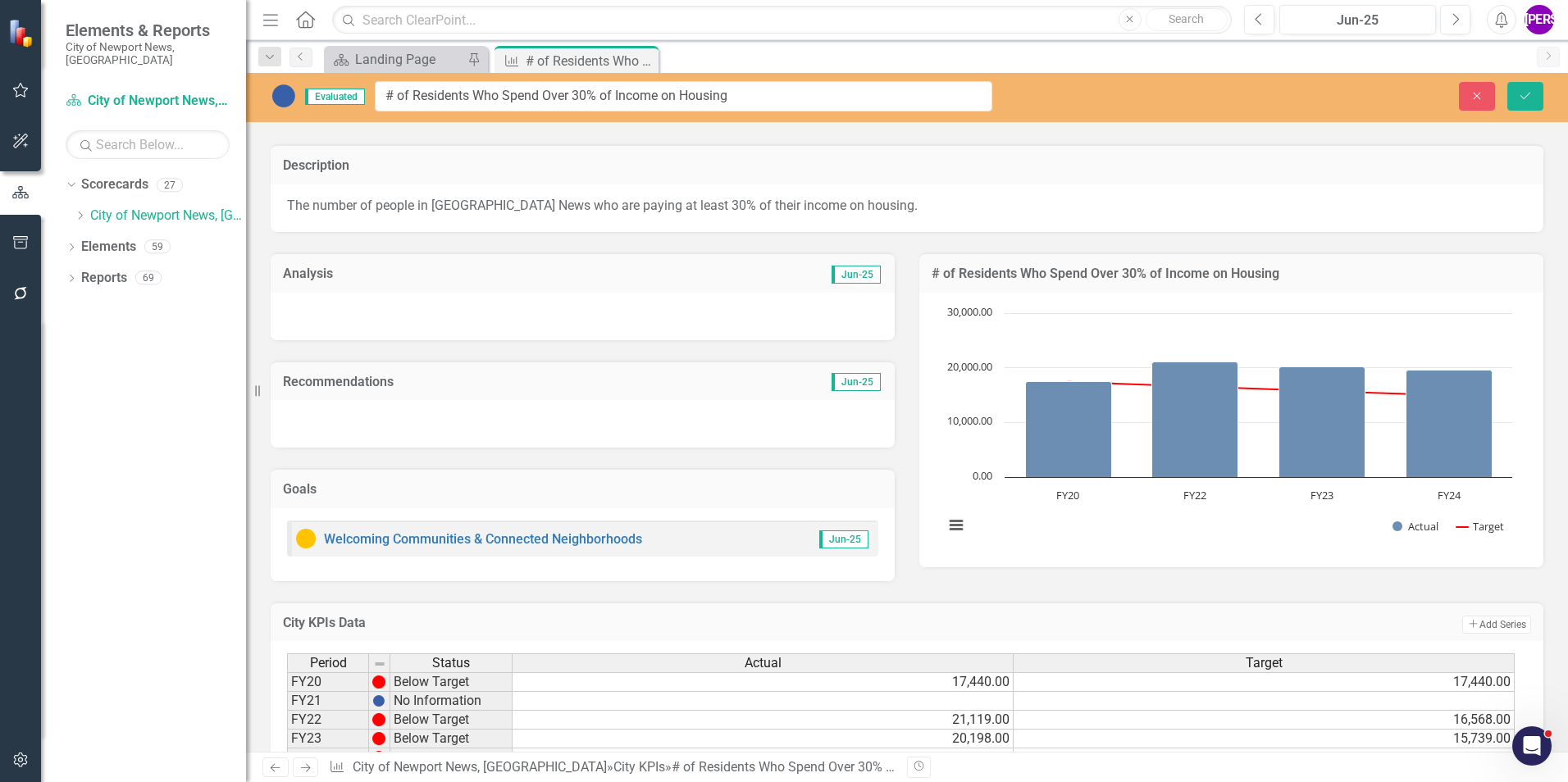
scroll to position [208, 0]
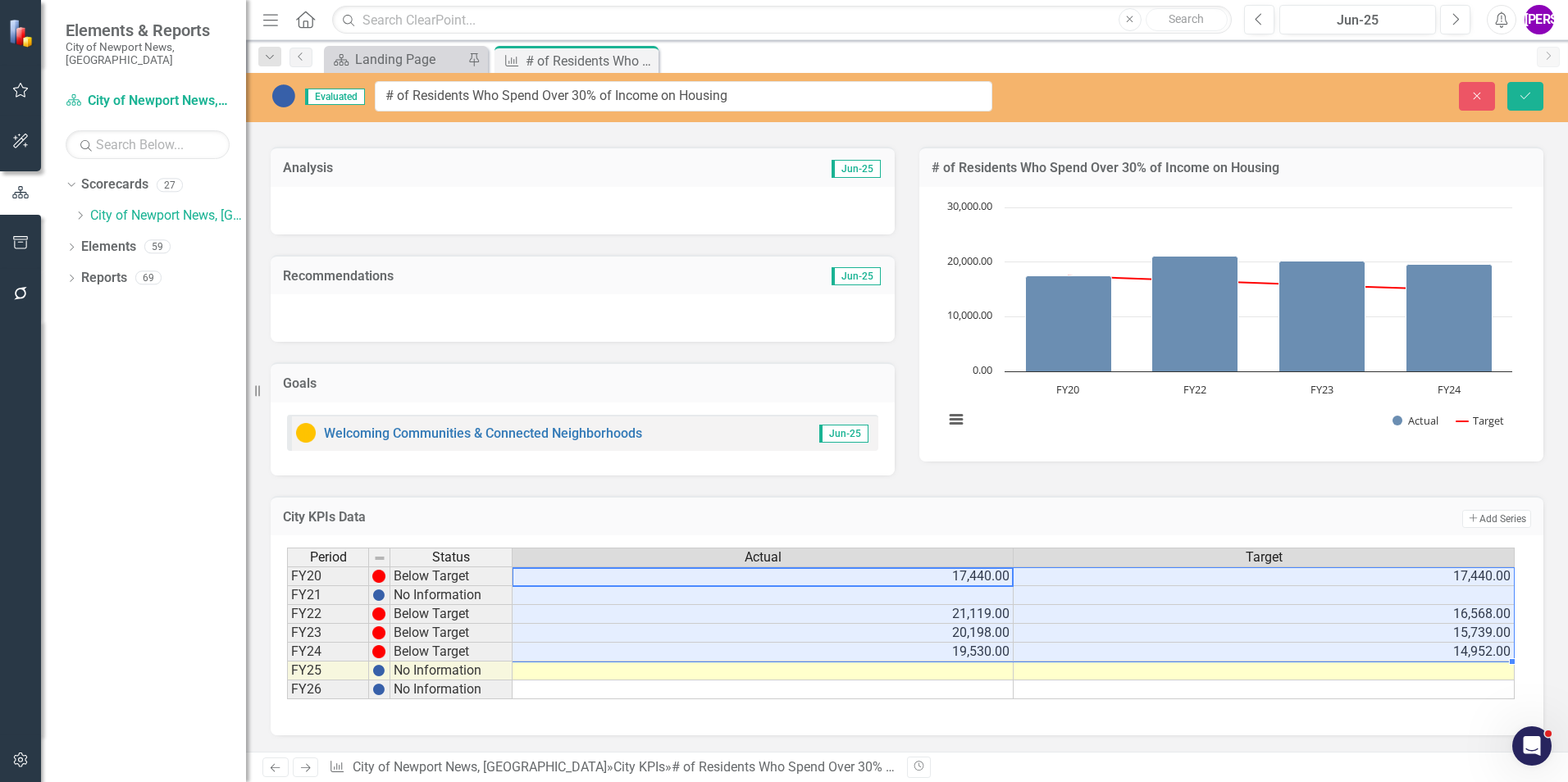
drag, startPoint x: 977, startPoint y: 572, endPoint x: 1304, endPoint y: 648, distance: 335.7
click at [1304, 648] on tbody "FY20 Below Target 17,440.00 17,440.00 FY21 No Information FY22 Below Target 21,…" at bounding box center [900, 634] width 1228 height 133
click at [644, 61] on icon "Close" at bounding box center [643, 60] width 16 height 13
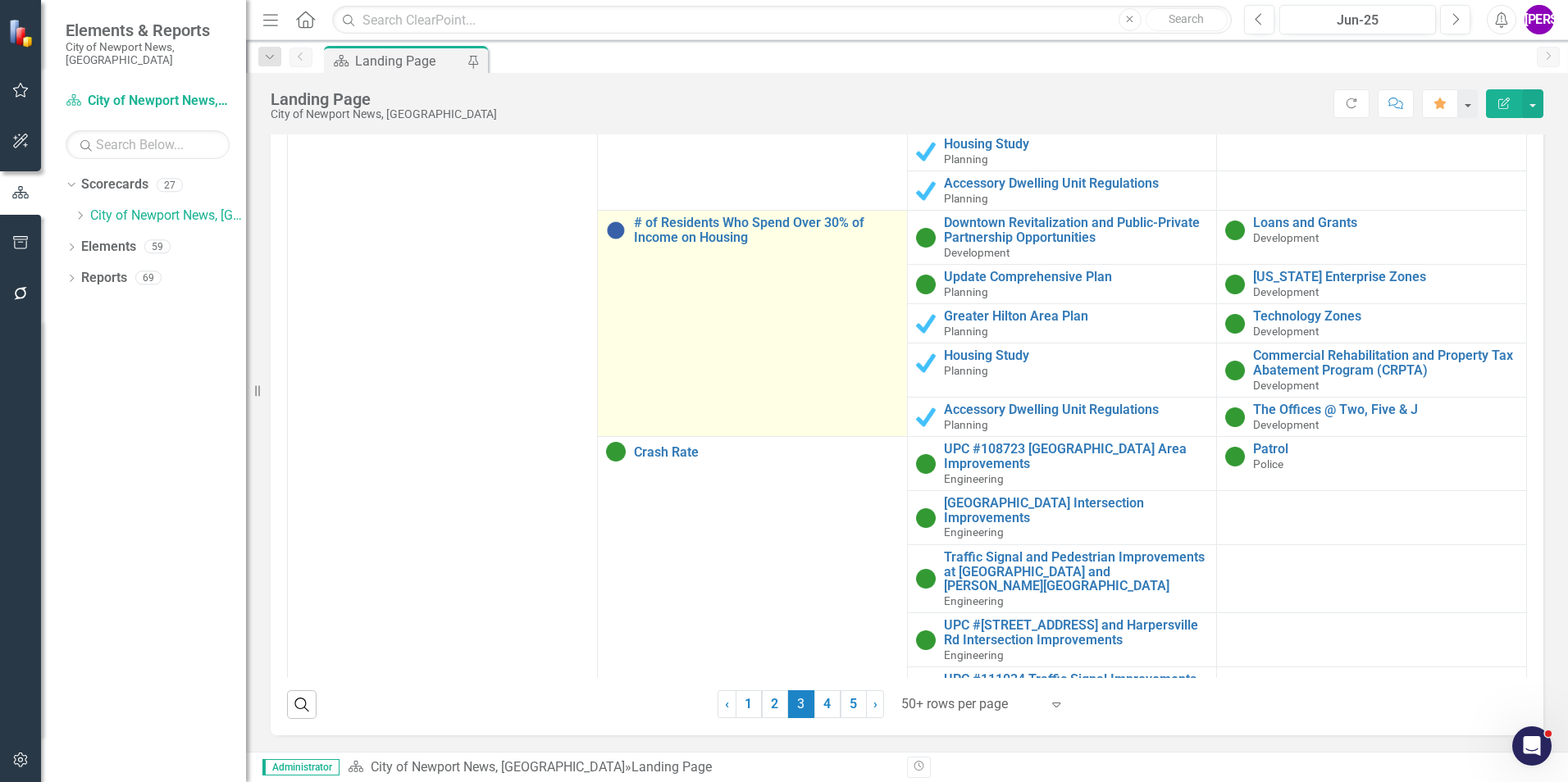
scroll to position [2132, 0]
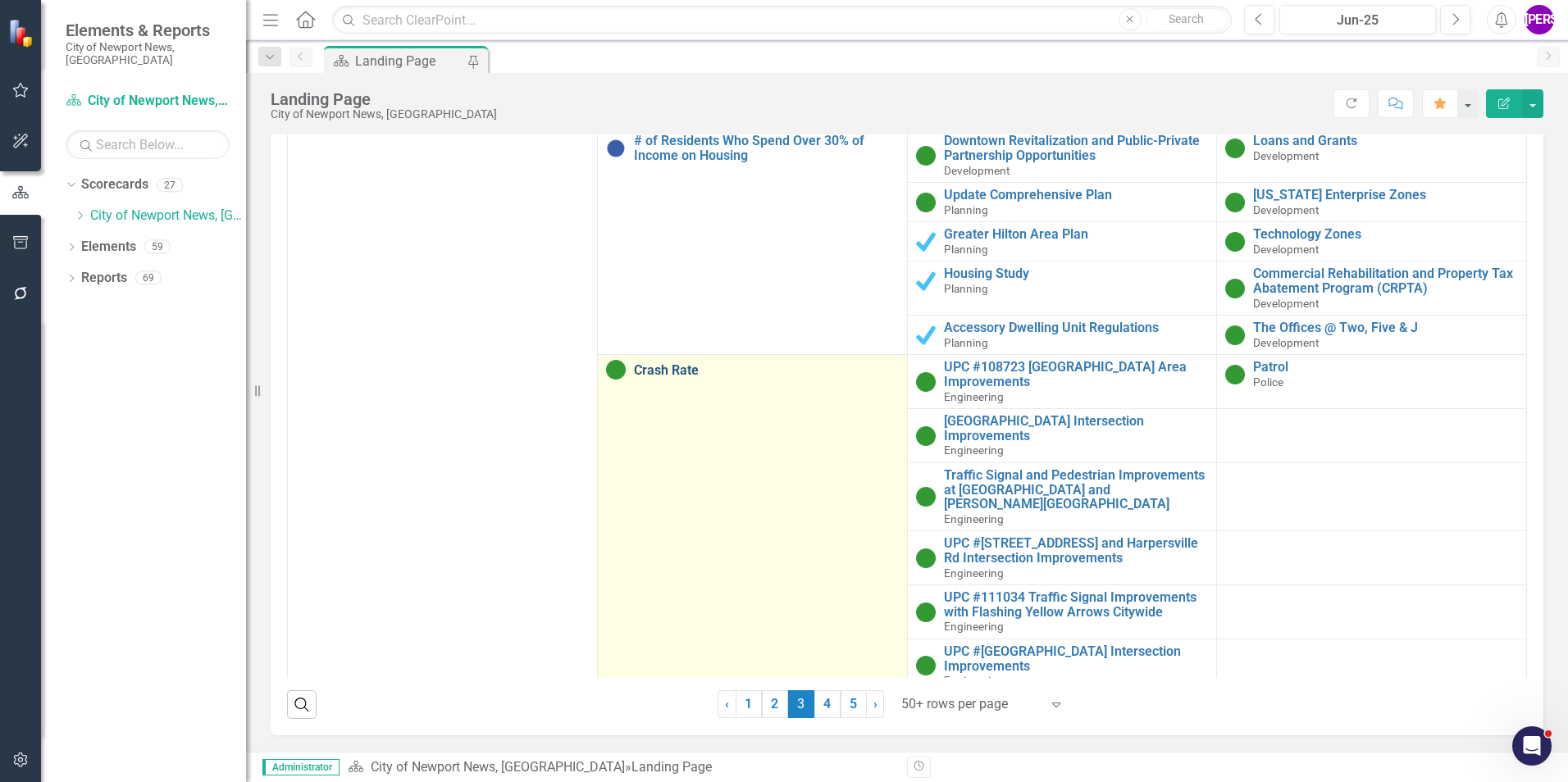
click at [645, 364] on link "Crash Rate" at bounding box center [766, 370] width 265 height 15
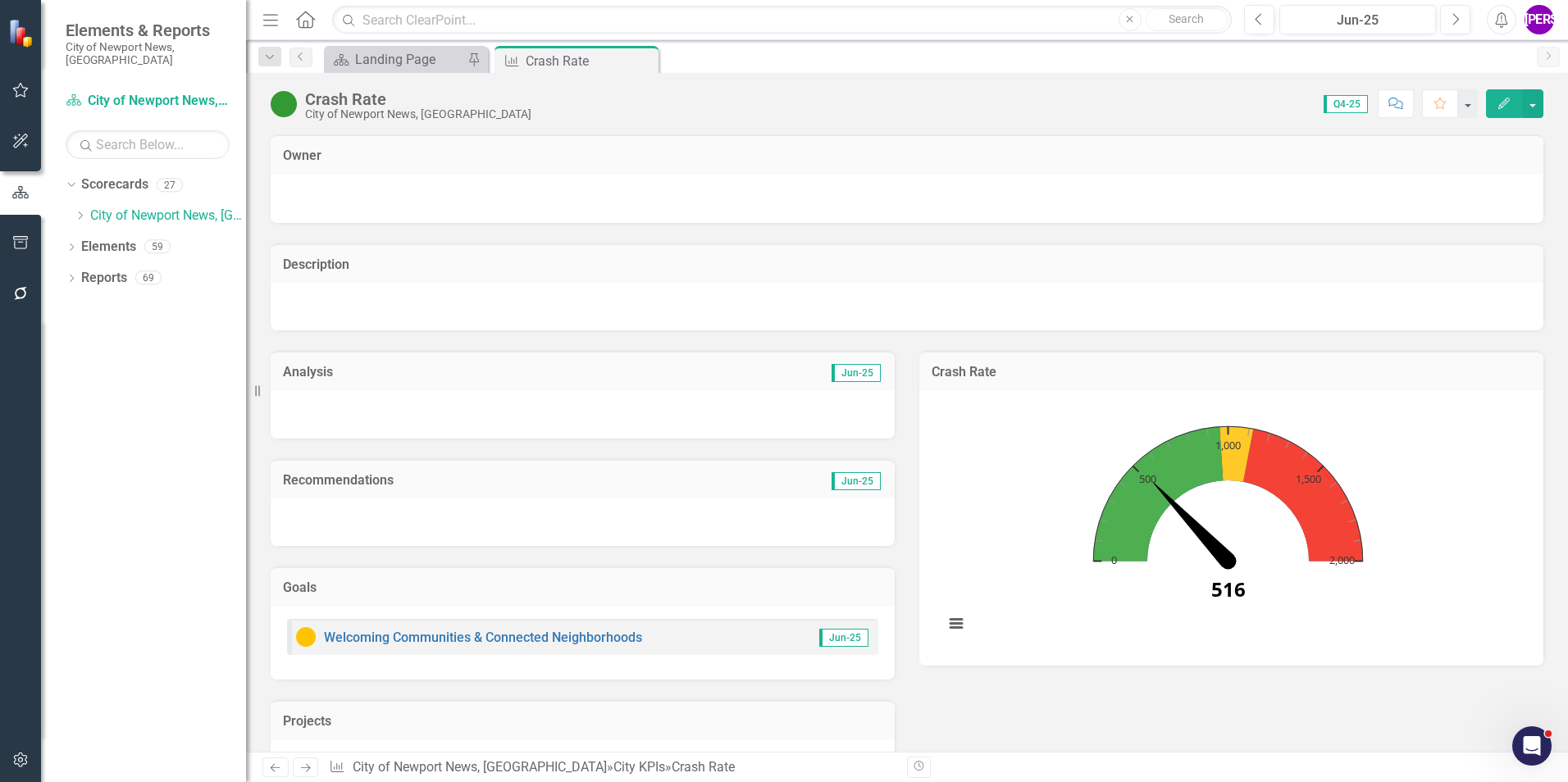
click at [374, 84] on div "Crash Rate City of Newport News, VA Score: 0.00 Q4-25 Completed Comment Favorit…" at bounding box center [906, 97] width 1322 height 49
drag, startPoint x: 374, startPoint y: 84, endPoint x: 343, endPoint y: 101, distance: 35.4
click at [343, 101] on div "Crash Rate" at bounding box center [418, 99] width 226 height 18
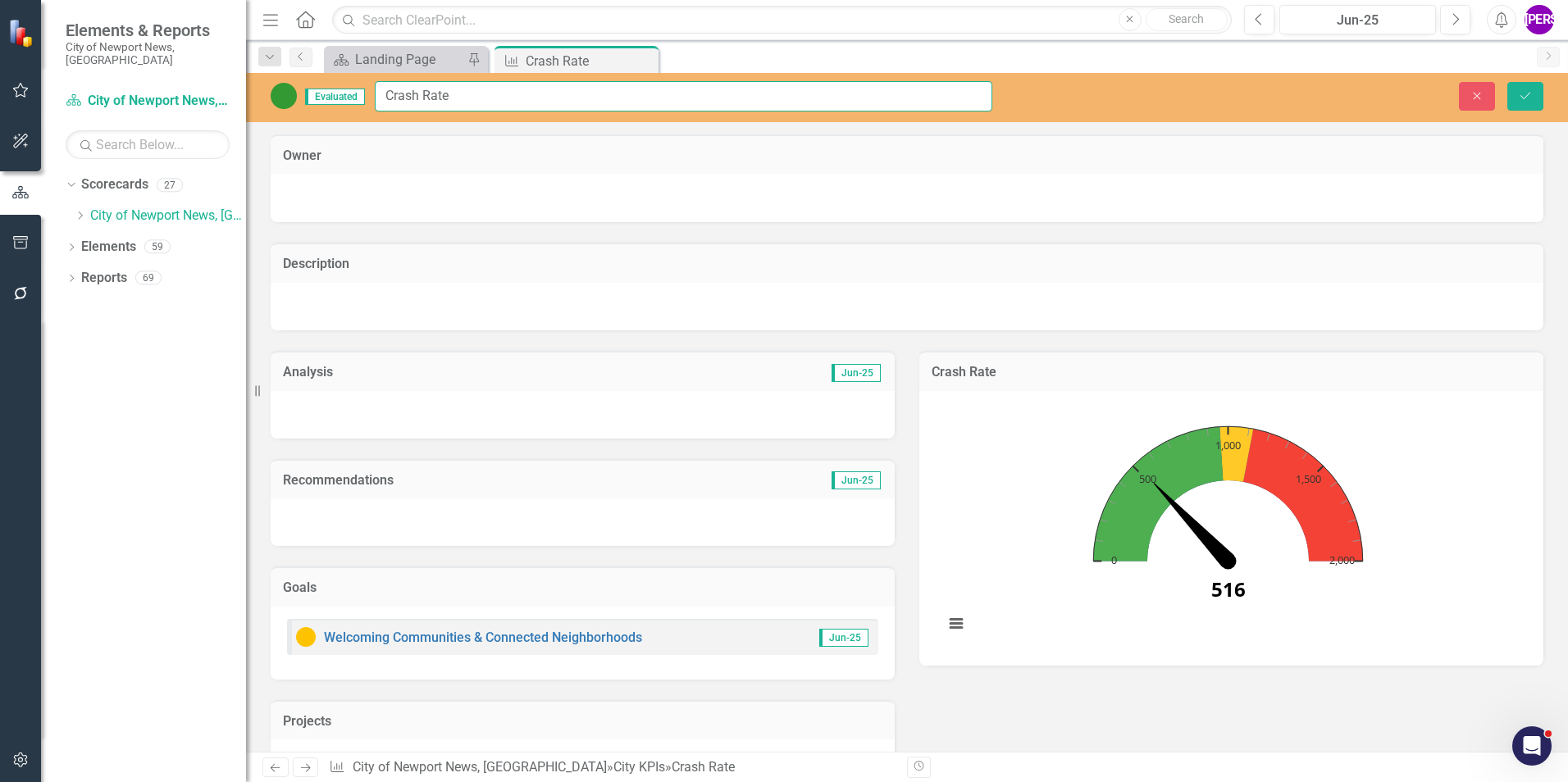
drag, startPoint x: 466, startPoint y: 95, endPoint x: 381, endPoint y: 105, distance: 85.6
click at [381, 105] on input "Crash Rate" at bounding box center [684, 97] width 618 height 30
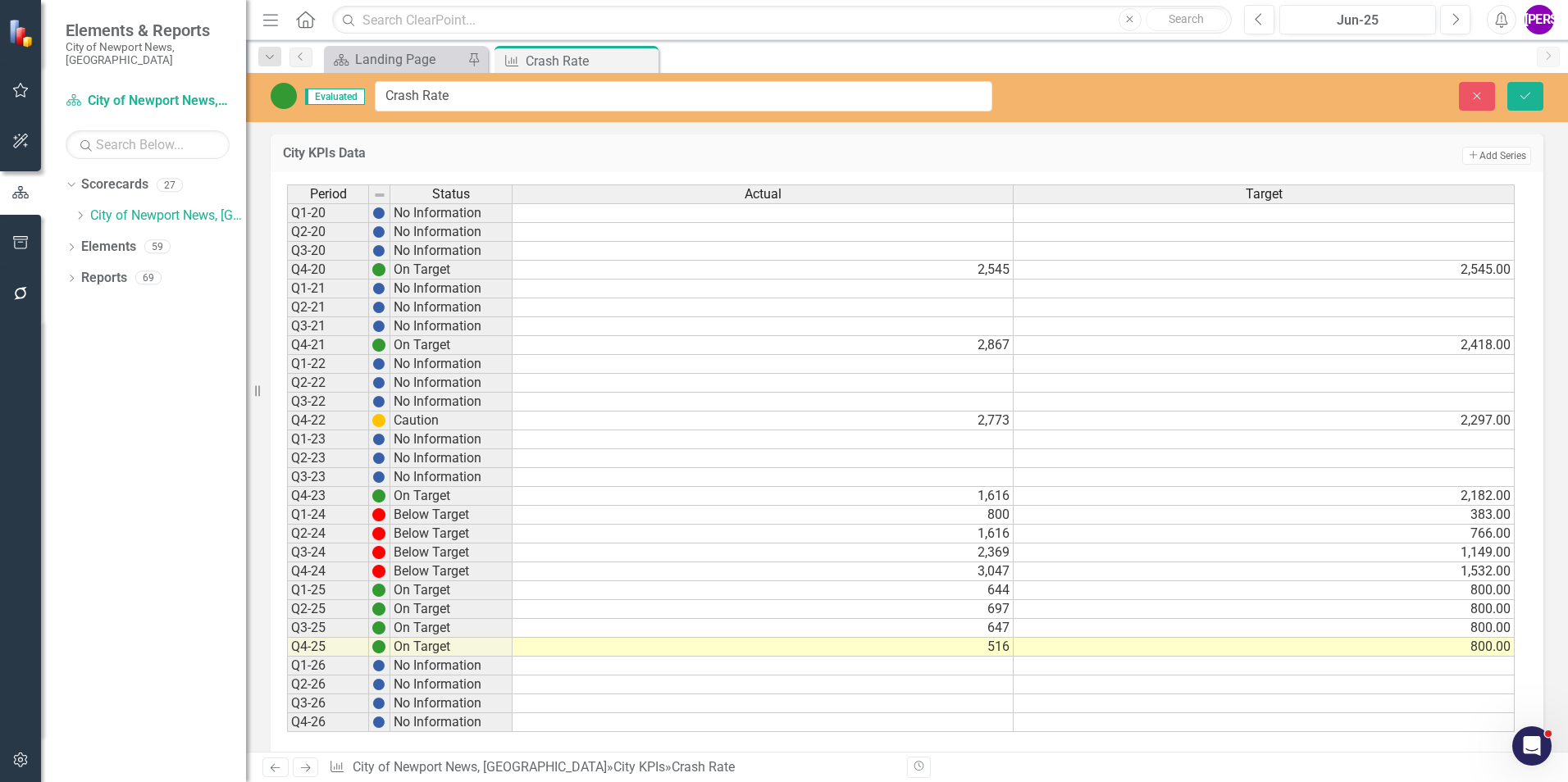
scroll to position [1210, 0]
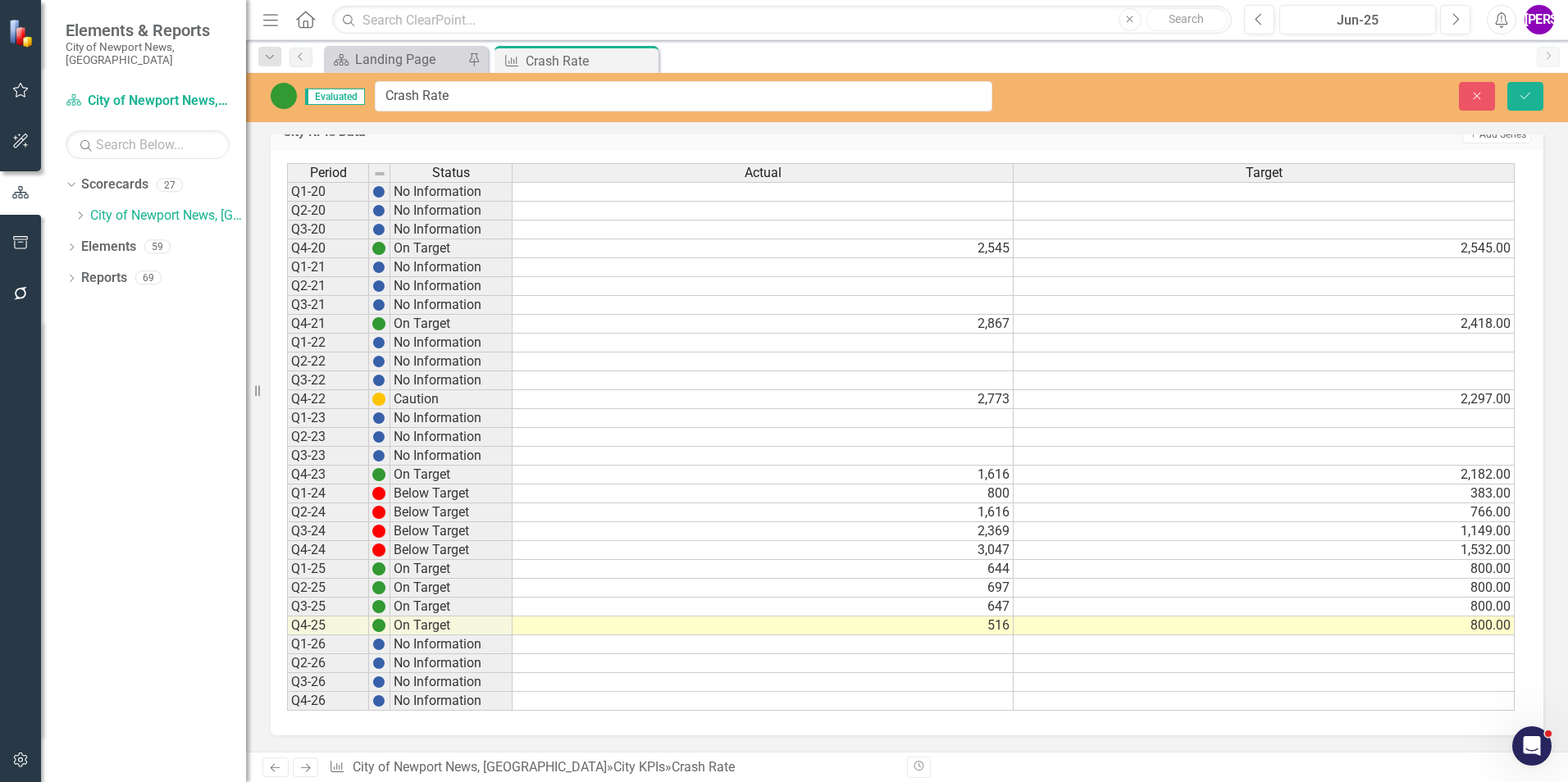
click at [1425, 623] on td "800.00" at bounding box center [1265, 626] width 501 height 19
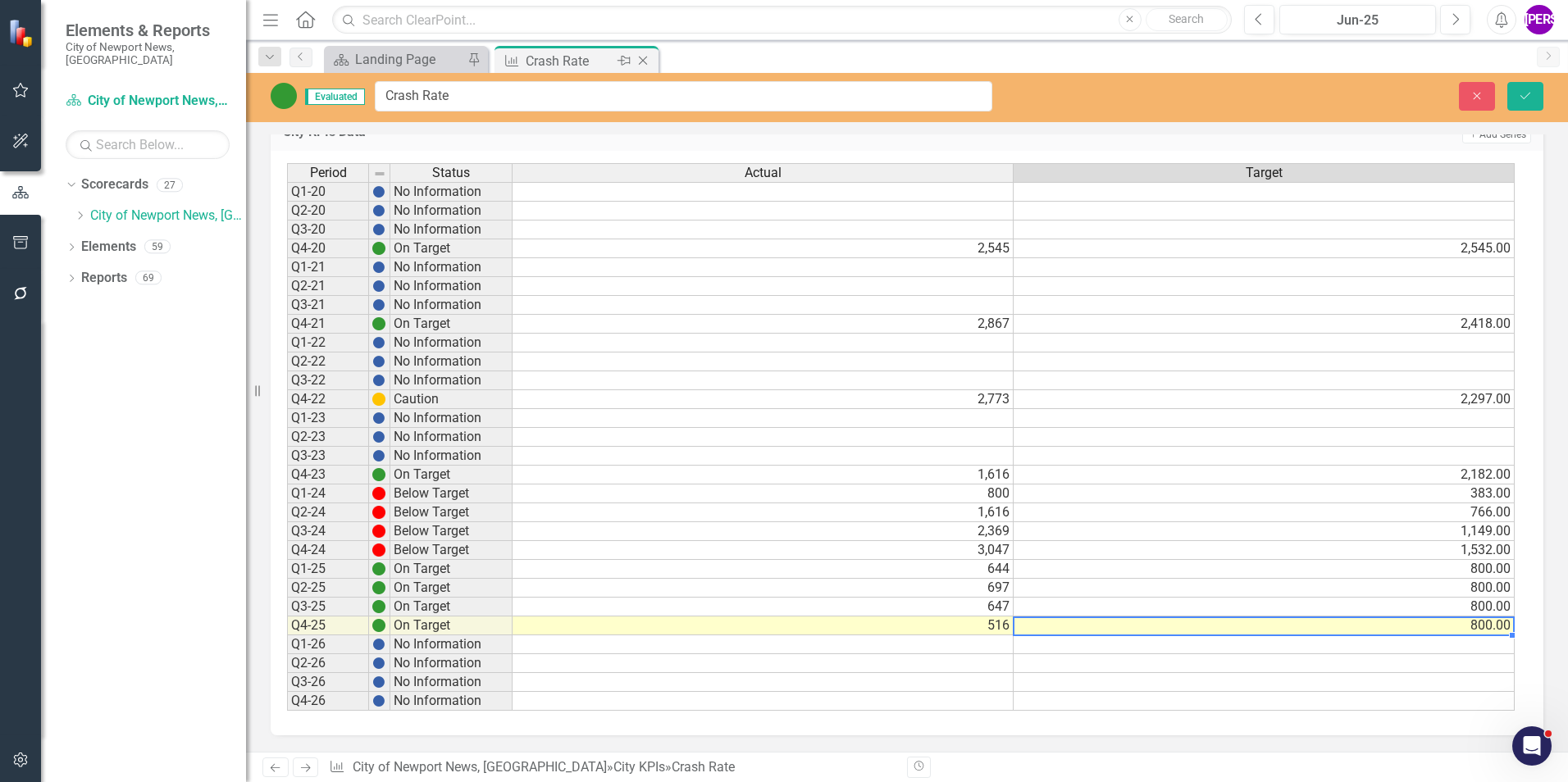
click at [644, 60] on icon at bounding box center [643, 61] width 9 height 9
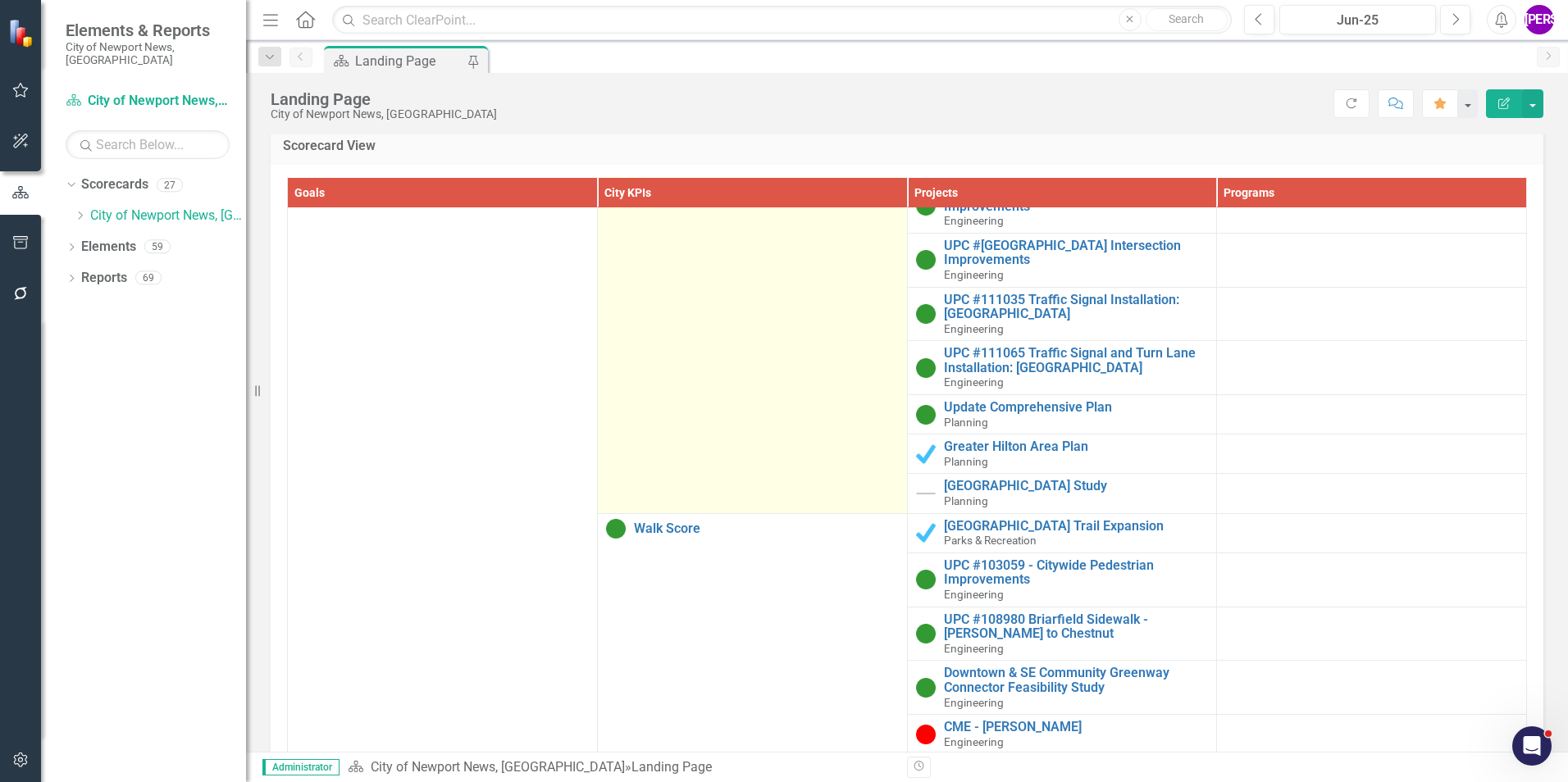
scroll to position [2706, 0]
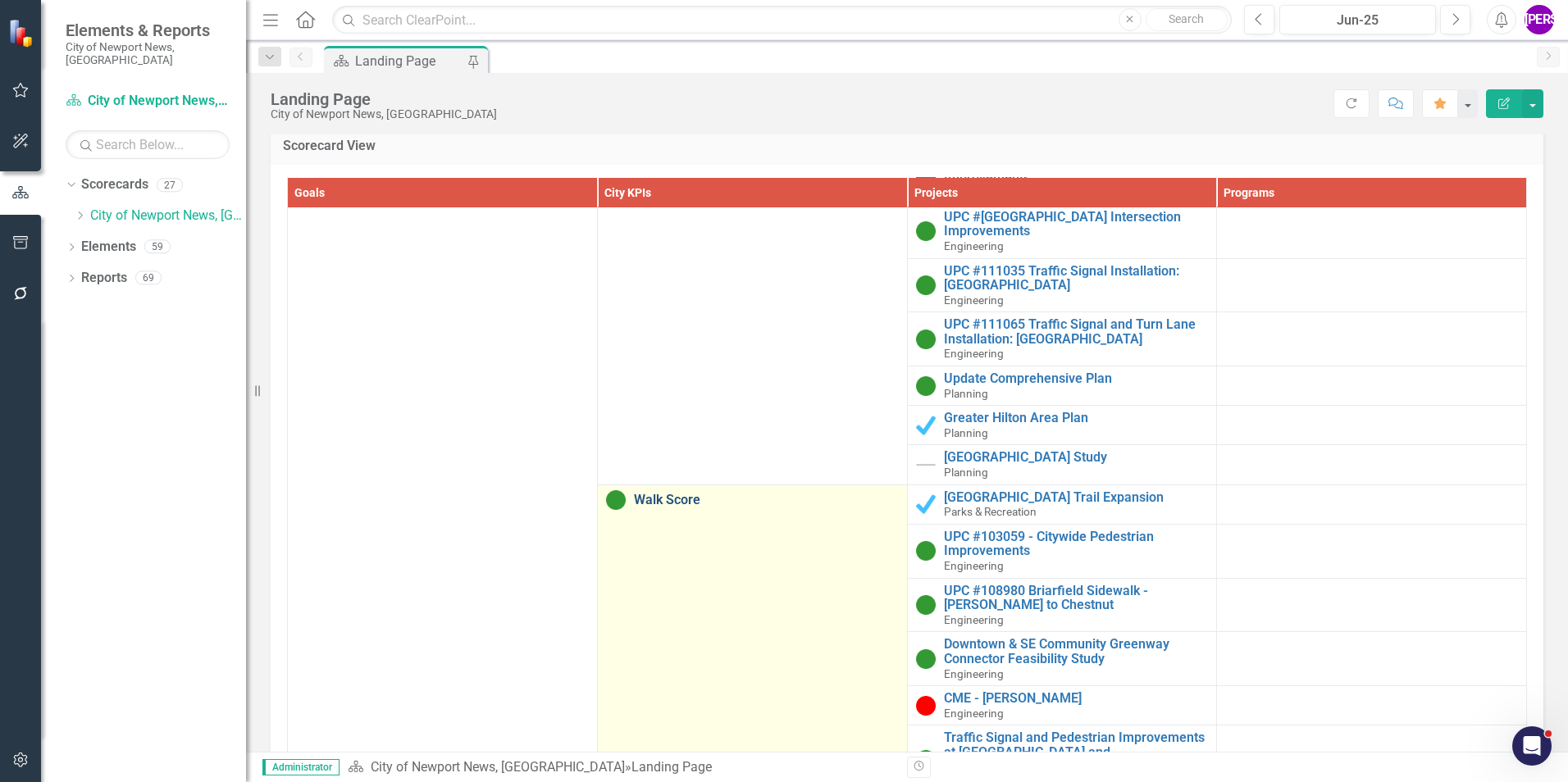
click at [679, 496] on link "Walk Score" at bounding box center [766, 499] width 265 height 15
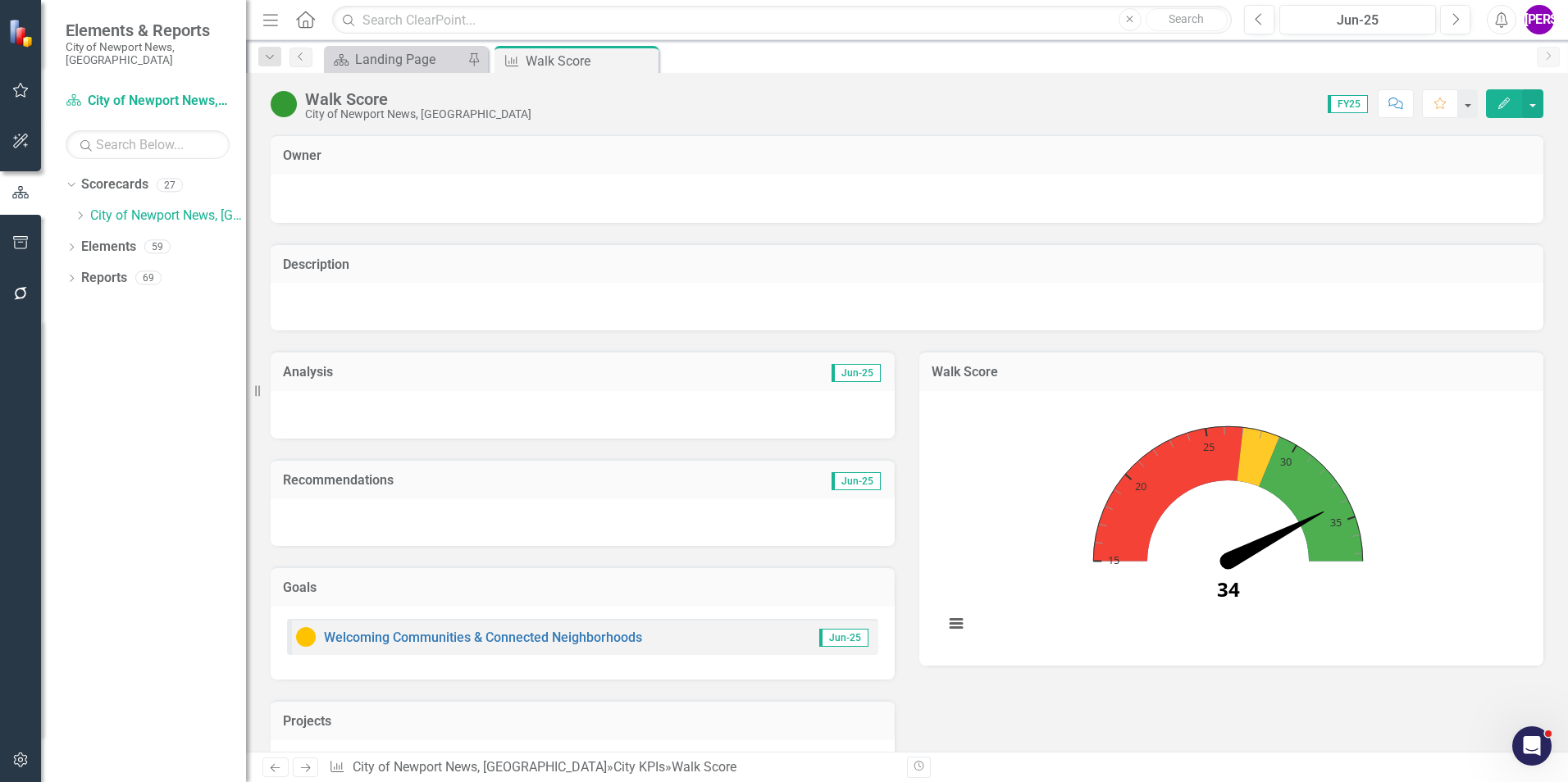
click at [369, 91] on div "Walk Score" at bounding box center [418, 99] width 226 height 18
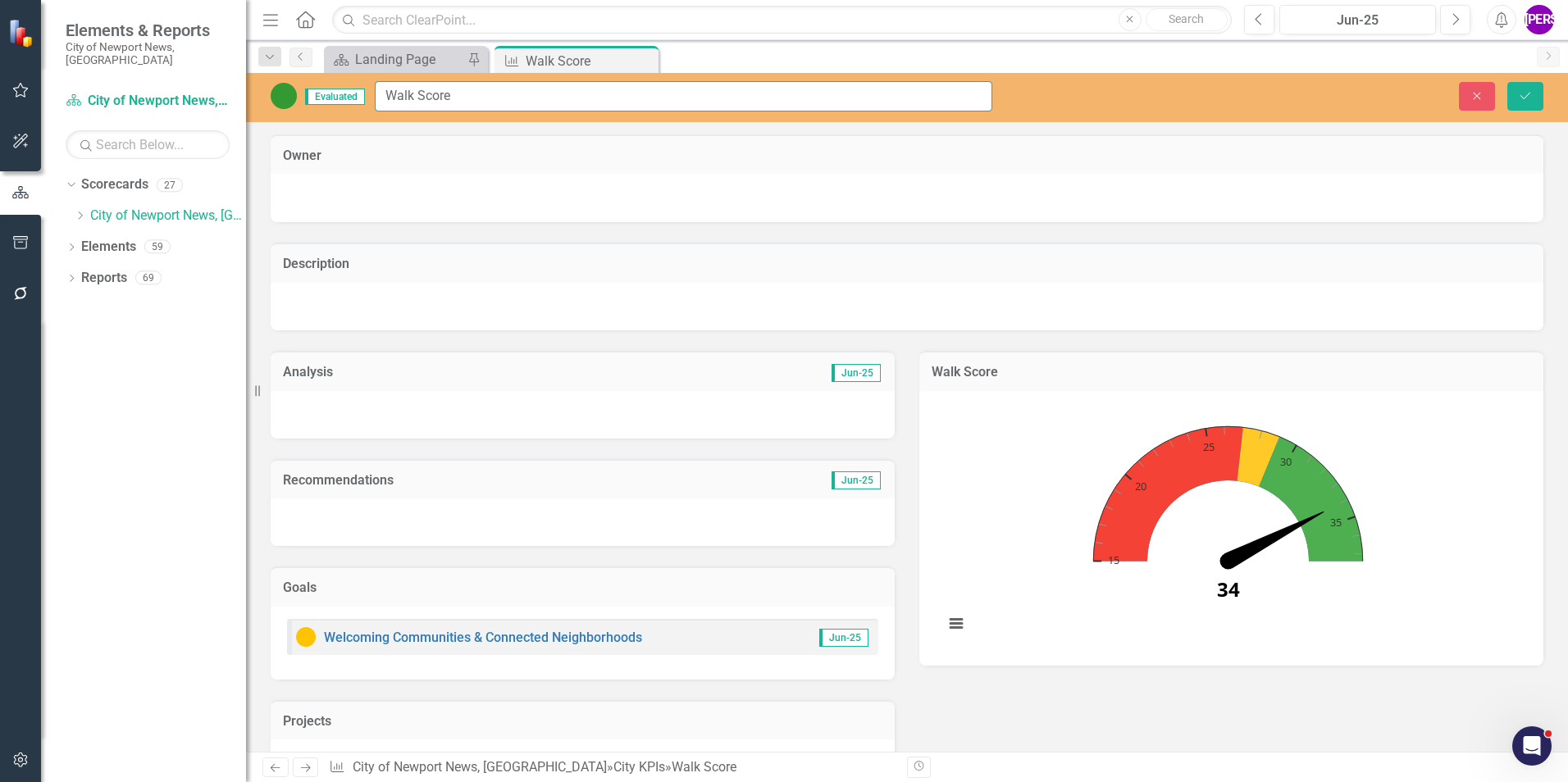
drag, startPoint x: 469, startPoint y: 101, endPoint x: 378, endPoint y: 98, distance: 91.0
click at [378, 98] on input "Walk Score" at bounding box center [684, 97] width 618 height 30
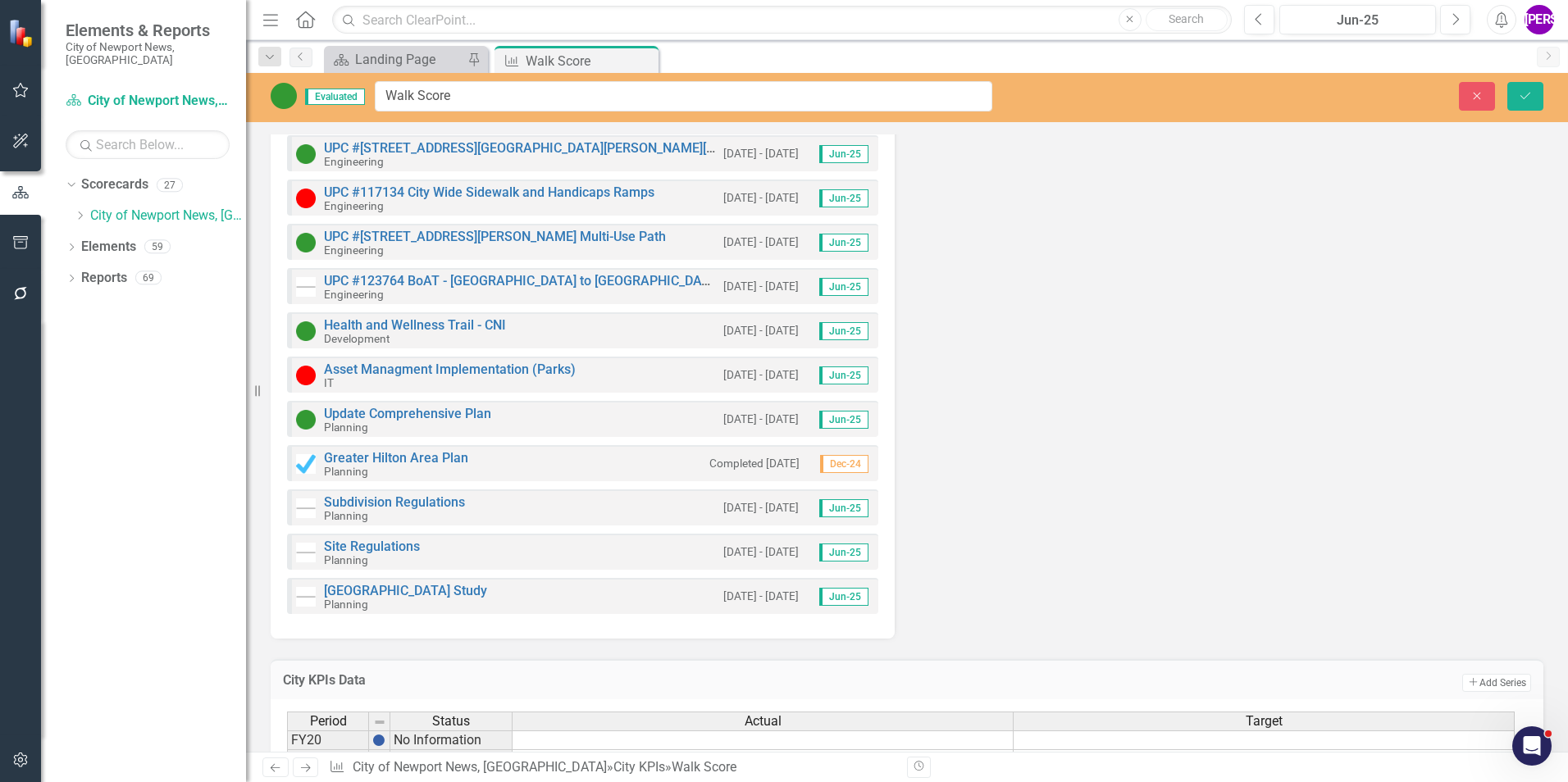
scroll to position [1312, 0]
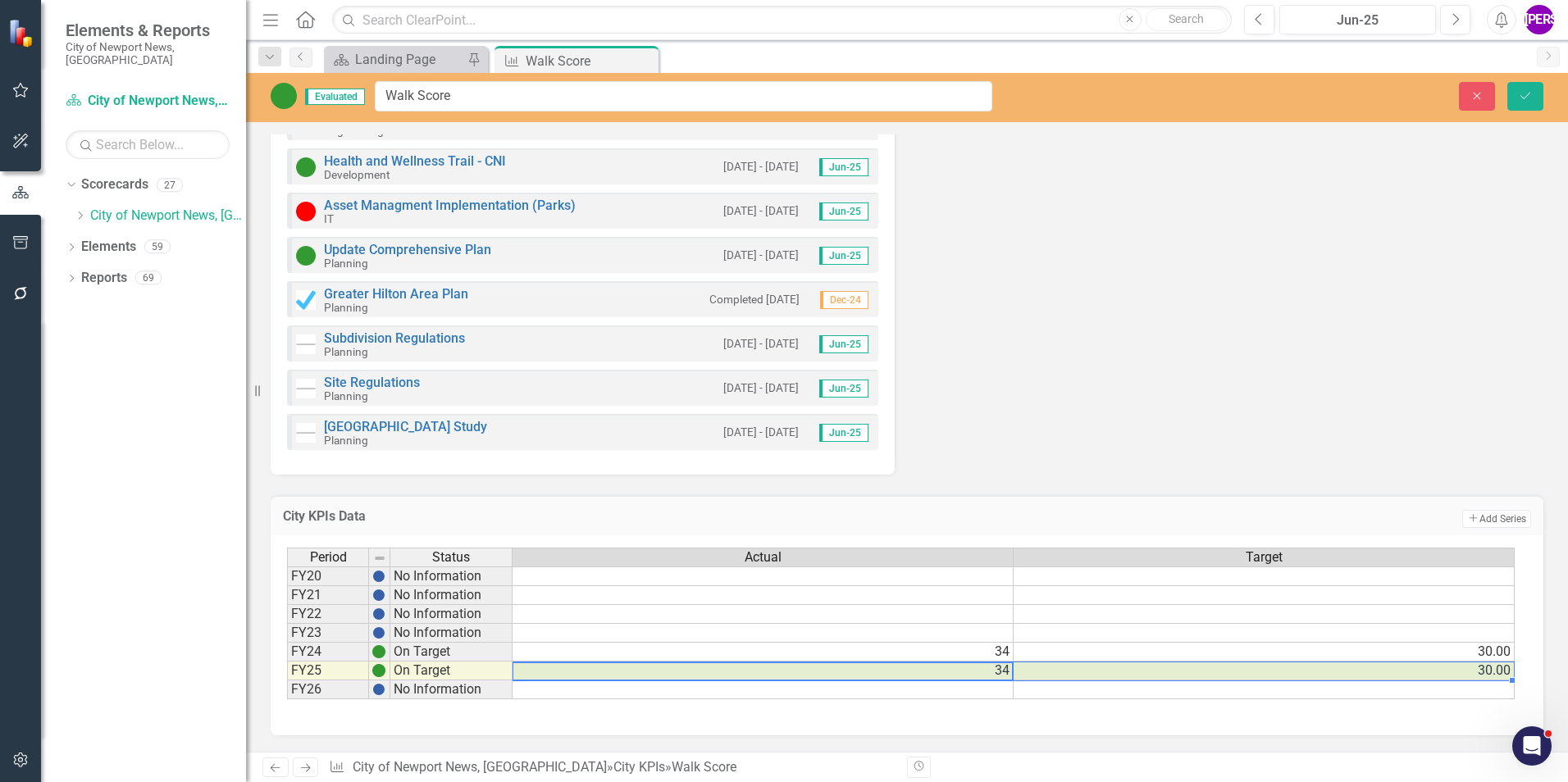
drag, startPoint x: 1025, startPoint y: 674, endPoint x: 1069, endPoint y: 674, distance: 44.0
click at [1069, 674] on tr "FY25 On Target 34 30.00" at bounding box center [900, 671] width 1228 height 19
click at [642, 59] on icon at bounding box center [643, 61] width 9 height 9
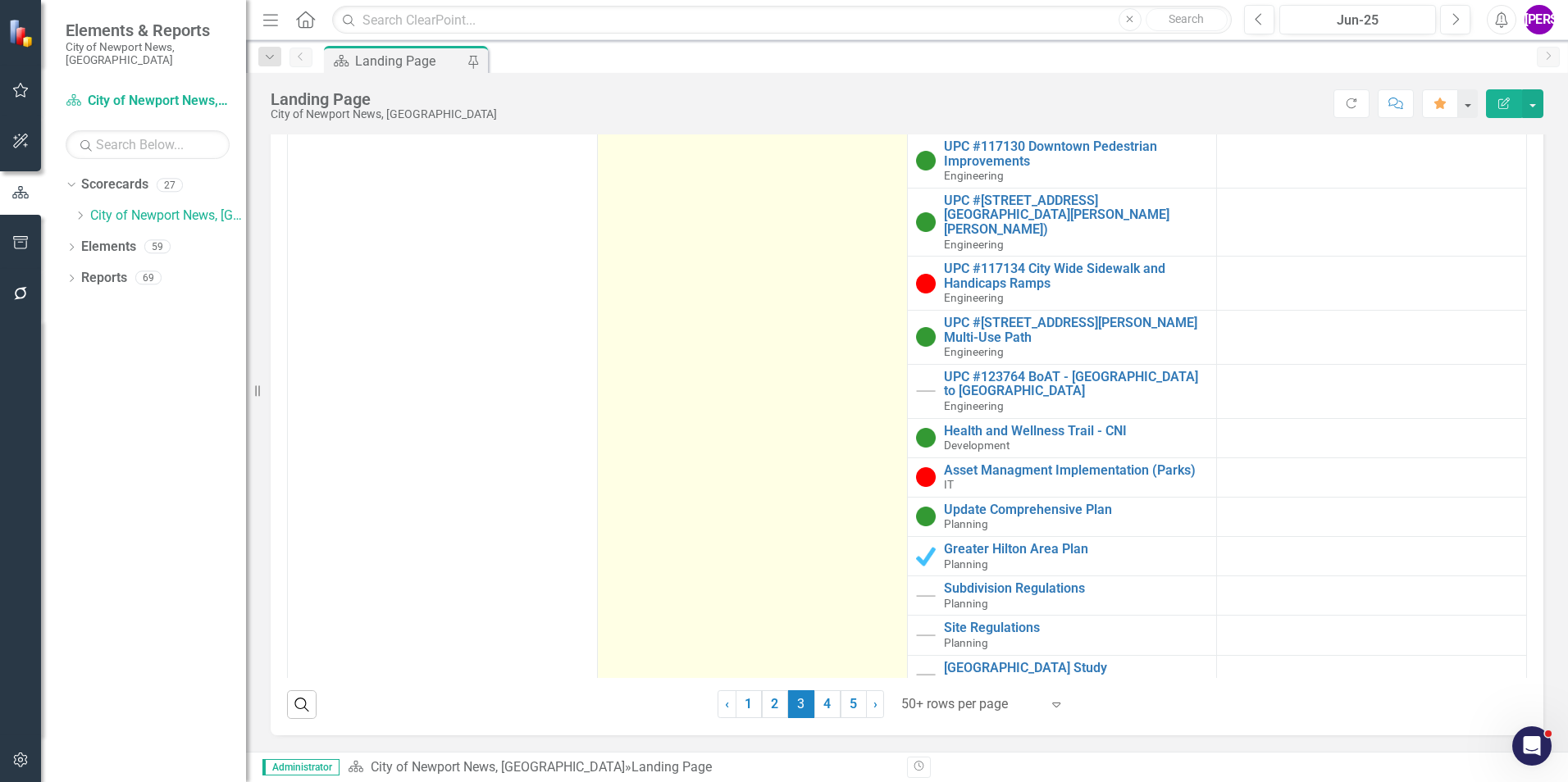
scroll to position [3936, 0]
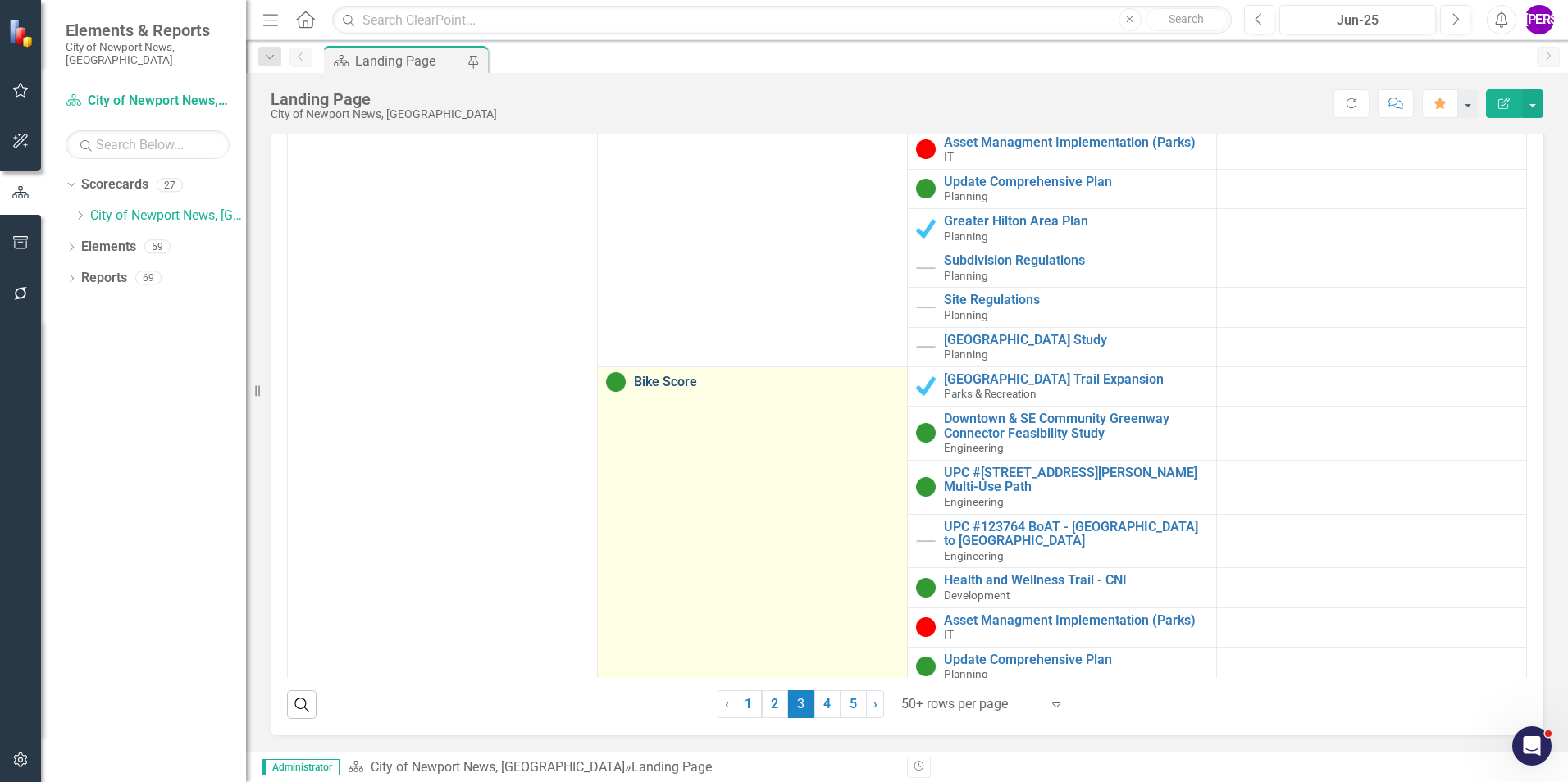
click at [677, 375] on link "Bike Score" at bounding box center [766, 382] width 265 height 15
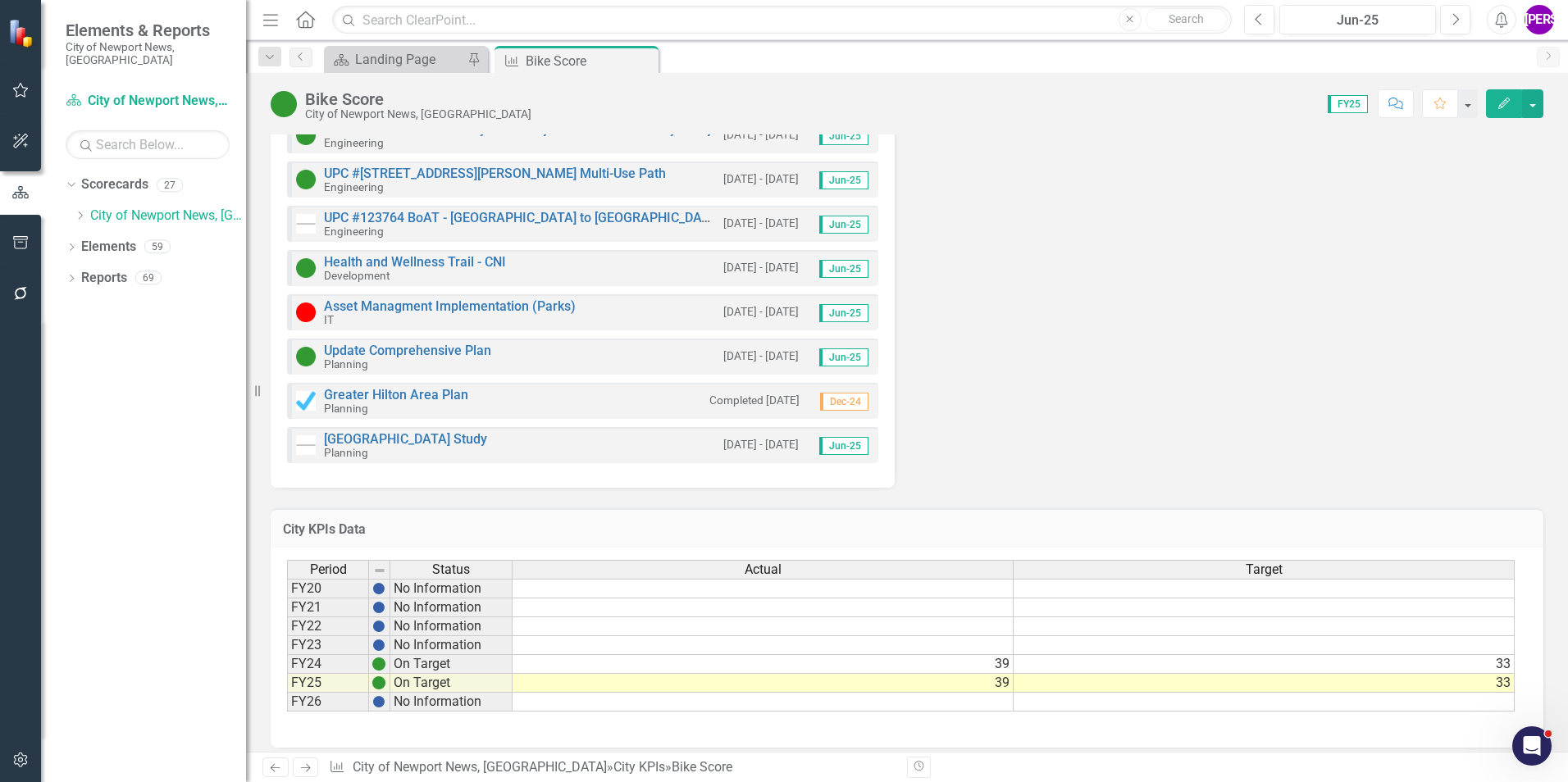
scroll to position [692, 0]
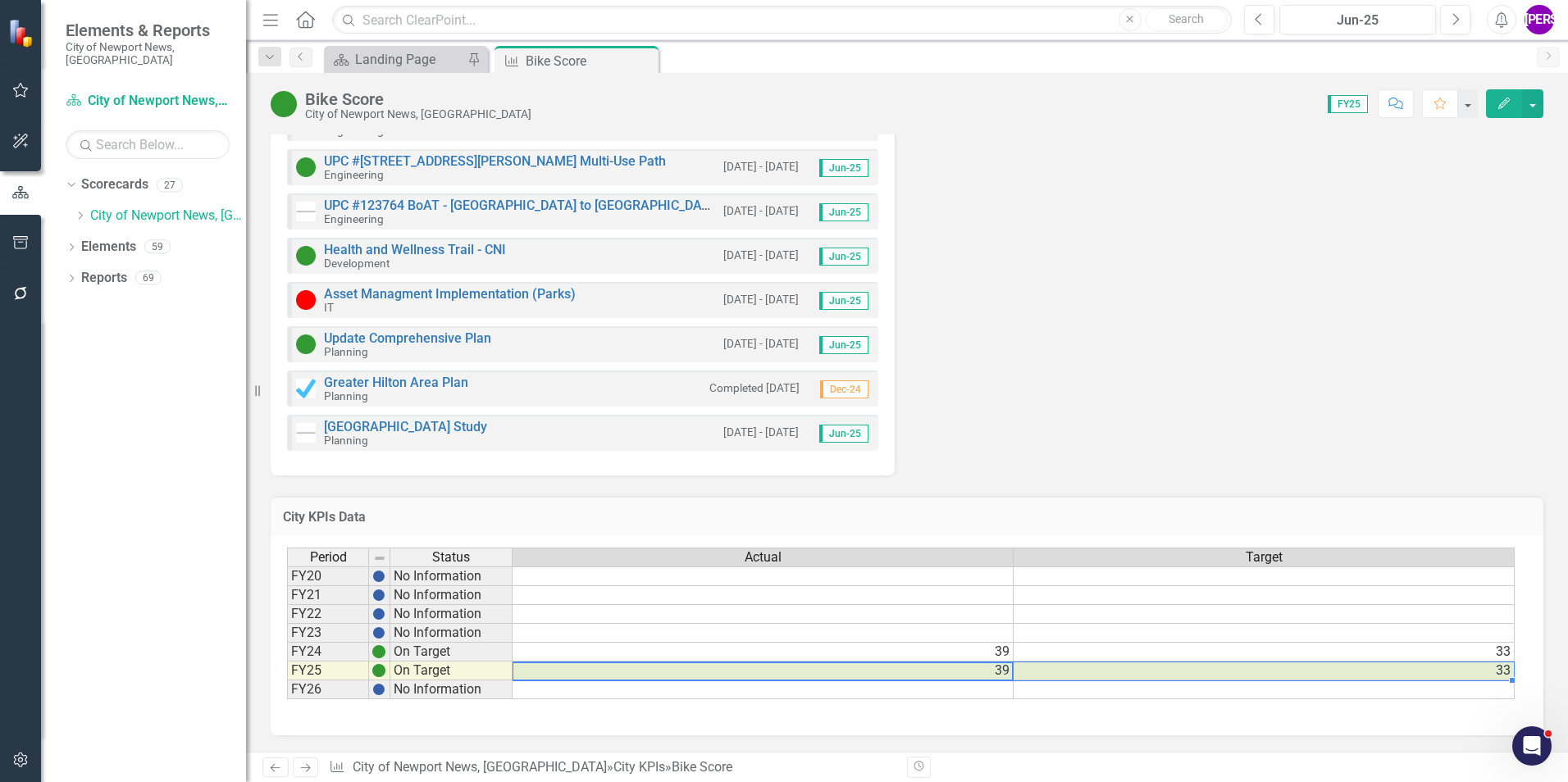
drag, startPoint x: 996, startPoint y: 674, endPoint x: 1031, endPoint y: 670, distance: 35.2
click at [1031, 670] on tr "FY25 On Target 39 33" at bounding box center [900, 671] width 1228 height 19
drag, startPoint x: 647, startPoint y: 60, endPoint x: 657, endPoint y: 66, distance: 11.7
click at [0, 0] on icon "Close" at bounding box center [0, 0] width 0 height 0
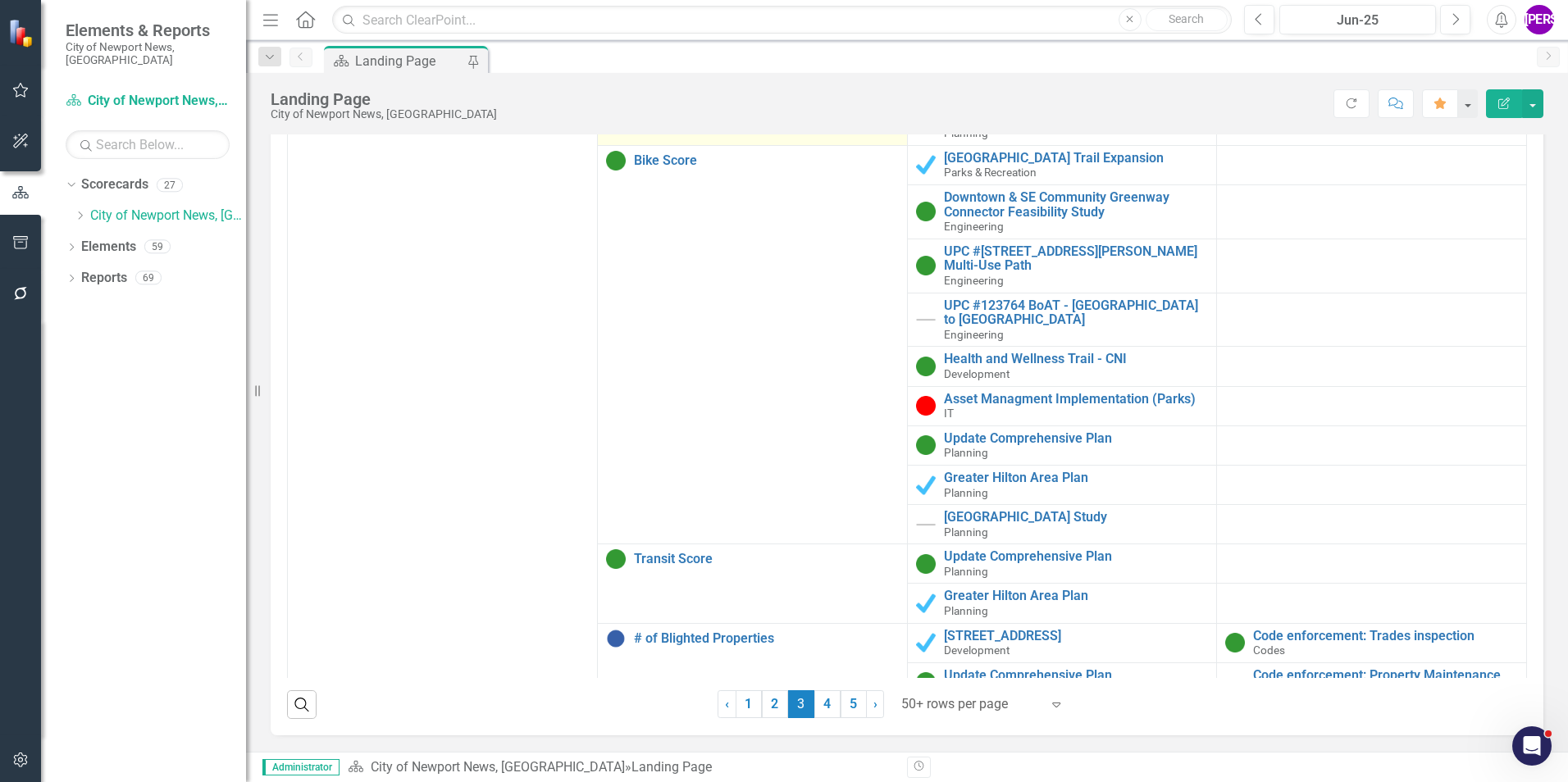
scroll to position [4296, 0]
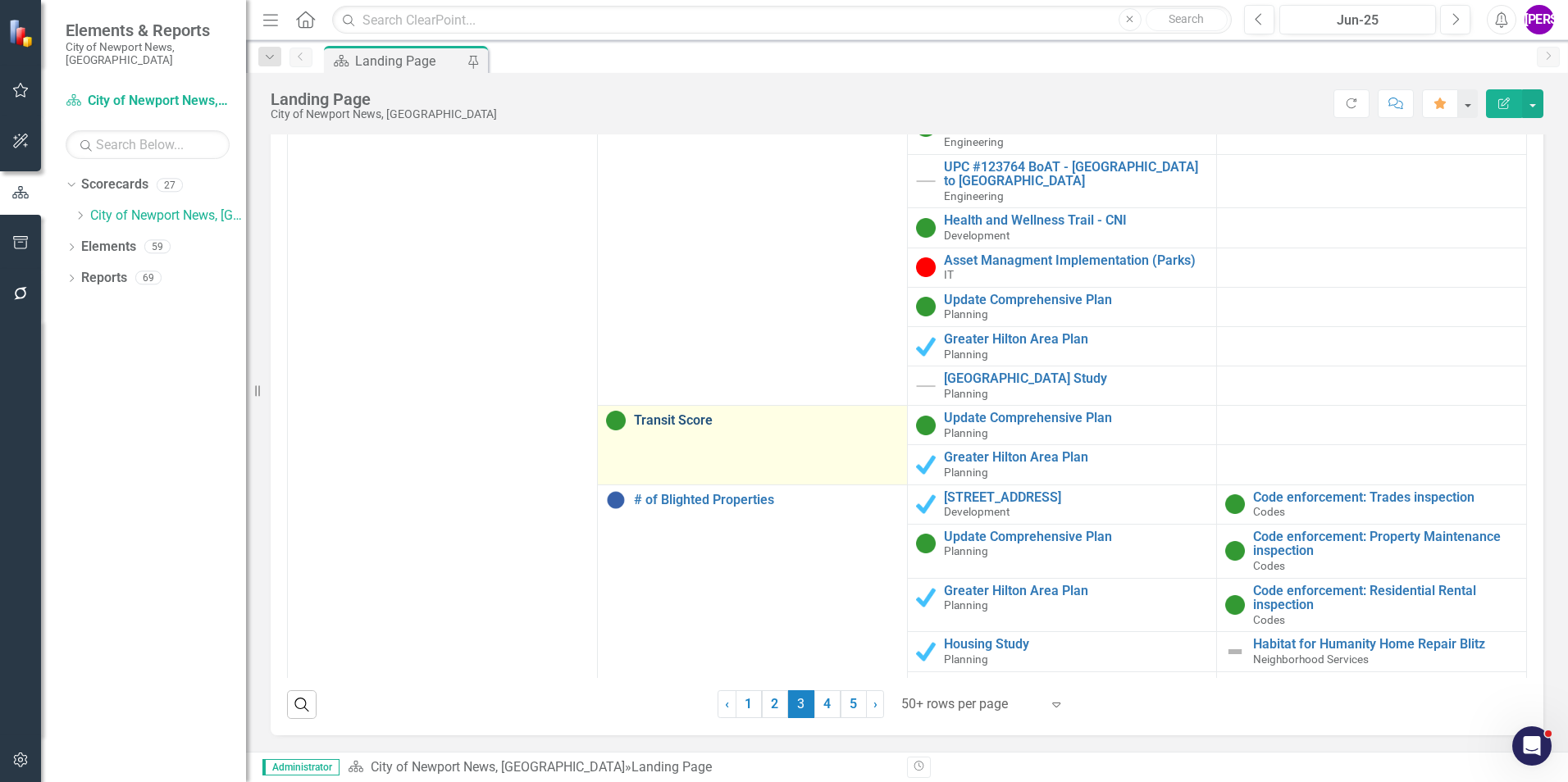
click at [679, 413] on link "Transit Score" at bounding box center [766, 420] width 265 height 15
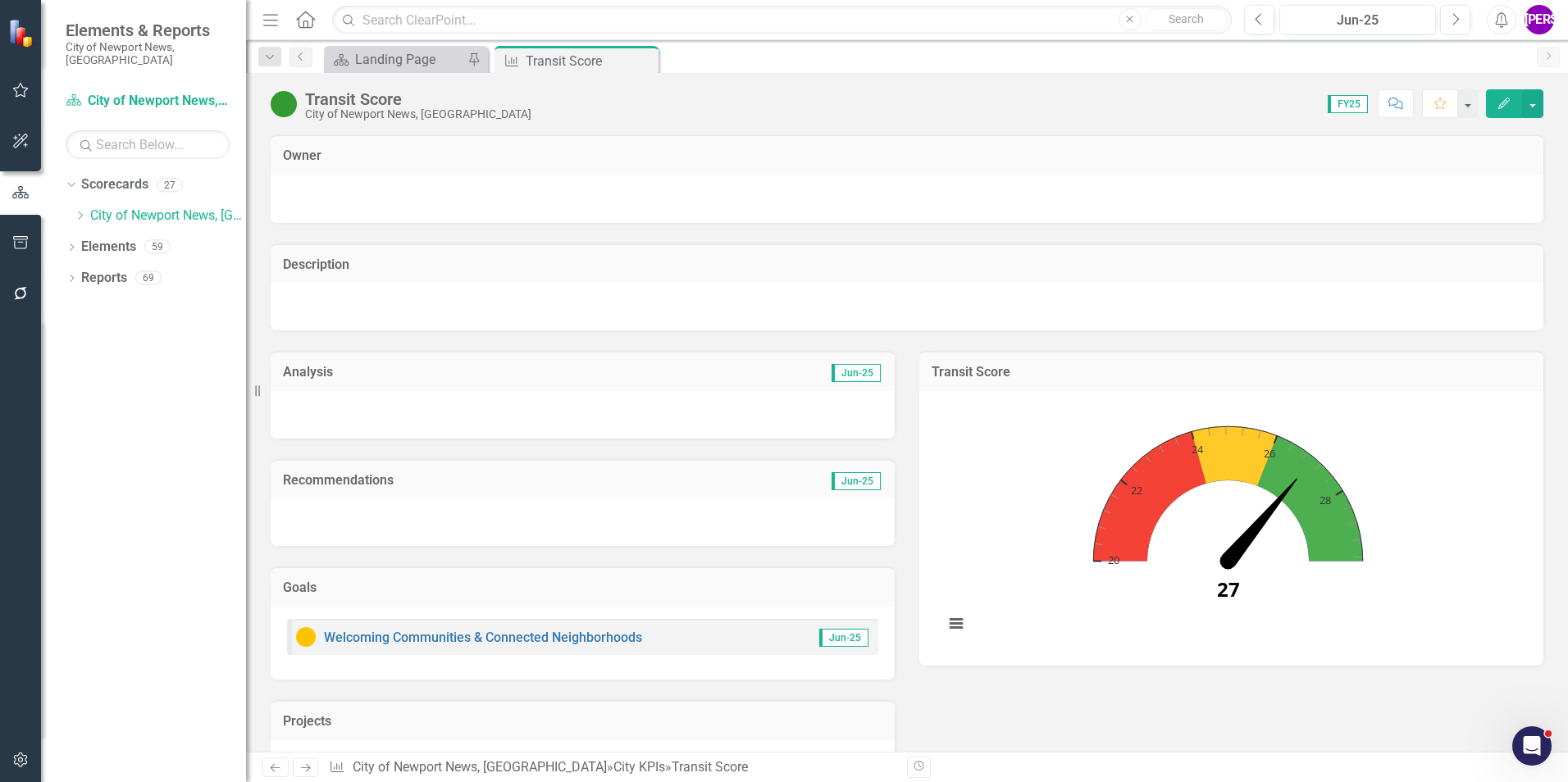
click at [386, 96] on div "Transit Score" at bounding box center [418, 99] width 226 height 18
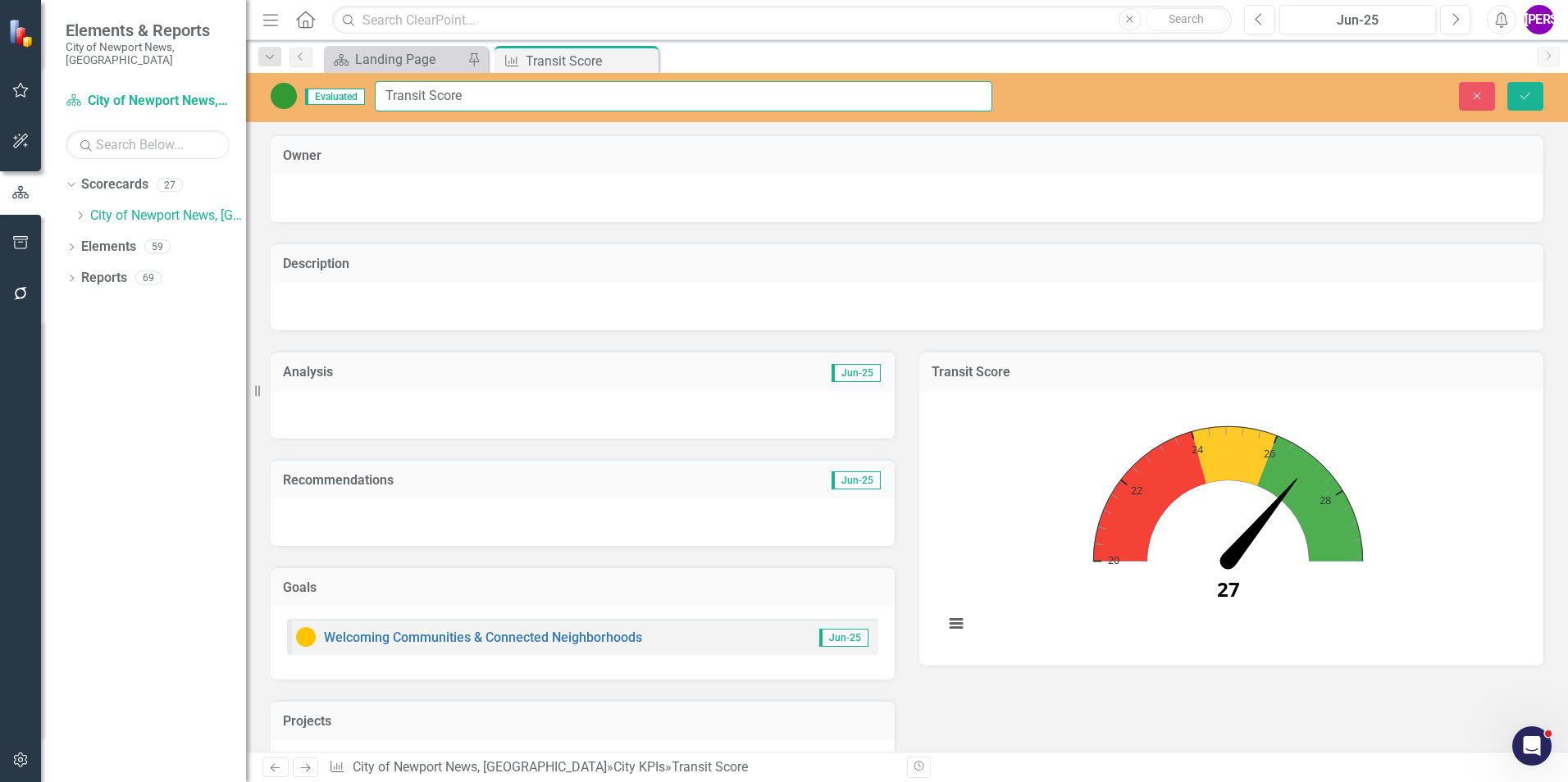
drag, startPoint x: 474, startPoint y: 90, endPoint x: 385, endPoint y: 100, distance: 89.6
click at [385, 100] on input "Transit Score" at bounding box center [684, 97] width 618 height 30
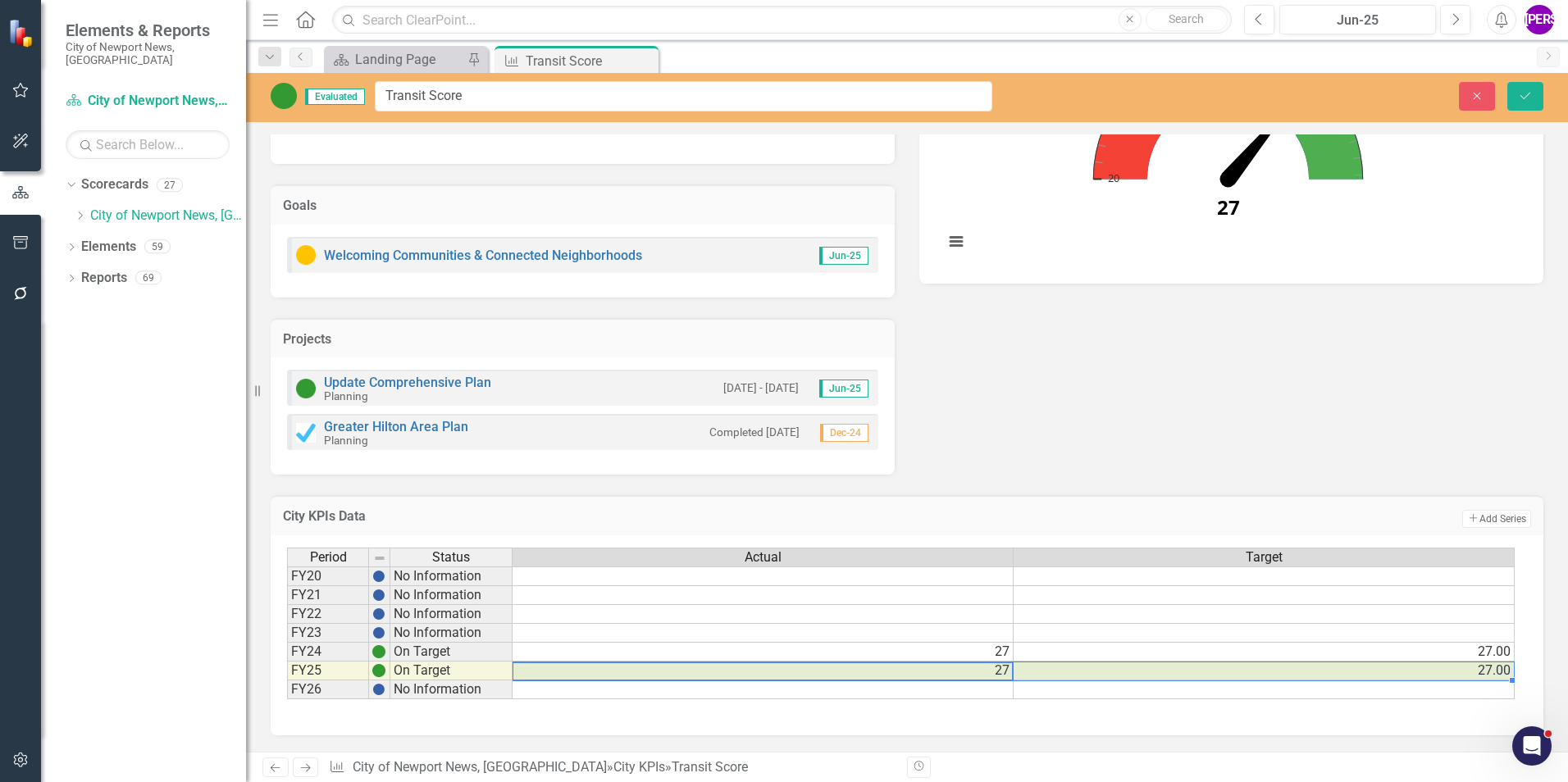
drag, startPoint x: 1000, startPoint y: 667, endPoint x: 1034, endPoint y: 670, distance: 34.1
click at [1034, 670] on tr "FY25 On Target 27 27.00" at bounding box center [900, 671] width 1228 height 19
click at [641, 59] on icon at bounding box center [643, 61] width 9 height 9
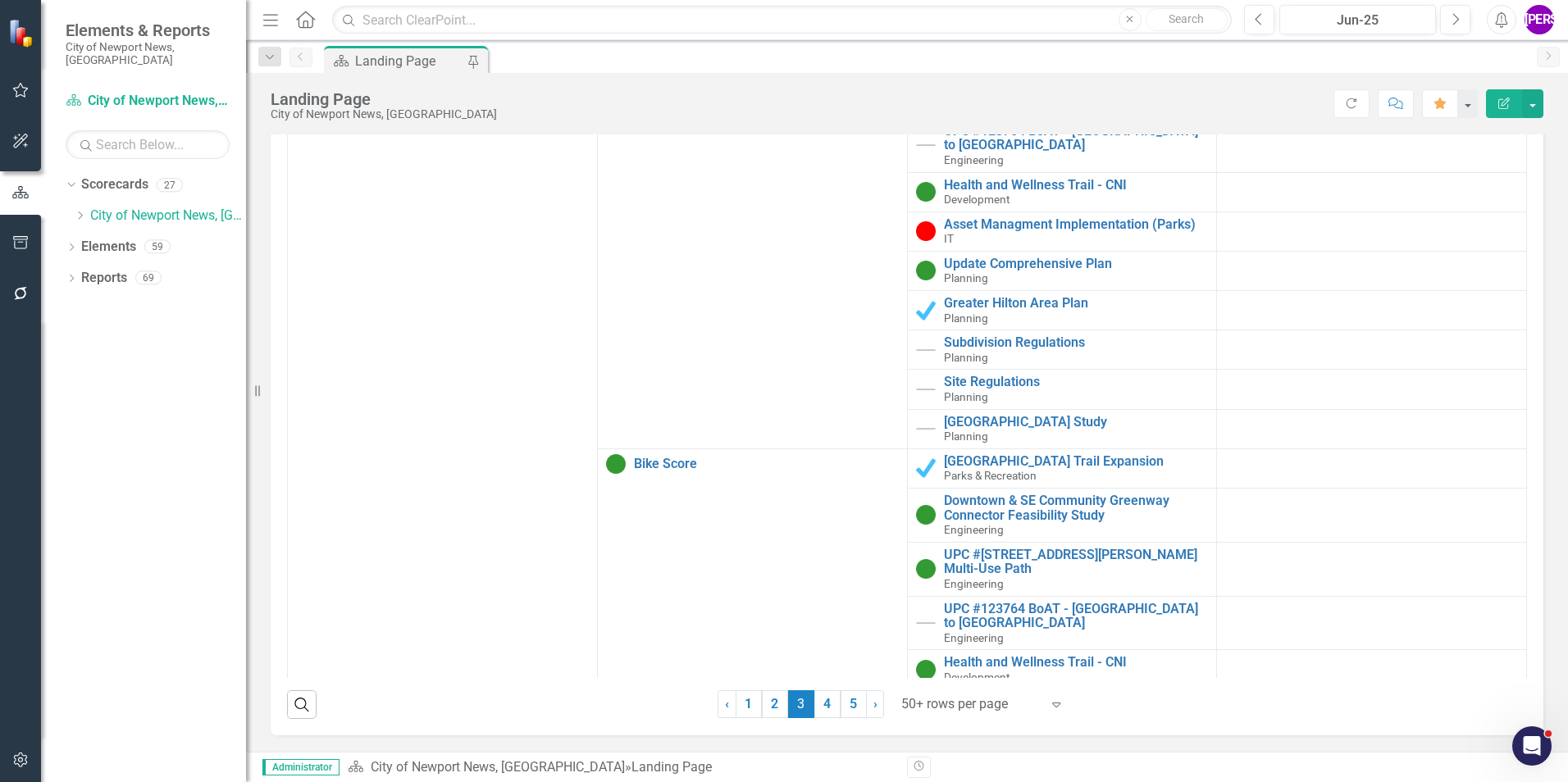
scroll to position [4296, 0]
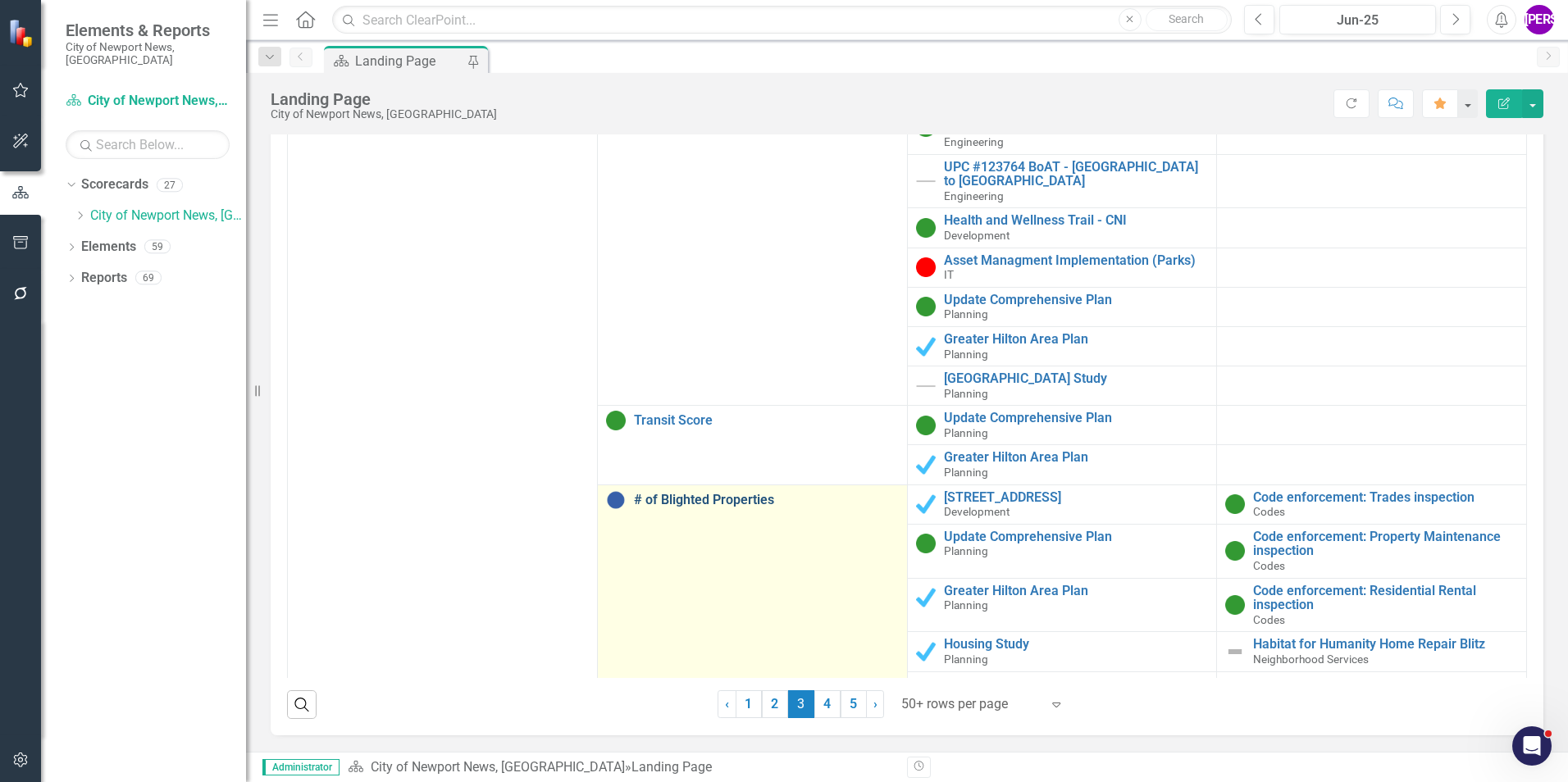
click at [724, 492] on link "# of Blighted Properties" at bounding box center [766, 499] width 265 height 15
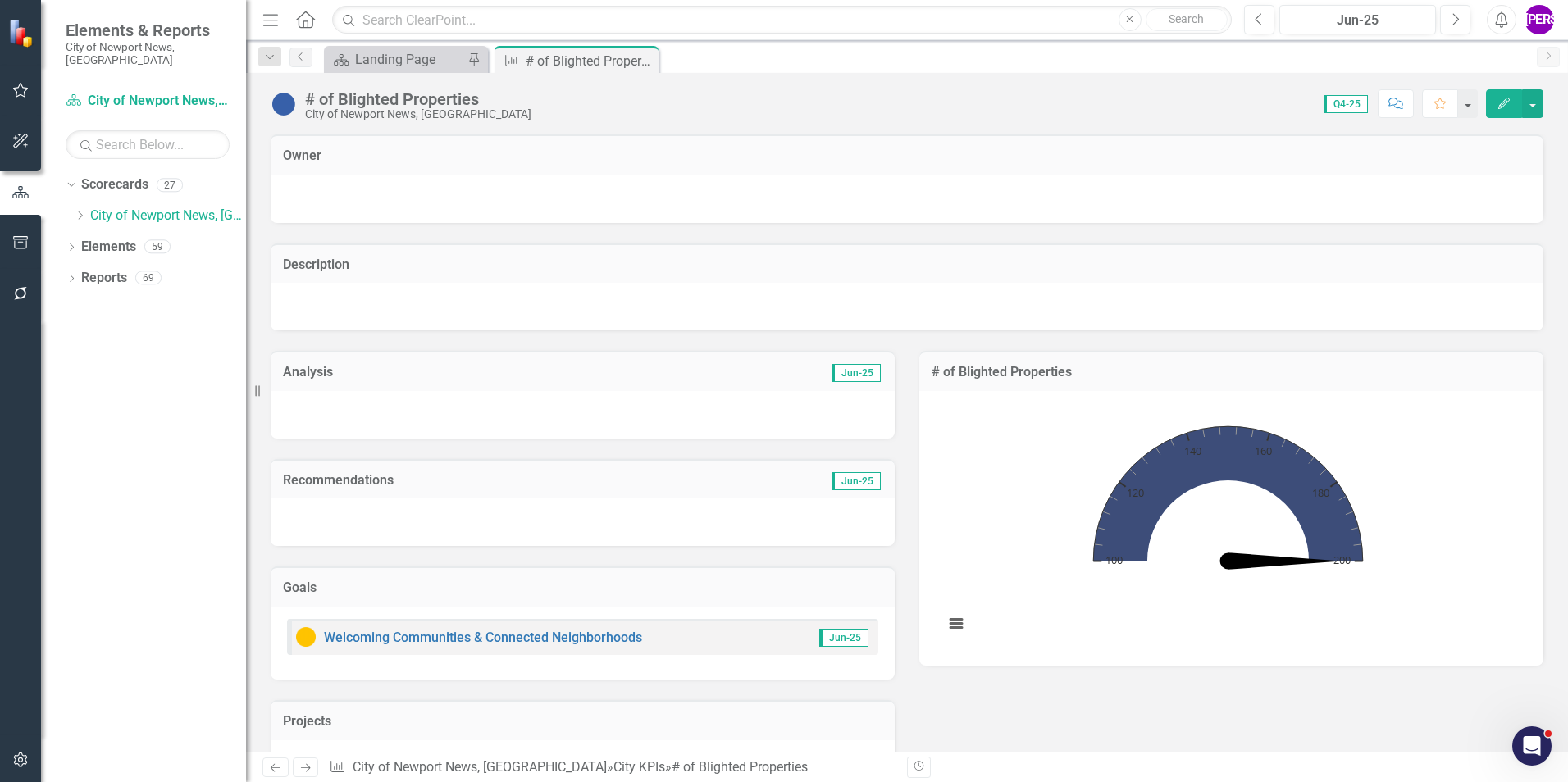
click at [454, 98] on div "# of Blighted Properties" at bounding box center [418, 99] width 226 height 18
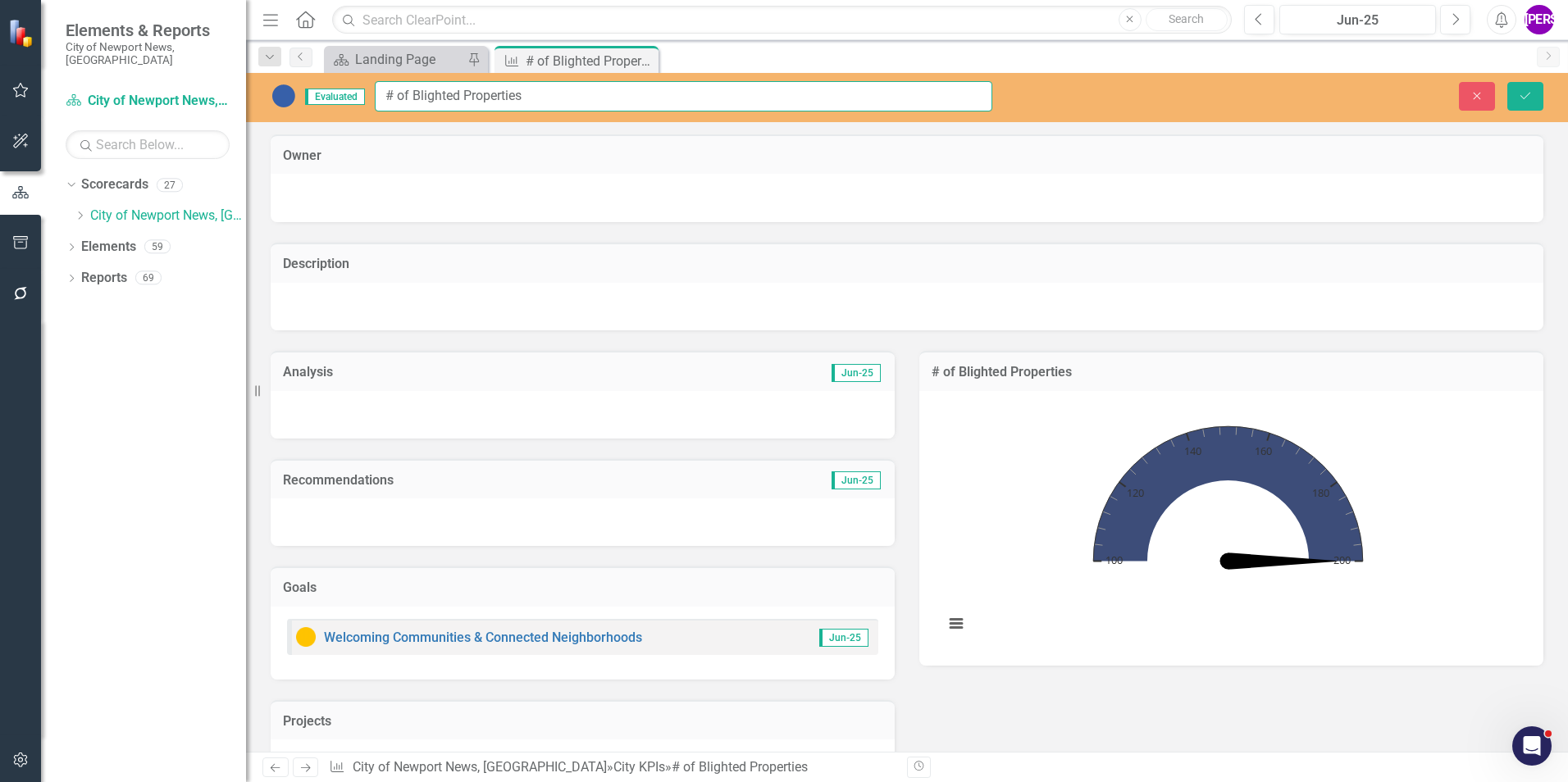
drag, startPoint x: 532, startPoint y: 95, endPoint x: 376, endPoint y: 98, distance: 156.0
click at [376, 98] on input "# of Blighted Properties" at bounding box center [684, 97] width 618 height 30
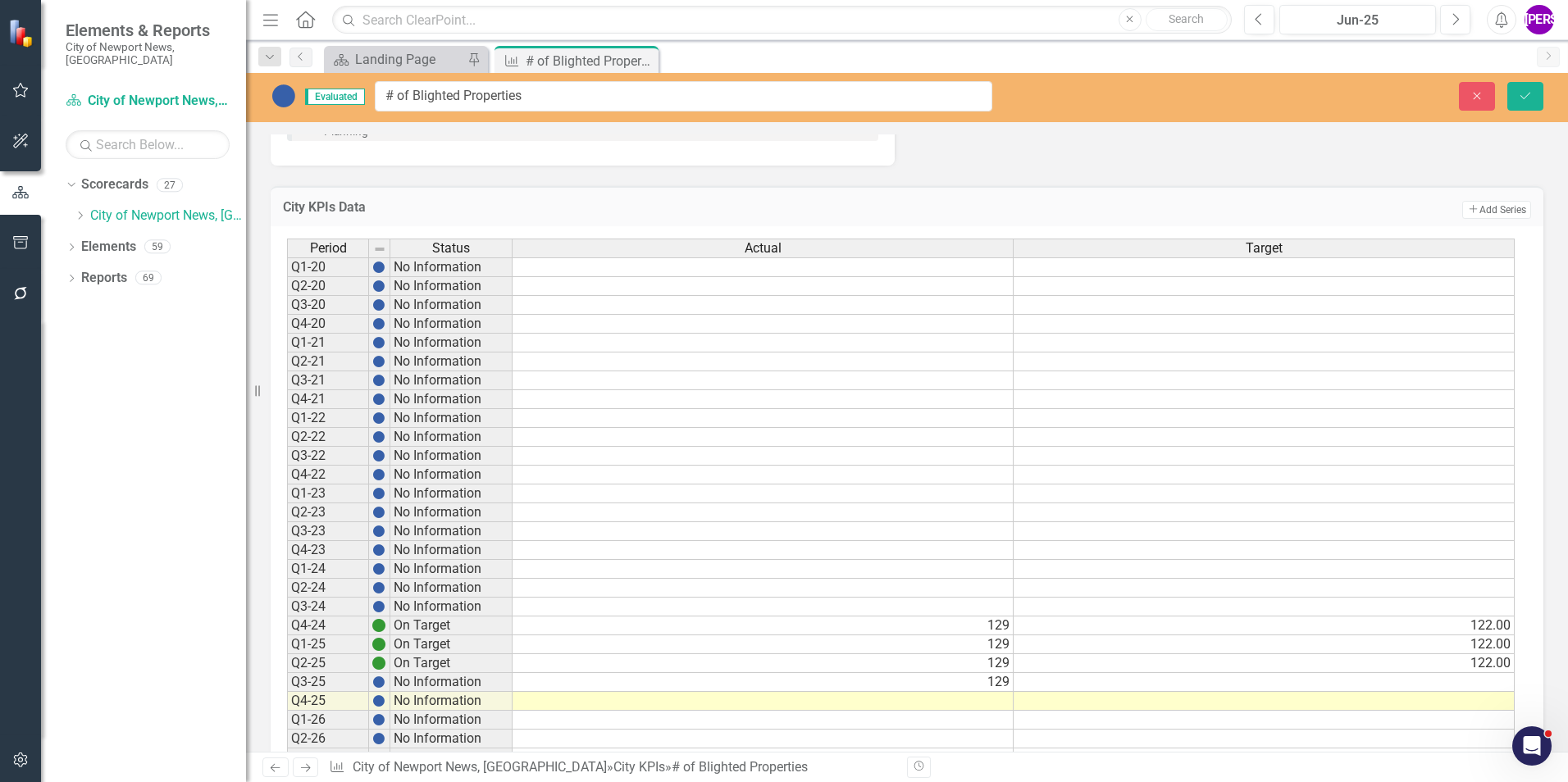
scroll to position [944, 0]
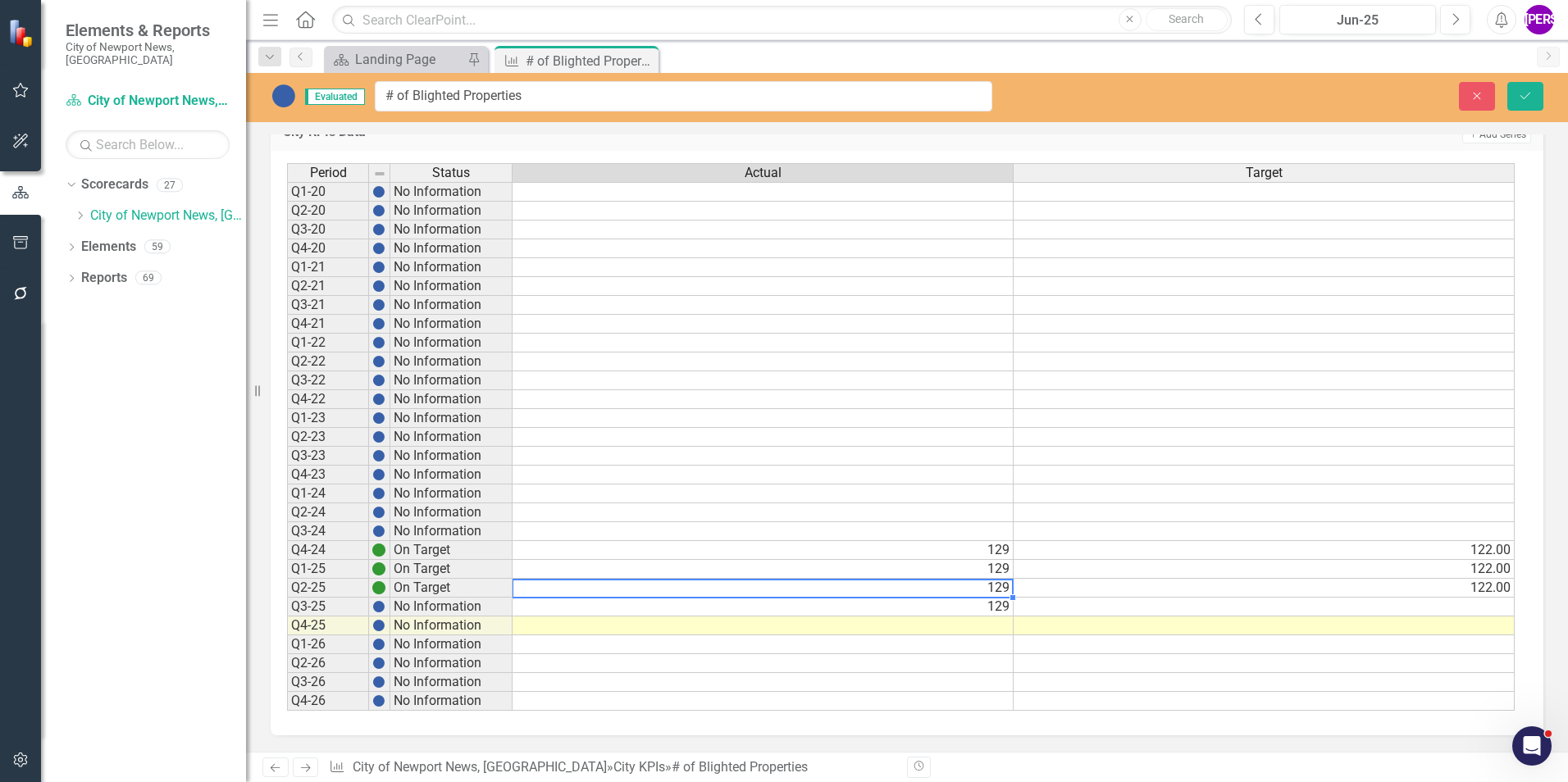
click at [994, 584] on td "129" at bounding box center [763, 588] width 501 height 19
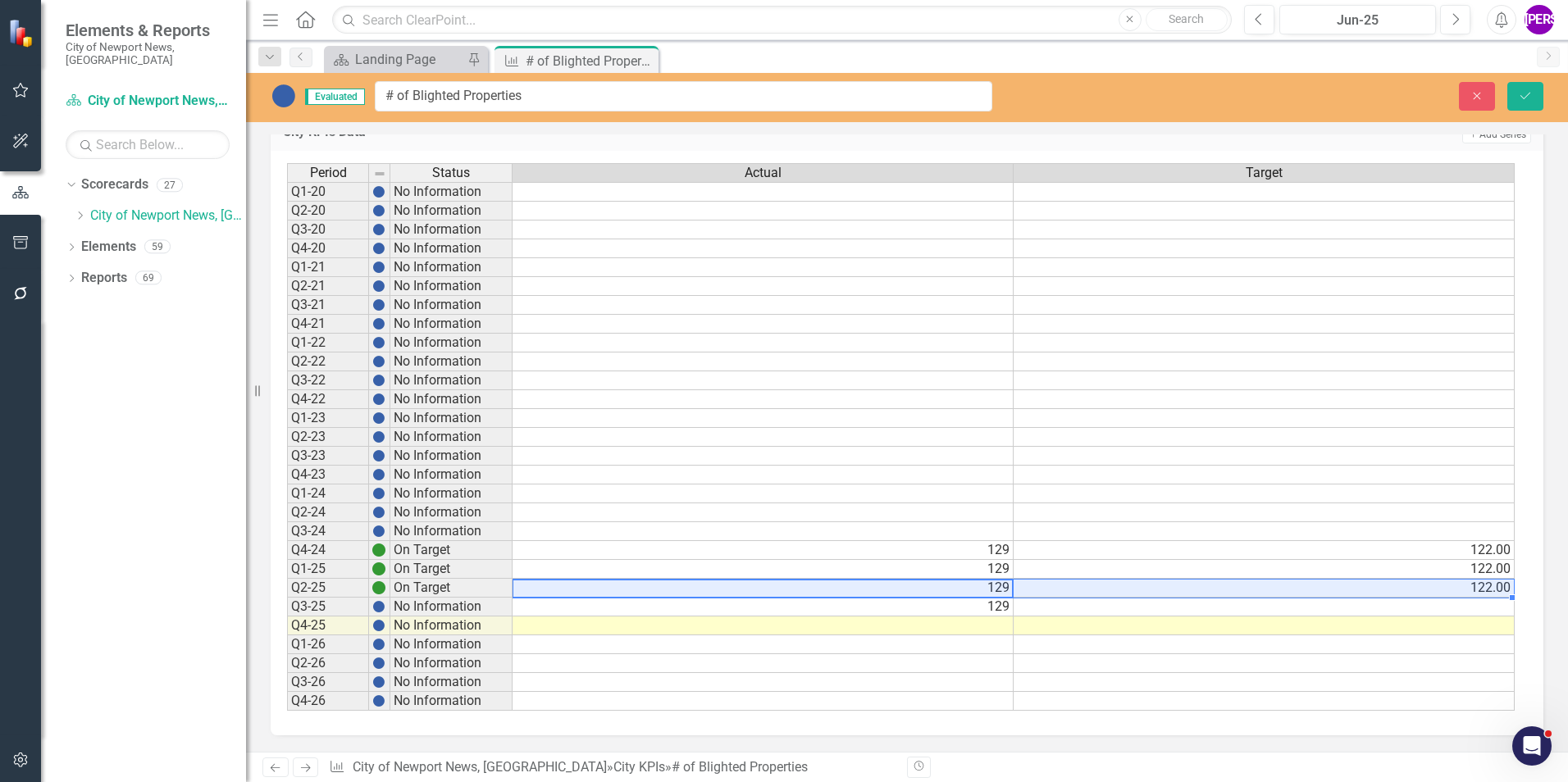
drag, startPoint x: 1001, startPoint y: 585, endPoint x: 1217, endPoint y: 584, distance: 216.0
click at [1217, 584] on tr "Q2-25 On Target 129 122.00" at bounding box center [900, 588] width 1228 height 19
drag, startPoint x: 642, startPoint y: 62, endPoint x: 663, endPoint y: 71, distance: 22.8
click at [0, 0] on icon at bounding box center [0, 0] width 0 height 0
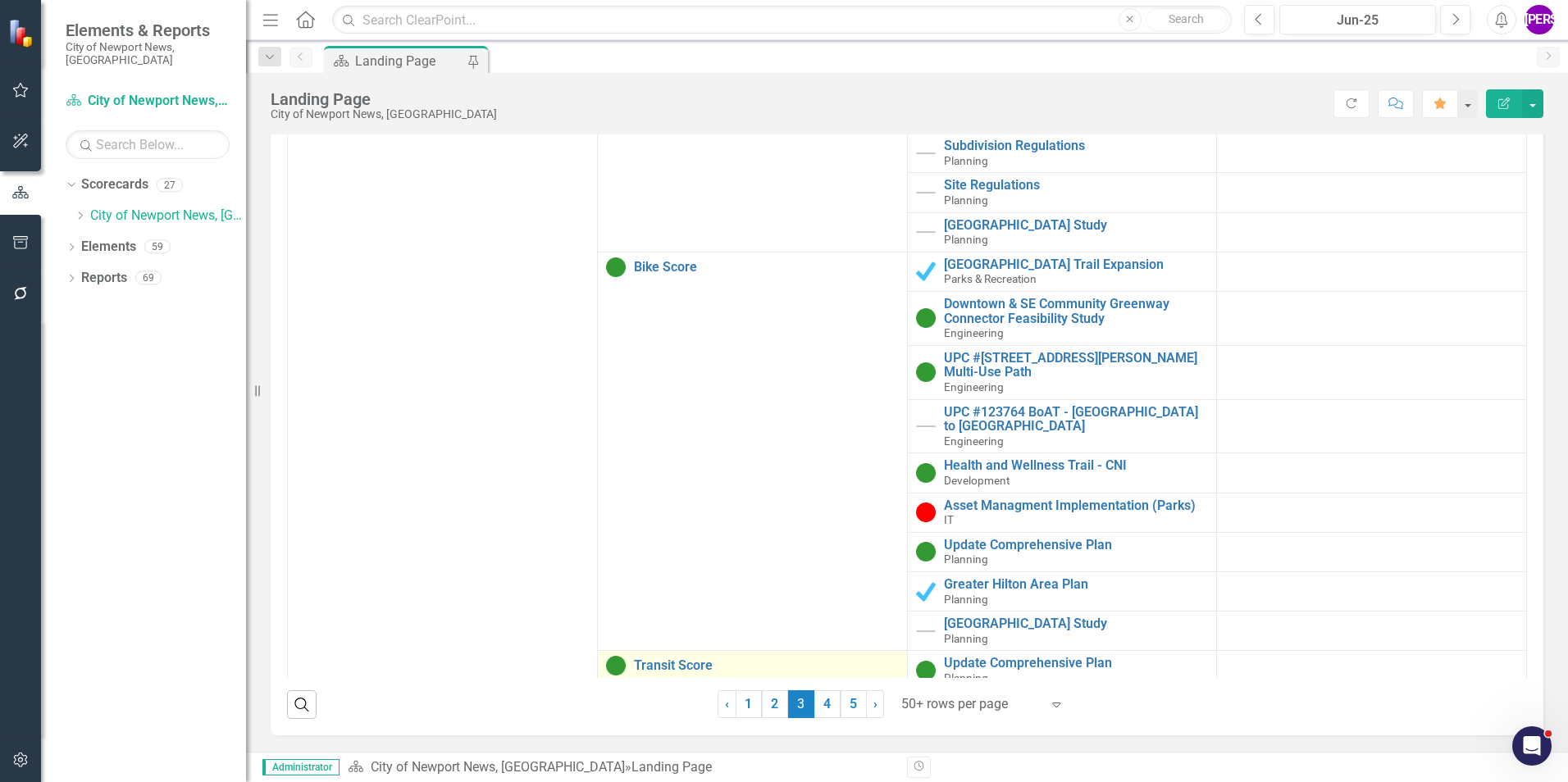
scroll to position [4296, 0]
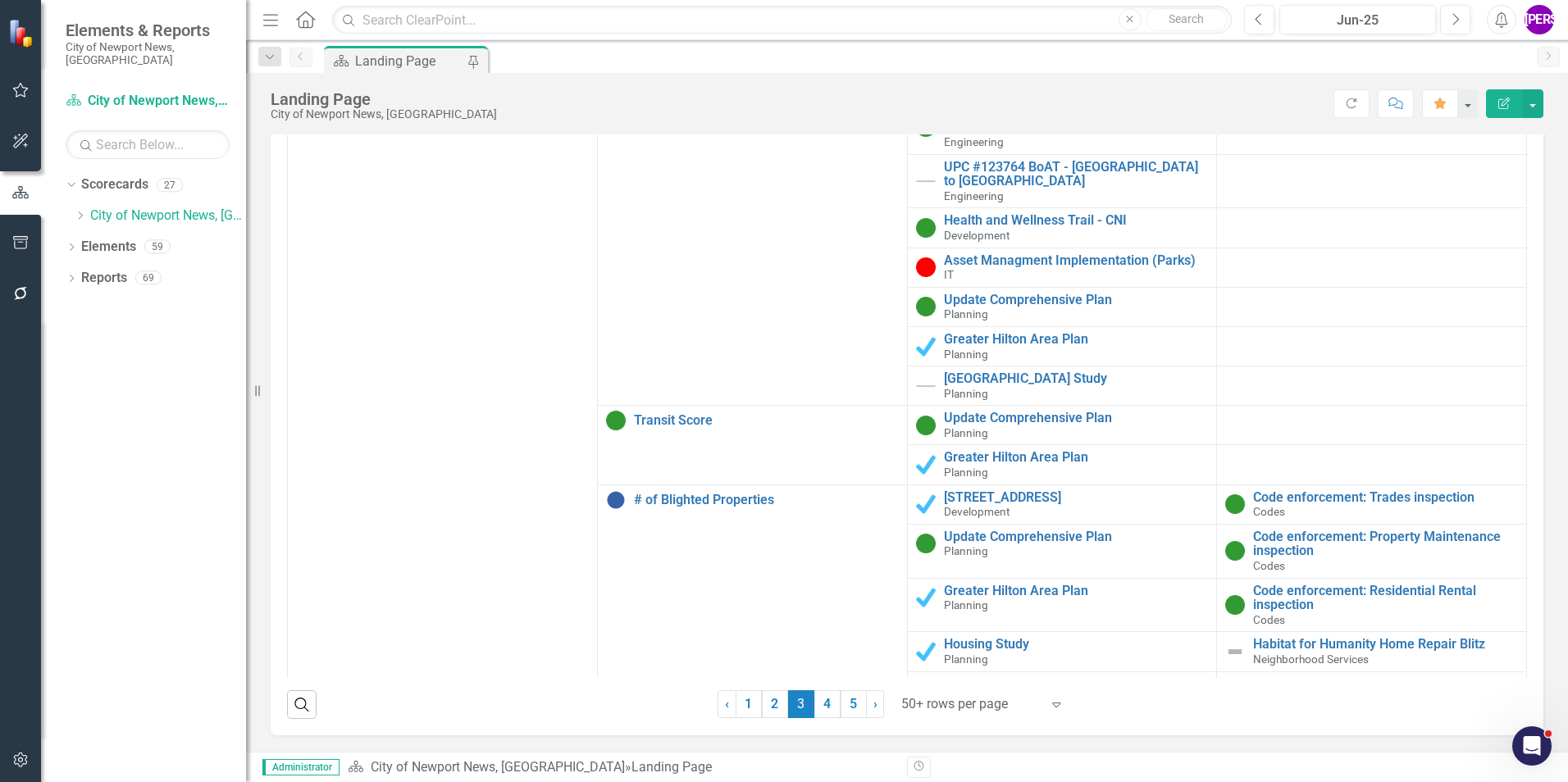
click at [819, 709] on link "4" at bounding box center [827, 704] width 26 height 28
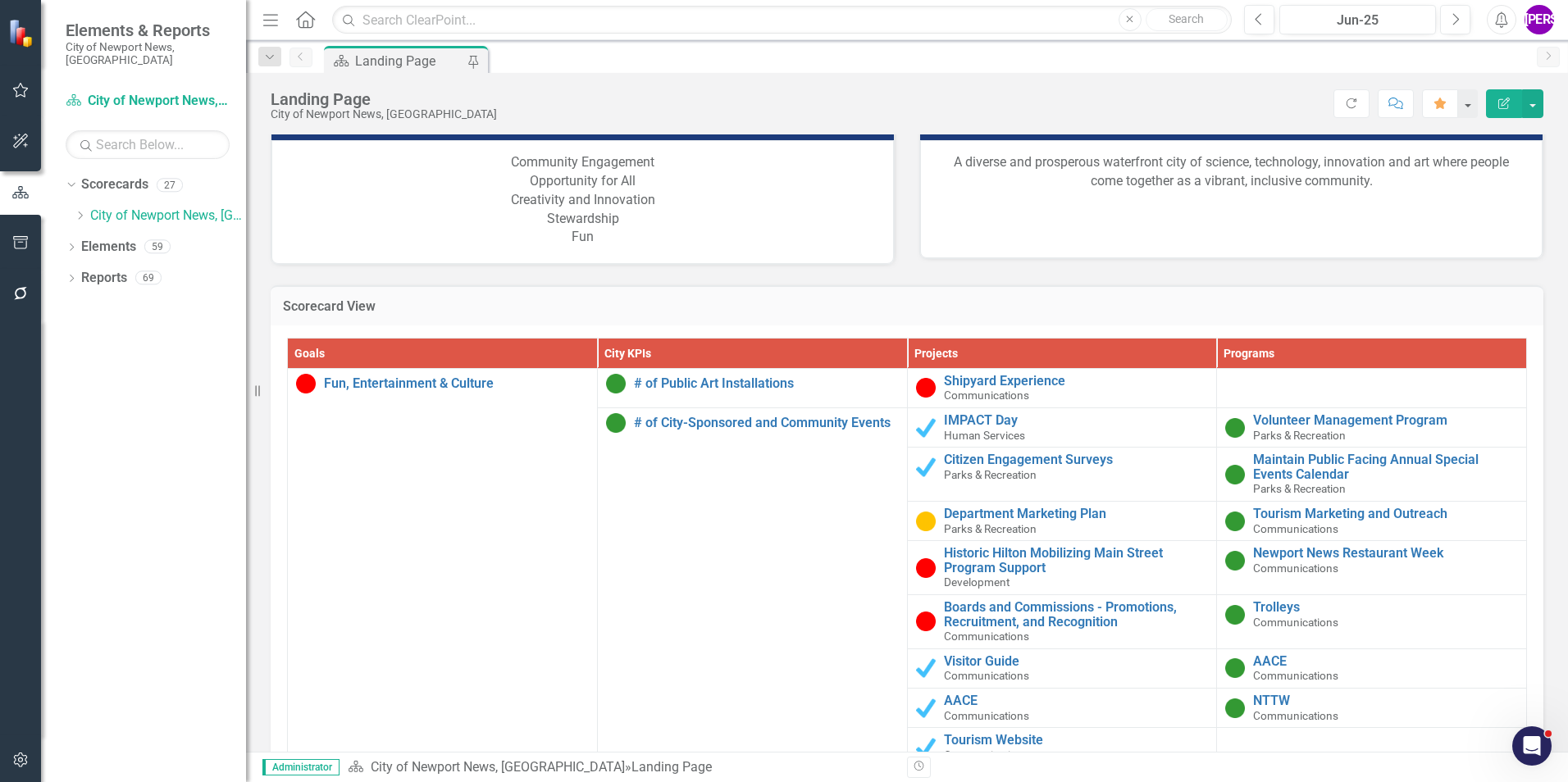
scroll to position [1561, 0]
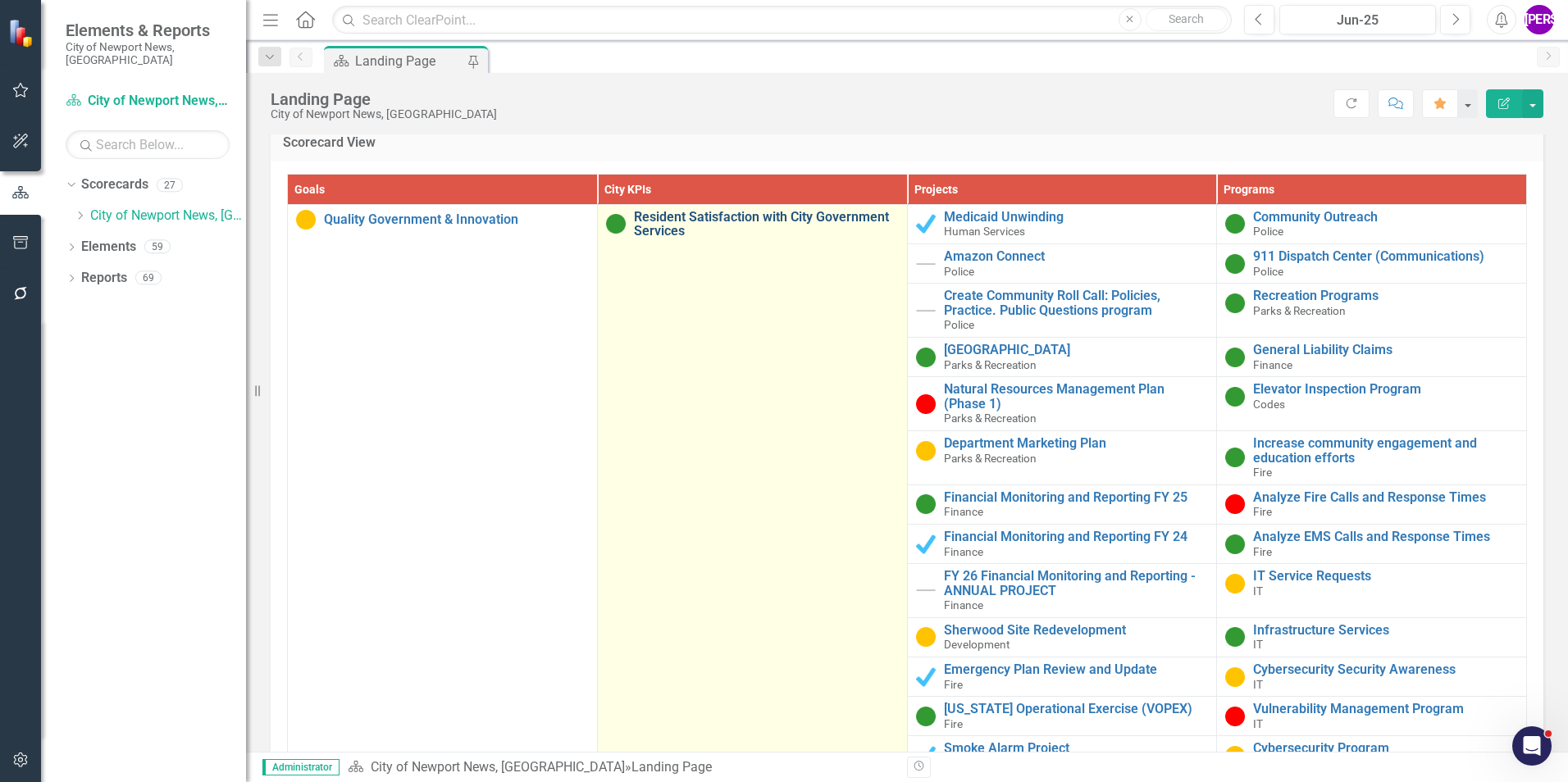
click at [686, 220] on link "Resident Satisfaction with City Government Services" at bounding box center [766, 224] width 265 height 29
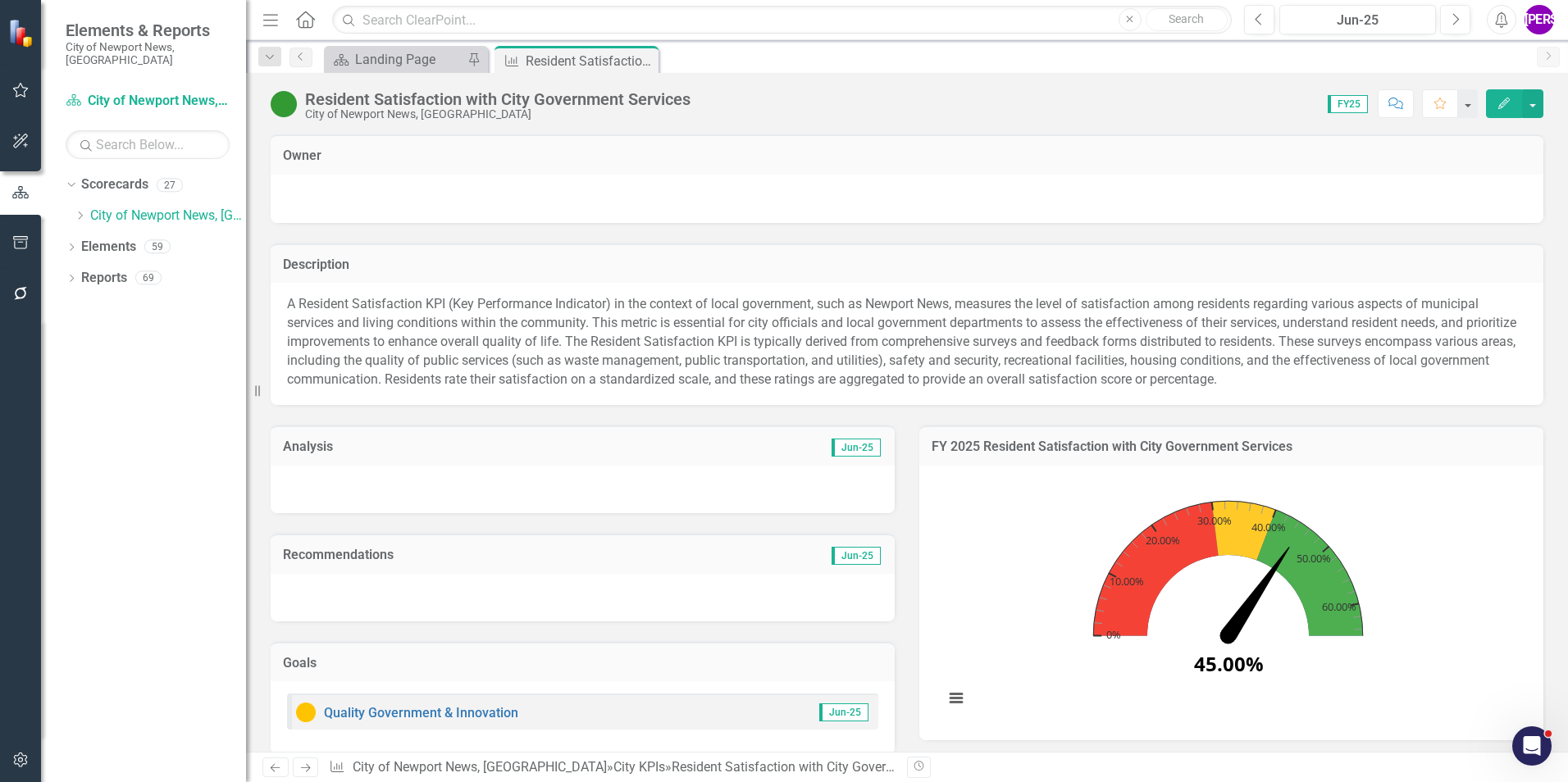
click at [597, 101] on div "Resident Satisfaction with City Government Services" at bounding box center [497, 99] width 385 height 18
click at [597, 100] on div "Resident Satisfaction with City Government Services" at bounding box center [497, 99] width 385 height 18
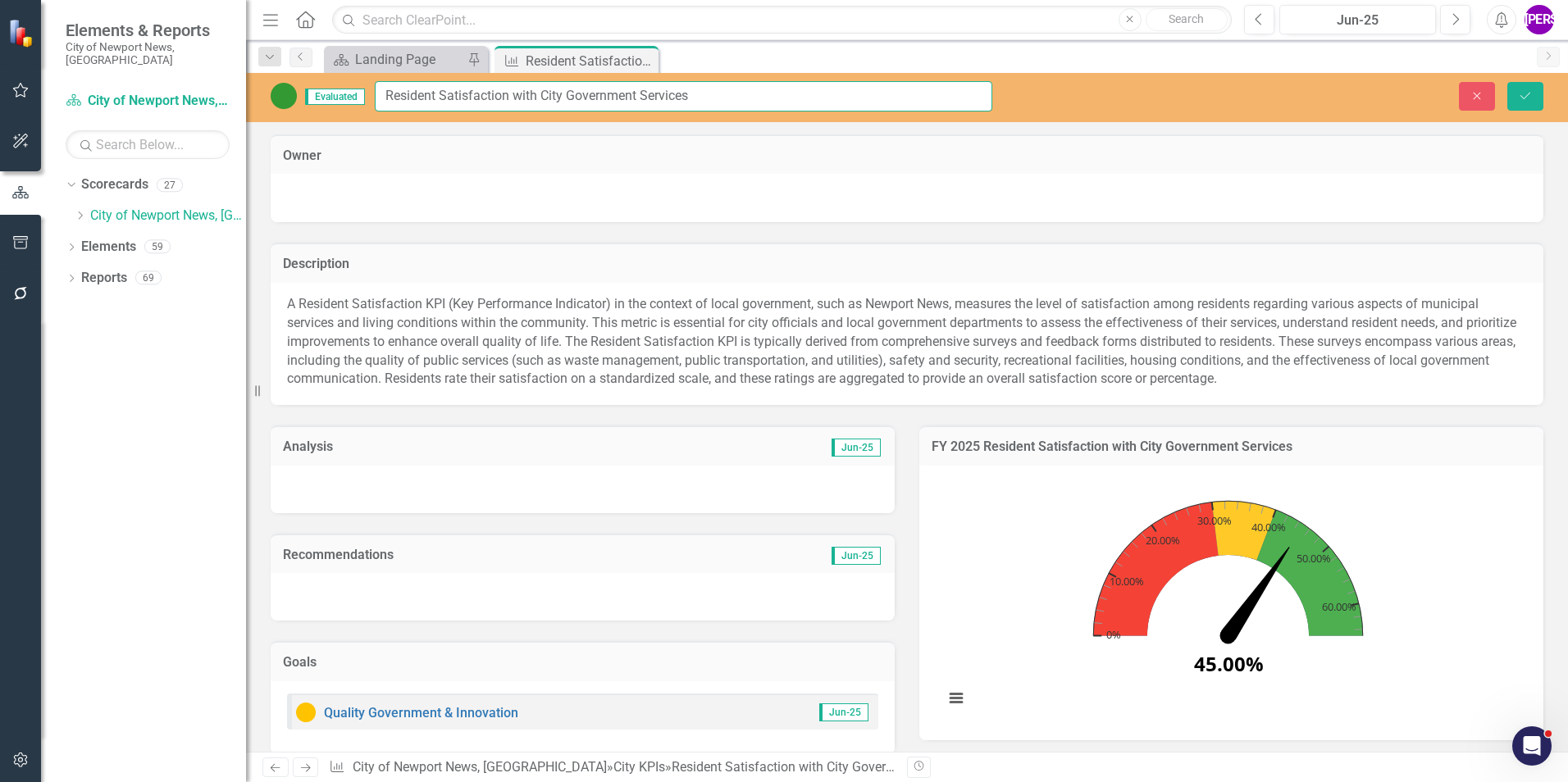
drag, startPoint x: 702, startPoint y: 96, endPoint x: 386, endPoint y: 98, distance: 316.0
click at [386, 98] on input "Resident Satisfaction with City Government Services" at bounding box center [684, 97] width 618 height 30
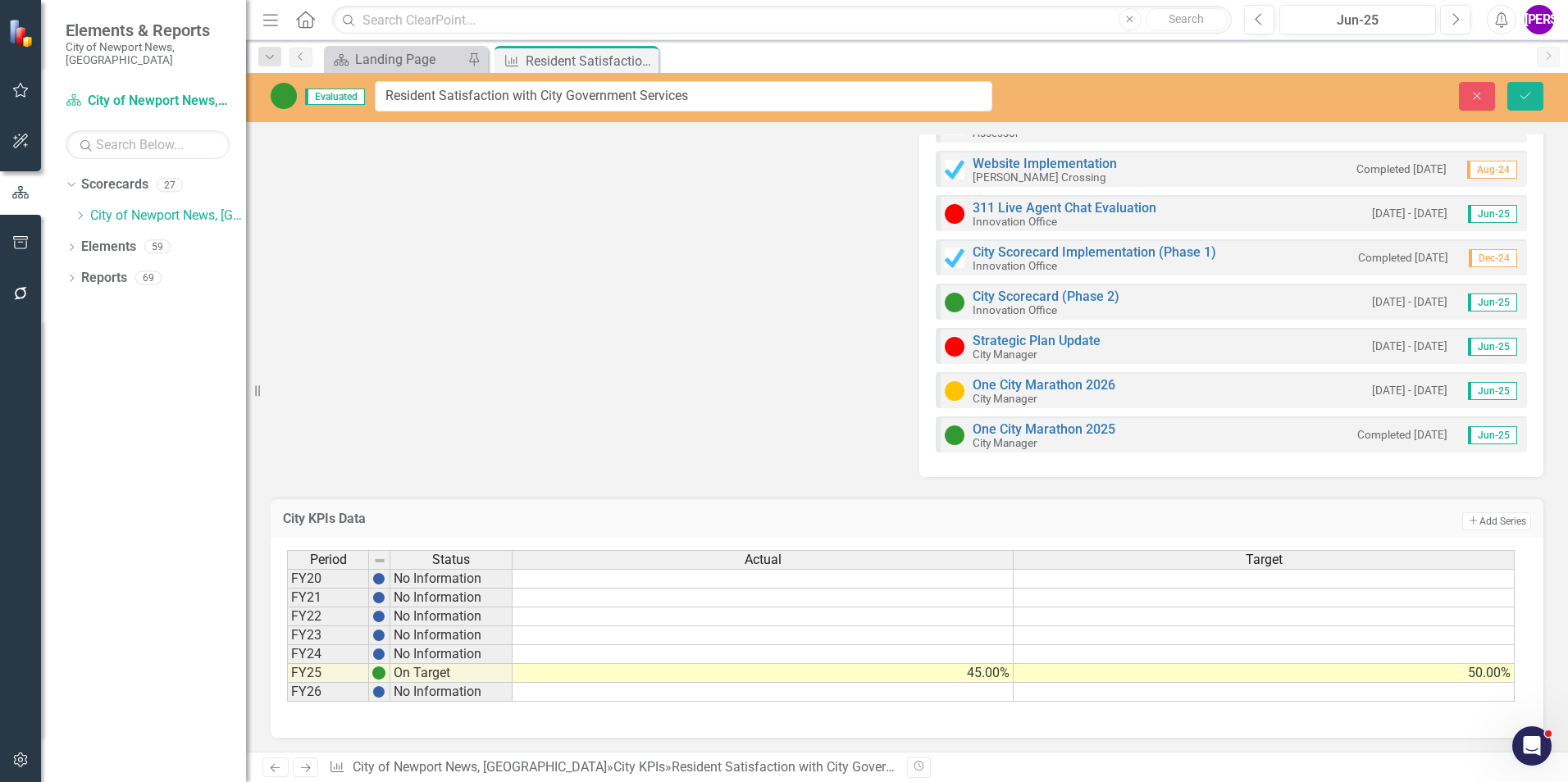
scroll to position [2347, 0]
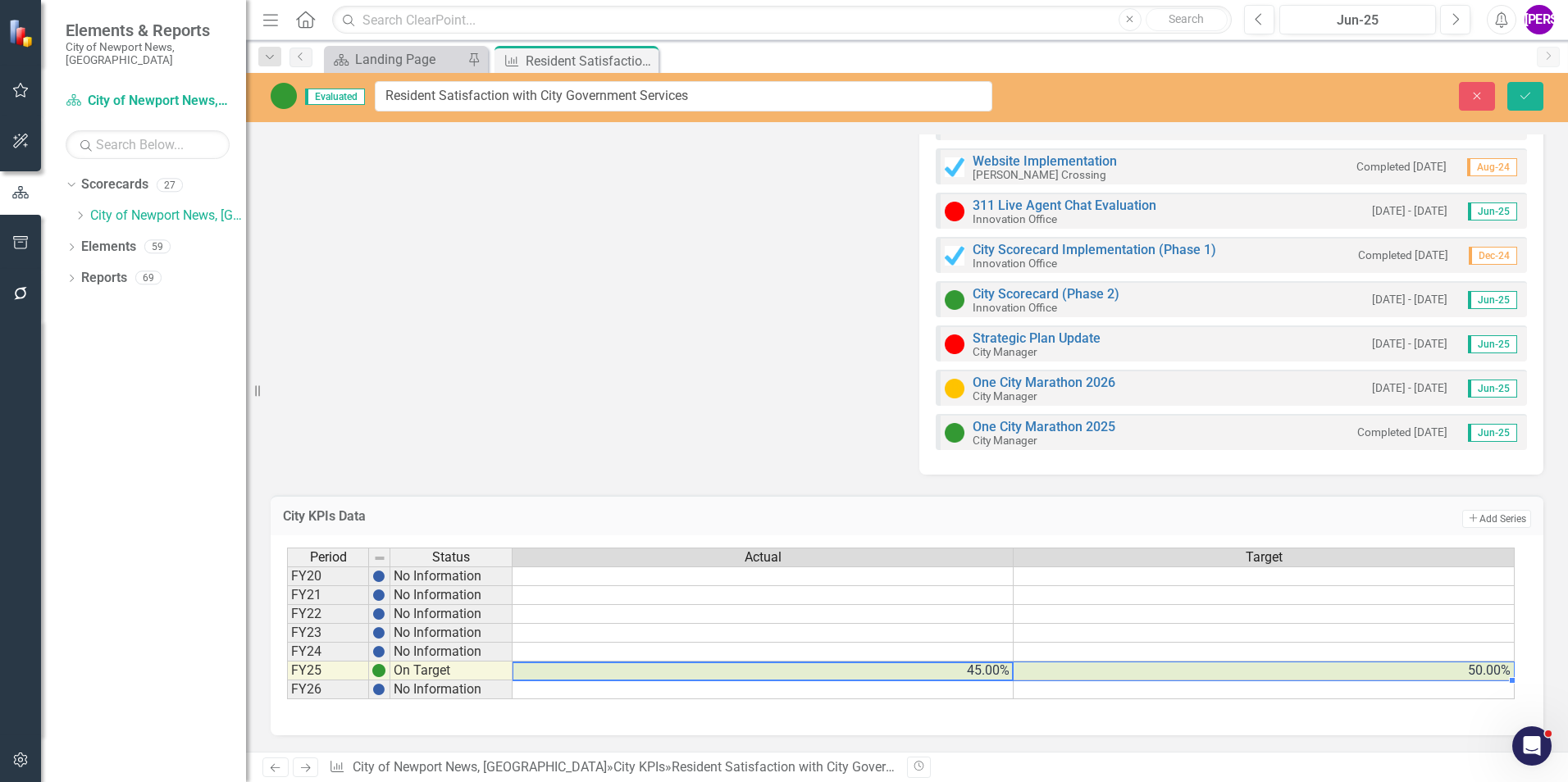
drag, startPoint x: 996, startPoint y: 680, endPoint x: 1057, endPoint y: 677, distance: 61.1
click at [1057, 677] on tr "FY25 On Target 45.00% 50.00%" at bounding box center [900, 671] width 1228 height 19
click at [645, 56] on icon "Close" at bounding box center [643, 60] width 16 height 13
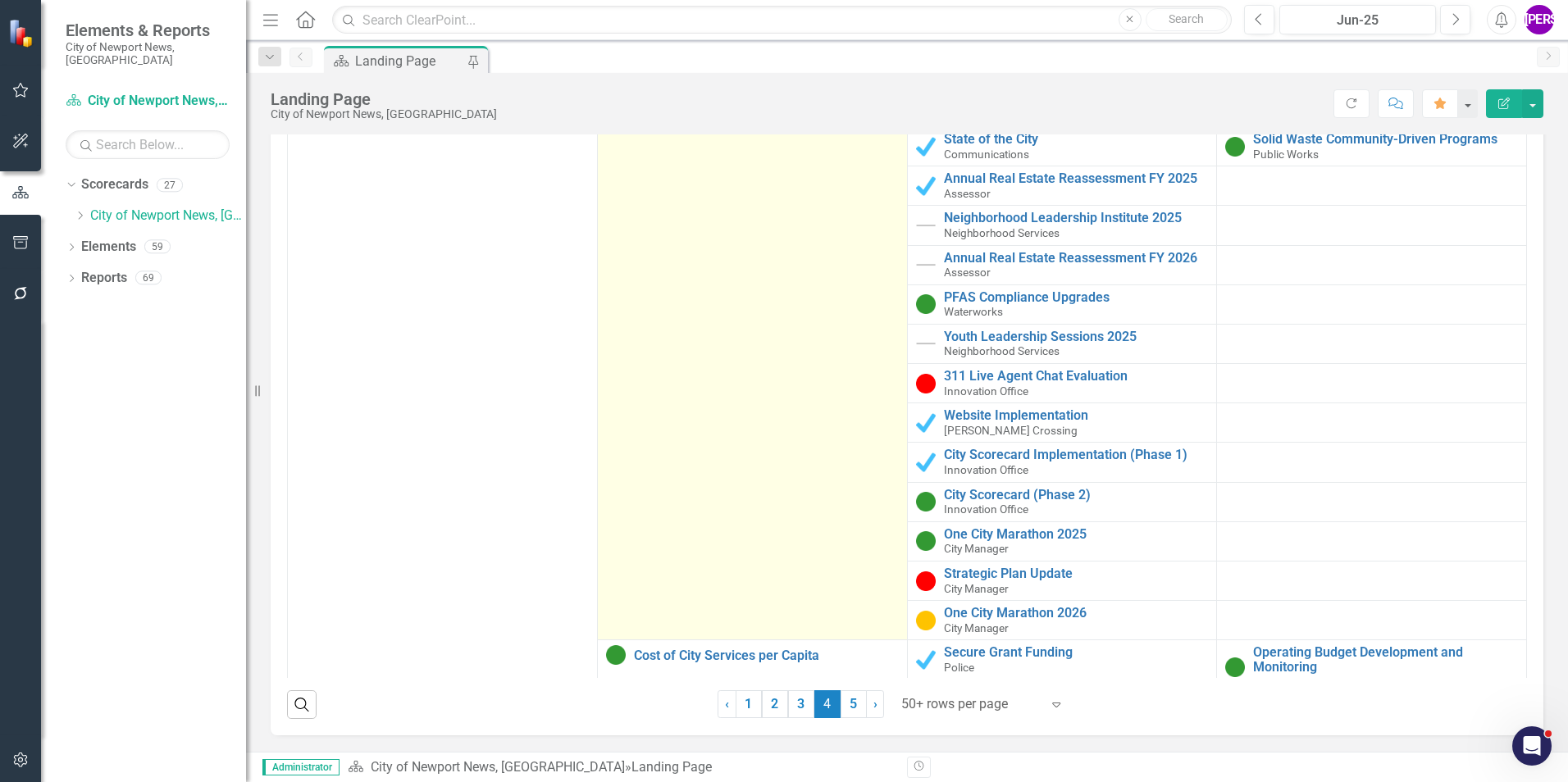
scroll to position [1640, 0]
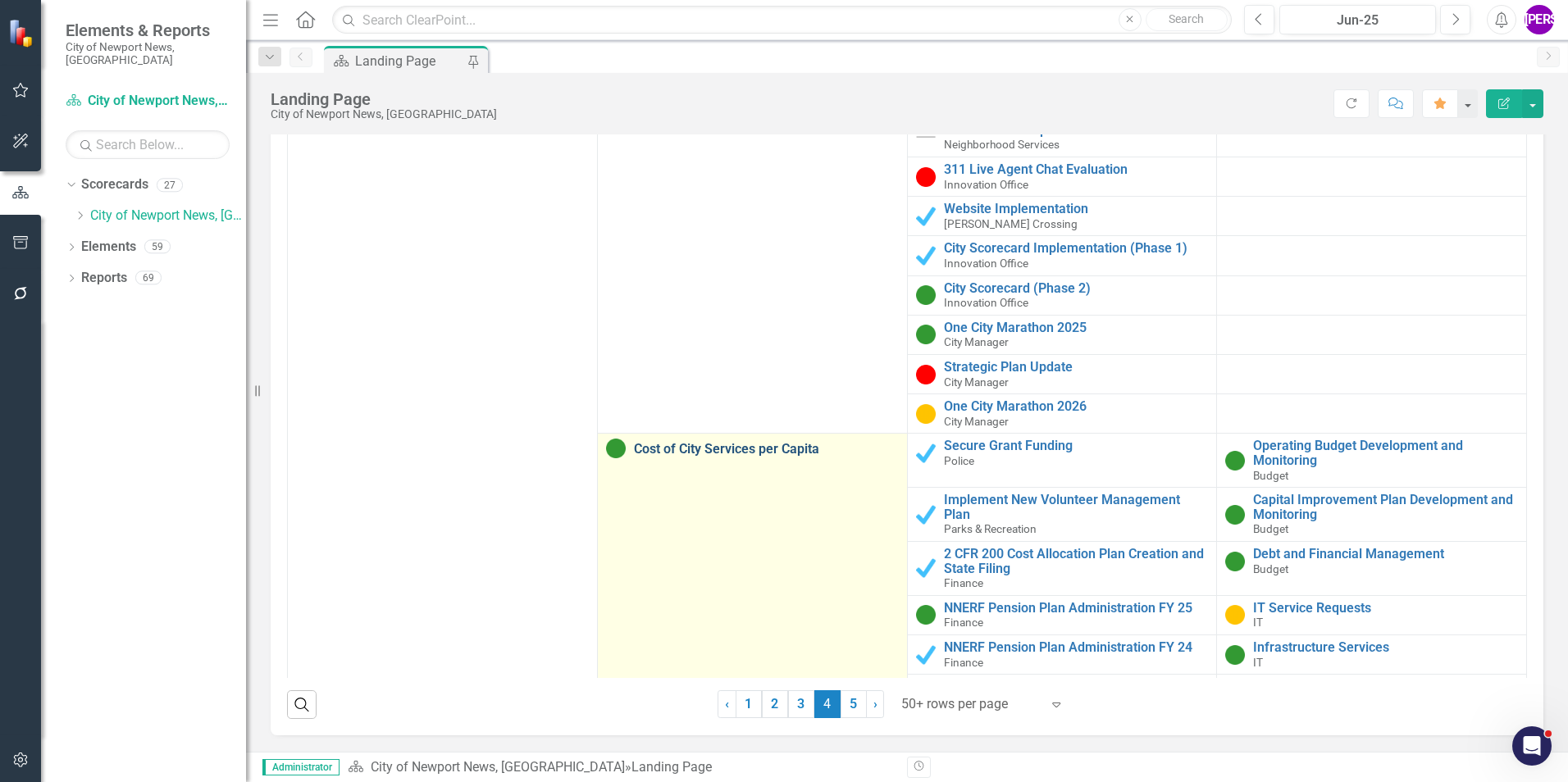
click at [745, 448] on link "Cost of City Services per Capita" at bounding box center [766, 449] width 265 height 15
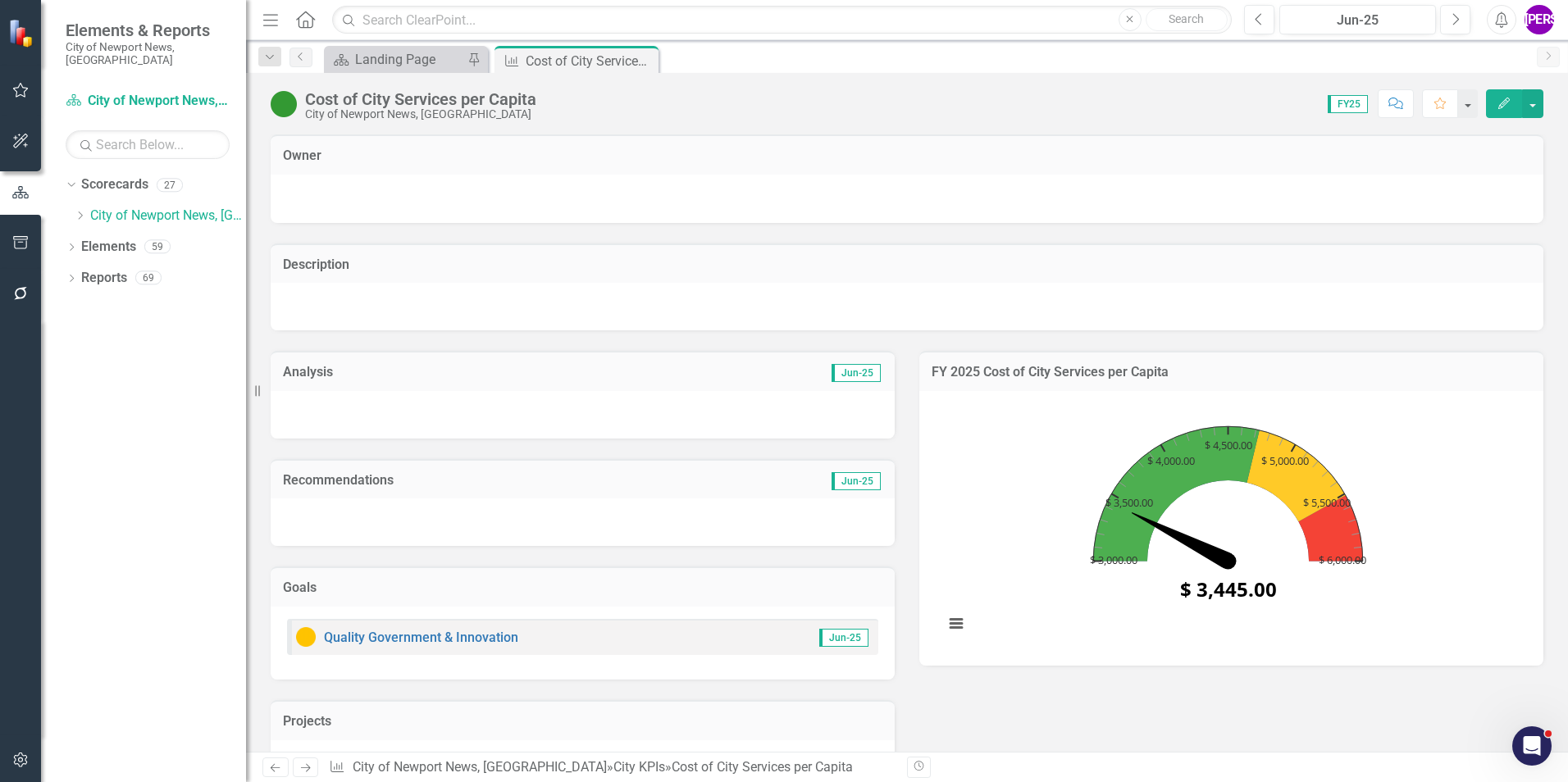
click at [501, 102] on div "Cost of City Services per Capita" at bounding box center [421, 99] width 231 height 18
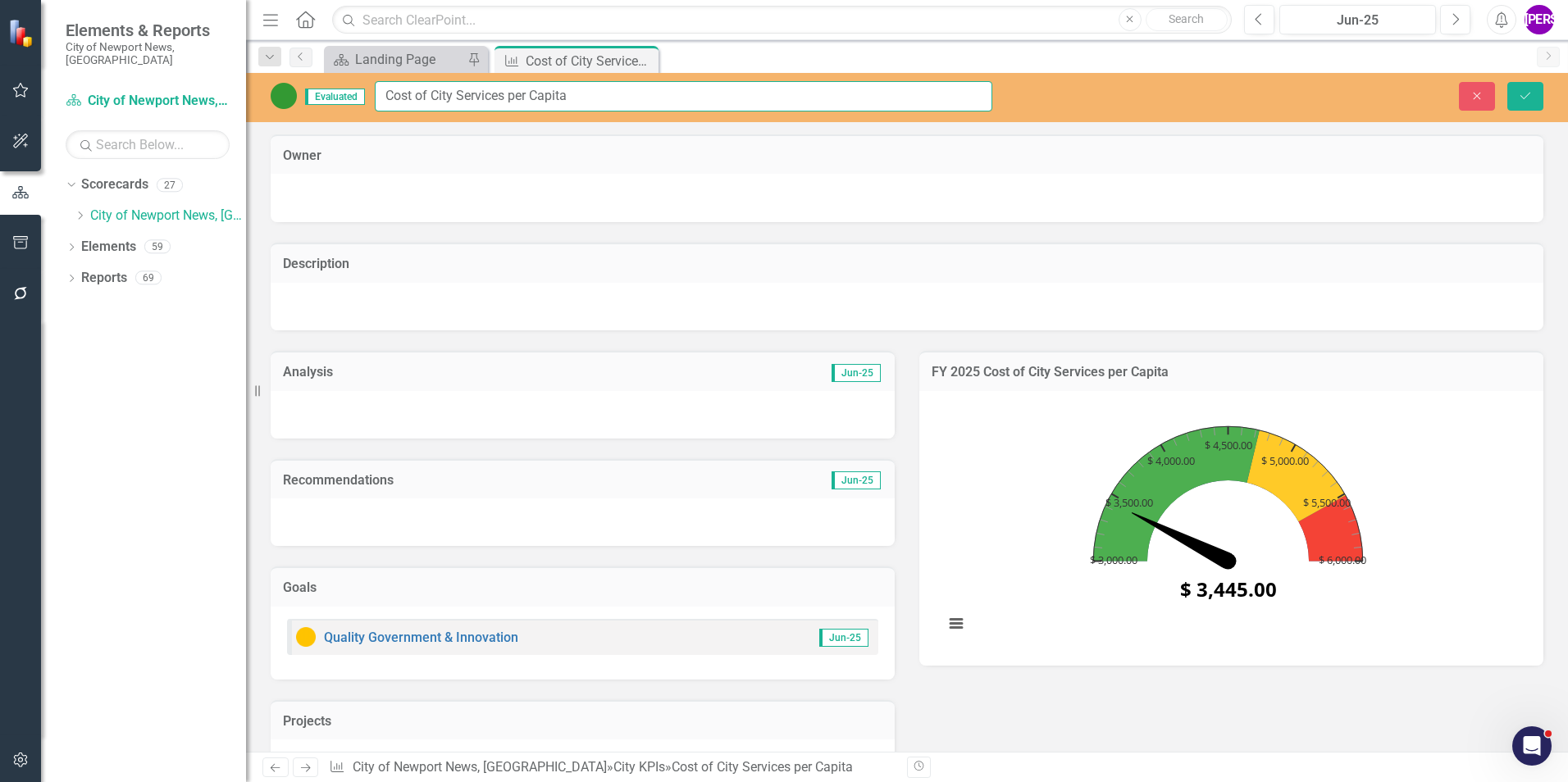
drag, startPoint x: 590, startPoint y: 89, endPoint x: 376, endPoint y: 76, distance: 214.4
click at [376, 76] on div "Evaluated Cost of City Services per Capita Close Save" at bounding box center [906, 97] width 1322 height 49
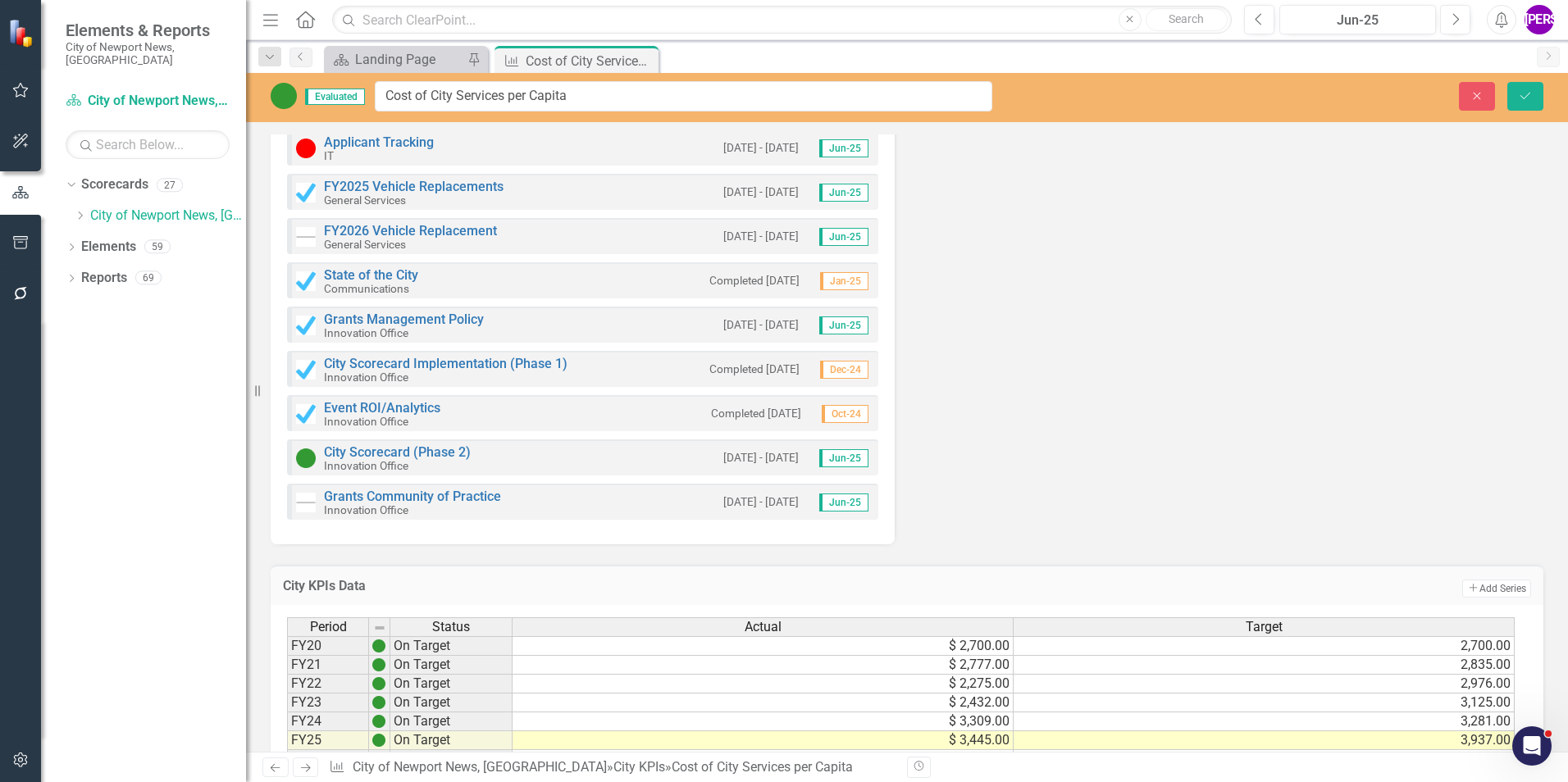
scroll to position [2109, 0]
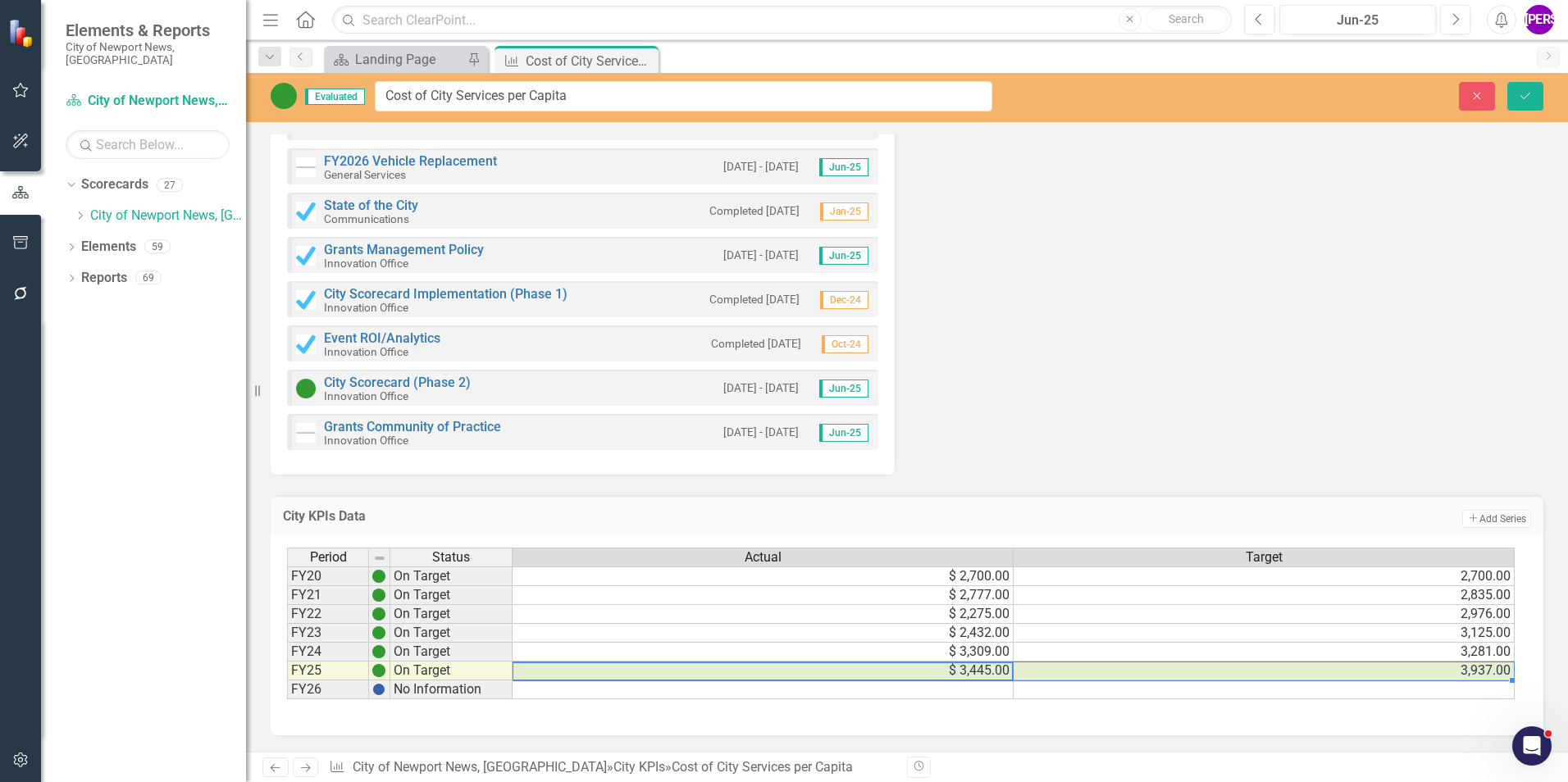
drag, startPoint x: 996, startPoint y: 672, endPoint x: 1066, endPoint y: 672, distance: 70.0
click at [1066, 672] on tr "FY25 On Target $ 3,445.00 3,937.00" at bounding box center [900, 671] width 1228 height 19
click at [641, 63] on icon "Close" at bounding box center [643, 60] width 16 height 13
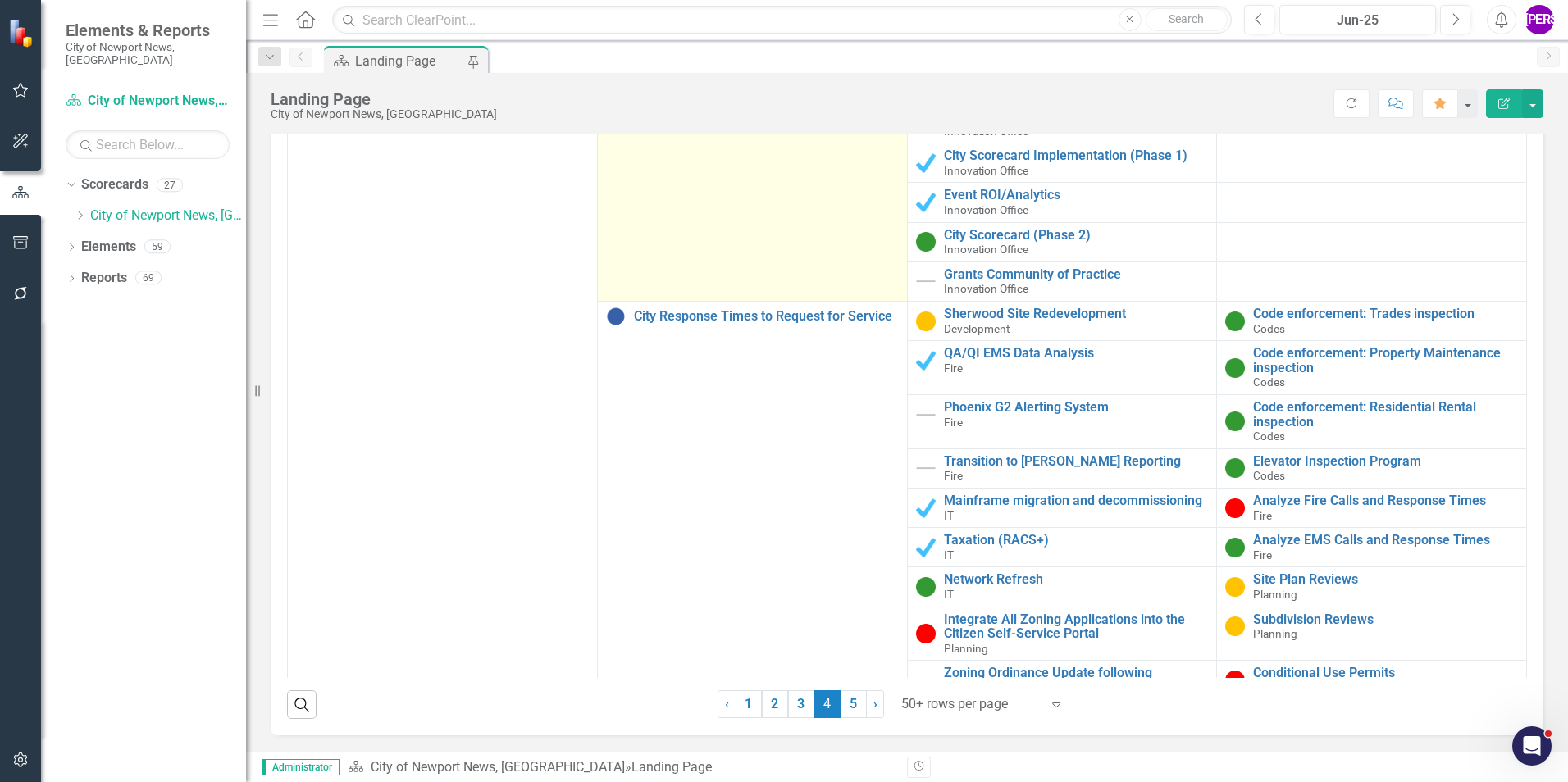
scroll to position [3609, 0]
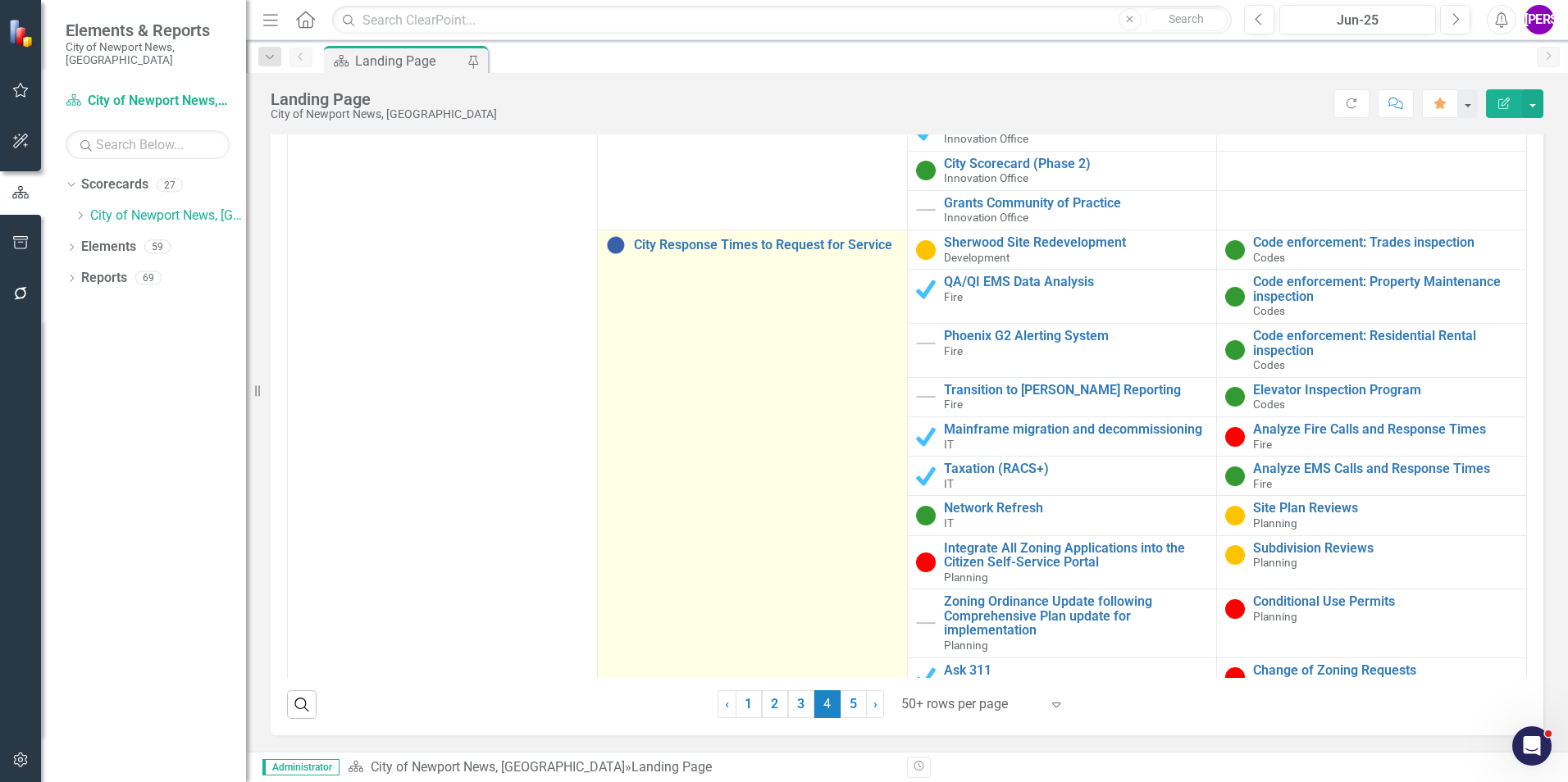
click at [746, 256] on td "City Response Times to Request for Service Link Map View Link Map Edit Edit Cit…" at bounding box center [752, 650] width 310 height 838
click at [748, 248] on link "City Response Times to Request for Service" at bounding box center [766, 245] width 265 height 15
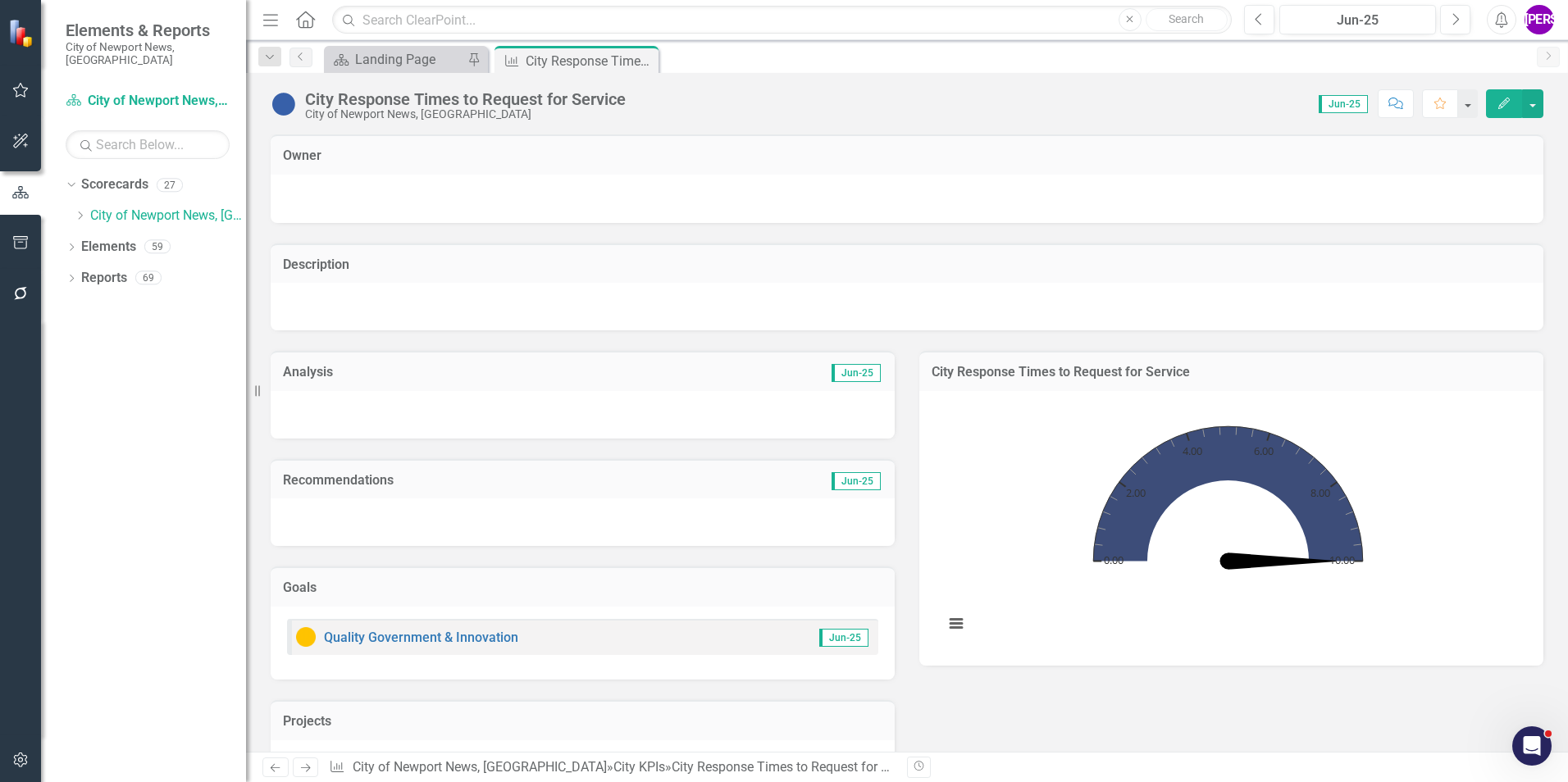
click at [449, 100] on div "City Response Times to Request for Service" at bounding box center [466, 99] width 320 height 18
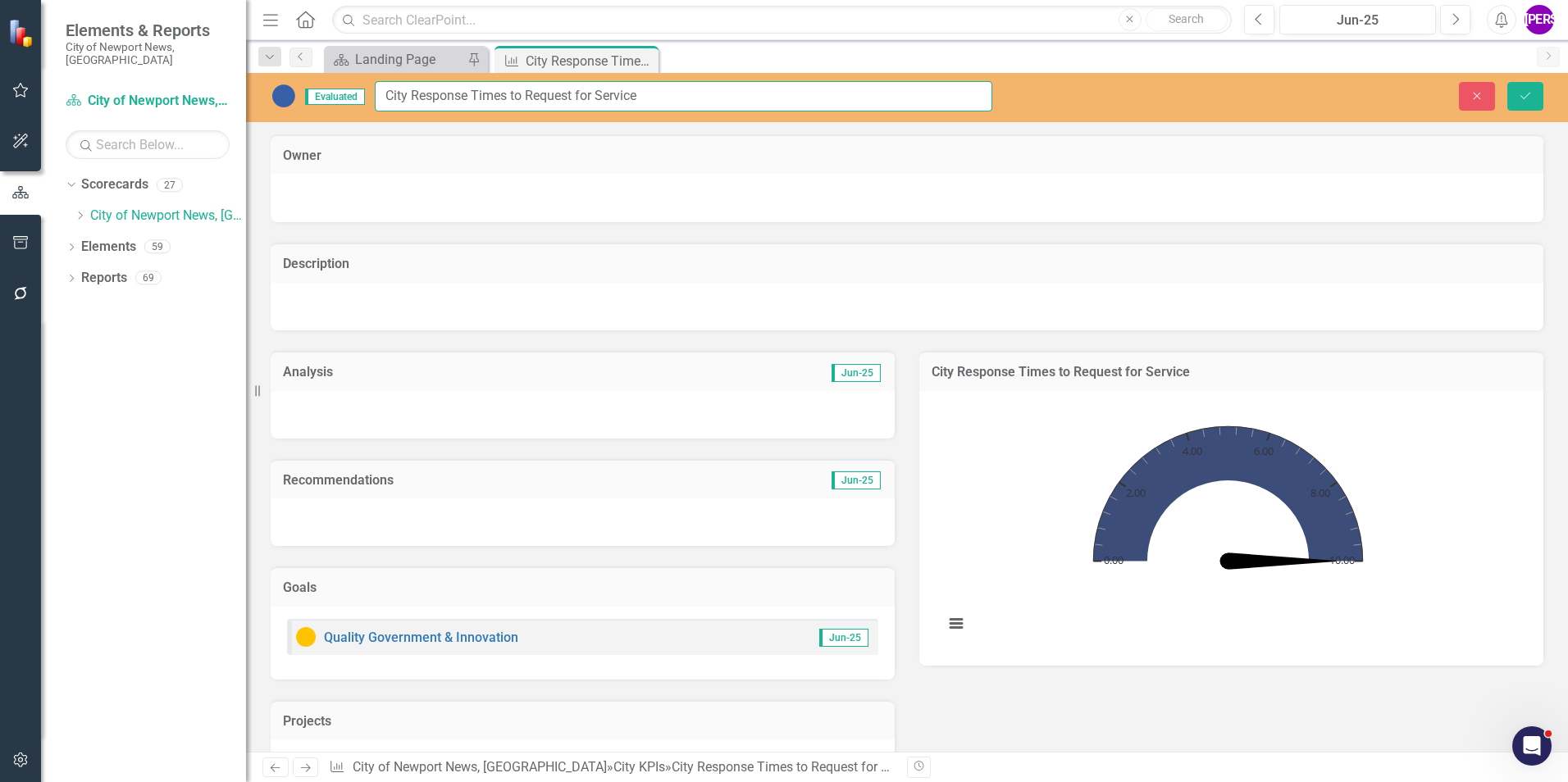
drag, startPoint x: 665, startPoint y: 98, endPoint x: 387, endPoint y: 111, distance: 278.3
click at [387, 111] on div "Evaluated City Response Times to Request for Service Close Save" at bounding box center [906, 97] width 1322 height 49
click at [644, 62] on icon at bounding box center [643, 61] width 9 height 9
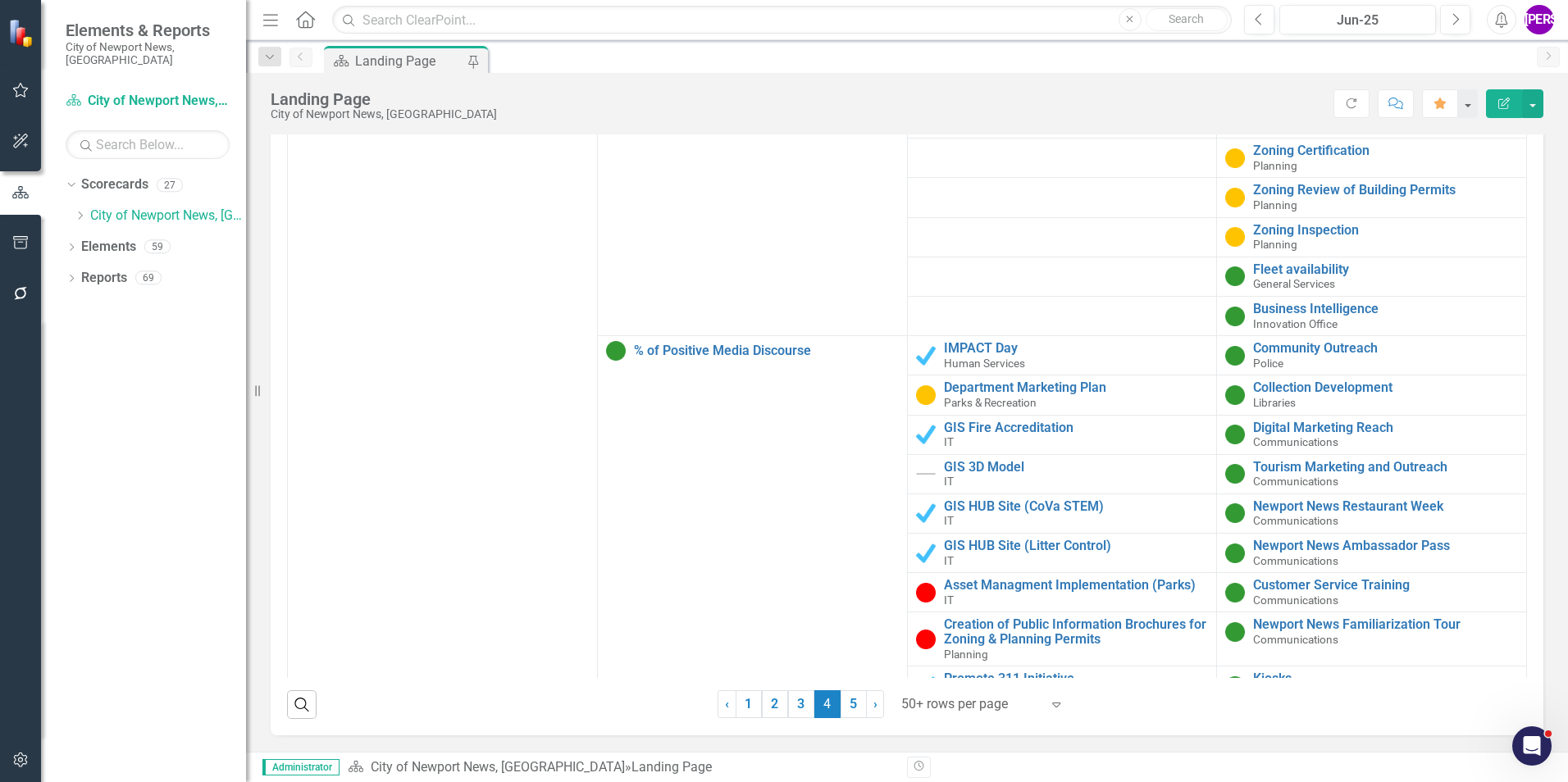
scroll to position [4264, 0]
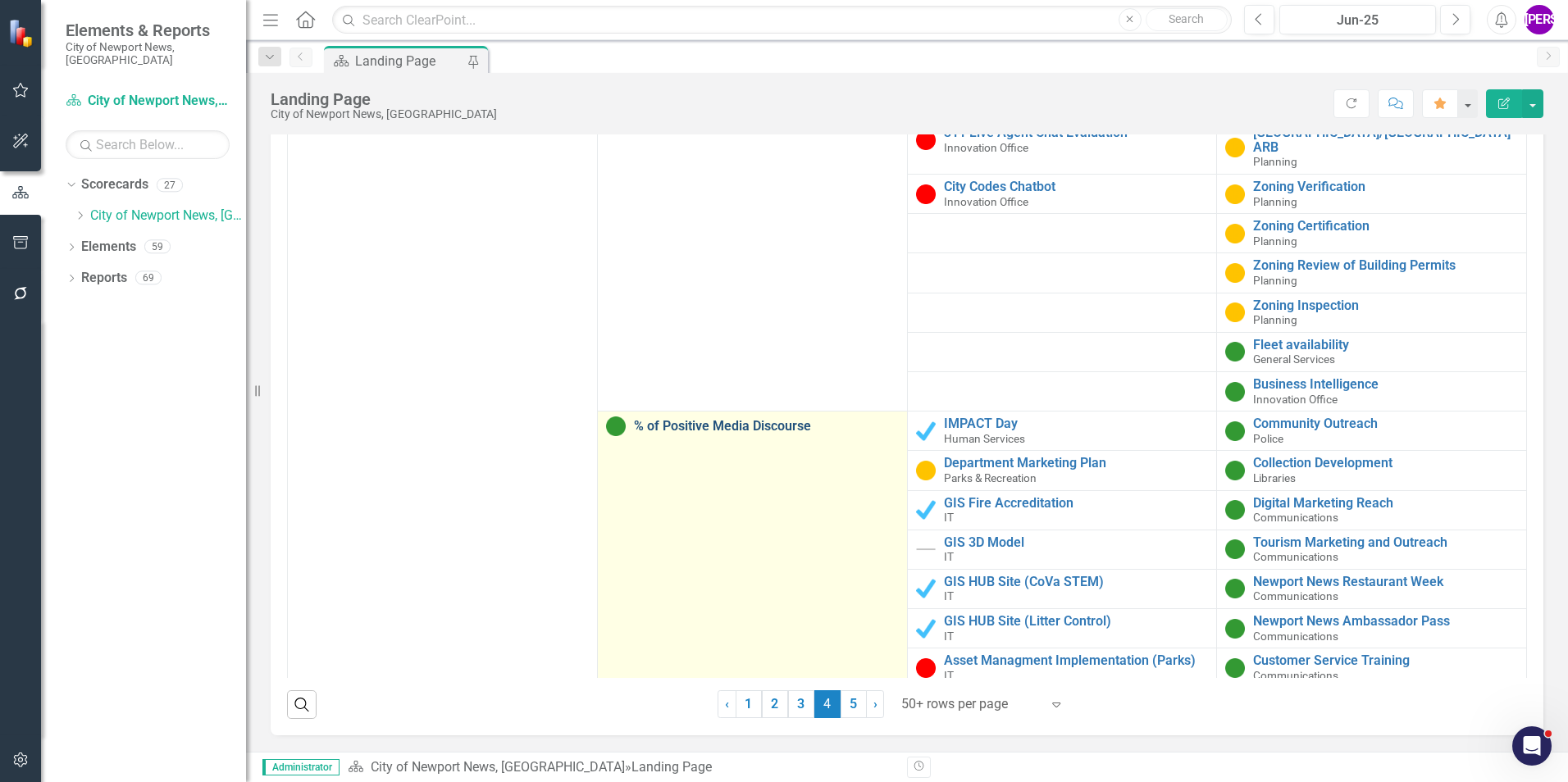
click at [752, 419] on link "% of Positive Media Discourse" at bounding box center [766, 426] width 265 height 15
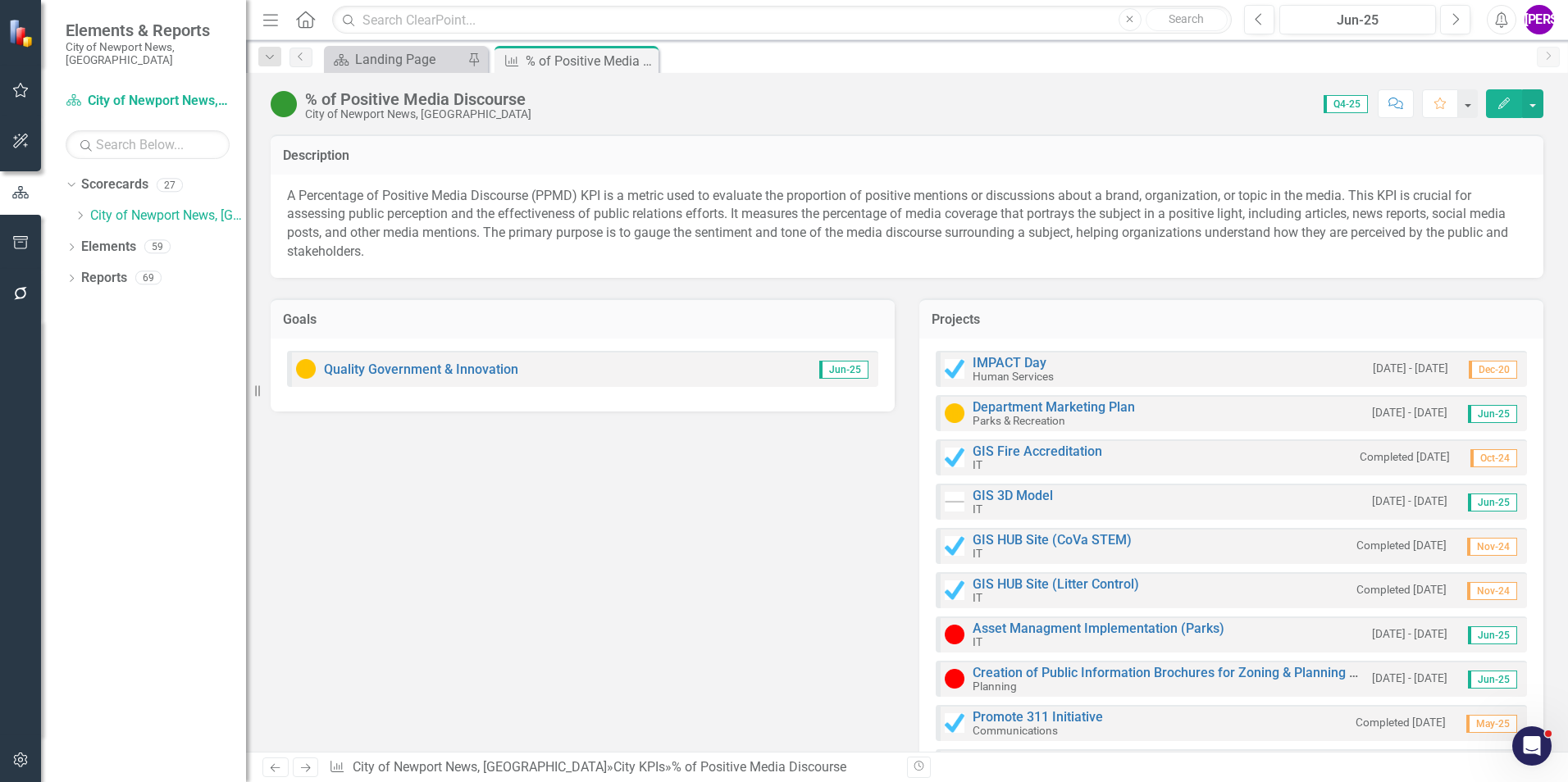
click at [486, 125] on div "% of Positive Media Discourse City of Newport News, VA Score: 0.00 Q4-25 Comple…" at bounding box center [906, 412] width 1322 height 679
click at [488, 111] on div "City of Newport News, [GEOGRAPHIC_DATA]" at bounding box center [418, 114] width 226 height 12
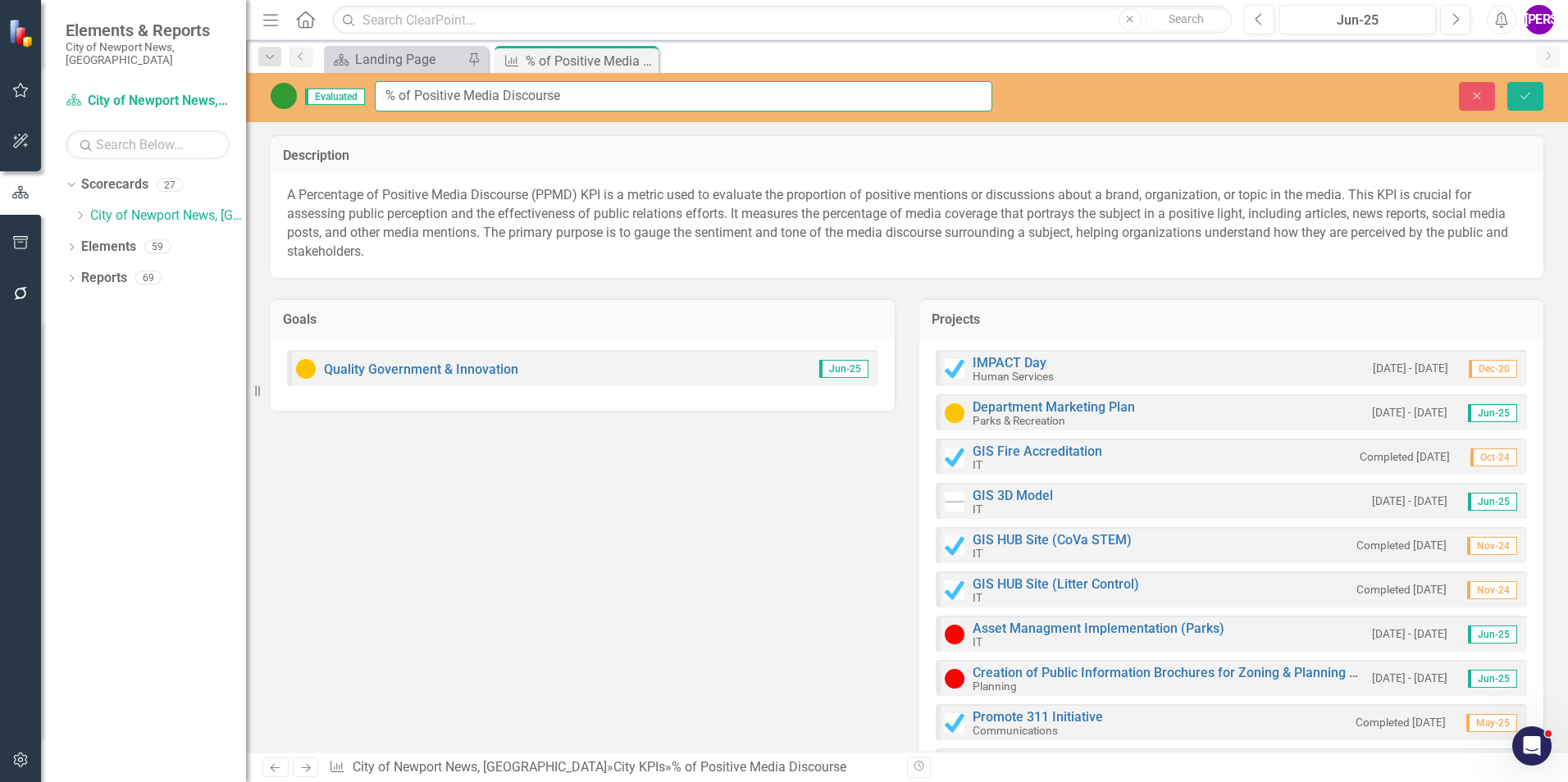
drag, startPoint x: 597, startPoint y: 95, endPoint x: 295, endPoint y: 80, distance: 302.4
click at [295, 80] on div "Evaluated % of Positive Media Discourse Close Save" at bounding box center [906, 97] width 1322 height 49
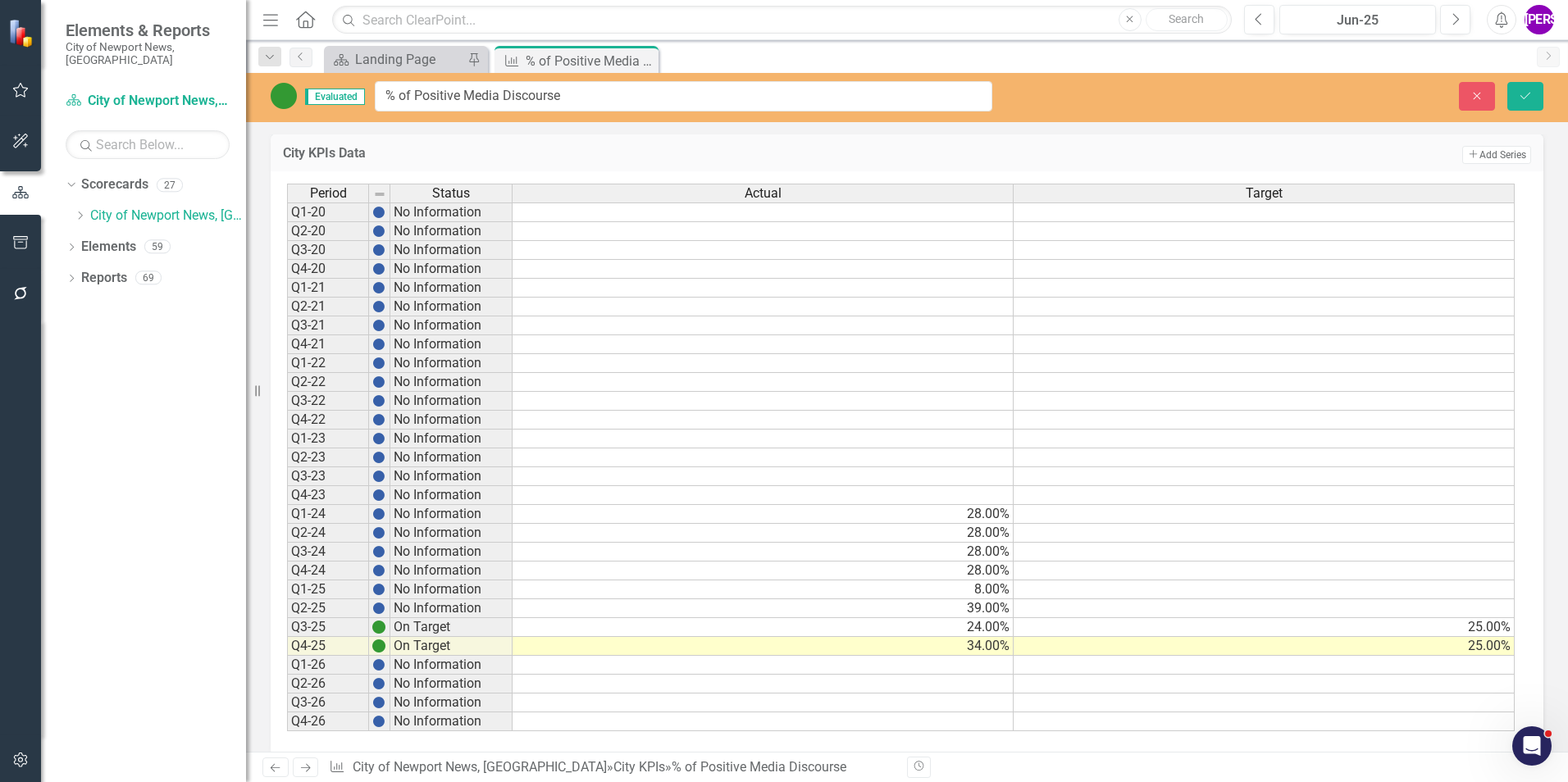
scroll to position [1865, 0]
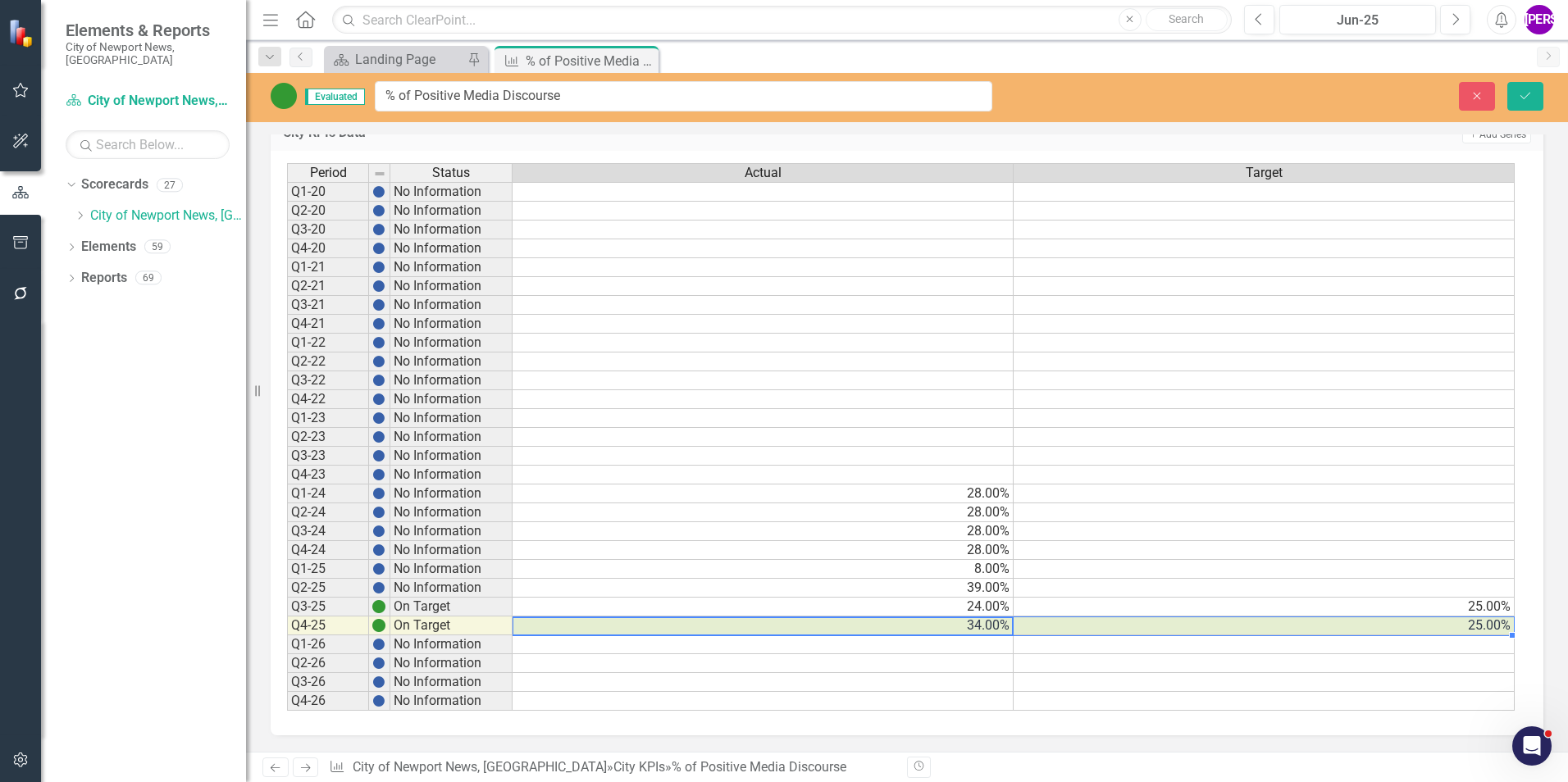
drag, startPoint x: 1007, startPoint y: 628, endPoint x: 1025, endPoint y: 630, distance: 18.1
click at [1025, 630] on tr "Q4-25 On Target 34.00% 25.00%" at bounding box center [900, 626] width 1228 height 19
click at [645, 61] on icon "Close" at bounding box center [643, 60] width 16 height 13
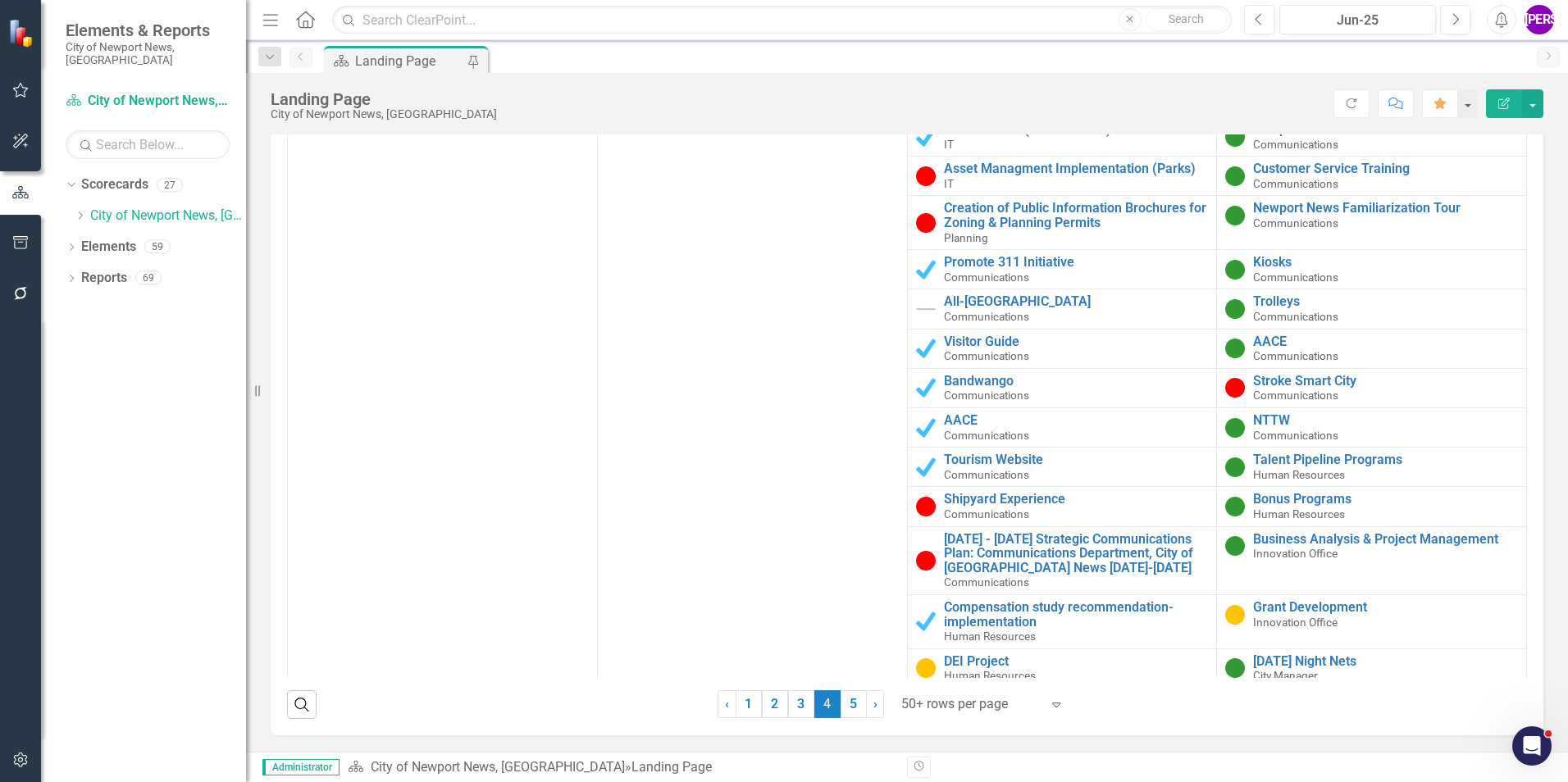
scroll to position [5412, 0]
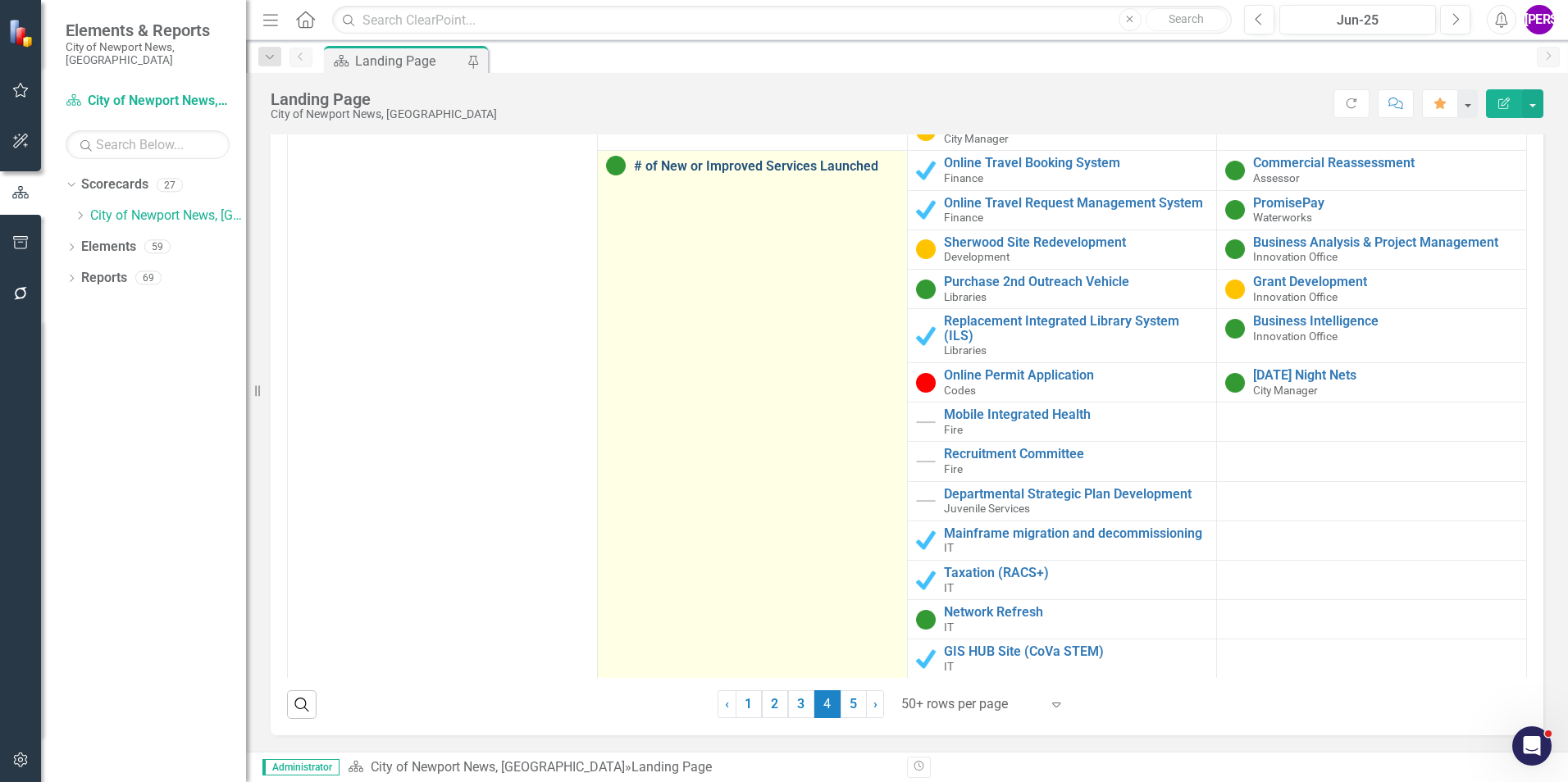
click at [756, 159] on link "# of New or Improved Services Launched" at bounding box center [766, 166] width 265 height 15
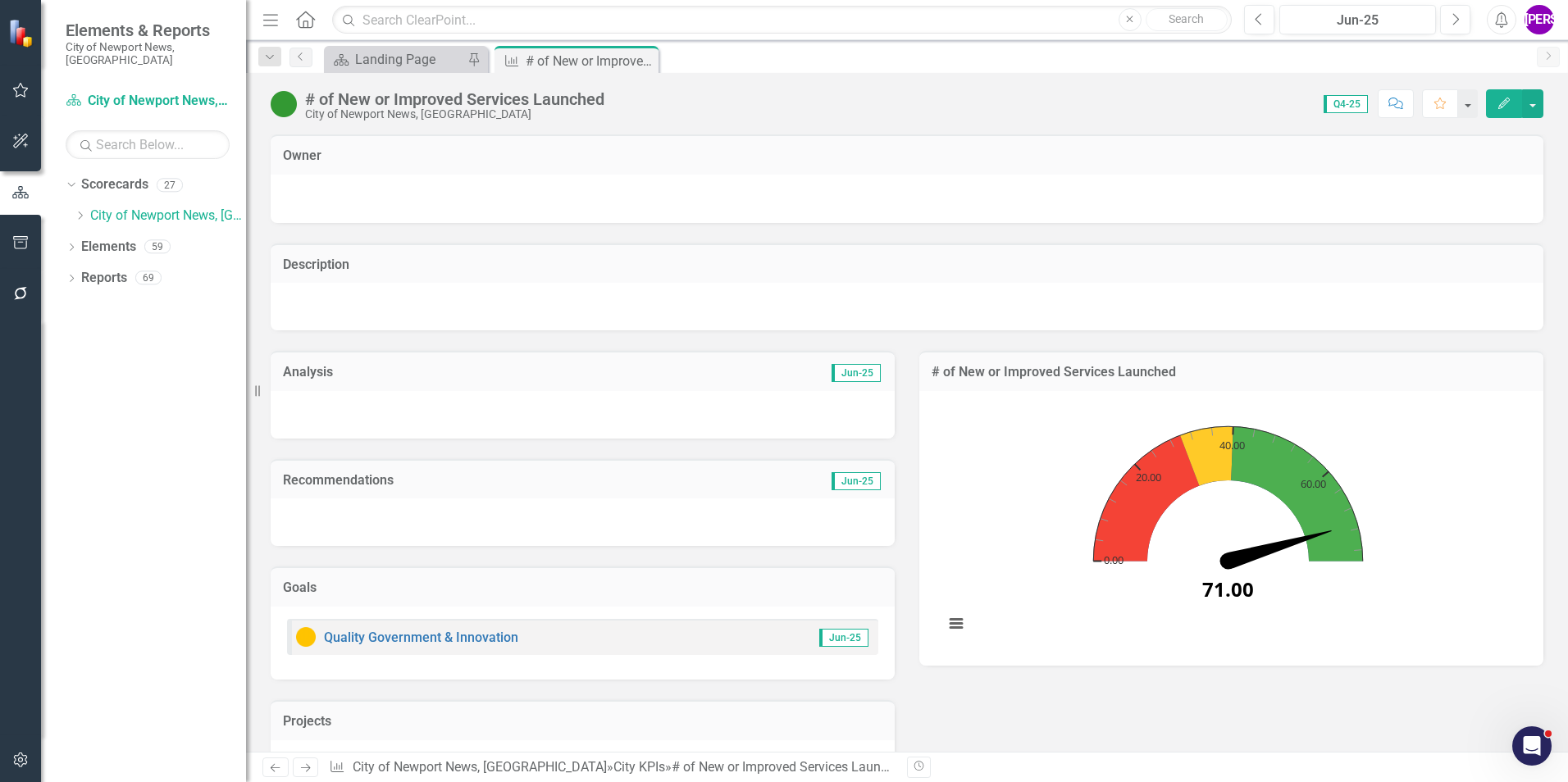
click at [485, 100] on div "# of New or Improved Services Launched" at bounding box center [455, 99] width 299 height 18
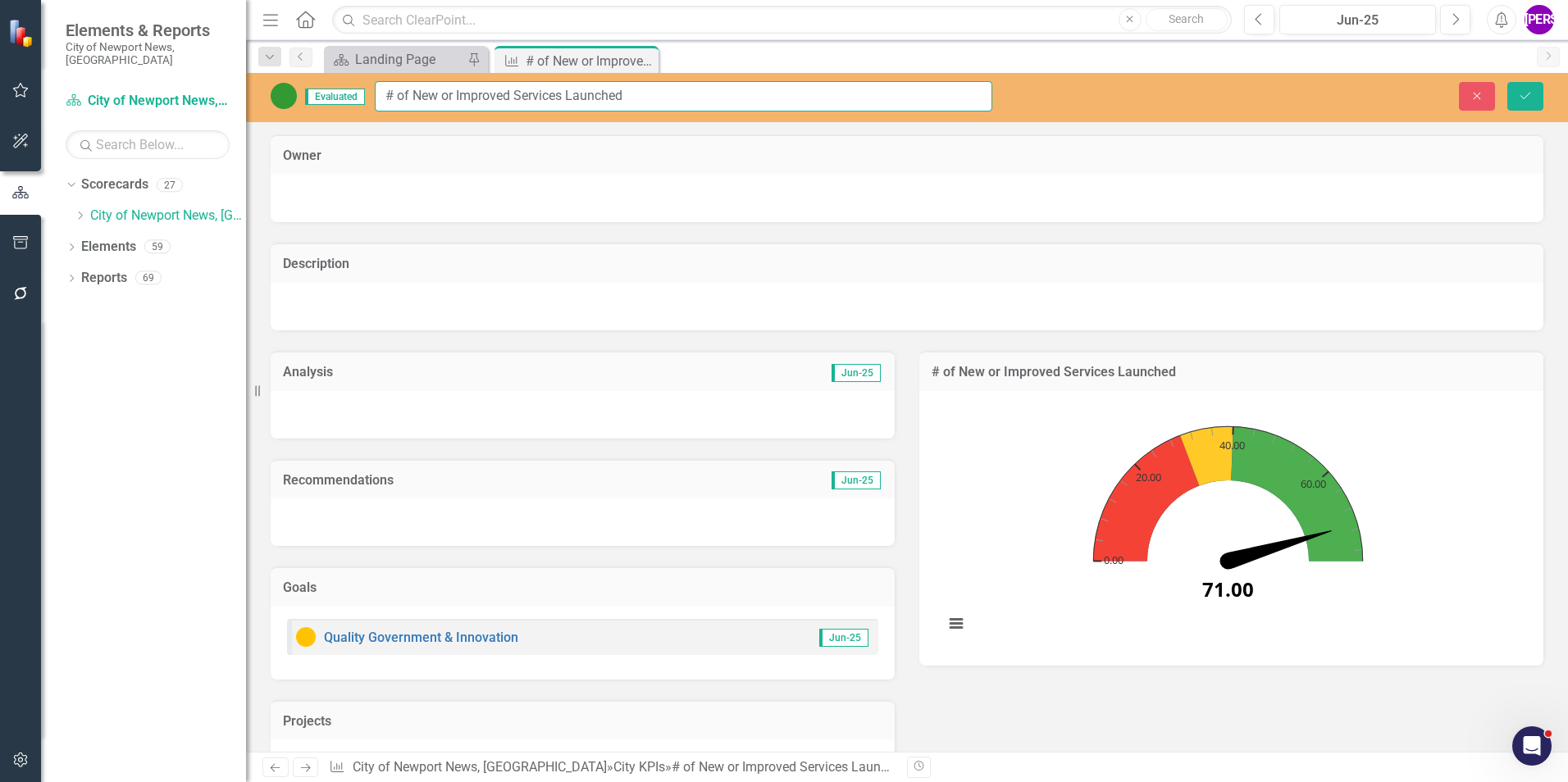
drag, startPoint x: 648, startPoint y: 93, endPoint x: 383, endPoint y: 90, distance: 265.0
click at [383, 90] on input "# of New or Improved Services Launched" at bounding box center [684, 97] width 618 height 30
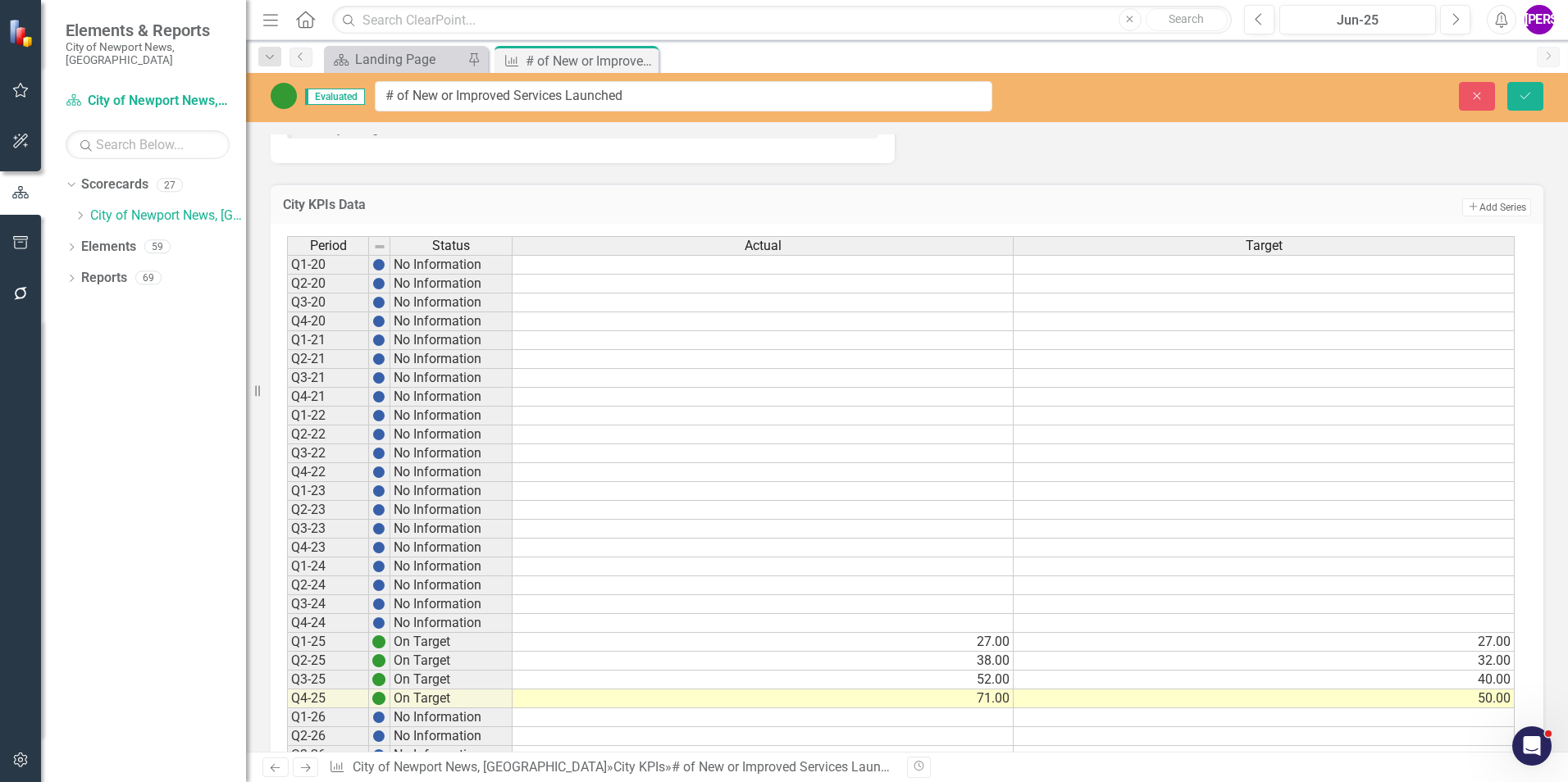
scroll to position [2405, 0]
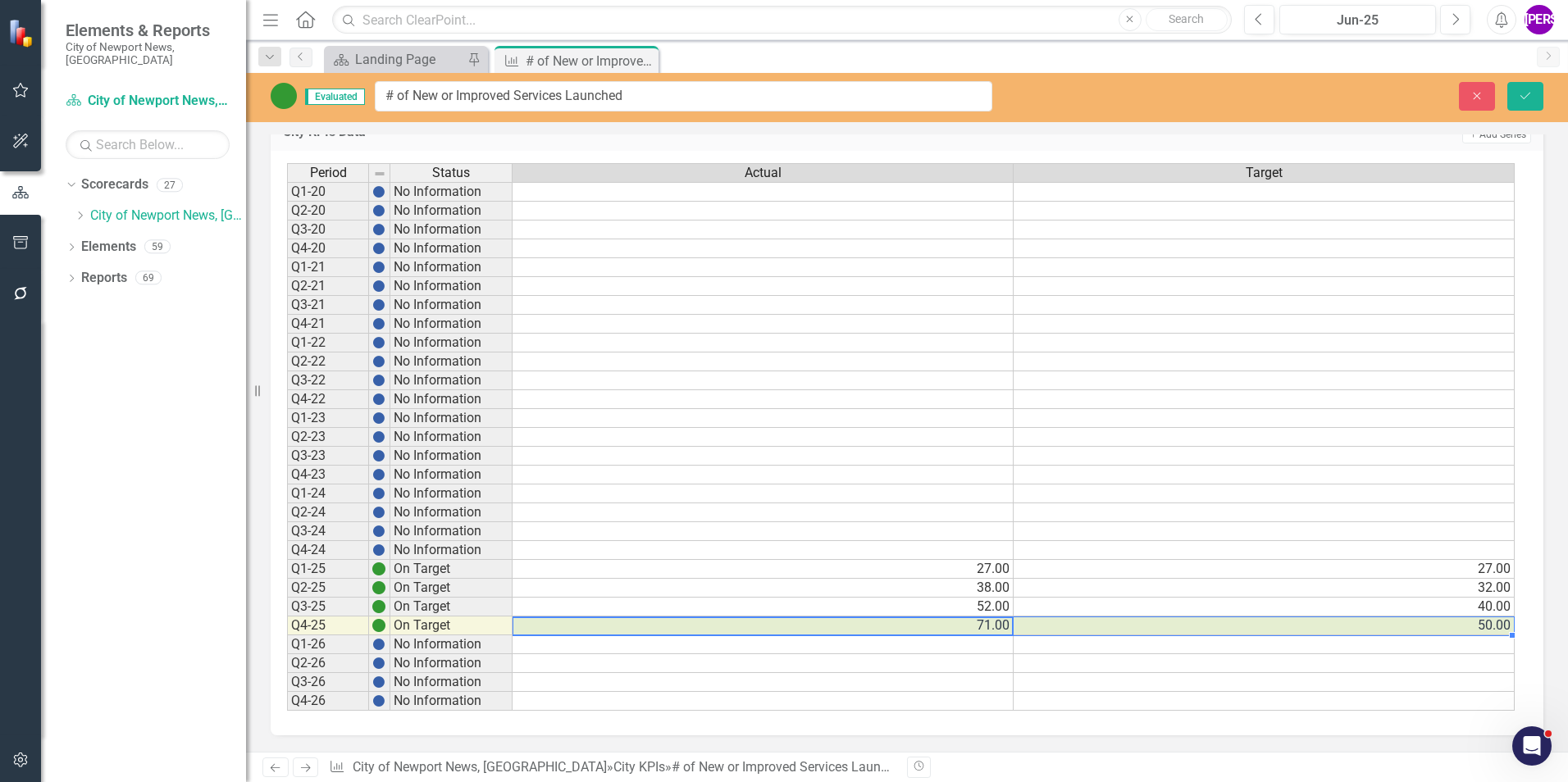
drag, startPoint x: 966, startPoint y: 632, endPoint x: 1067, endPoint y: 626, distance: 101.2
click at [1067, 626] on tr "Q4-25 On Target 71.00 50.00" at bounding box center [900, 626] width 1228 height 19
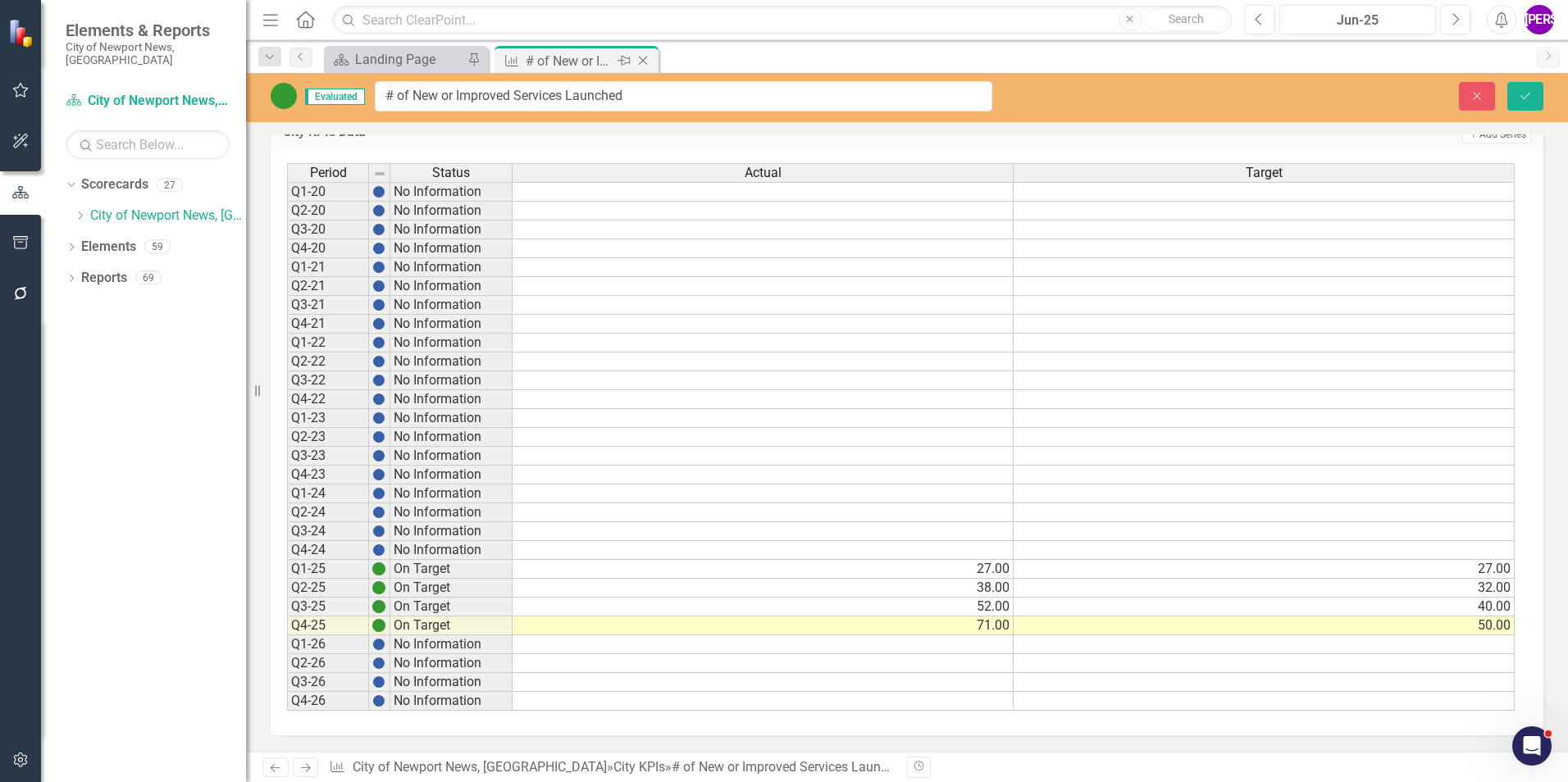
click at [642, 60] on icon at bounding box center [643, 61] width 9 height 9
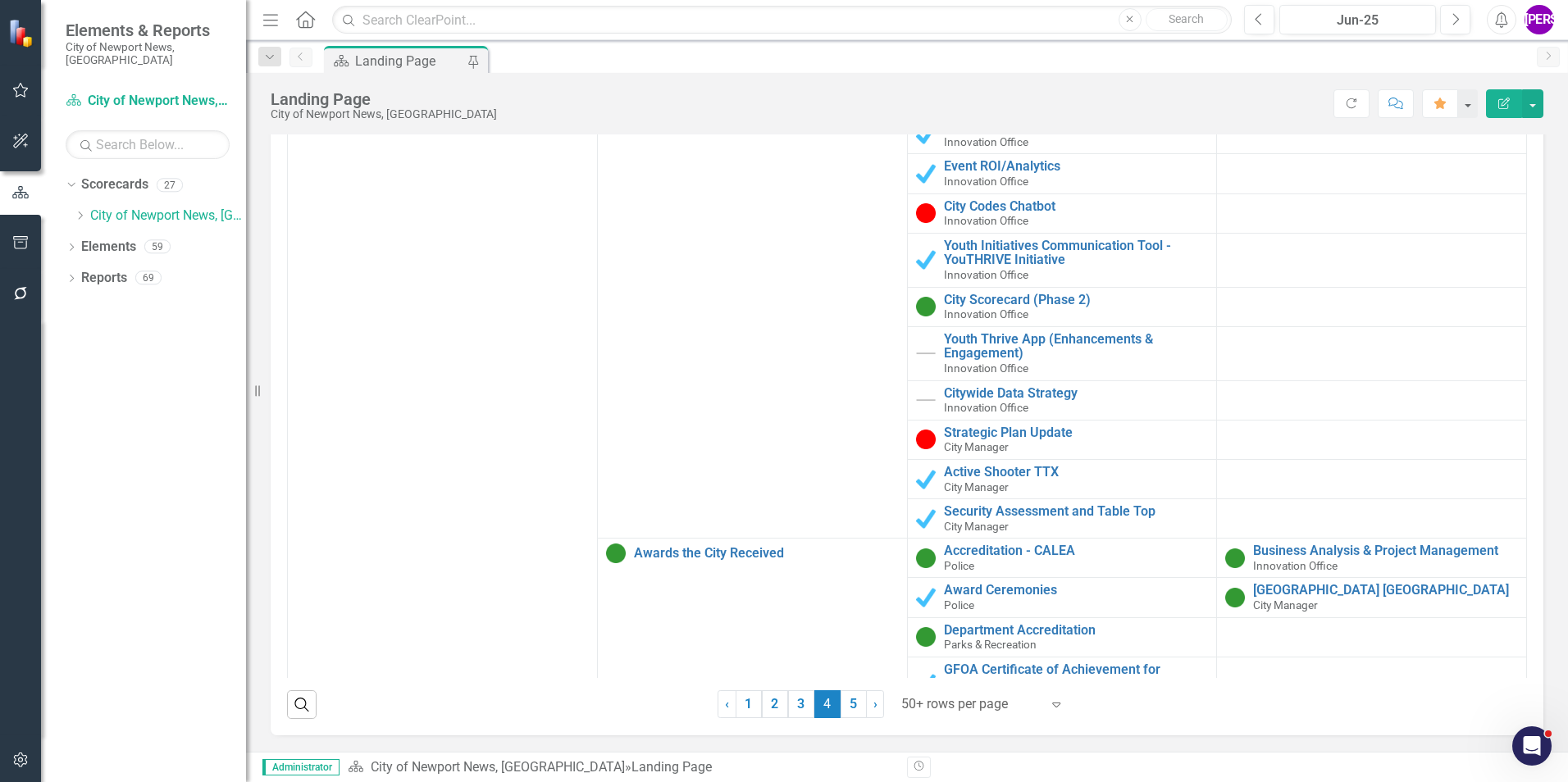
scroll to position [7052, 0]
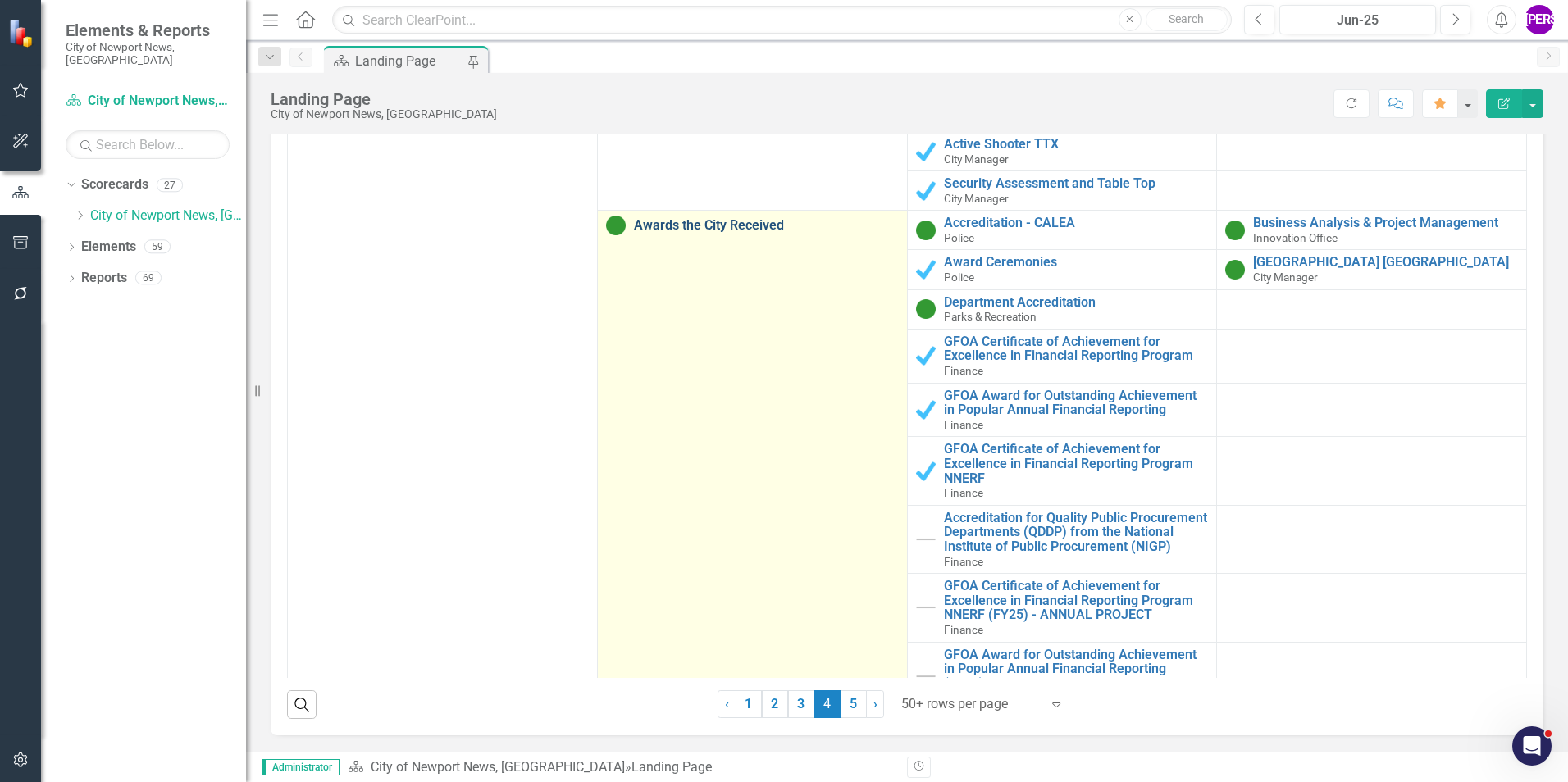
click at [748, 218] on link "Awards the City Received" at bounding box center [766, 225] width 265 height 15
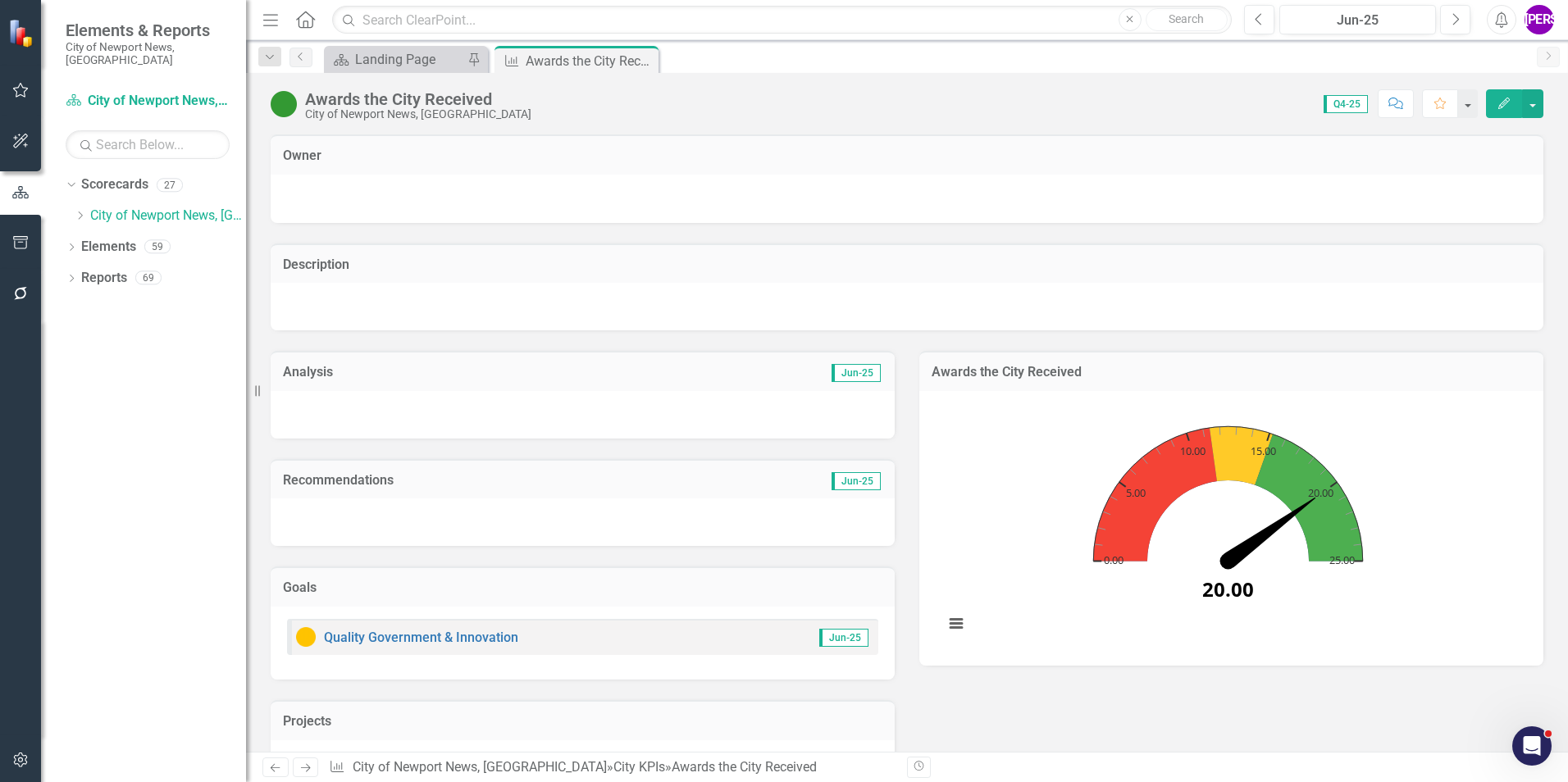
click at [460, 94] on div "Awards the City Received" at bounding box center [418, 99] width 226 height 18
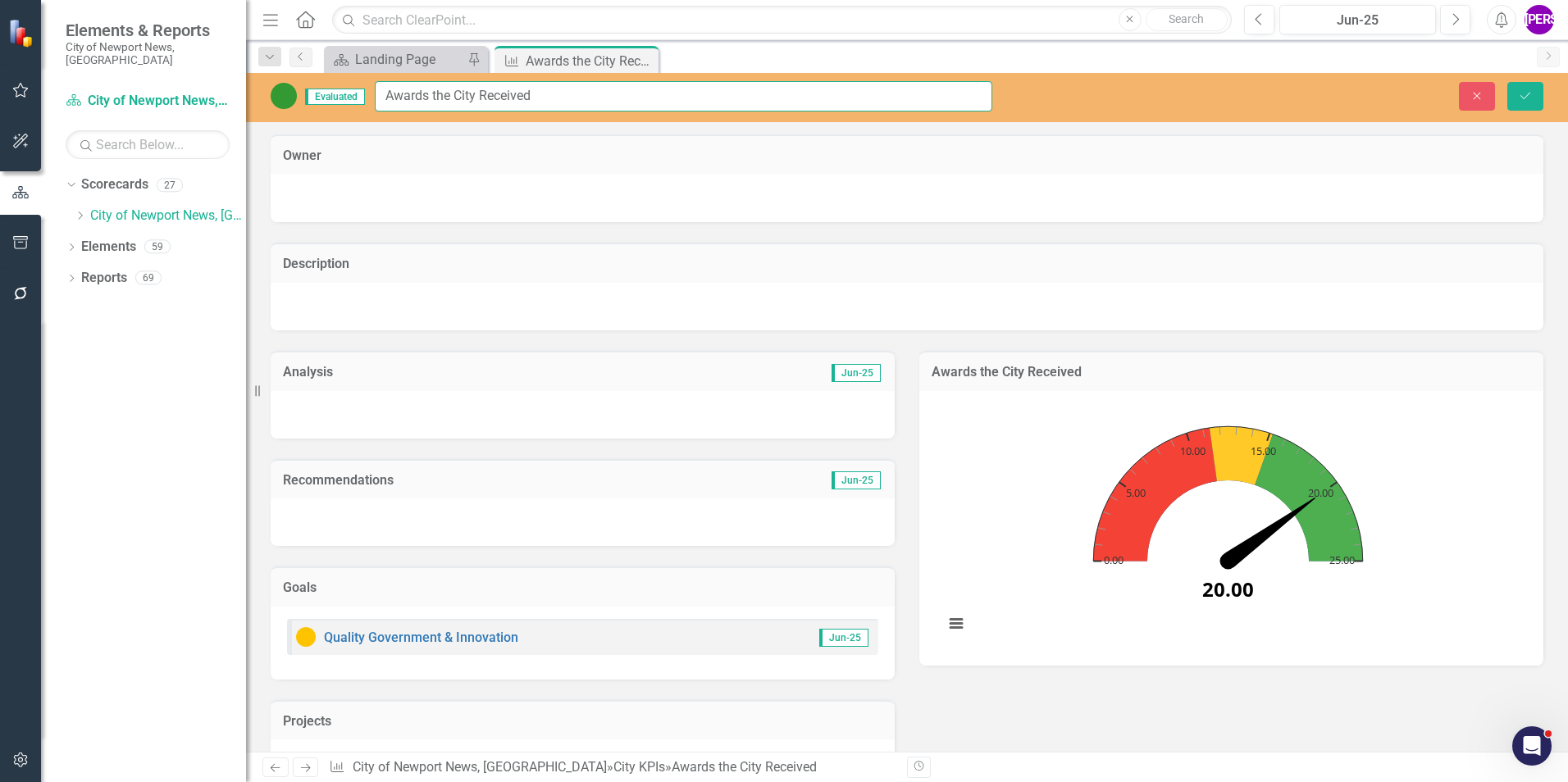
drag, startPoint x: 544, startPoint y: 98, endPoint x: 351, endPoint y: 97, distance: 193.0
click at [351, 97] on div "Evaluated Awards the City Received" at bounding box center [631, 97] width 721 height 30
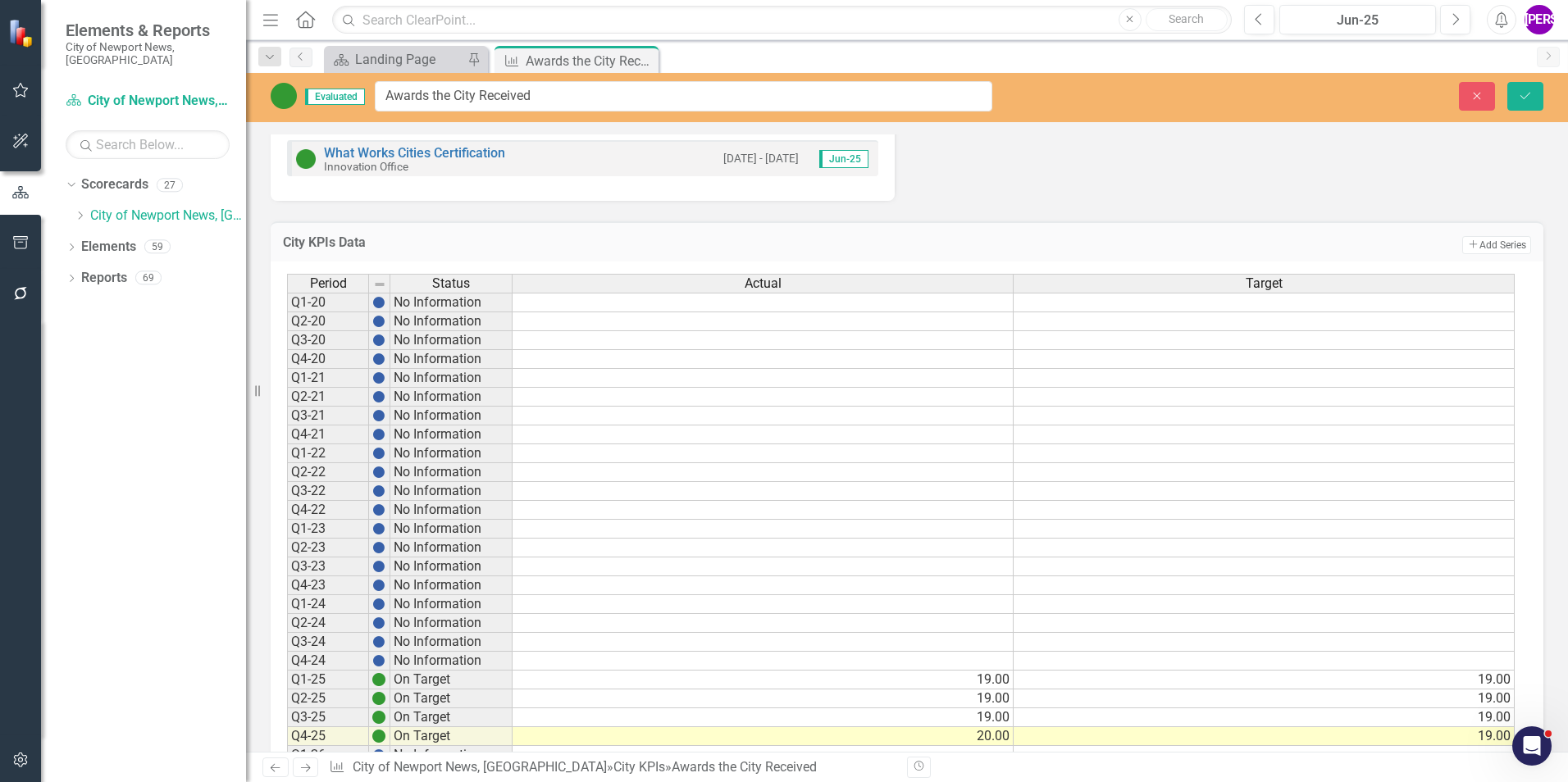
scroll to position [1387, 0]
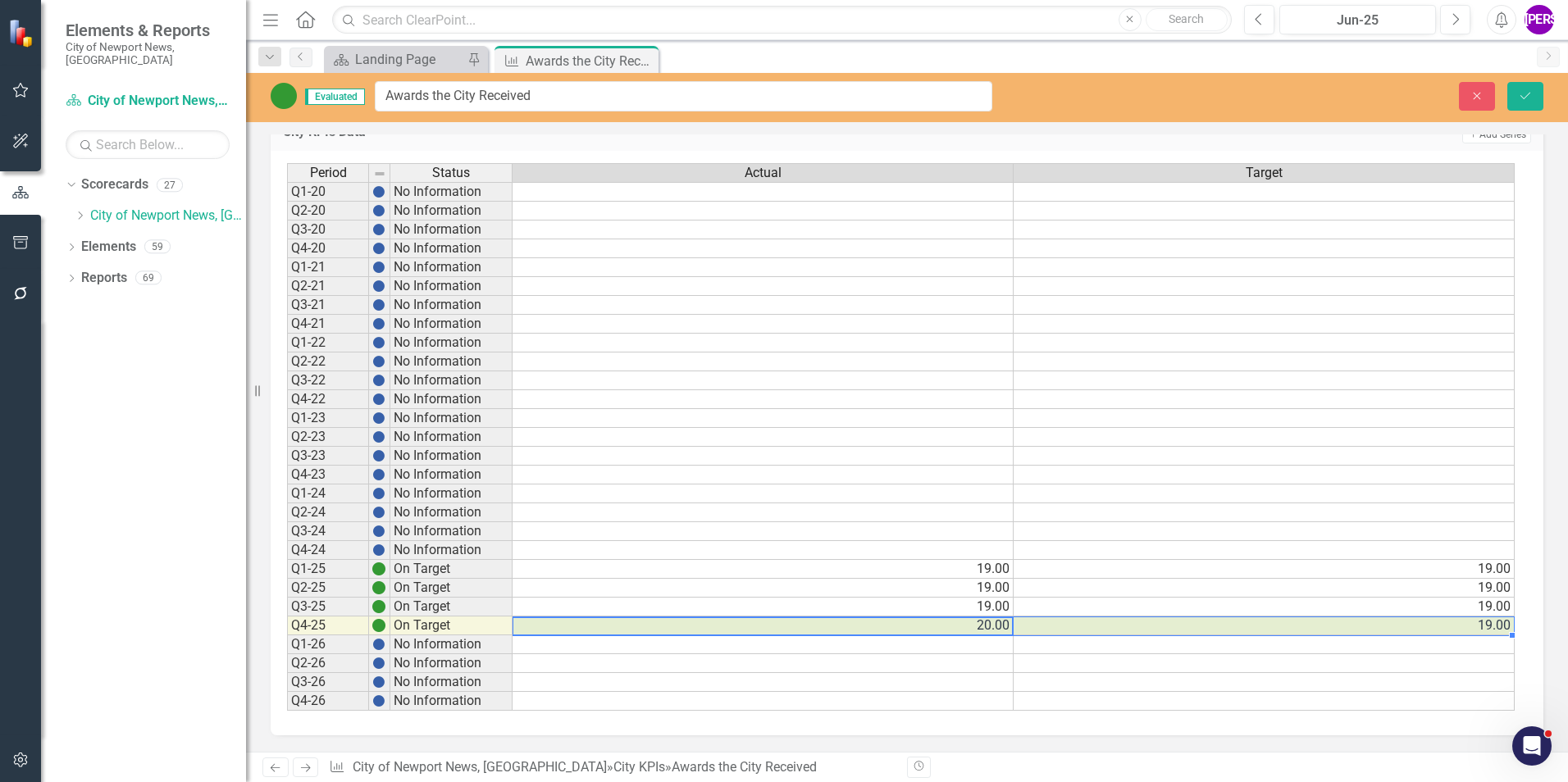
drag, startPoint x: 998, startPoint y: 626, endPoint x: 1060, endPoint y: 630, distance: 62.1
click at [1060, 630] on tr "Q4-25 On Target 20.00 19.00" at bounding box center [900, 626] width 1228 height 19
click at [645, 62] on icon "Close" at bounding box center [643, 60] width 16 height 13
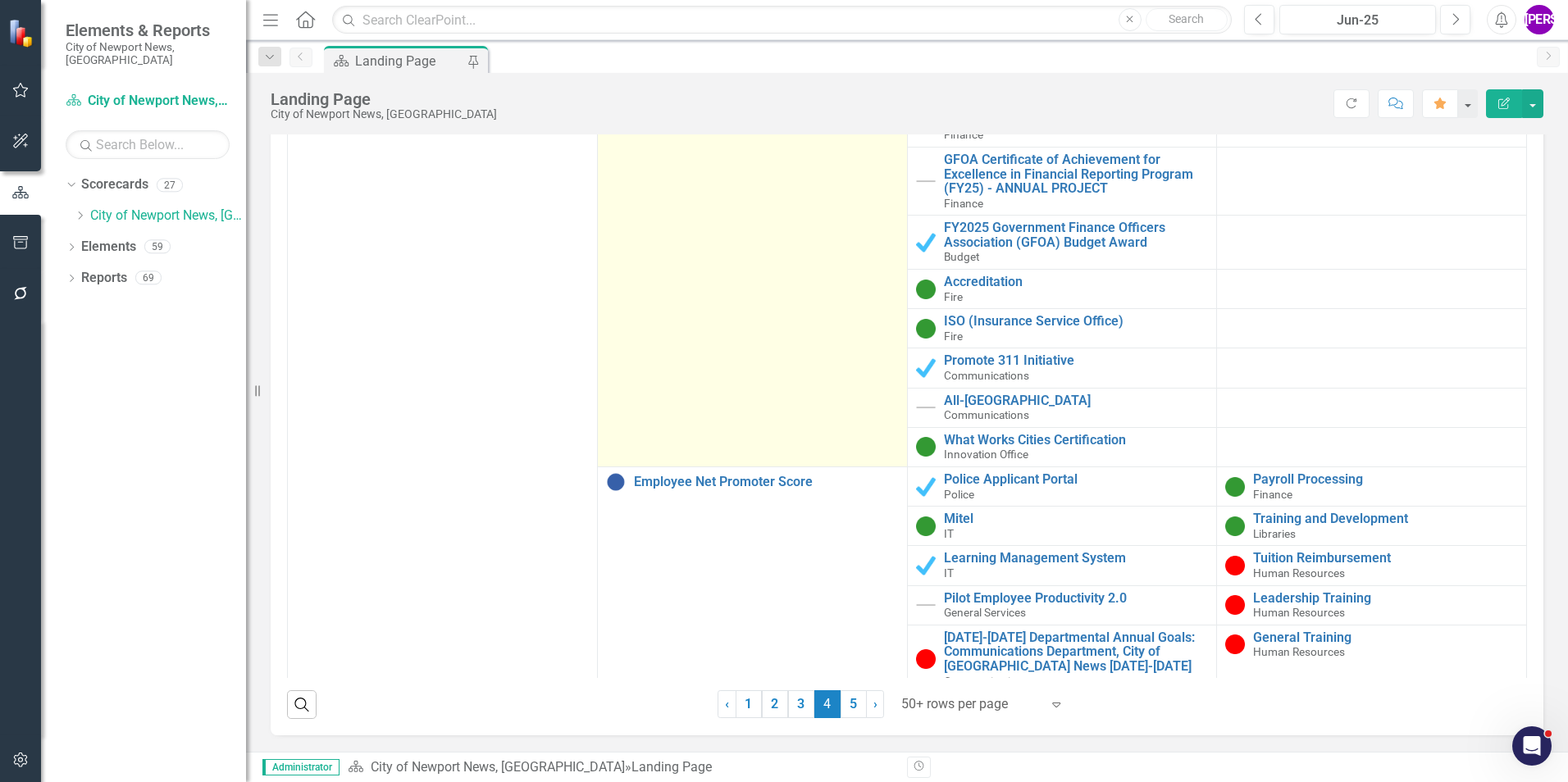
scroll to position [7873, 0]
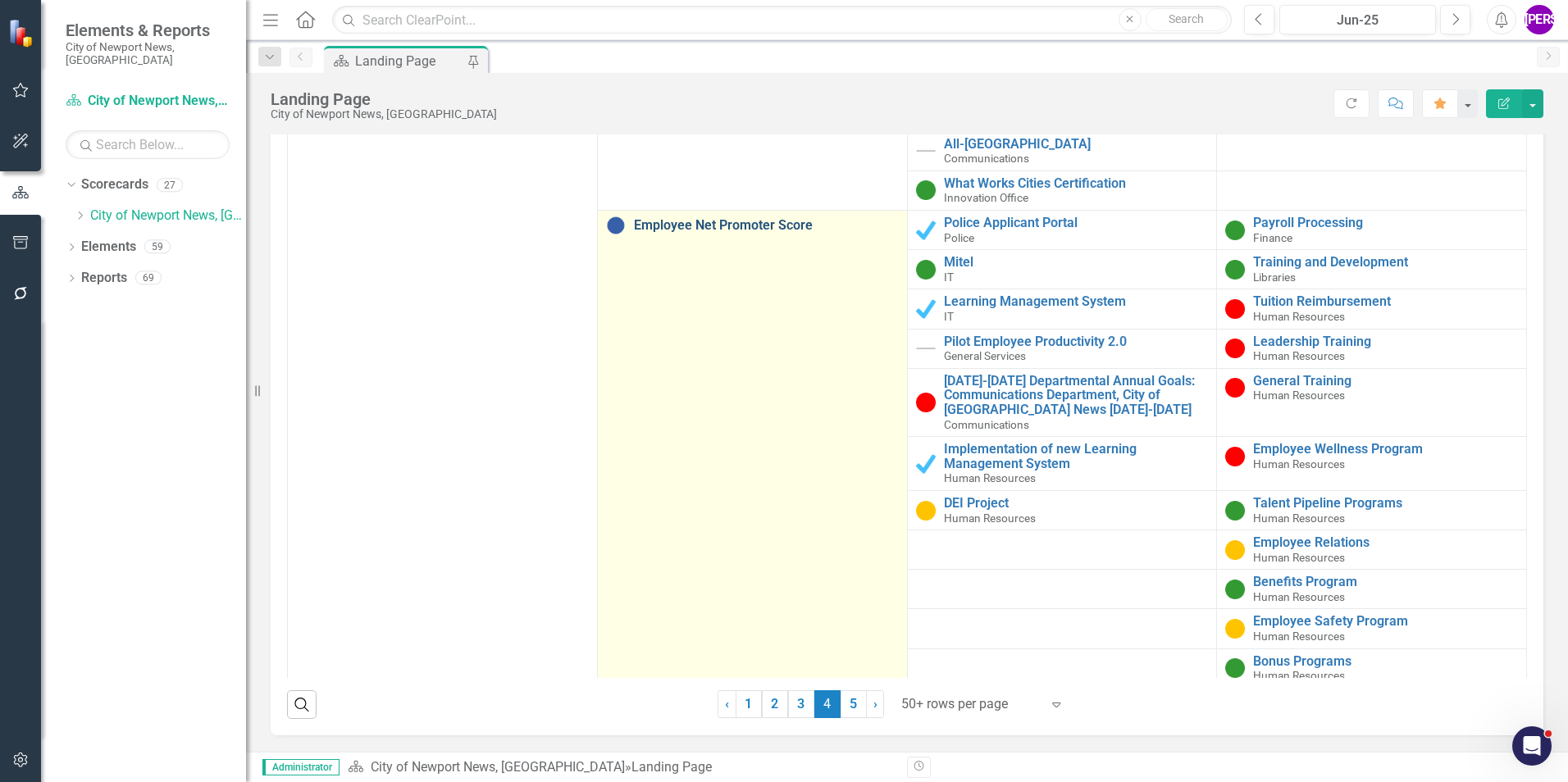
click at [763, 226] on link "Employee Net Promoter Score" at bounding box center [766, 225] width 265 height 15
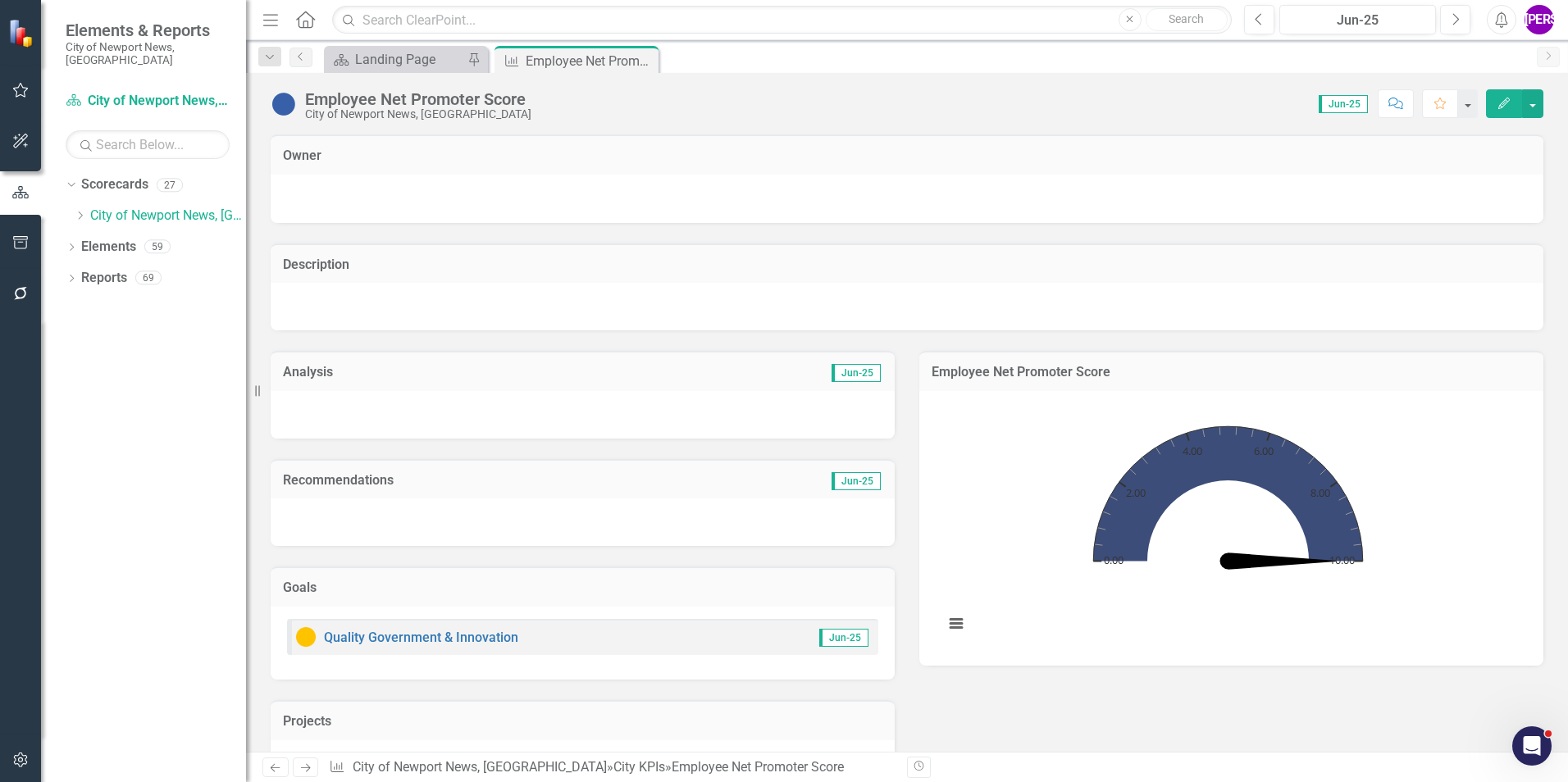
click at [444, 91] on div "Employee Net Promoter Score" at bounding box center [418, 99] width 226 height 18
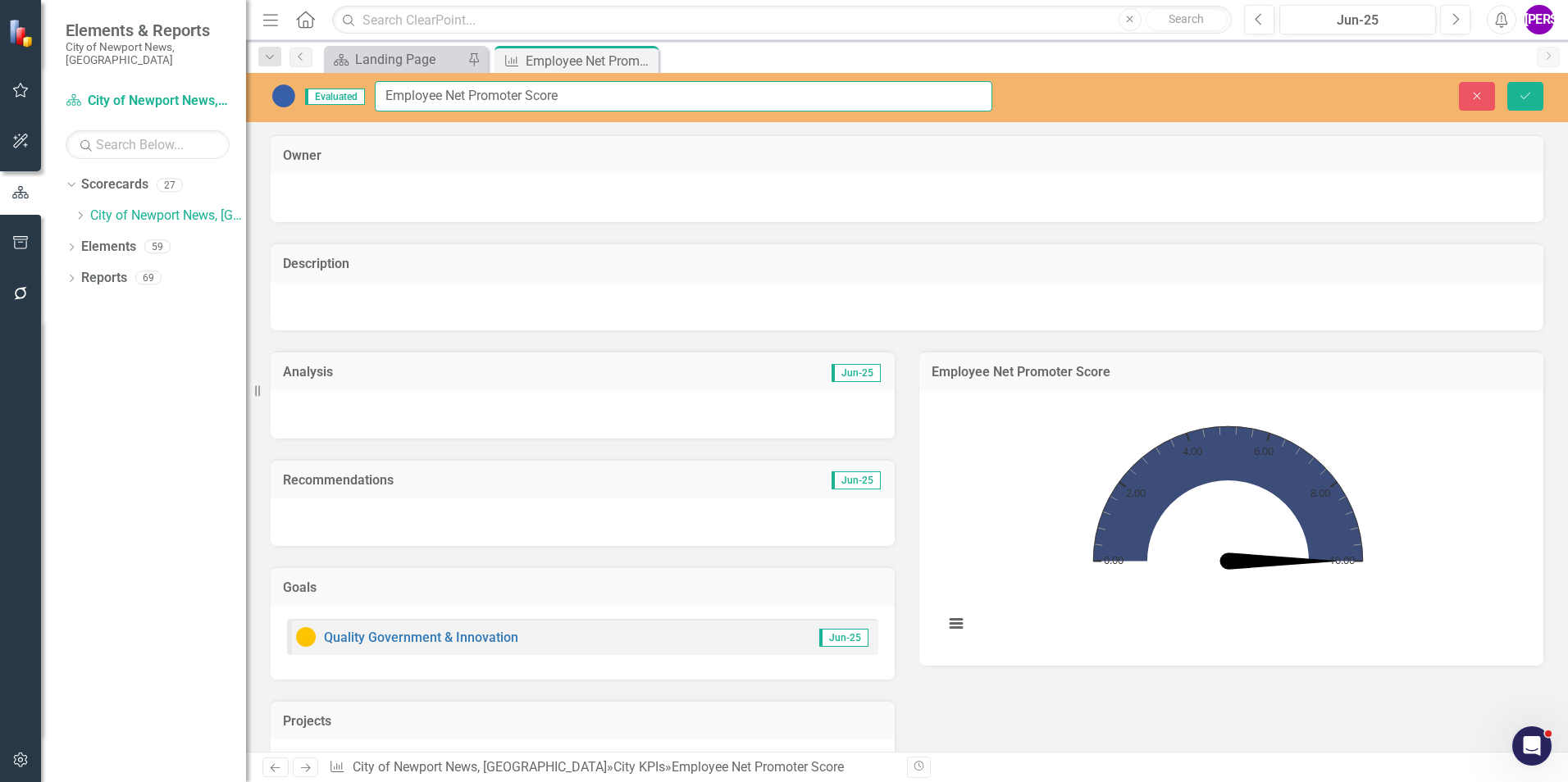
drag, startPoint x: 564, startPoint y: 92, endPoint x: 371, endPoint y: 103, distance: 193.3
click at [371, 103] on div "Evaluated Employee Net Promoter Score" at bounding box center [631, 97] width 721 height 30
click at [648, 59] on icon "Close" at bounding box center [643, 60] width 16 height 13
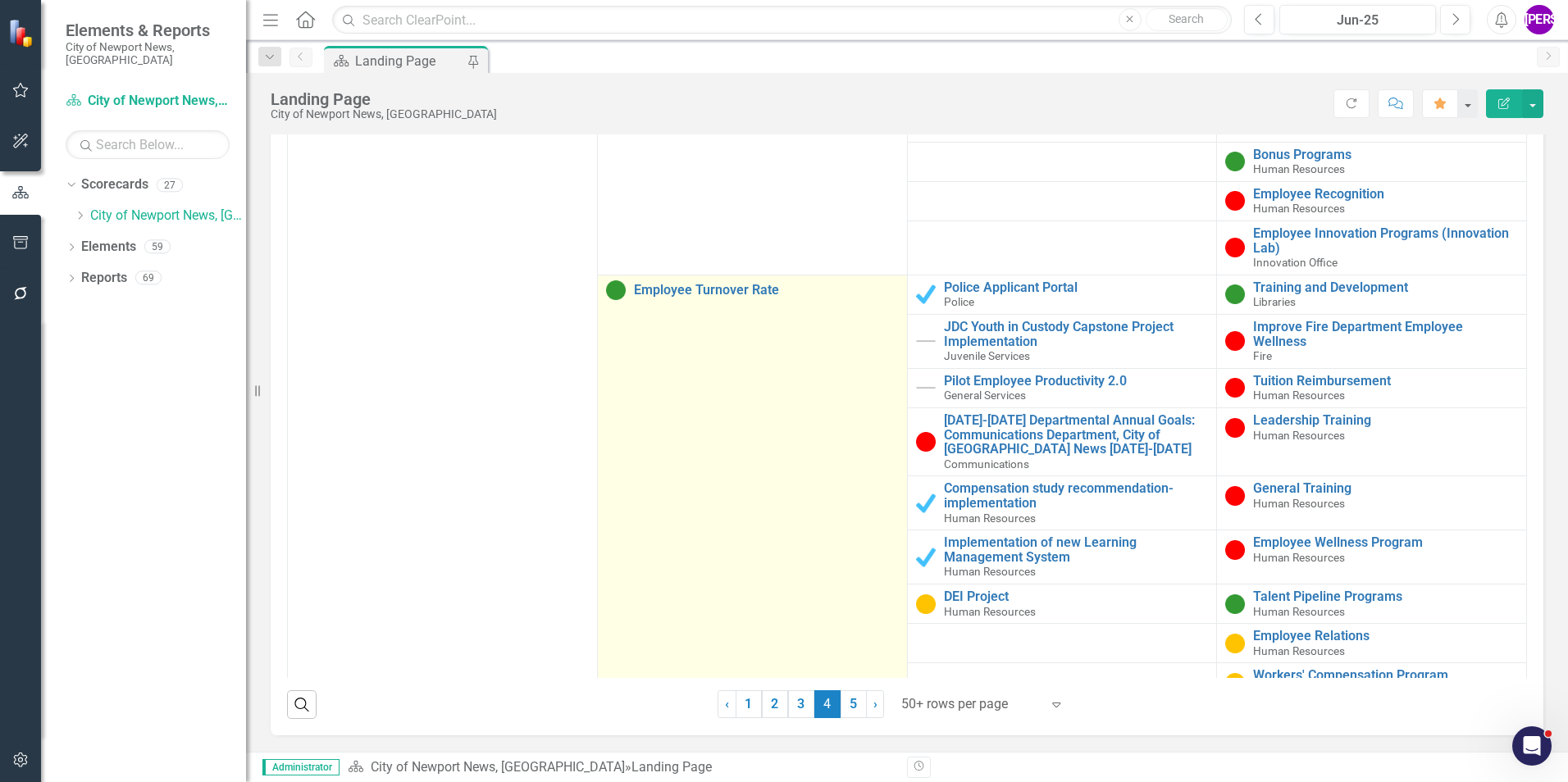
scroll to position [8364, 0]
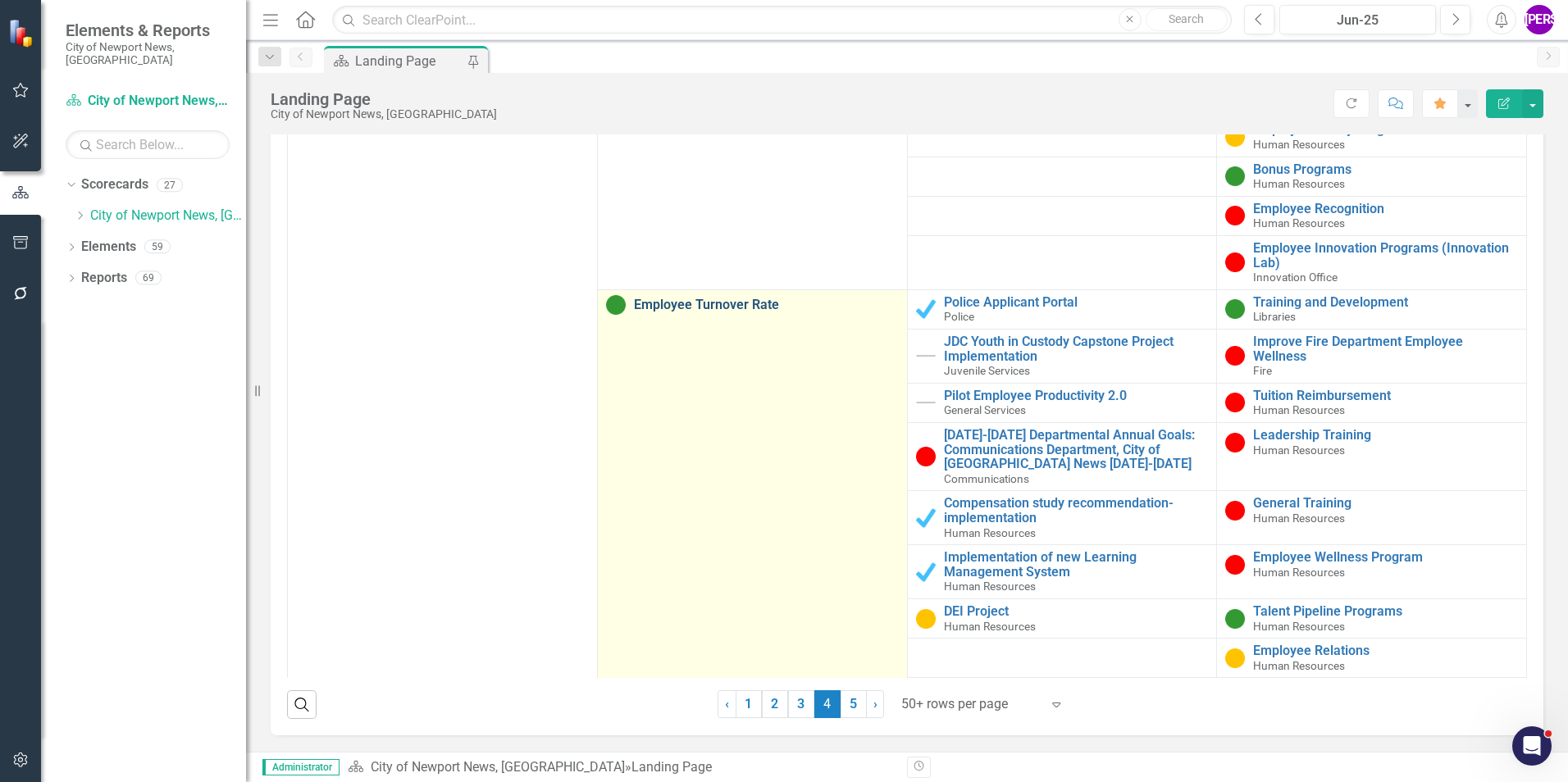
click at [725, 305] on link "Employee Turnover Rate" at bounding box center [766, 304] width 265 height 15
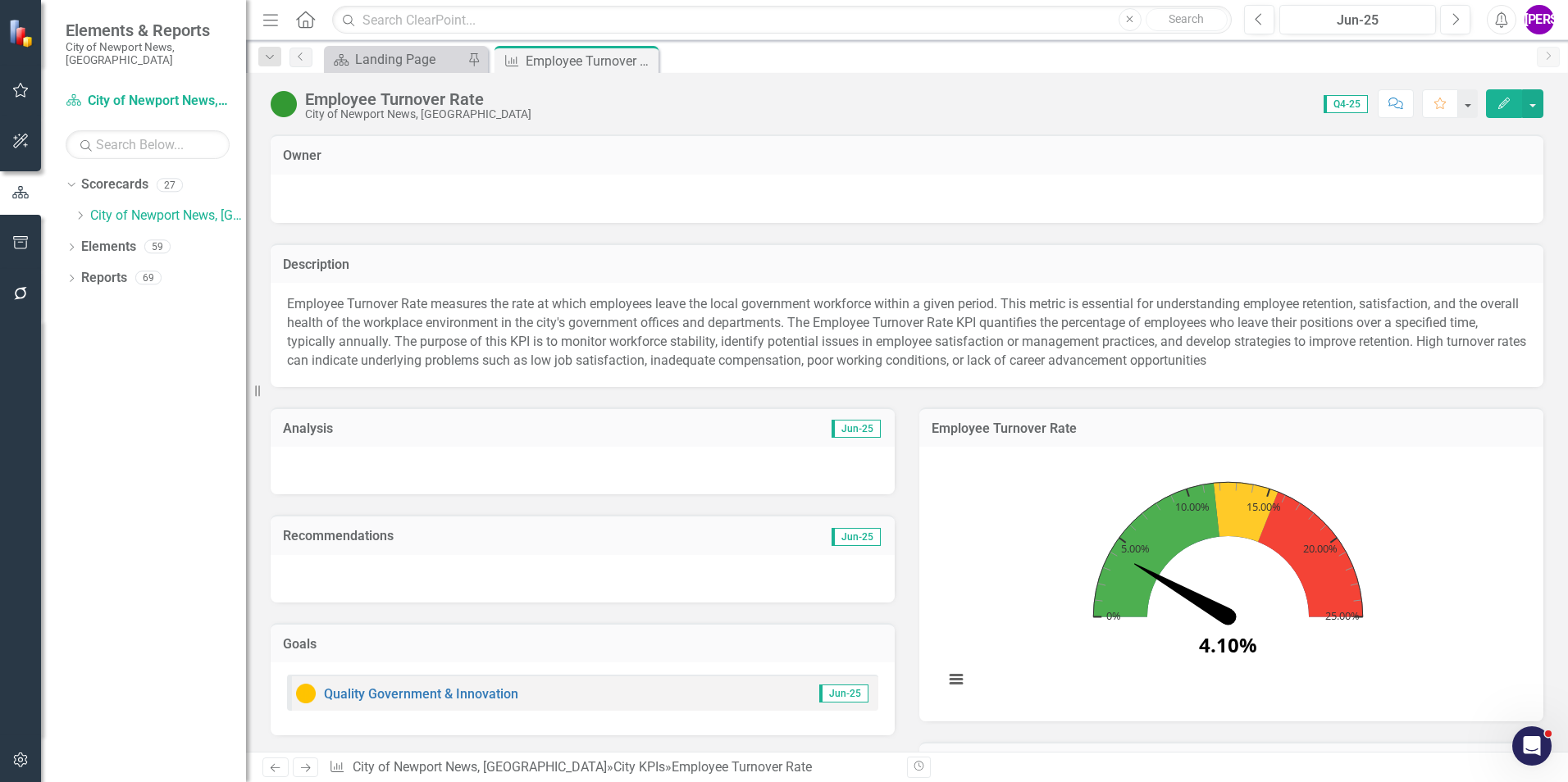
click at [470, 97] on div "Employee Turnover Rate" at bounding box center [418, 99] width 226 height 18
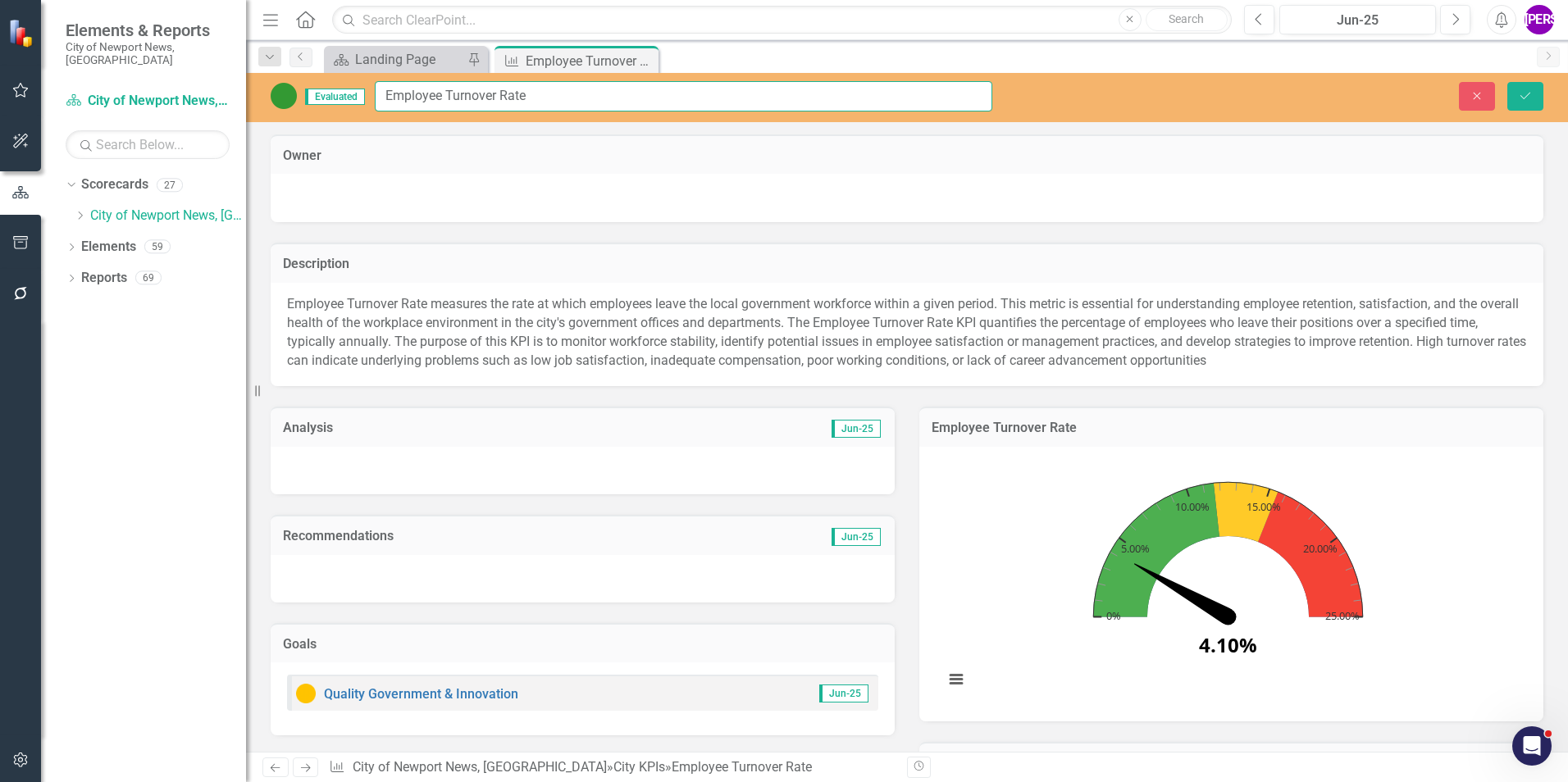
drag, startPoint x: 526, startPoint y: 96, endPoint x: 373, endPoint y: 97, distance: 153.0
click at [373, 97] on div "Evaluated Employee Turnover Rate" at bounding box center [631, 97] width 721 height 30
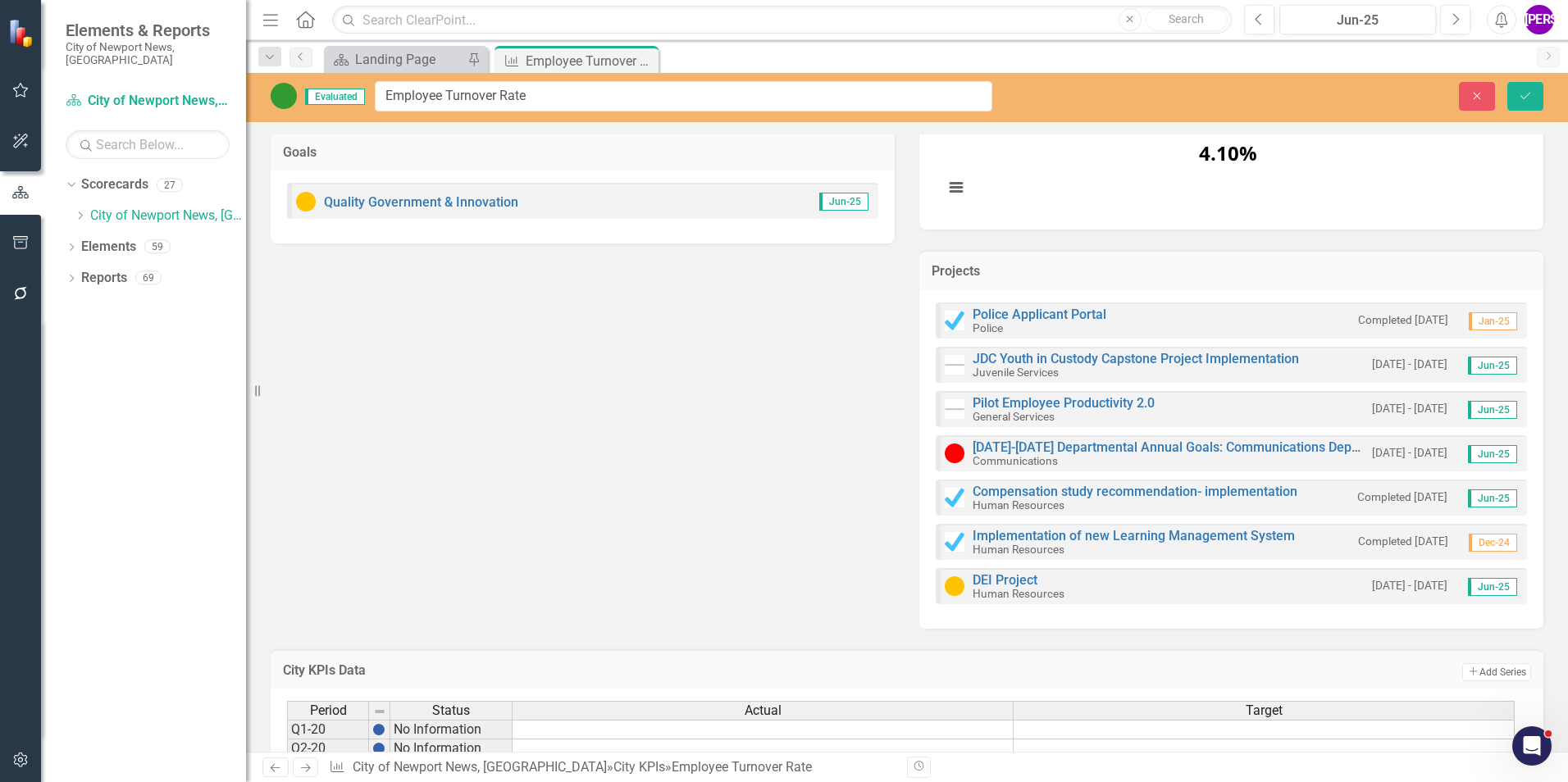
scroll to position [1030, 0]
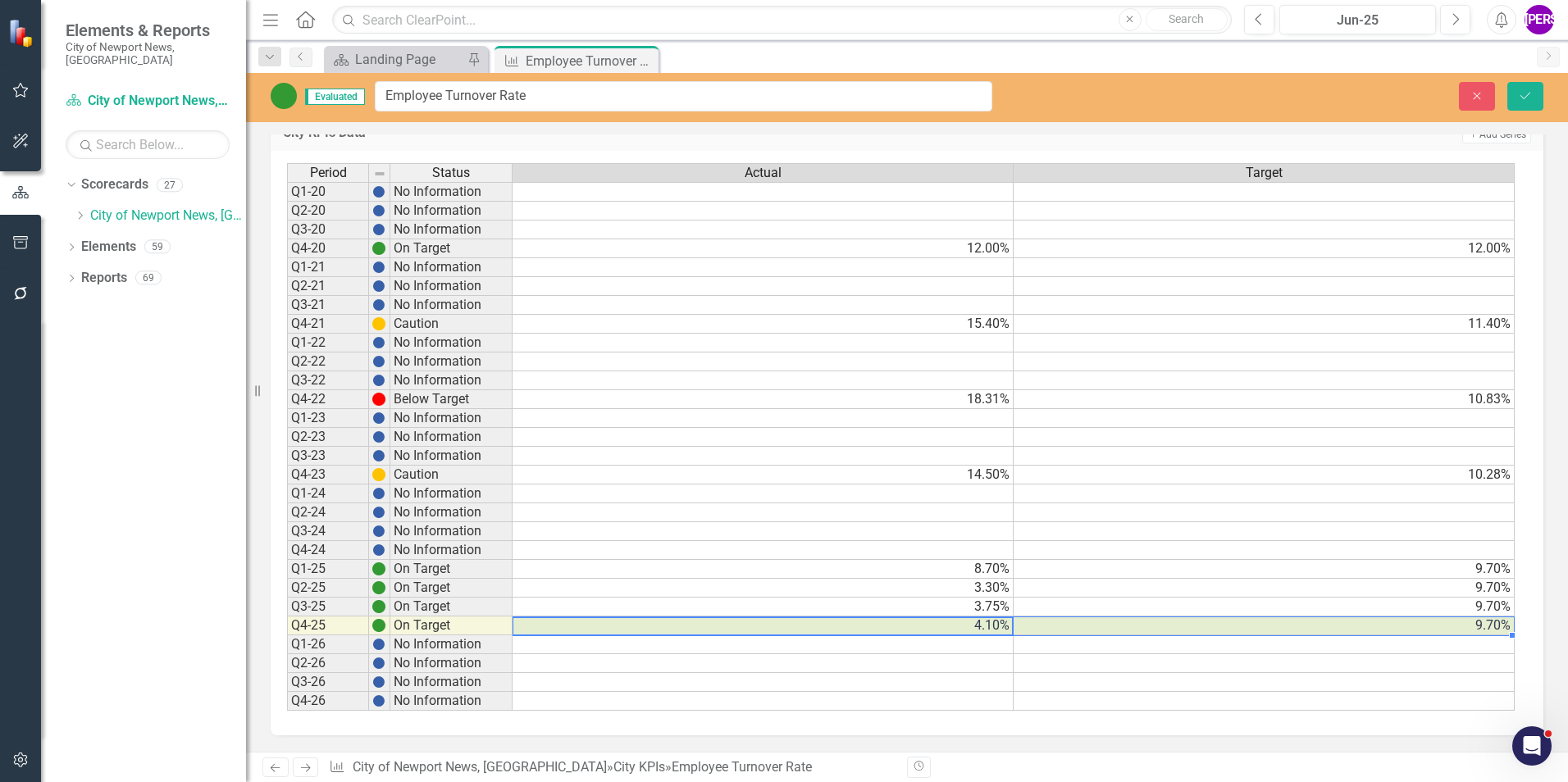
drag, startPoint x: 973, startPoint y: 634, endPoint x: 1091, endPoint y: 623, distance: 118.5
click at [1091, 623] on tr "Q4-25 On Target 4.10% 9.70%" at bounding box center [900, 626] width 1228 height 19
click at [644, 59] on icon "Close" at bounding box center [643, 60] width 16 height 13
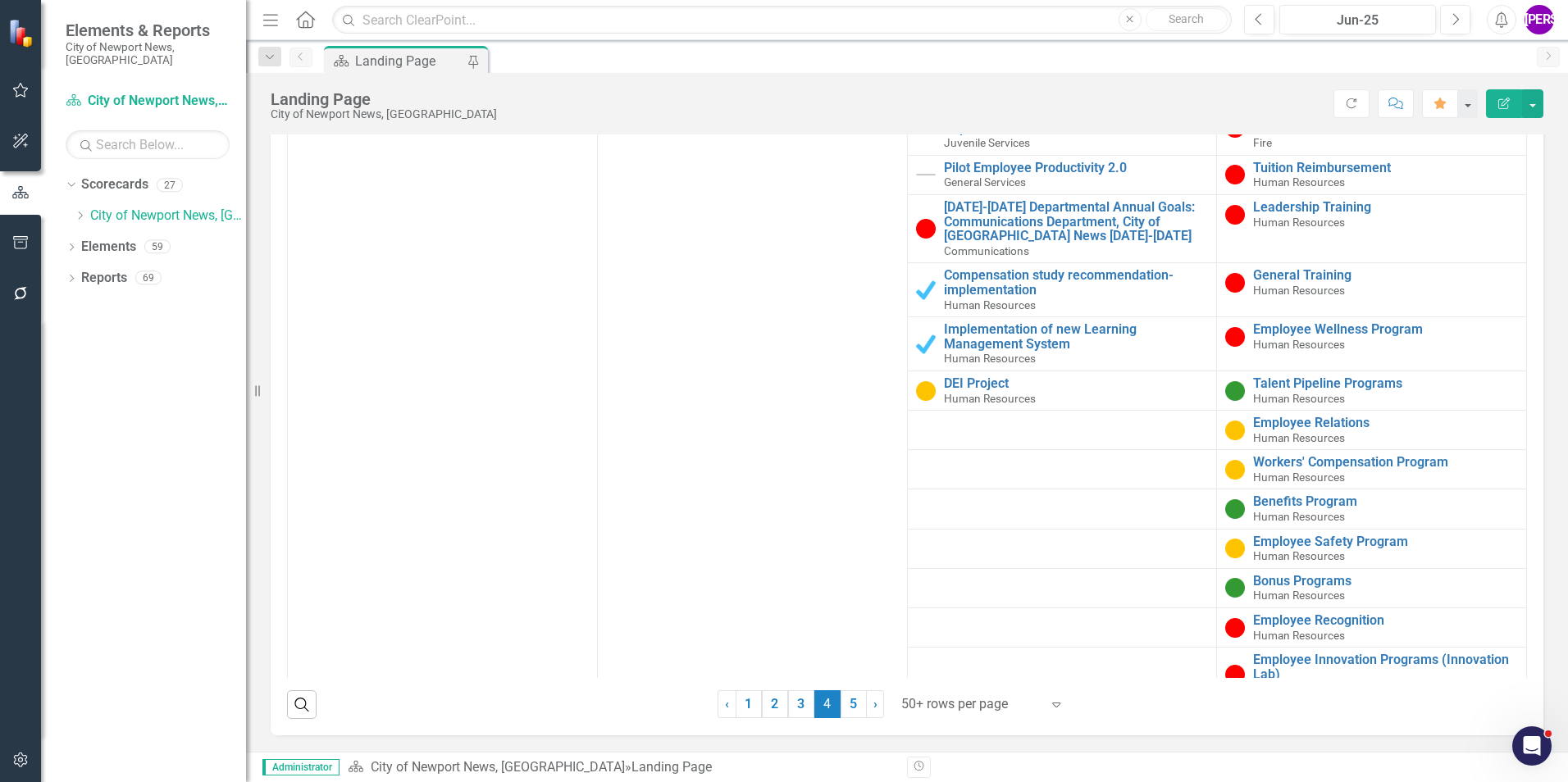
scroll to position [8615, 0]
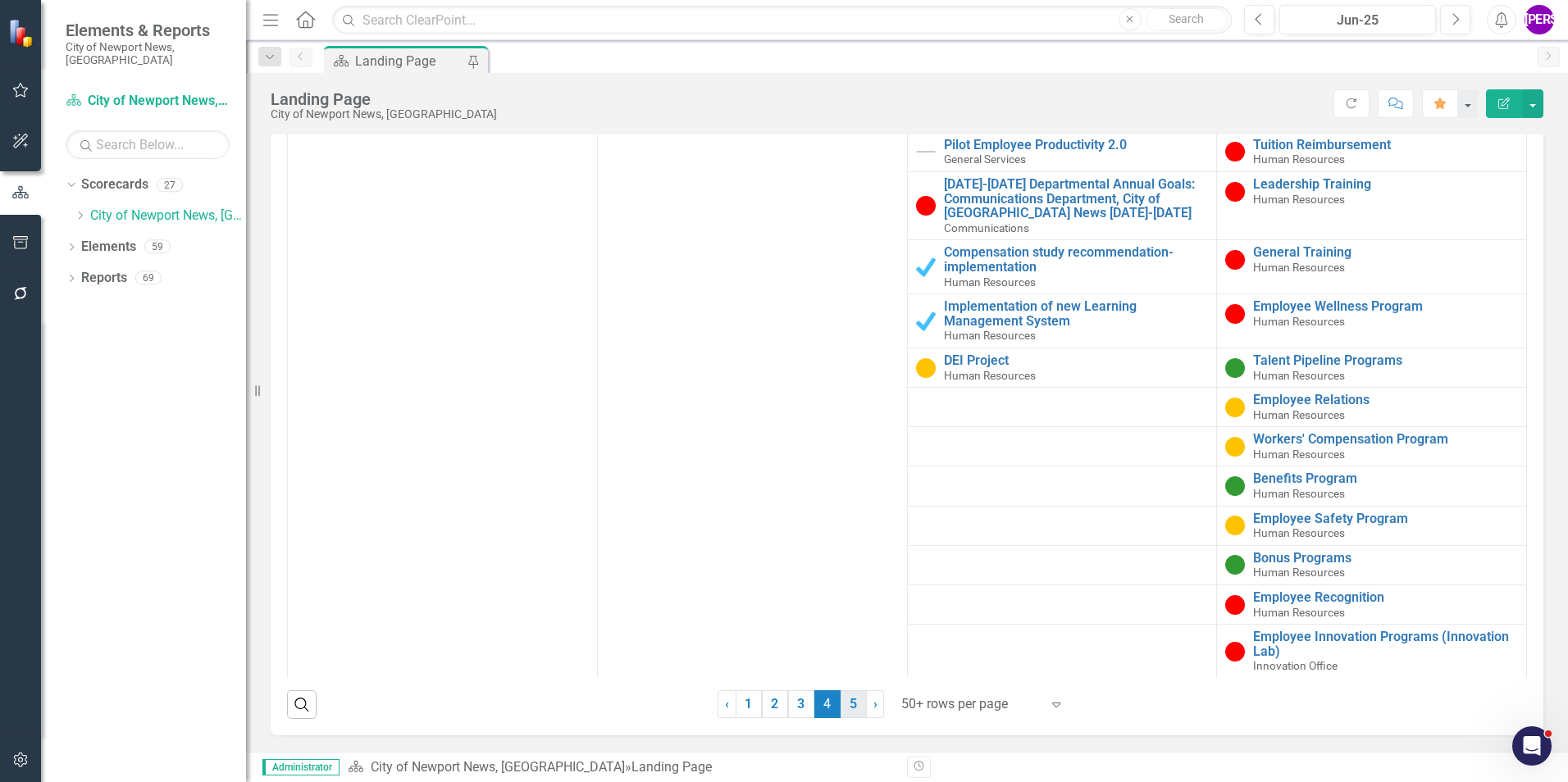
click at [850, 698] on link "5" at bounding box center [854, 704] width 26 height 28
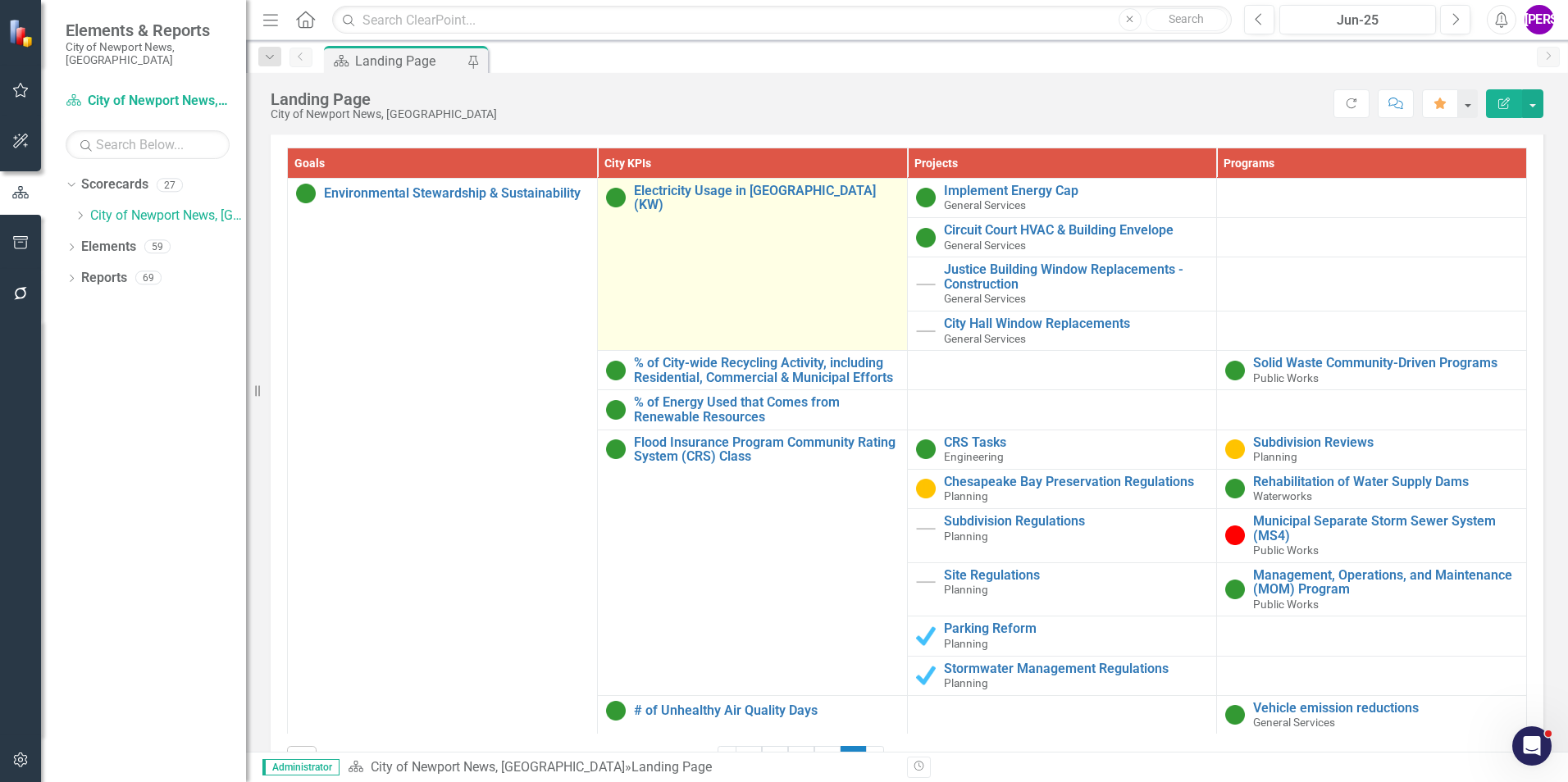
scroll to position [1561, 0]
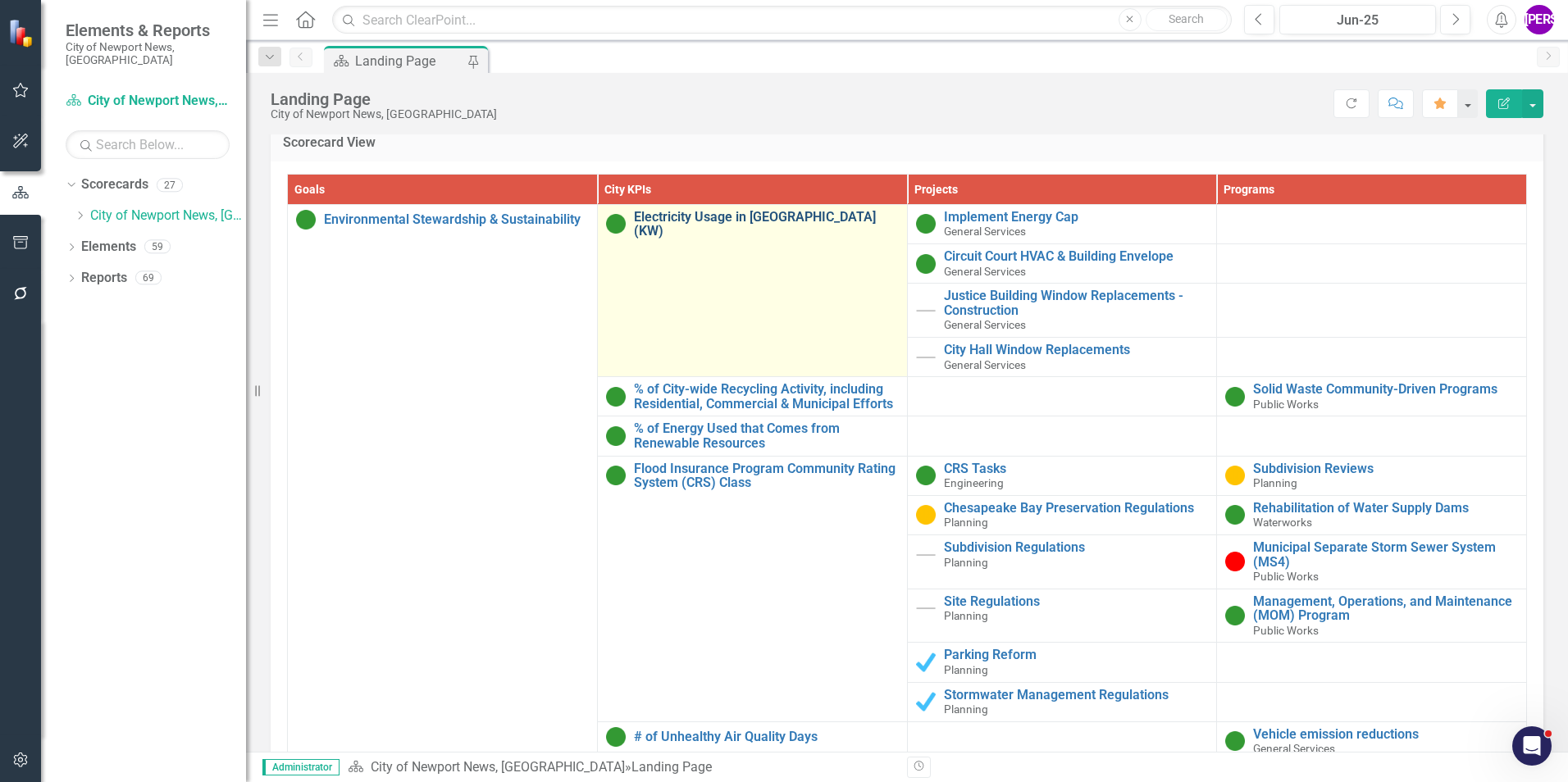
click at [699, 215] on link "Electricity Usage in [GEOGRAPHIC_DATA] (KW)" at bounding box center [766, 224] width 265 height 29
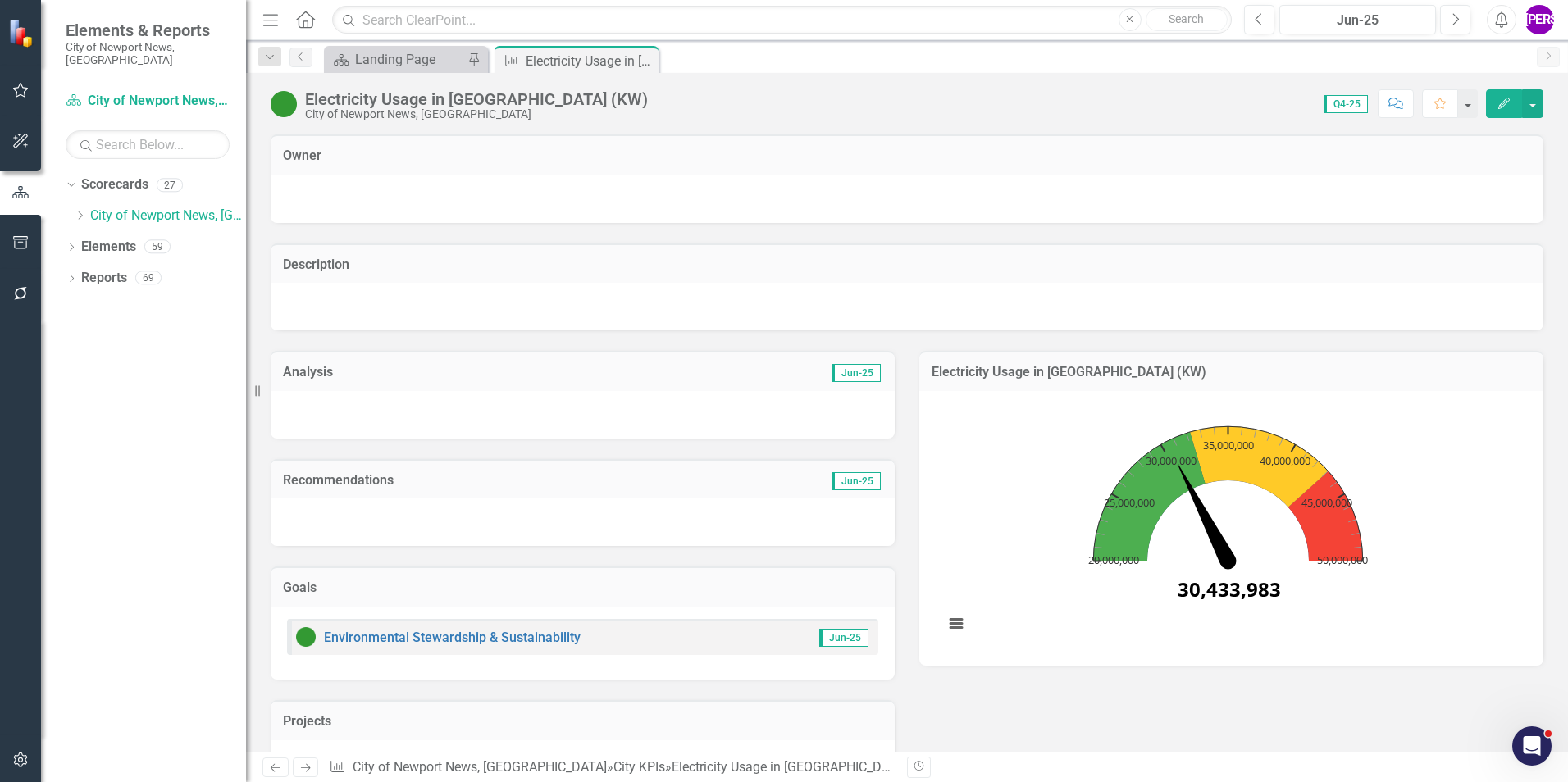
click at [528, 95] on div "Electricity Usage in [GEOGRAPHIC_DATA] (KW)" at bounding box center [477, 99] width 343 height 18
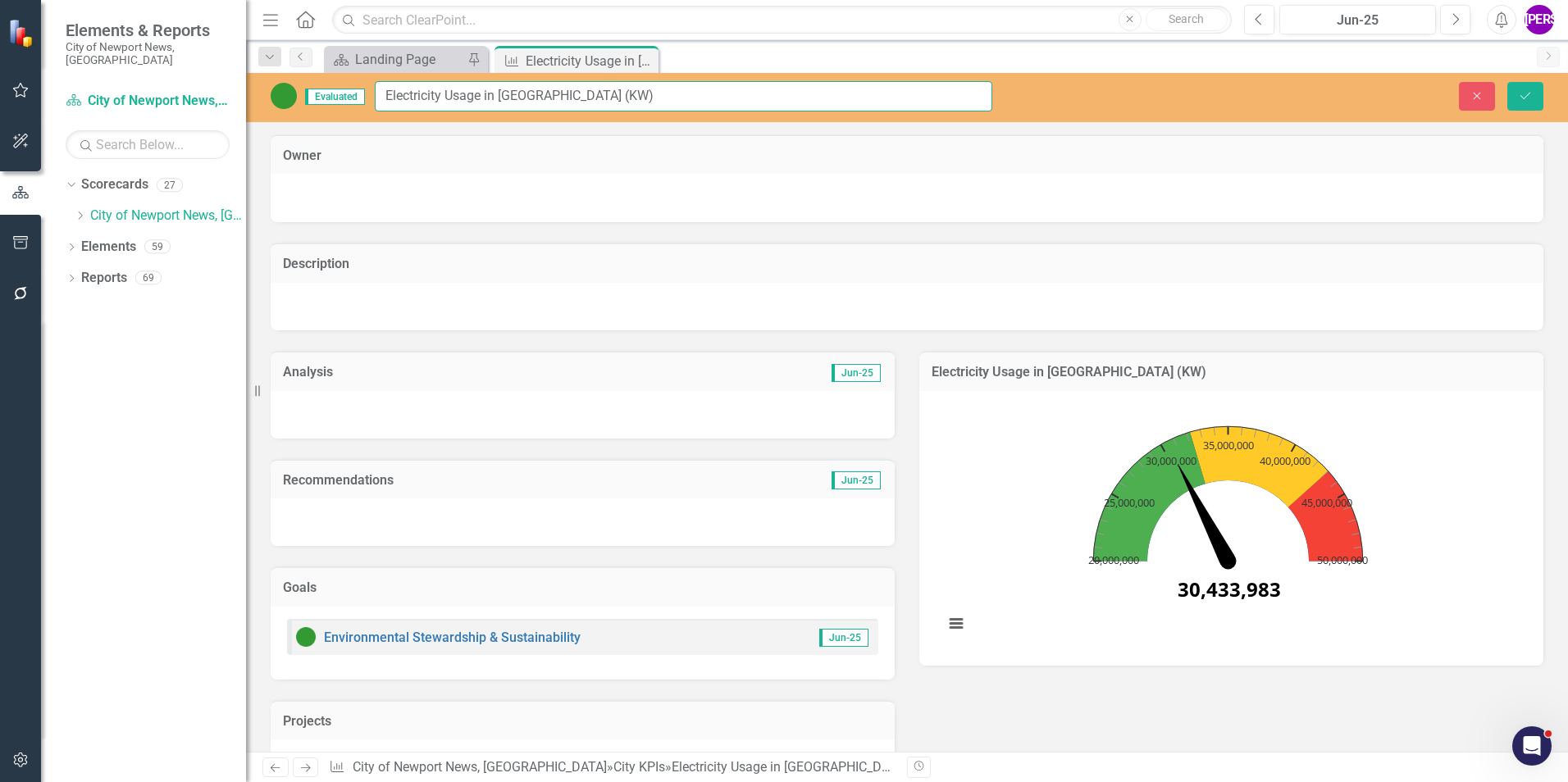
drag, startPoint x: 715, startPoint y: 95, endPoint x: 381, endPoint y: 94, distance: 334.0
click at [381, 94] on input "Electricity Usage in [GEOGRAPHIC_DATA] (KW)" at bounding box center [684, 97] width 618 height 30
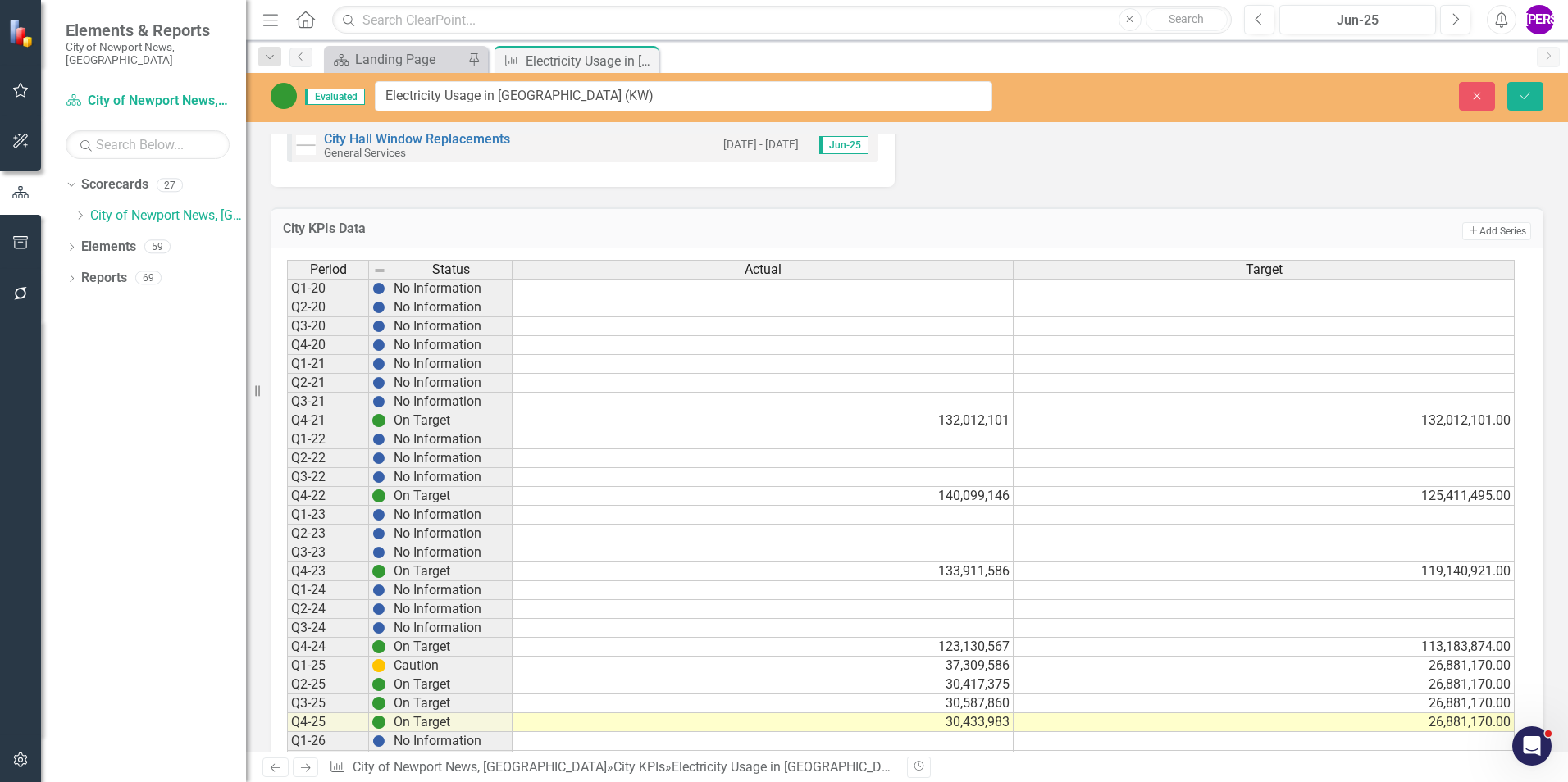
scroll to position [856, 0]
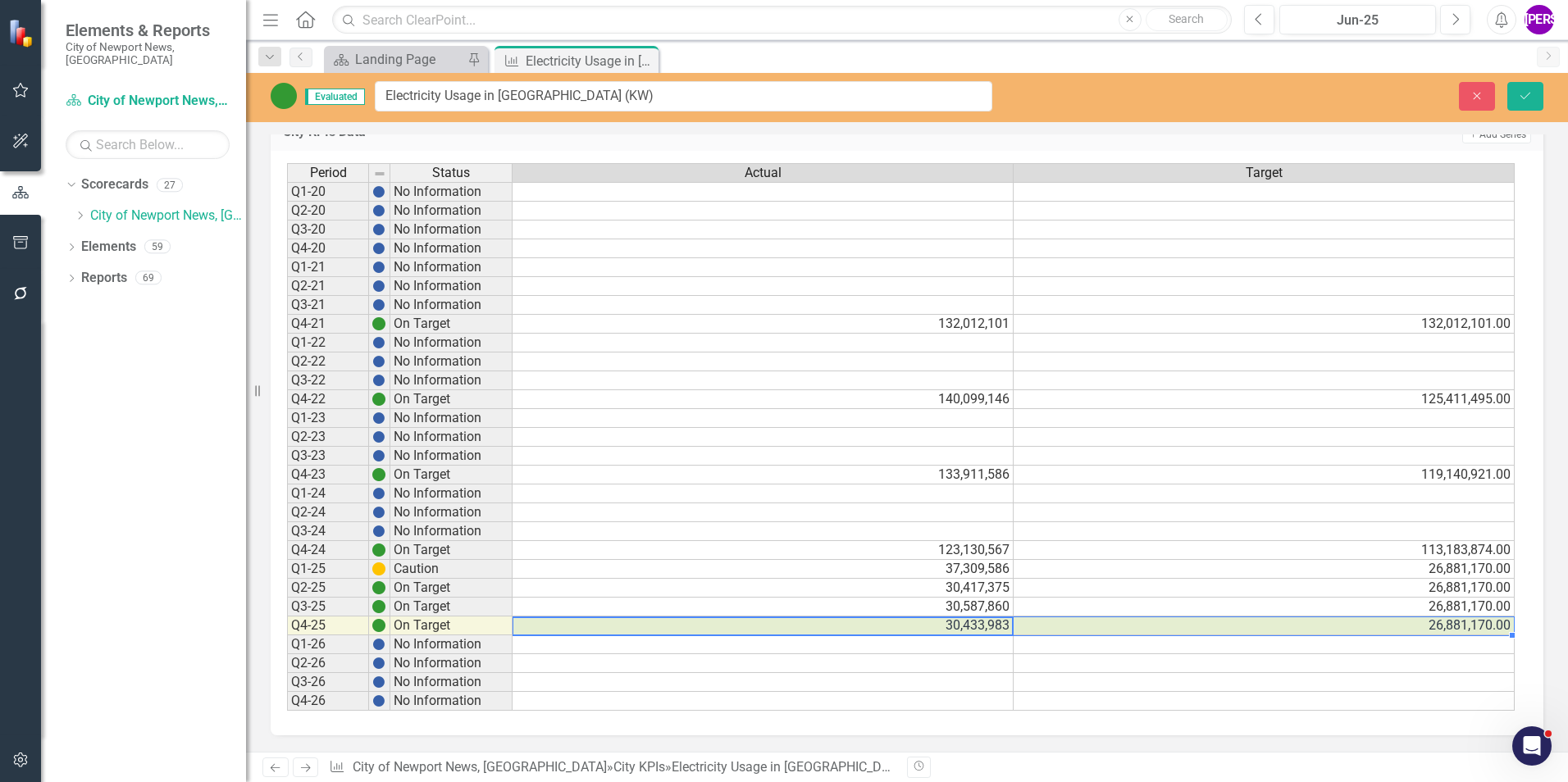
drag, startPoint x: 985, startPoint y: 628, endPoint x: 1099, endPoint y: 634, distance: 114.2
click at [1099, 634] on tr "Q4-25 On Target 30,433,983 26,881,170.00" at bounding box center [900, 626] width 1228 height 19
click at [0, 0] on icon "Close" at bounding box center [0, 0] width 0 height 0
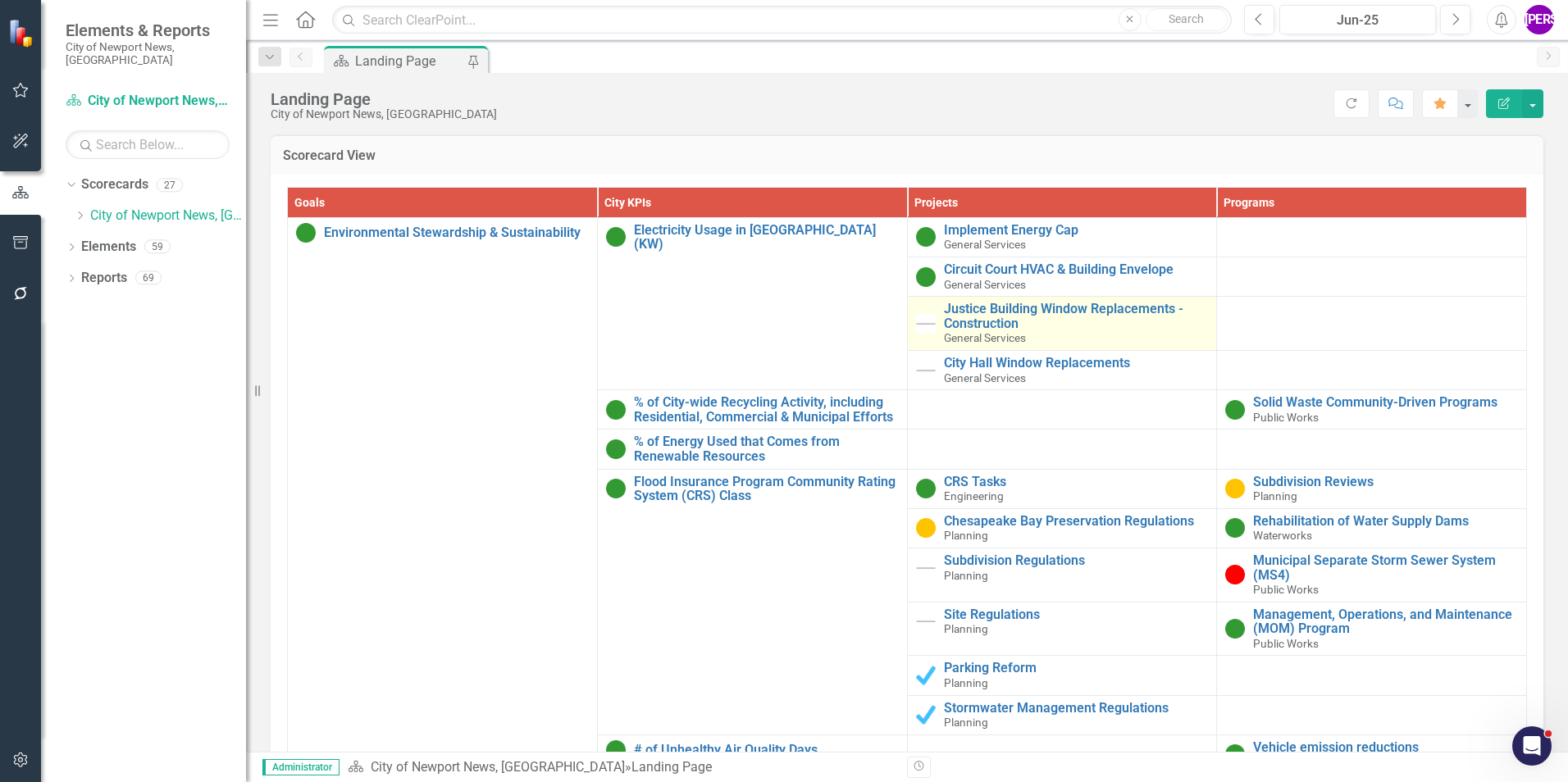
scroll to position [1644, 0]
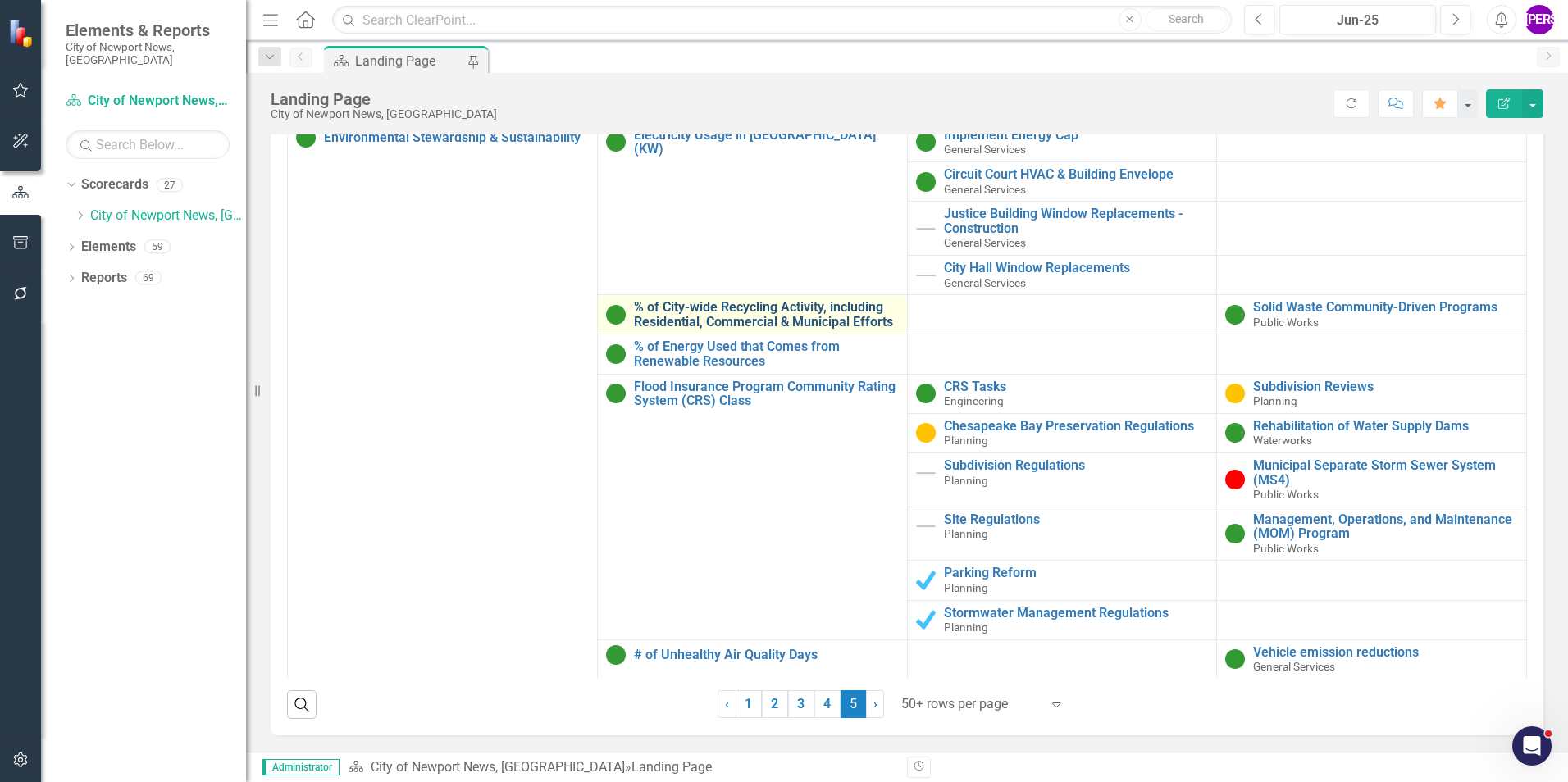
click at [806, 321] on link "% of City-wide Recycling Activity, including Residential, Commercial & Municipa…" at bounding box center [766, 314] width 265 height 29
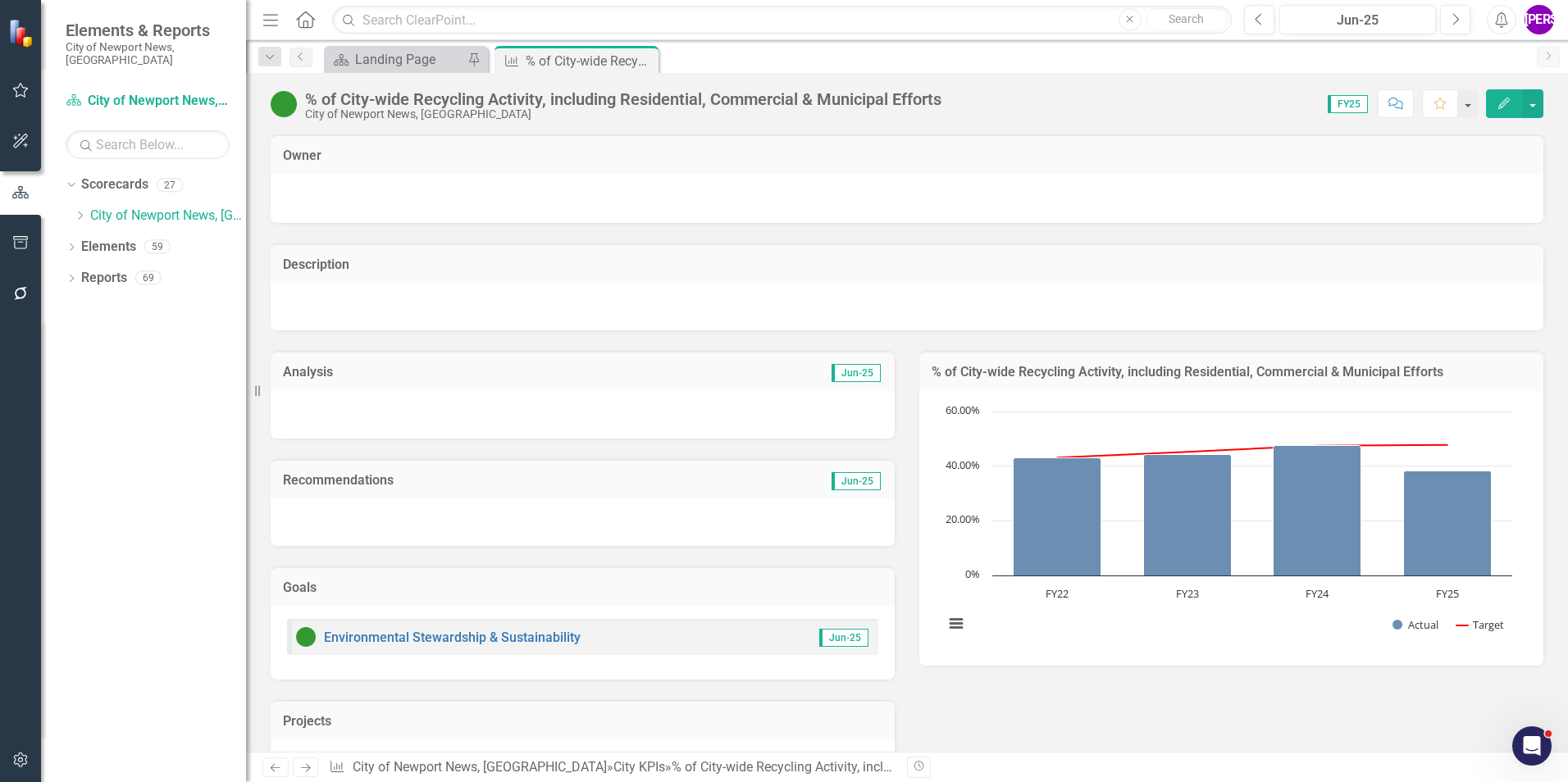
click at [554, 109] on div "City of Newport News, [GEOGRAPHIC_DATA]" at bounding box center [624, 114] width 637 height 12
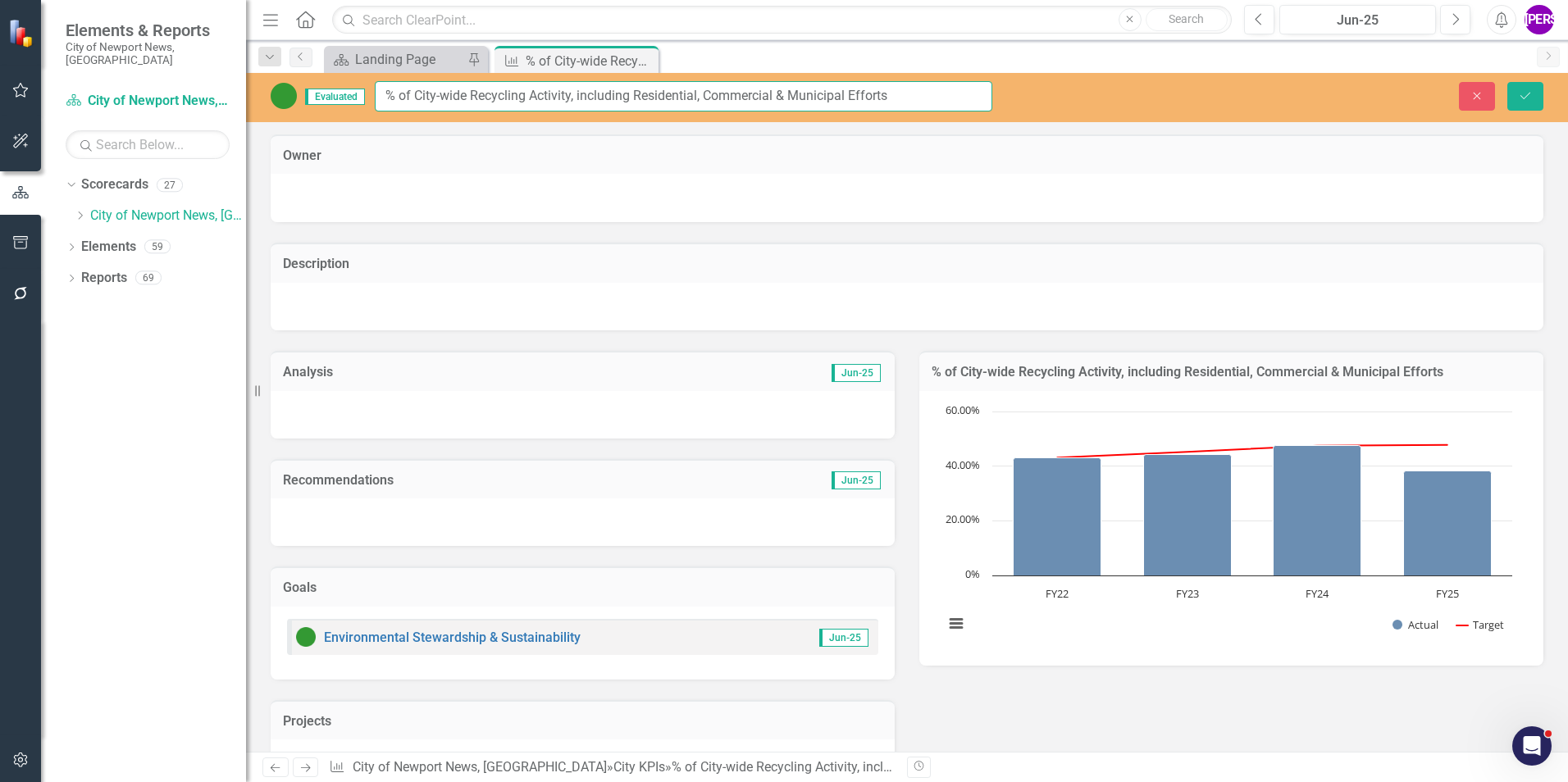
drag, startPoint x: 856, startPoint y: 102, endPoint x: 383, endPoint y: 90, distance: 473.2
click at [383, 90] on input "% of City-wide Recycling Activity, including Residential, Commercial & Municipa…" at bounding box center [684, 97] width 618 height 30
click at [699, 237] on div "Description" at bounding box center [907, 276] width 1297 height 108
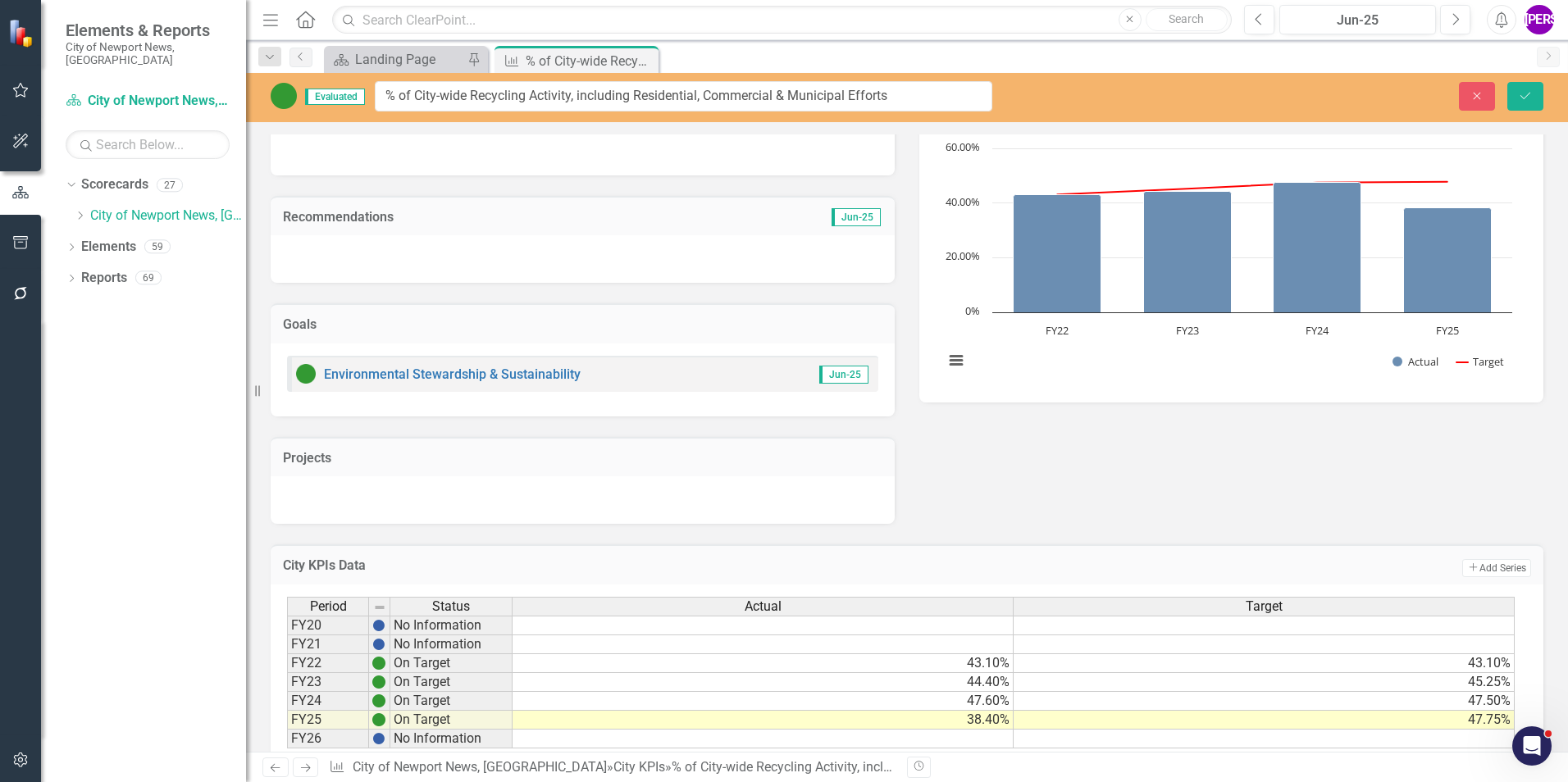
scroll to position [312, 0]
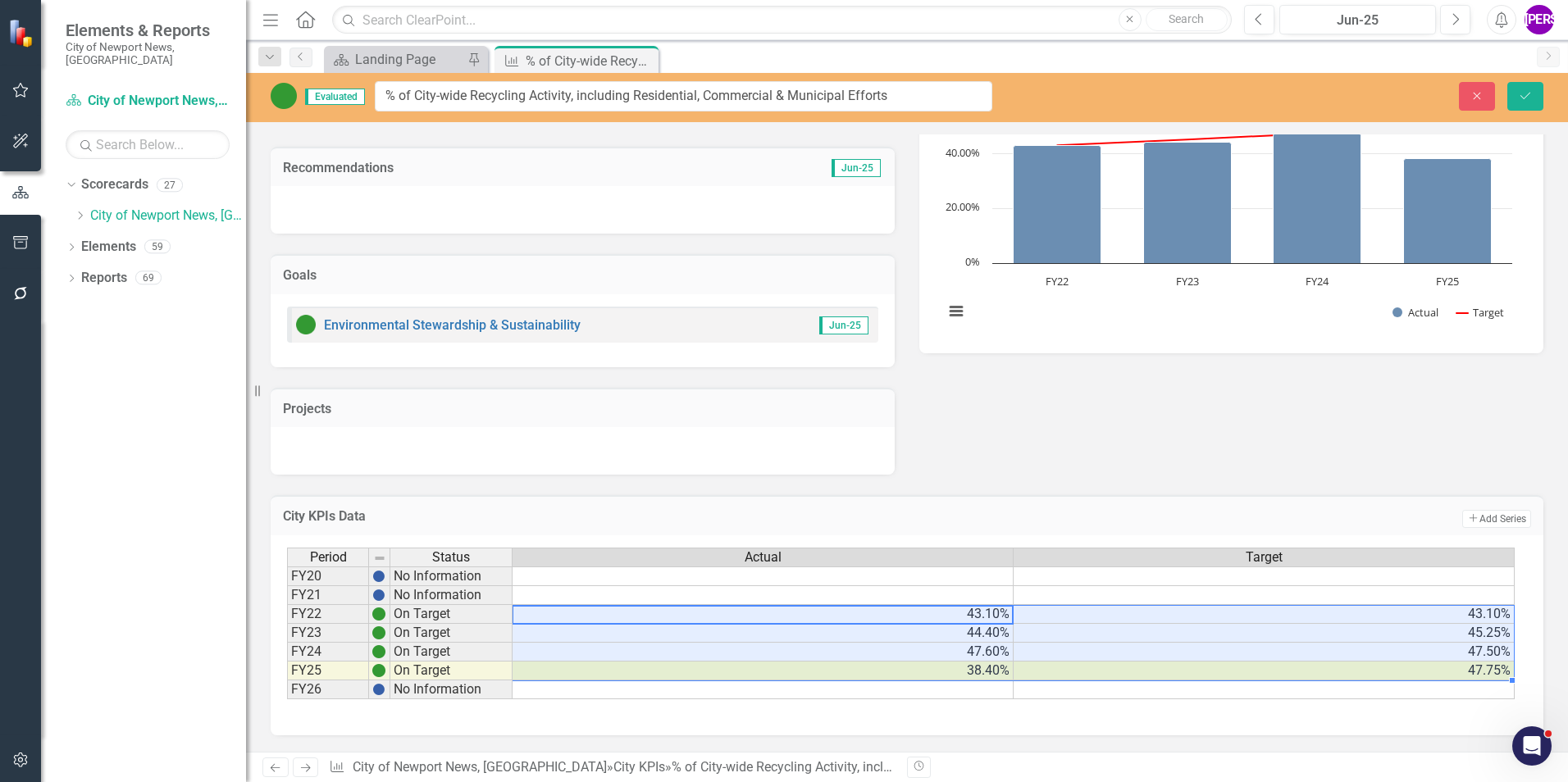
drag, startPoint x: 995, startPoint y: 612, endPoint x: 1306, endPoint y: 669, distance: 316.2
click at [1306, 669] on tbody "FY20 No Information FY21 No Information FY22 On Target 43.10% 43.10% FY23 On Ta…" at bounding box center [900, 634] width 1228 height 133
drag, startPoint x: 649, startPoint y: 62, endPoint x: 665, endPoint y: 67, distance: 16.8
click at [0, 0] on icon "Close" at bounding box center [0, 0] width 0 height 0
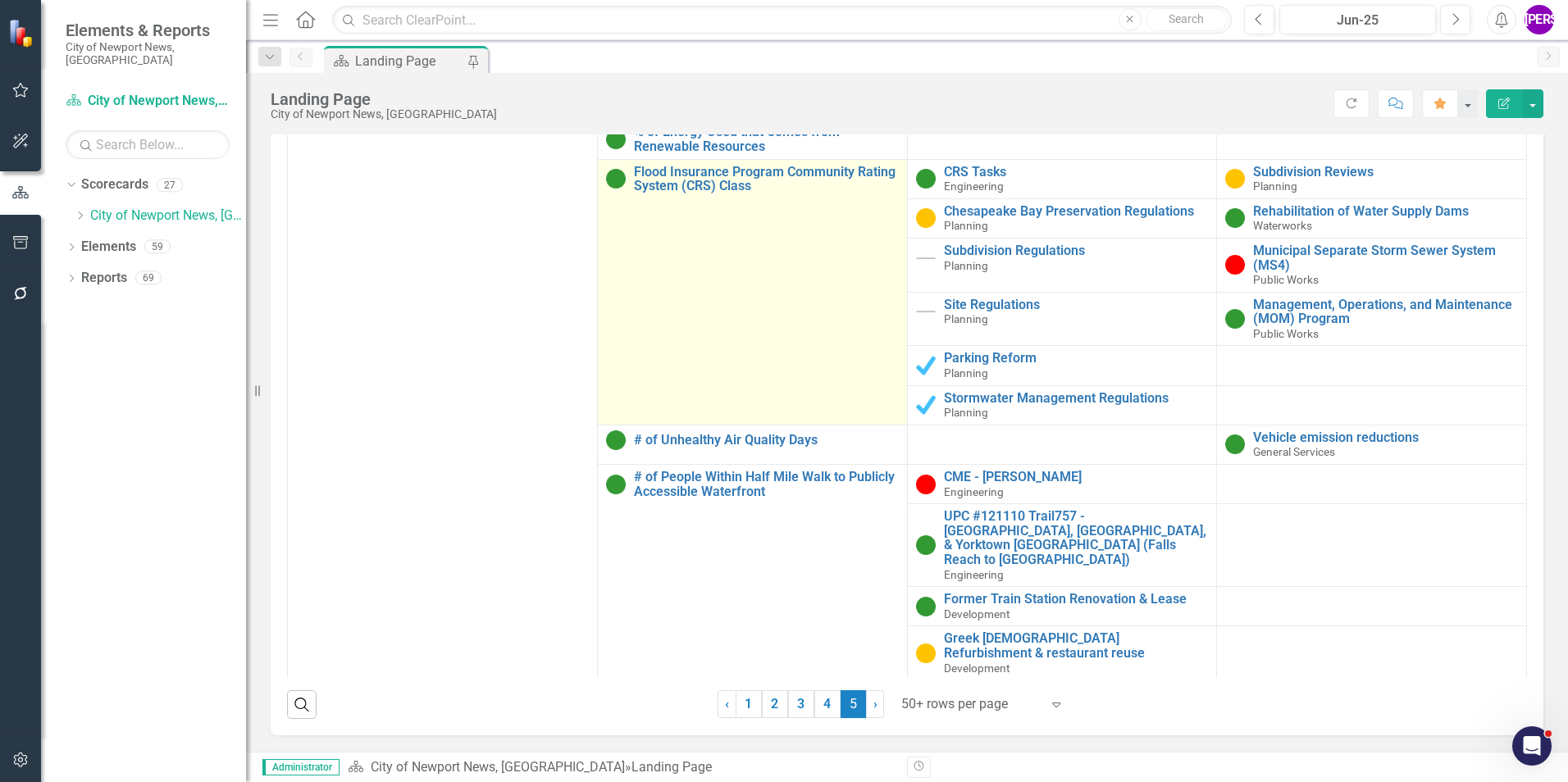
scroll to position [133, 0]
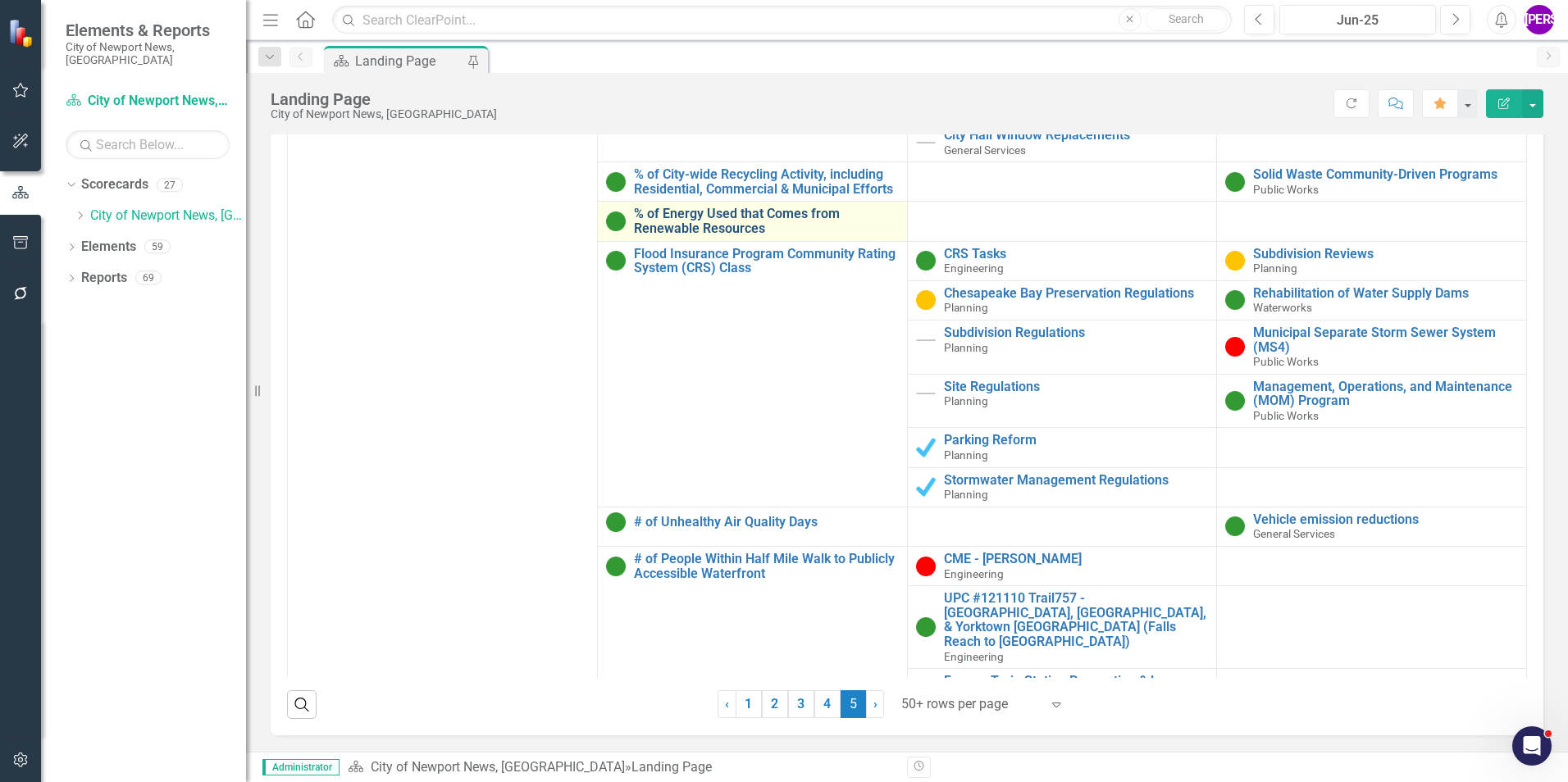
click at [729, 222] on link "% of Energy Used that Comes from Renewable Resources" at bounding box center [766, 221] width 265 height 29
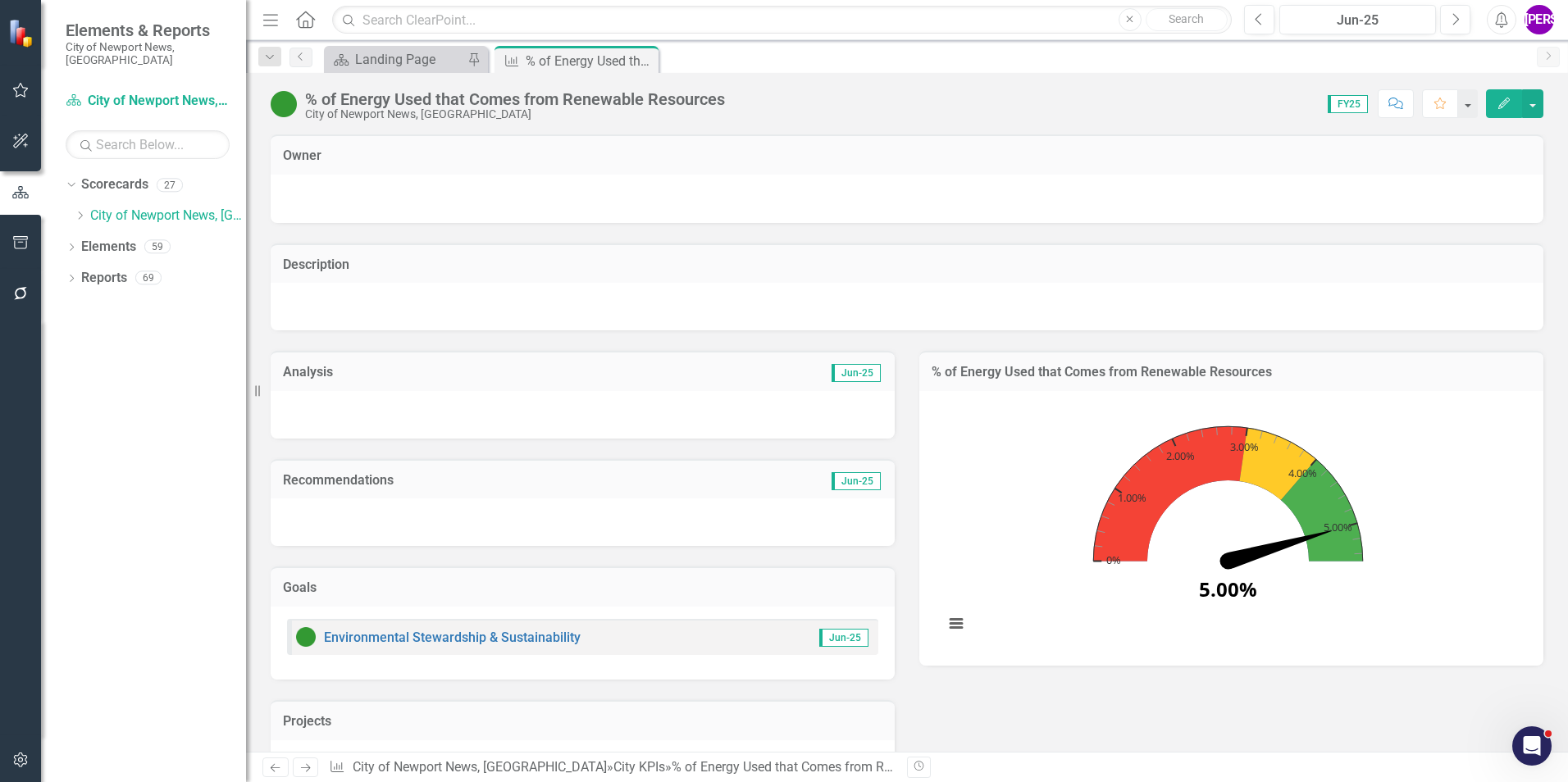
click at [628, 104] on div "% of Energy Used that Comes from Renewable Resources" at bounding box center [515, 99] width 420 height 18
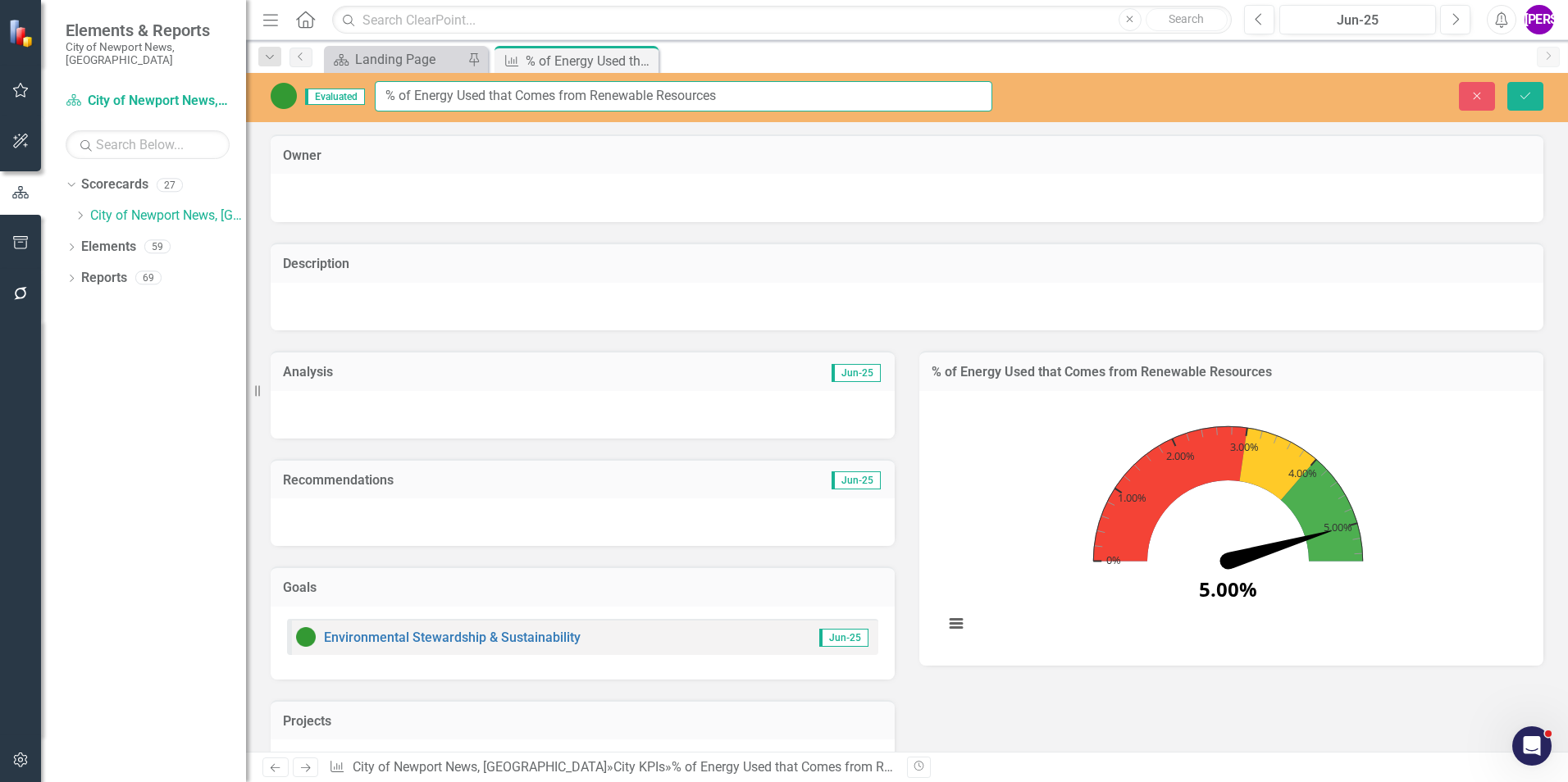
drag, startPoint x: 749, startPoint y: 98, endPoint x: 294, endPoint y: 114, distance: 455.3
click at [294, 114] on div "Evaluated % of Energy Used that Comes from Renewable Resources Close Save" at bounding box center [906, 97] width 1322 height 49
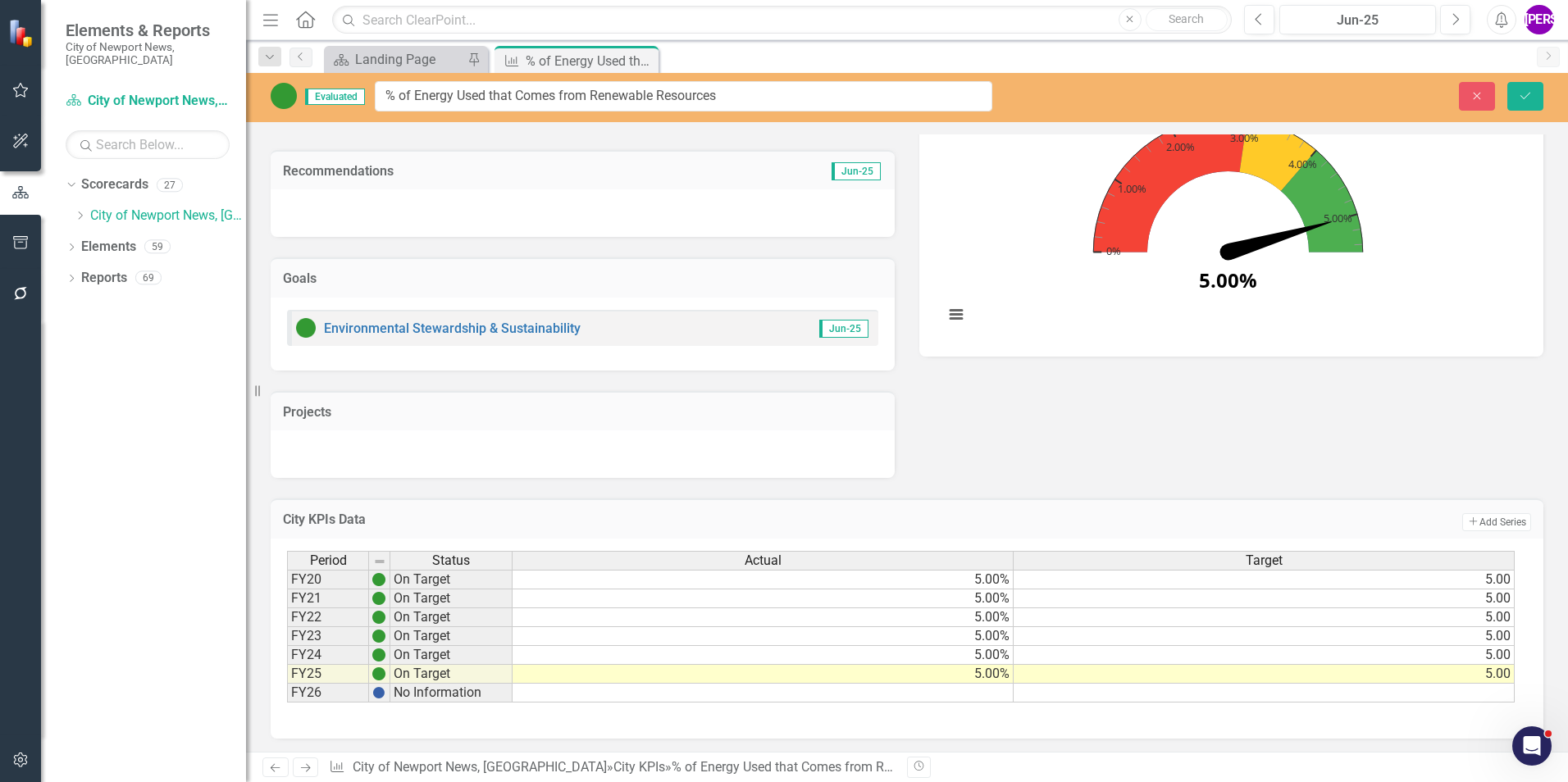
scroll to position [312, 0]
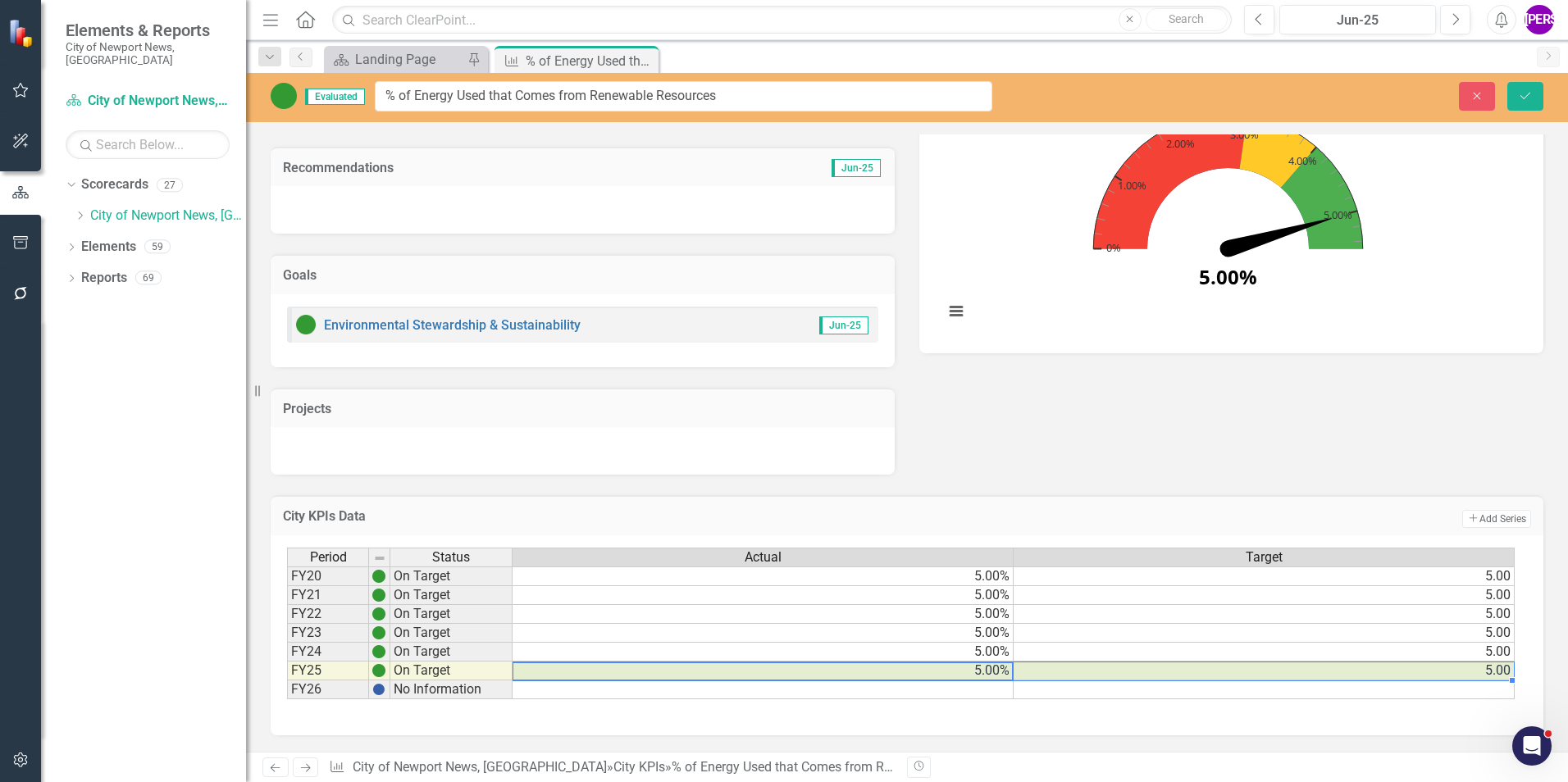
drag, startPoint x: 982, startPoint y: 672, endPoint x: 1043, endPoint y: 672, distance: 61.0
click at [1043, 672] on tr "FY25 On Target 5.00% 5.00" at bounding box center [900, 671] width 1228 height 19
click at [642, 58] on icon "Close" at bounding box center [643, 60] width 16 height 13
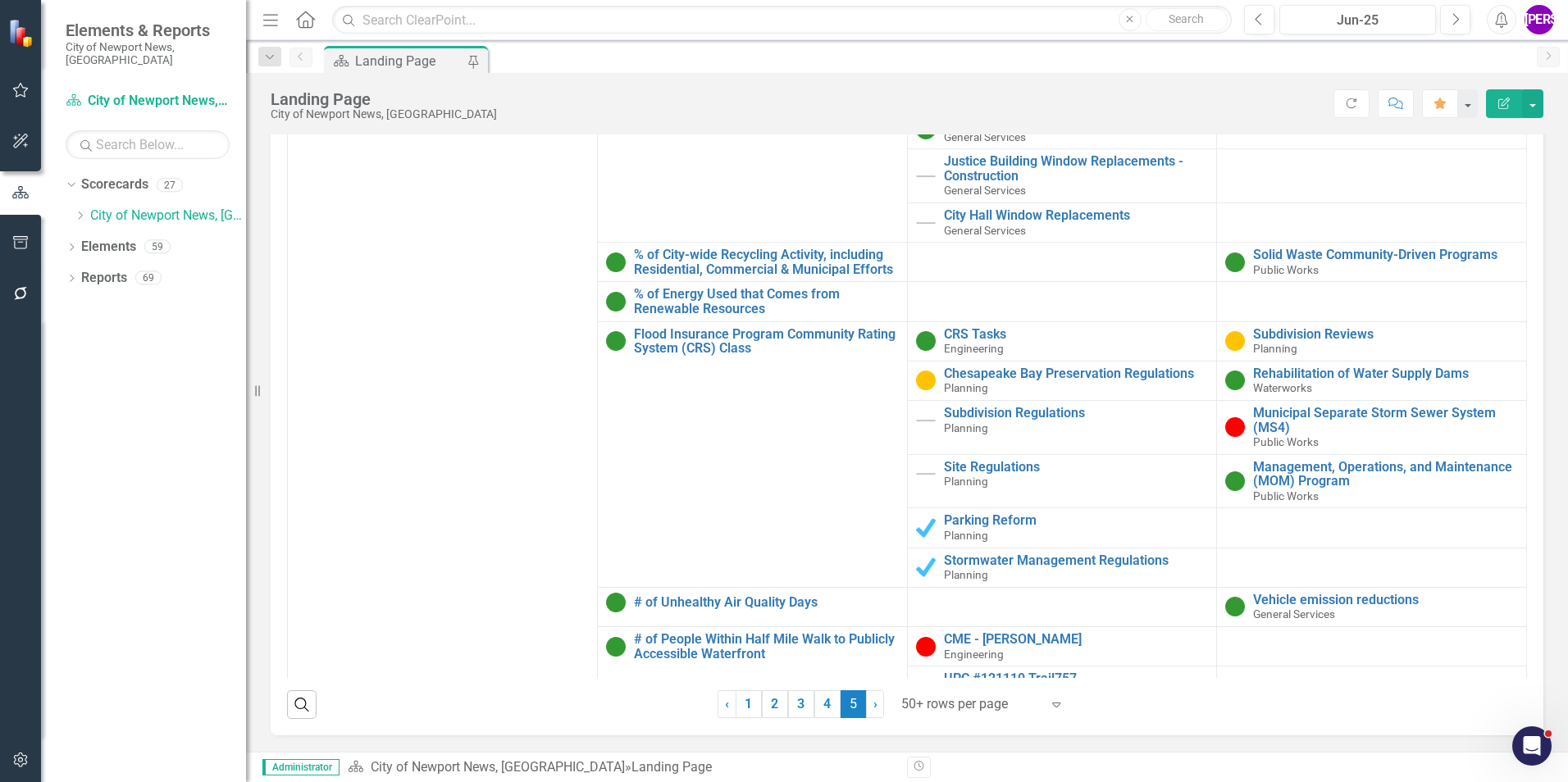
scroll to position [82, 0]
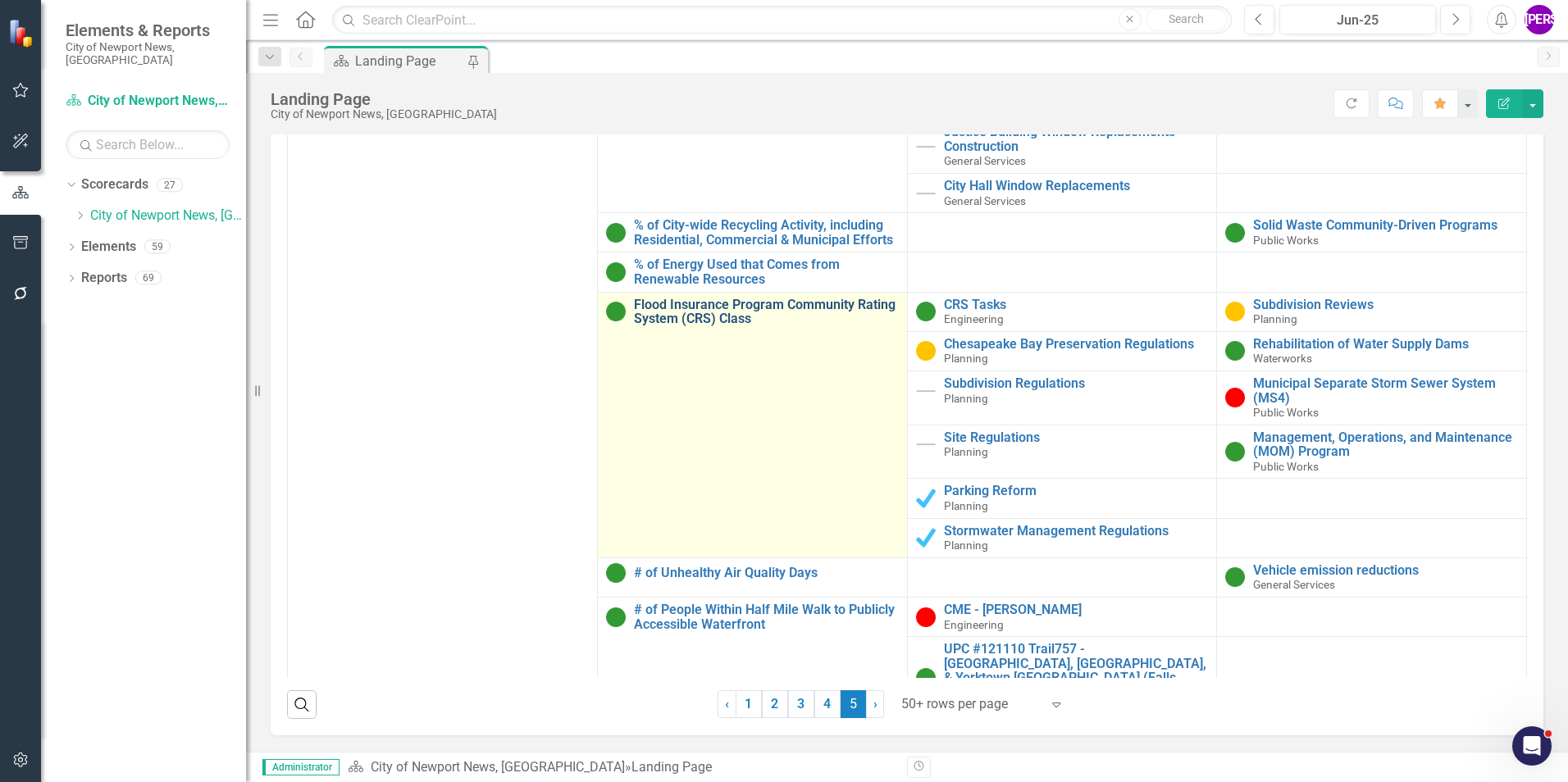
click at [735, 310] on link "Flood Insurance Program Community Rating System (CRS) Class" at bounding box center [766, 311] width 265 height 29
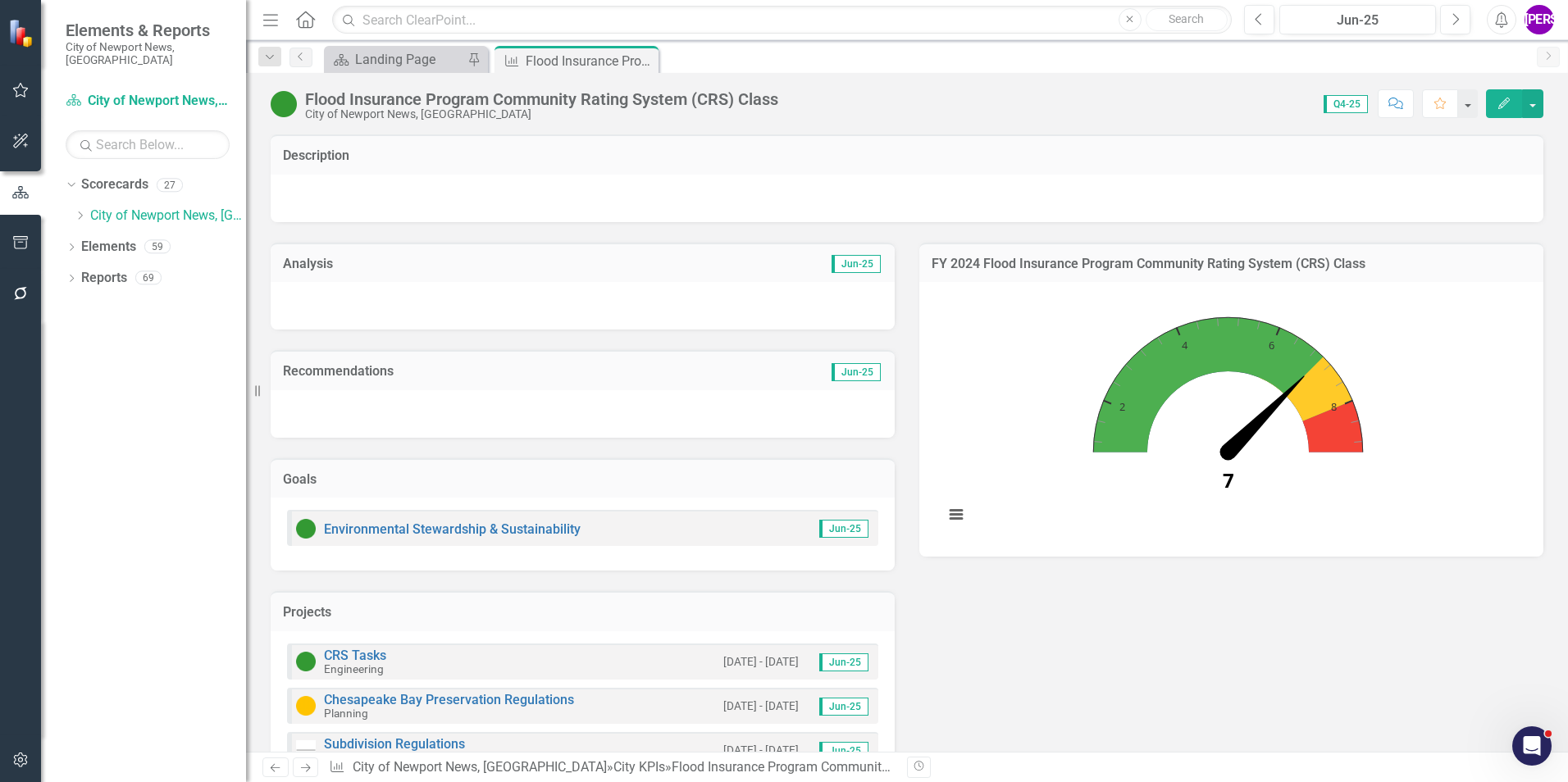
click at [718, 103] on div "Flood Insurance Program Community Rating System (CRS) Class" at bounding box center [542, 99] width 474 height 18
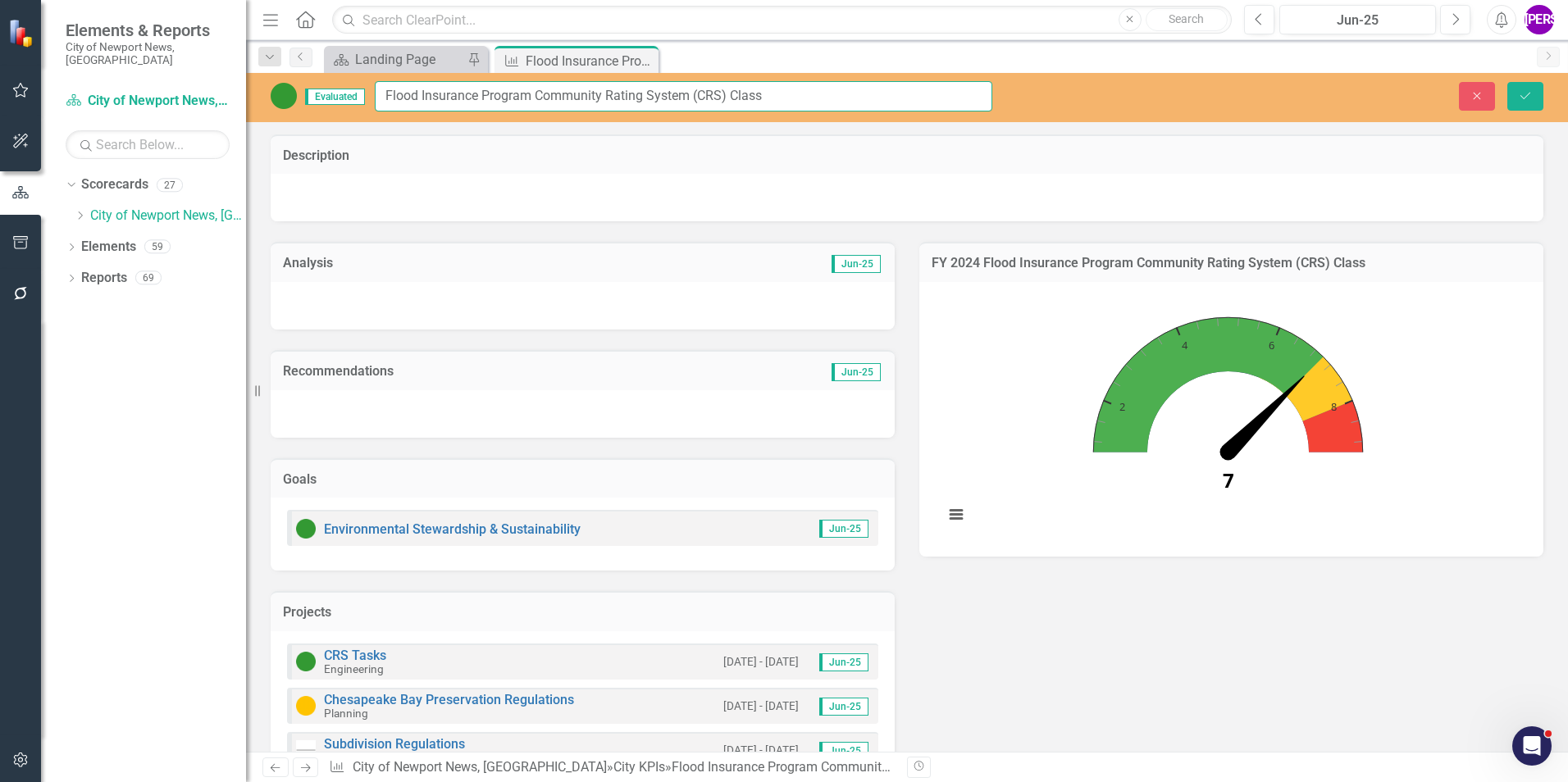
drag, startPoint x: 791, startPoint y: 90, endPoint x: 347, endPoint y: 72, distance: 444.4
click at [347, 72] on div "Menu Home Search Close Search Previous Jun-25 Next Alerts JA User Edit Profile …" at bounding box center [906, 391] width 1322 height 782
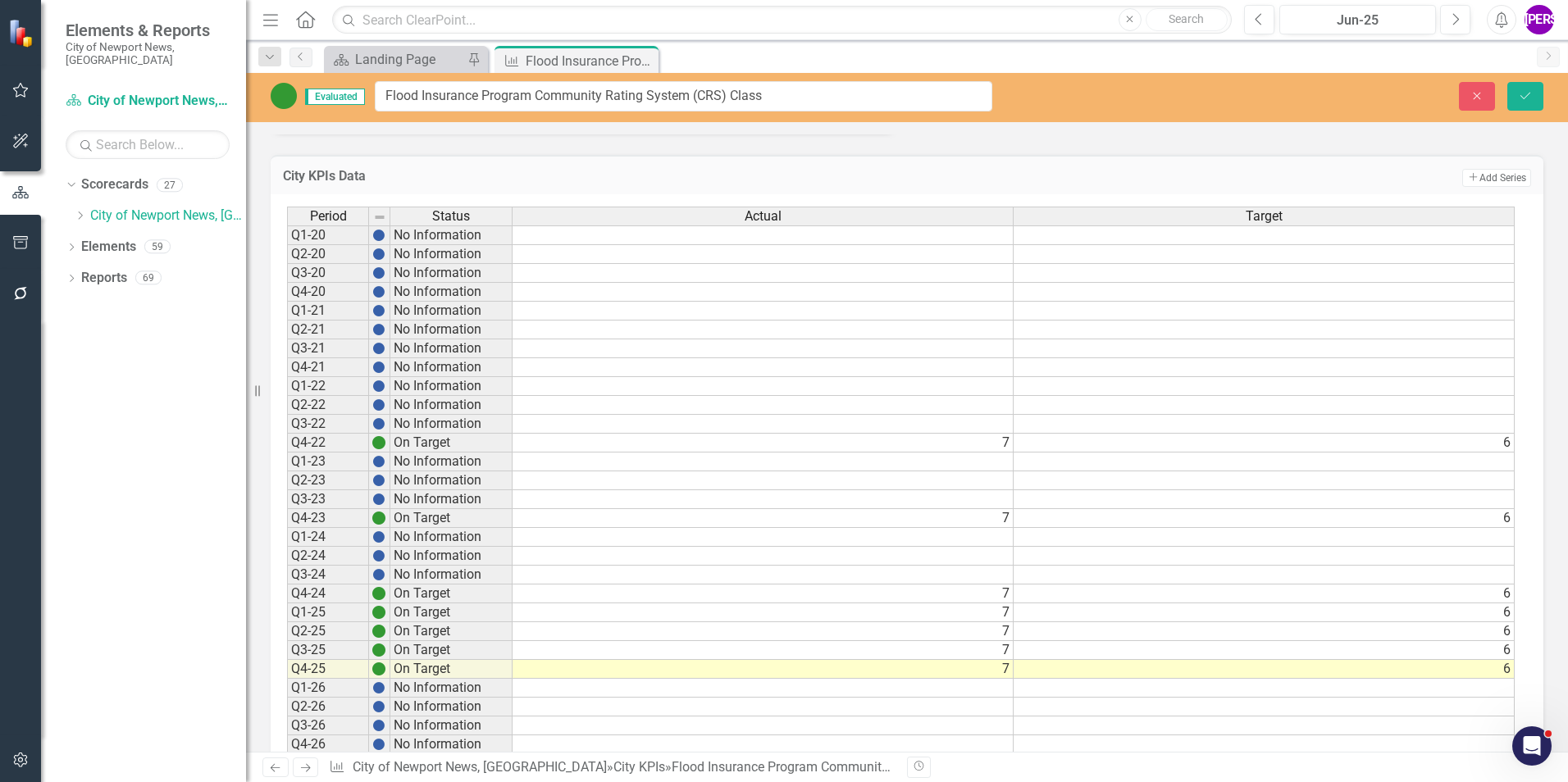
scroll to position [835, 0]
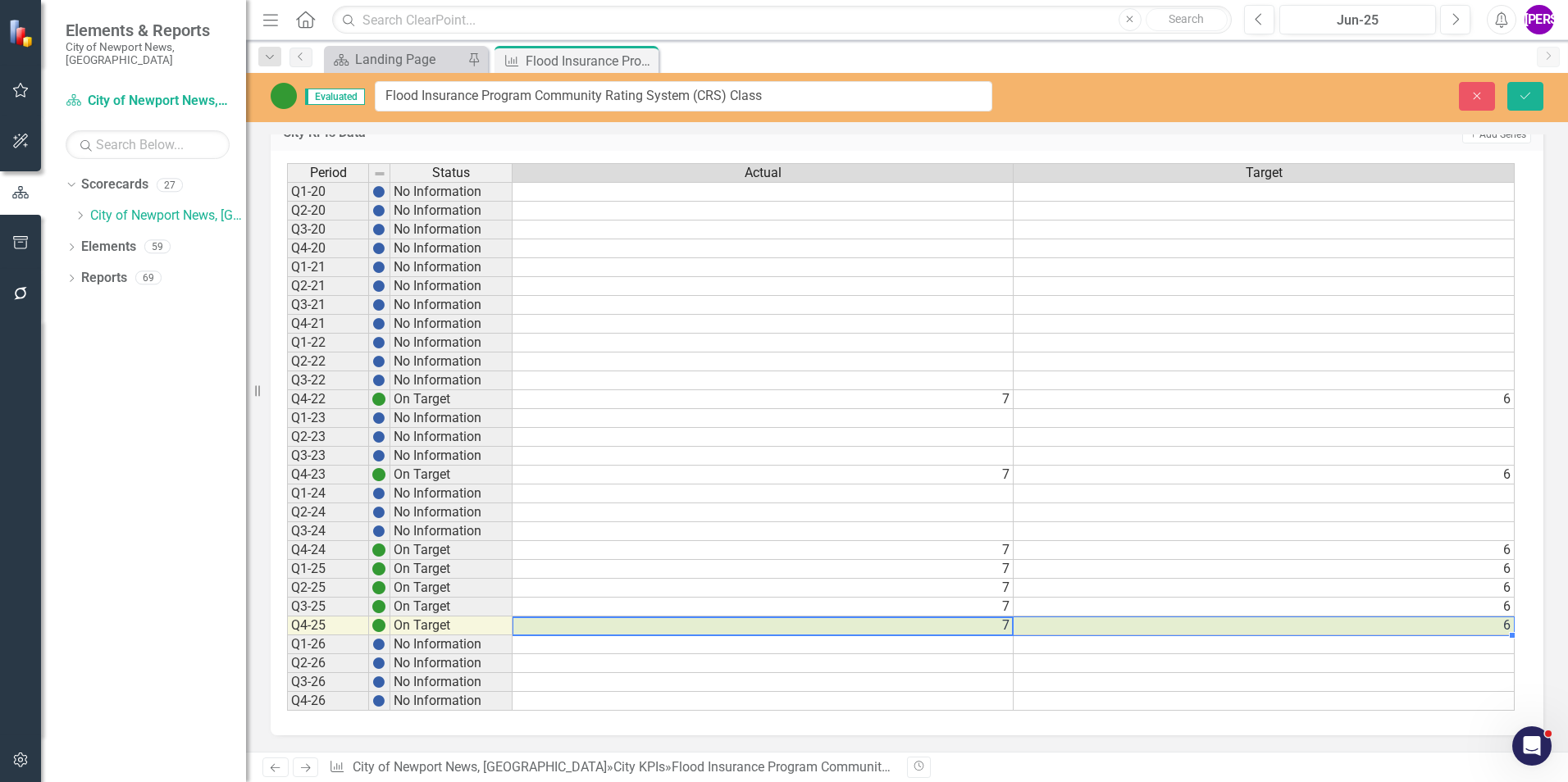
drag, startPoint x: 1034, startPoint y: 628, endPoint x: 1083, endPoint y: 626, distance: 49.0
click at [1083, 626] on tr "Q4-25 On Target 7 6" at bounding box center [900, 626] width 1228 height 19
click at [643, 62] on icon "Close" at bounding box center [643, 60] width 16 height 13
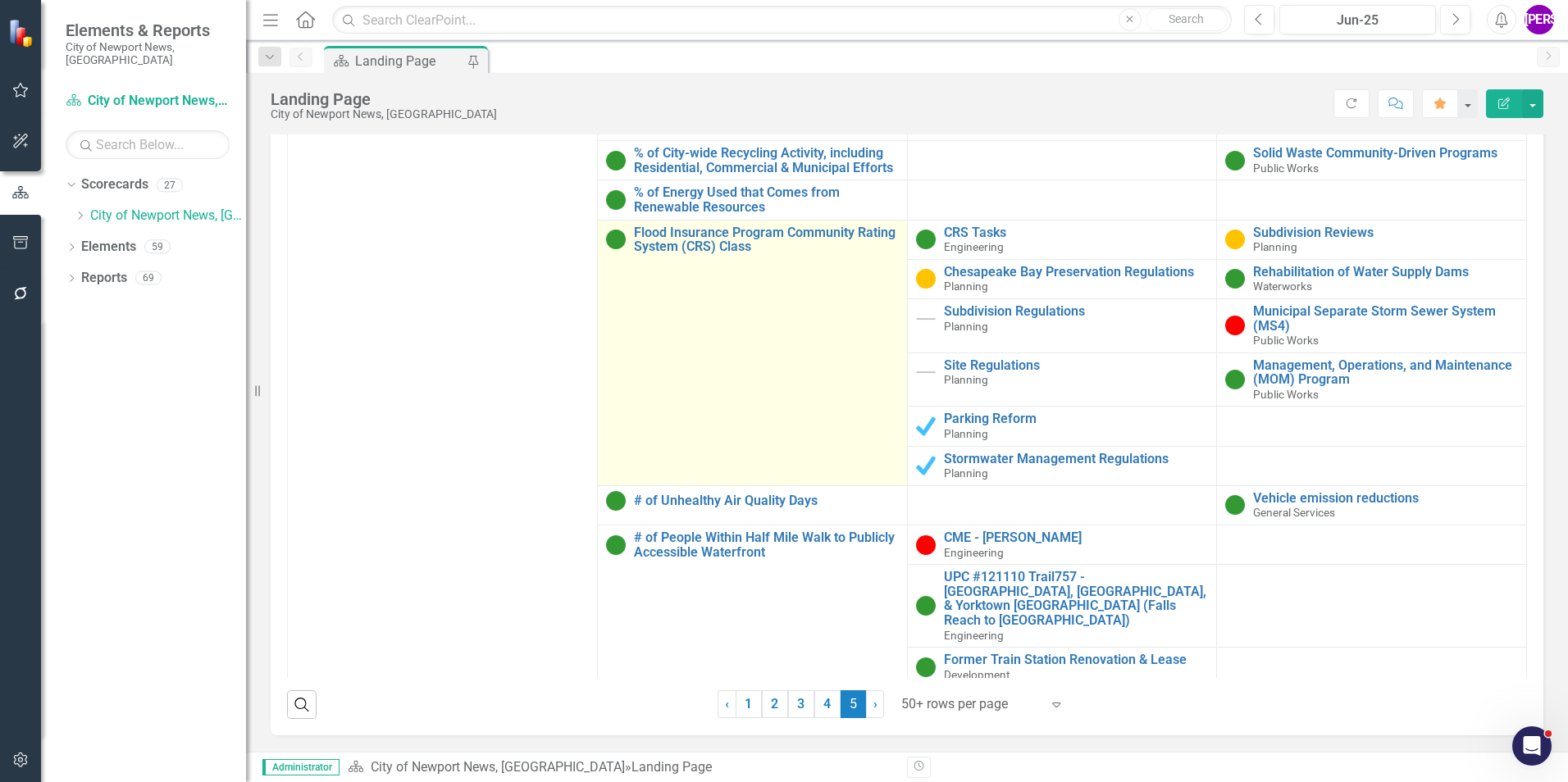
scroll to position [215, 0]
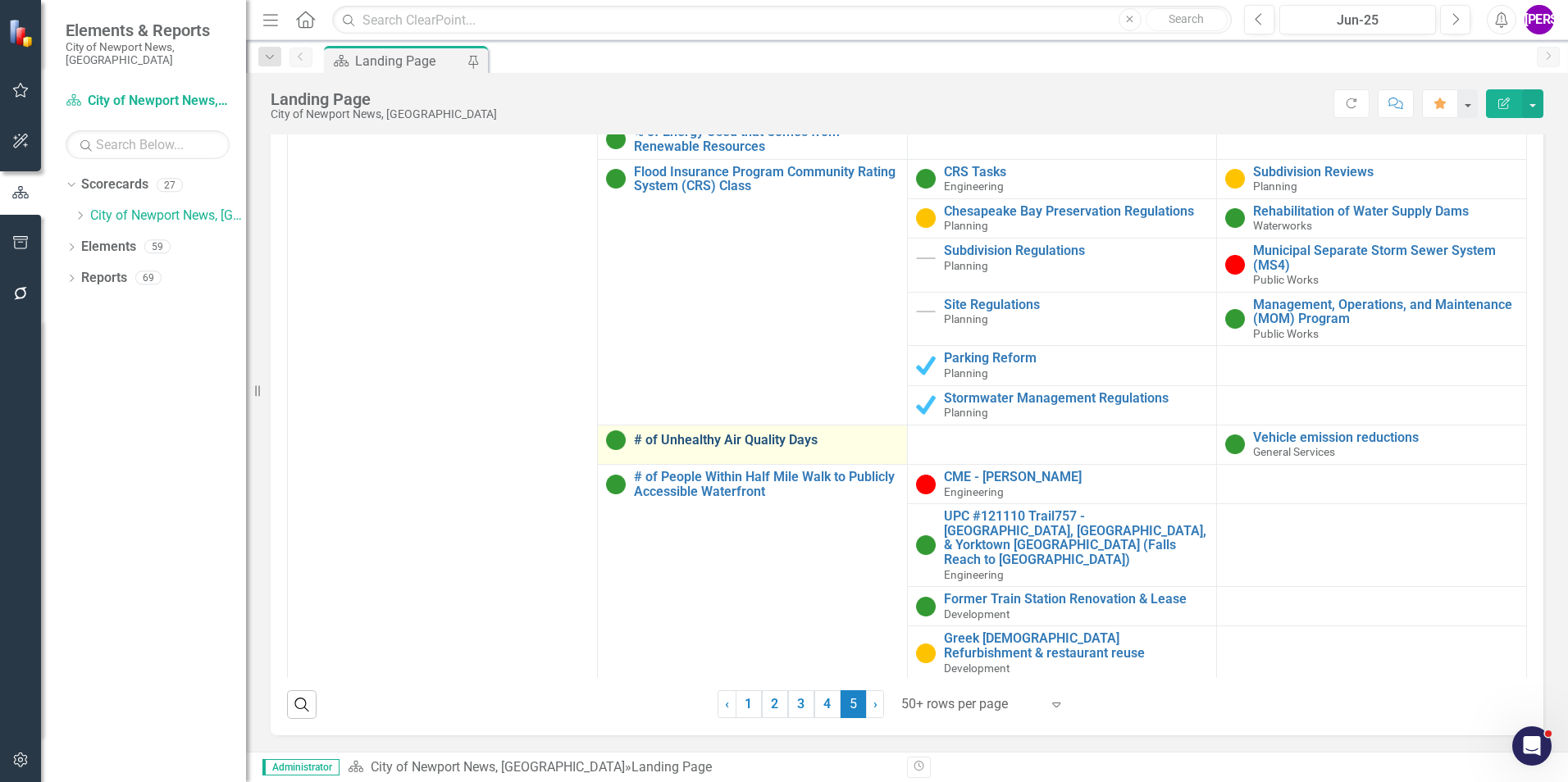
click at [740, 441] on link "# of Unhealthy Air Quality Days" at bounding box center [766, 440] width 265 height 15
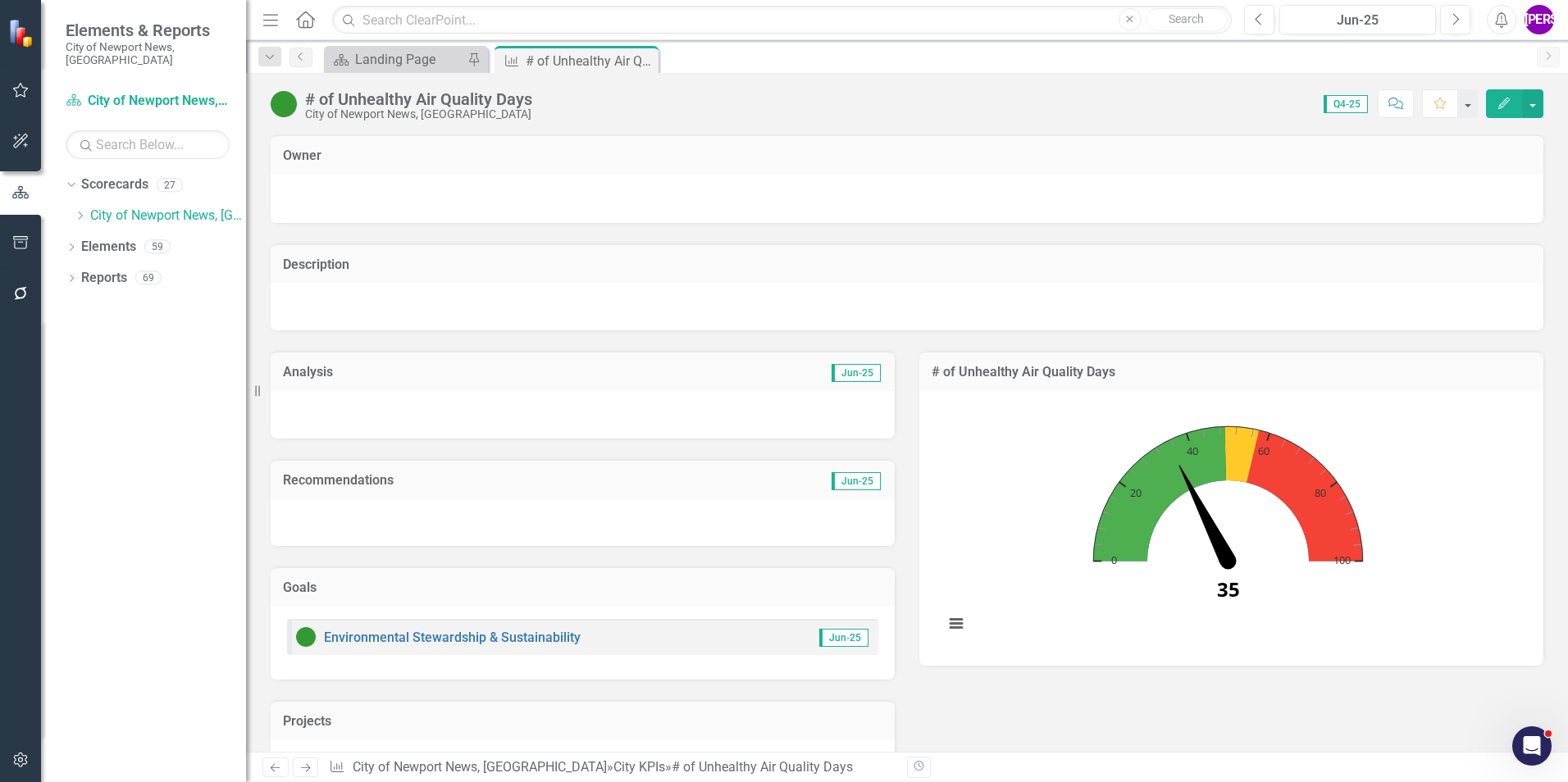
click at [428, 97] on div "# of Unhealthy Air Quality Days" at bounding box center [419, 99] width 227 height 18
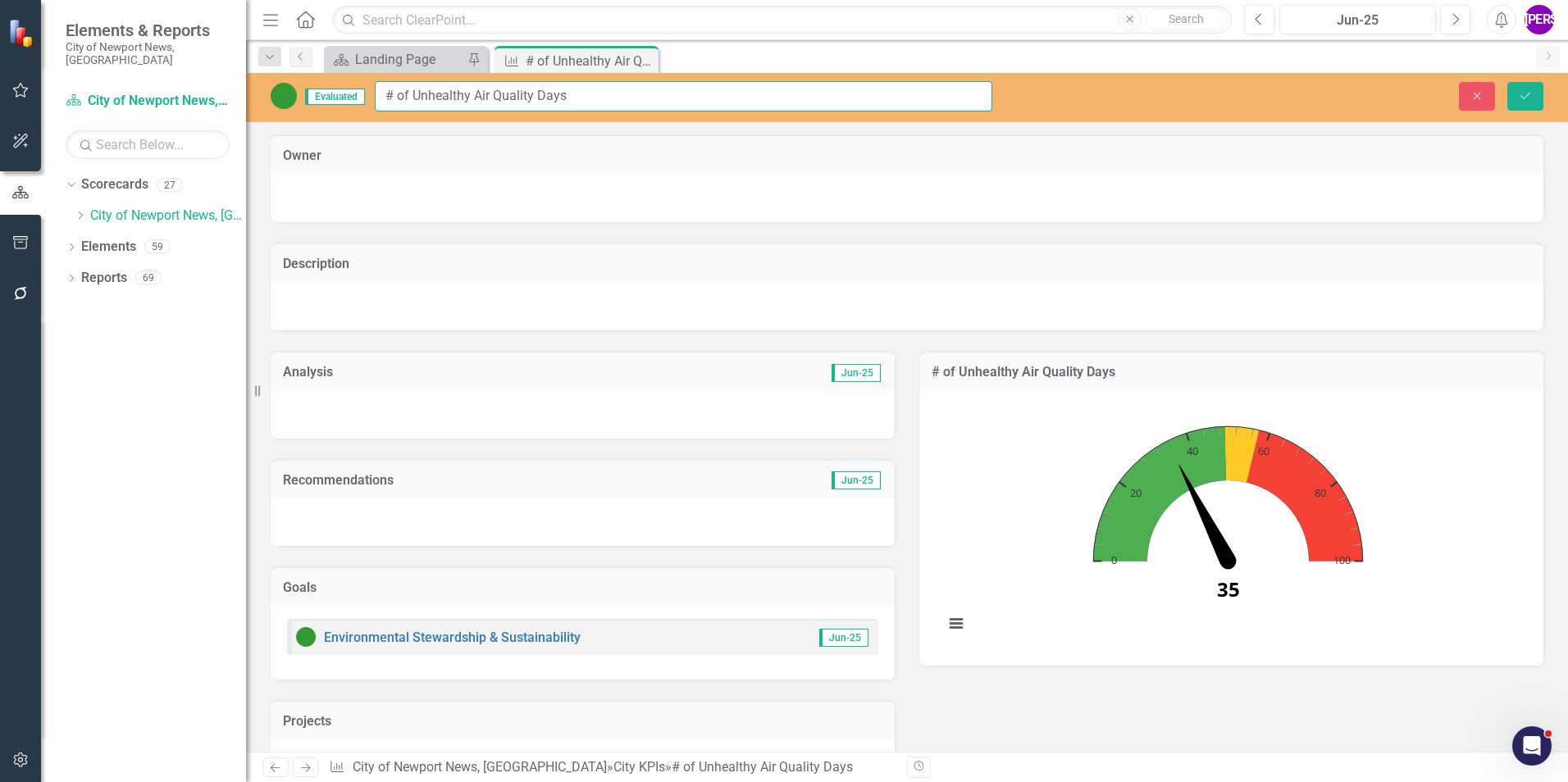
drag, startPoint x: 547, startPoint y: 98, endPoint x: 373, endPoint y: 96, distance: 174.0
click at [373, 96] on div "Evaluated # of Unhealthy Air Quality Days" at bounding box center [631, 97] width 721 height 30
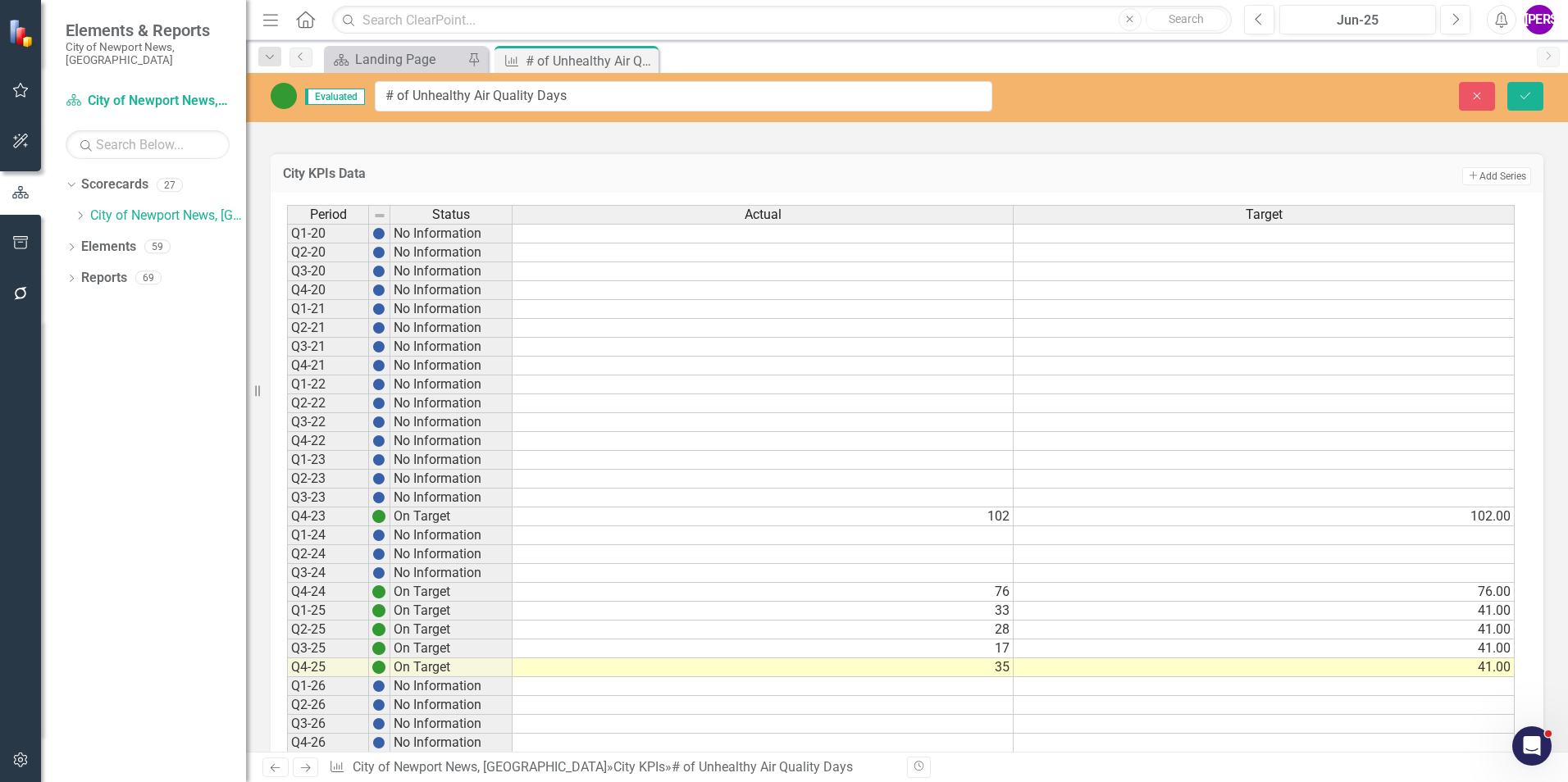
scroll to position [697, 0]
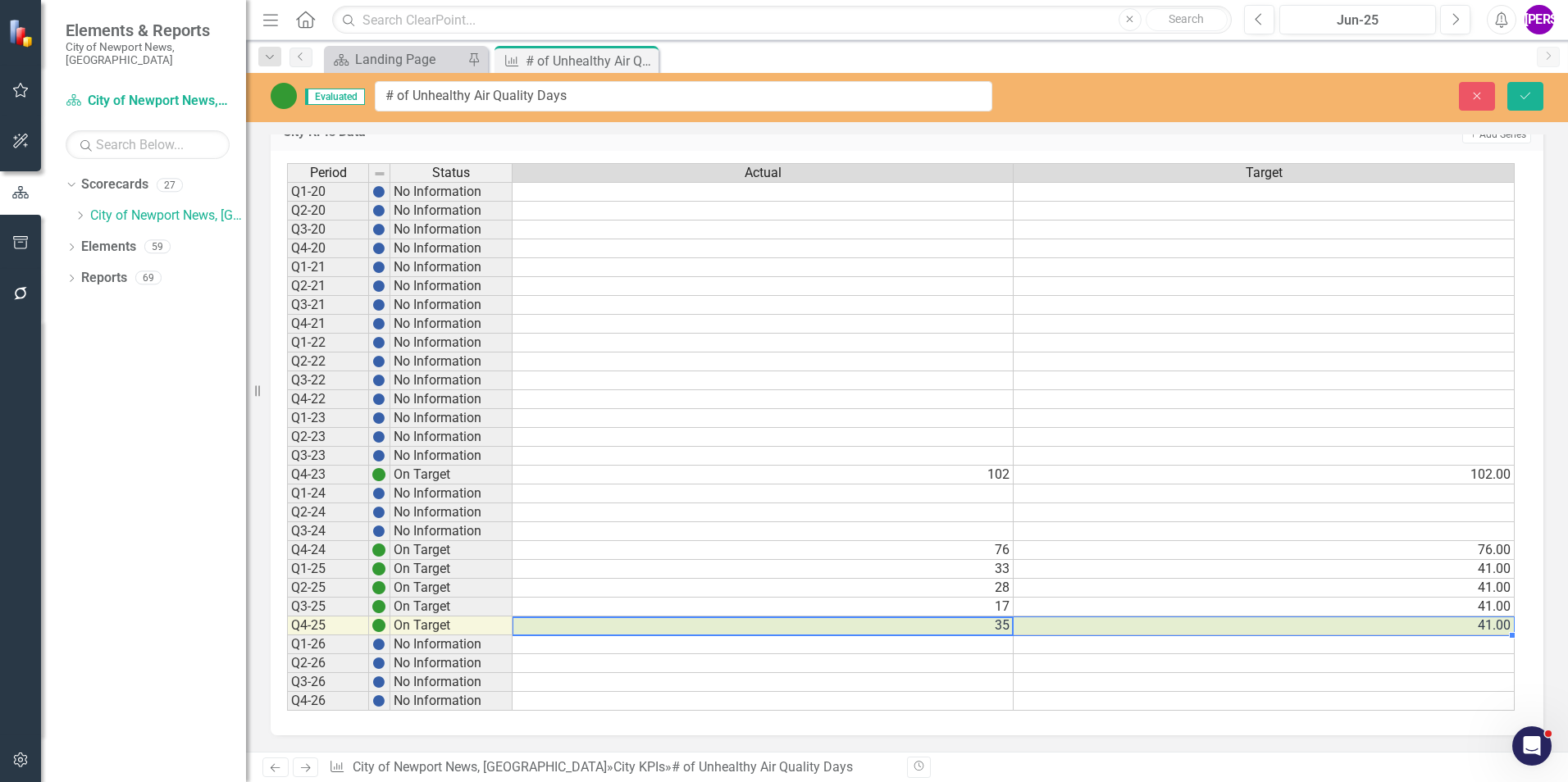
drag, startPoint x: 994, startPoint y: 625, endPoint x: 1071, endPoint y: 624, distance: 77.0
click at [1071, 624] on tr "Q4-25 On Target 35 41.00" at bounding box center [900, 626] width 1228 height 19
click at [0, 0] on icon "Close" at bounding box center [0, 0] width 0 height 0
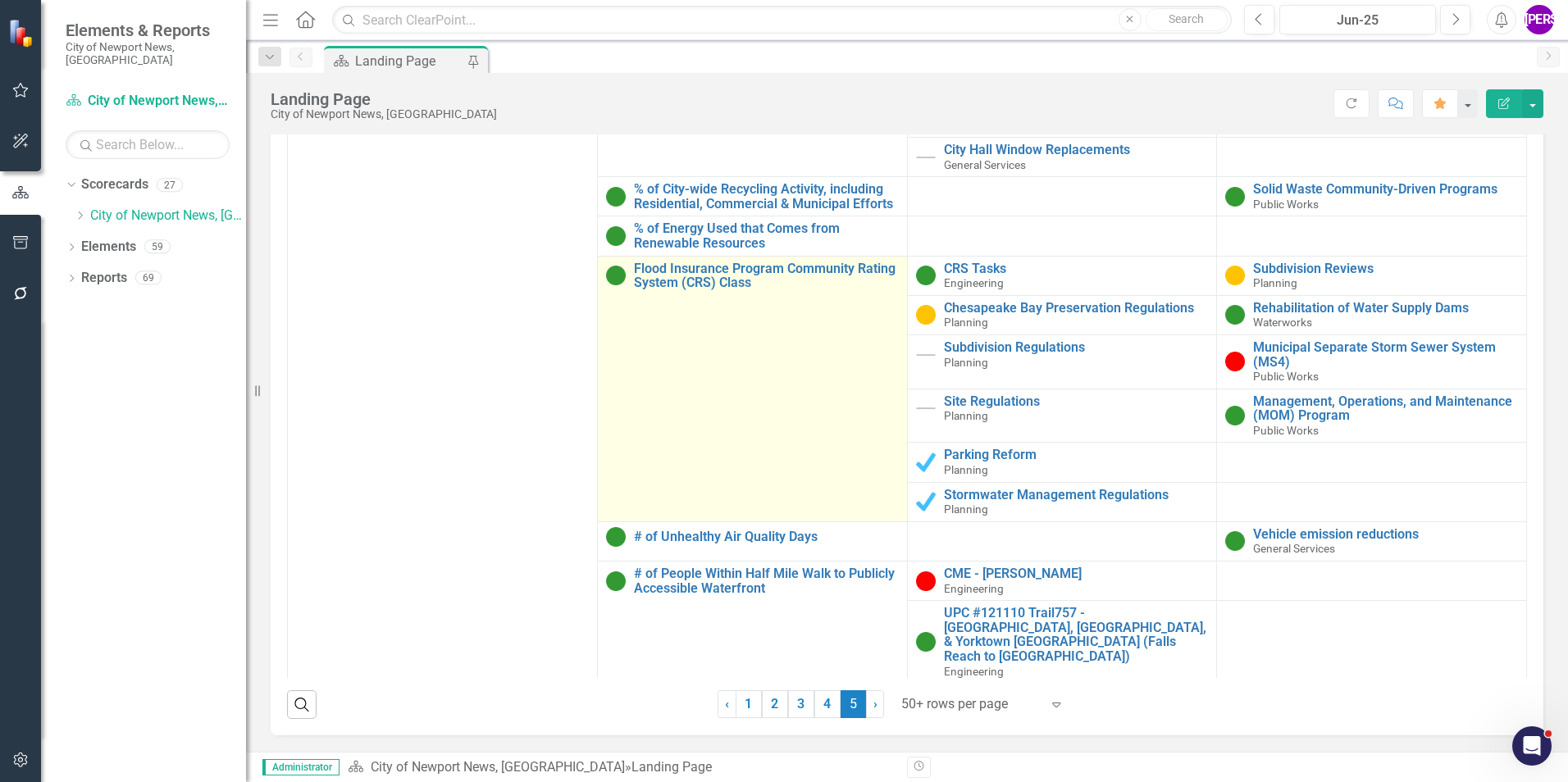
scroll to position [215, 0]
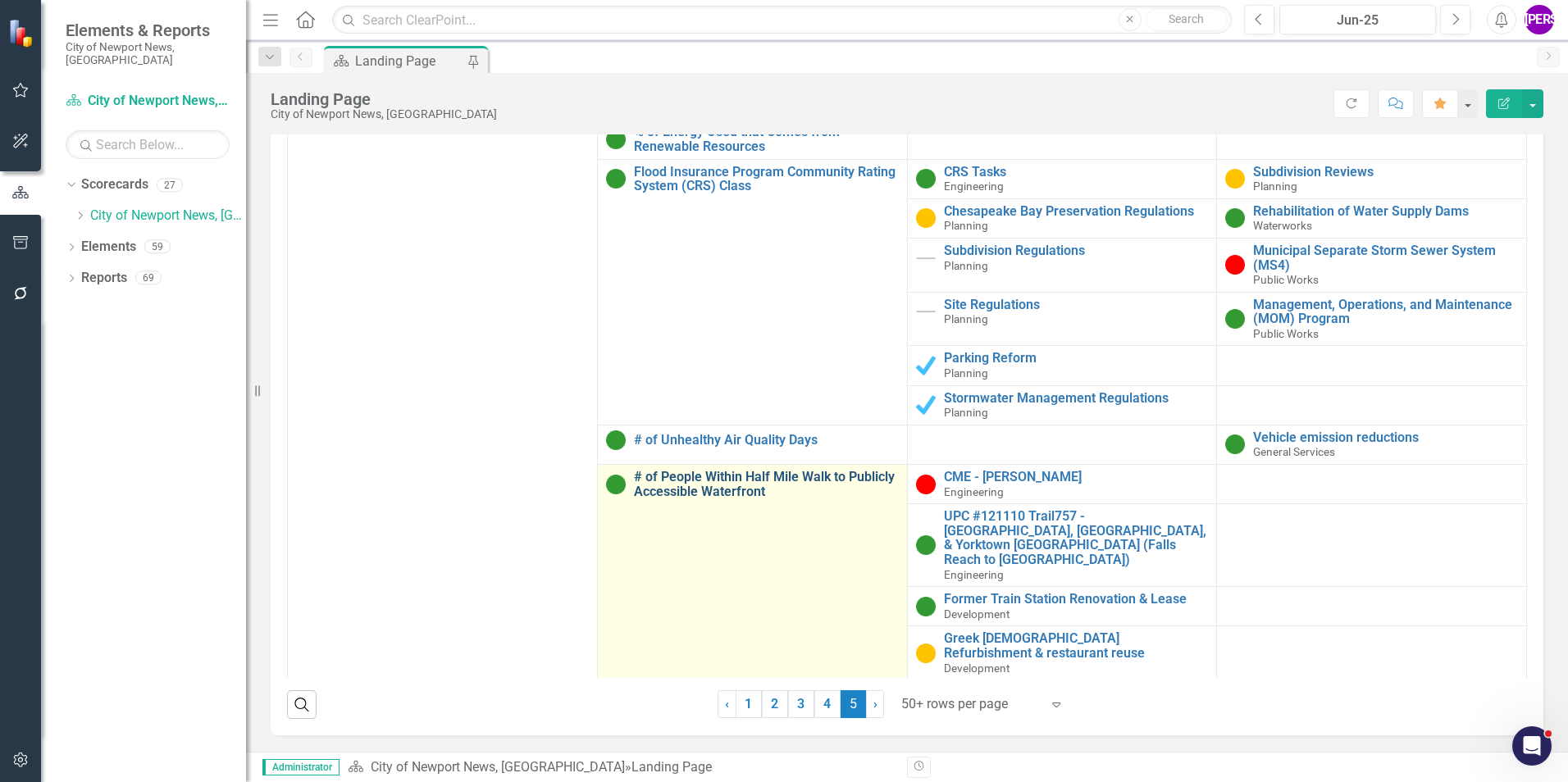
click at [737, 477] on link "# of People Within Half Mile Walk to Publicly Accessible Waterfront" at bounding box center [766, 484] width 265 height 29
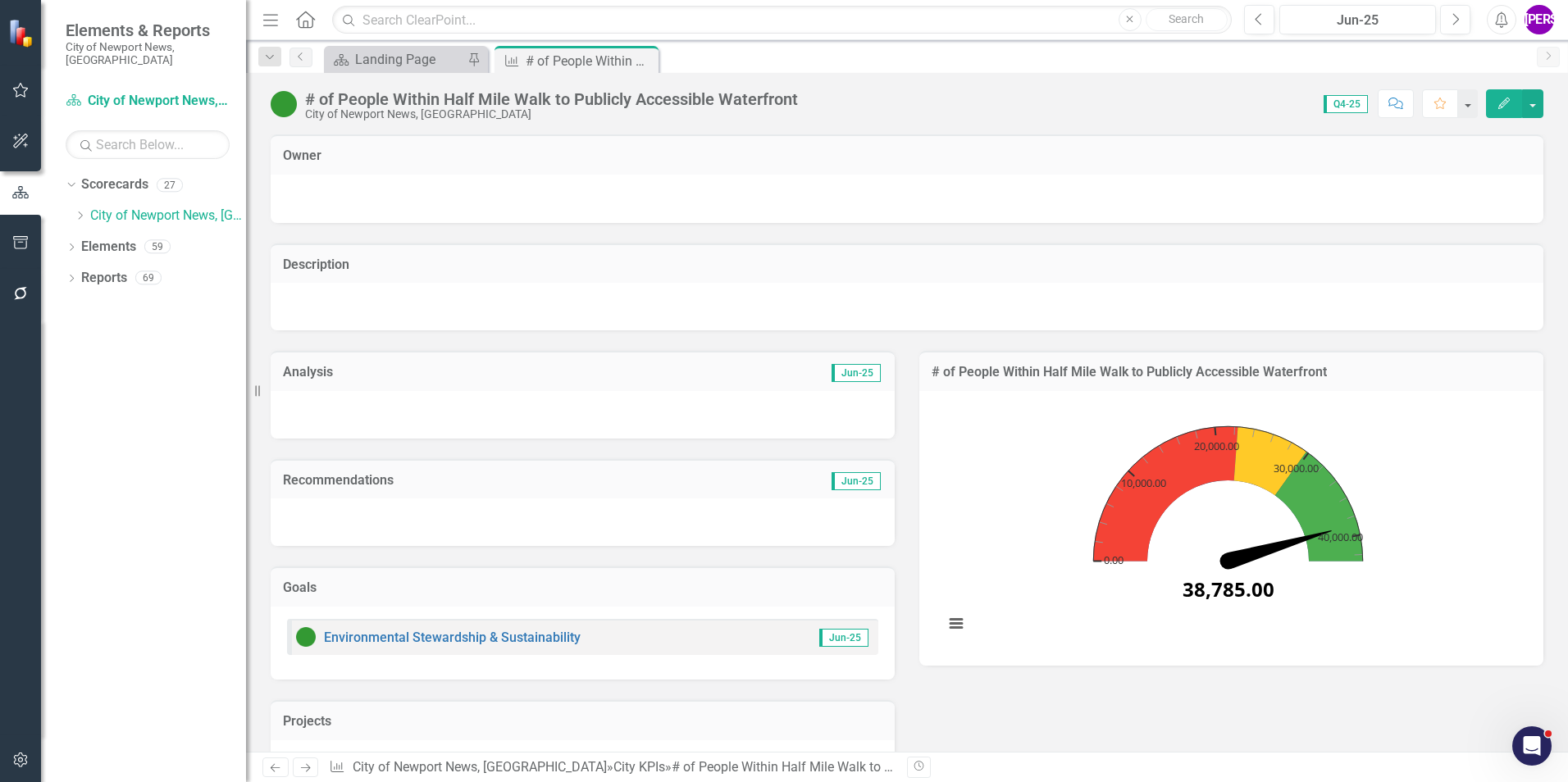
click at [501, 96] on div "# of People Within Half Mile Walk to Publicly Accessible Waterfront" at bounding box center [551, 99] width 492 height 18
click at [502, 96] on div "# of People Within Half Mile Walk to Publicly Accessible Waterfront" at bounding box center [551, 99] width 492 height 18
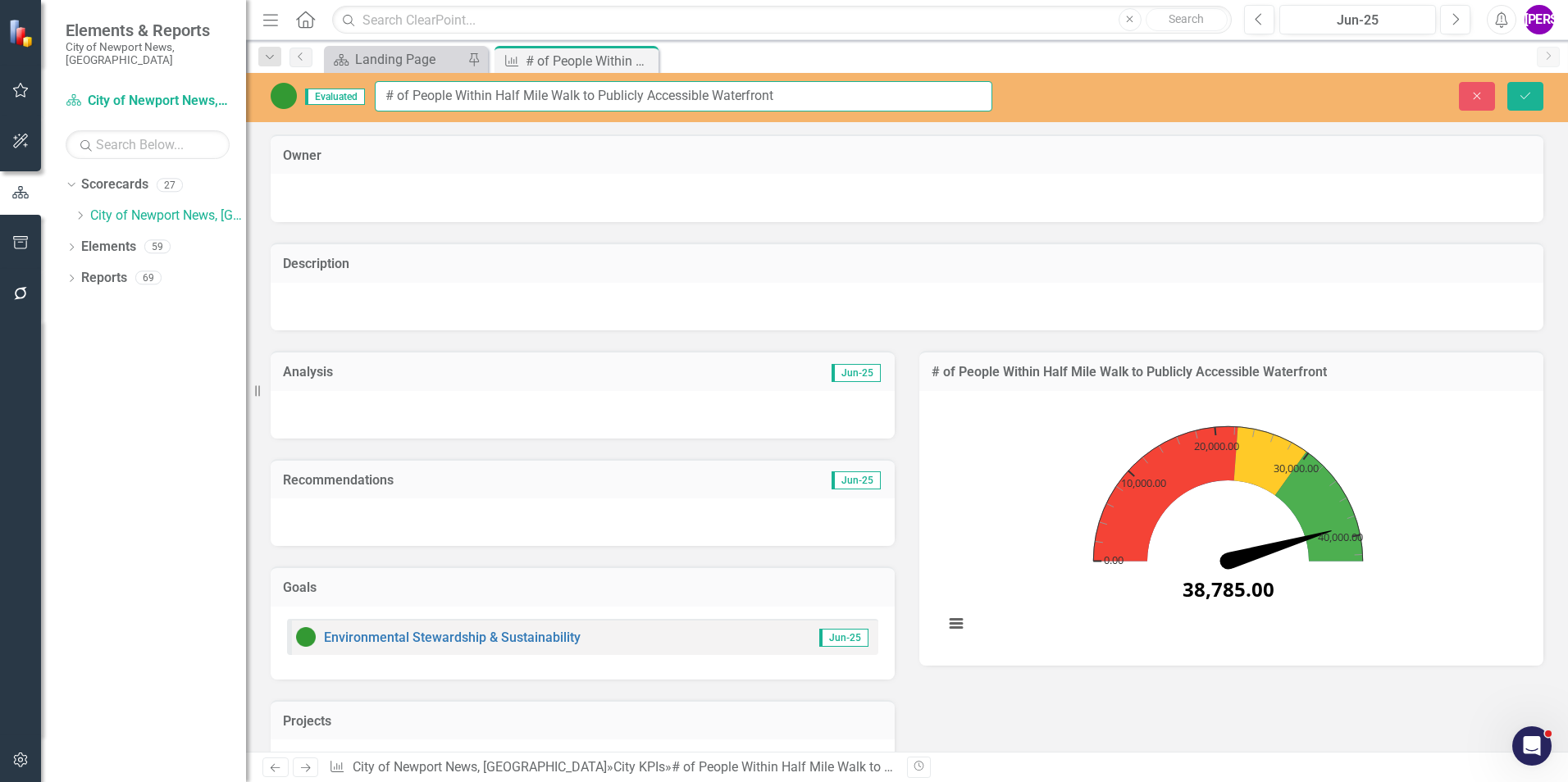
drag, startPoint x: 807, startPoint y: 105, endPoint x: 378, endPoint y: 105, distance: 429.0
click at [378, 105] on input "# of People Within Half Mile Walk to Publicly Accessible Waterfront" at bounding box center [684, 97] width 618 height 30
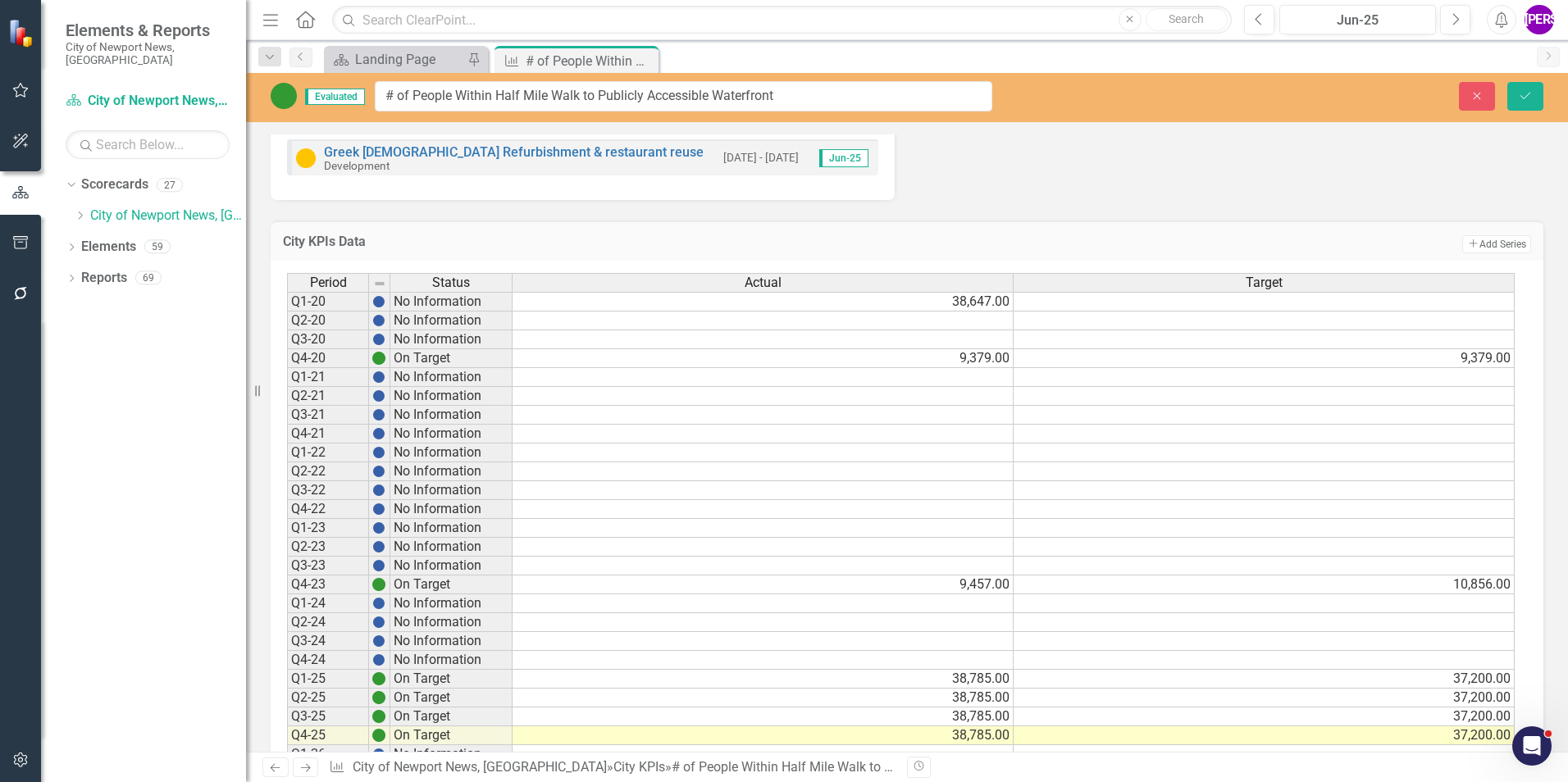
scroll to position [856, 0]
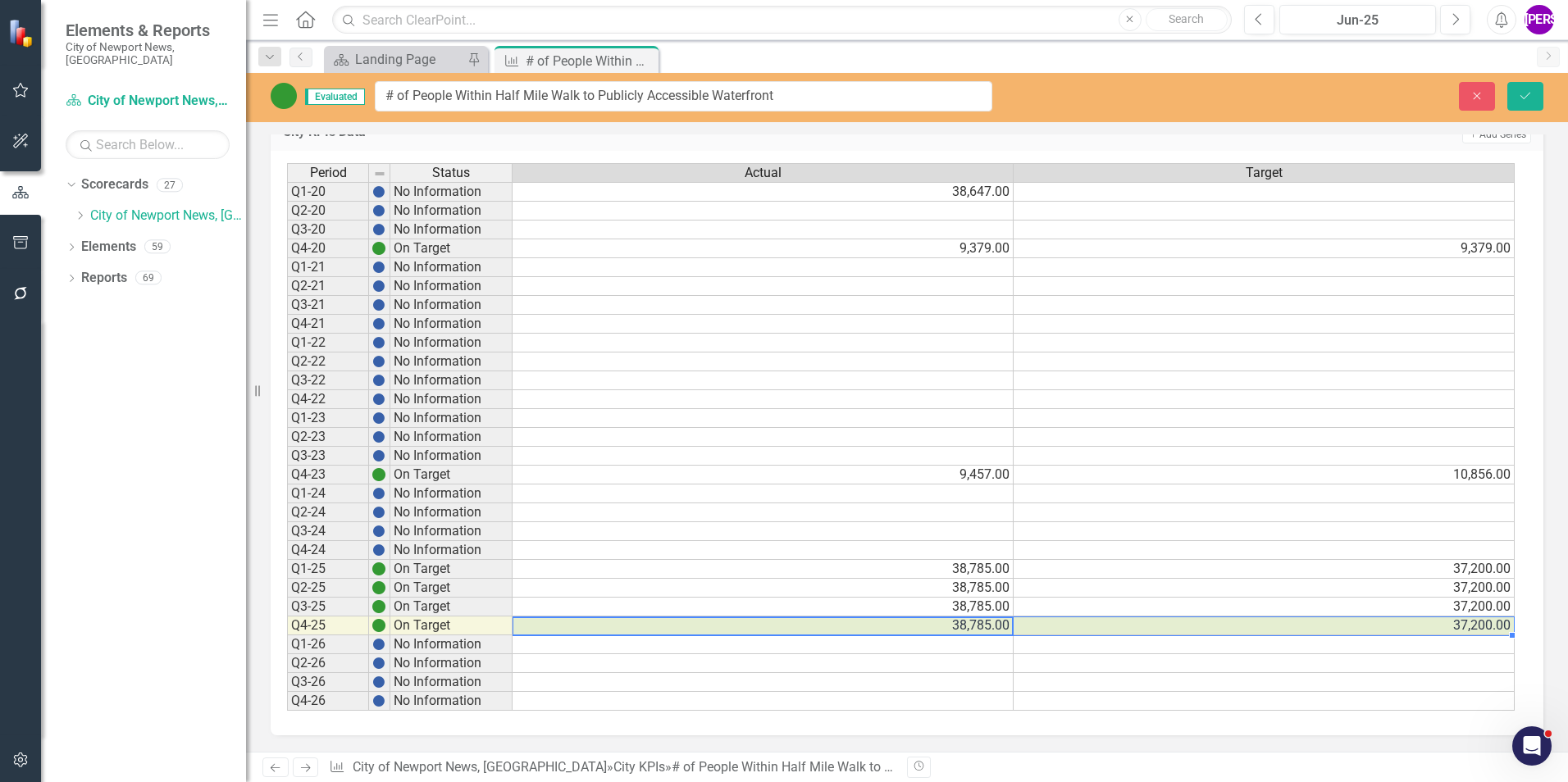
drag, startPoint x: 994, startPoint y: 627, endPoint x: 1074, endPoint y: 628, distance: 80.0
click at [1074, 628] on tr "Q4-25 On Target 38,785.00 37,200.00" at bounding box center [900, 626] width 1228 height 19
